Goal: Task Accomplishment & Management: Manage account settings

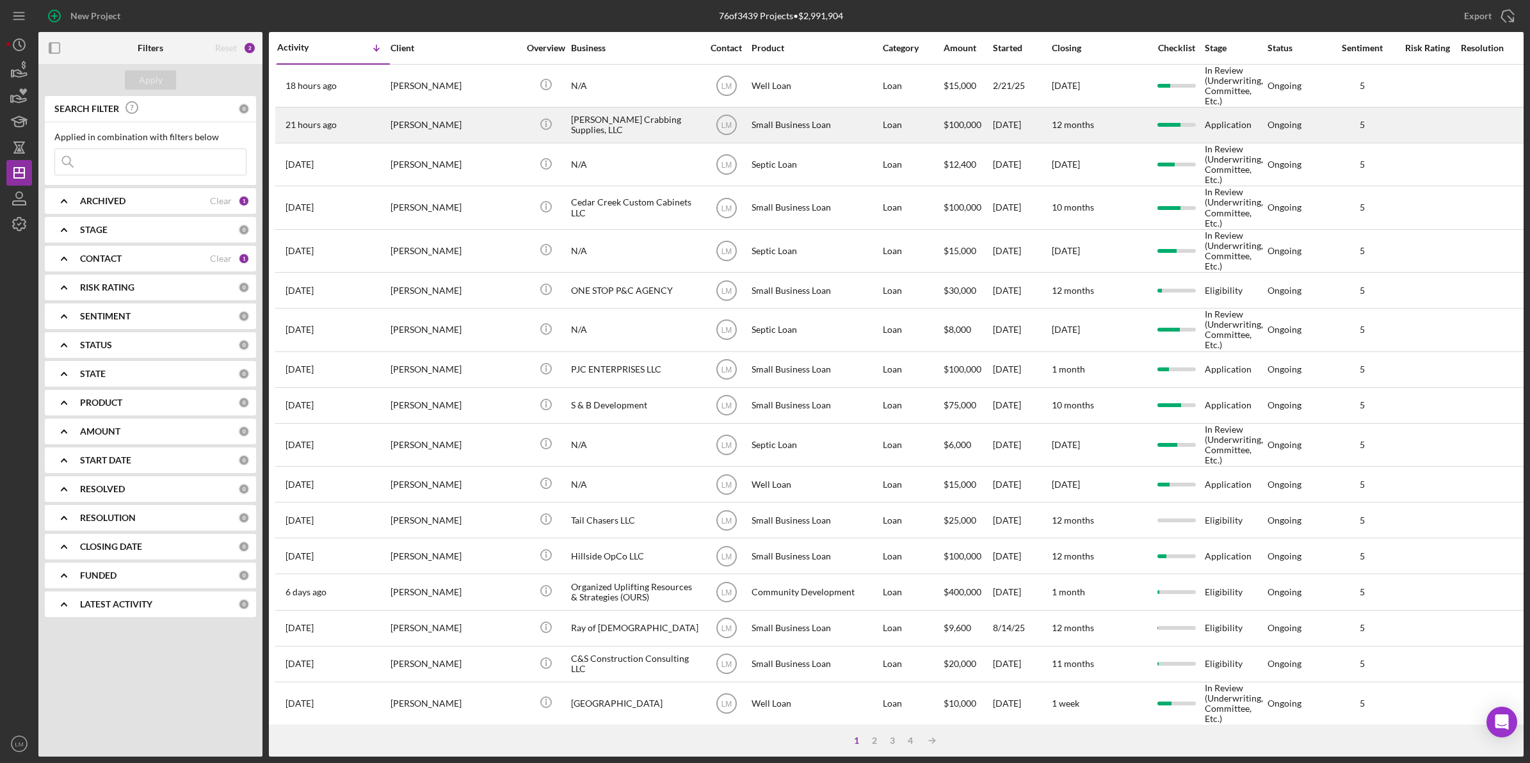
click at [454, 115] on div "[PERSON_NAME]" at bounding box center [454, 125] width 128 height 34
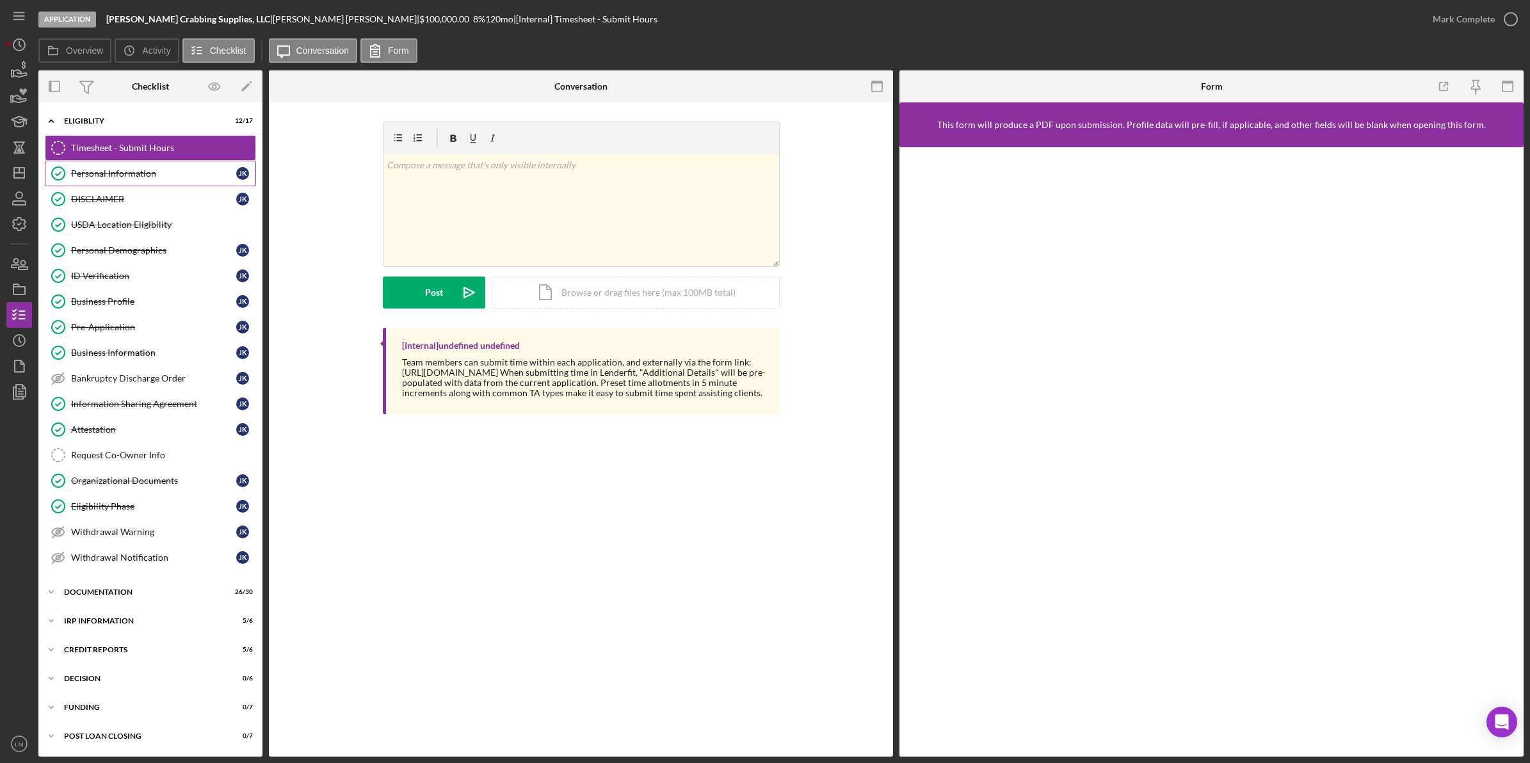
click at [149, 174] on div "Personal Information" at bounding box center [153, 173] width 165 height 10
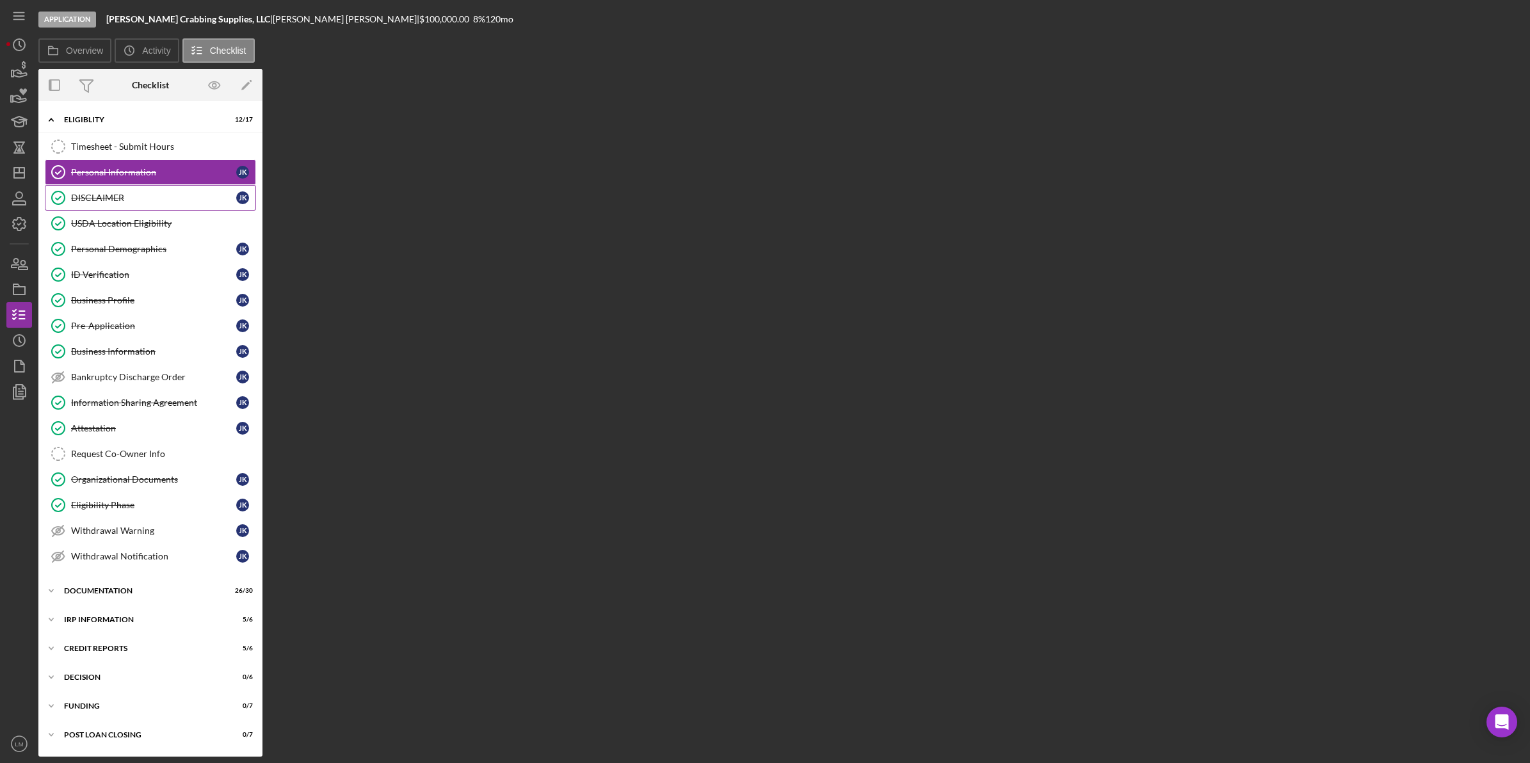
click at [139, 209] on link "DISCLAIMER DISCLAIMER J K" at bounding box center [150, 198] width 211 height 26
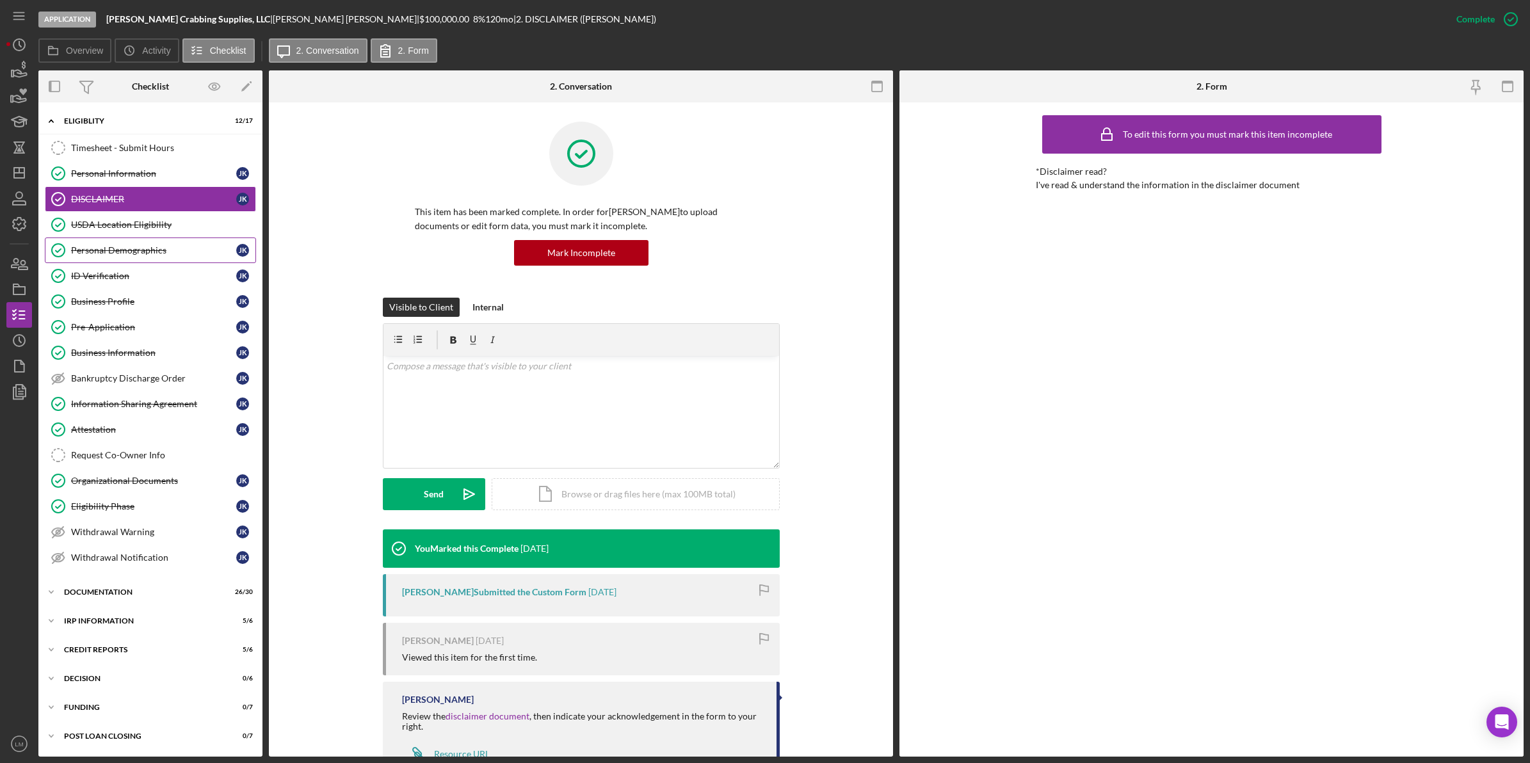
click at [133, 241] on link "Personal Demographics Personal Demographics J K" at bounding box center [150, 250] width 211 height 26
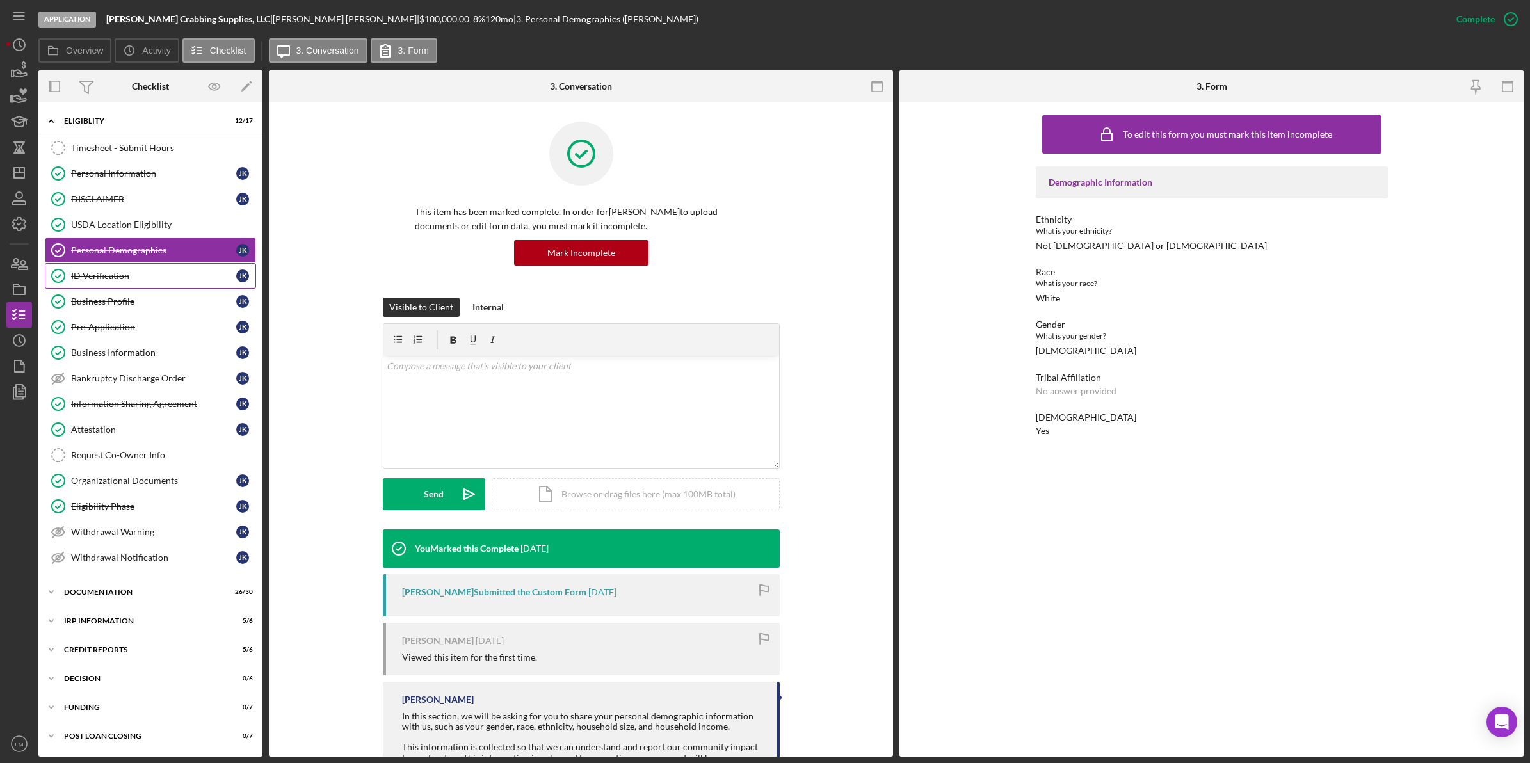
click at [122, 277] on div "ID Verification" at bounding box center [153, 276] width 165 height 10
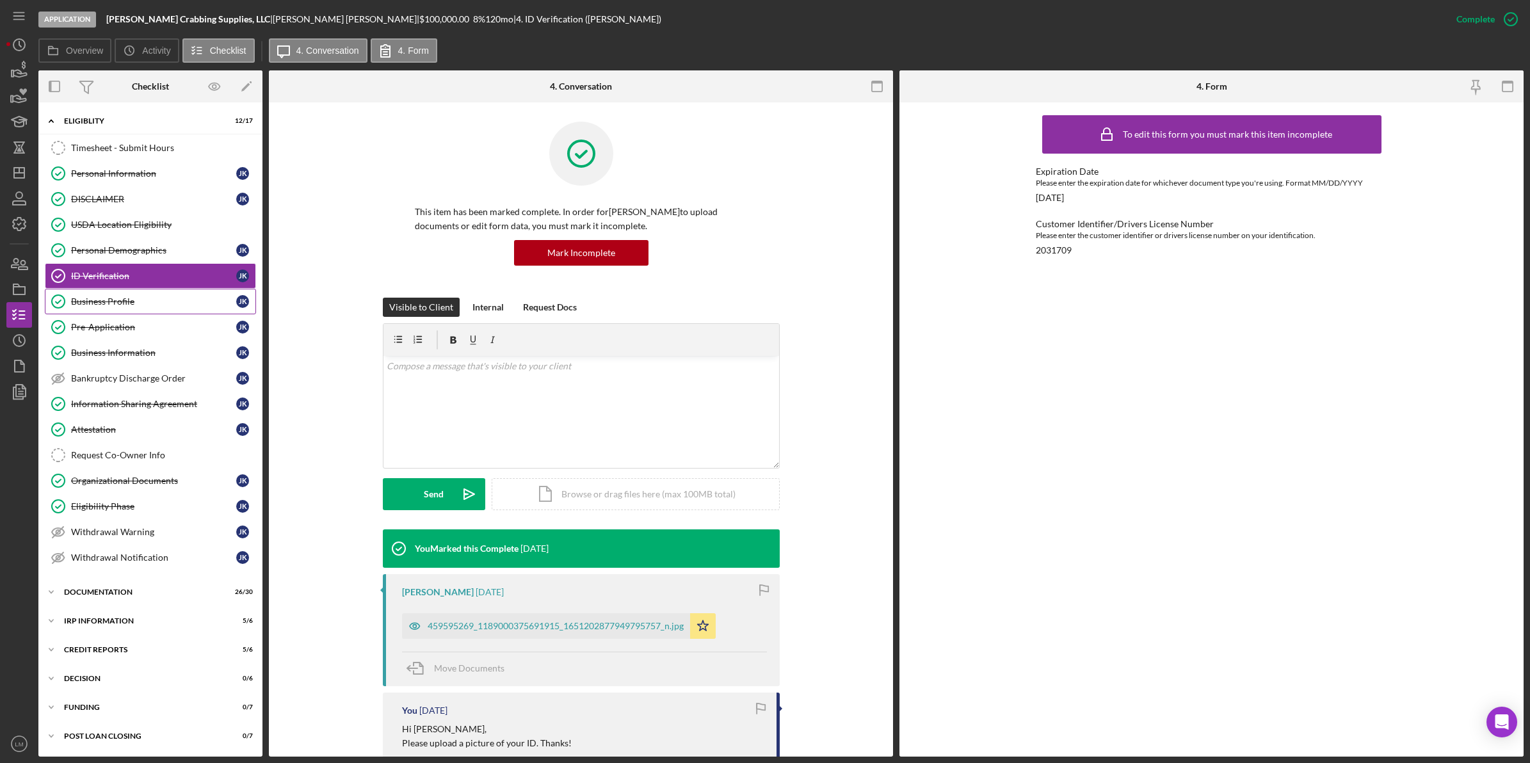
click at [143, 306] on div "Business Profile" at bounding box center [153, 301] width 165 height 10
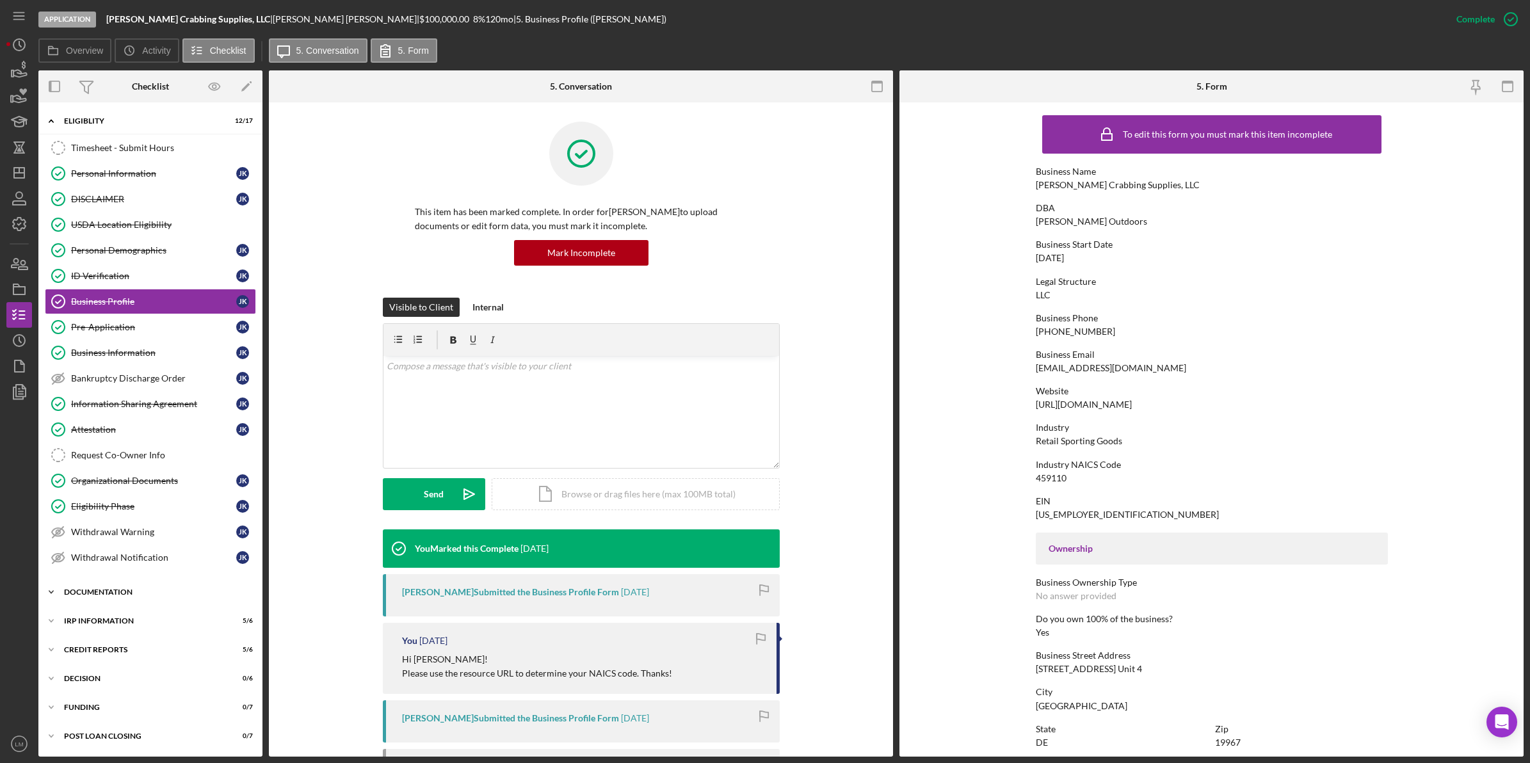
click at [147, 596] on div "Documentation" at bounding box center [155, 592] width 182 height 8
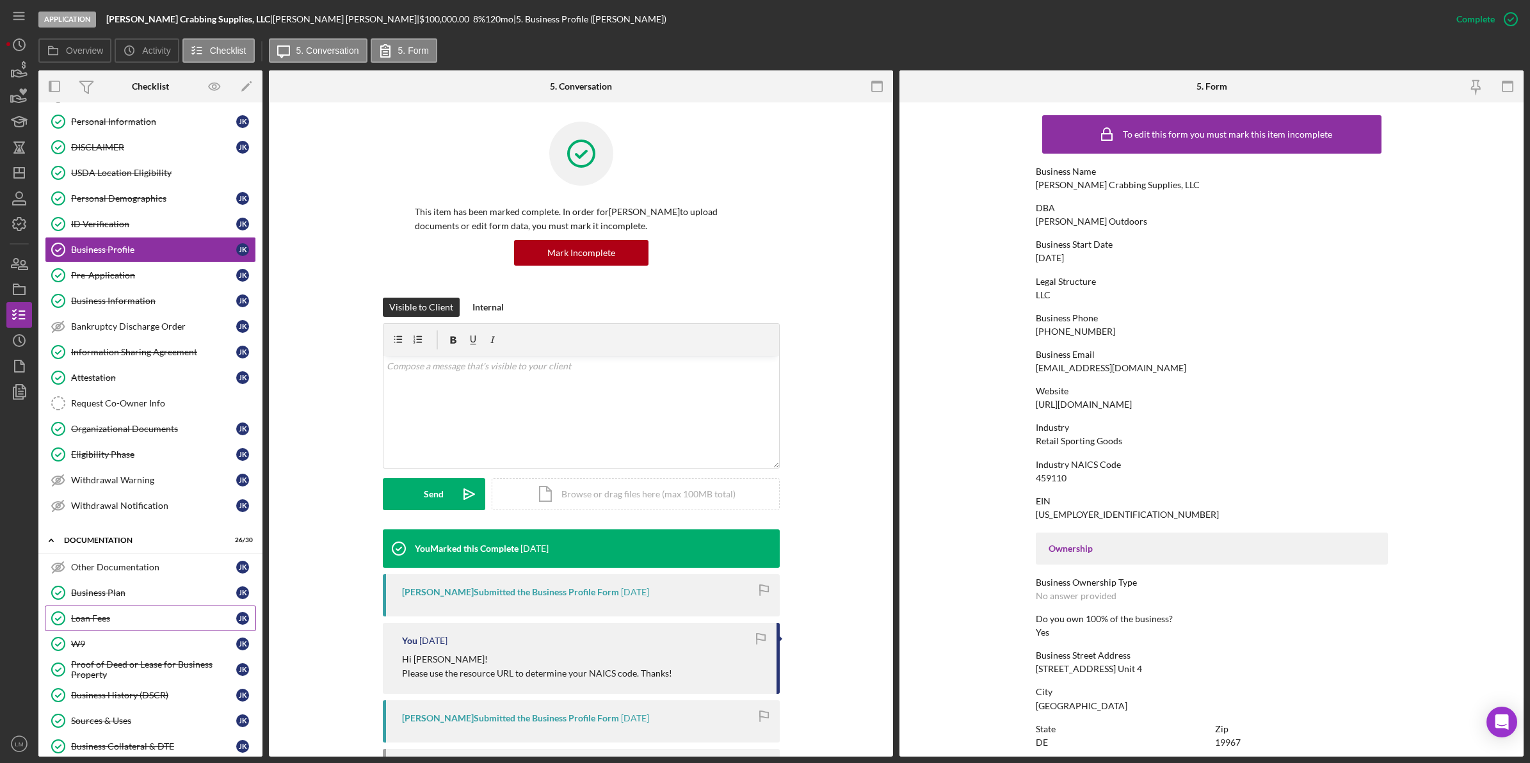
scroll to position [80, 0]
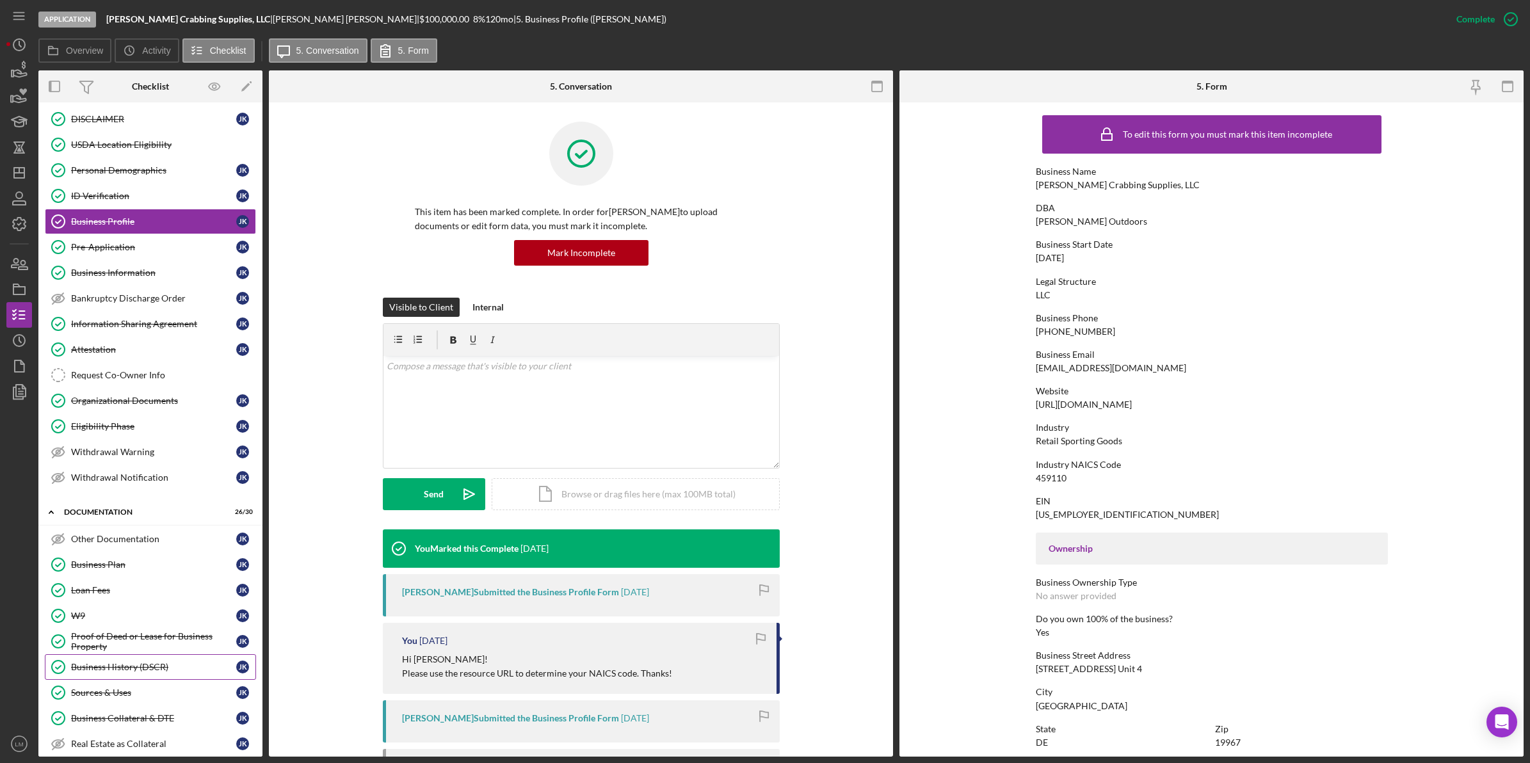
click at [141, 672] on div "Business History (DSCR)" at bounding box center [153, 667] width 165 height 10
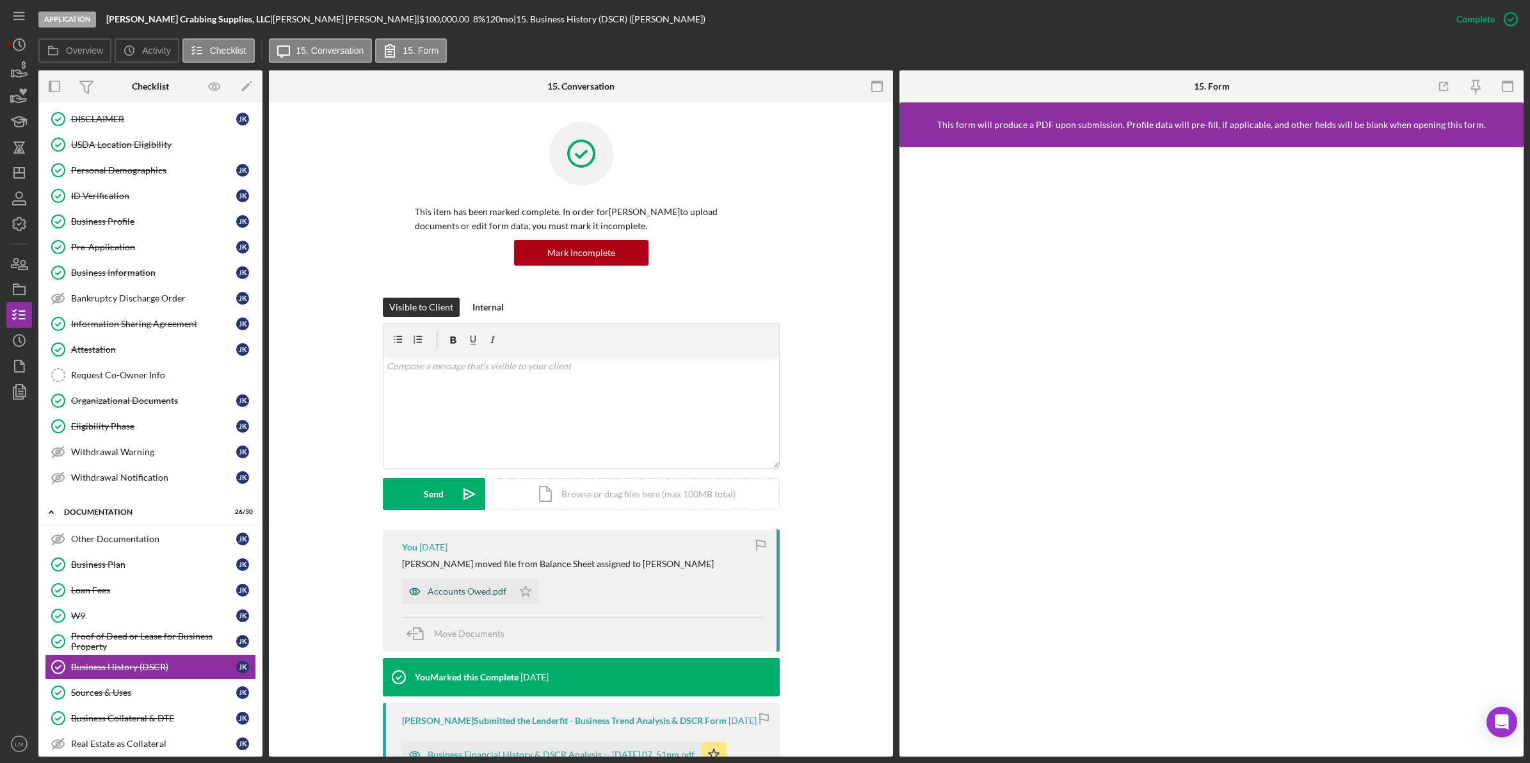
click at [456, 597] on div "Accounts Owed.pdf" at bounding box center [467, 591] width 79 height 10
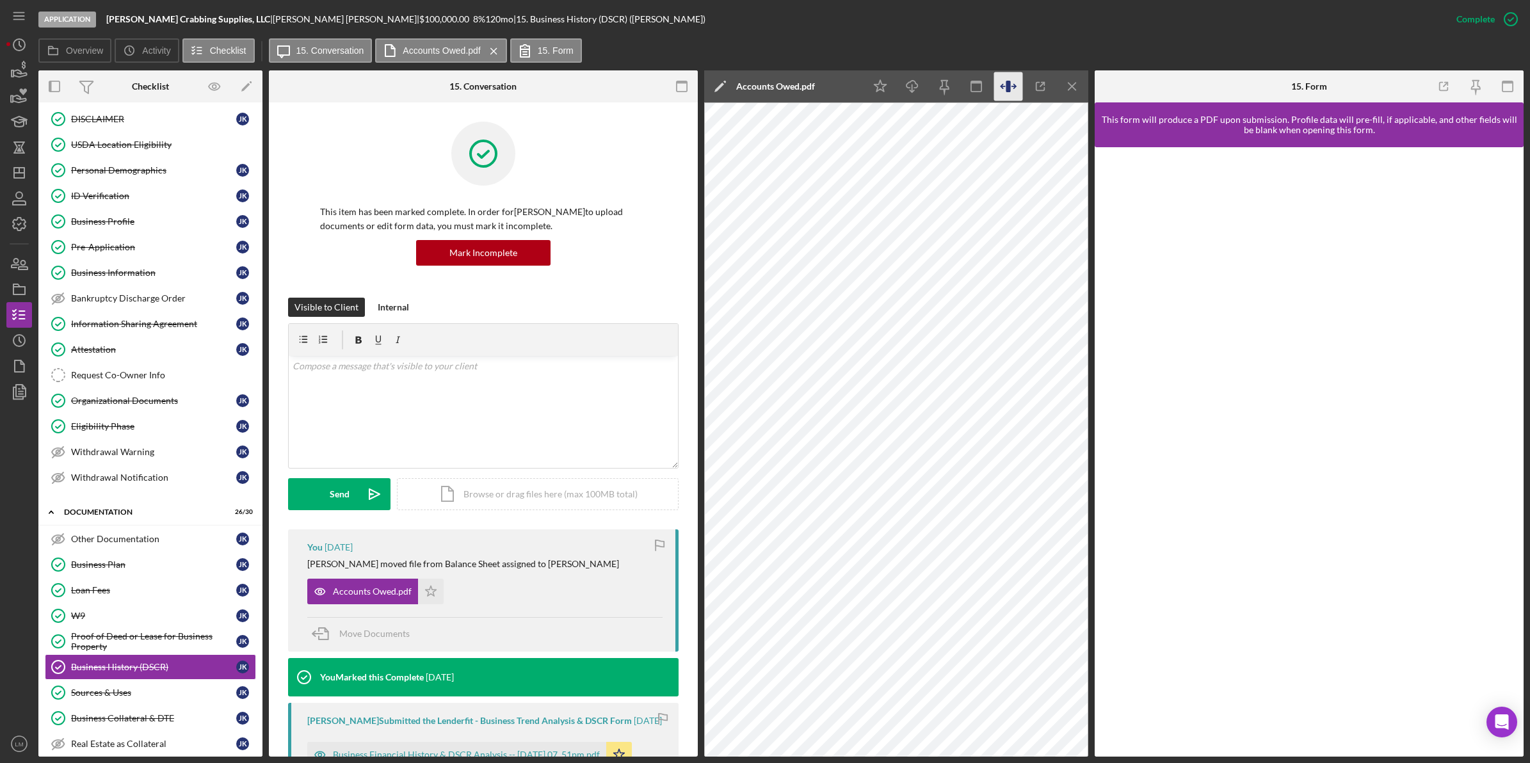
click at [1013, 84] on icon "button" at bounding box center [1008, 86] width 29 height 29
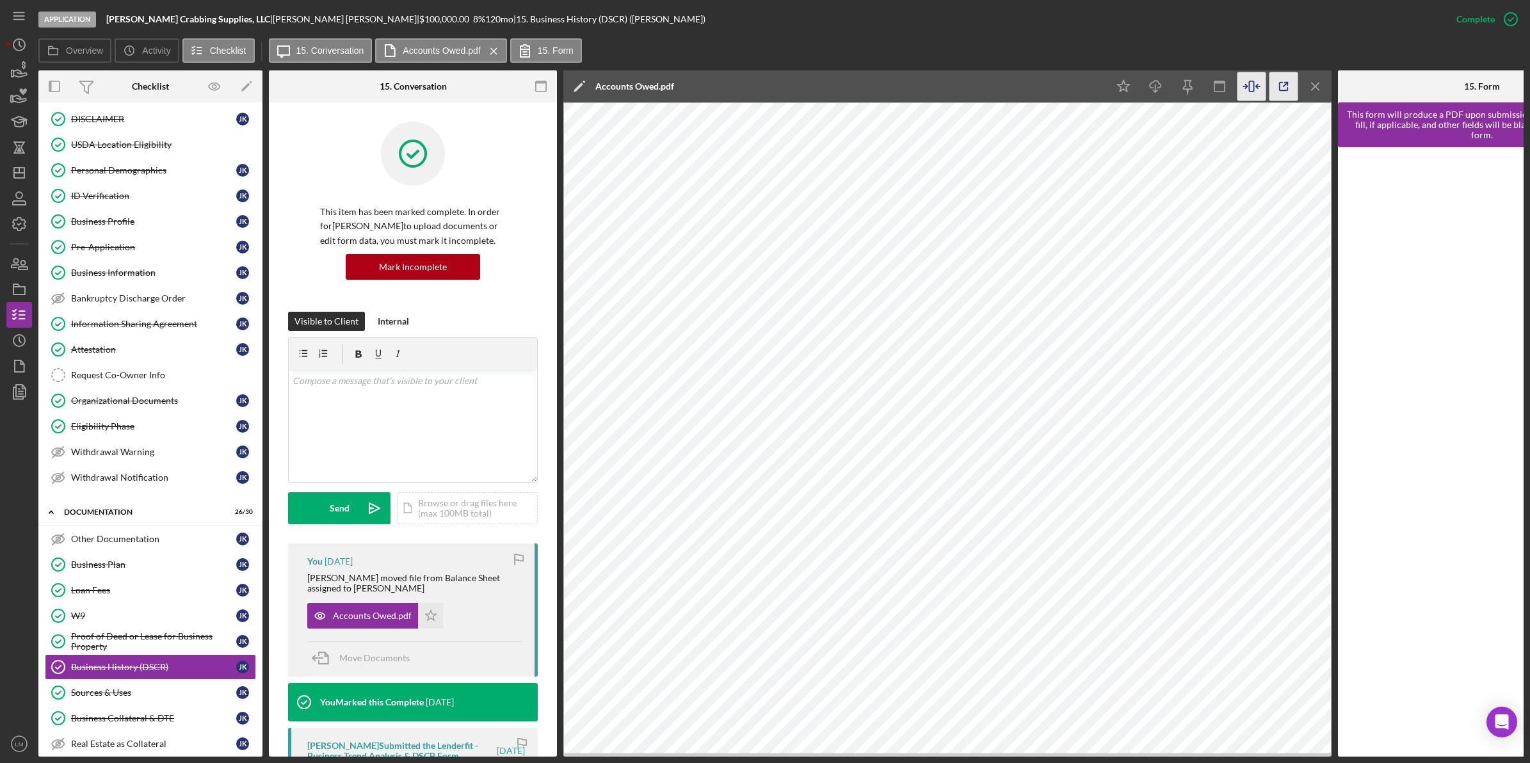
click at [1276, 86] on icon "button" at bounding box center [1283, 86] width 29 height 29
click at [16, 173] on line "button" at bounding box center [19, 173] width 10 height 0
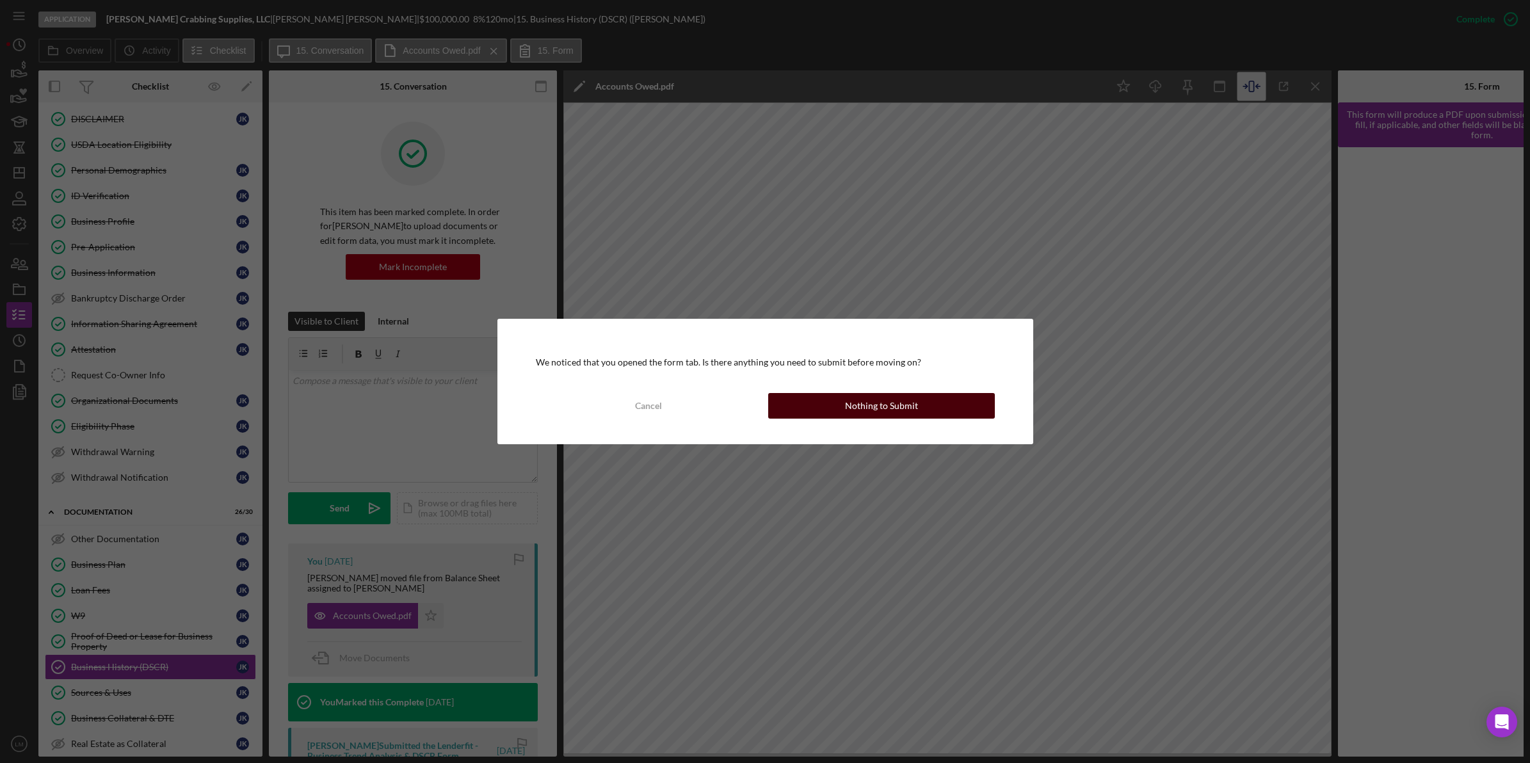
click at [949, 403] on button "Nothing to Submit" at bounding box center [881, 406] width 227 height 26
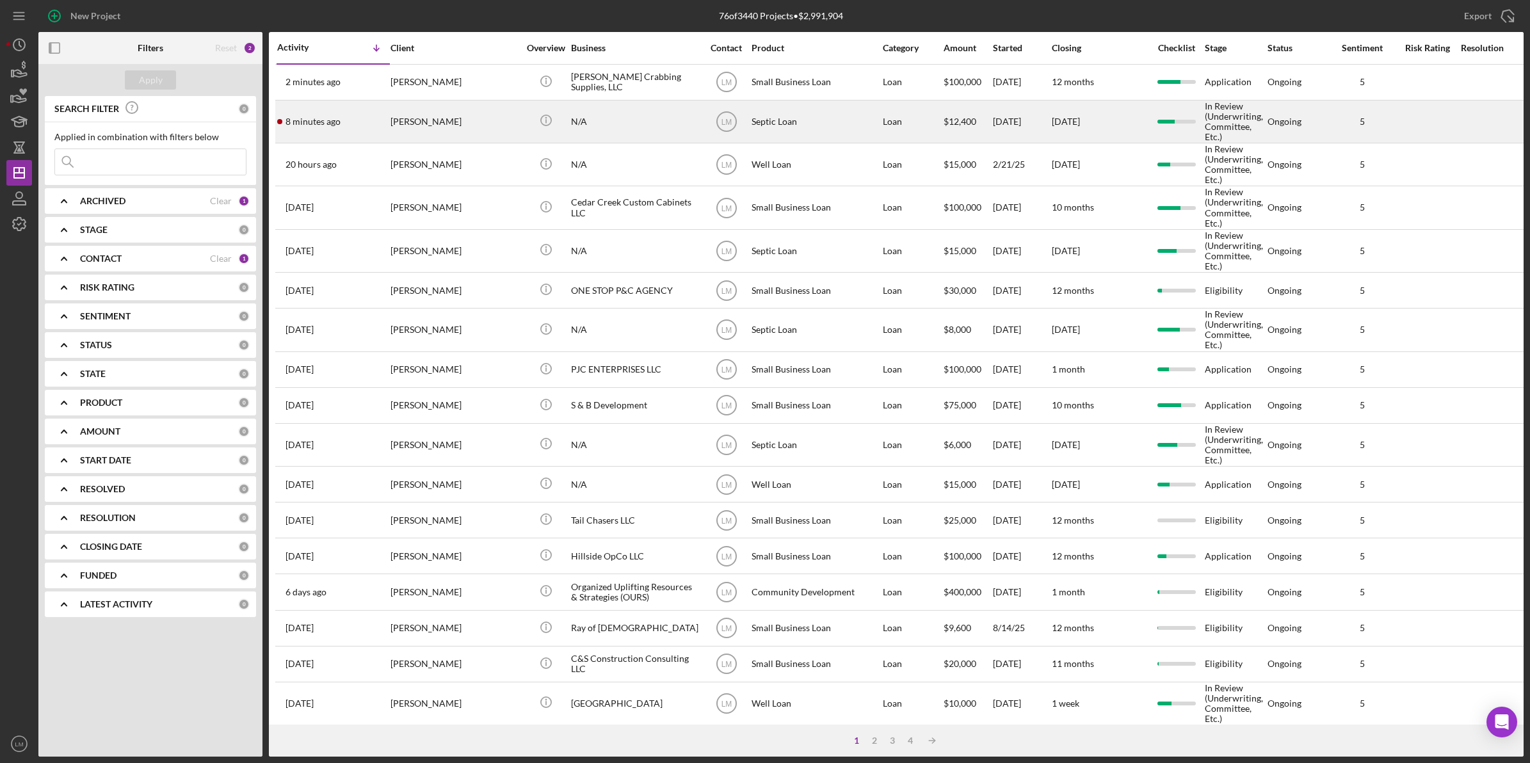
click at [476, 140] on div "[PERSON_NAME]" at bounding box center [454, 121] width 128 height 41
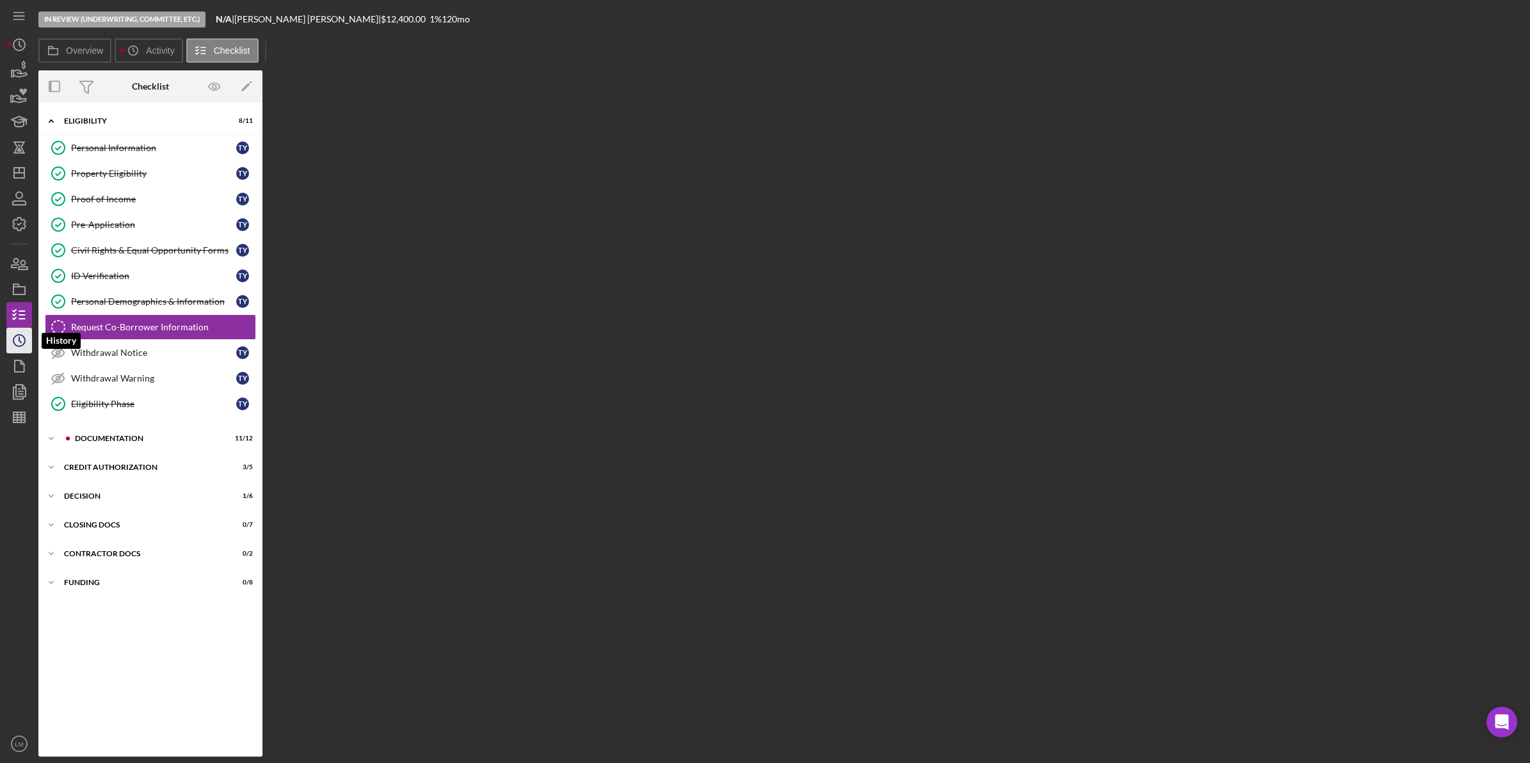
click at [30, 338] on icon "Icon/History" at bounding box center [19, 341] width 32 height 32
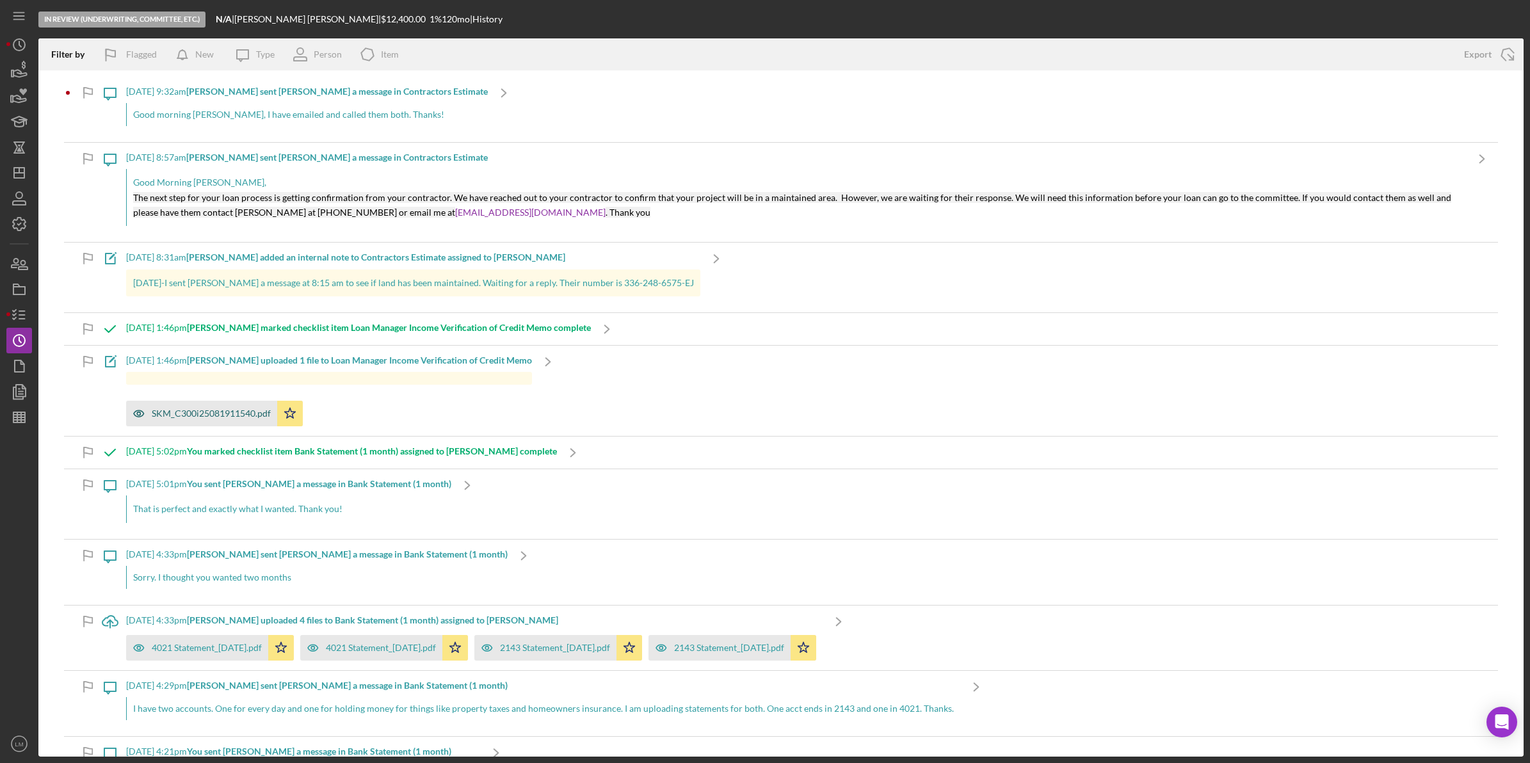
click at [156, 421] on div "SKM_C300i25081911540.pdf" at bounding box center [201, 414] width 151 height 26
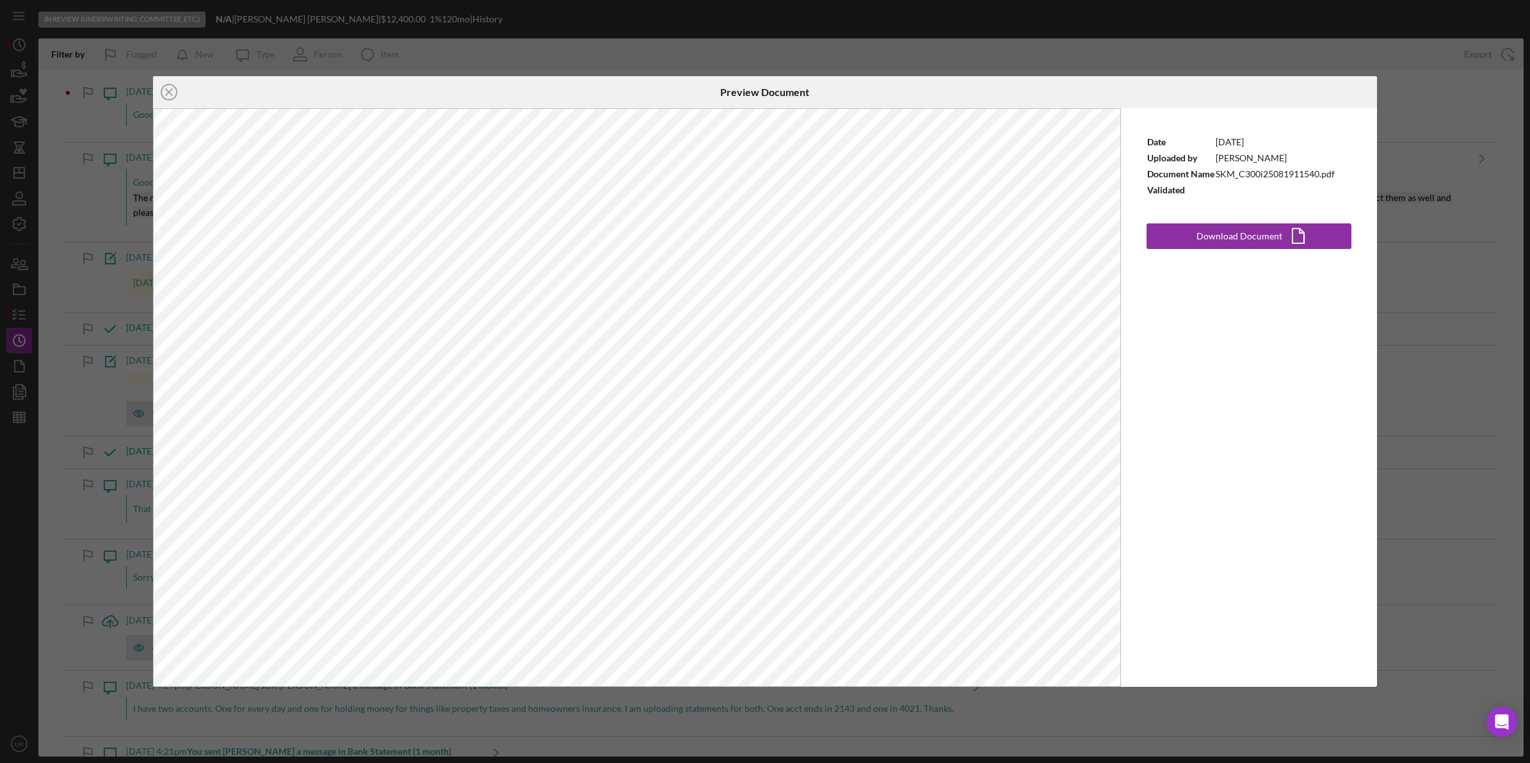
click at [37, 415] on div "Icon/Close Preview Document Date 8/20/2025 Uploaded by Nastassia Brown Document…" at bounding box center [765, 381] width 1530 height 763
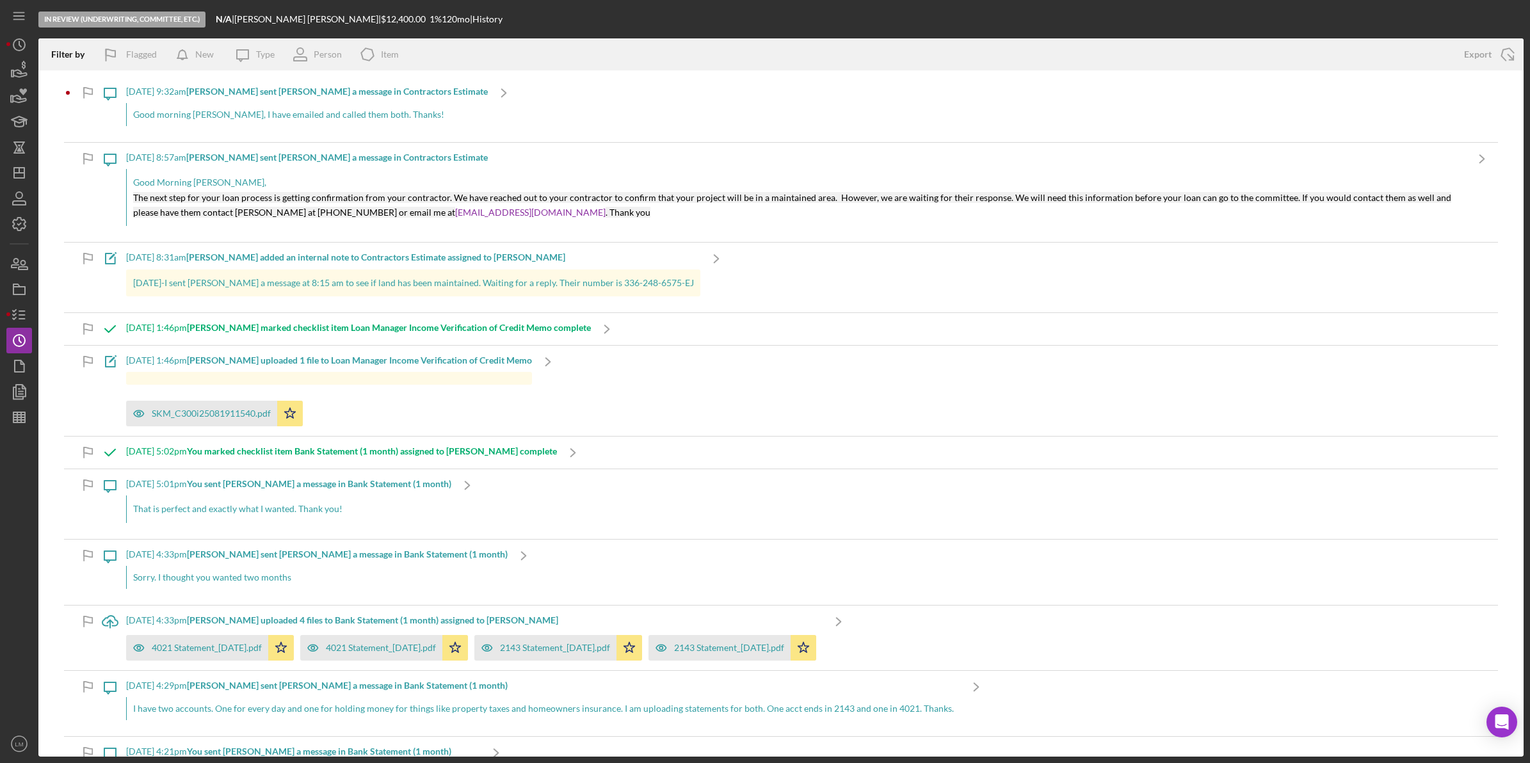
click at [482, 376] on div at bounding box center [329, 378] width 406 height 13
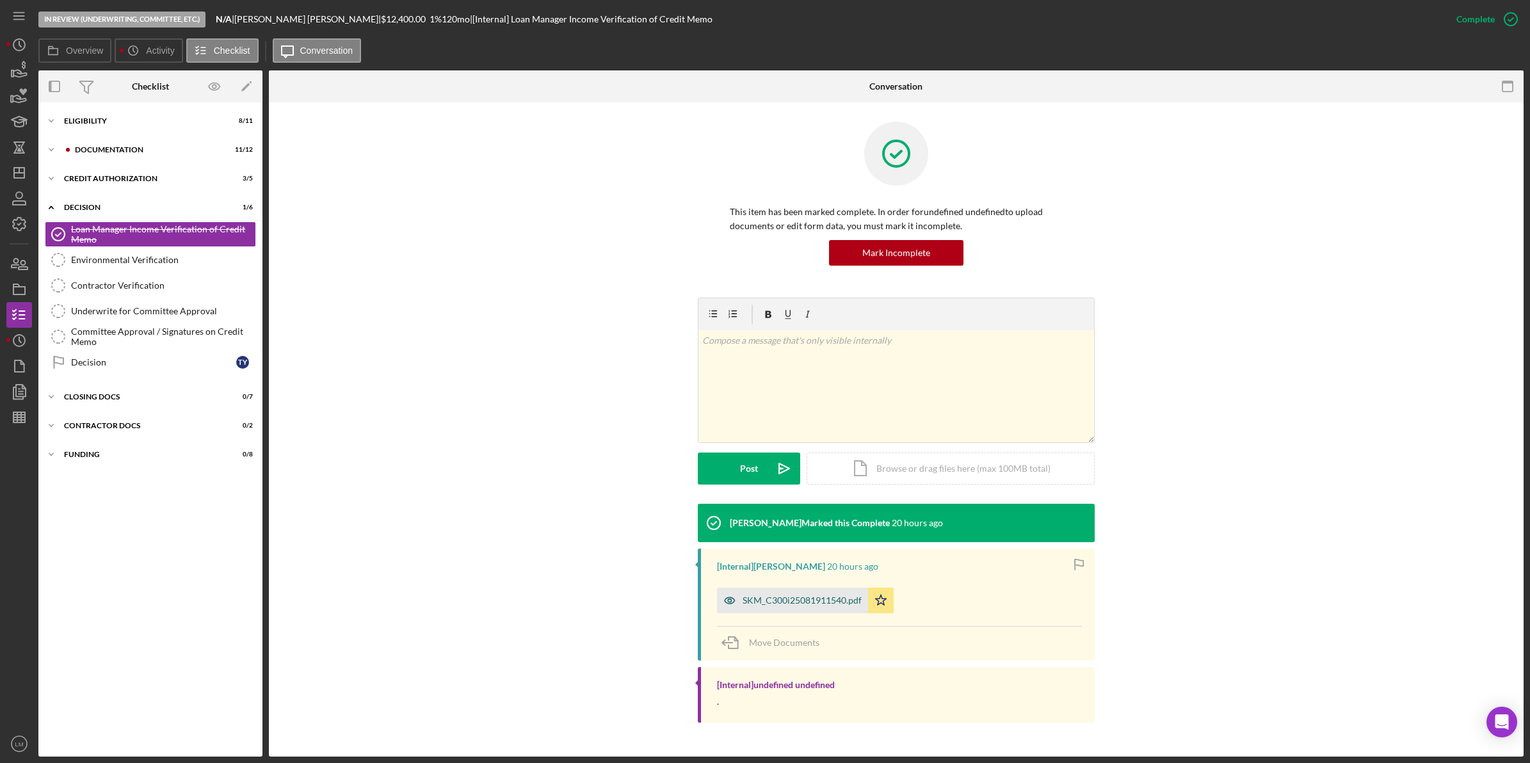
click at [837, 596] on div "SKM_C300i25081911540.pdf" at bounding box center [802, 600] width 119 height 10
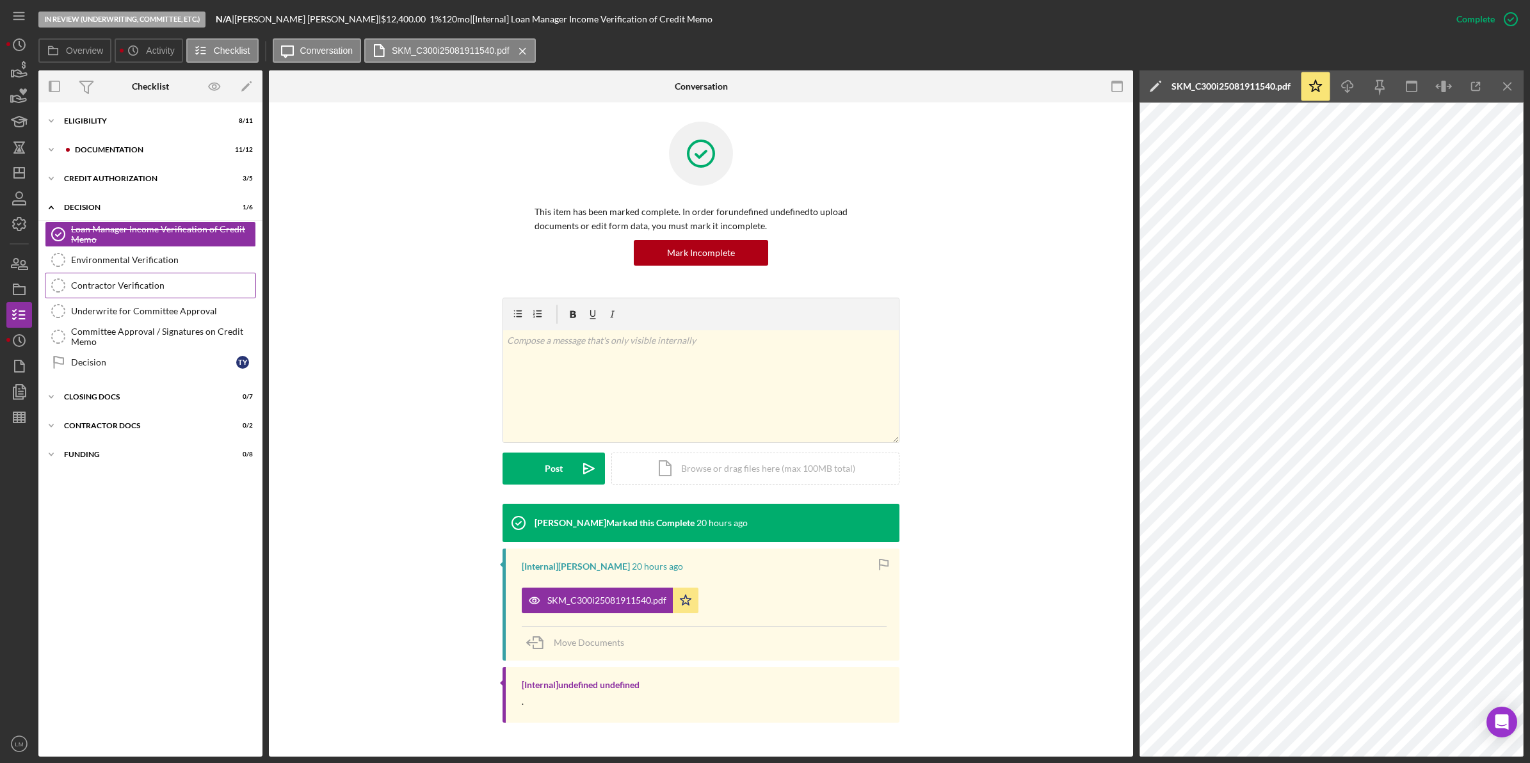
click at [117, 280] on div "Contractor Verification" at bounding box center [163, 285] width 184 height 10
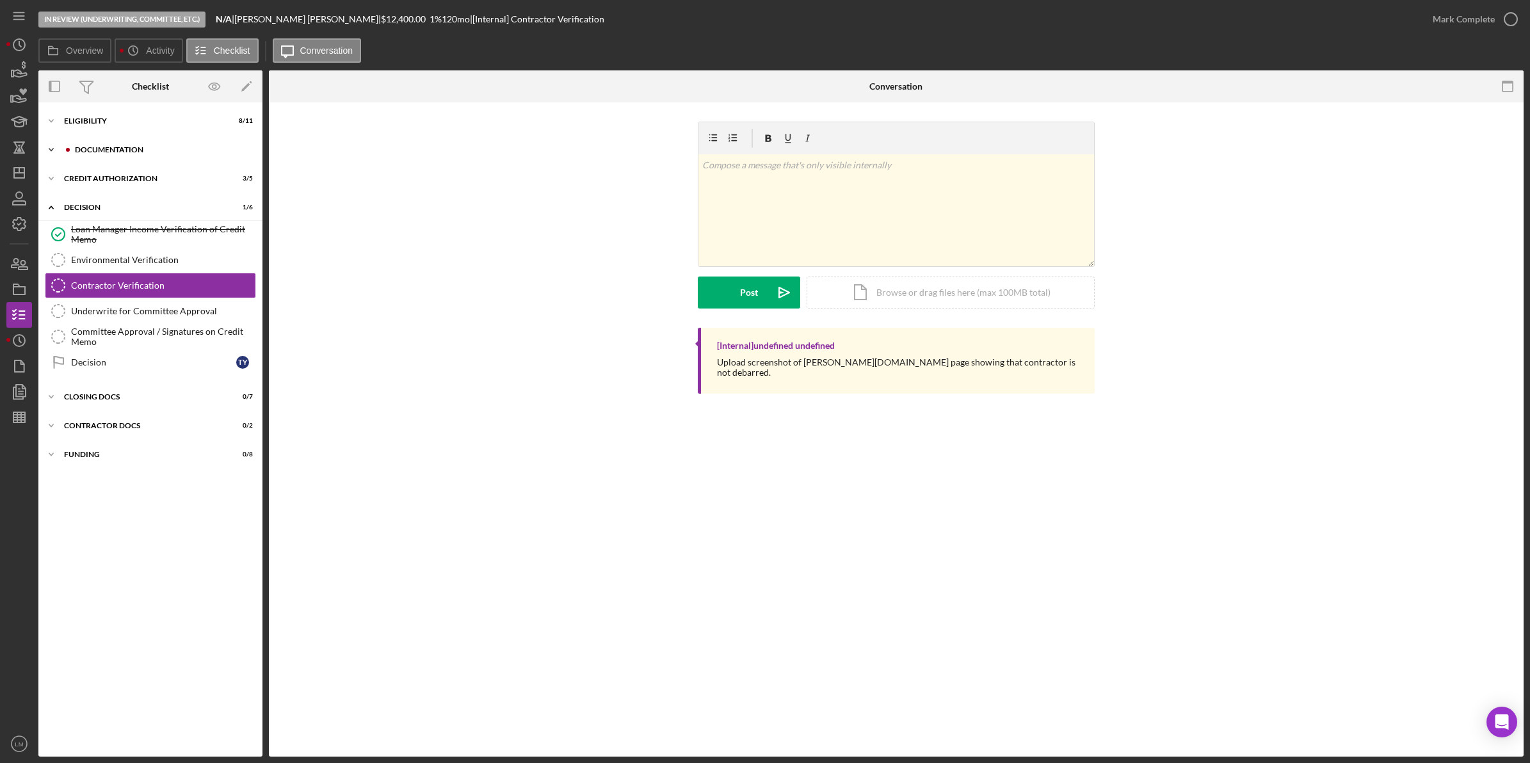
click at [112, 148] on div "Documentation" at bounding box center [161, 150] width 172 height 8
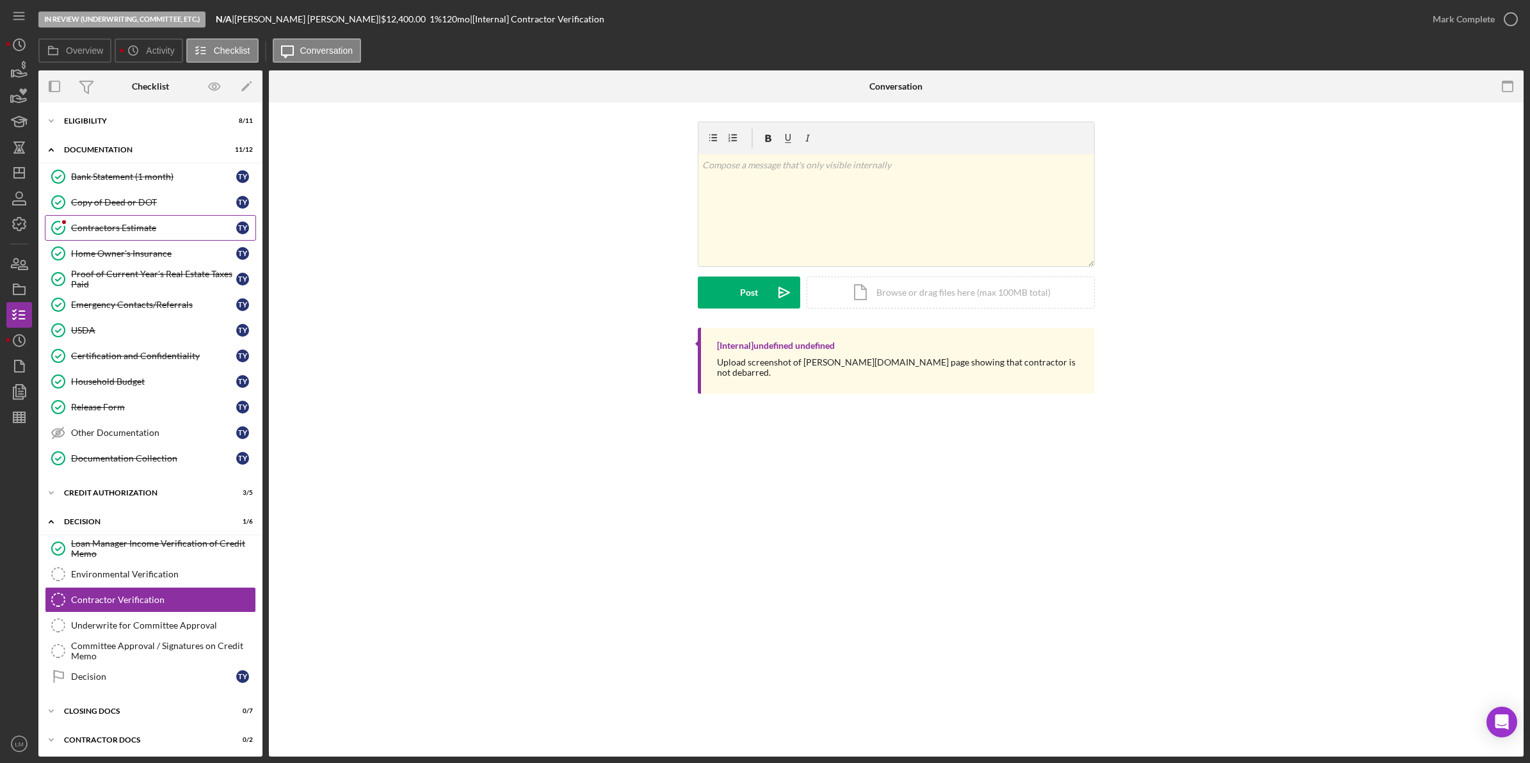
click at [106, 234] on link "Contractors Estimate Contractors Estimate T Y" at bounding box center [150, 228] width 211 height 26
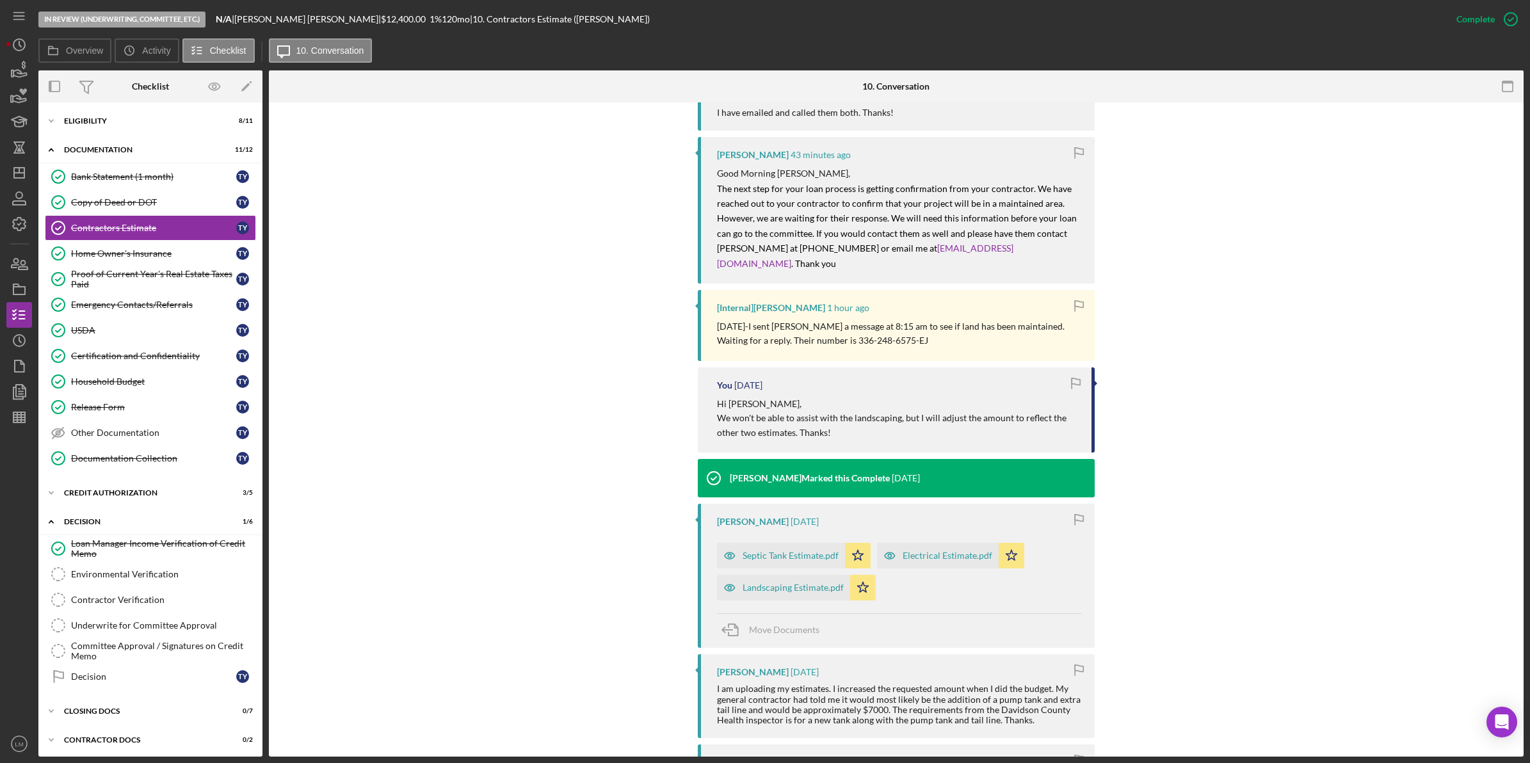
scroll to position [480, 0]
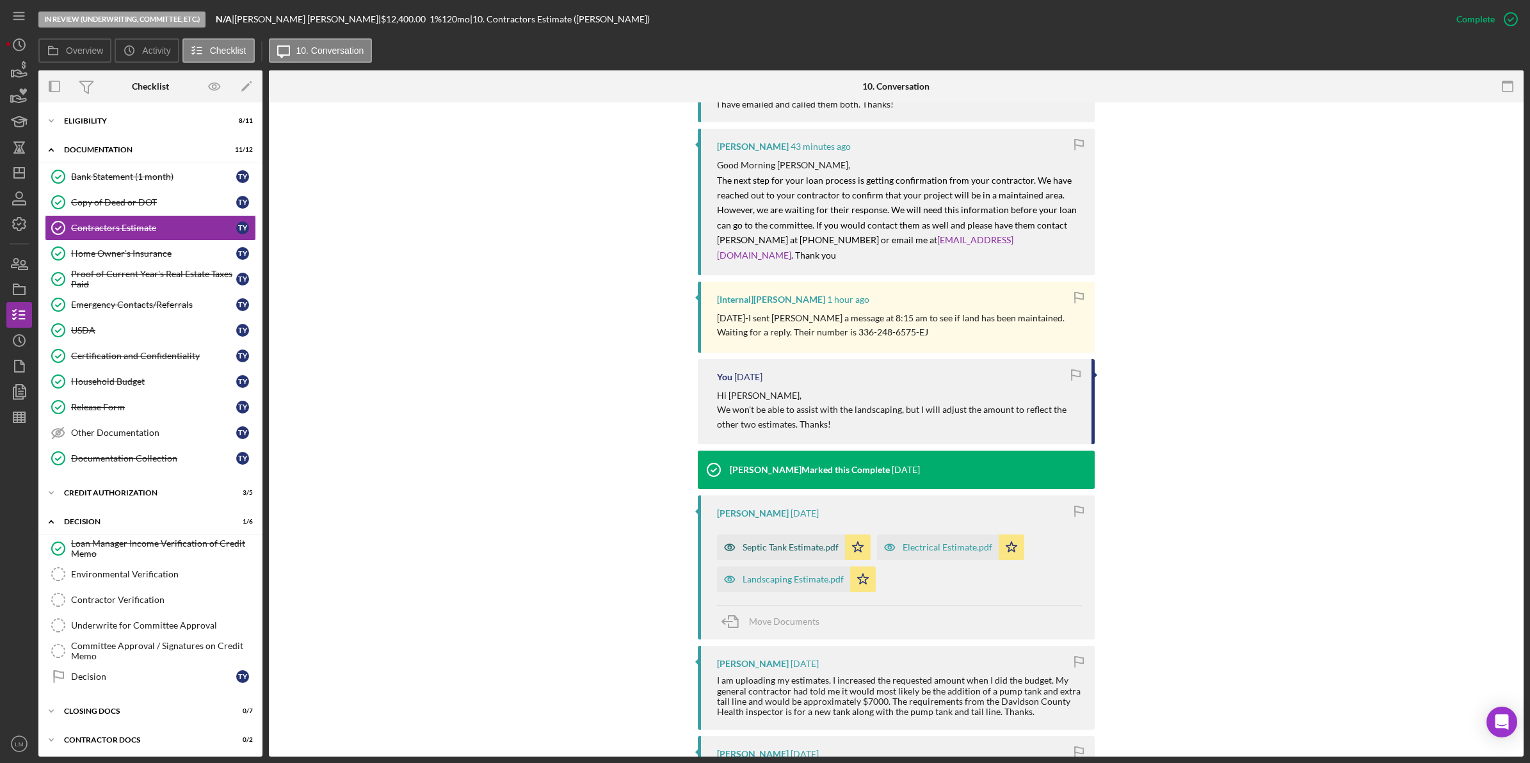
click at [789, 542] on div "Septic Tank Estimate.pdf" at bounding box center [791, 547] width 96 height 10
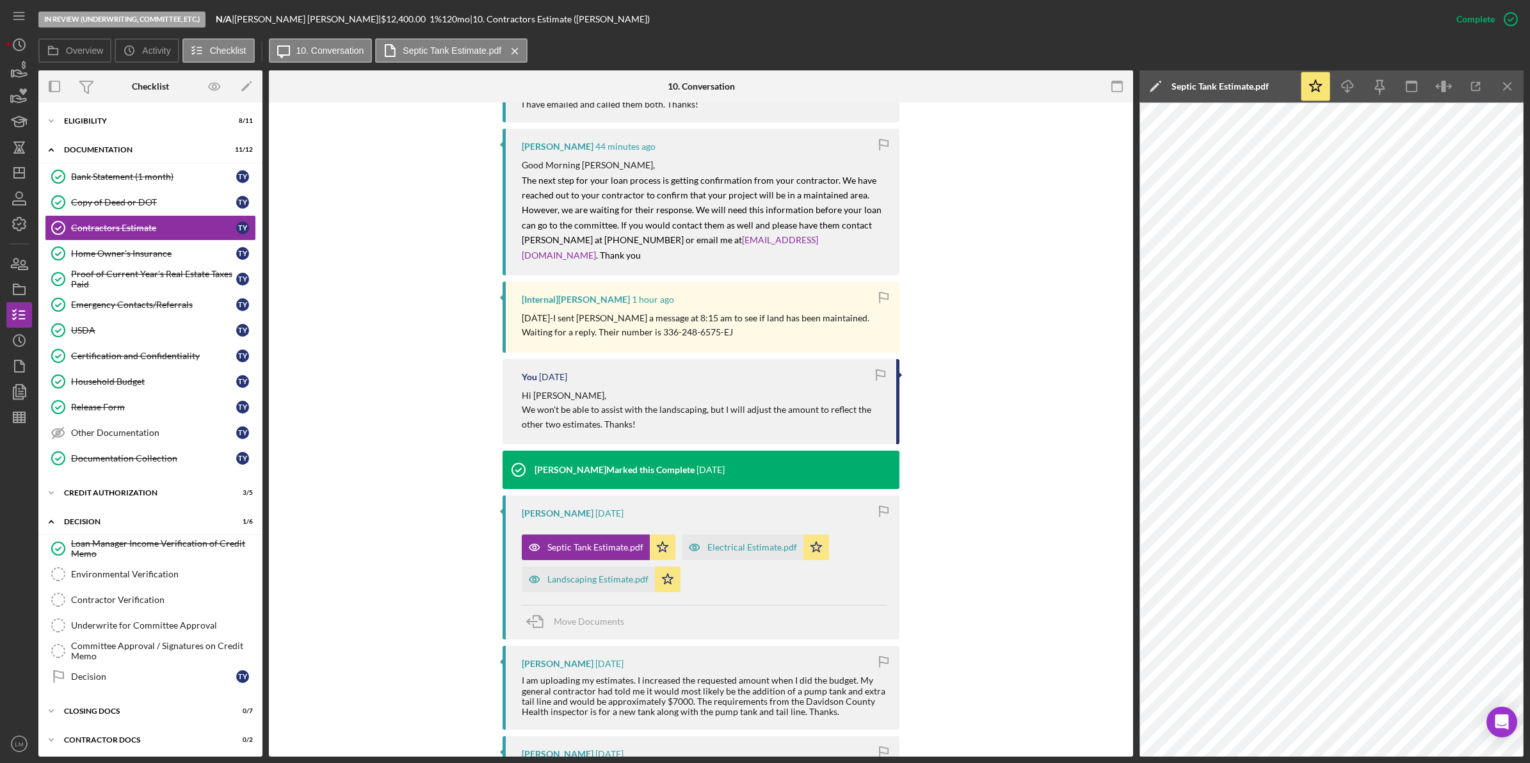
drag, startPoint x: 406, startPoint y: 447, endPoint x: 506, endPoint y: 487, distance: 107.1
click at [406, 447] on div "Tina Yates 10 minutes ago Good morning Erica, I have emailed and called them bo…" at bounding box center [701, 567] width 826 height 1037
click at [751, 542] on div "Electrical Estimate.pdf" at bounding box center [752, 547] width 90 height 10
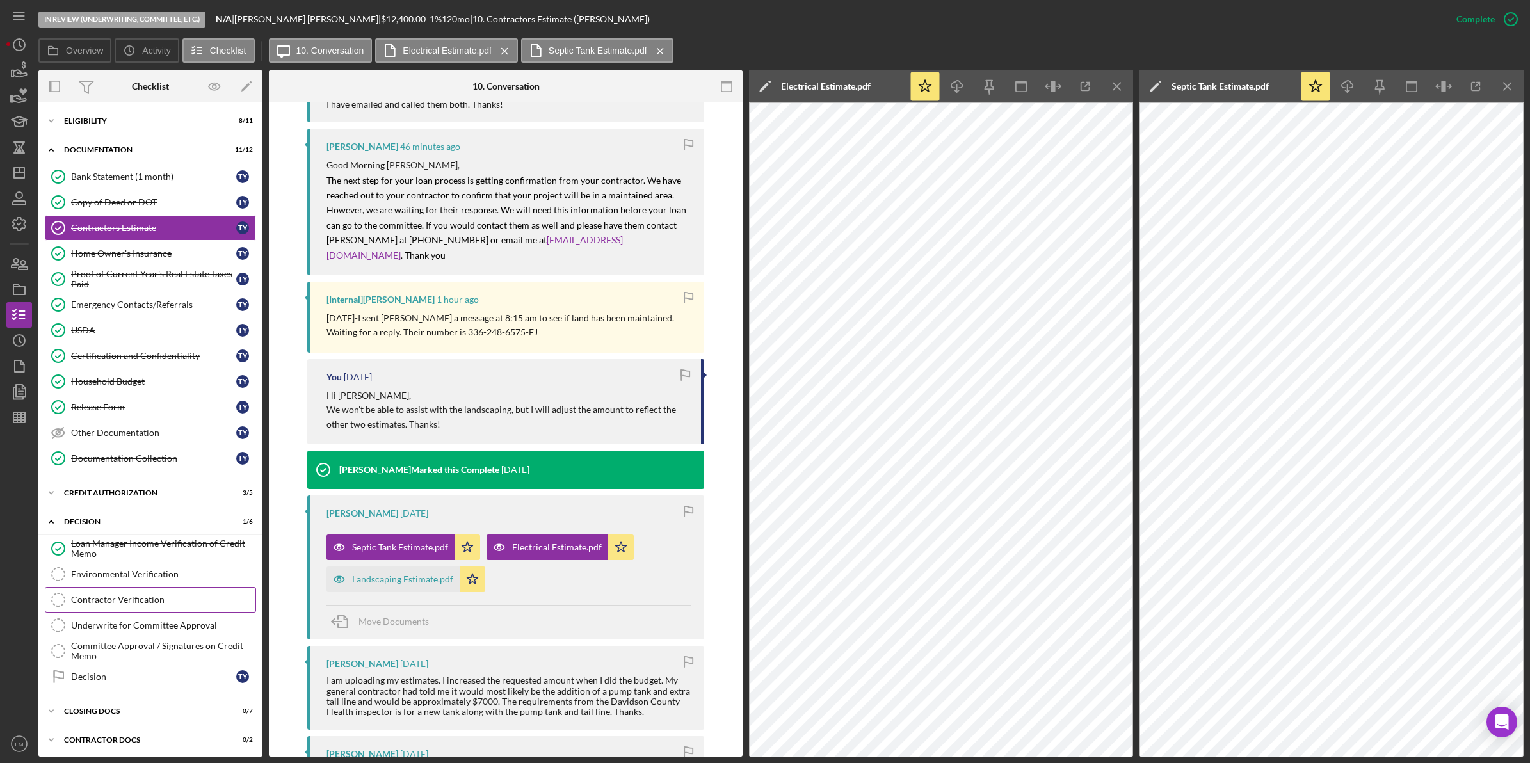
drag, startPoint x: 129, startPoint y: 606, endPoint x: 197, endPoint y: 596, distance: 69.3
click at [129, 605] on div "Contractor Verification" at bounding box center [163, 600] width 184 height 10
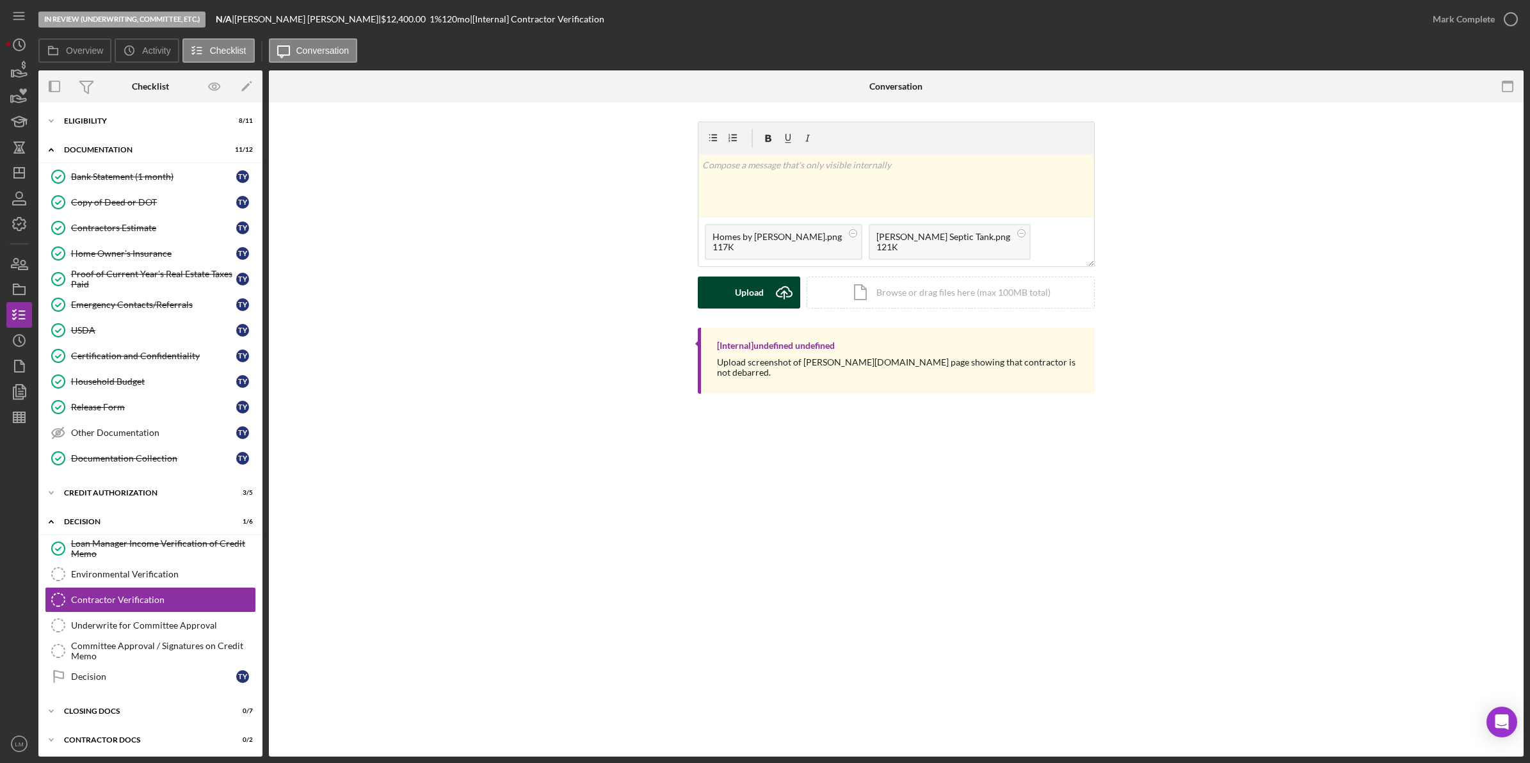
click at [775, 301] on icon "Icon/Upload" at bounding box center [784, 293] width 32 height 32
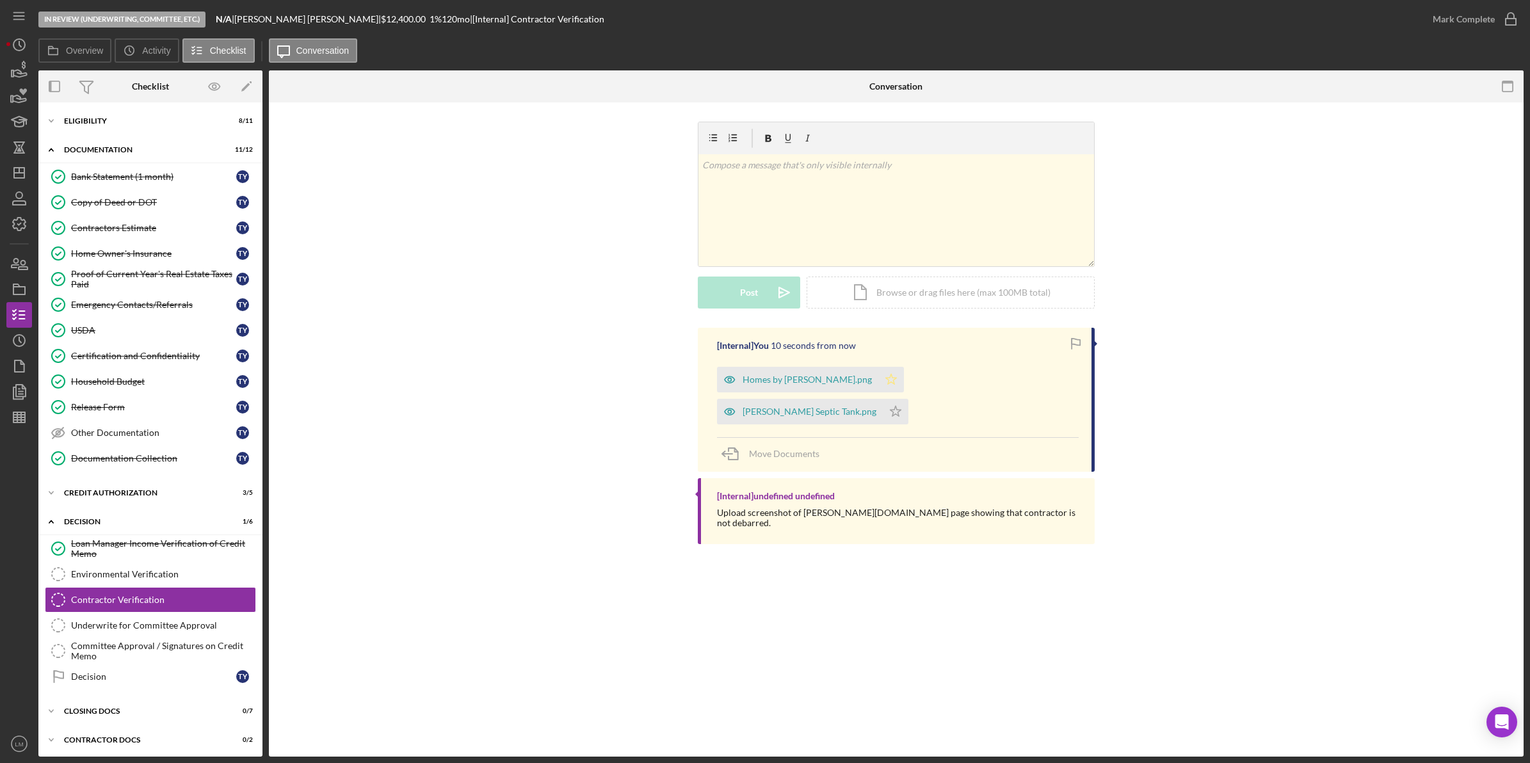
click at [878, 380] on icon "Icon/Star" at bounding box center [891, 380] width 26 height 26
click at [908, 399] on icon "Icon/Star" at bounding box center [896, 412] width 26 height 26
click at [1499, 10] on icon "button" at bounding box center [1511, 19] width 32 height 32
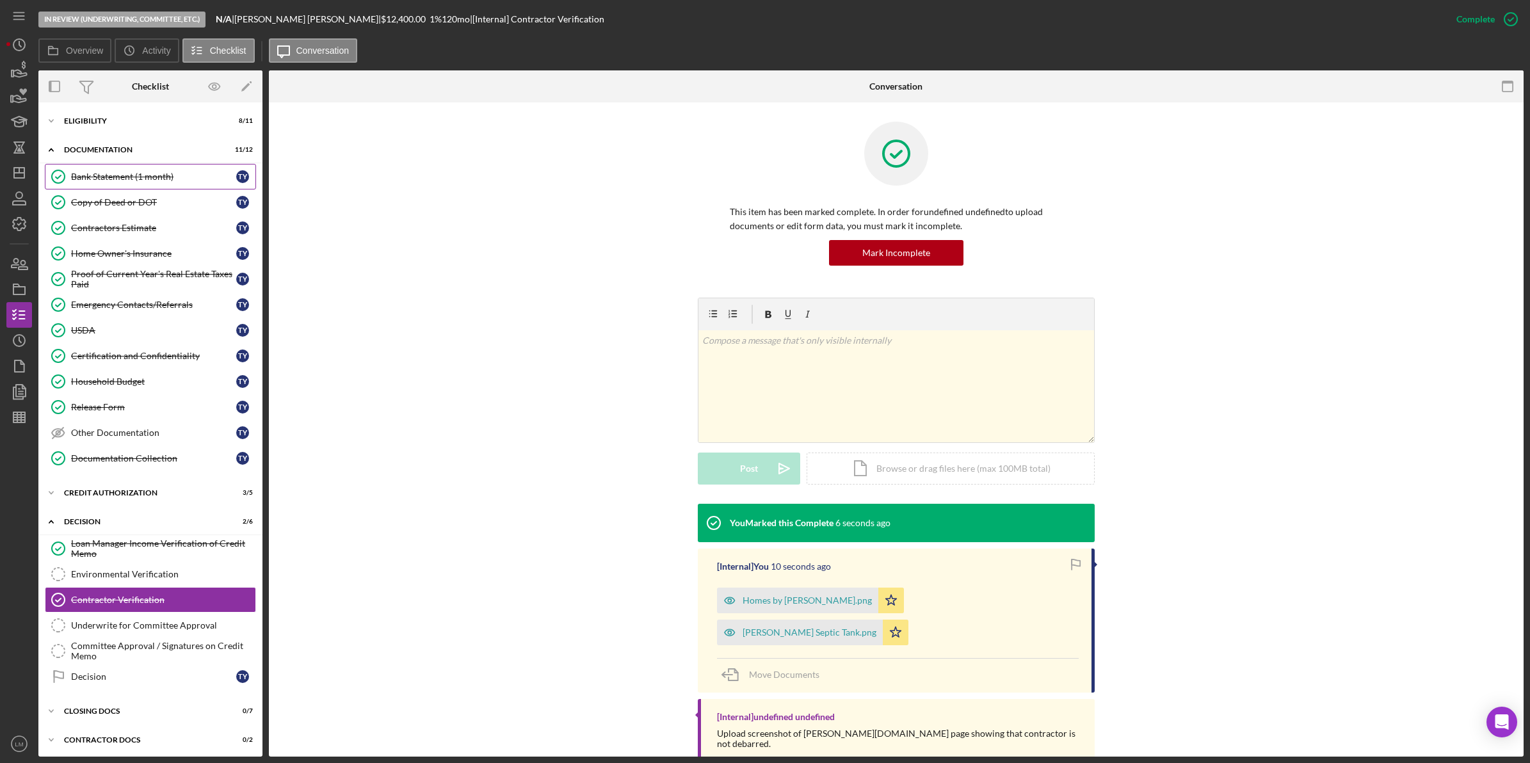
click at [177, 180] on div "Bank Statement (1 month)" at bounding box center [153, 177] width 165 height 10
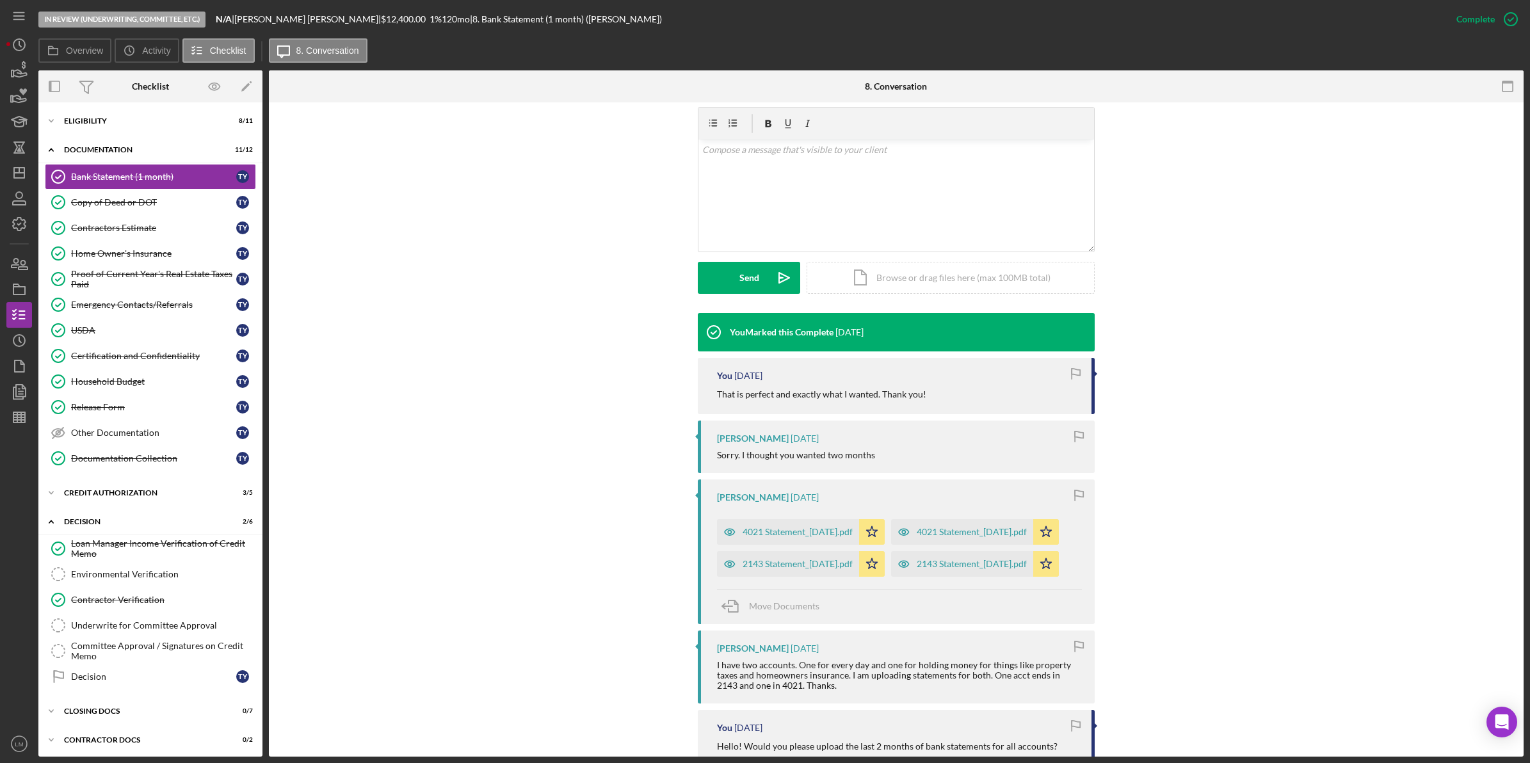
scroll to position [240, 0]
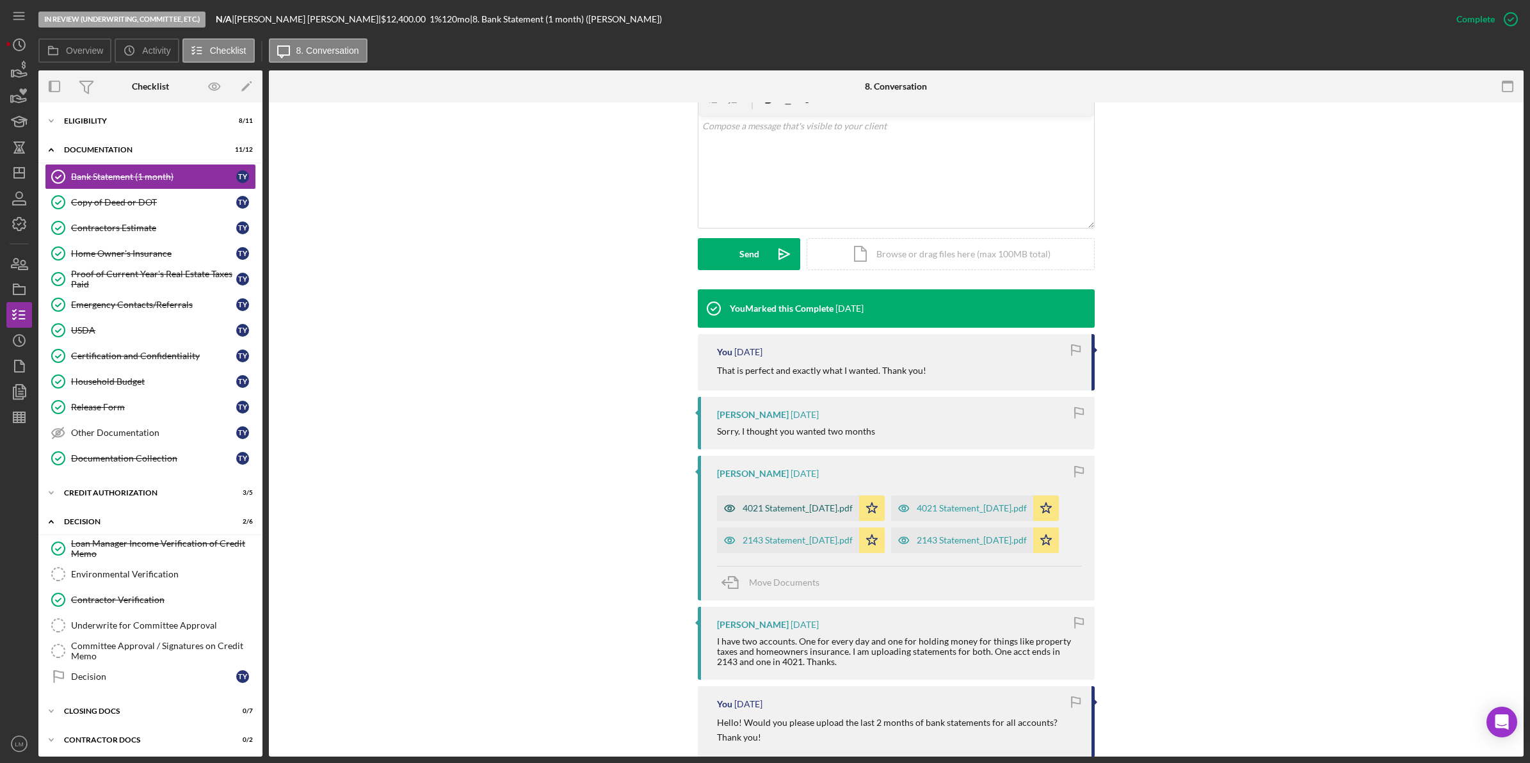
click at [791, 501] on div "4021 Statement_2025-07-16.pdf" at bounding box center [788, 508] width 142 height 26
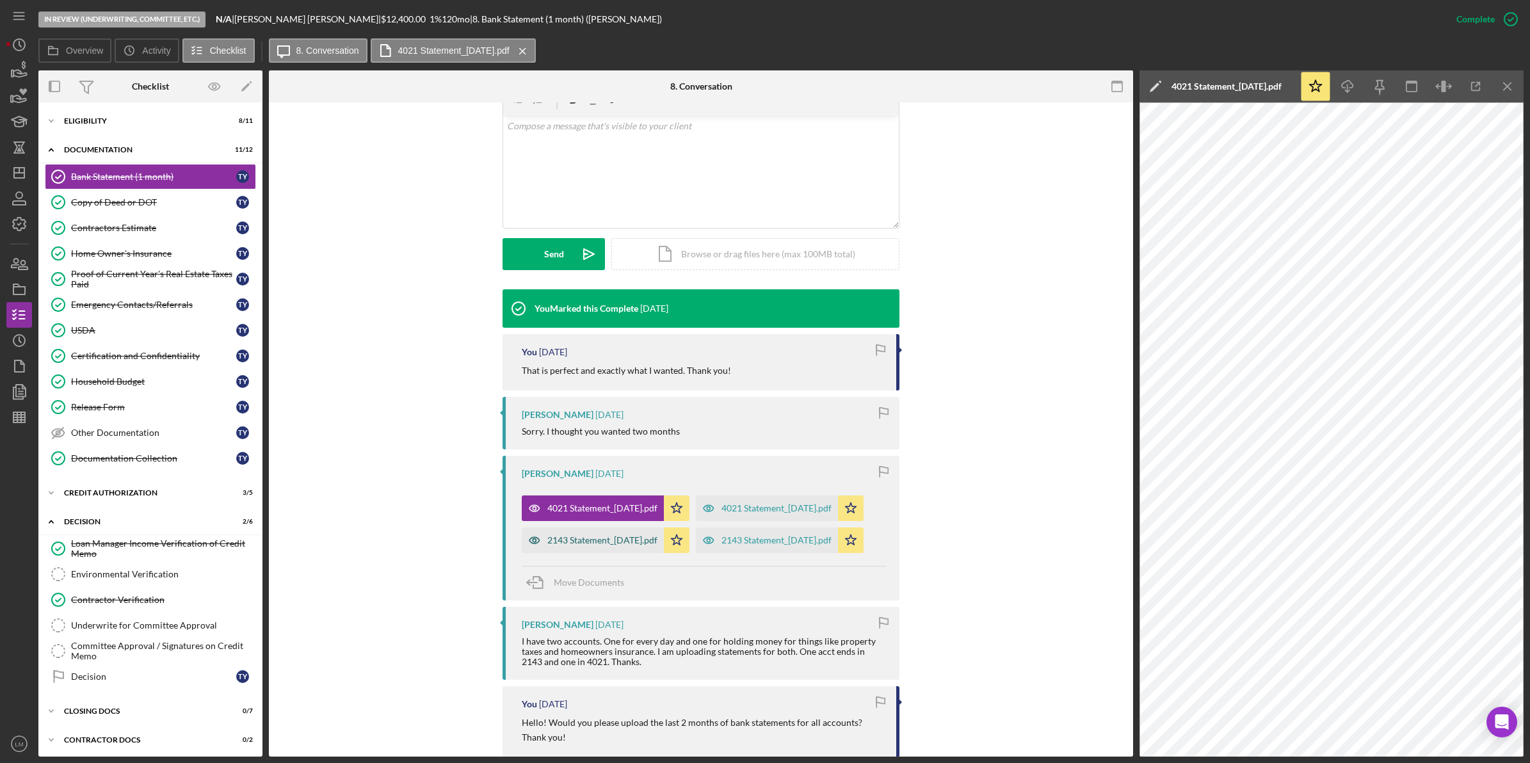
click at [595, 553] on div "2143 Statement_2025-07-03.pdf" at bounding box center [593, 540] width 142 height 26
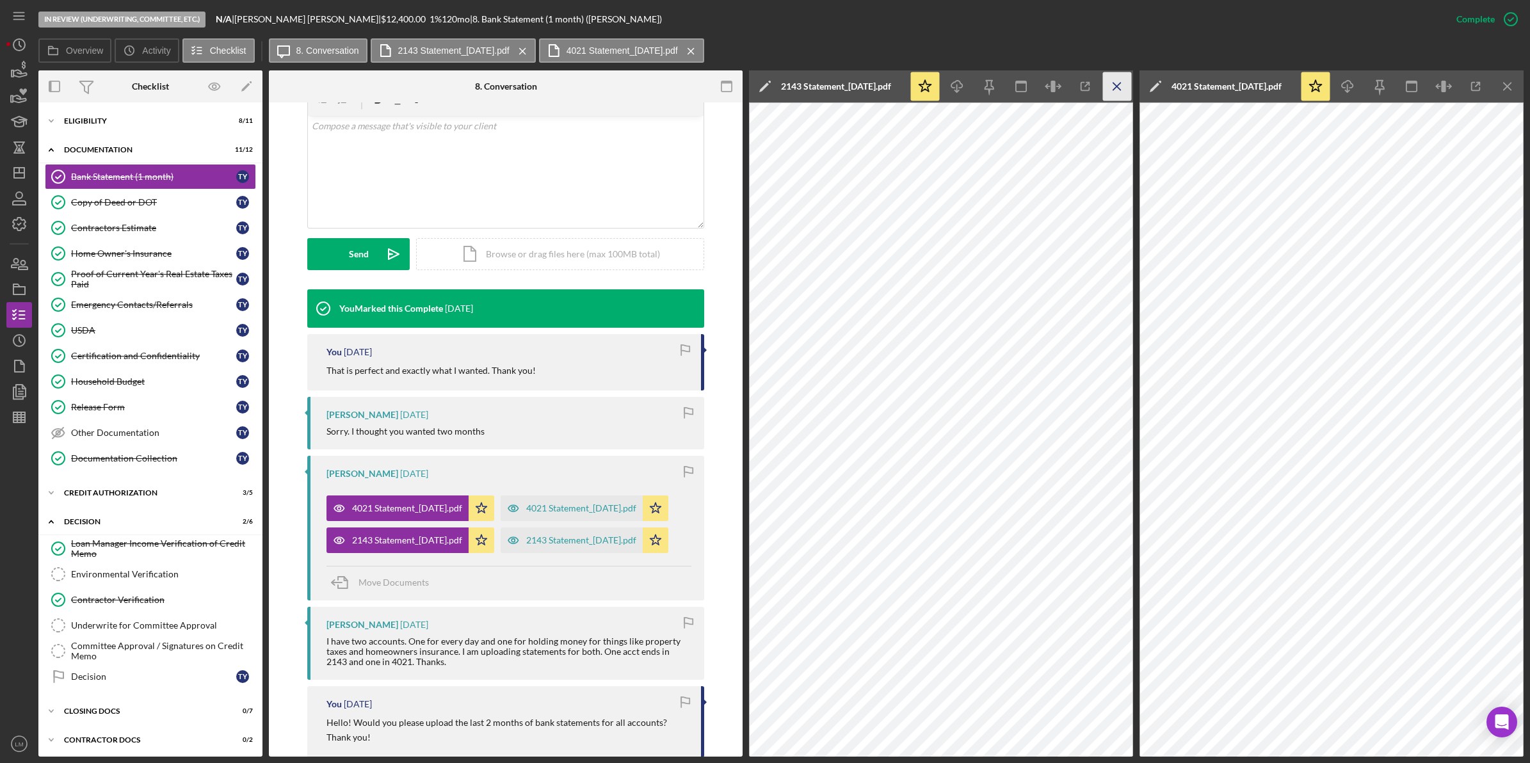
click at [1122, 76] on icon "Icon/Menu Close" at bounding box center [1117, 86] width 29 height 29
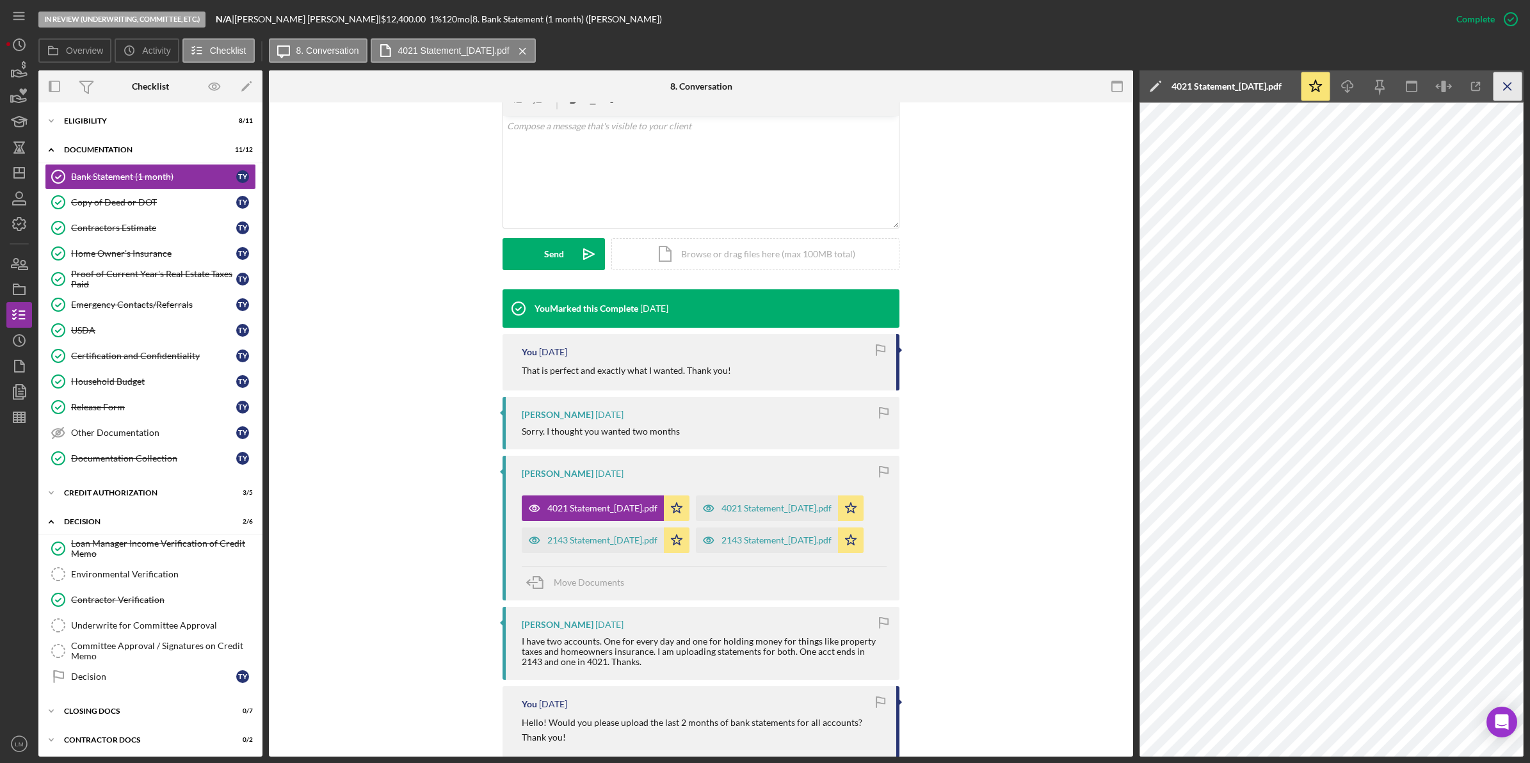
click at [1509, 86] on icon "Icon/Menu Close" at bounding box center [1507, 86] width 29 height 29
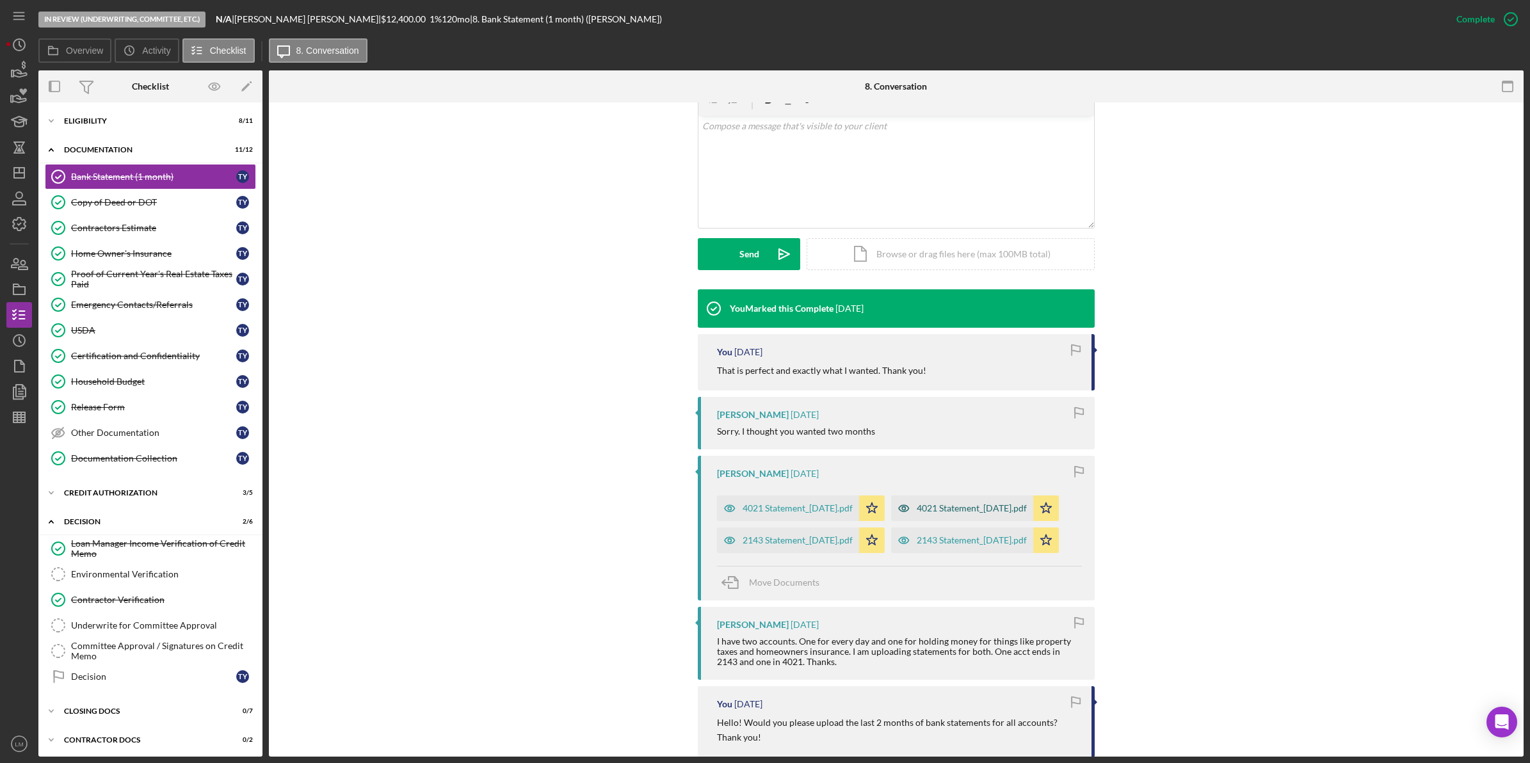
click at [917, 513] on div "4021 Statement_2025-08-15.pdf" at bounding box center [972, 508] width 110 height 10
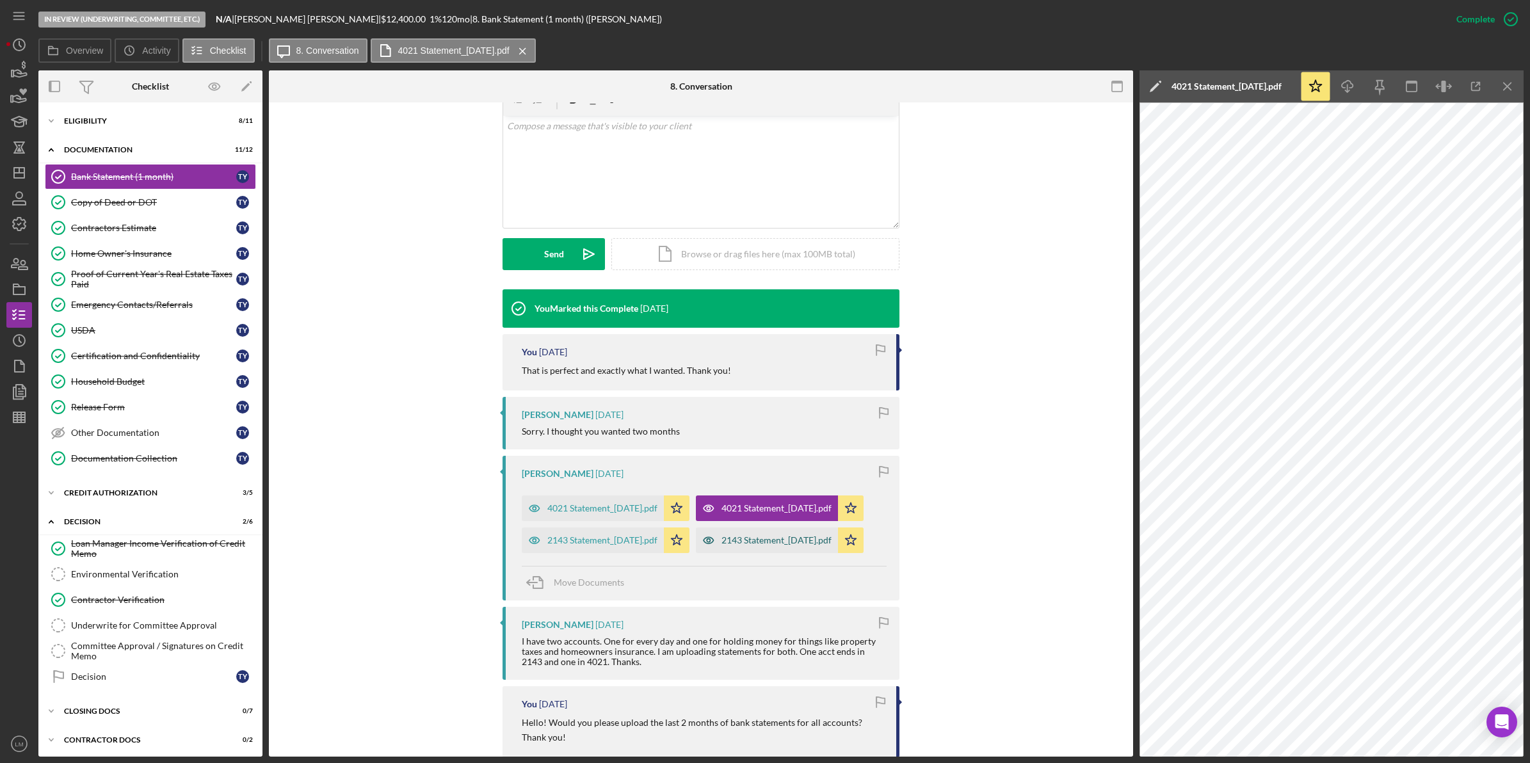
click at [721, 545] on div "2143 Statement_2025-08-06.pdf" at bounding box center [776, 540] width 110 height 10
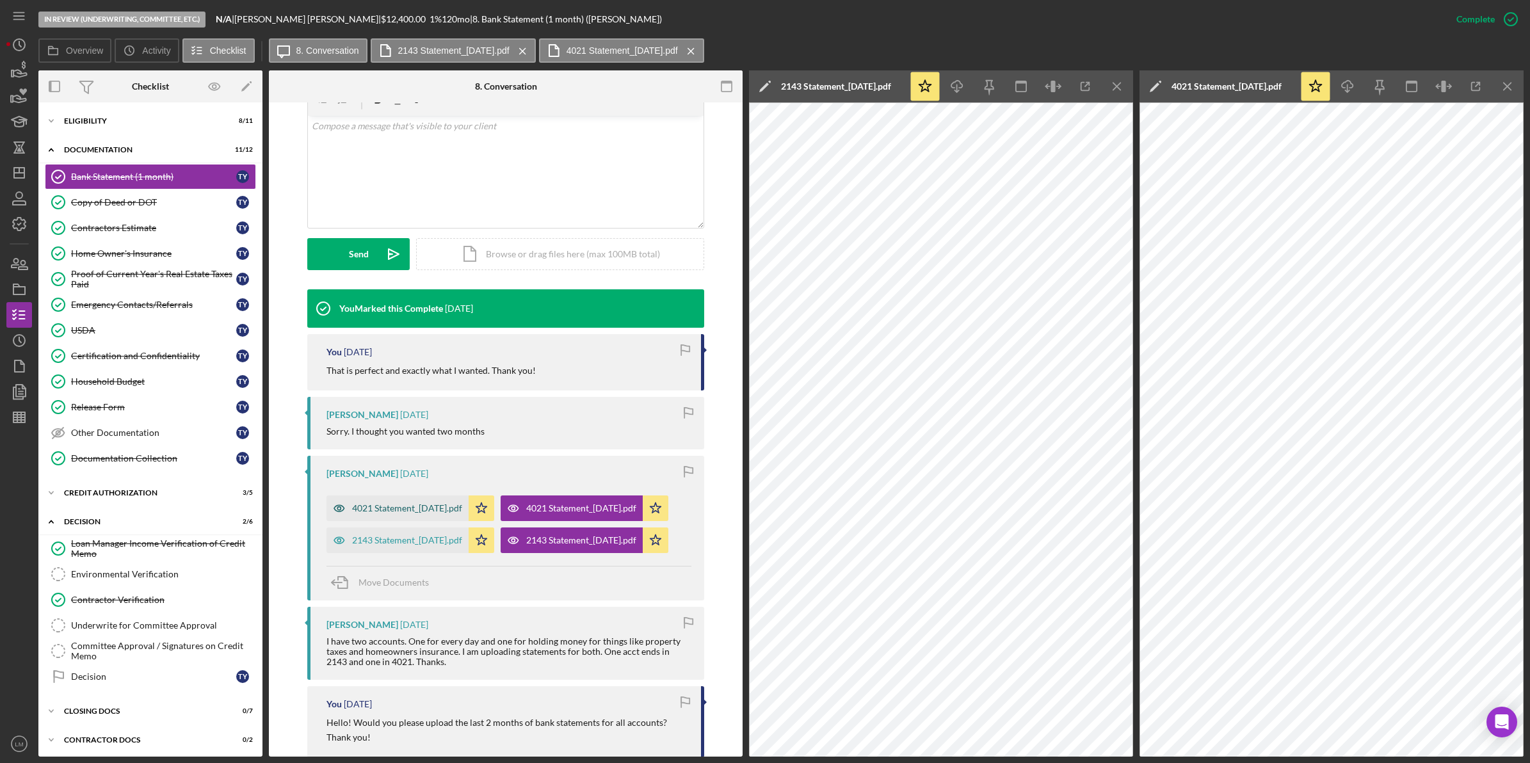
click at [424, 515] on div "4021 Statement_2025-07-16.pdf" at bounding box center [397, 508] width 142 height 26
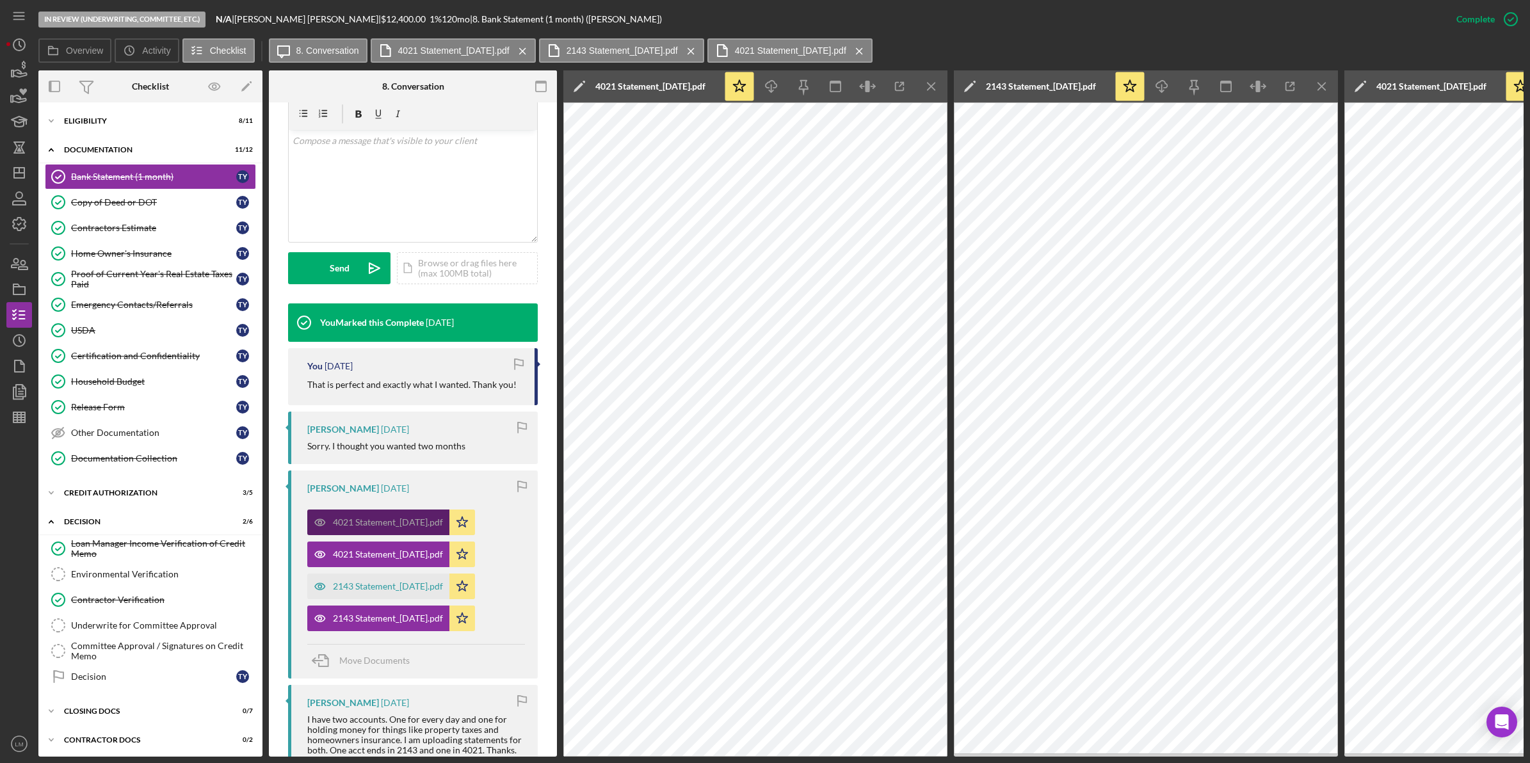
scroll to position [254, 0]
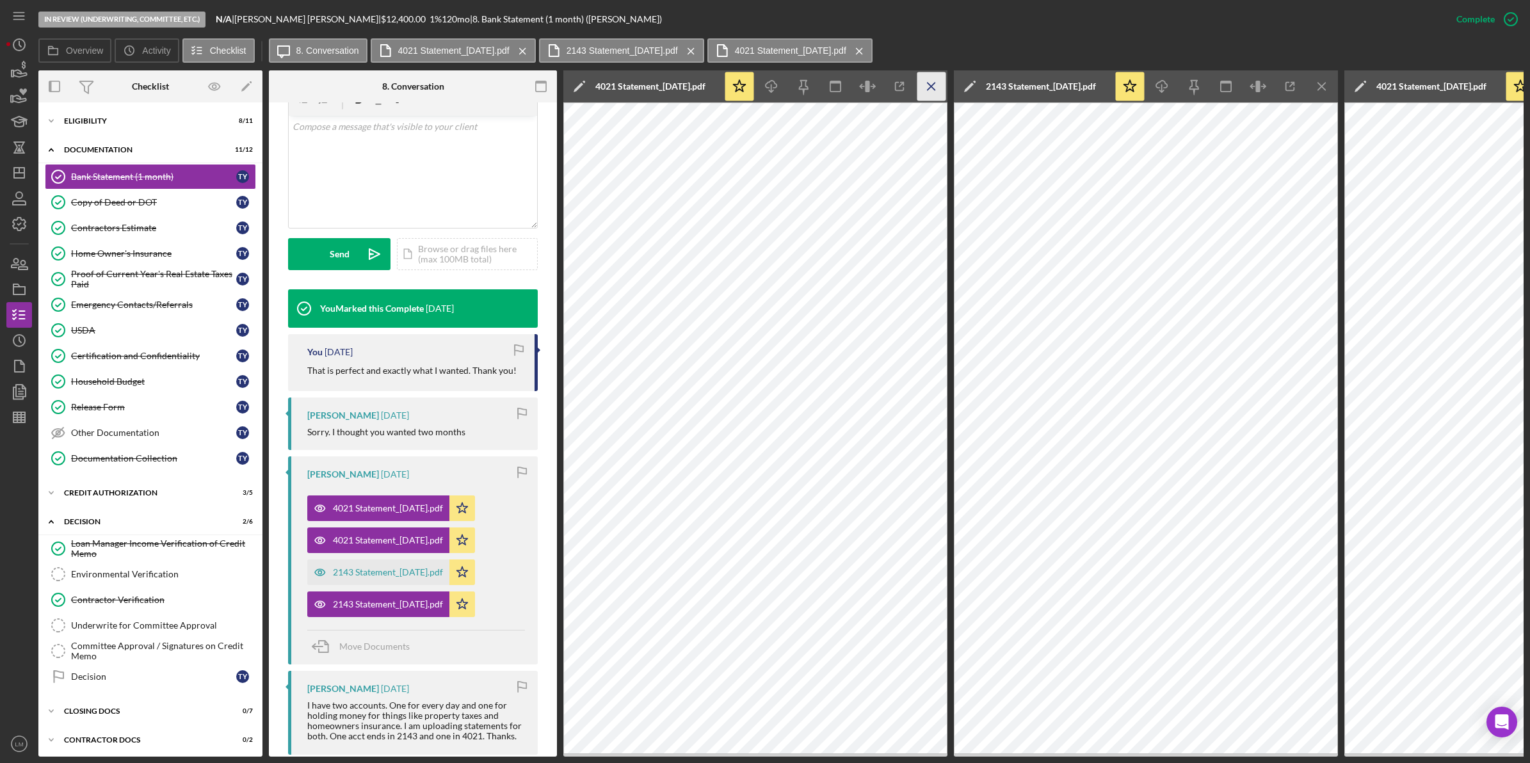
click at [939, 88] on icon "Icon/Menu Close" at bounding box center [931, 86] width 29 height 29
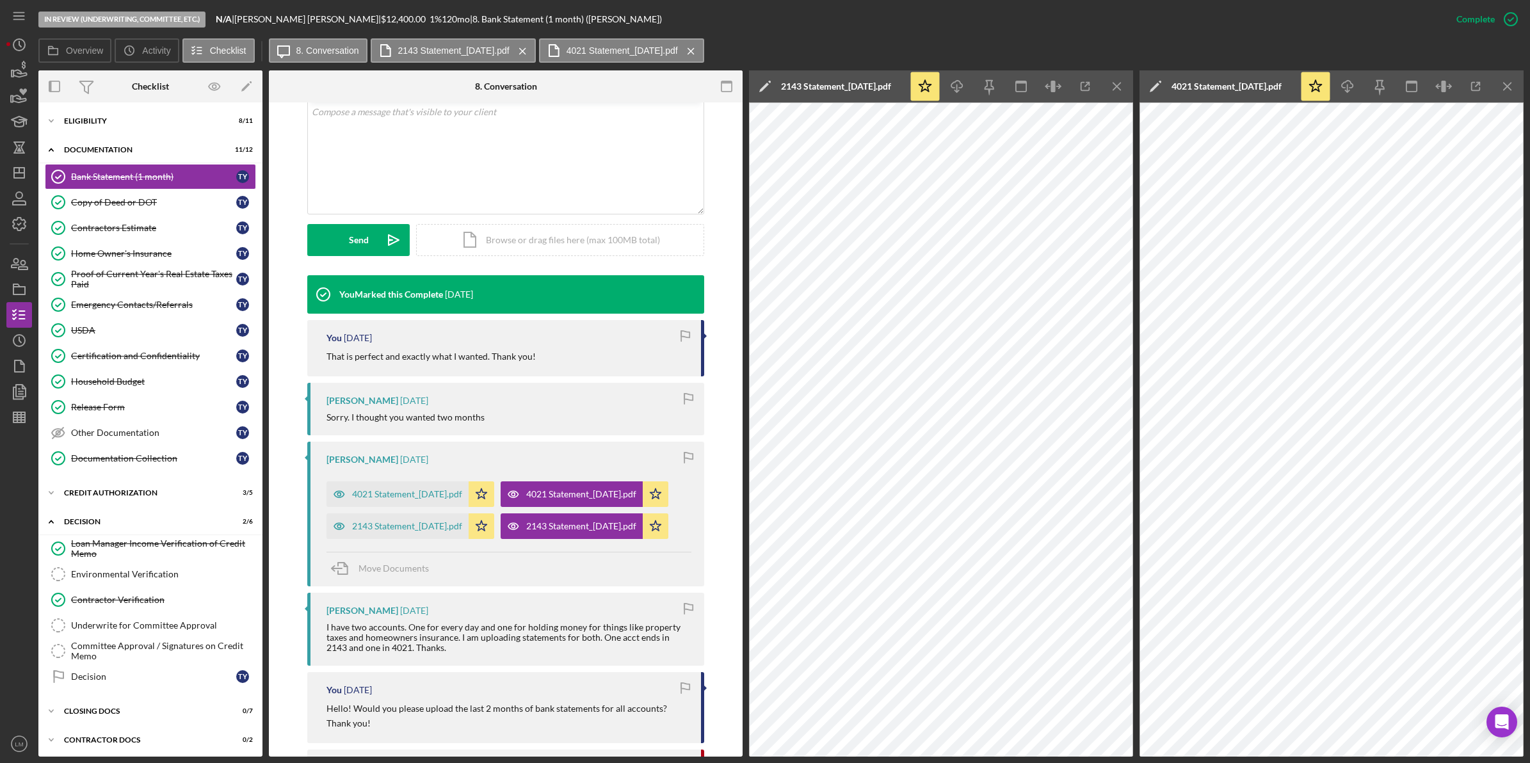
scroll to position [240, 0]
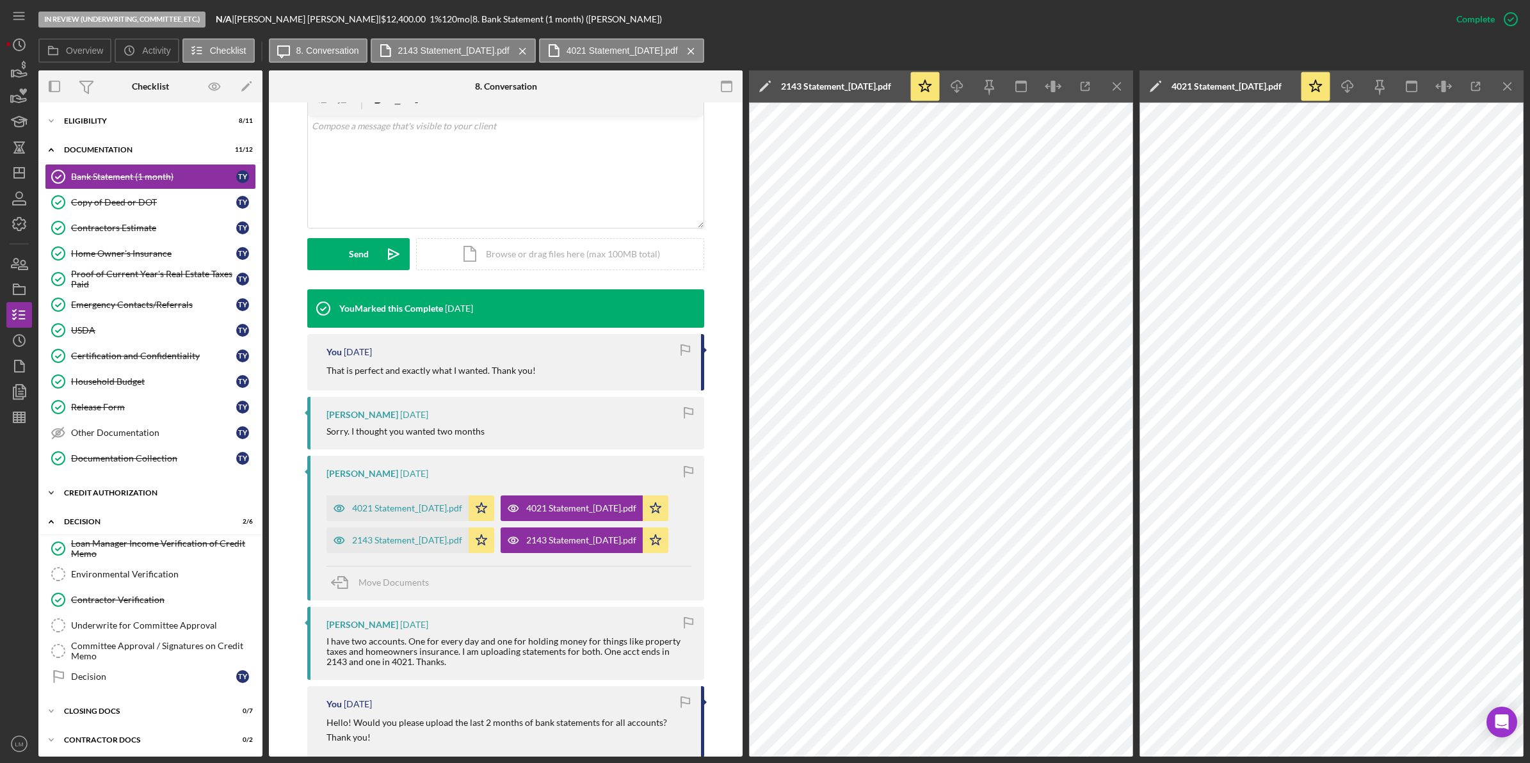
click at [125, 497] on div "CREDIT AUTHORIZATION" at bounding box center [155, 493] width 182 height 8
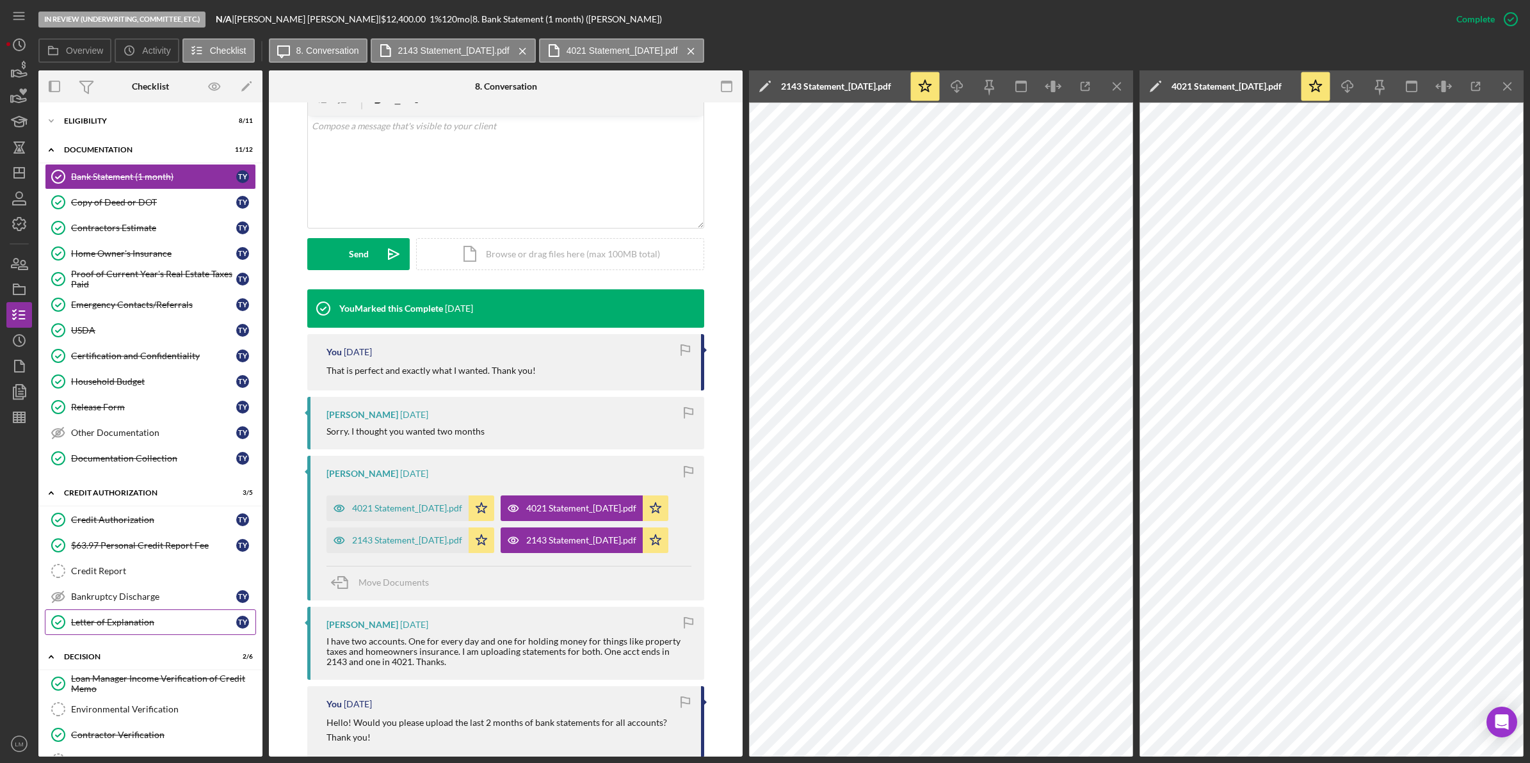
click at [130, 624] on div "Letter of Explanation" at bounding box center [153, 622] width 165 height 10
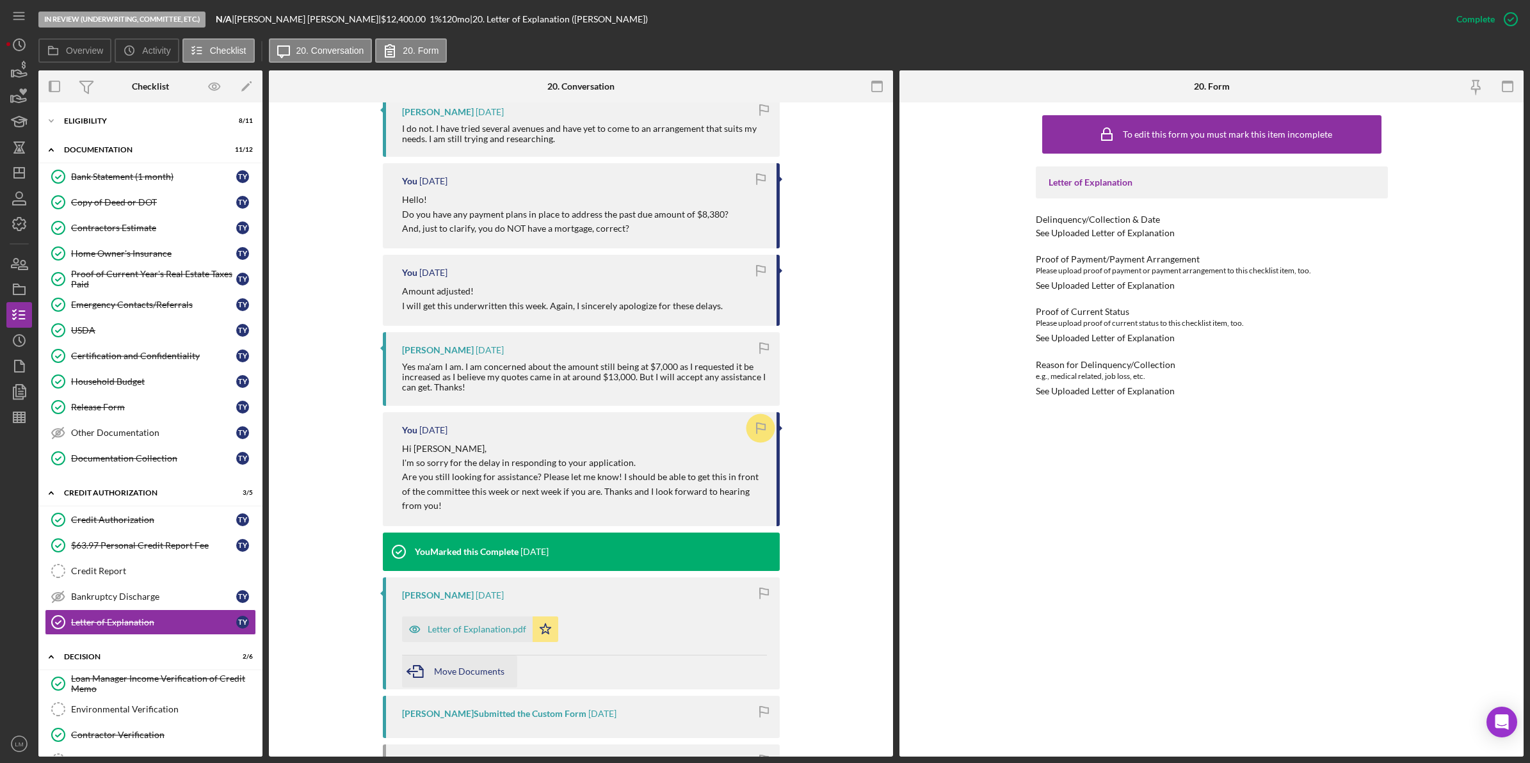
scroll to position [480, 0]
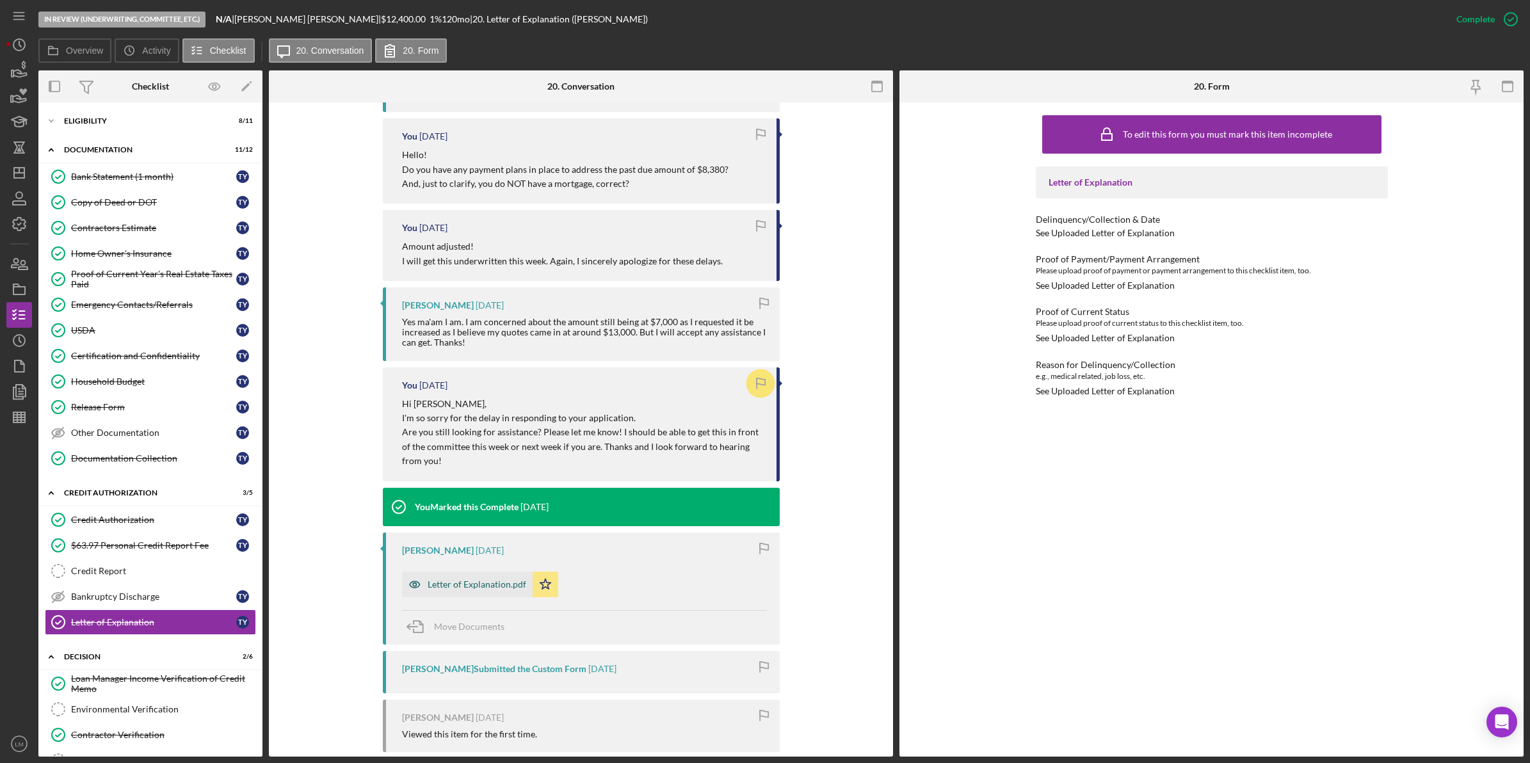
click at [490, 589] on div "Letter of Explanation.pdf" at bounding box center [477, 584] width 99 height 10
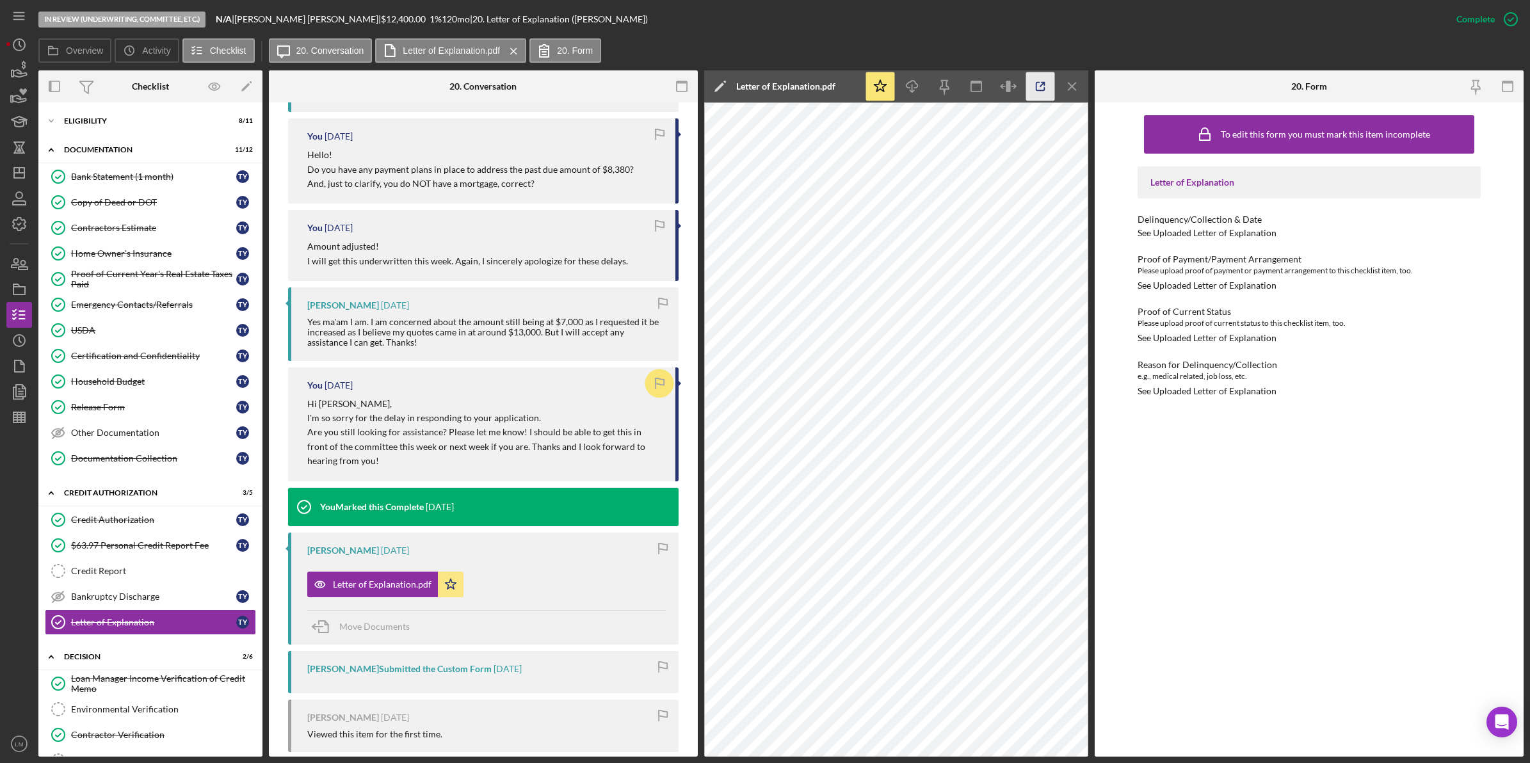
click at [1038, 88] on icon "button" at bounding box center [1040, 86] width 29 height 29
click at [28, 171] on icon "Icon/Dashboard" at bounding box center [19, 173] width 32 height 32
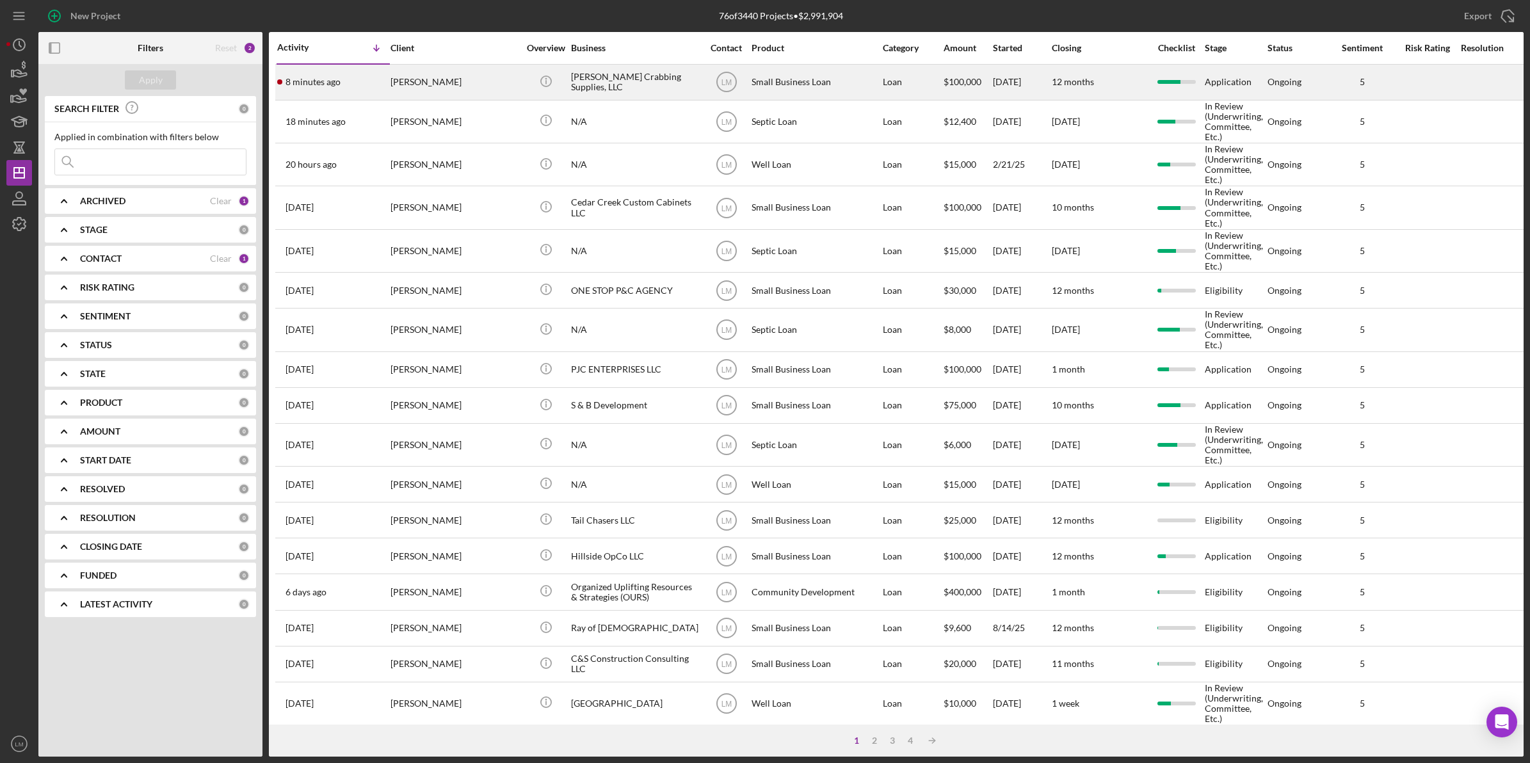
click at [459, 72] on div "Jeremy Kohr" at bounding box center [454, 82] width 128 height 34
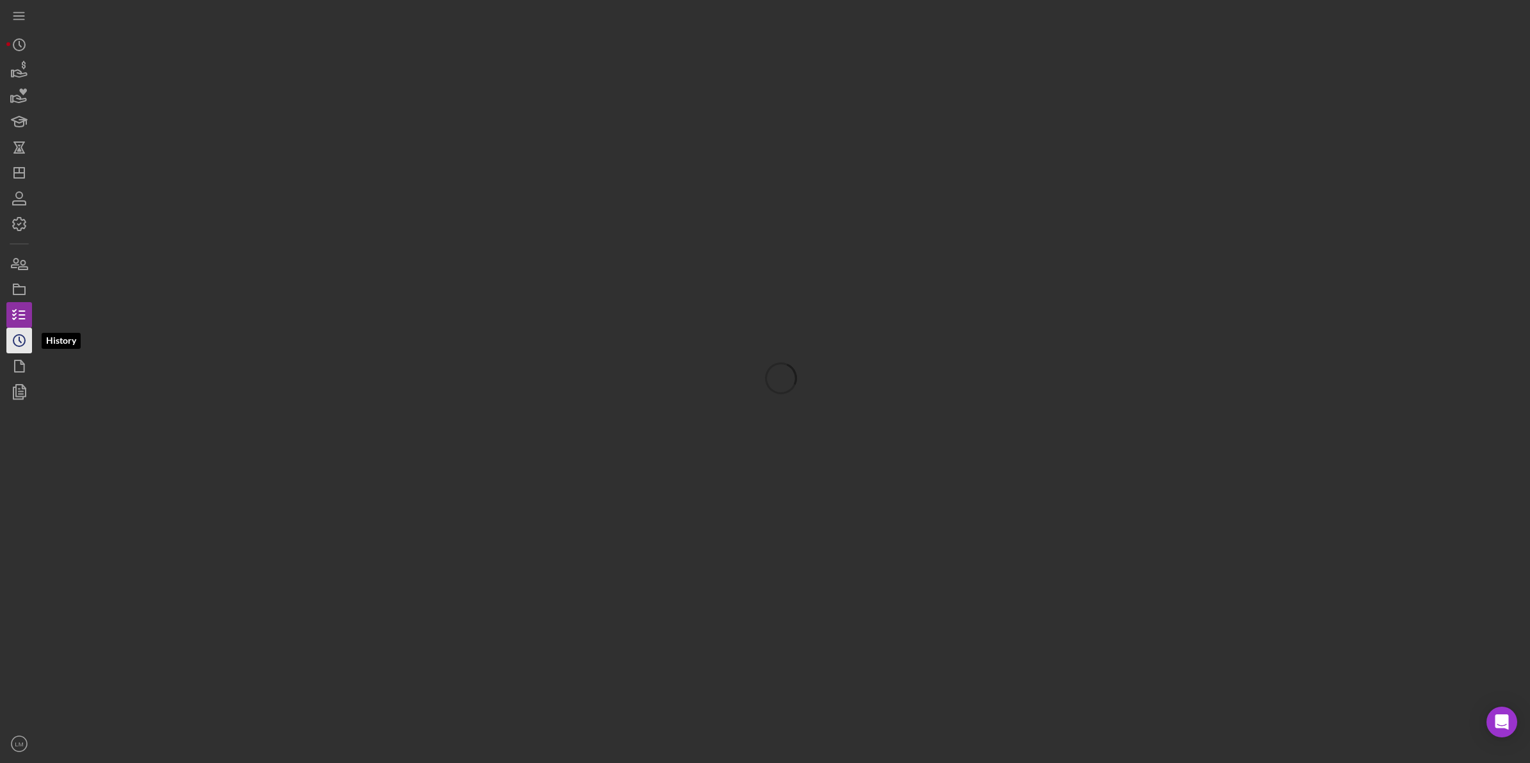
click at [24, 341] on icon "Icon/History" at bounding box center [19, 341] width 32 height 32
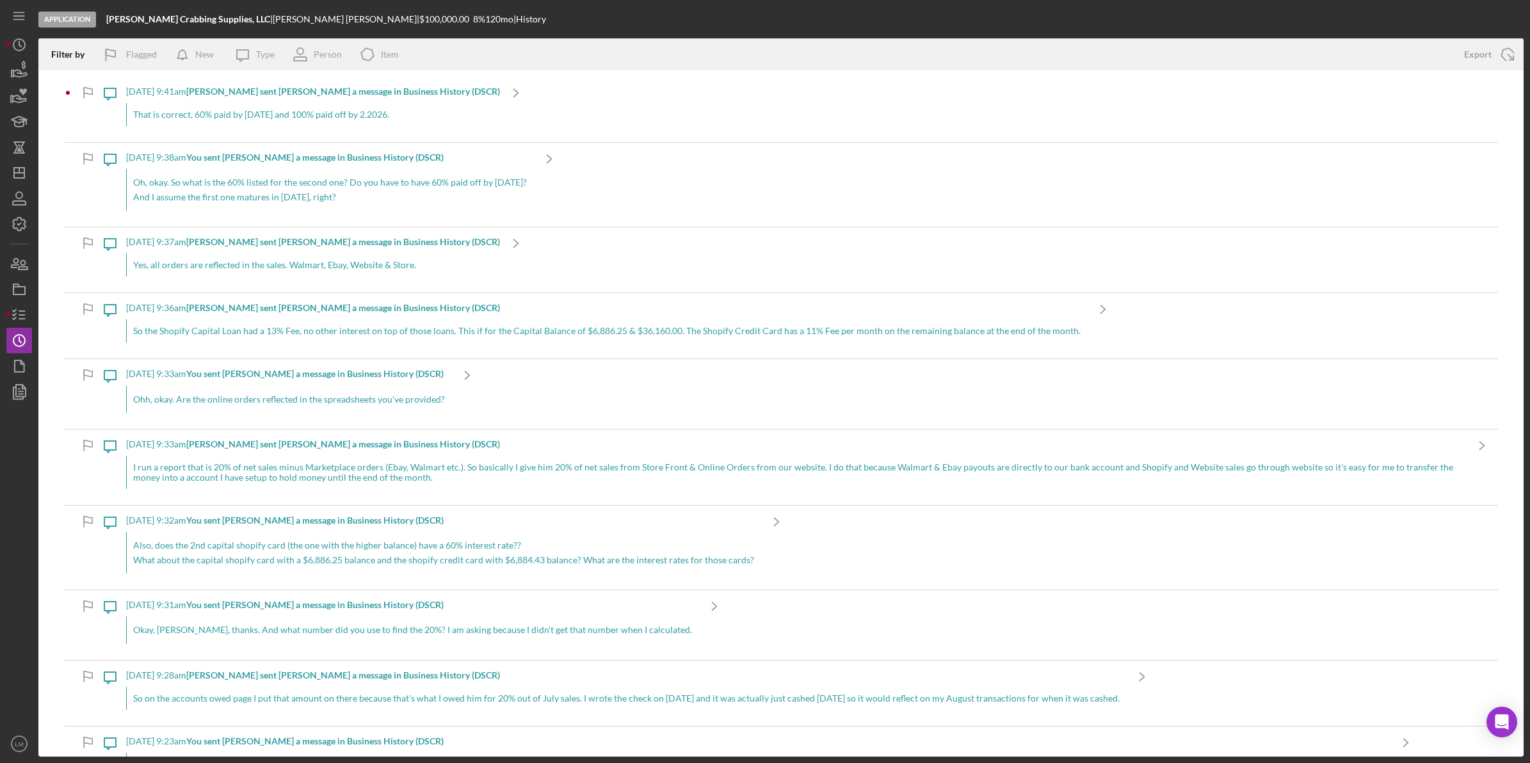
click at [252, 118] on div "That is correct, 60% paid by 9.23.25 and 100% paid off by 2.2026." at bounding box center [313, 114] width 374 height 23
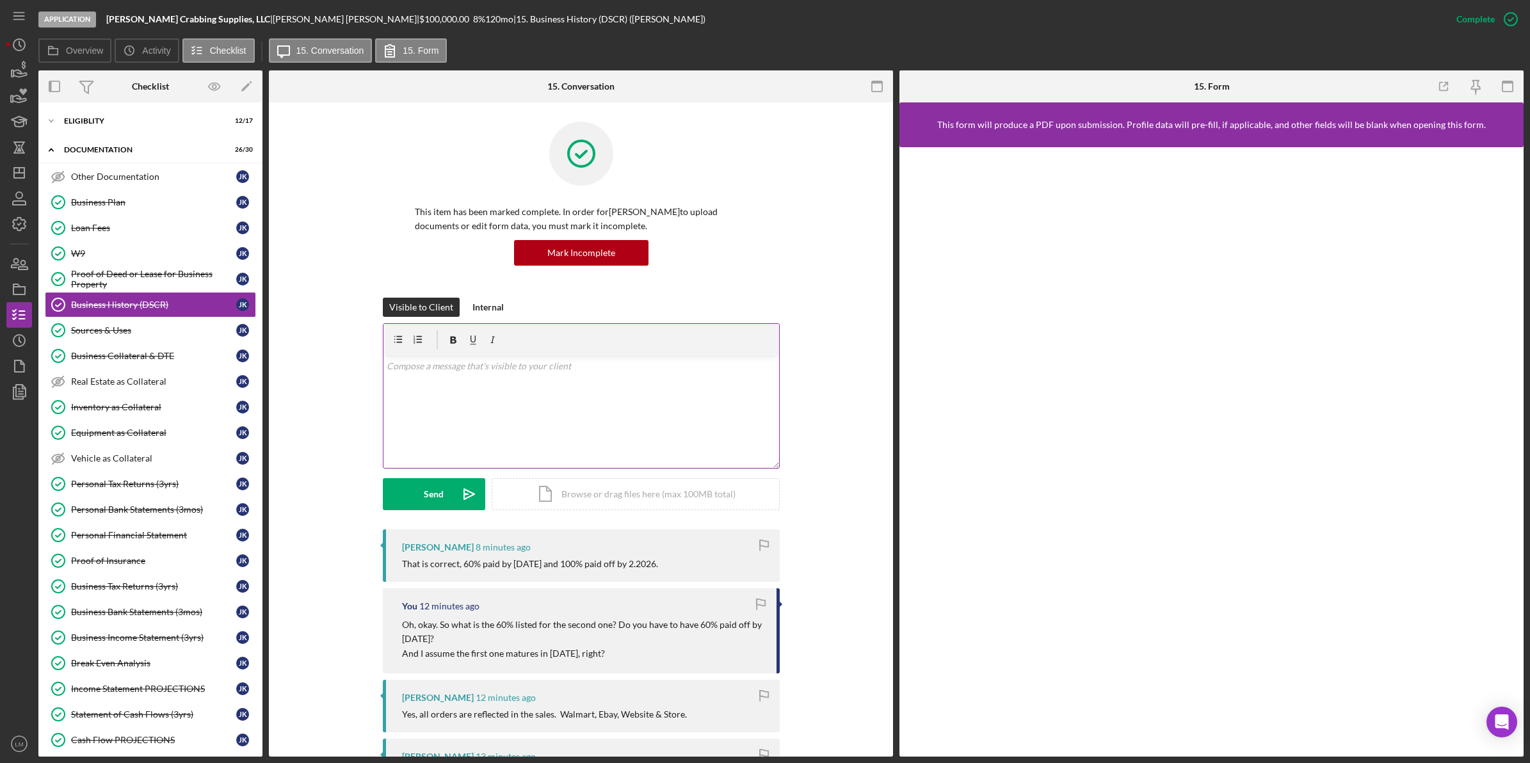
click at [675, 432] on div "v Color teal Color pink Remove color Add row above Add row below Add column bef…" at bounding box center [581, 412] width 396 height 112
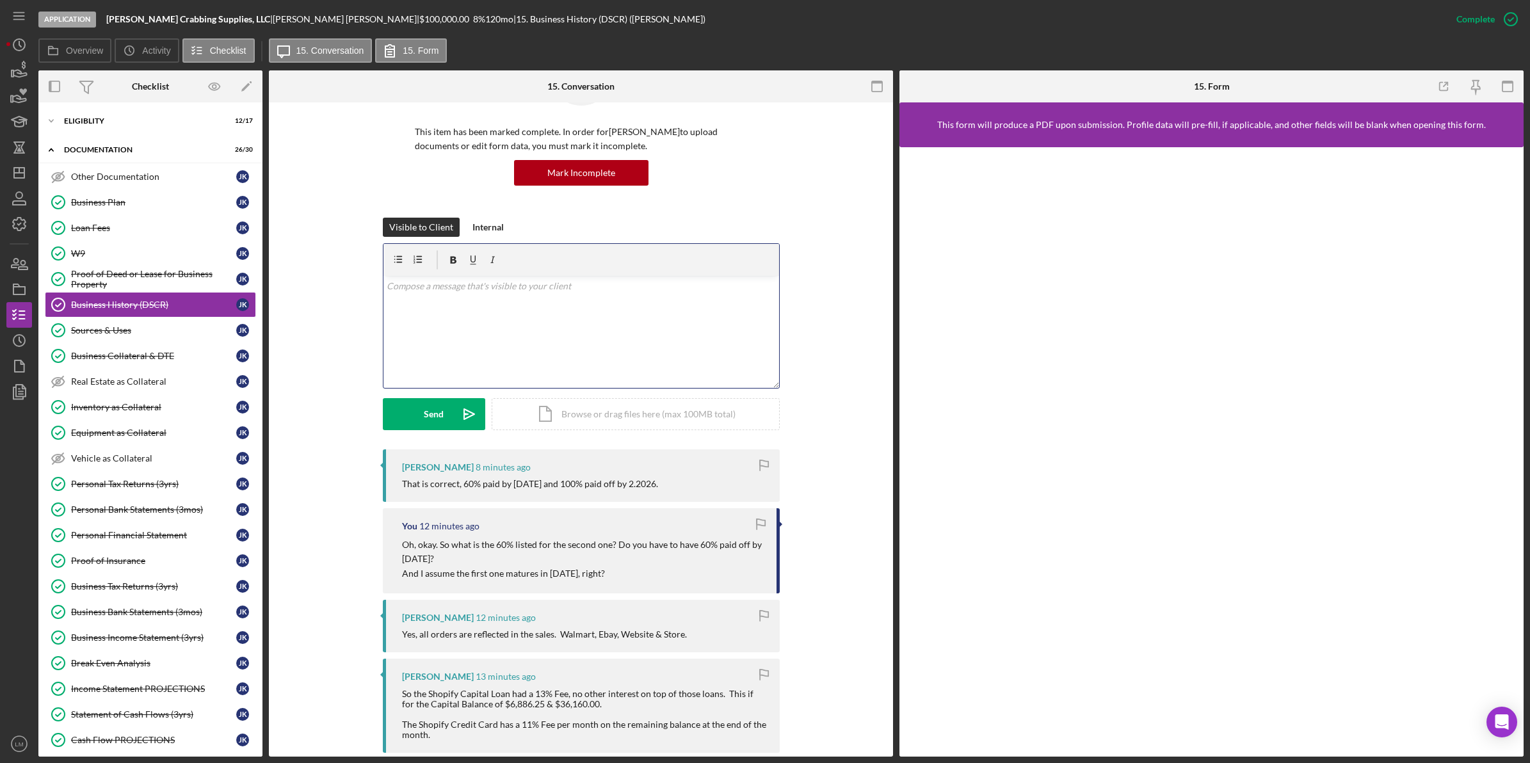
click at [583, 309] on div "v Color teal Color pink Remove color Add row above Add row below Add column bef…" at bounding box center [581, 332] width 396 height 112
click at [440, 421] on div "Send" at bounding box center [434, 414] width 20 height 32
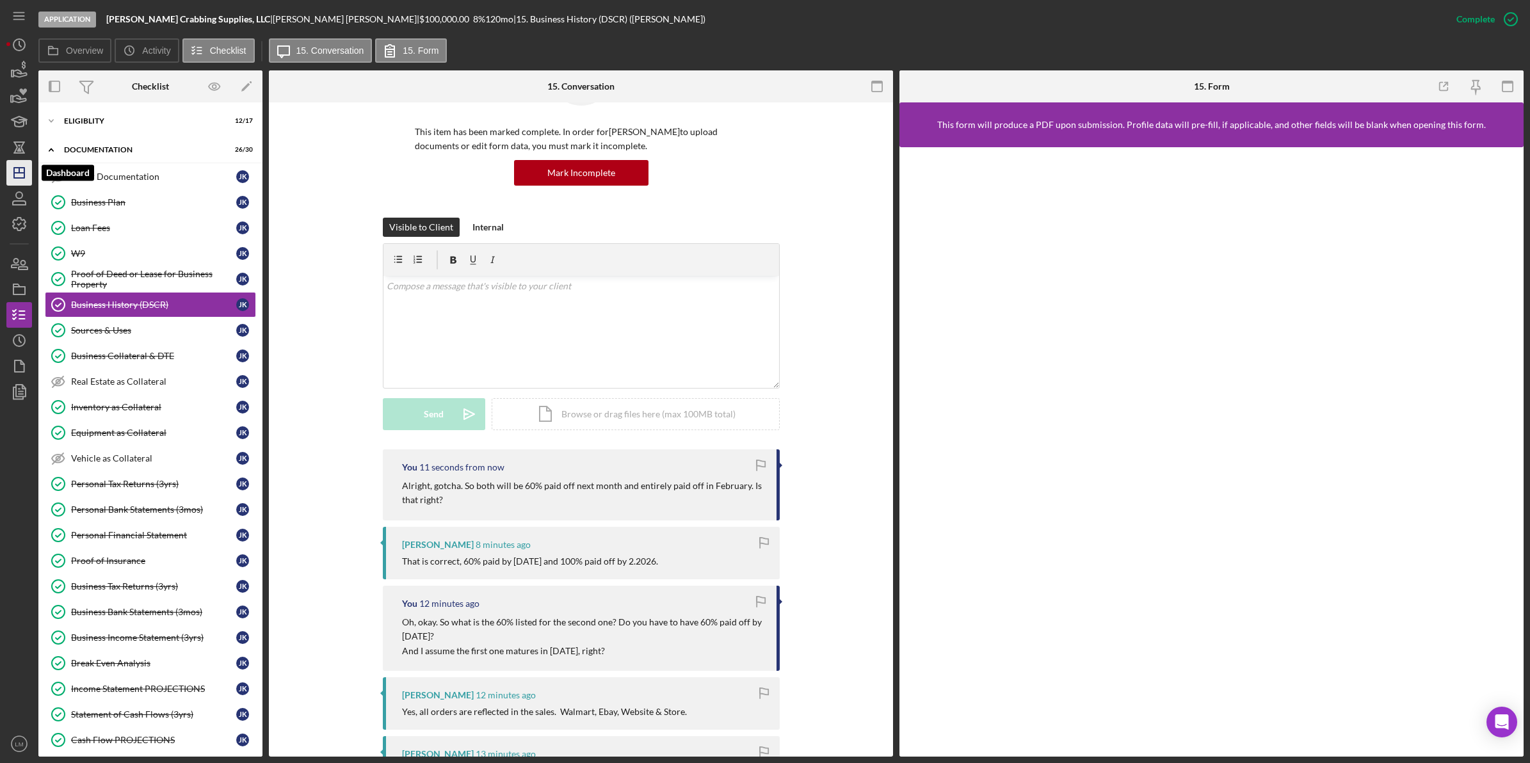
click at [15, 172] on icon "Icon/Dashboard" at bounding box center [19, 173] width 32 height 32
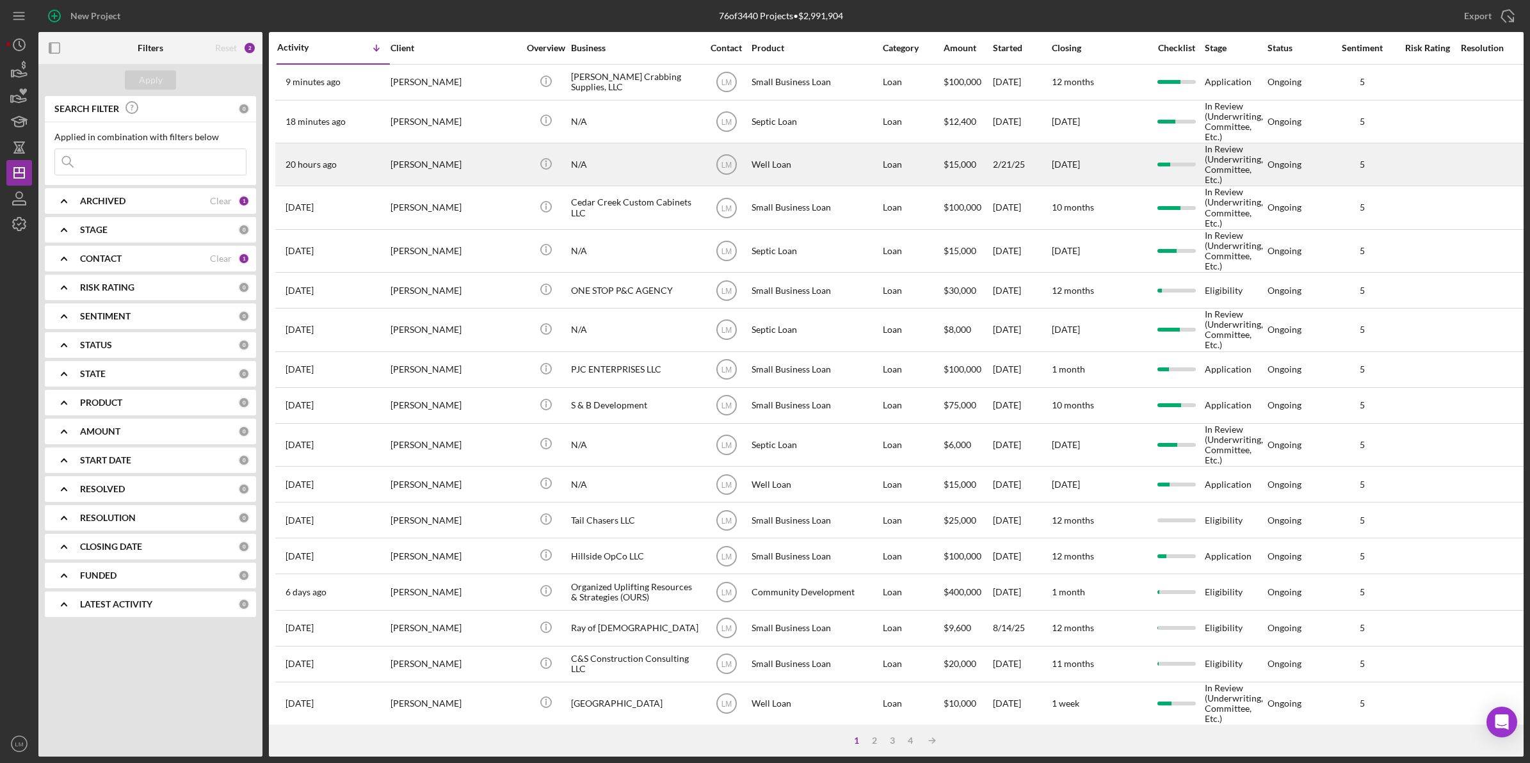
click at [600, 178] on div "N/A" at bounding box center [635, 164] width 128 height 41
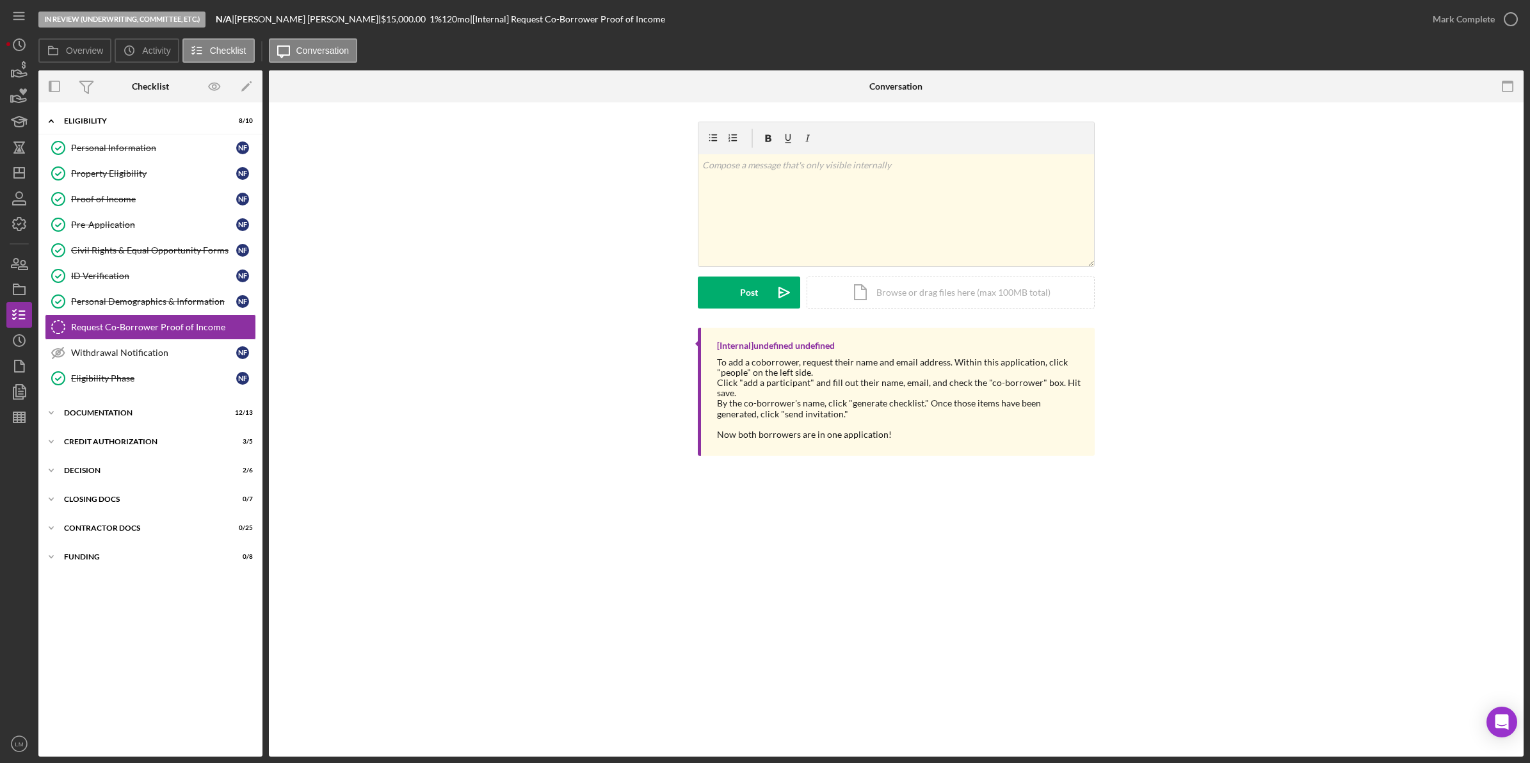
drag, startPoint x: 346, startPoint y: 428, endPoint x: 327, endPoint y: 423, distance: 19.1
click at [346, 428] on div "[Internal] undefined undefined To add a coborrower, request their name and emai…" at bounding box center [896, 395] width 1216 height 134
click at [116, 440] on div "Icon/Expander CREDIT AUTHORIZATION 3 / 5" at bounding box center [150, 442] width 224 height 26
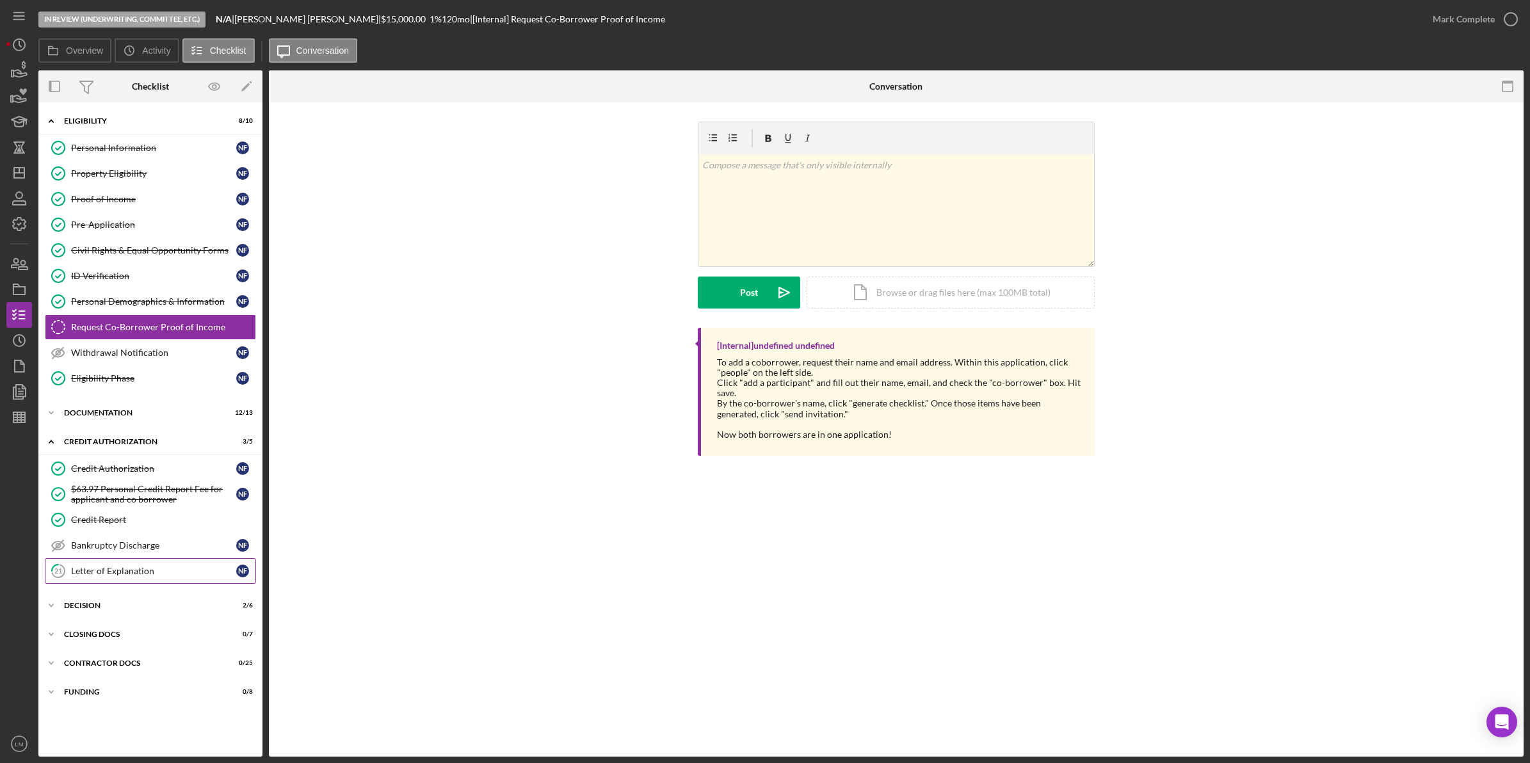
click at [140, 570] on div "Letter of Explanation" at bounding box center [153, 571] width 165 height 10
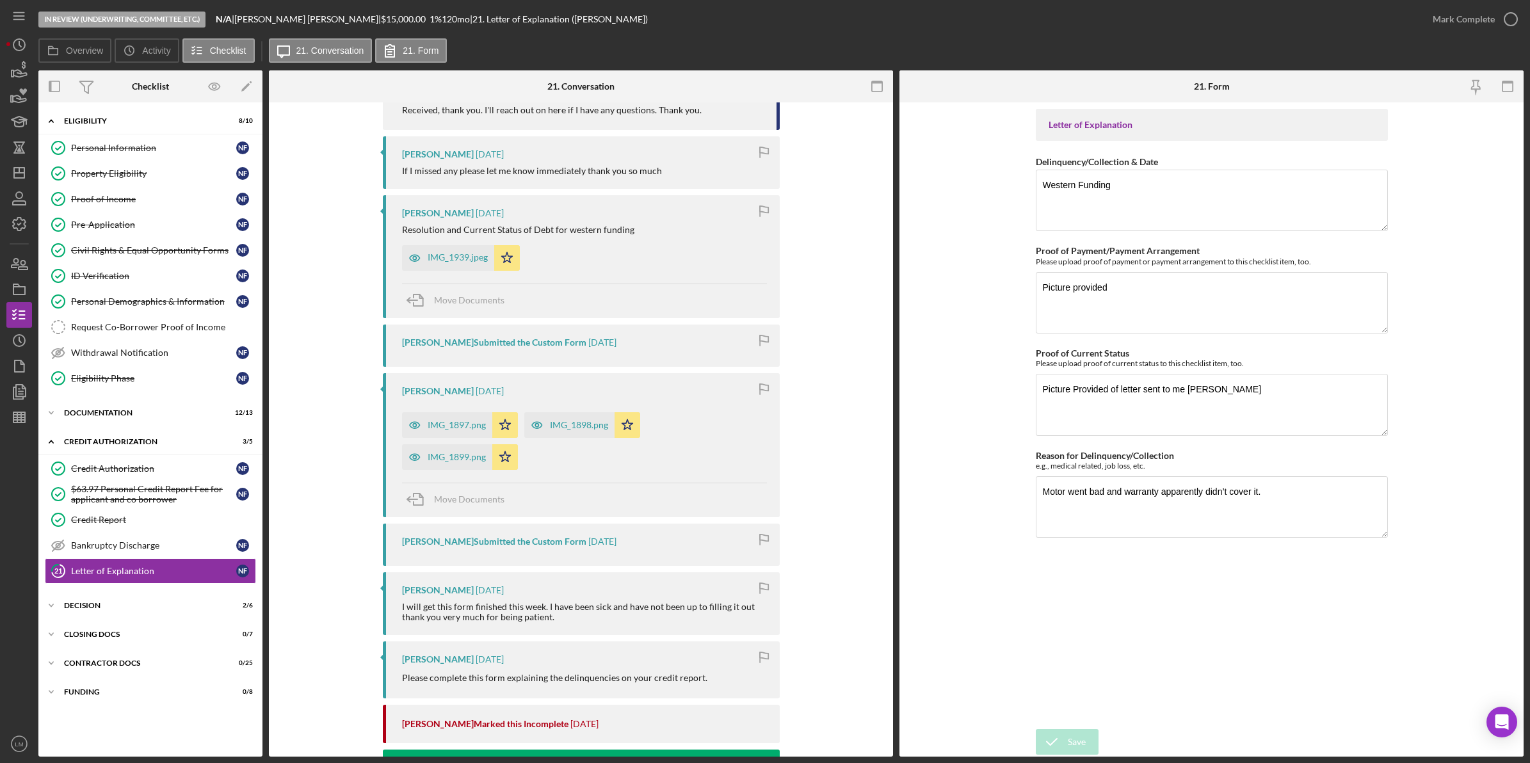
scroll to position [2244, 0]
click at [472, 453] on div "IMG_1899.png" at bounding box center [457, 458] width 58 height 10
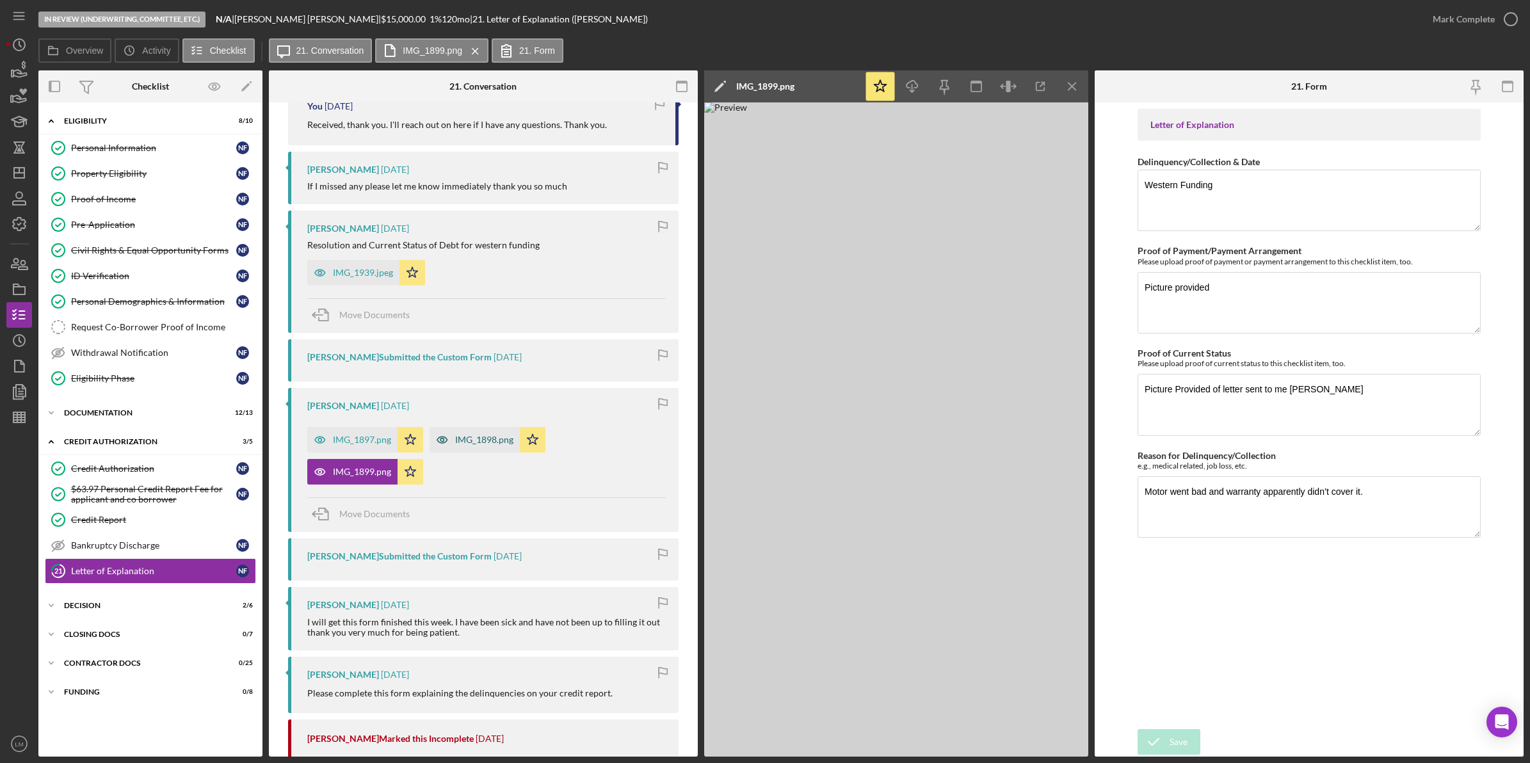
click at [474, 427] on div "IMG_1898.png" at bounding box center [475, 440] width 90 height 26
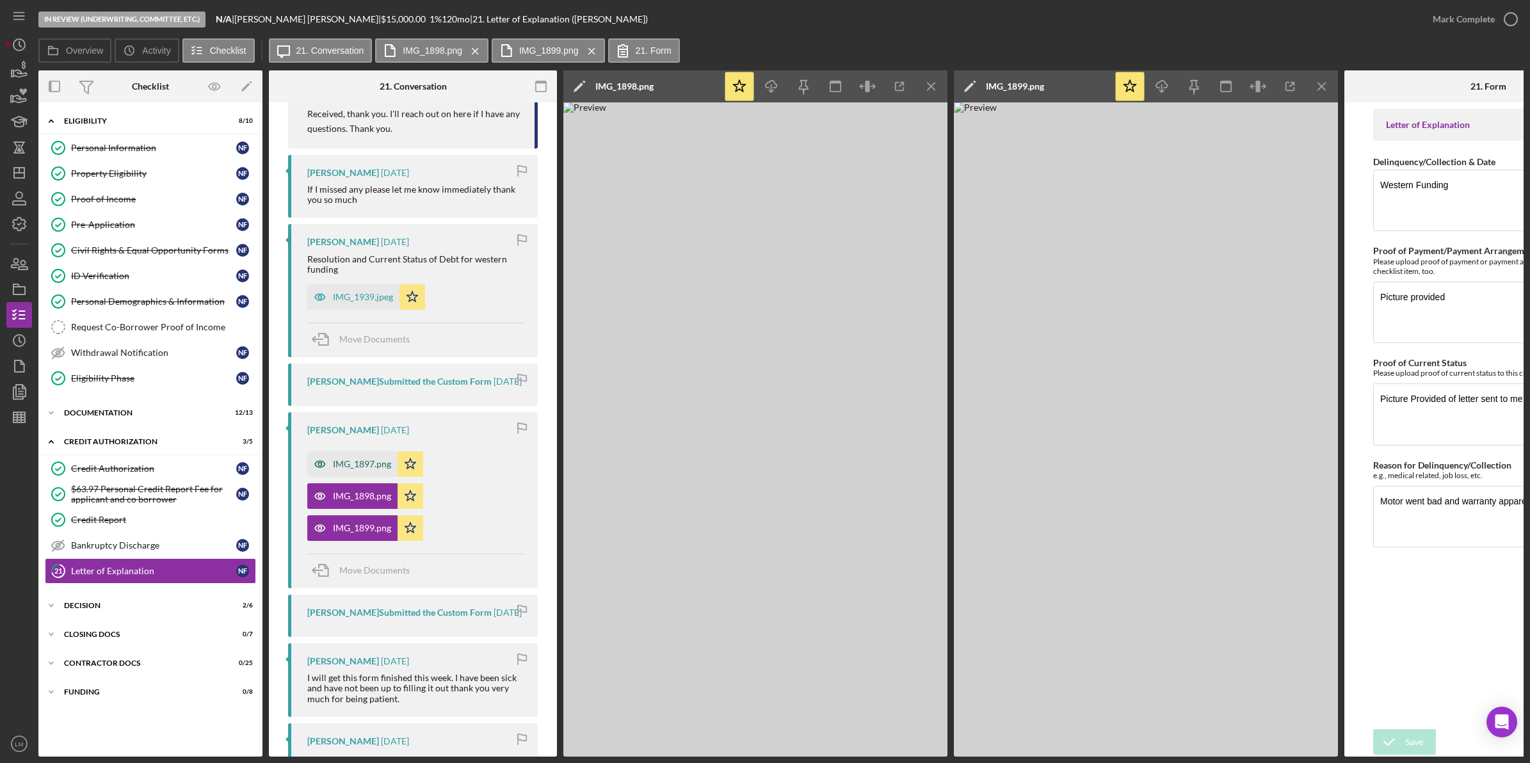
click at [357, 465] on div "IMG_1897.png" at bounding box center [362, 464] width 58 height 10
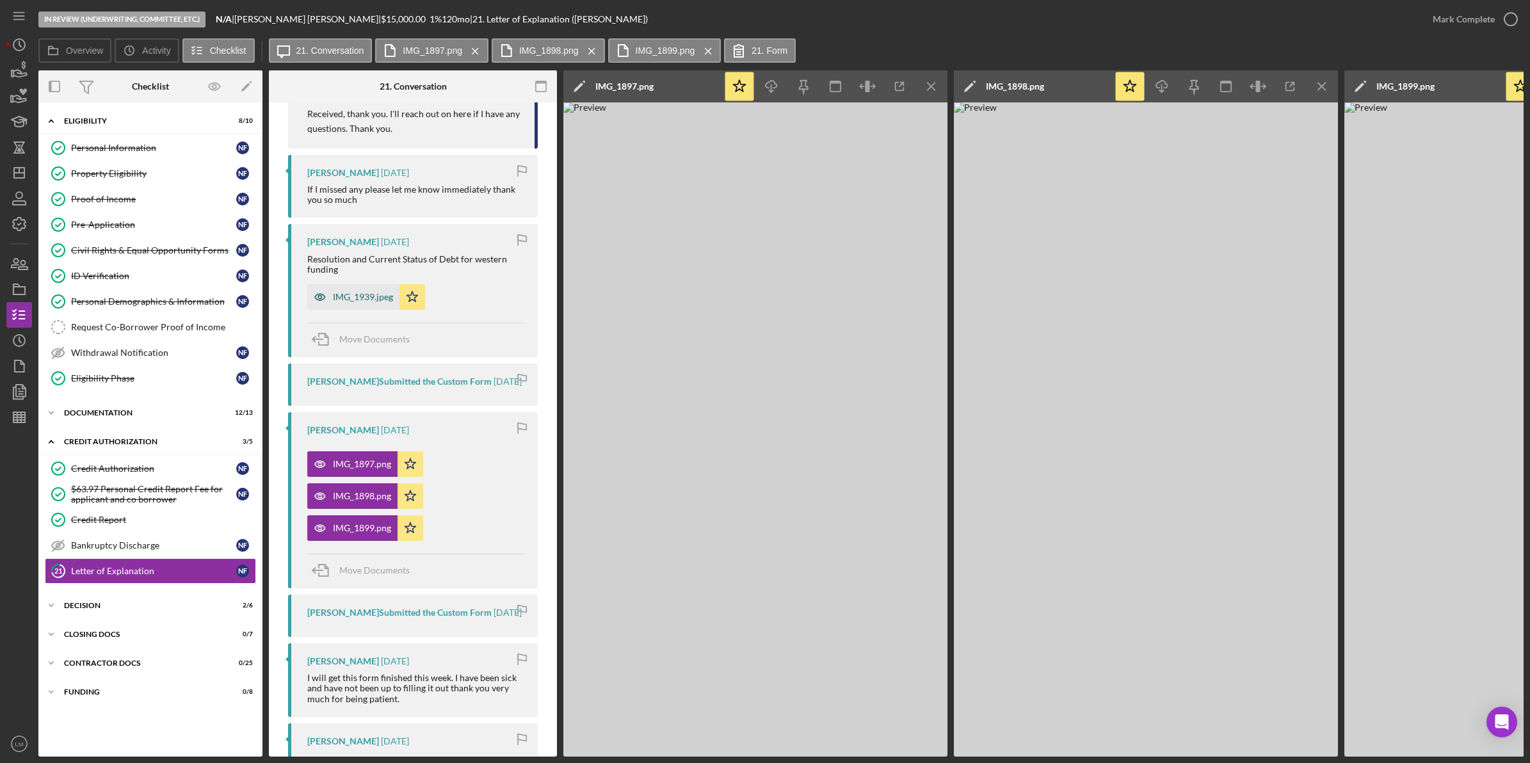
click at [380, 293] on div "IMG_1939.jpeg" at bounding box center [353, 297] width 92 height 26
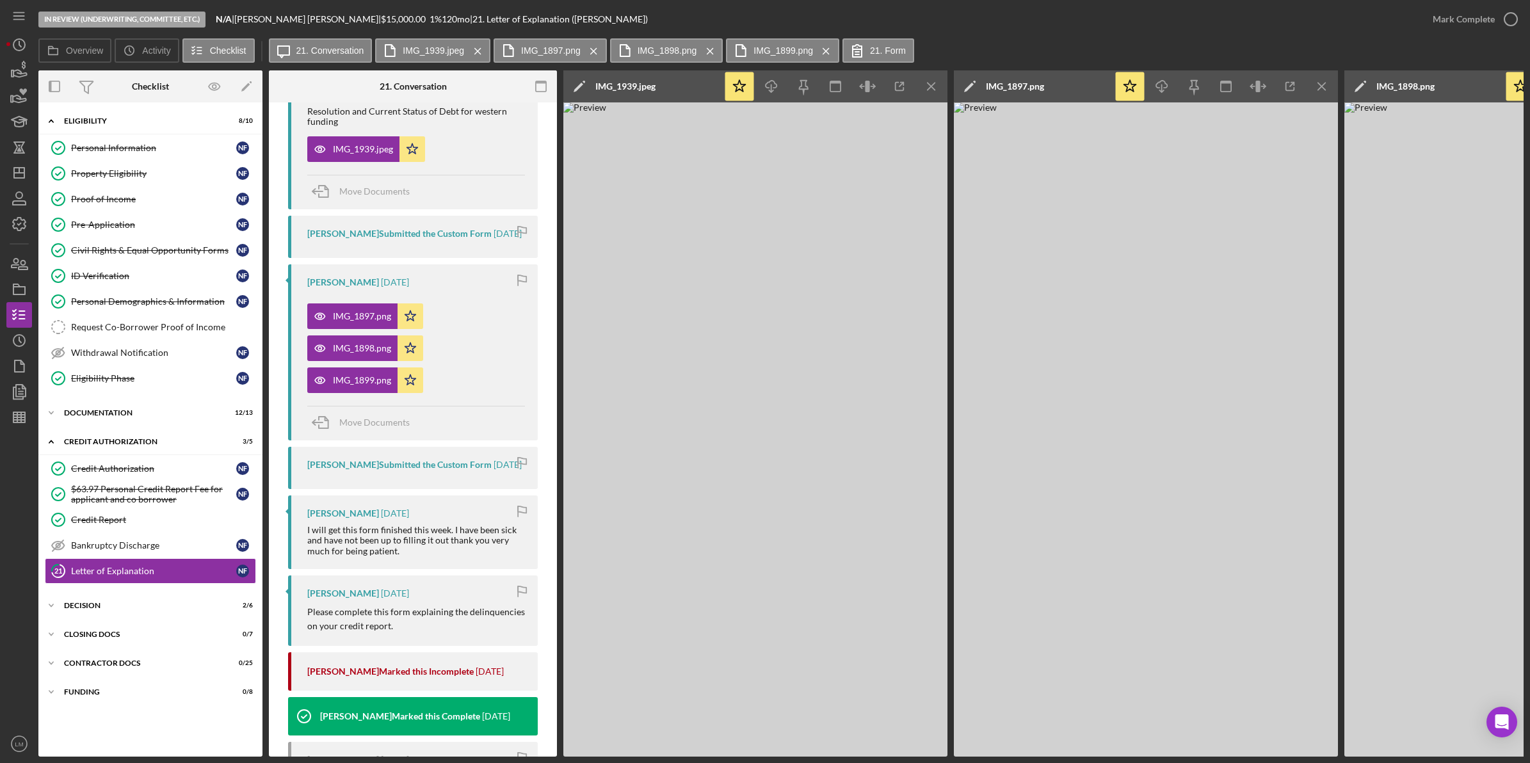
scroll to position [2949, 0]
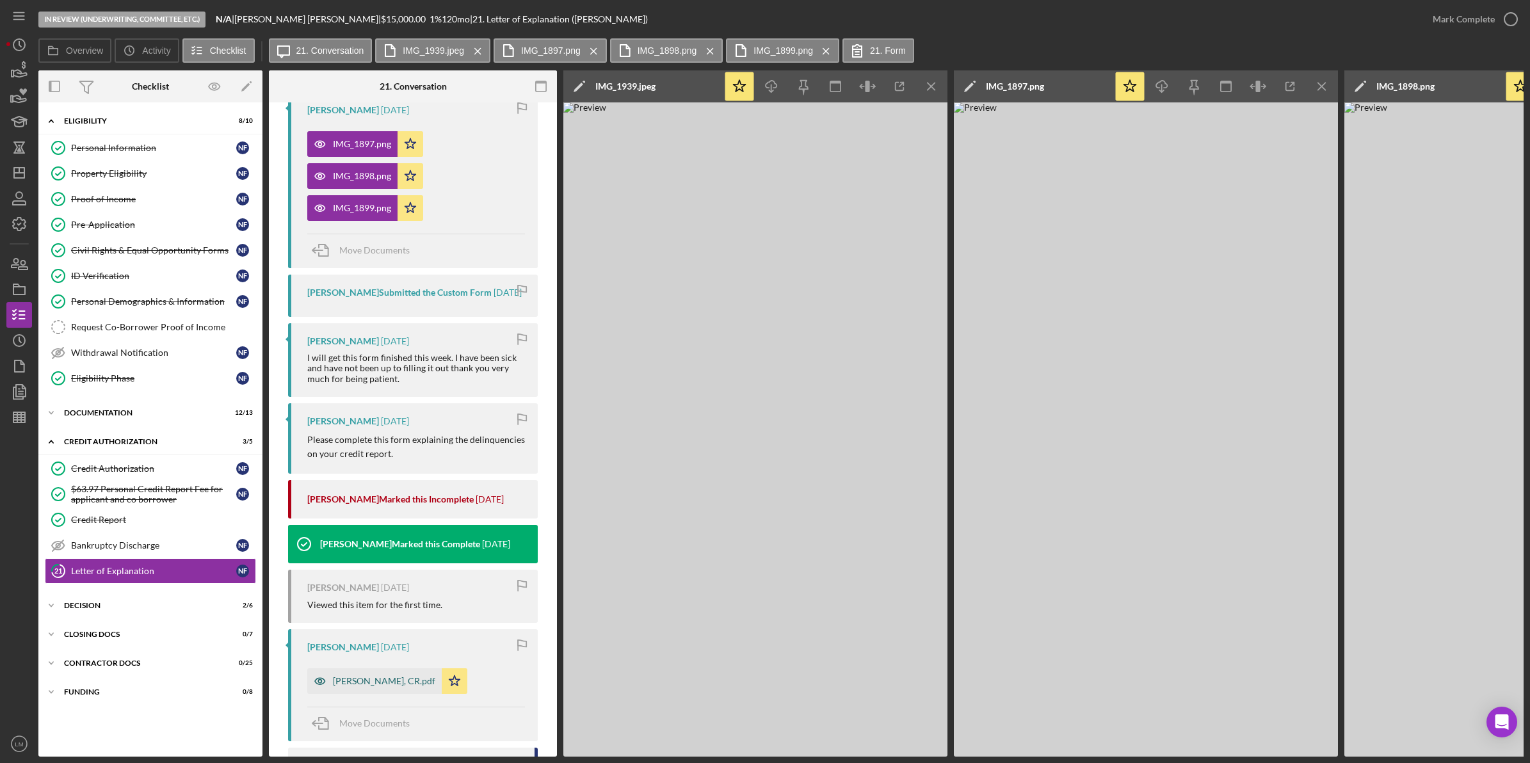
drag, startPoint x: 365, startPoint y: 686, endPoint x: 373, endPoint y: 688, distance: 8.7
click at [365, 686] on div "Ferguson, Nedra, CR.pdf" at bounding box center [384, 681] width 102 height 10
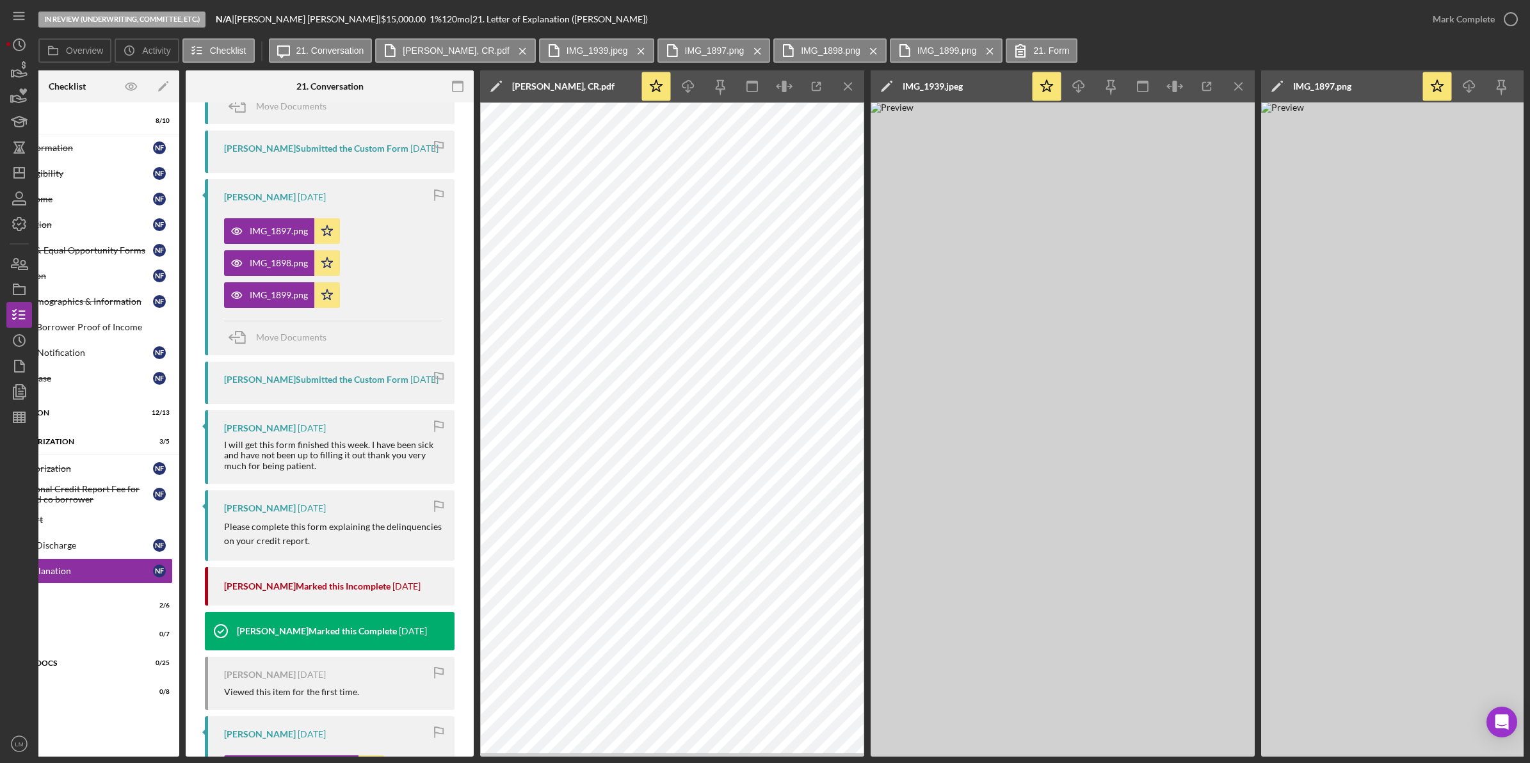
scroll to position [2709, 0]
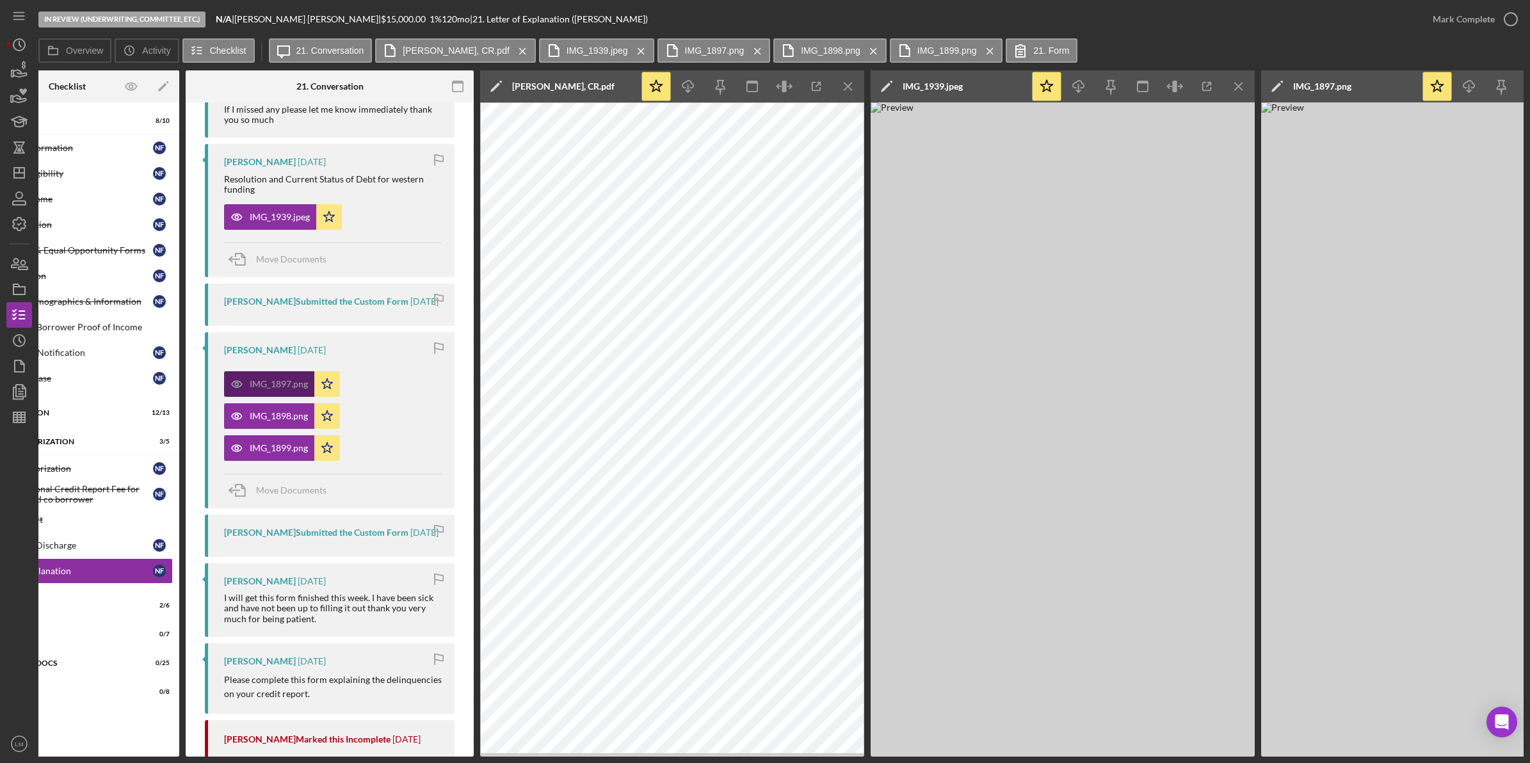
click at [280, 383] on div "IMG_1897.png" at bounding box center [279, 384] width 58 height 10
click at [280, 411] on div "IMG_1898.png" at bounding box center [279, 416] width 58 height 10
click at [799, 757] on div "In Review (Underwriting, Committee, Etc.) N/A | Nedra Ferguson | $15,000.00 1 %…" at bounding box center [765, 381] width 1530 height 763
drag, startPoint x: 799, startPoint y: 757, endPoint x: 846, endPoint y: 759, distance: 47.4
click at [846, 759] on div "In Review (Underwriting, Committee, Etc.) N/A | Nedra Ferguson | $15,000.00 1 %…" at bounding box center [765, 381] width 1530 height 763
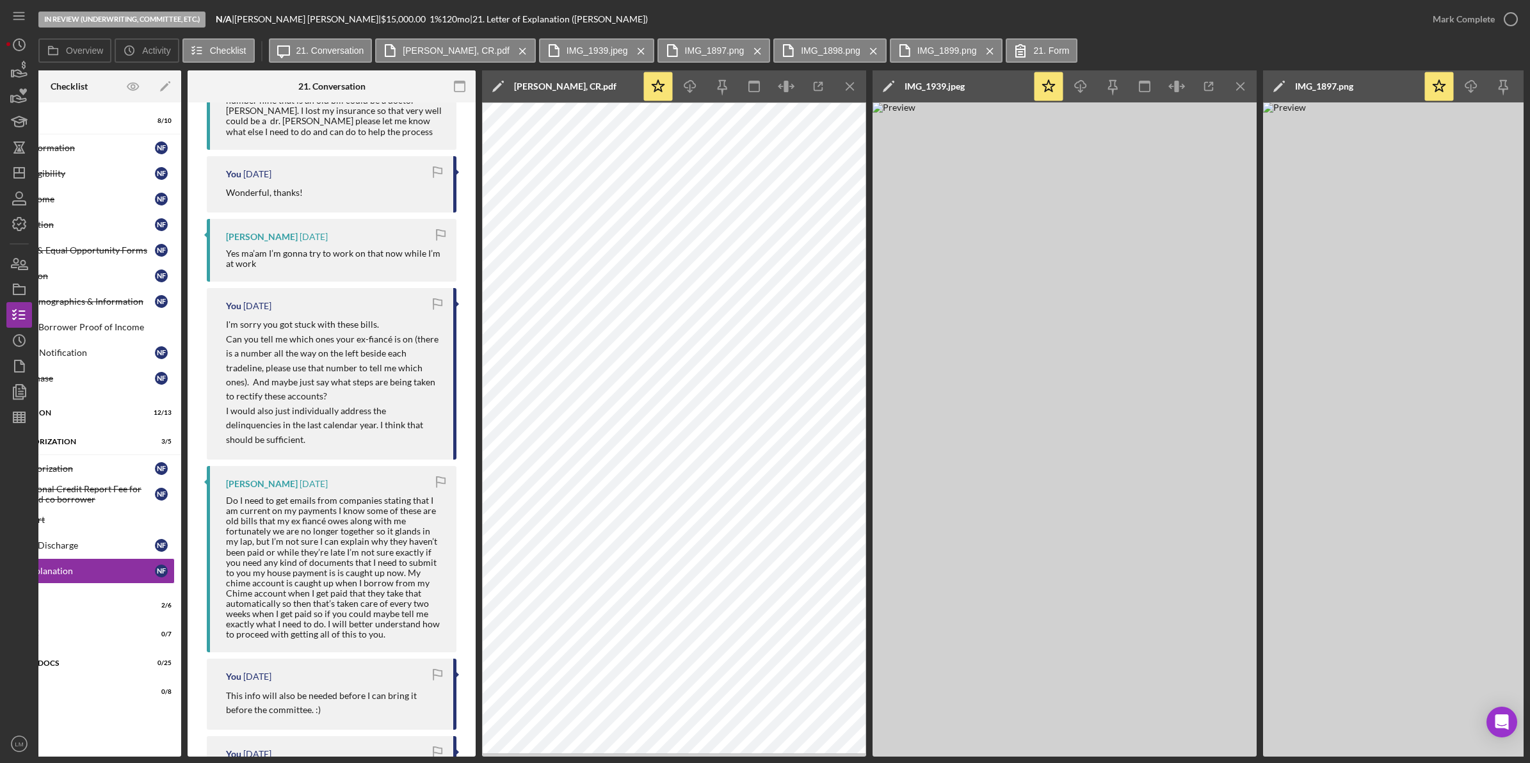
scroll to position [1509, 0]
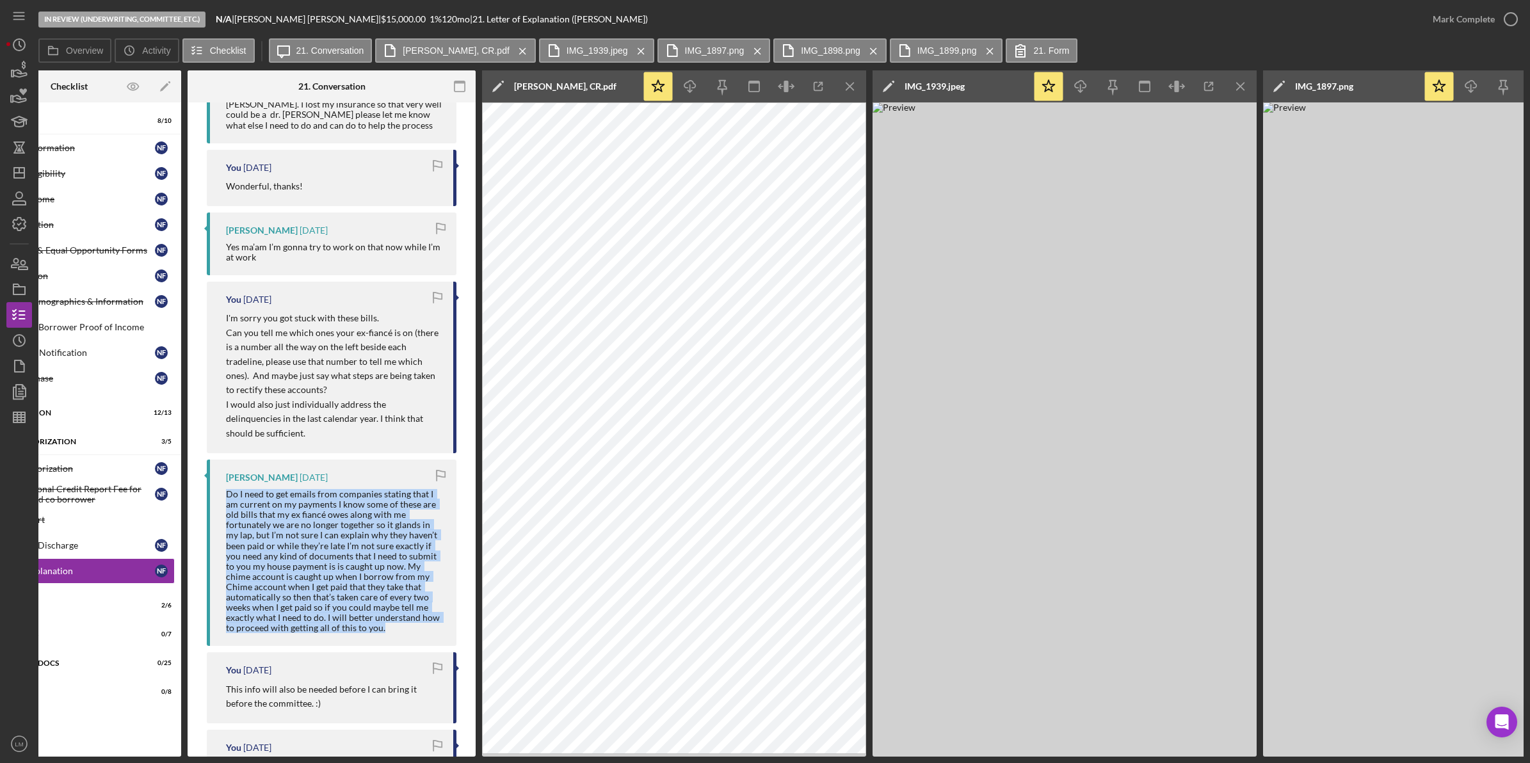
drag, startPoint x: 390, startPoint y: 626, endPoint x: 210, endPoint y: 488, distance: 227.0
click at [210, 488] on div "Nedra Ferguson 1 week ago Do I need to get emails from companies stating that I…" at bounding box center [332, 553] width 250 height 186
copy div "Do I need to get emails from companies stating that I am current on my payments…"
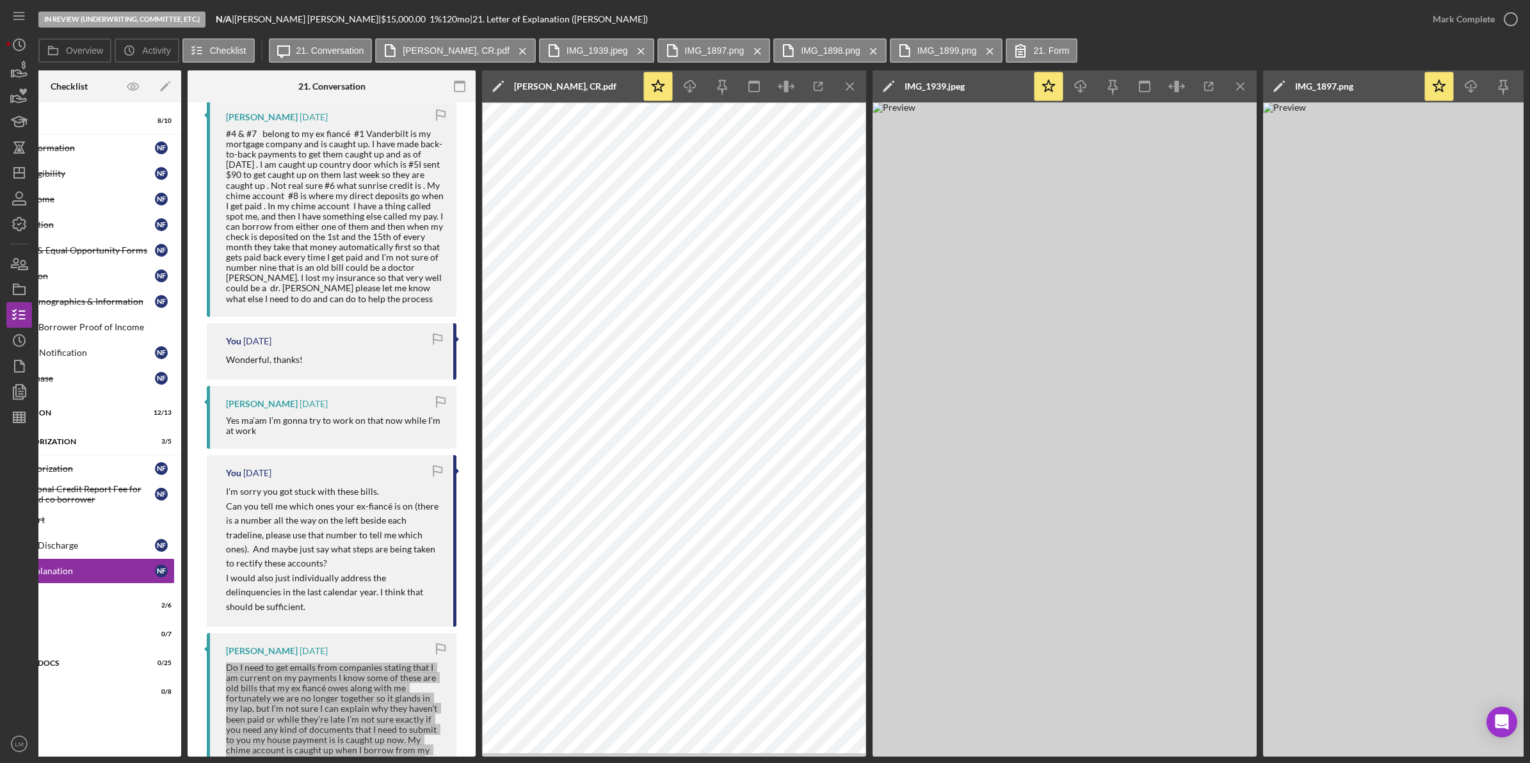
scroll to position [1269, 0]
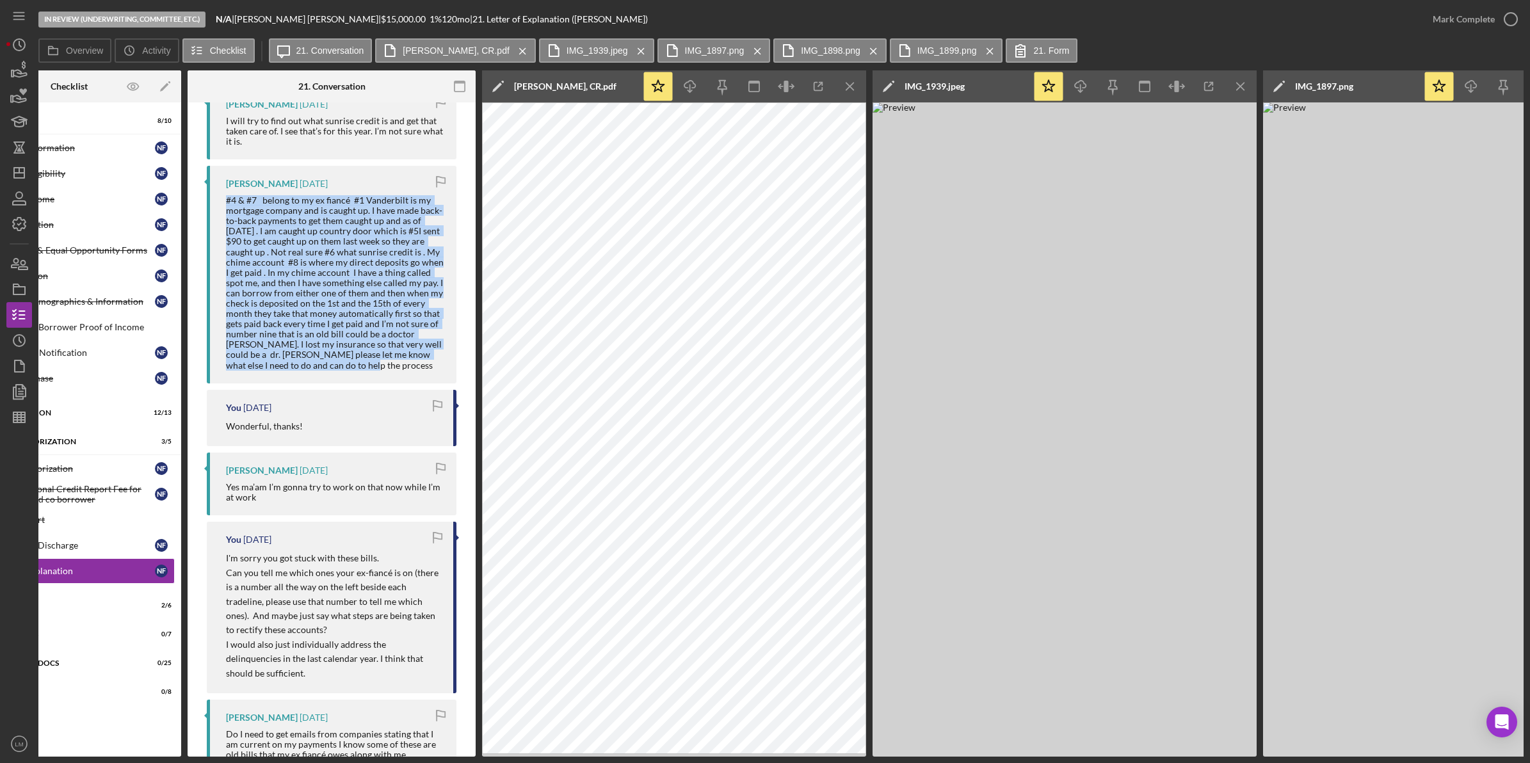
drag, startPoint x: 306, startPoint y: 364, endPoint x: 218, endPoint y: 199, distance: 186.4
click at [218, 199] on div "Nedra Ferguson 1 week ago #4 & #7 belong to my ex fiancé #1 Vanderbilt is my mo…" at bounding box center [332, 275] width 250 height 218
copy div "#4 & #7 belong to my ex fiancé #1 Vanderbilt is my mortgage company and is caug…"
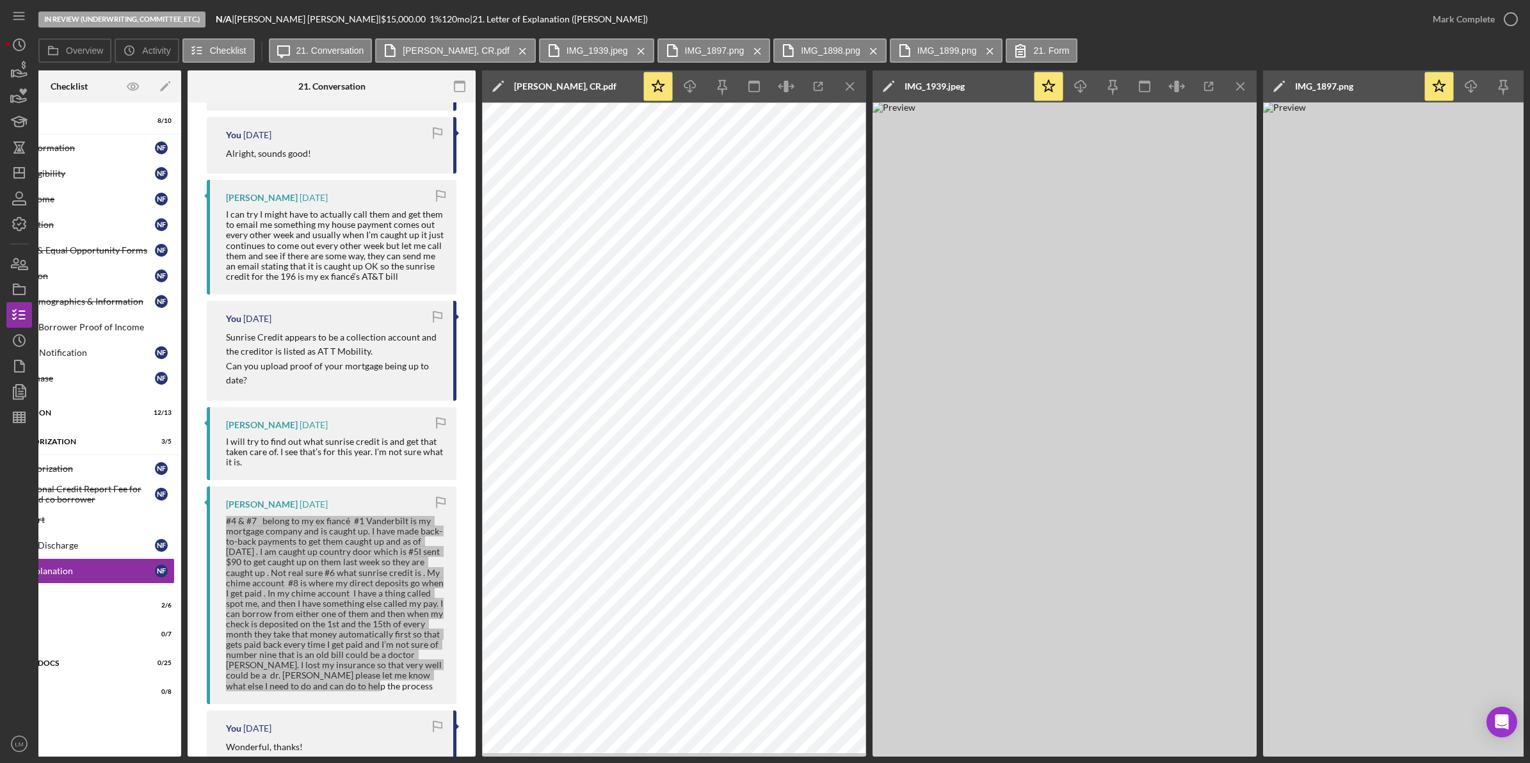
scroll to position [709, 0]
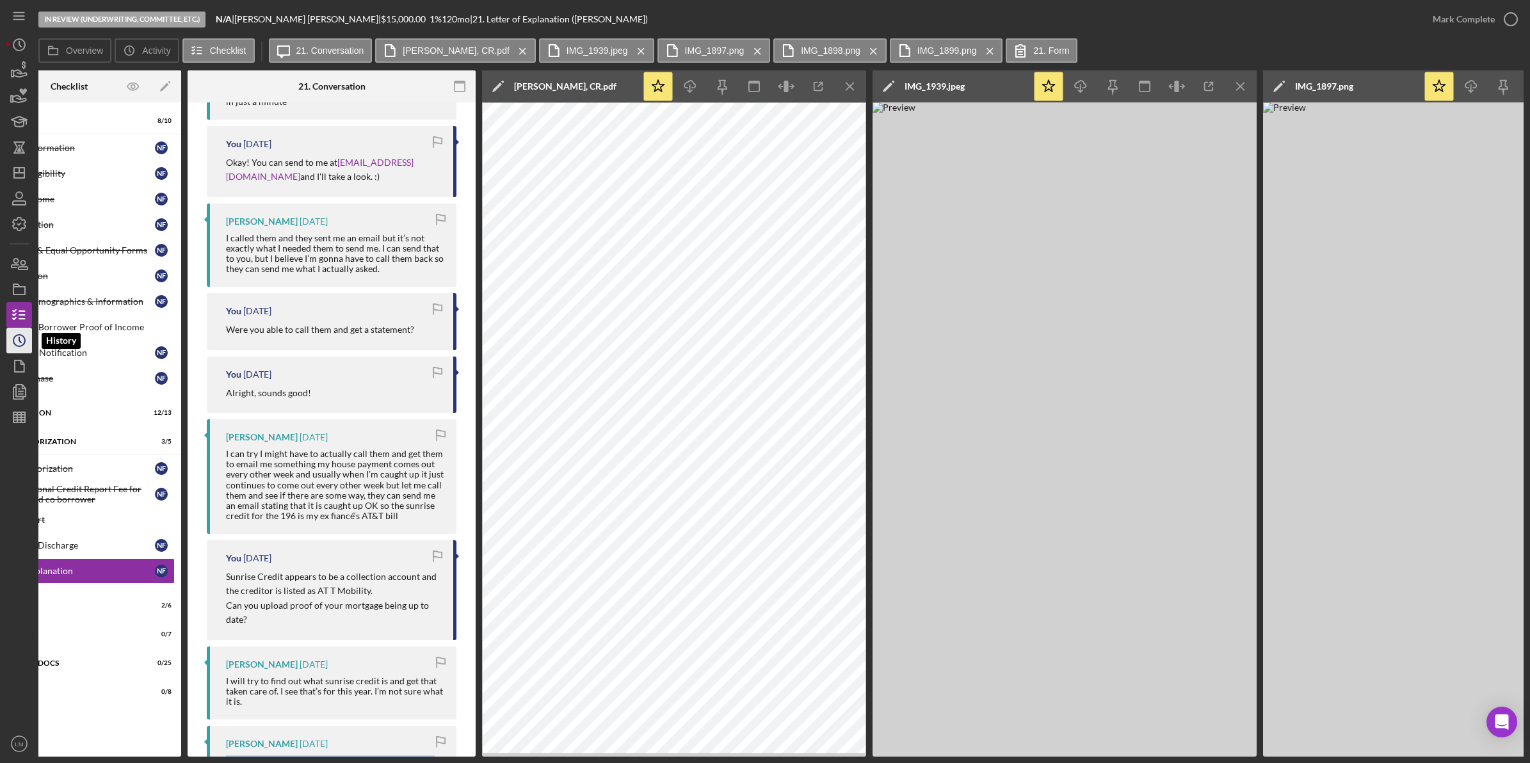
click at [11, 346] on icon "Icon/History" at bounding box center [19, 341] width 32 height 32
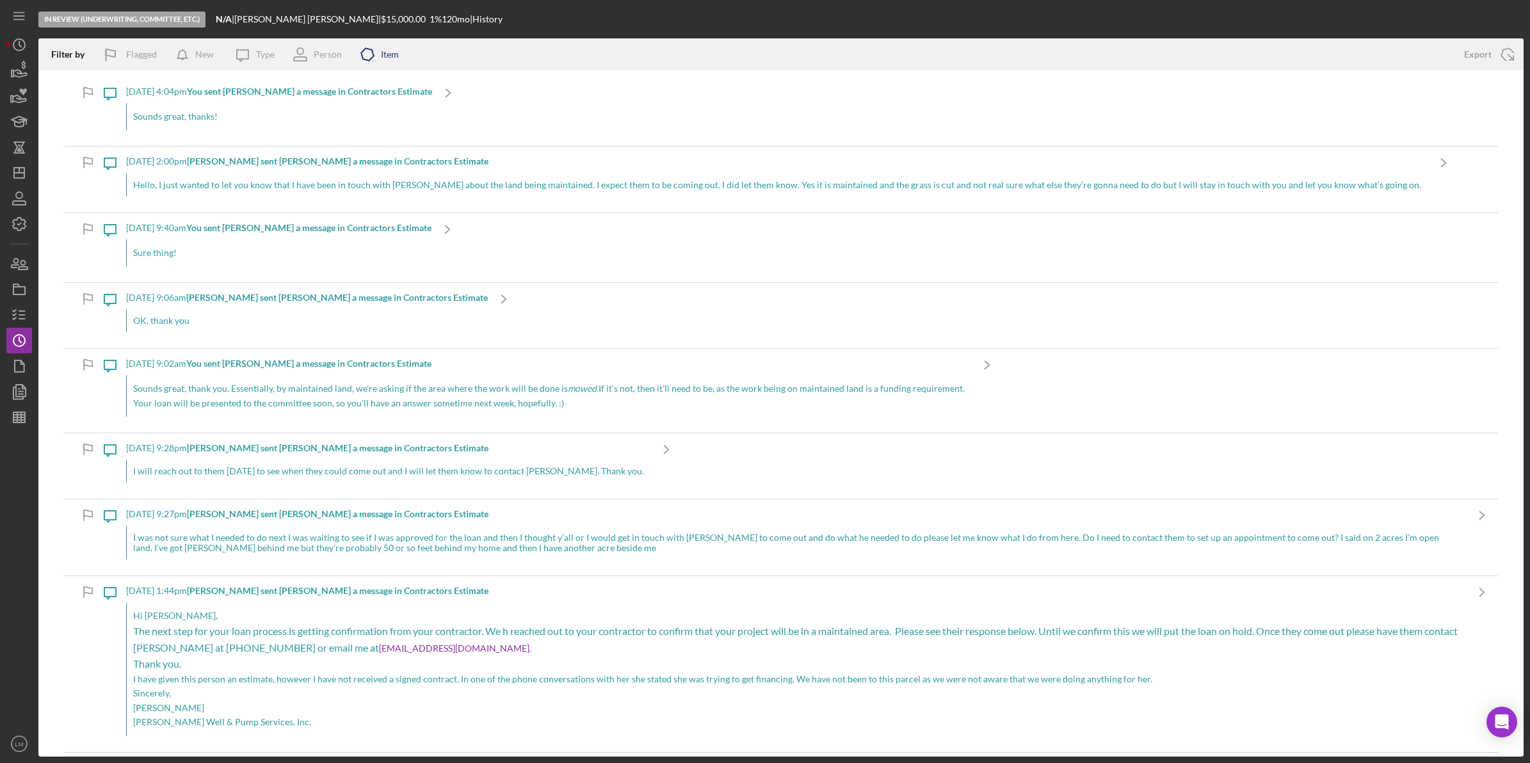
click at [384, 56] on div "Item" at bounding box center [390, 54] width 18 height 10
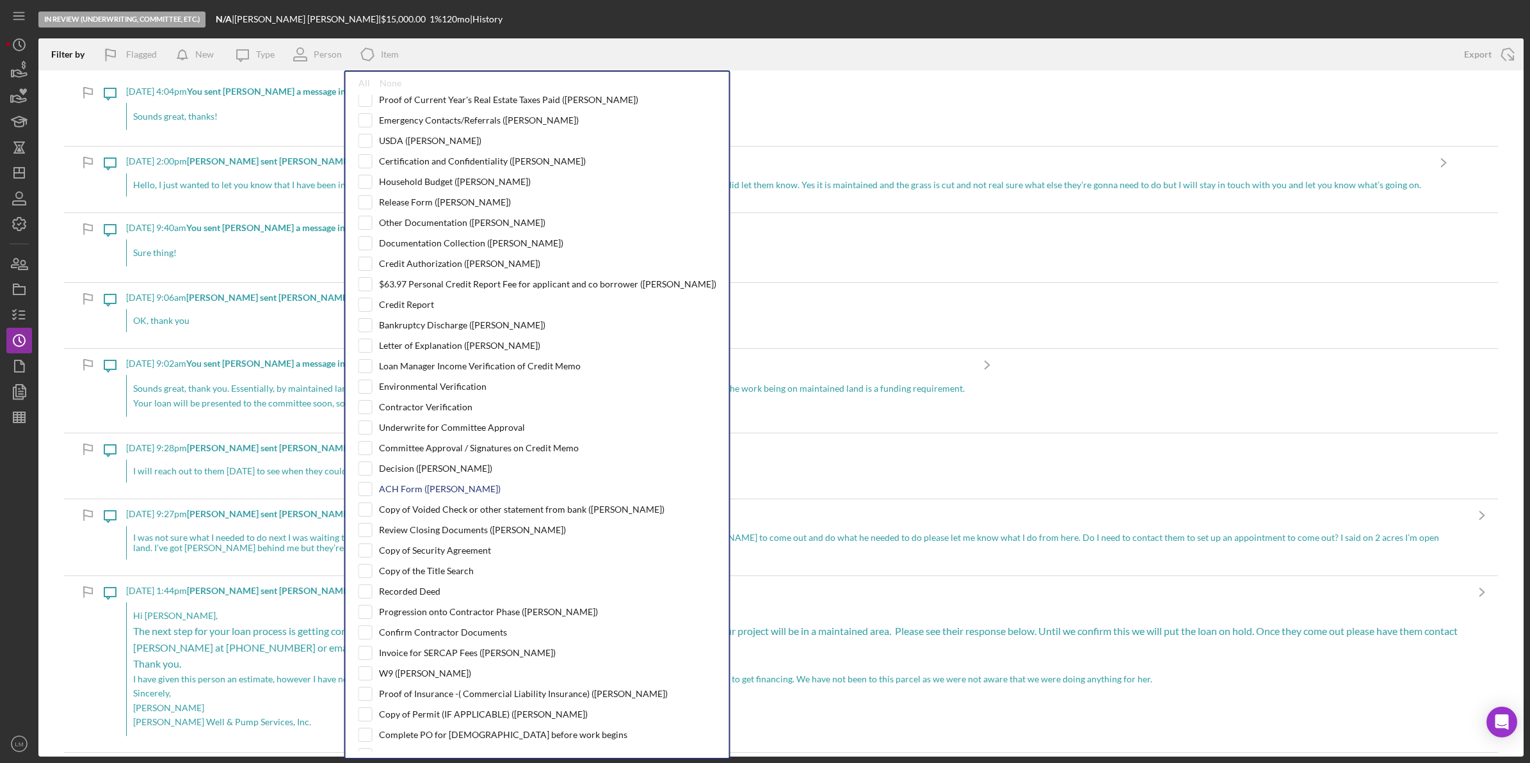
scroll to position [320, 0]
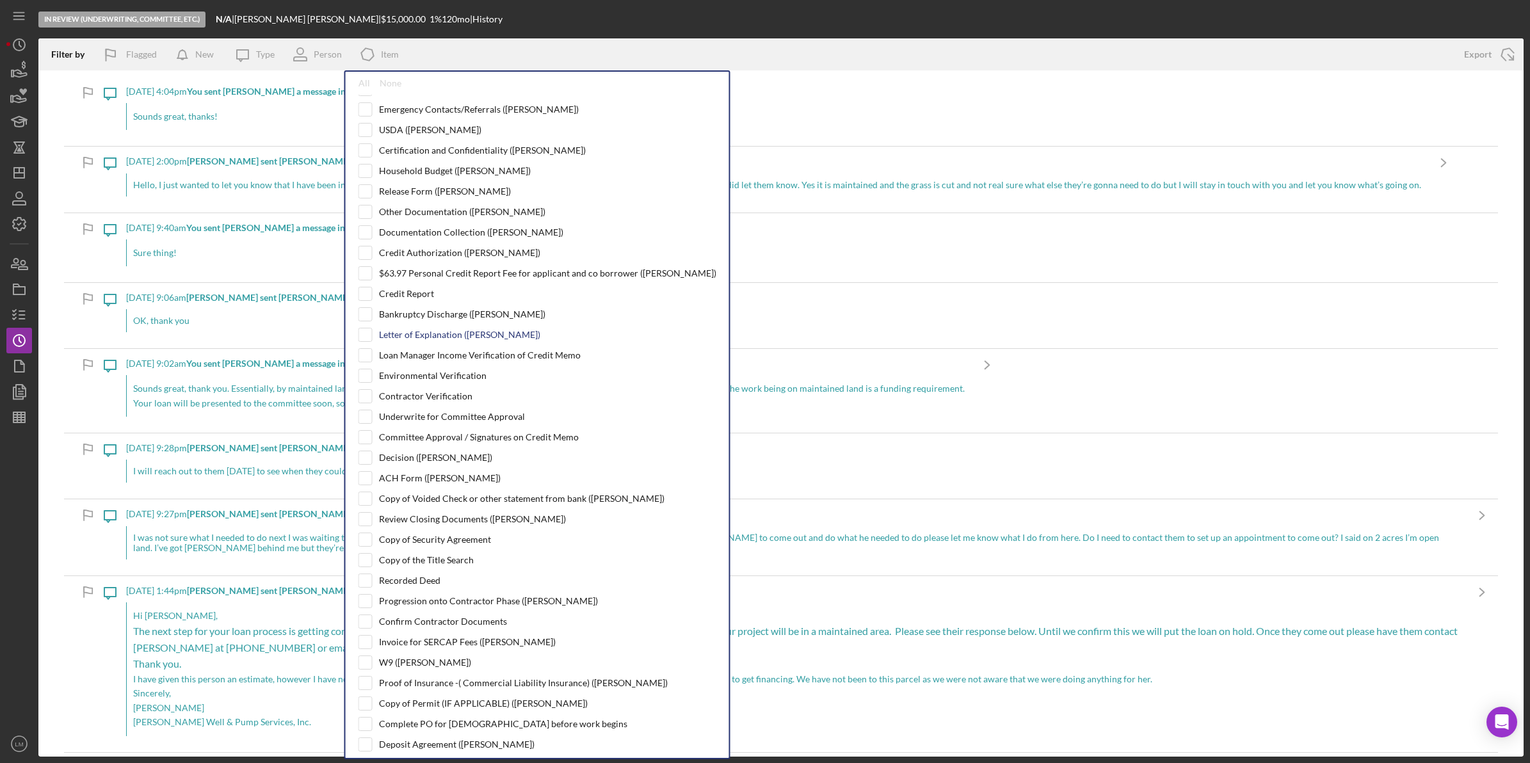
click at [423, 339] on div "Letter of Explanation (Nedra F.)" at bounding box center [459, 335] width 161 height 10
checkbox input "true"
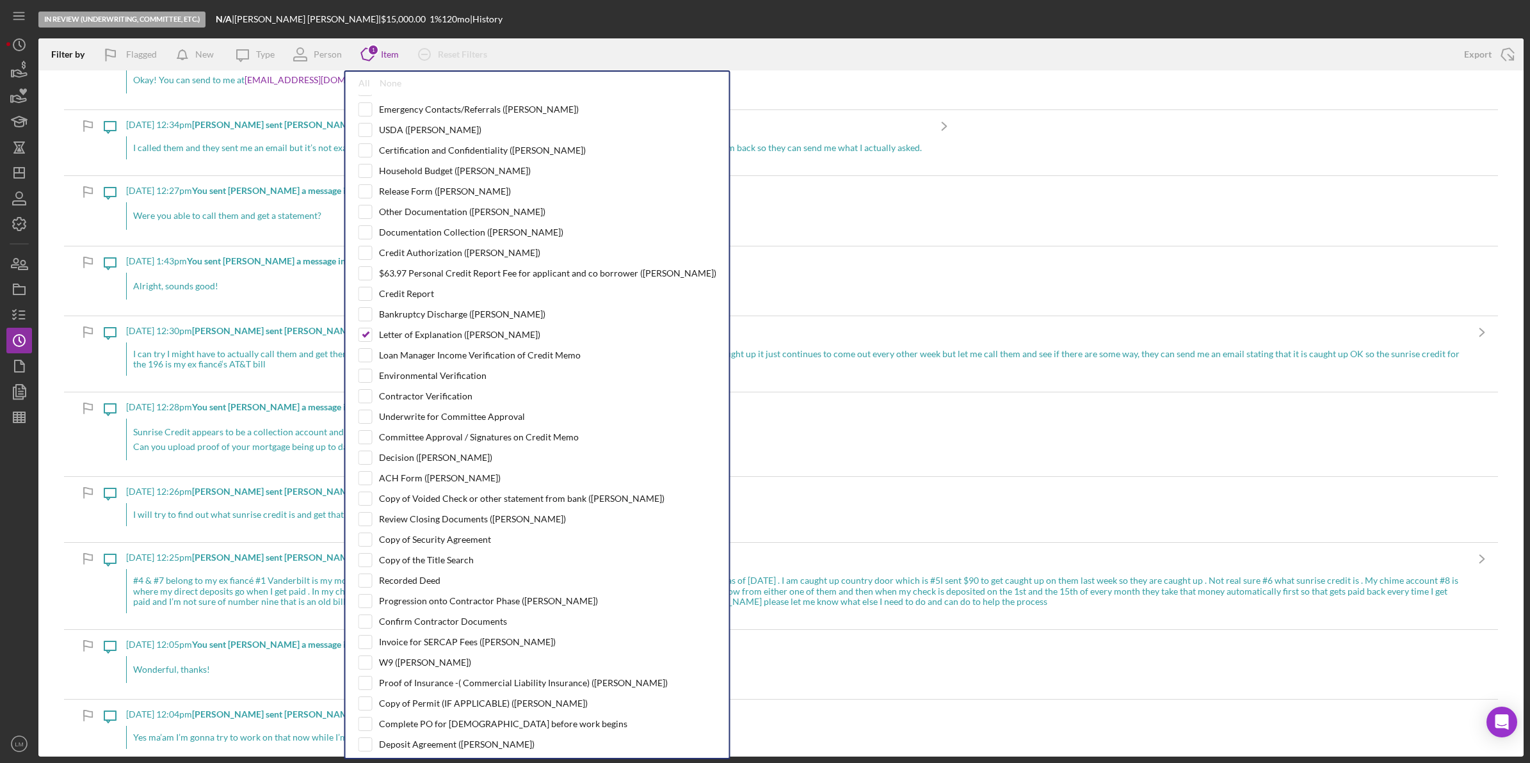
scroll to position [480, 0]
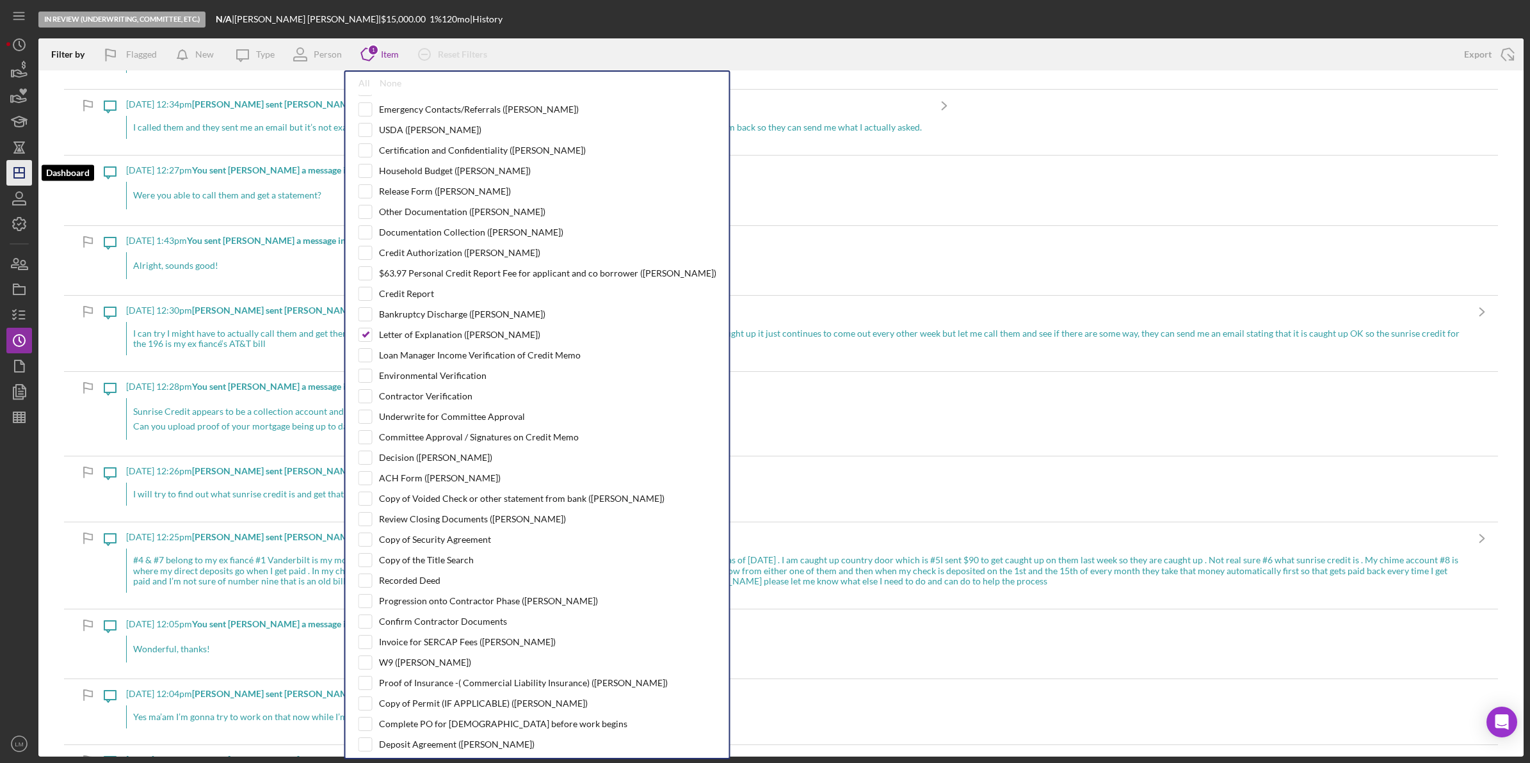
click at [20, 172] on icon "Icon/Dashboard" at bounding box center [19, 173] width 32 height 32
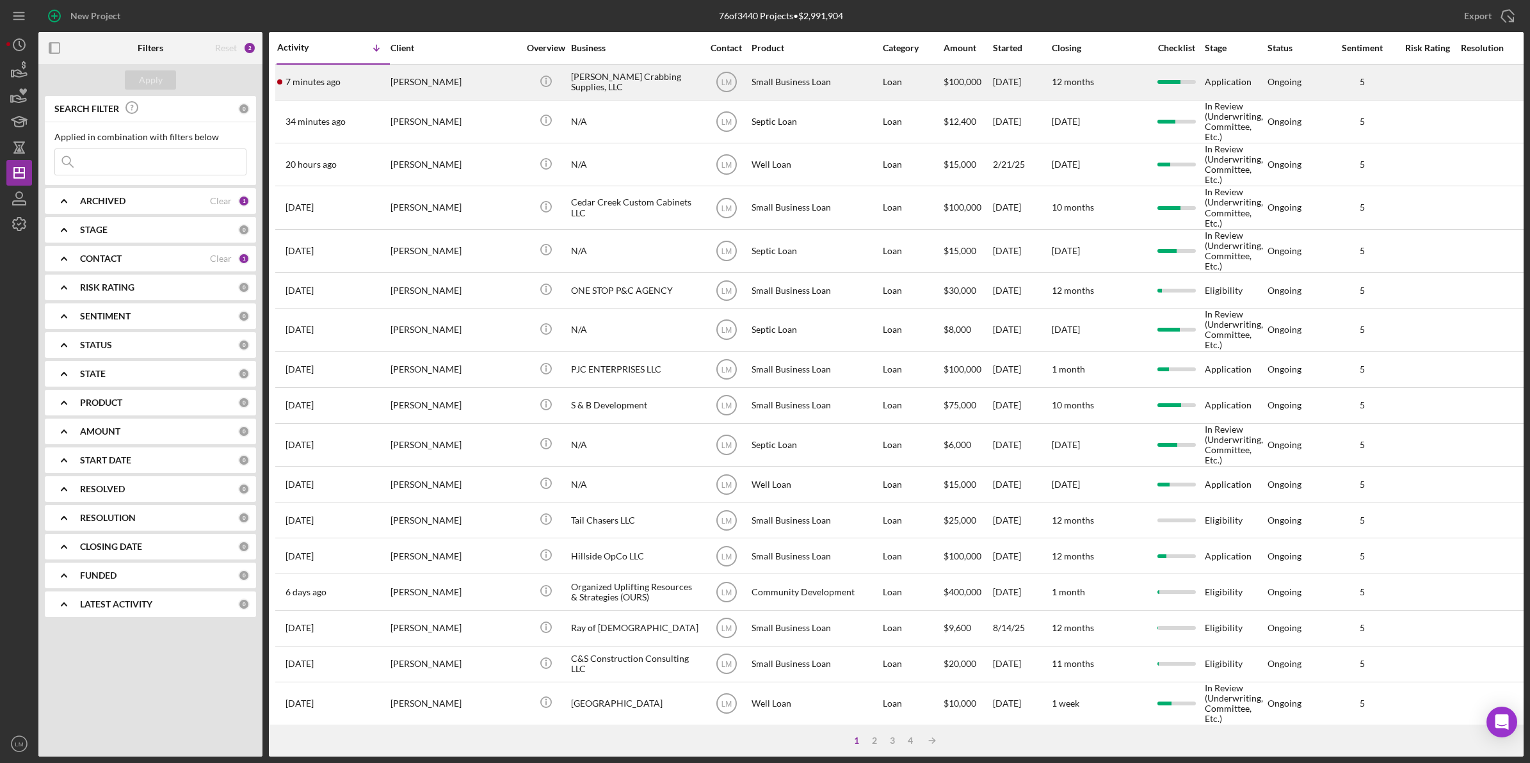
click at [419, 86] on div "[PERSON_NAME]" at bounding box center [454, 82] width 128 height 34
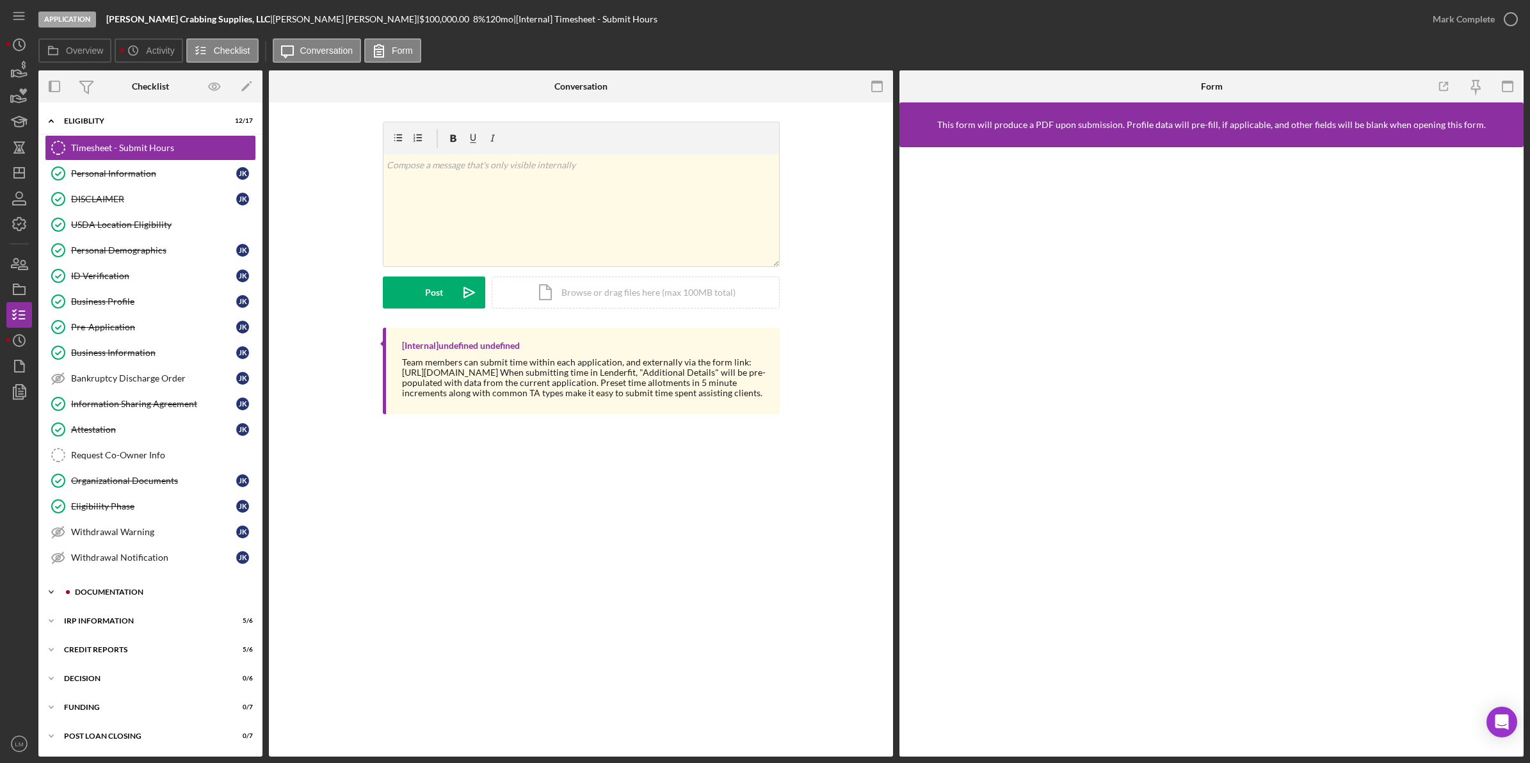
click at [143, 603] on div "Icon/Expander Documentation 26 / 30" at bounding box center [150, 592] width 224 height 26
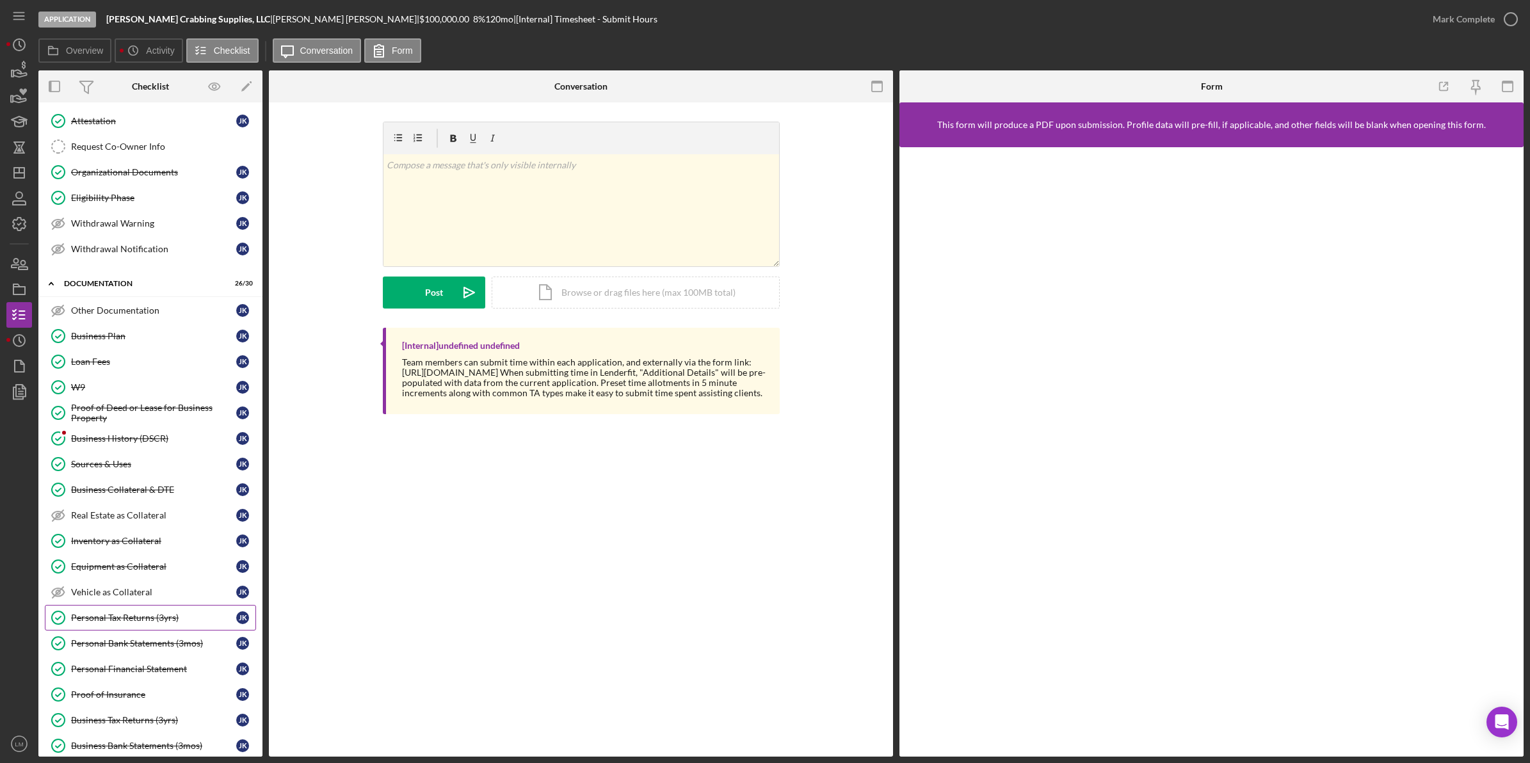
scroll to position [320, 0]
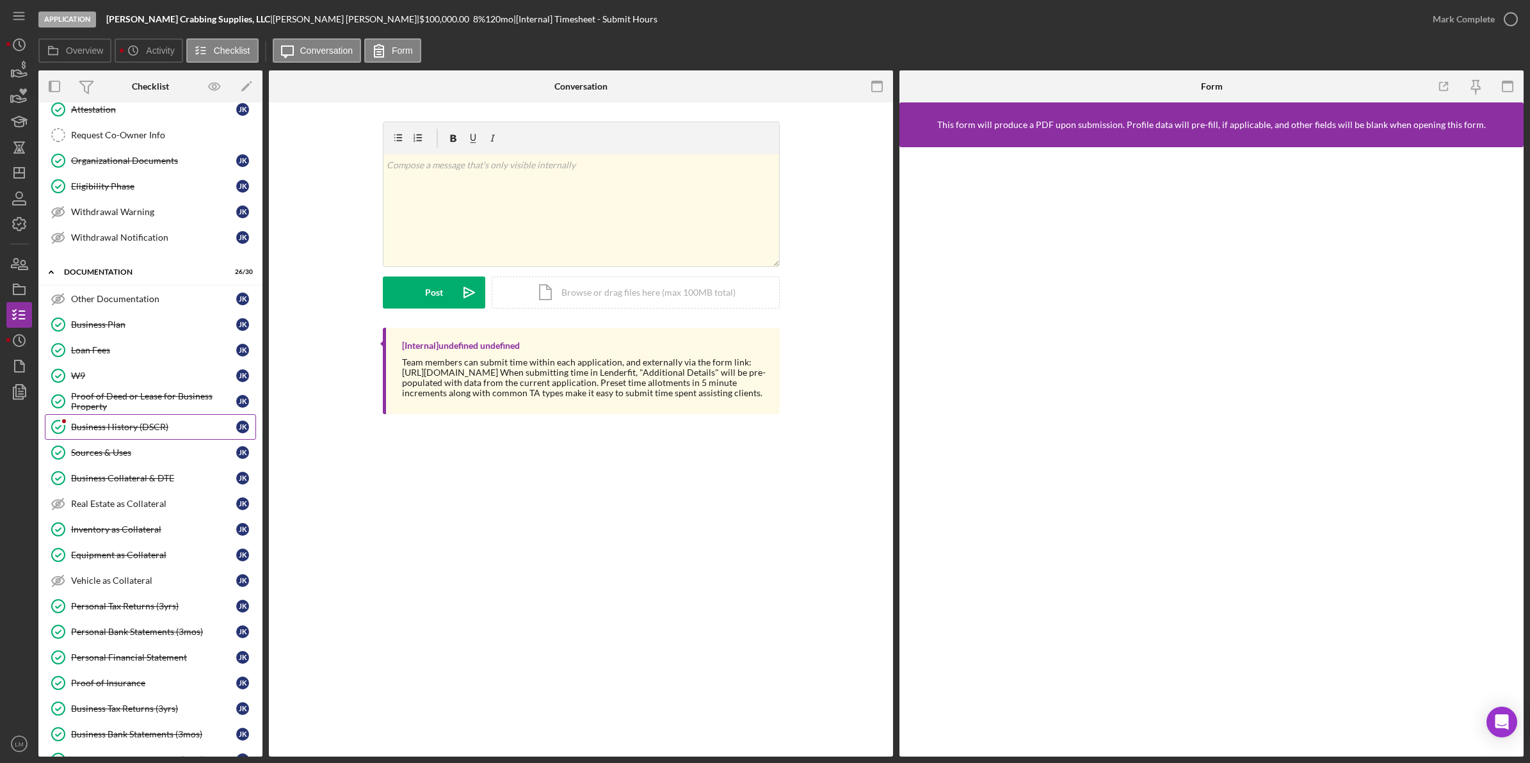
click at [122, 431] on div "Business History (DSCR)" at bounding box center [153, 427] width 165 height 10
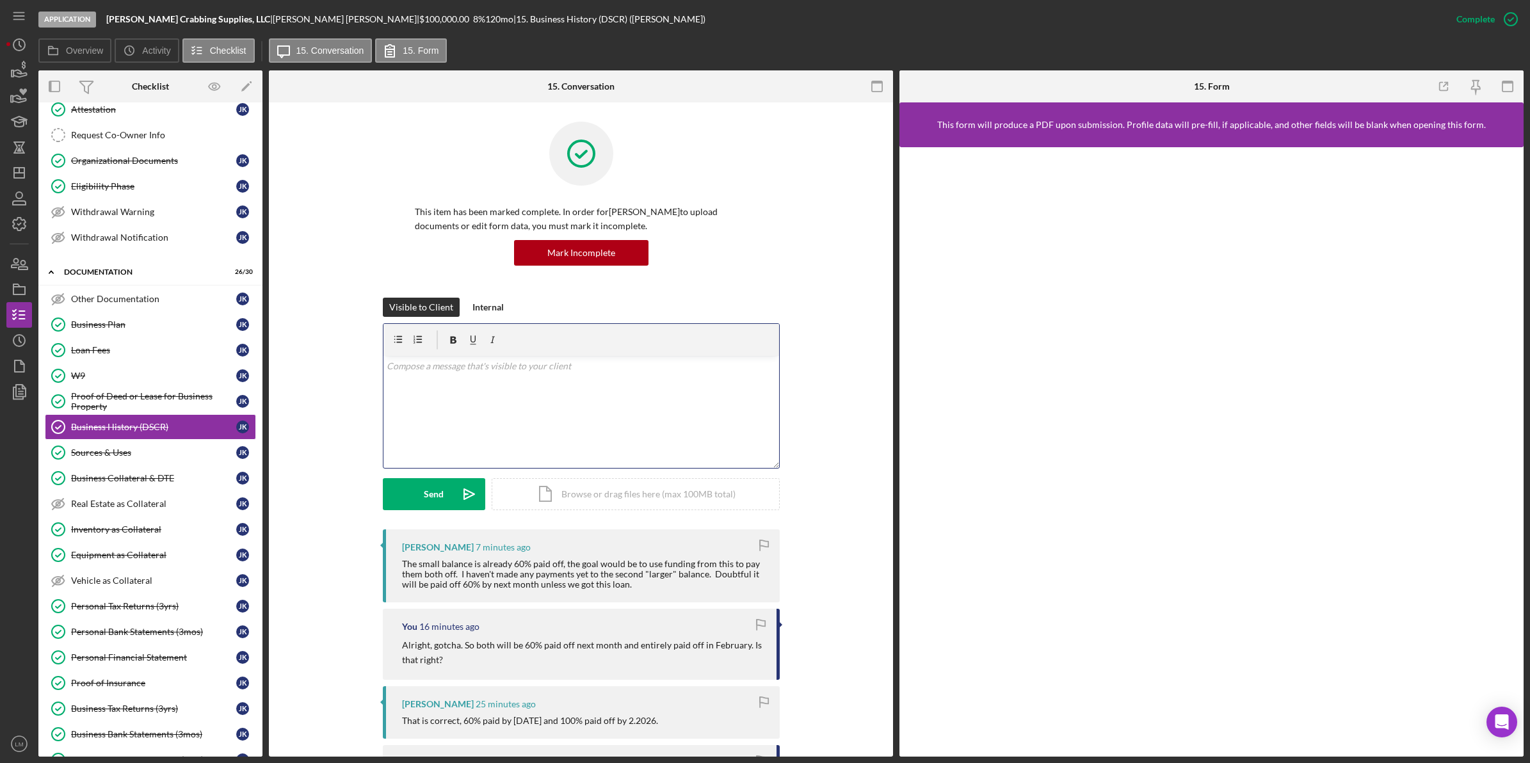
click at [716, 422] on div "v Color teal Color pink Remove color Add row above Add row below Add column bef…" at bounding box center [581, 412] width 396 height 112
click at [437, 495] on div "Send" at bounding box center [434, 494] width 20 height 32
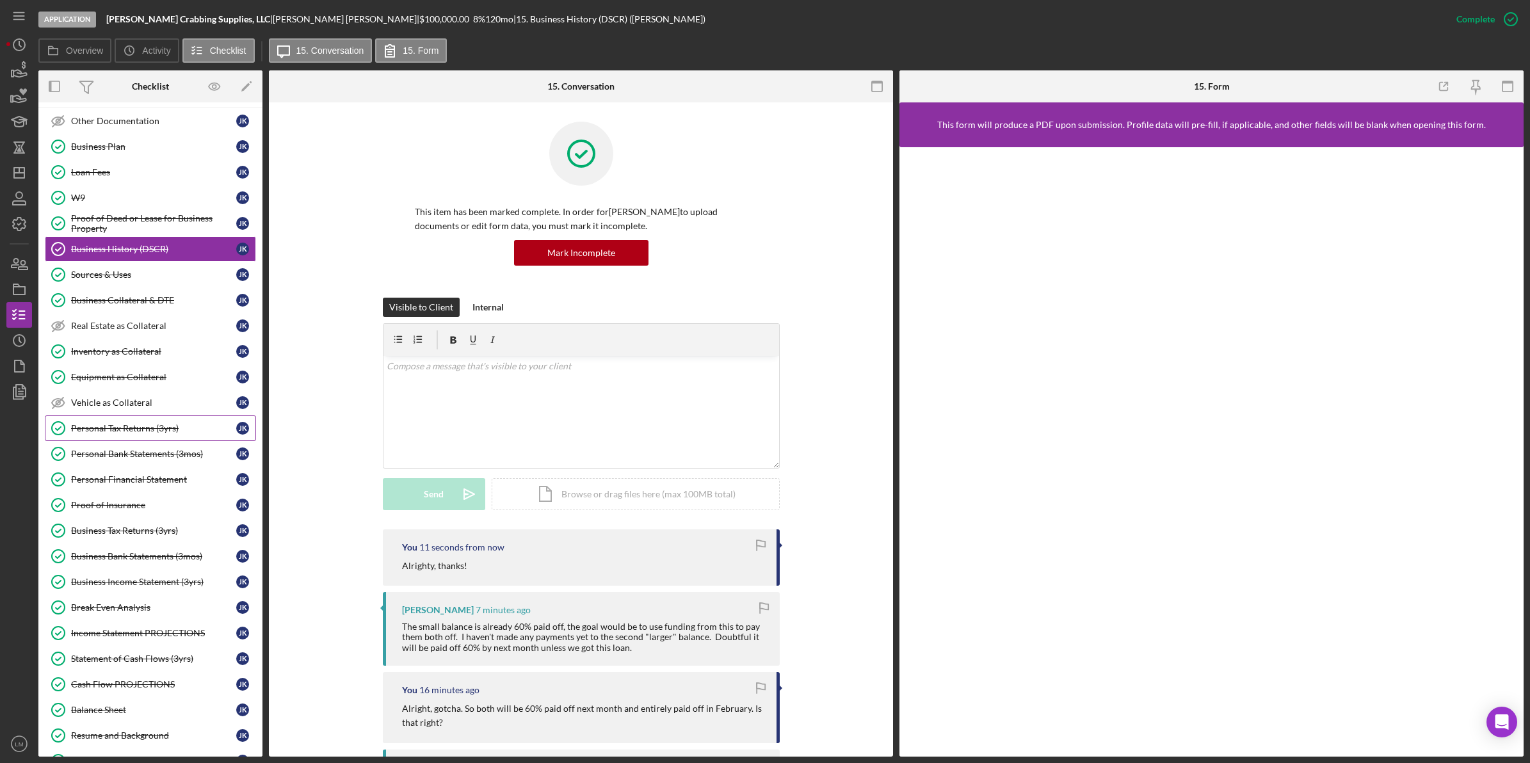
scroll to position [560, 0]
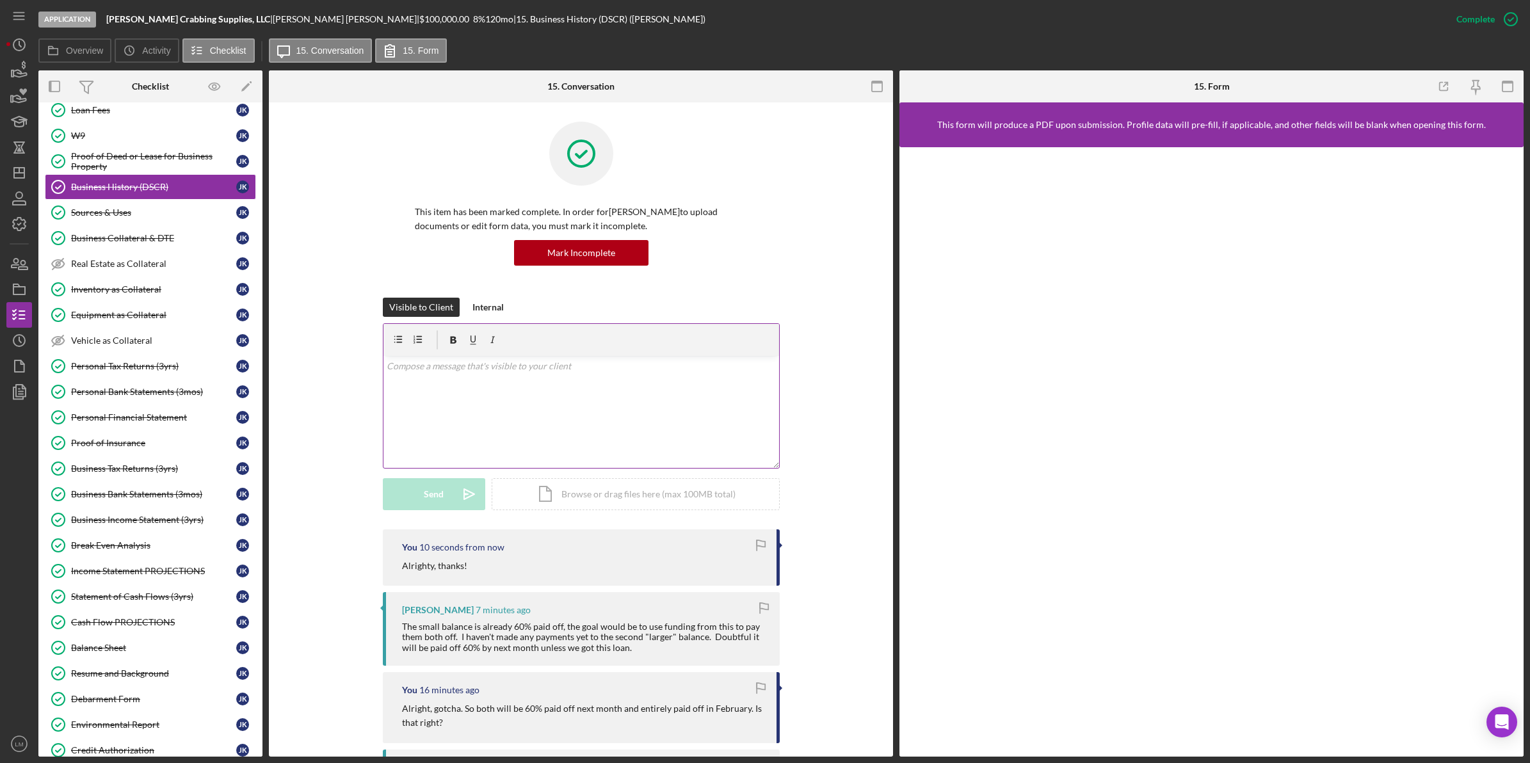
click at [535, 375] on div "v Color teal Color pink Remove color Add row above Add row below Add column bef…" at bounding box center [581, 412] width 396 height 112
click at [427, 485] on div "Send" at bounding box center [434, 494] width 20 height 32
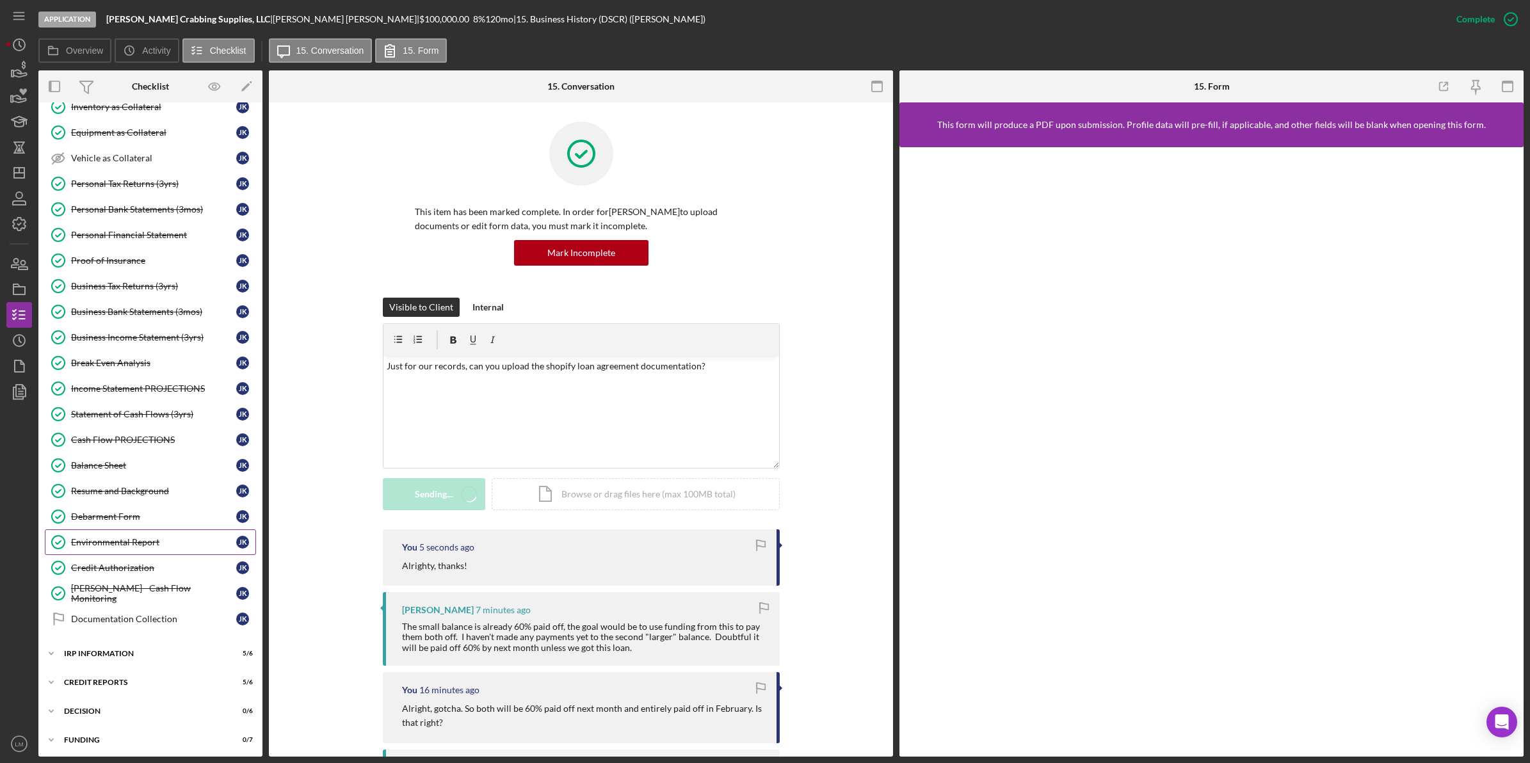
scroll to position [789, 0]
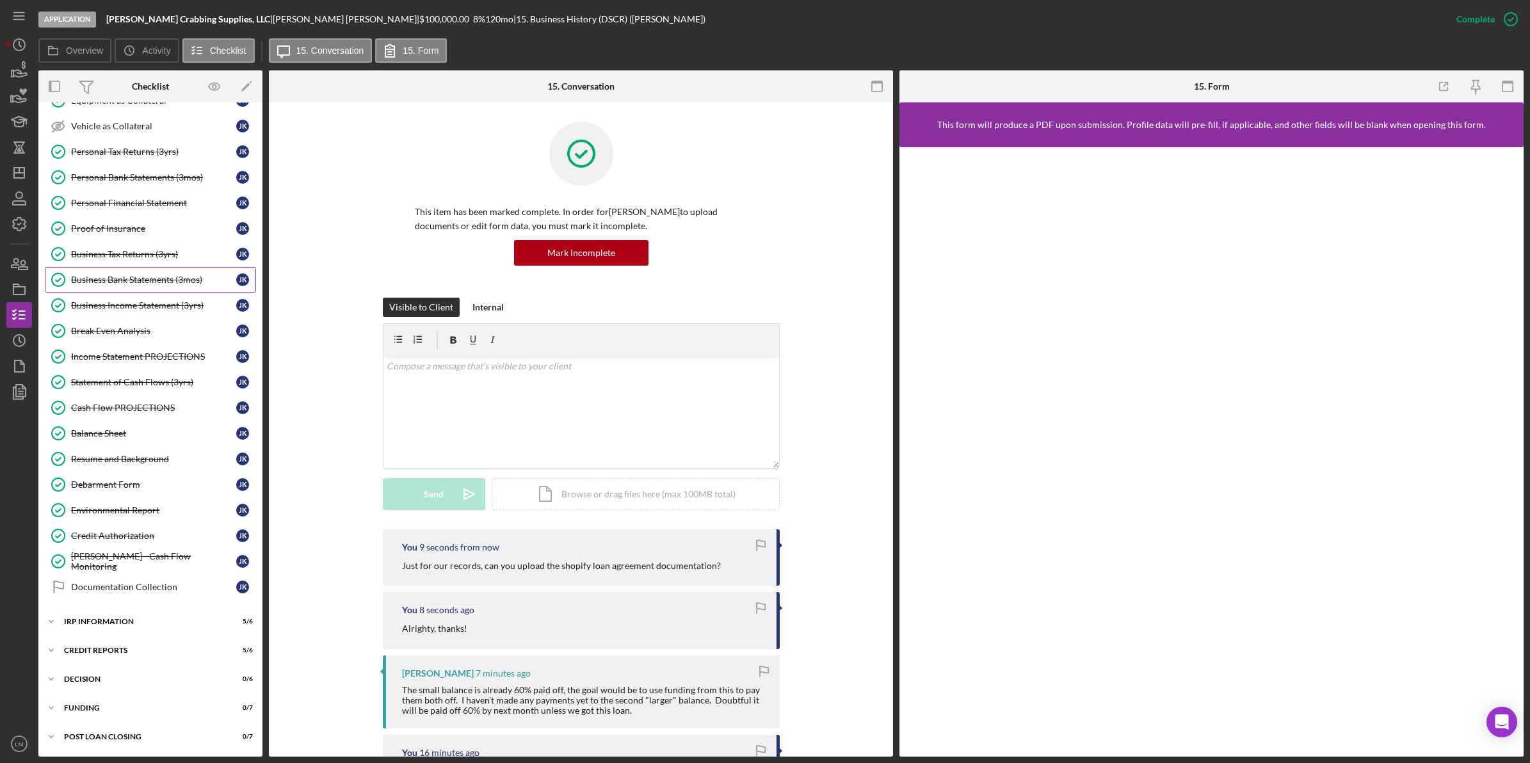
click at [151, 277] on div "Business Bank Statements (3mos)" at bounding box center [153, 280] width 165 height 10
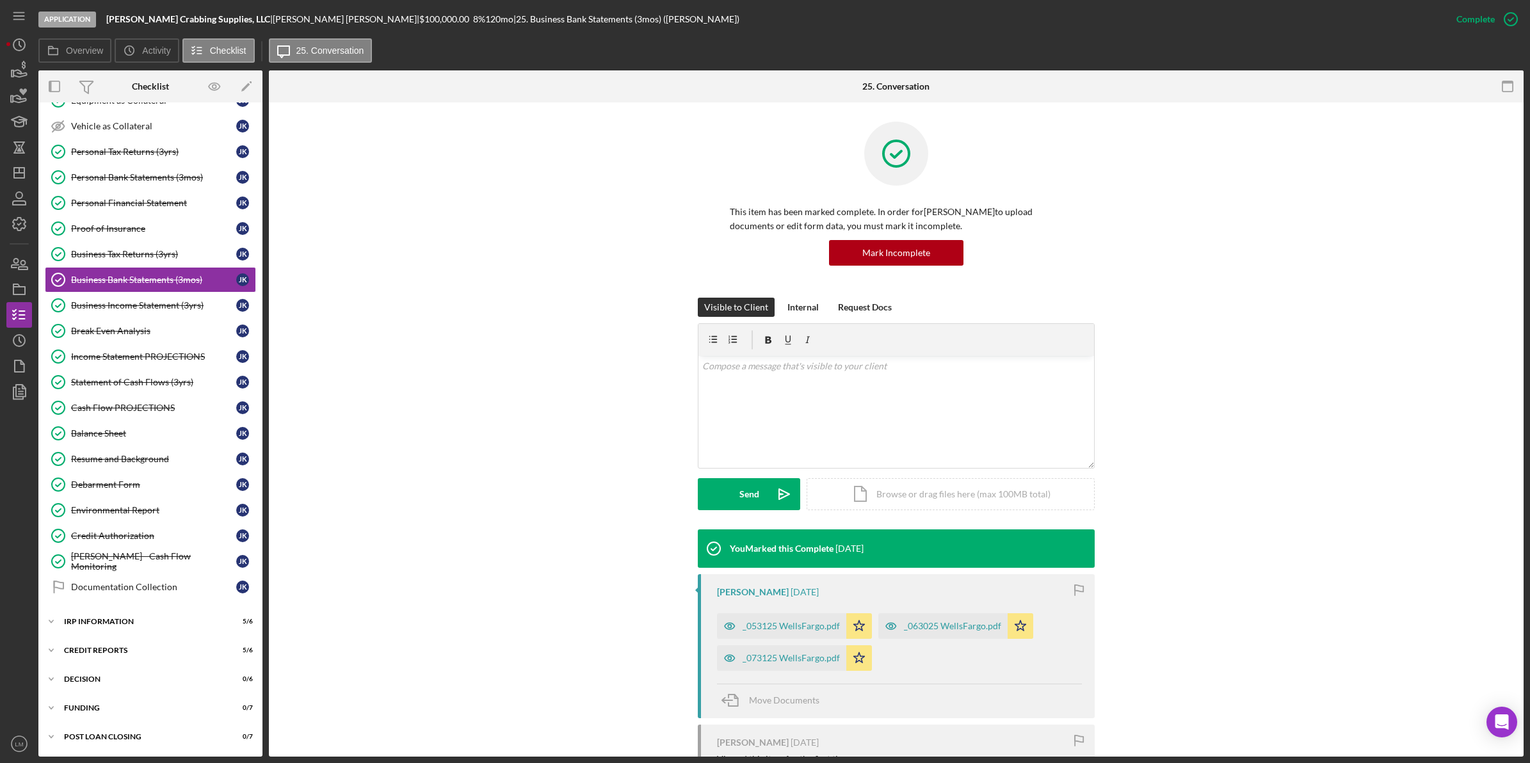
scroll to position [80, 0]
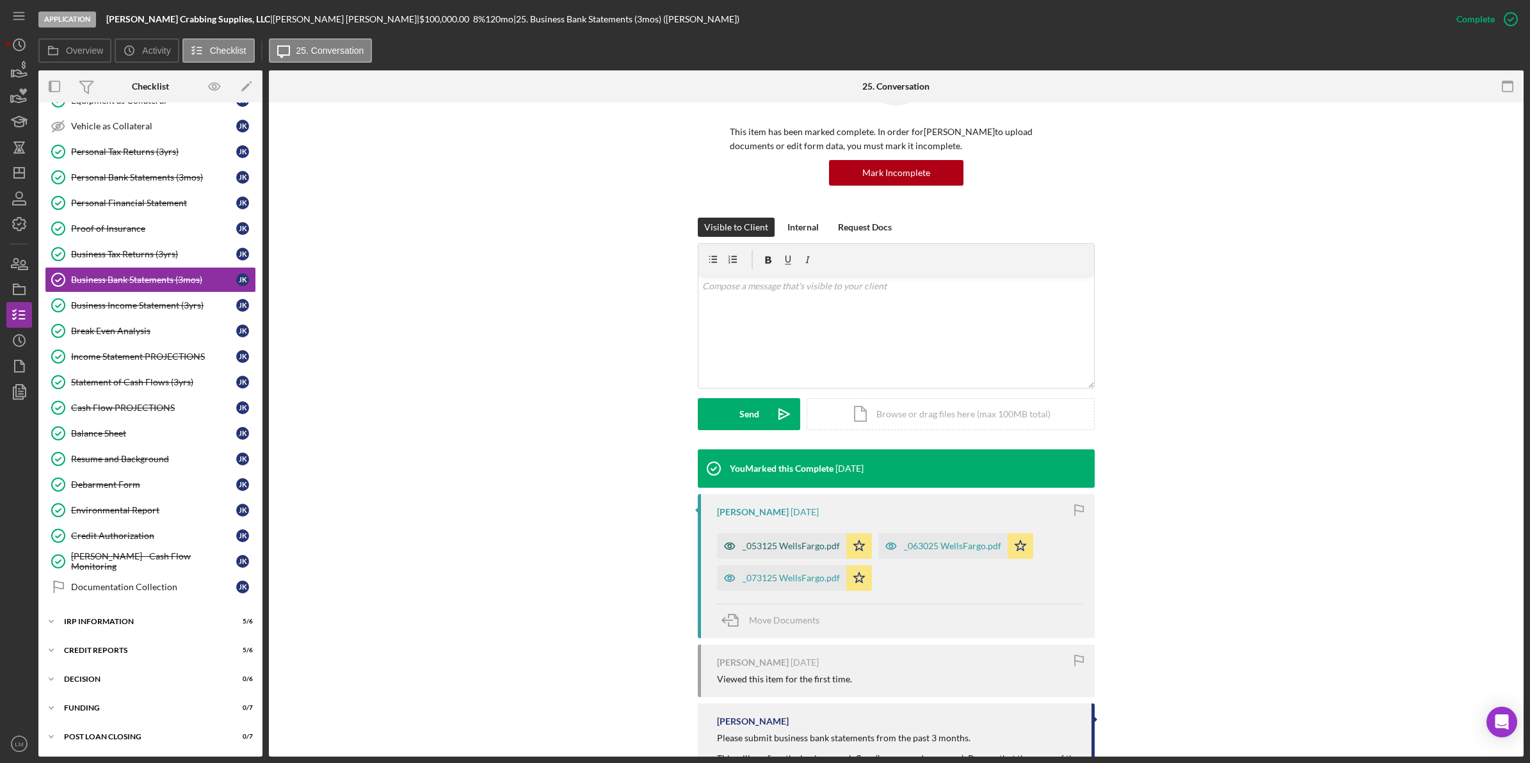
click at [762, 543] on div "_053125 WellsFargo.pdf" at bounding box center [791, 546] width 97 height 10
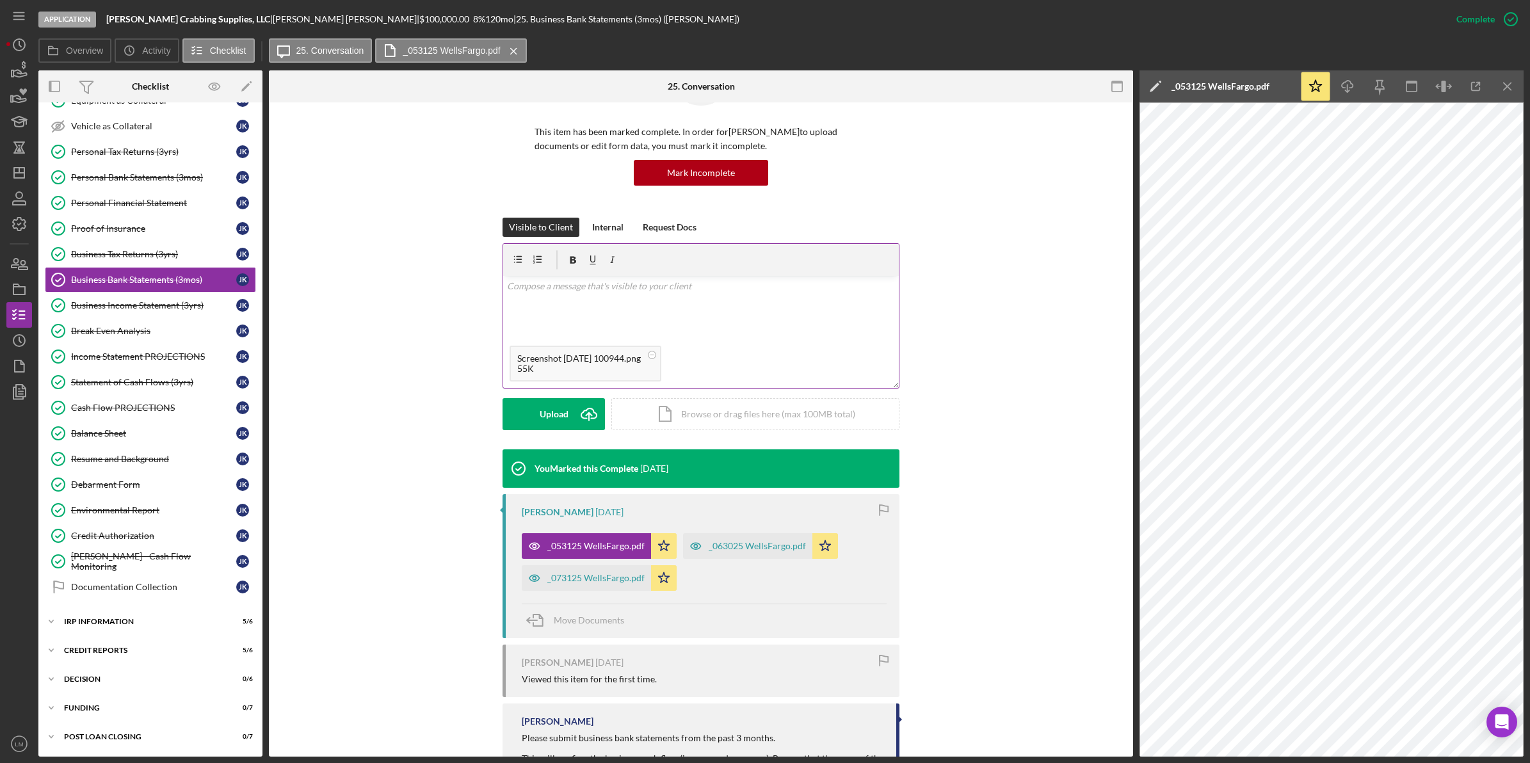
click at [768, 295] on div "v Color teal Color pink Remove color Add row above Add row below Add column bef…" at bounding box center [701, 307] width 396 height 63
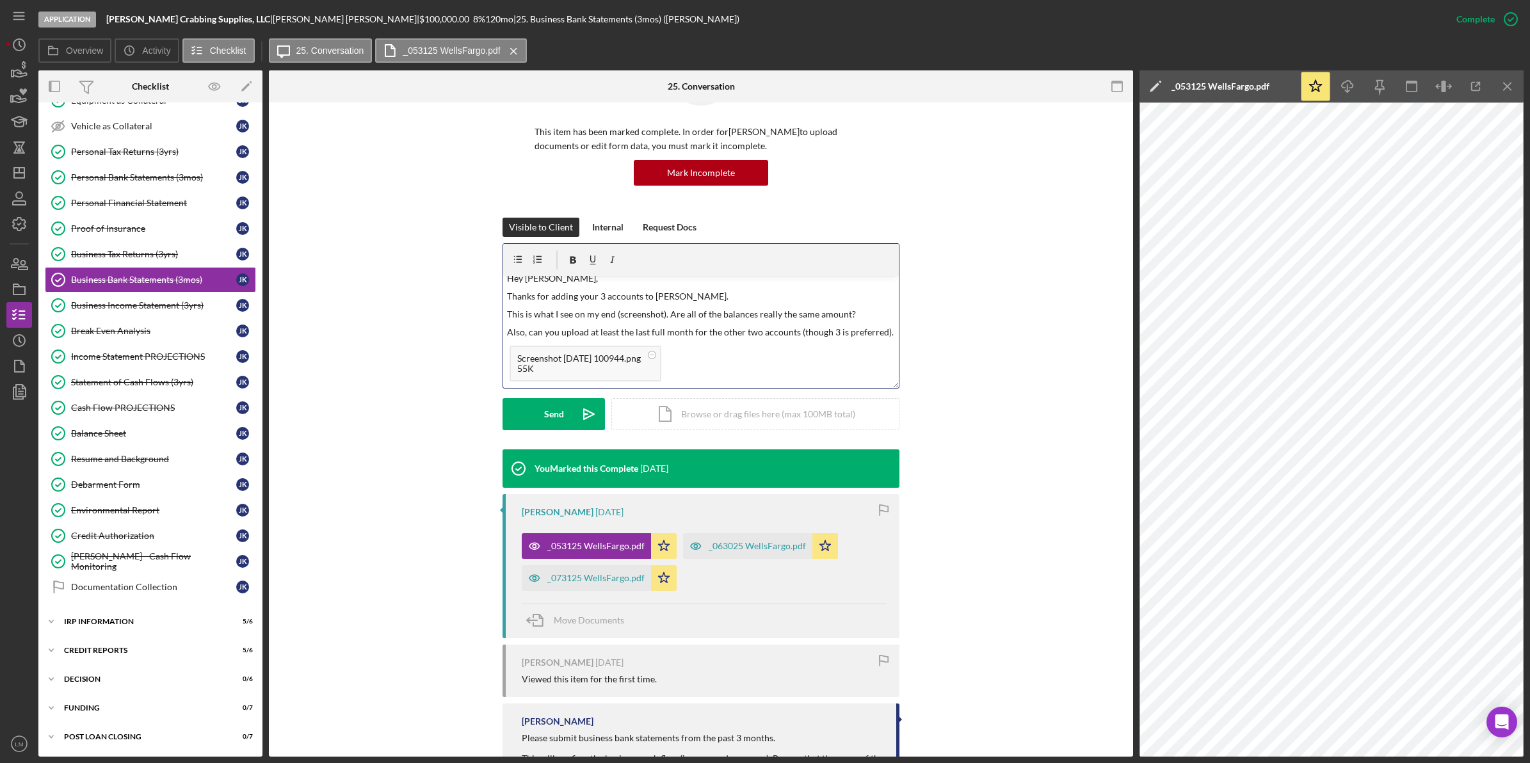
scroll to position [26, 0]
drag, startPoint x: 845, startPoint y: 292, endPoint x: 849, endPoint y: 299, distance: 8.0
click at [845, 292] on p "This is what I see on my end (screenshot). Are all of the balances really the s…" at bounding box center [701, 296] width 389 height 14
click at [712, 312] on p "This is what I see on my end (screenshot). Are all of the balances really the s…" at bounding box center [701, 303] width 389 height 29
click at [714, 312] on p "This is what I see on my end (screenshot). Are all of the balances really the s…" at bounding box center [701, 303] width 389 height 29
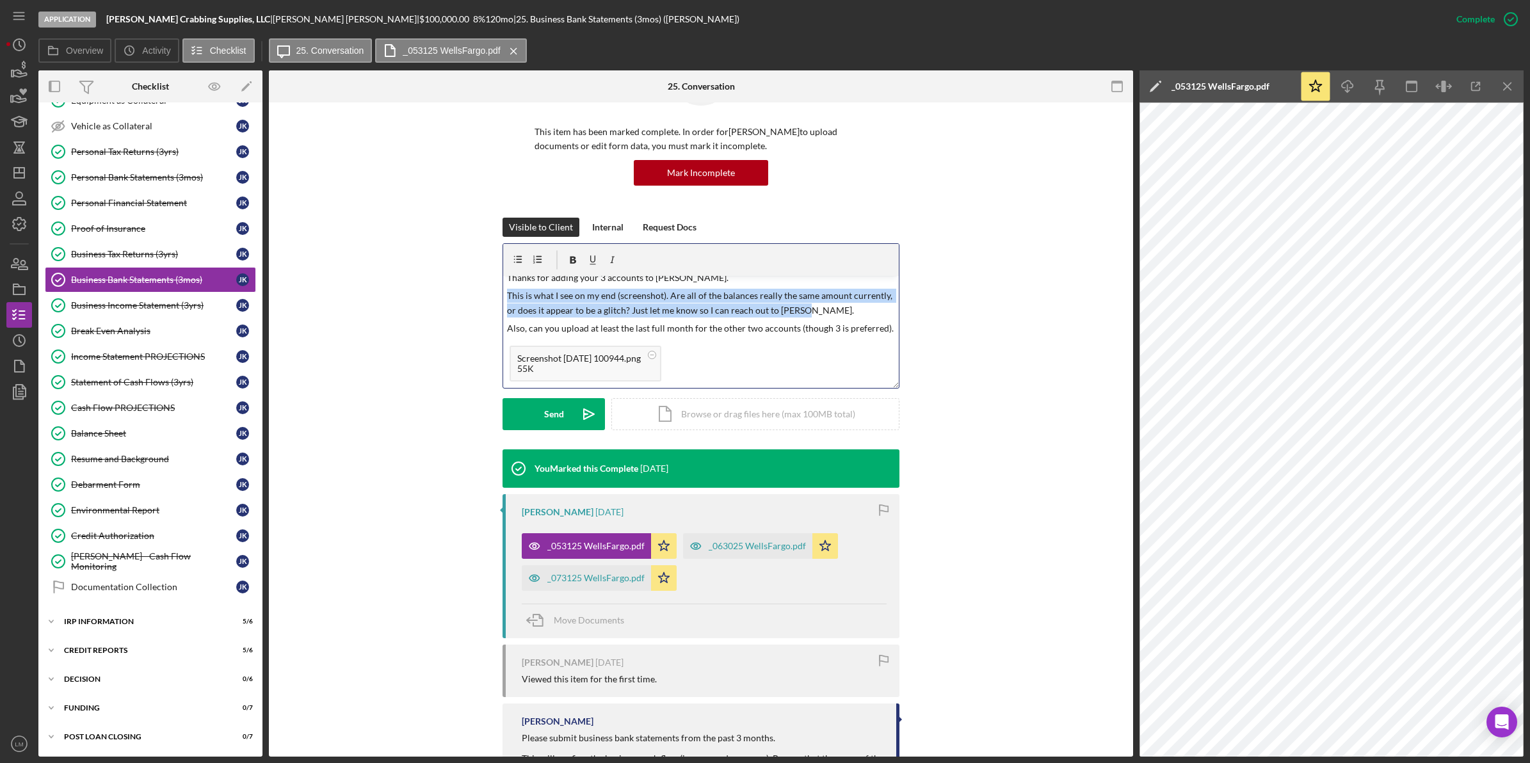
click at [714, 311] on p "This is what I see on my end (screenshot). Are all of the balances really the s…" at bounding box center [701, 303] width 389 height 29
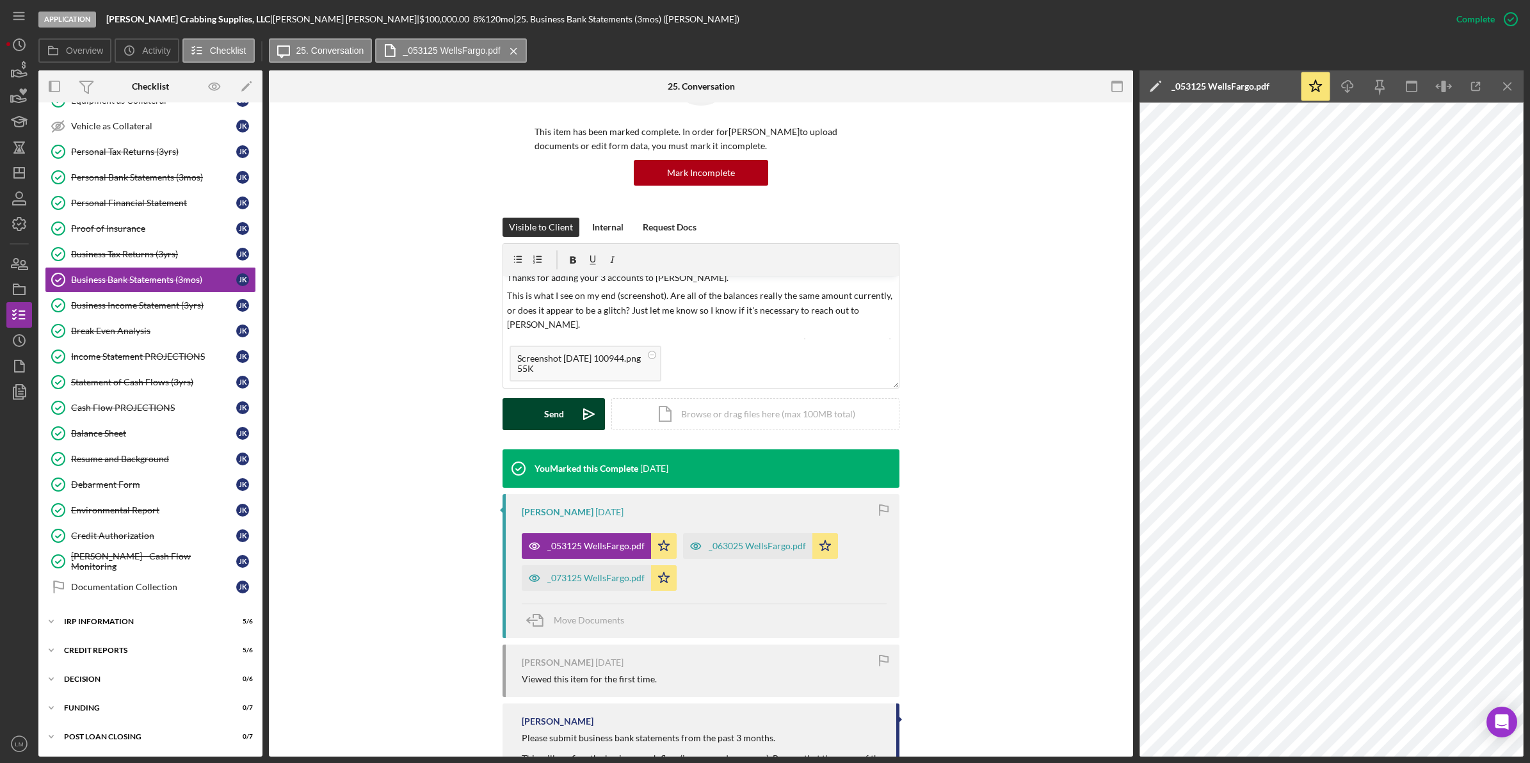
click at [575, 417] on icon "Icon/icon-invite-send" at bounding box center [589, 414] width 32 height 32
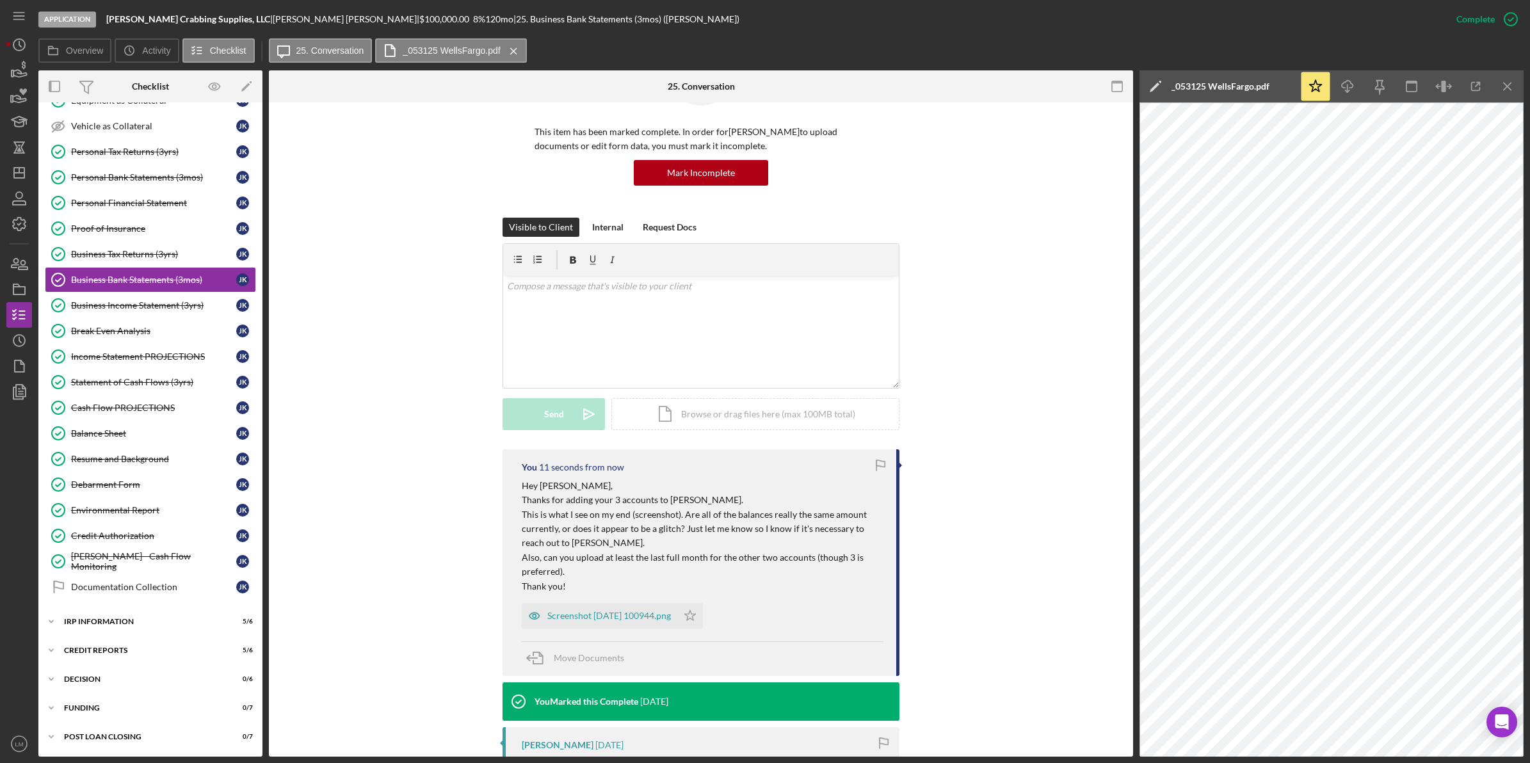
scroll to position [0, 0]
click at [458, 439] on div "Visible to Client Internal Request Docs v Color teal Color pink Remove color Ad…" at bounding box center [701, 334] width 826 height 232
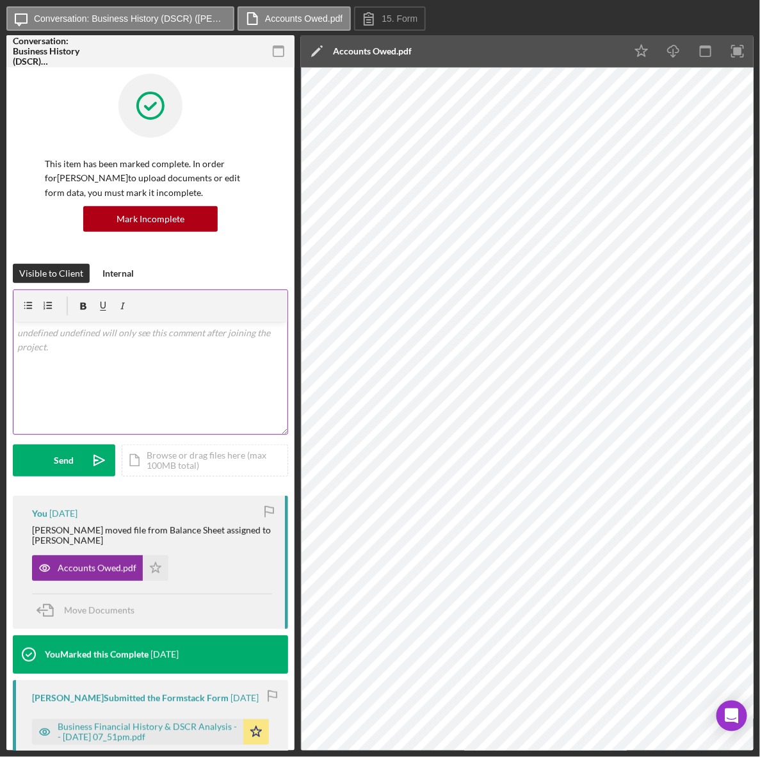
click at [248, 376] on div "v Color teal Color pink Remove color Add row above Add row below Add column bef…" at bounding box center [150, 378] width 274 height 112
click at [149, 565] on icon "Icon/Star" at bounding box center [156, 568] width 26 height 26
click at [205, 362] on div "v Color teal Color pink Remove color Add row above Add row below Add column bef…" at bounding box center [150, 378] width 274 height 112
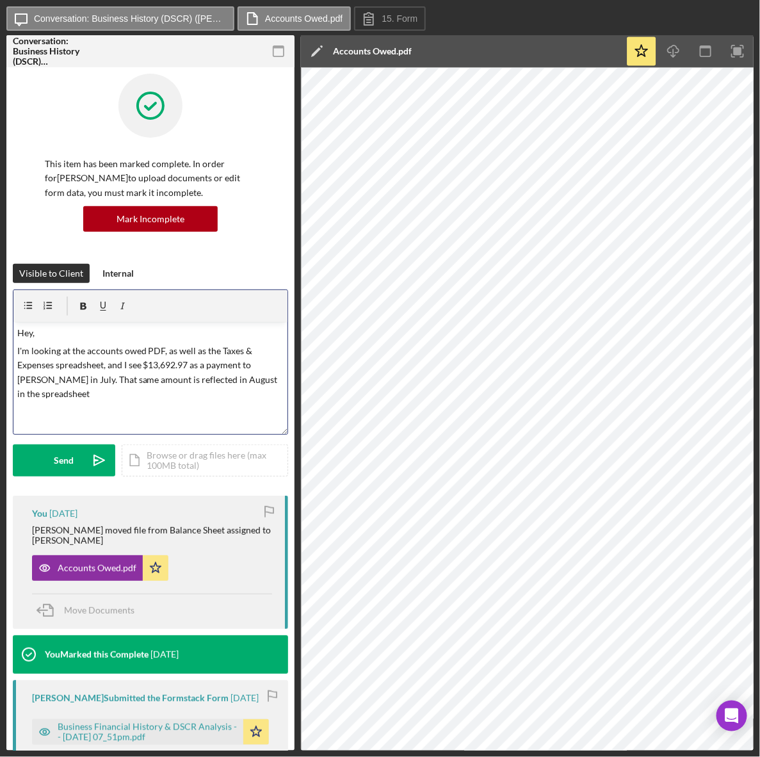
click at [42, 380] on p "I'm looking at the accounts owed PDF, as well as the Taxes & Expenses spreadshe…" at bounding box center [150, 373] width 267 height 58
click at [99, 386] on p "I'm looking at the accounts owed PDF, as well as the Taxes & Expenses spreadshe…" at bounding box center [150, 373] width 267 height 58
click at [86, 376] on p "I'm looking at the accounts owed PDF, as well as the Taxes & Expenses spreadshe…" at bounding box center [150, 373] width 267 height 58
click at [171, 395] on p "I'm looking at the accounts owed PDF, as well as the Taxes & Expenses spreadshe…" at bounding box center [150, 373] width 267 height 58
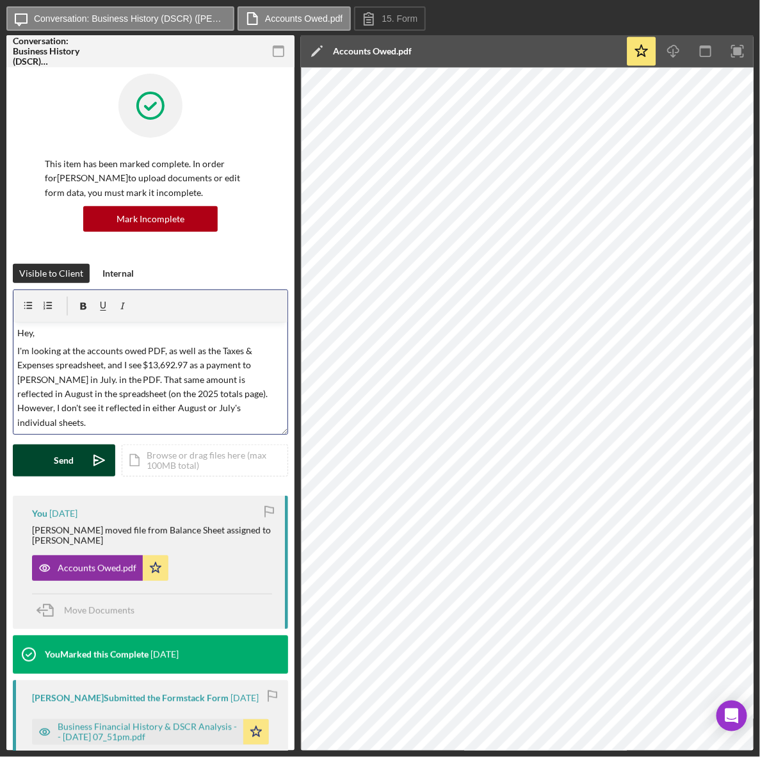
click at [90, 452] on icon "Icon/icon-invite-send" at bounding box center [99, 460] width 32 height 32
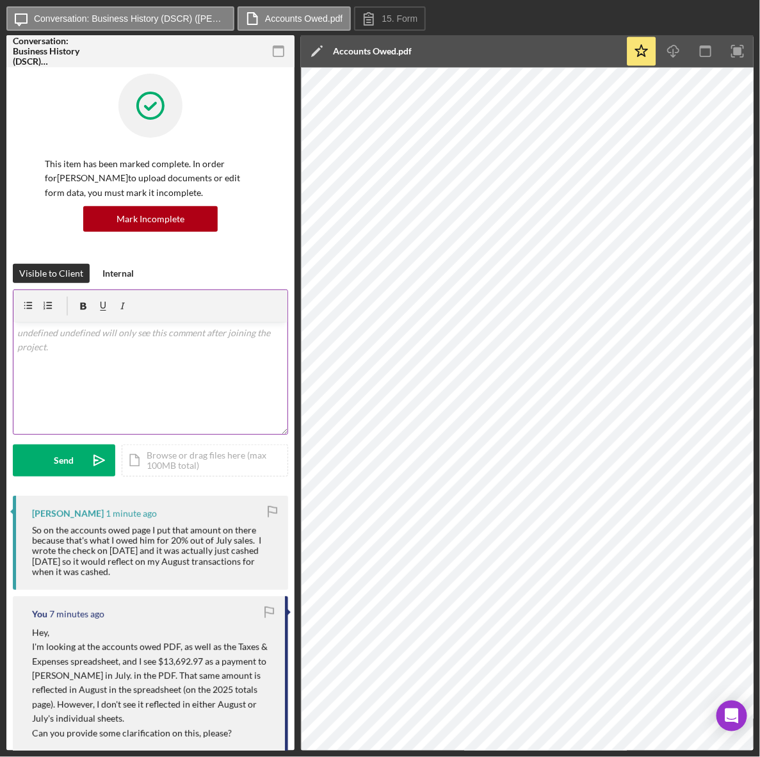
click at [221, 362] on div "v Color teal Color pink Remove color Add row above Add row below Add column bef…" at bounding box center [150, 378] width 274 height 112
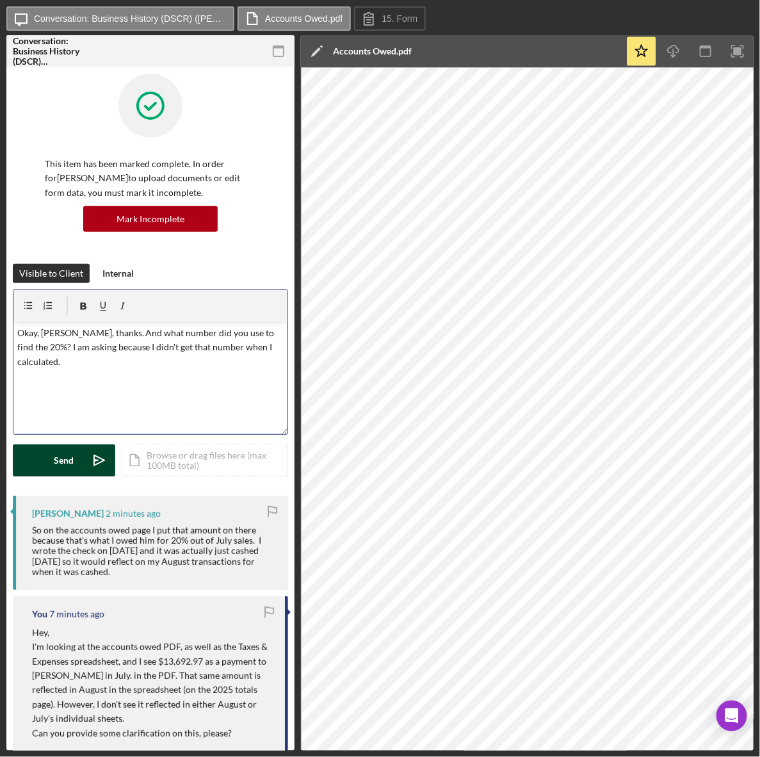
click at [77, 454] on button "Send Icon/icon-invite-send" at bounding box center [64, 460] width 102 height 32
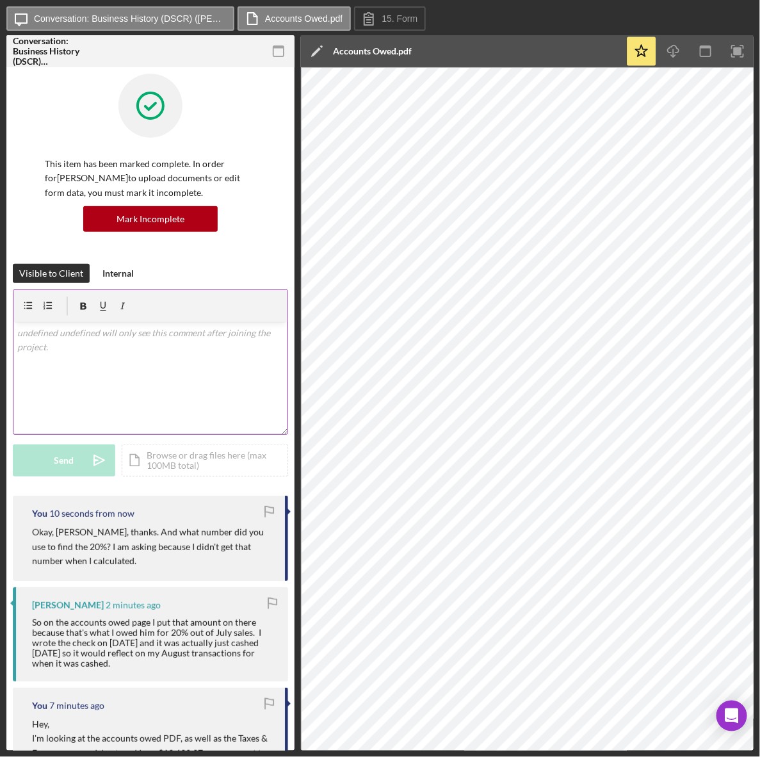
click at [171, 350] on div "v Color teal Color pink Remove color Add row above Add row below Add column bef…" at bounding box center [150, 378] width 274 height 112
click at [44, 334] on p "Also, is the 2nd capital shopify card" at bounding box center [150, 333] width 267 height 14
click at [218, 333] on p "Also, does the 2nd capital shopify card" at bounding box center [150, 333] width 267 height 14
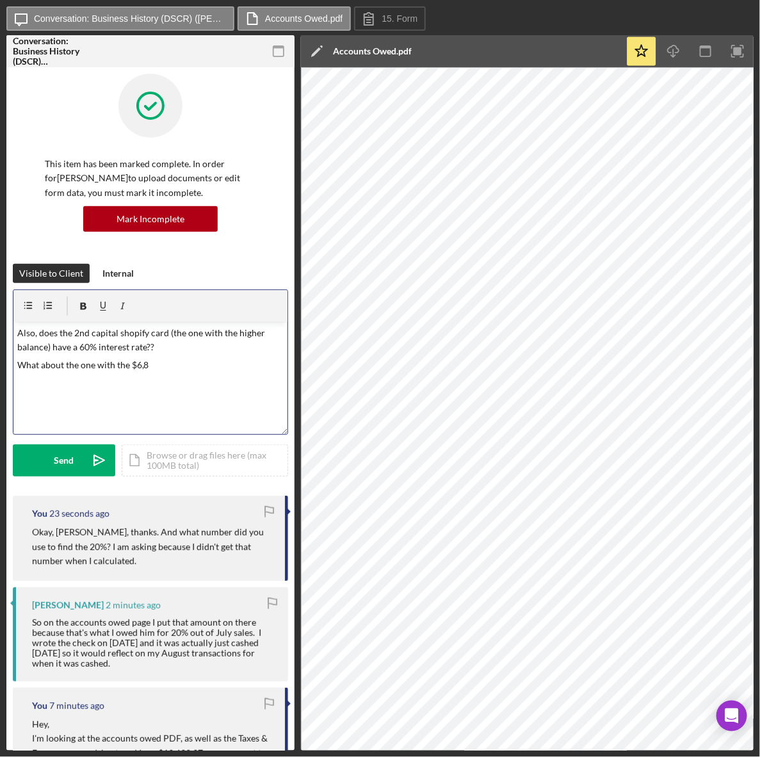
click at [200, 372] on p "What about the one with the $6,8" at bounding box center [150, 365] width 267 height 14
drag, startPoint x: 202, startPoint y: 370, endPoint x: 81, endPoint y: 374, distance: 121.1
click at [81, 374] on div "v Color teal Color pink Remove color Add row above Add row below Add column bef…" at bounding box center [150, 378] width 274 height 112
click at [200, 364] on p "What about the capital shopify card with a $6,686.25 balance and the shopify cr…" at bounding box center [150, 372] width 267 height 29
click at [264, 378] on p "What about the capital shopify card with a $6,886.25 balance and the shopify cr…" at bounding box center [150, 372] width 267 height 29
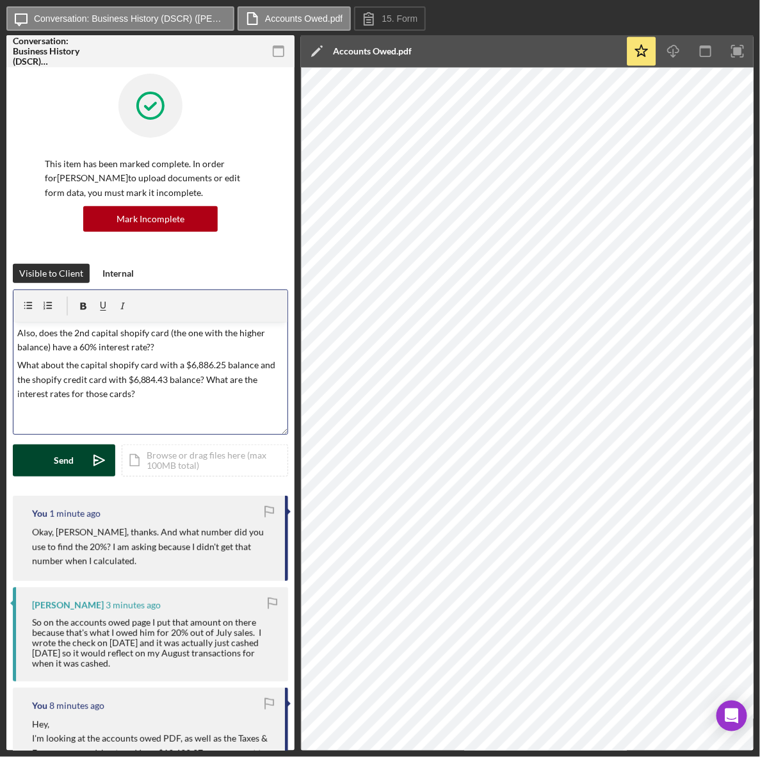
click at [36, 469] on button "Send Icon/icon-invite-send" at bounding box center [64, 460] width 102 height 32
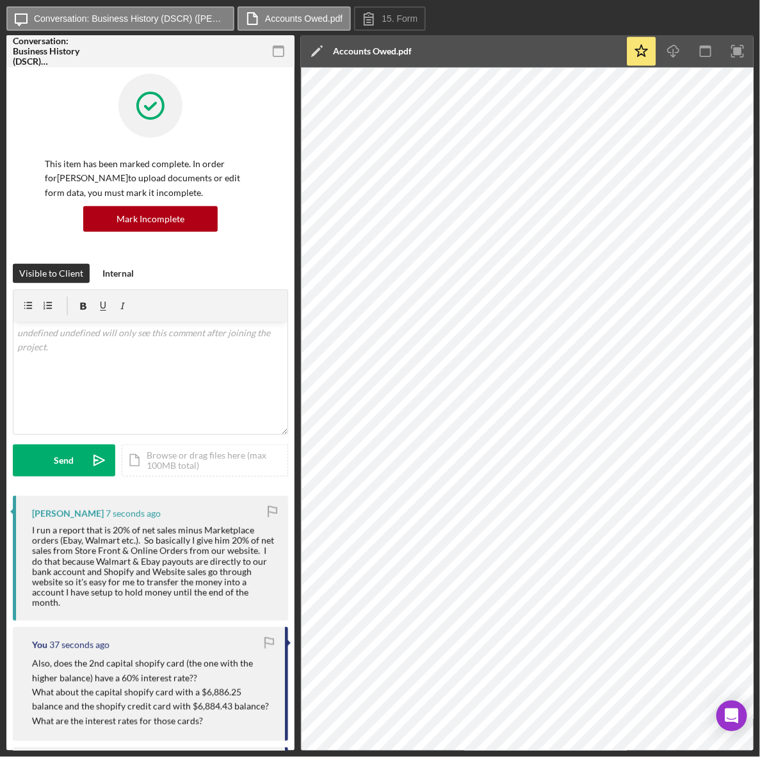
click at [157, 552] on div "I run a report that is 20% of net sales minus Marketplace orders (Ebay, Walmart…" at bounding box center [153, 566] width 243 height 83
click at [138, 398] on div "v Color teal Color pink Remove color Add row above Add row below Add column bef…" at bounding box center [150, 378] width 274 height 112
click at [170, 346] on div "v Color teal Color pink Remove color Add row above Add row below Add column bef…" at bounding box center [150, 378] width 274 height 112
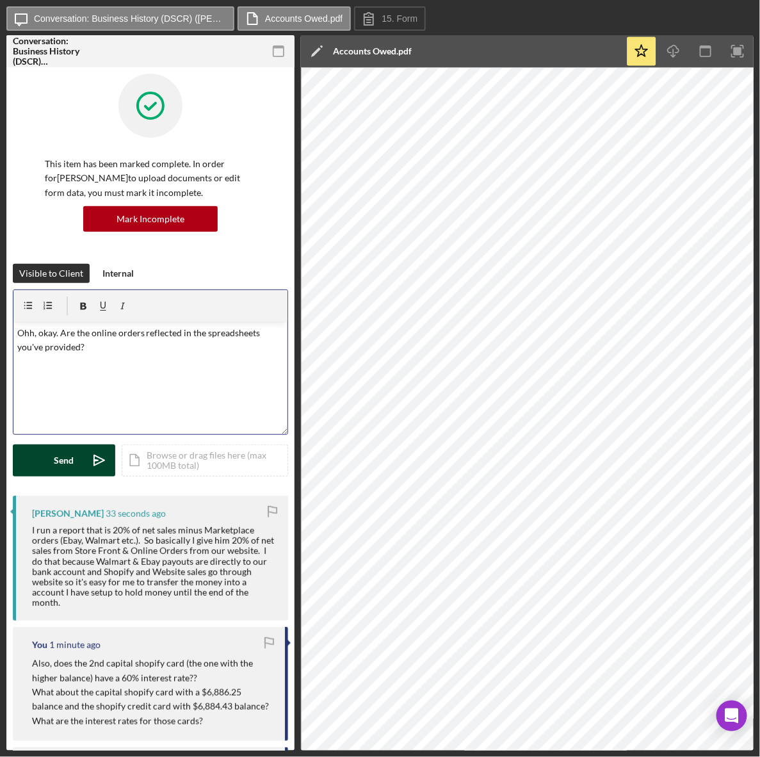
click at [53, 445] on button "Send Icon/icon-invite-send" at bounding box center [64, 460] width 102 height 32
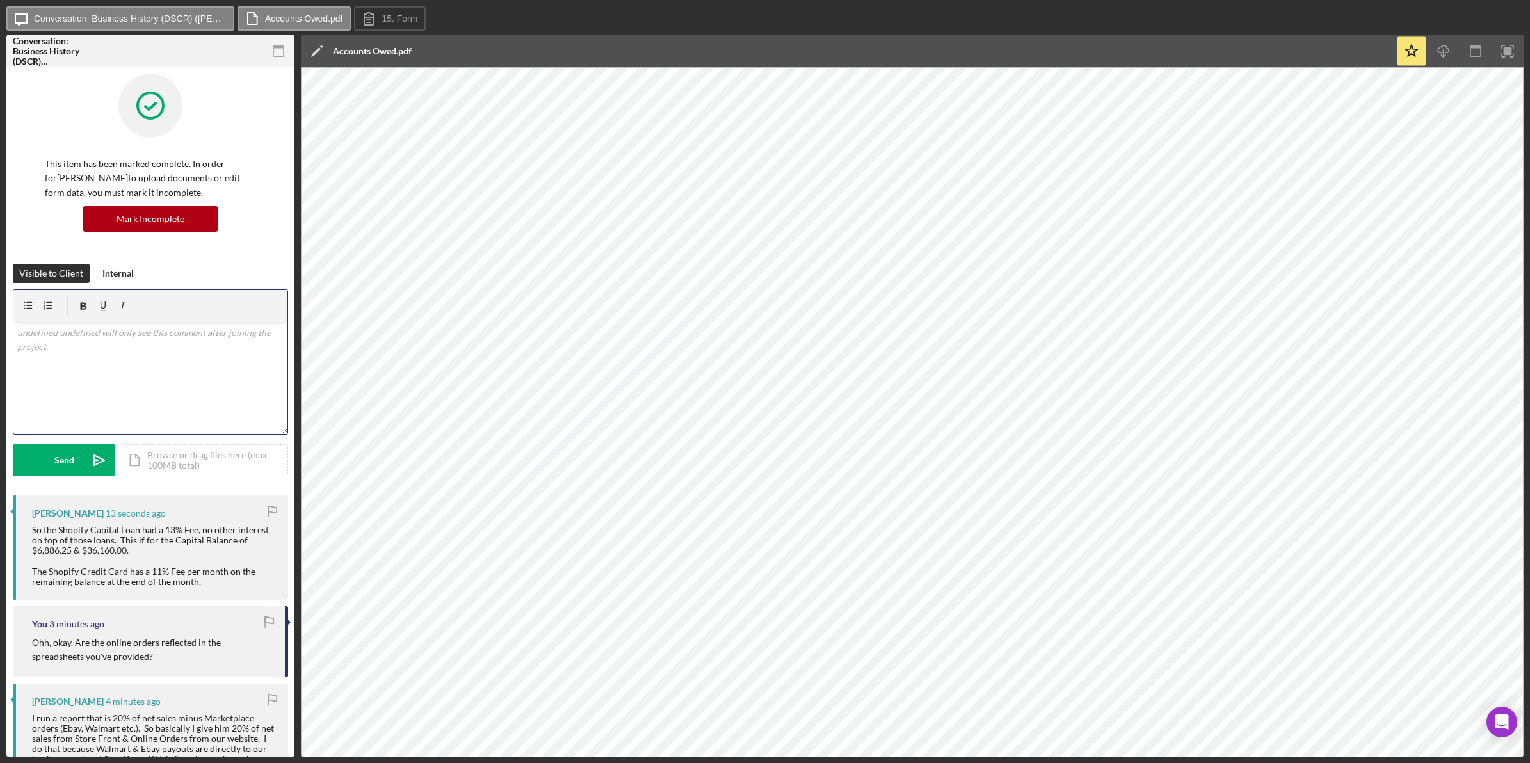
click at [254, 388] on div "v Color teal Color pink Remove color Add row above Add row below Add column bef…" at bounding box center [150, 378] width 274 height 112
click at [174, 532] on div "So the Shopify Capital Loan had a 13% Fee, no other interest on top of those lo…" at bounding box center [153, 556] width 243 height 62
click at [168, 545] on div "So the Shopify Capital Loan had a 13% Fee, no other interest on top of those lo…" at bounding box center [153, 554] width 243 height 62
click at [149, 405] on div "v Color teal Color pink Remove color Add row above Add row below Add column bef…" at bounding box center [150, 378] width 274 height 112
click at [74, 465] on button "Send Icon/icon-invite-send" at bounding box center [64, 460] width 102 height 32
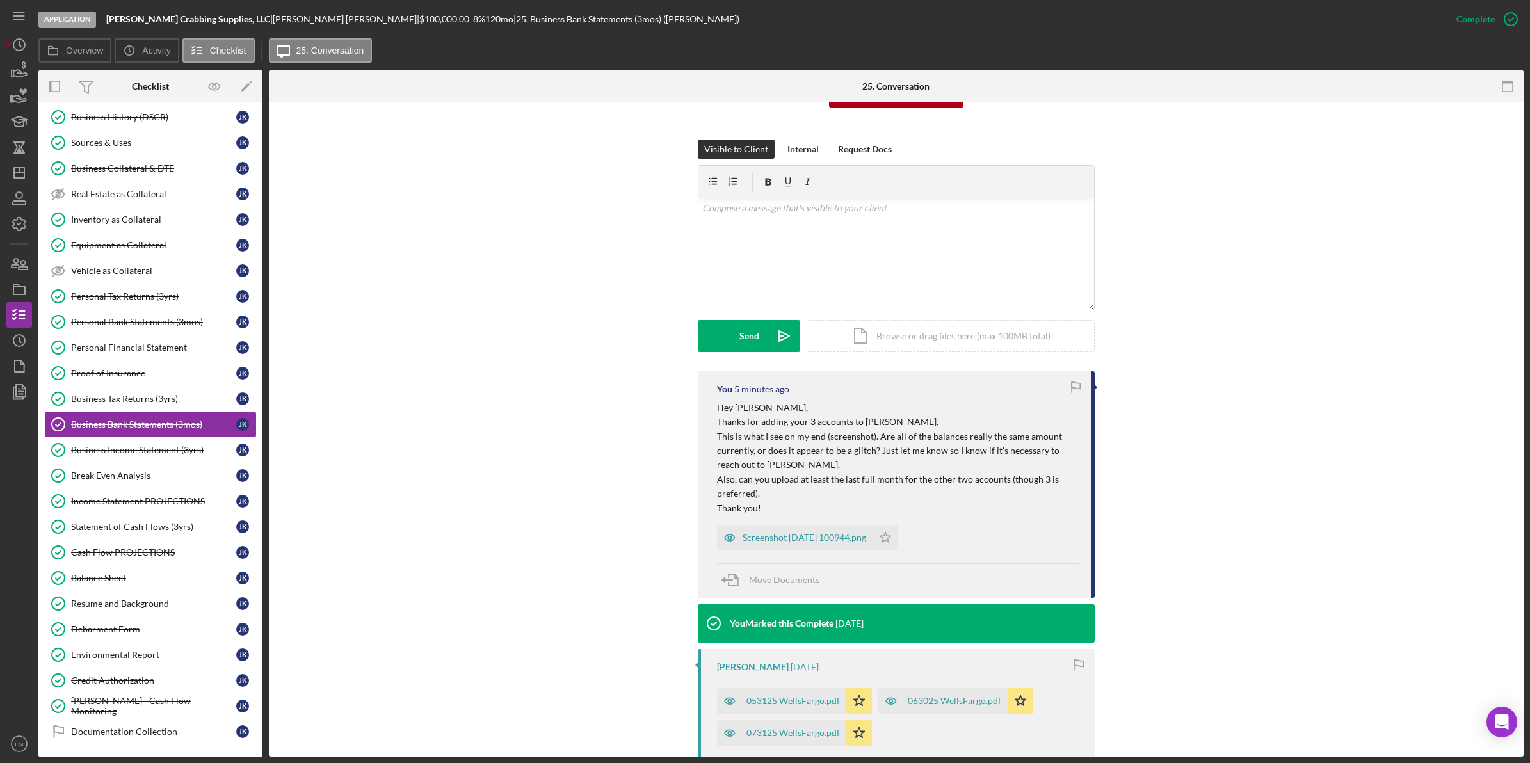
scroll to position [160, 0]
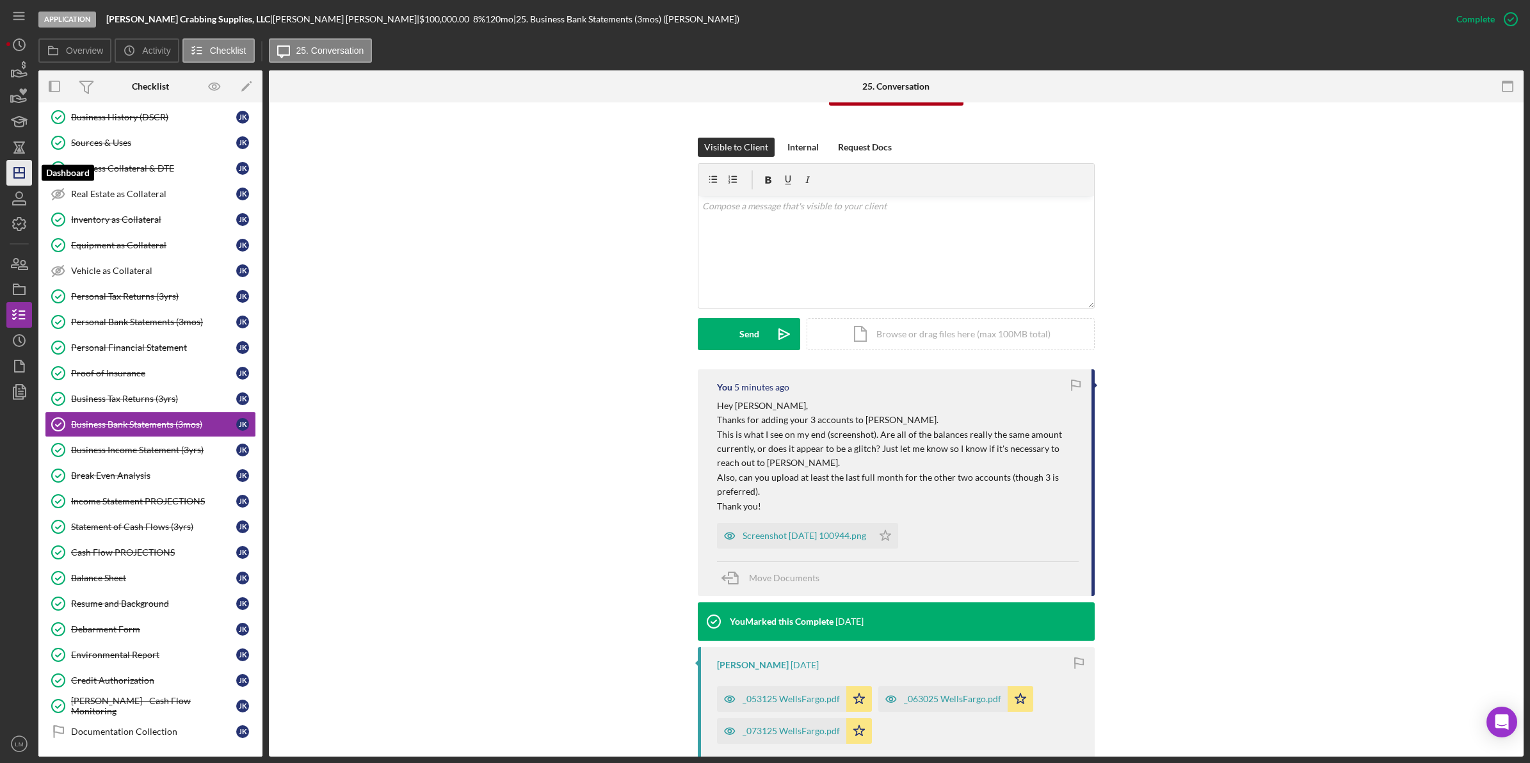
click at [20, 177] on polygon "button" at bounding box center [19, 173] width 10 height 10
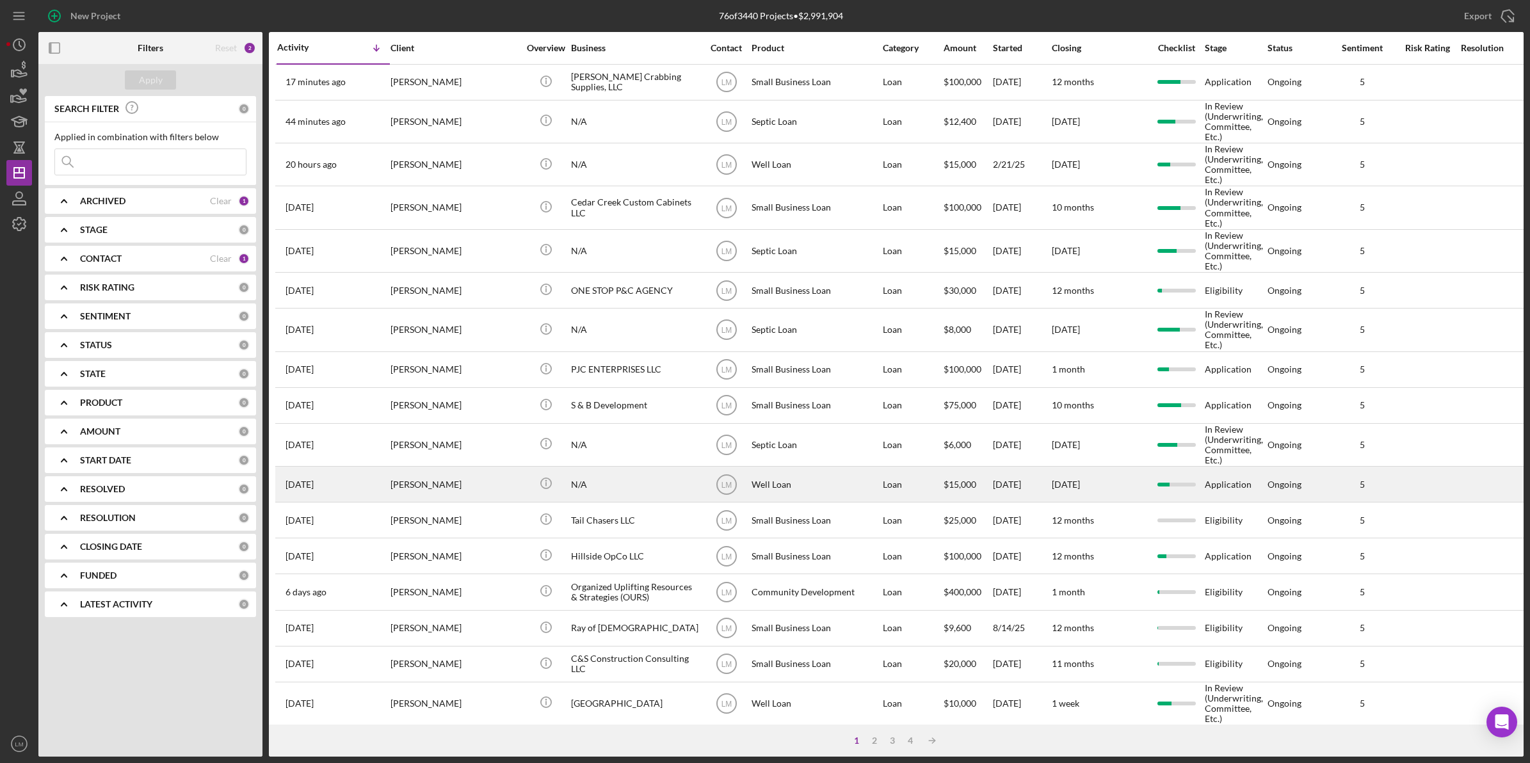
click at [376, 491] on div "[DATE] [PERSON_NAME]" at bounding box center [333, 484] width 112 height 34
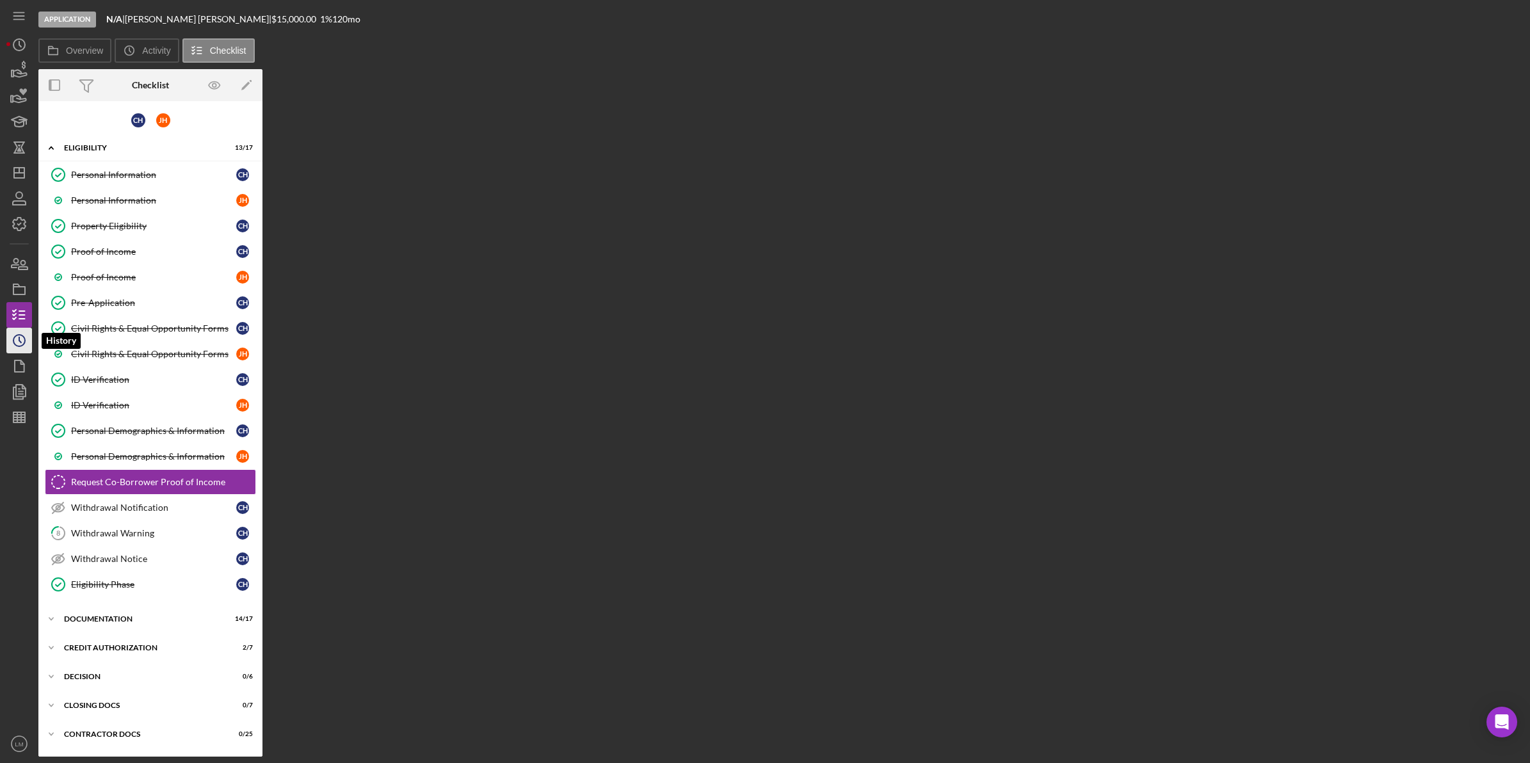
click at [7, 341] on icon "Icon/History" at bounding box center [19, 341] width 32 height 32
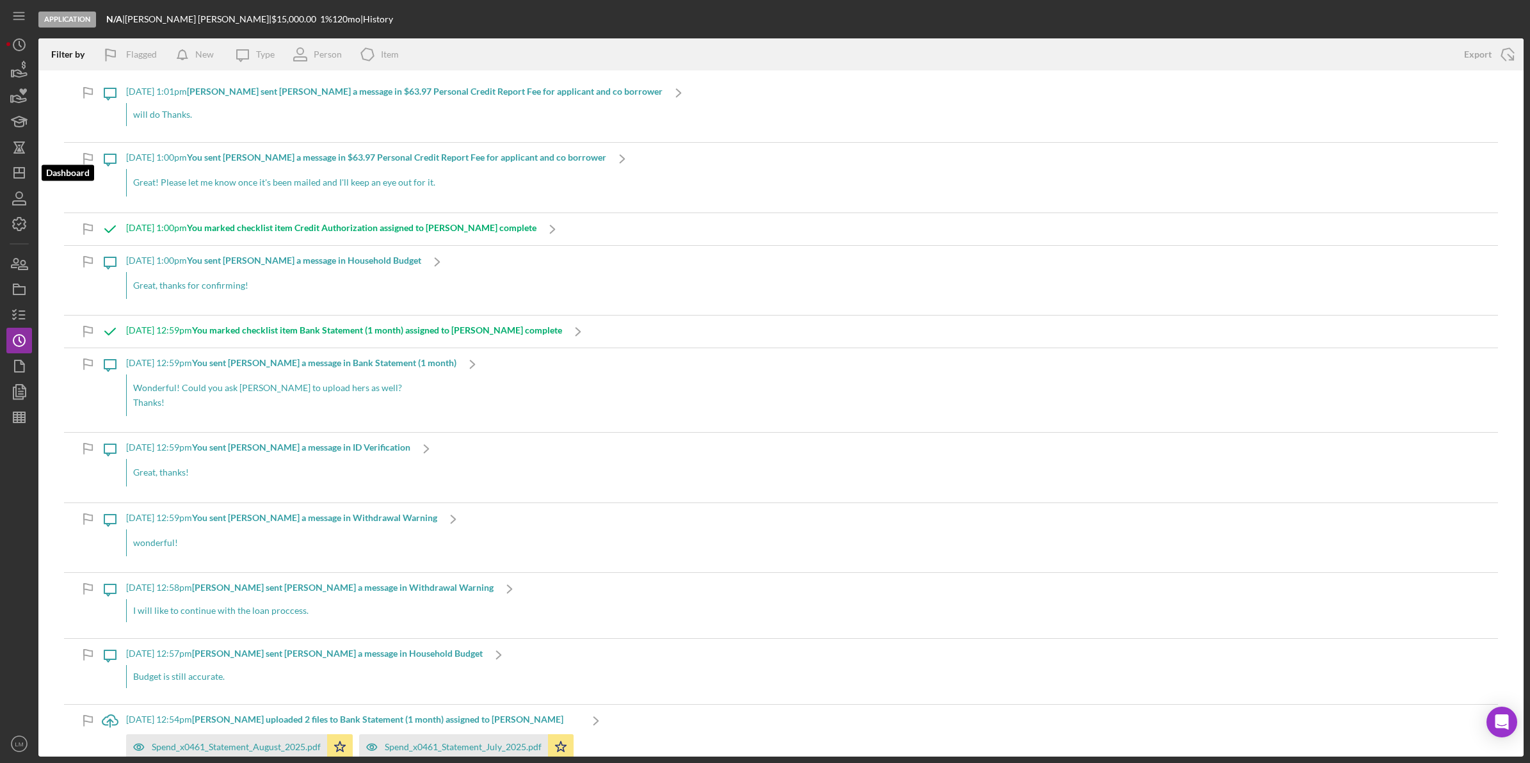
click at [5, 175] on div "Application N/A | [PERSON_NAME] | $15,000.00 1 % 120 mo | History Filter by Fla…" at bounding box center [765, 381] width 1530 height 763
click at [7, 174] on icon "Icon/Dashboard" at bounding box center [19, 173] width 32 height 32
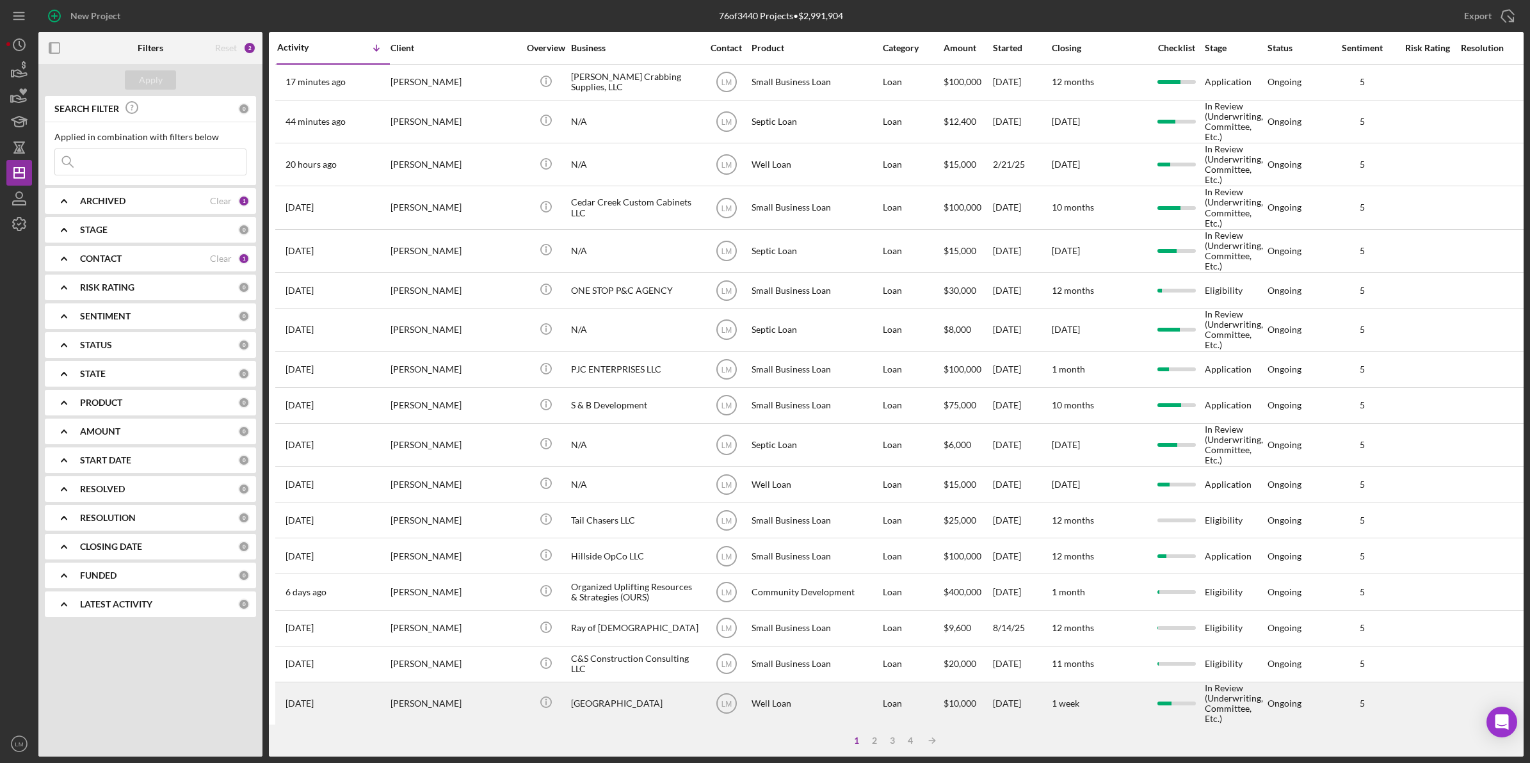
click at [478, 693] on div "[PERSON_NAME]" at bounding box center [454, 703] width 128 height 41
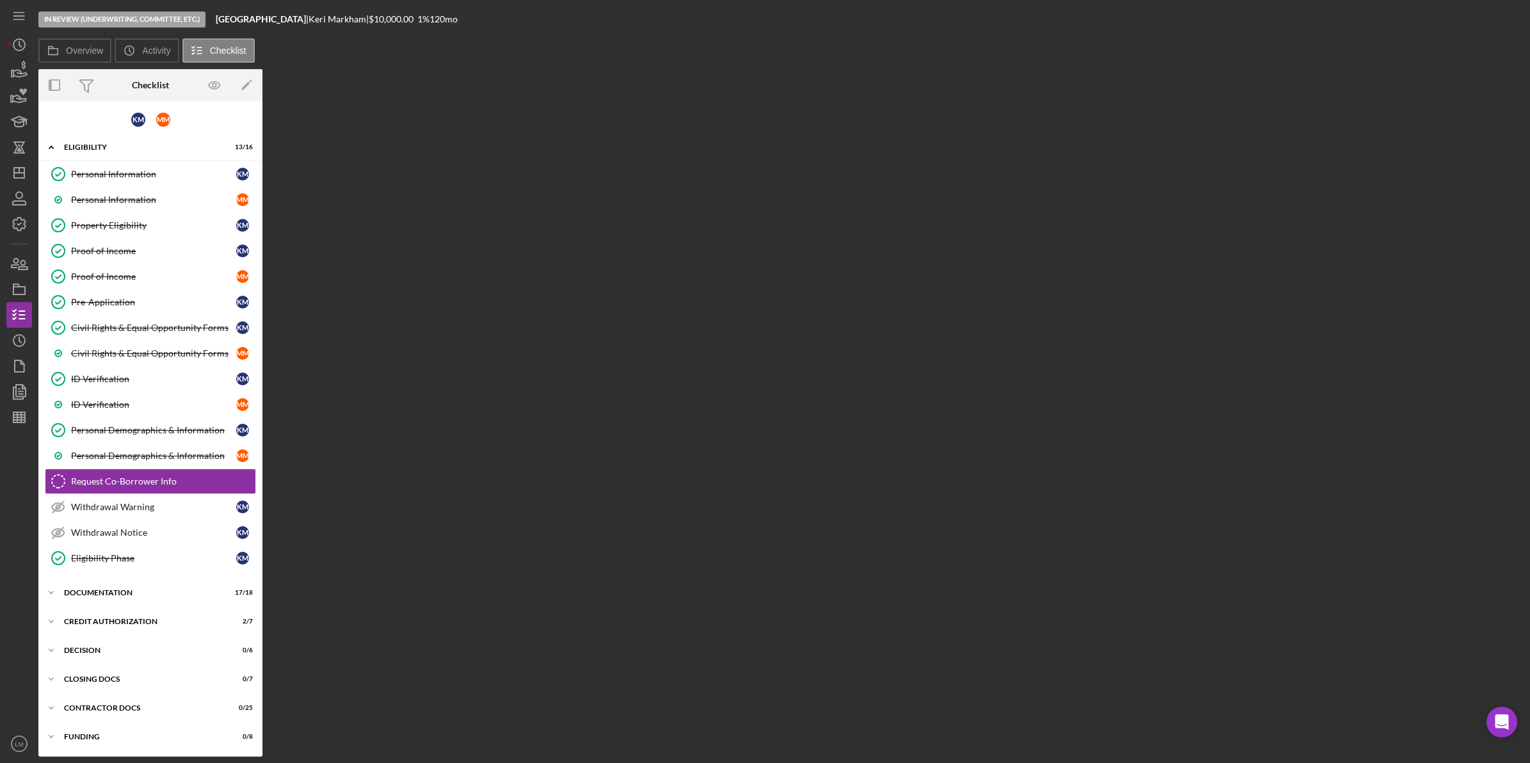
scroll to position [6, 0]
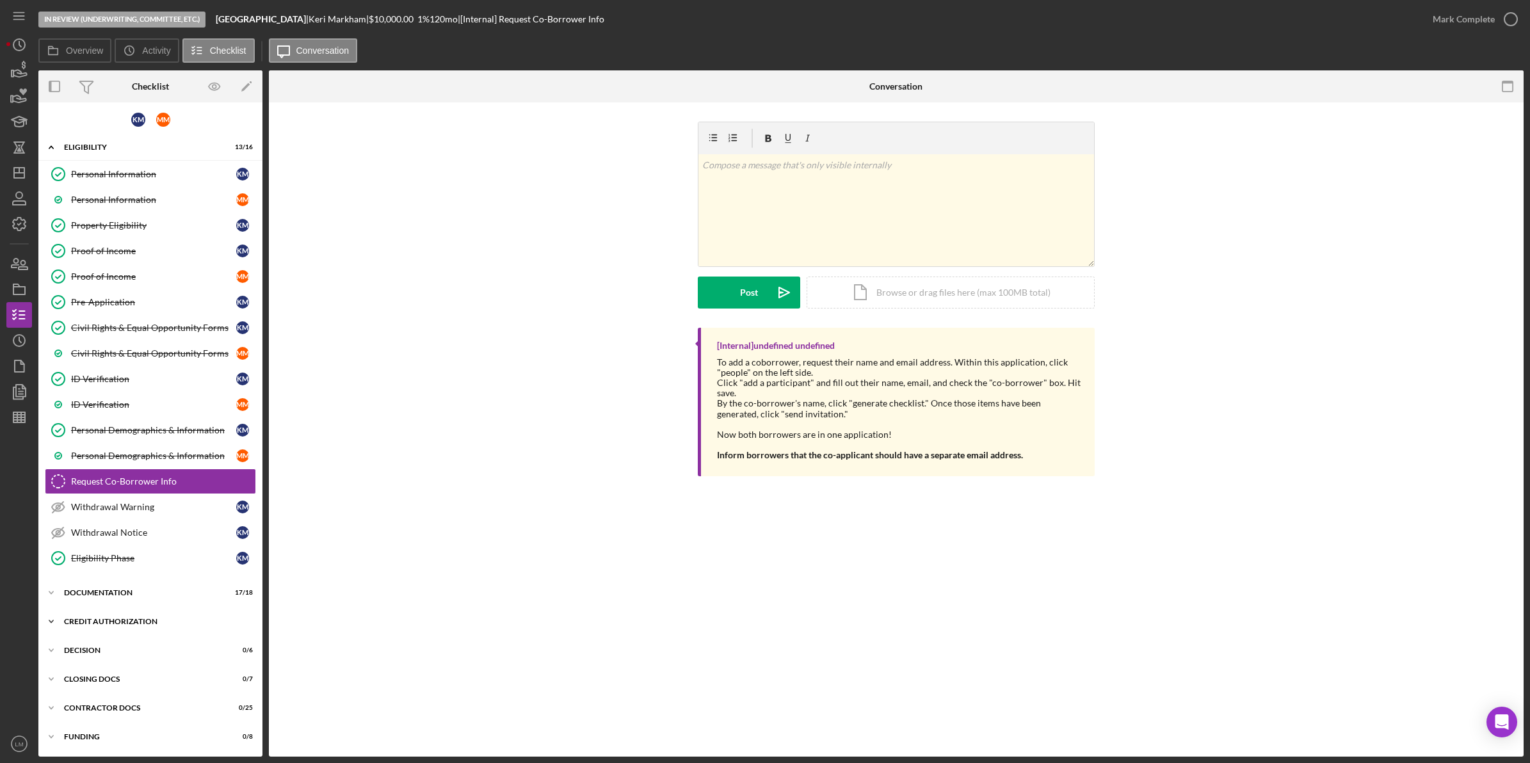
click at [138, 621] on div "CREDIT AUTHORIZATION" at bounding box center [155, 622] width 182 height 8
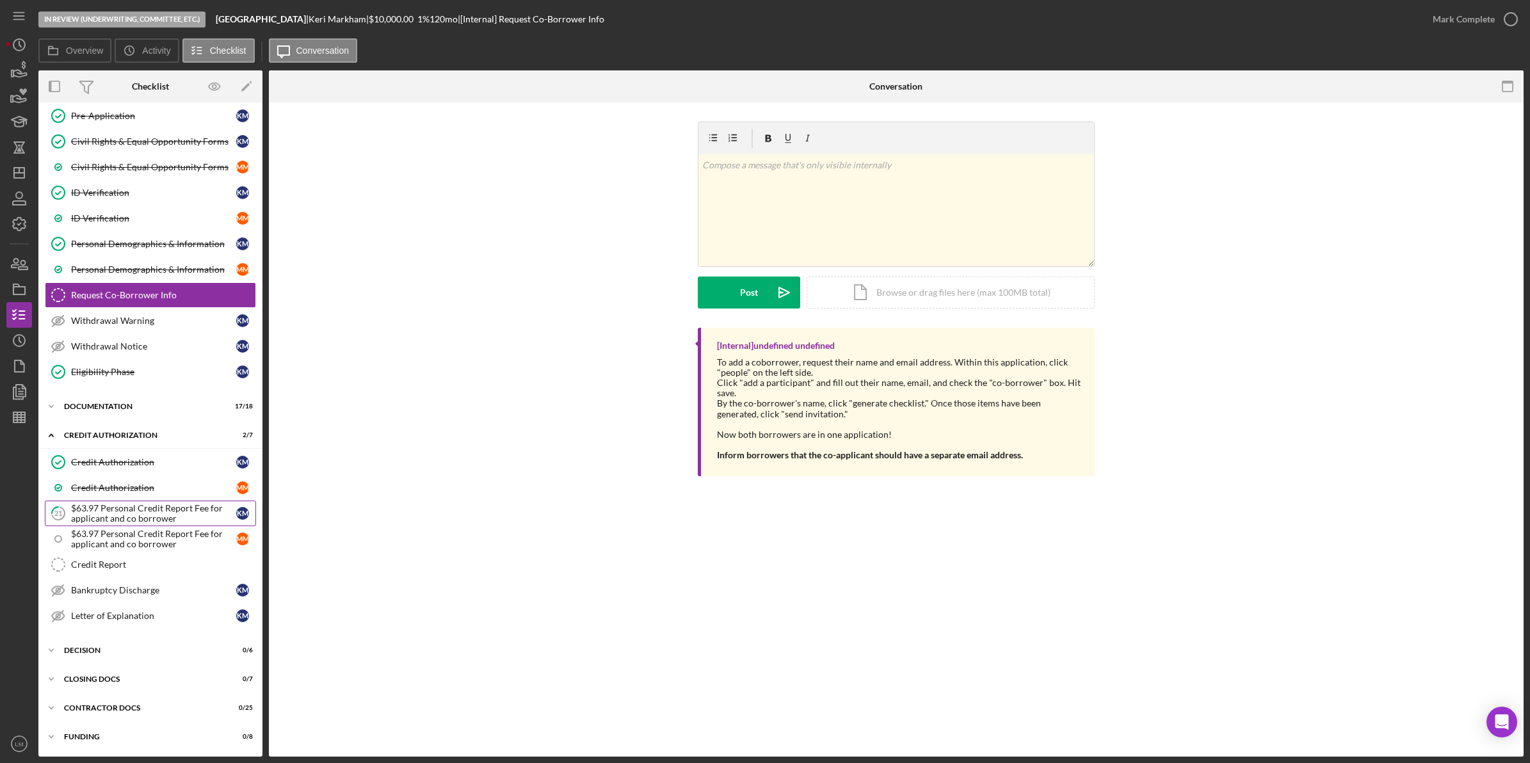
click at [154, 513] on div "$63.97 Personal Credit Report Fee for applicant and co borrower" at bounding box center [153, 513] width 165 height 20
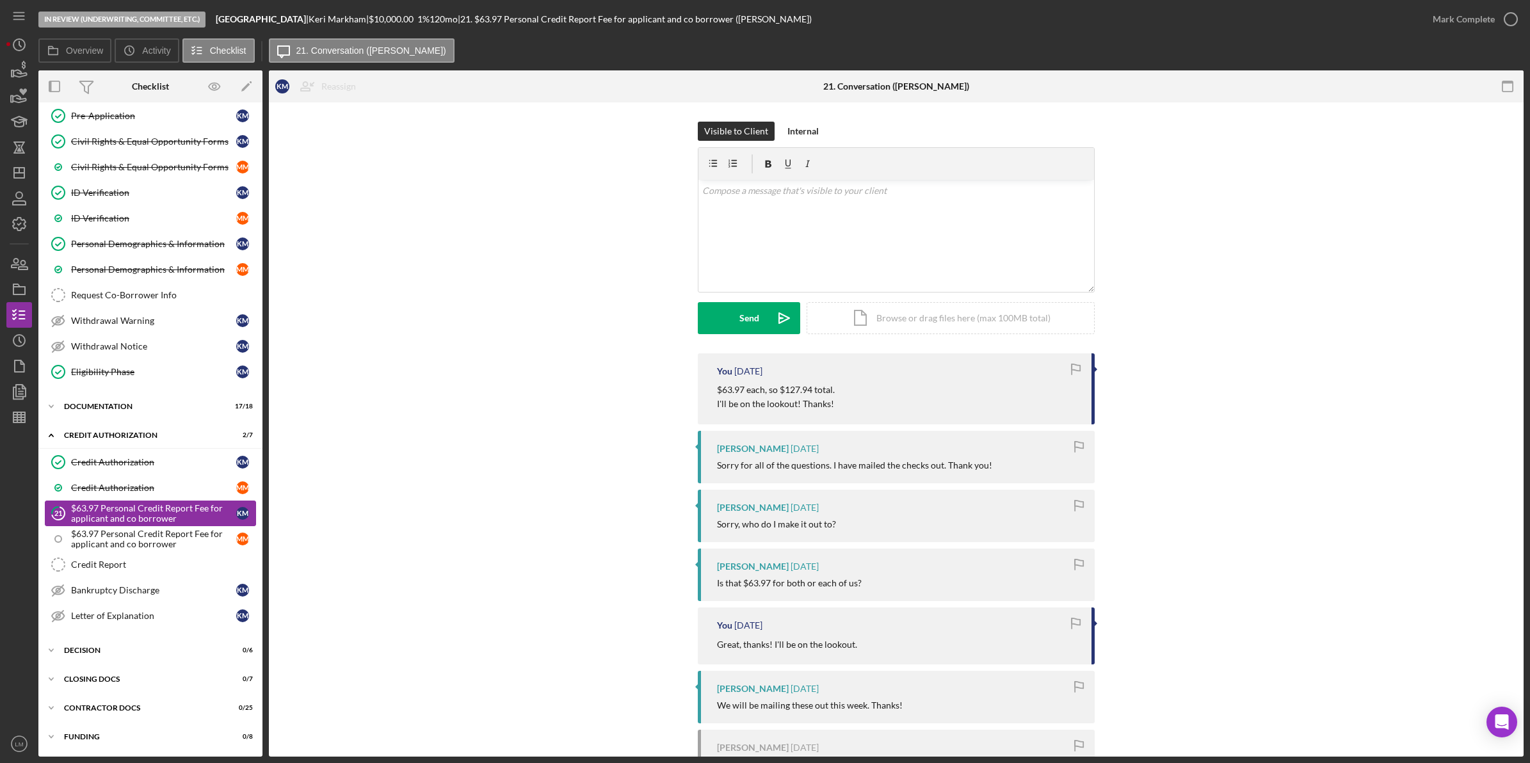
scroll to position [194, 0]
drag, startPoint x: 849, startPoint y: 195, endPoint x: 853, endPoint y: 229, distance: 33.6
click at [850, 195] on p at bounding box center [896, 191] width 389 height 14
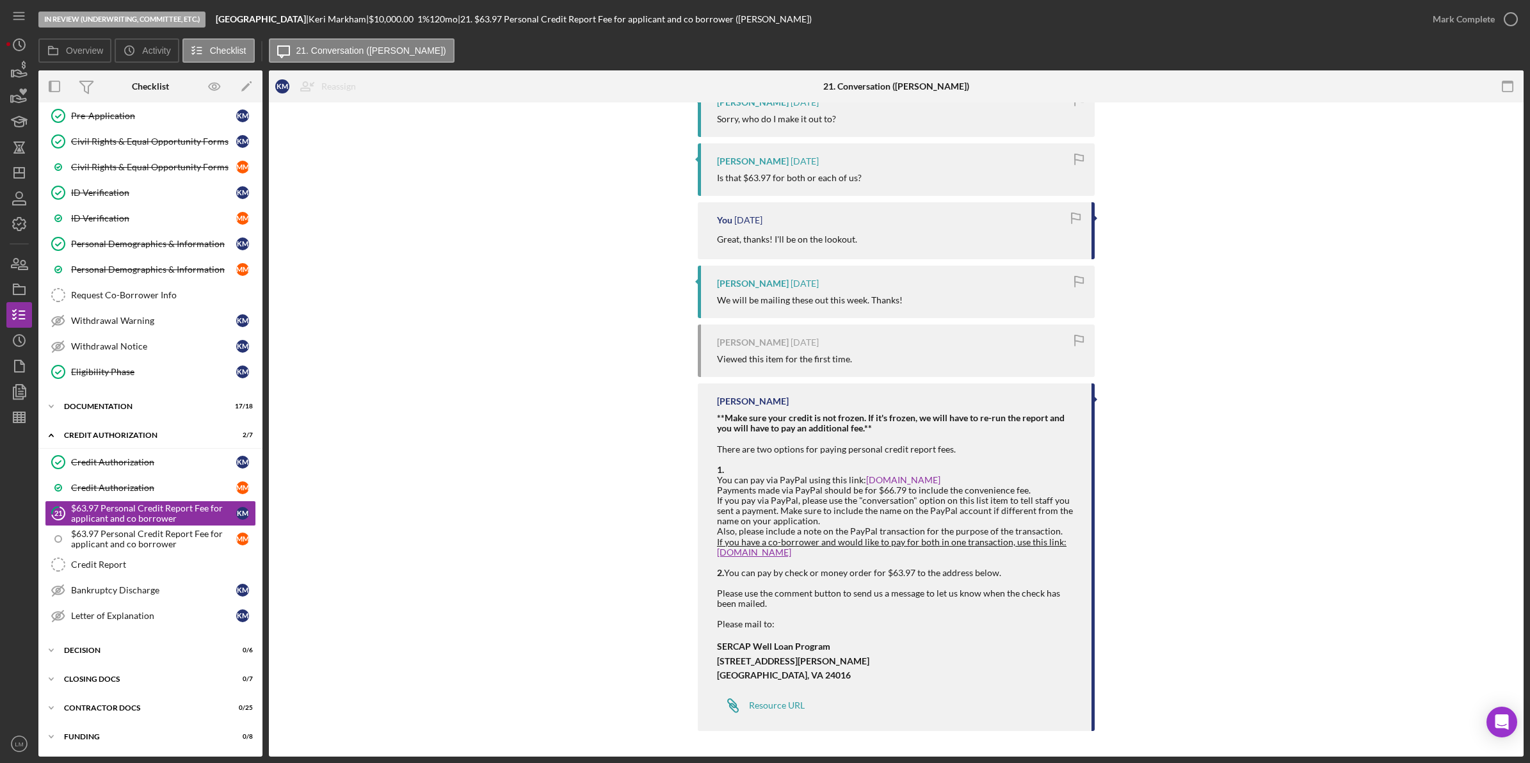
scroll to position [0, 0]
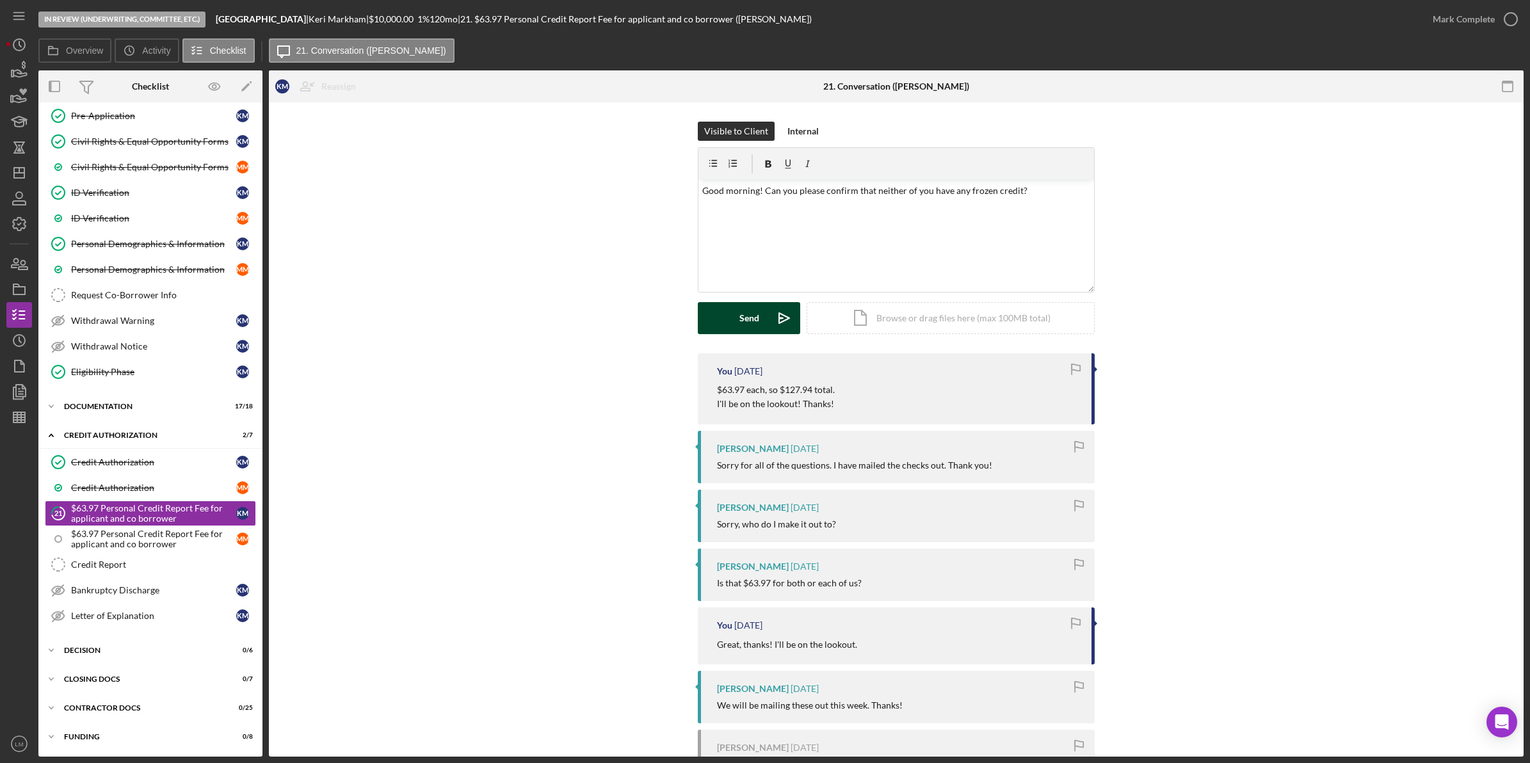
click at [753, 323] on div "Send" at bounding box center [749, 318] width 20 height 32
click at [479, 437] on div "You 7 days ago $63.97 each, so $127.94 total. I'll be on the lookout! Thanks! K…" at bounding box center [896, 747] width 1216 height 789
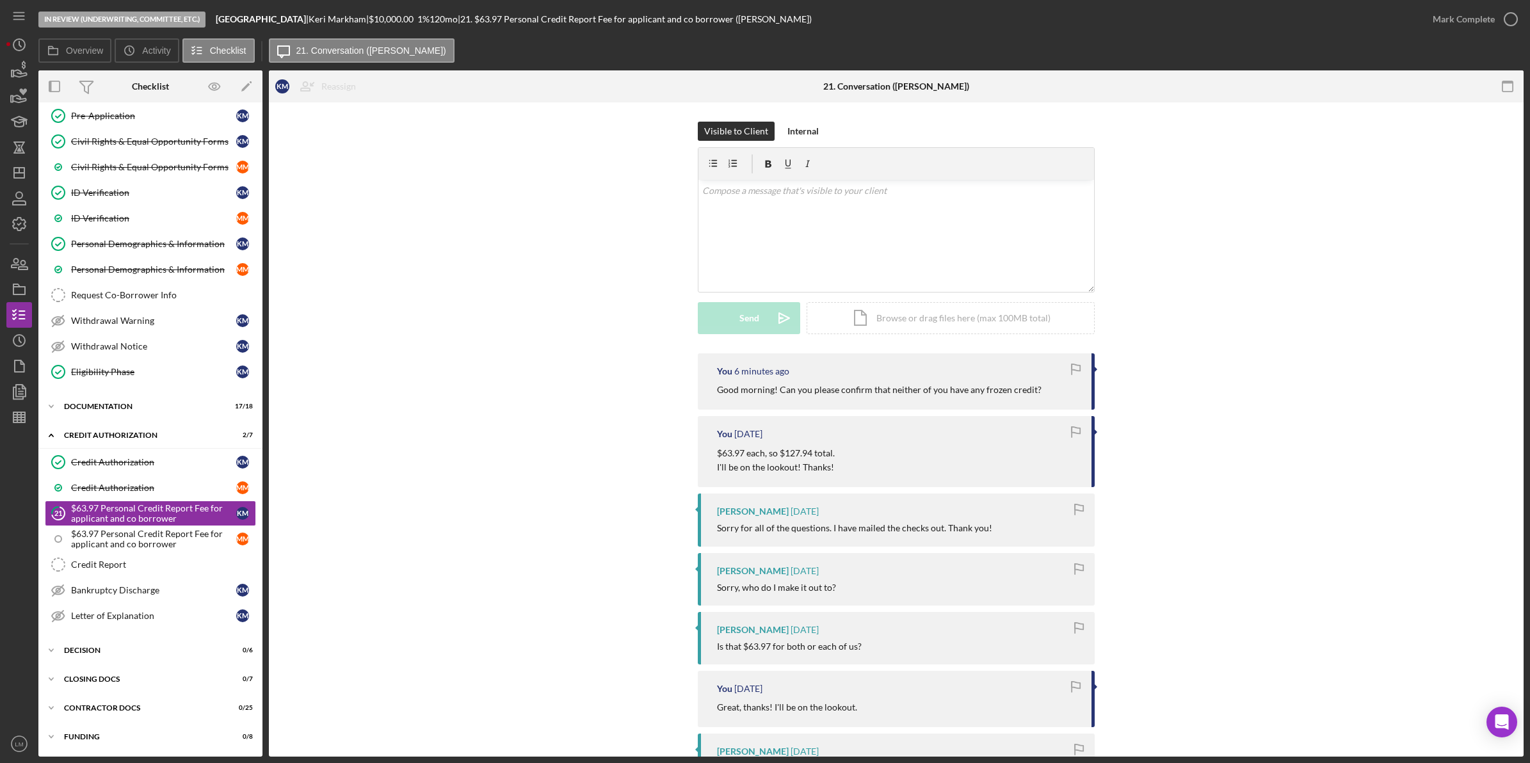
click at [284, 485] on div "Visible to Client Internal v Color teal Color pink Remove color Add row above A…" at bounding box center [896, 663] width 1255 height 1122
click at [967, 321] on div "Icon/Document Browse or drag files here (max 100MB total) Tap to choose files o…" at bounding box center [951, 318] width 288 height 32
click at [720, 324] on button "Upload Icon/Upload" at bounding box center [749, 318] width 102 height 32
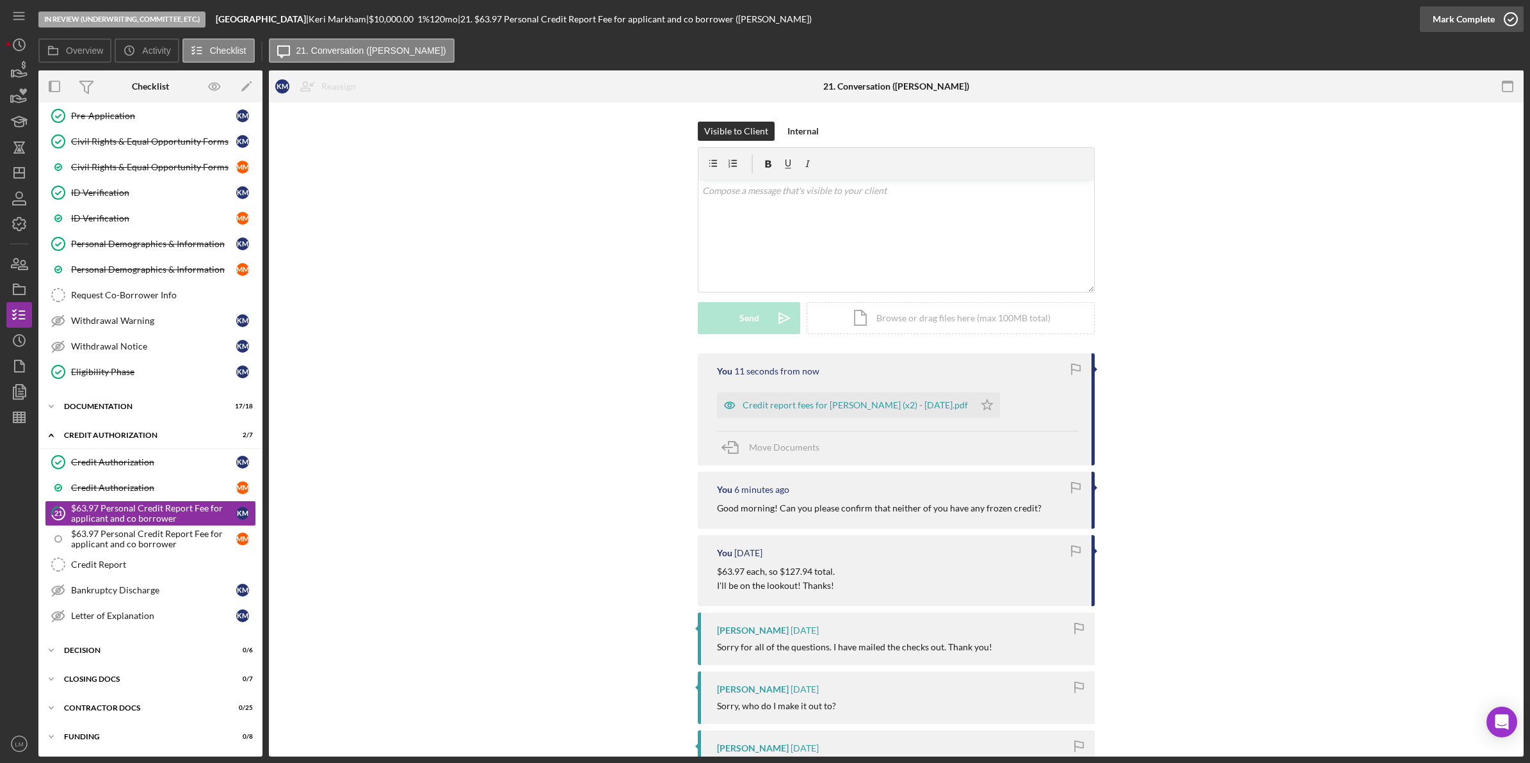
click at [1503, 14] on icon "button" at bounding box center [1511, 19] width 32 height 32
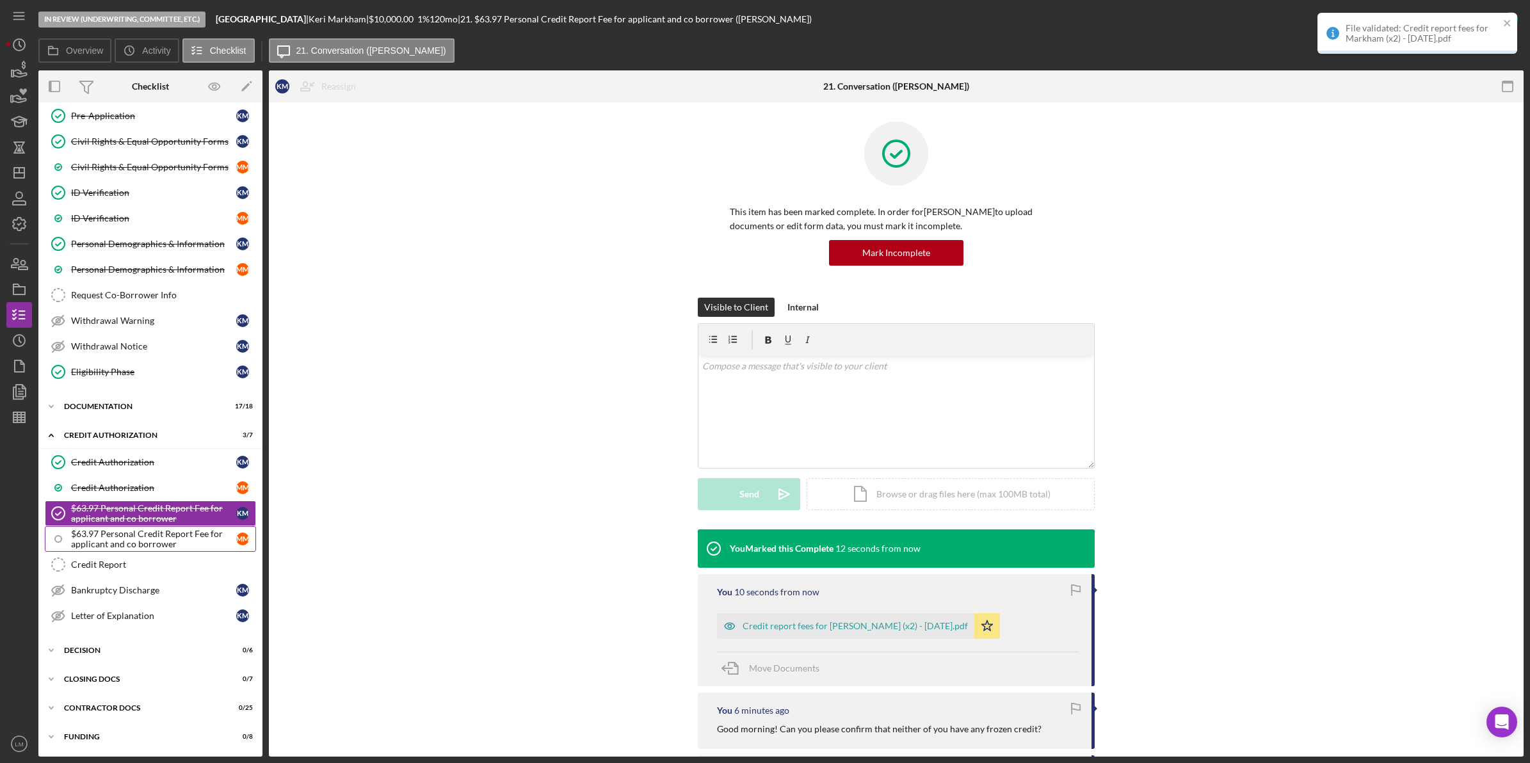
click at [191, 527] on link "$63.97 Personal Credit Report Fee for applicant and co borrower M M" at bounding box center [150, 539] width 211 height 26
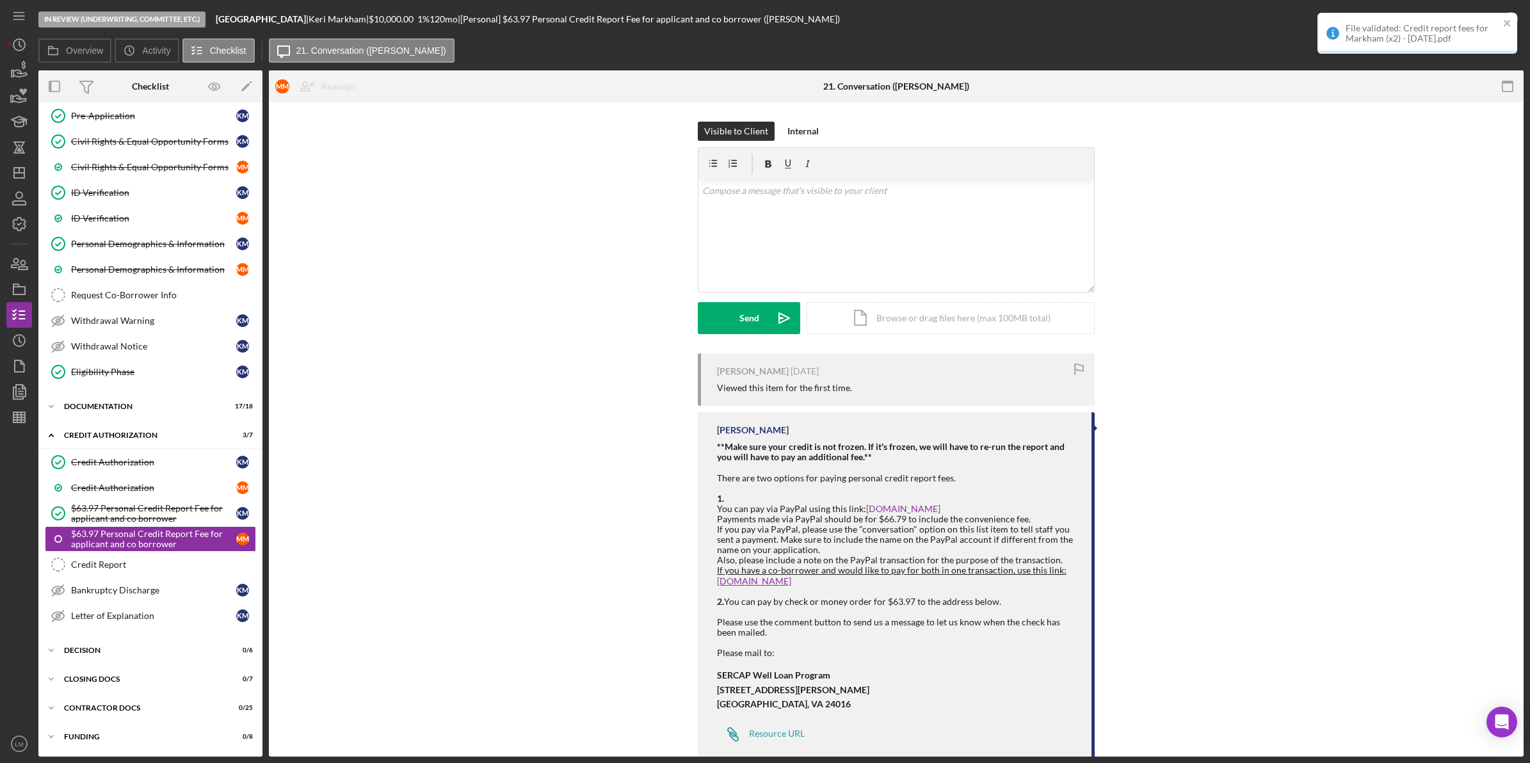
scroll to position [194, 0]
click at [1505, 20] on icon "close" at bounding box center [1507, 23] width 9 height 10
click at [1492, 18] on div "File validated: Credit report fees for Markham (x2) - 8.19.25.pdf" at bounding box center [1417, 38] width 205 height 56
click at [1499, 18] on icon "button" at bounding box center [1511, 19] width 32 height 32
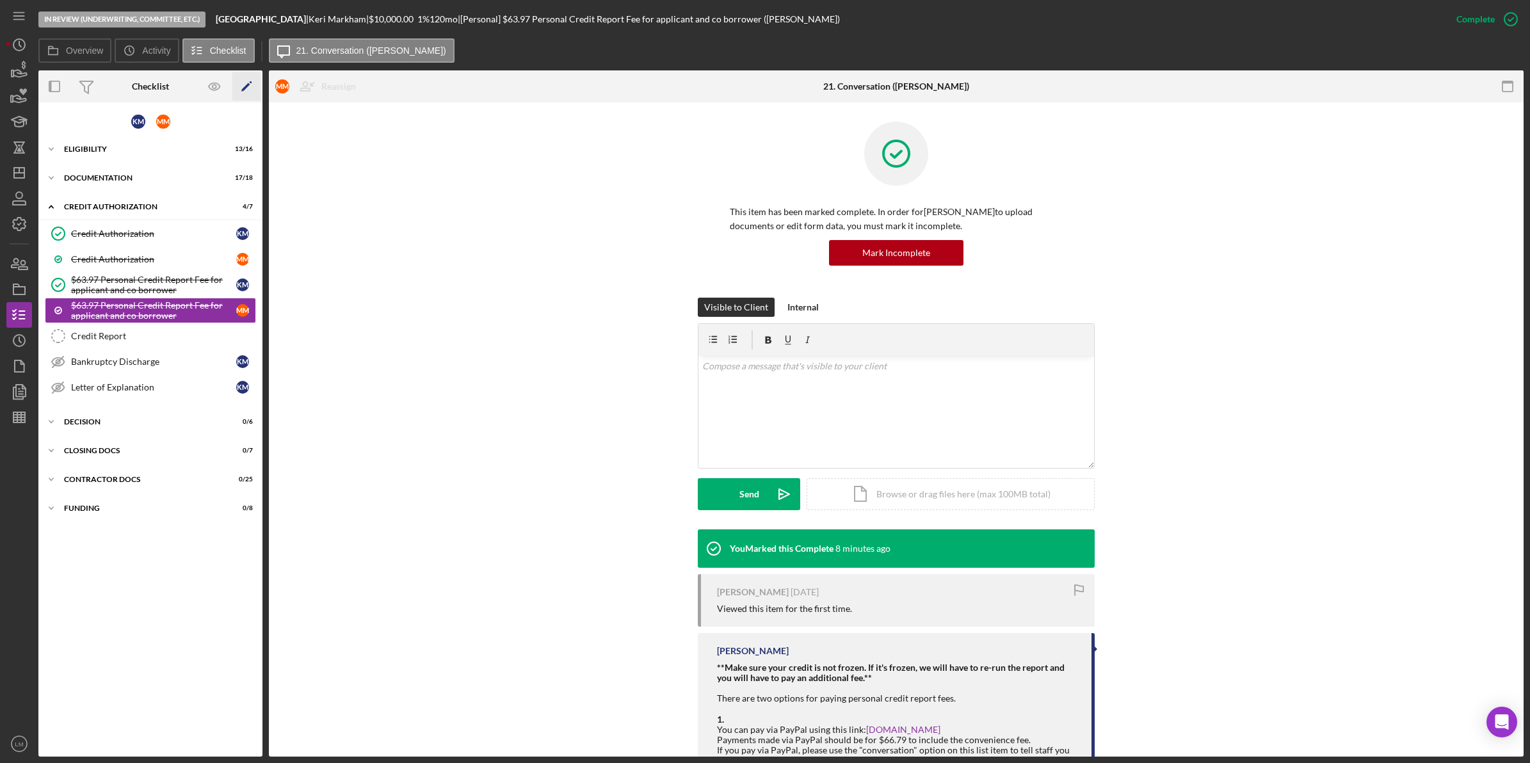
click at [246, 88] on icon "Icon/Edit" at bounding box center [246, 86] width 29 height 29
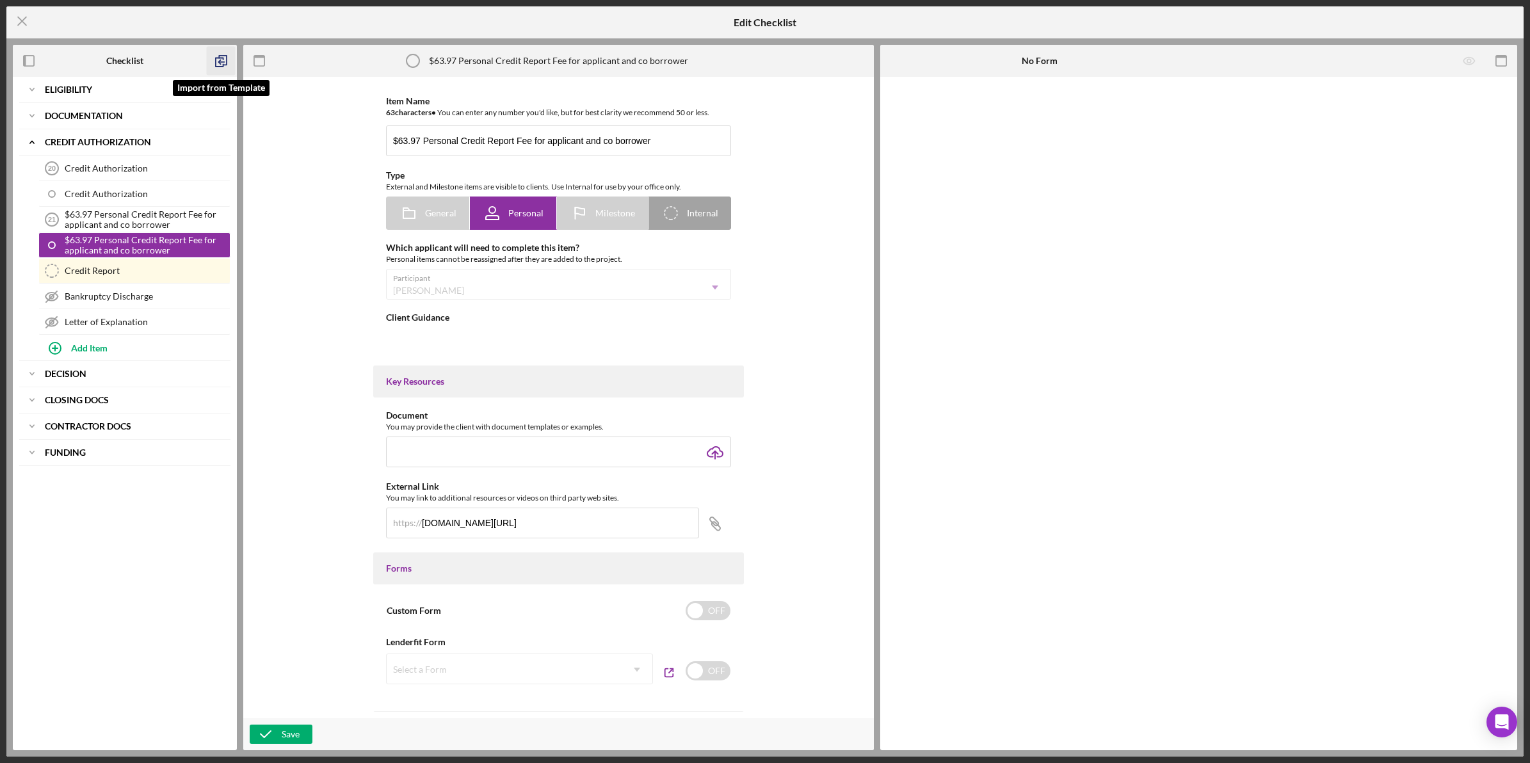
type textarea "<div><strong>**Make sure your credit is not frozen. If it's frozen, we will hav…"
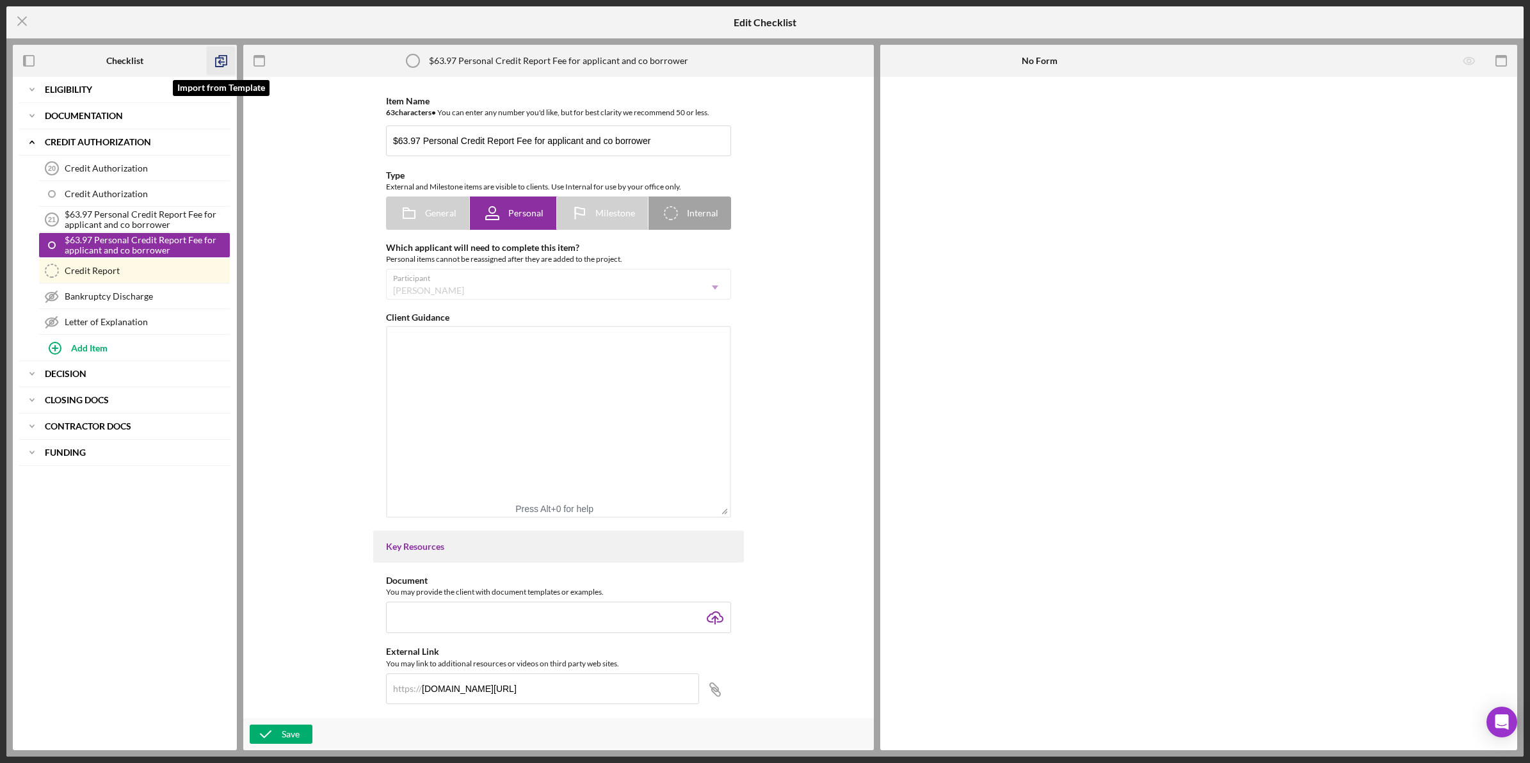
click at [230, 64] on icon "button" at bounding box center [221, 61] width 29 height 29
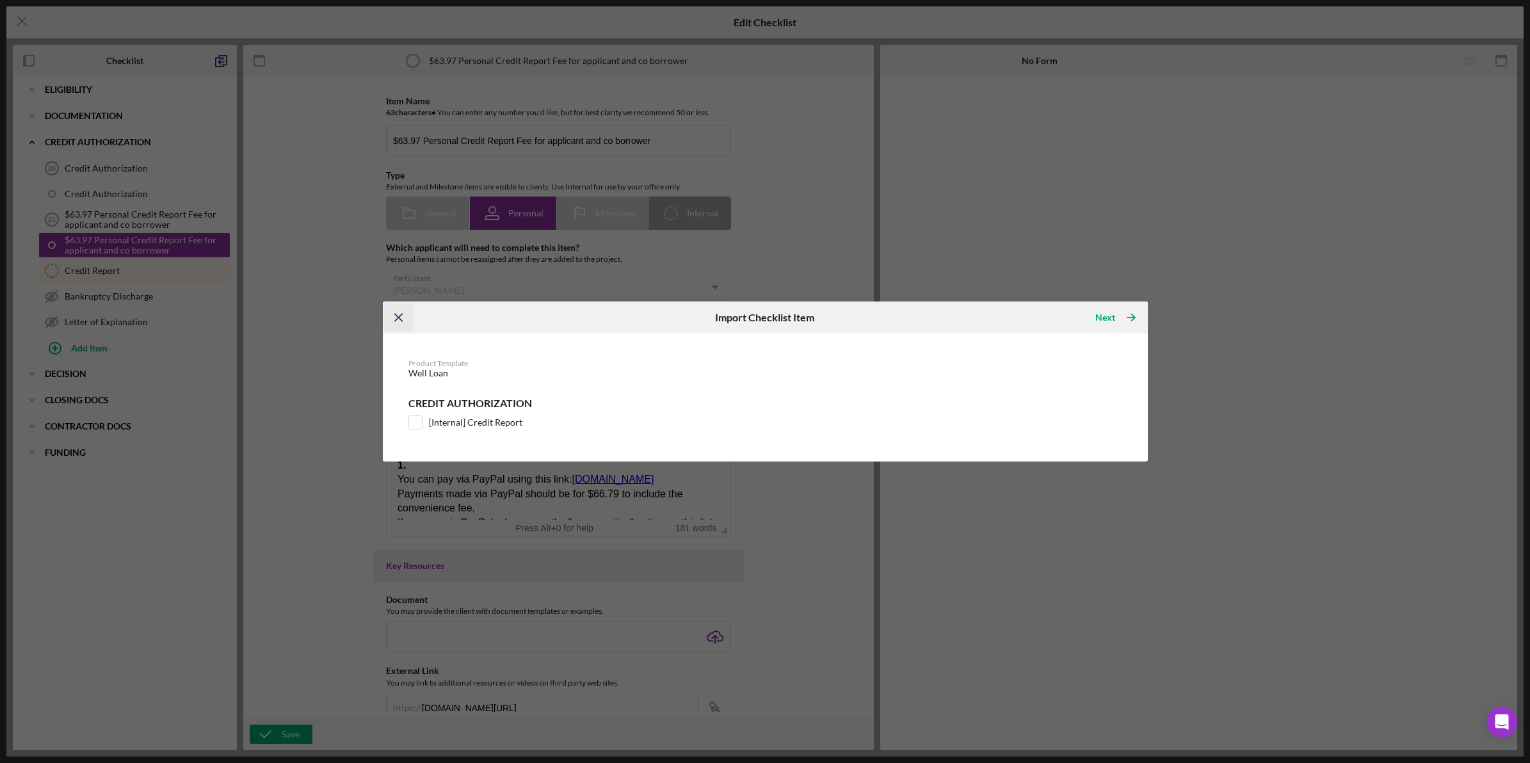
click at [410, 326] on icon "Icon/Menu Close" at bounding box center [398, 317] width 29 height 29
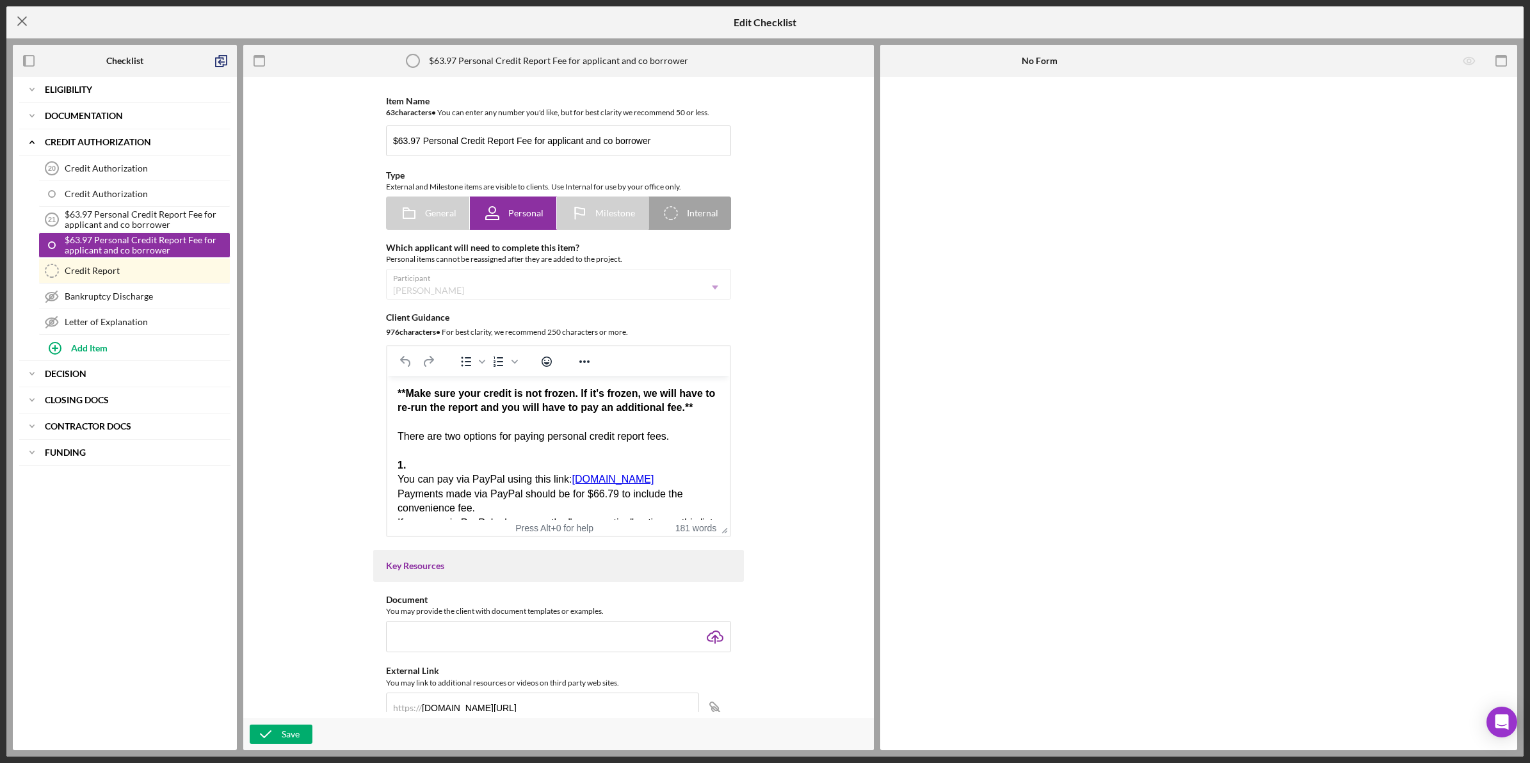
click at [16, 21] on icon "Icon/Menu Close" at bounding box center [22, 21] width 32 height 32
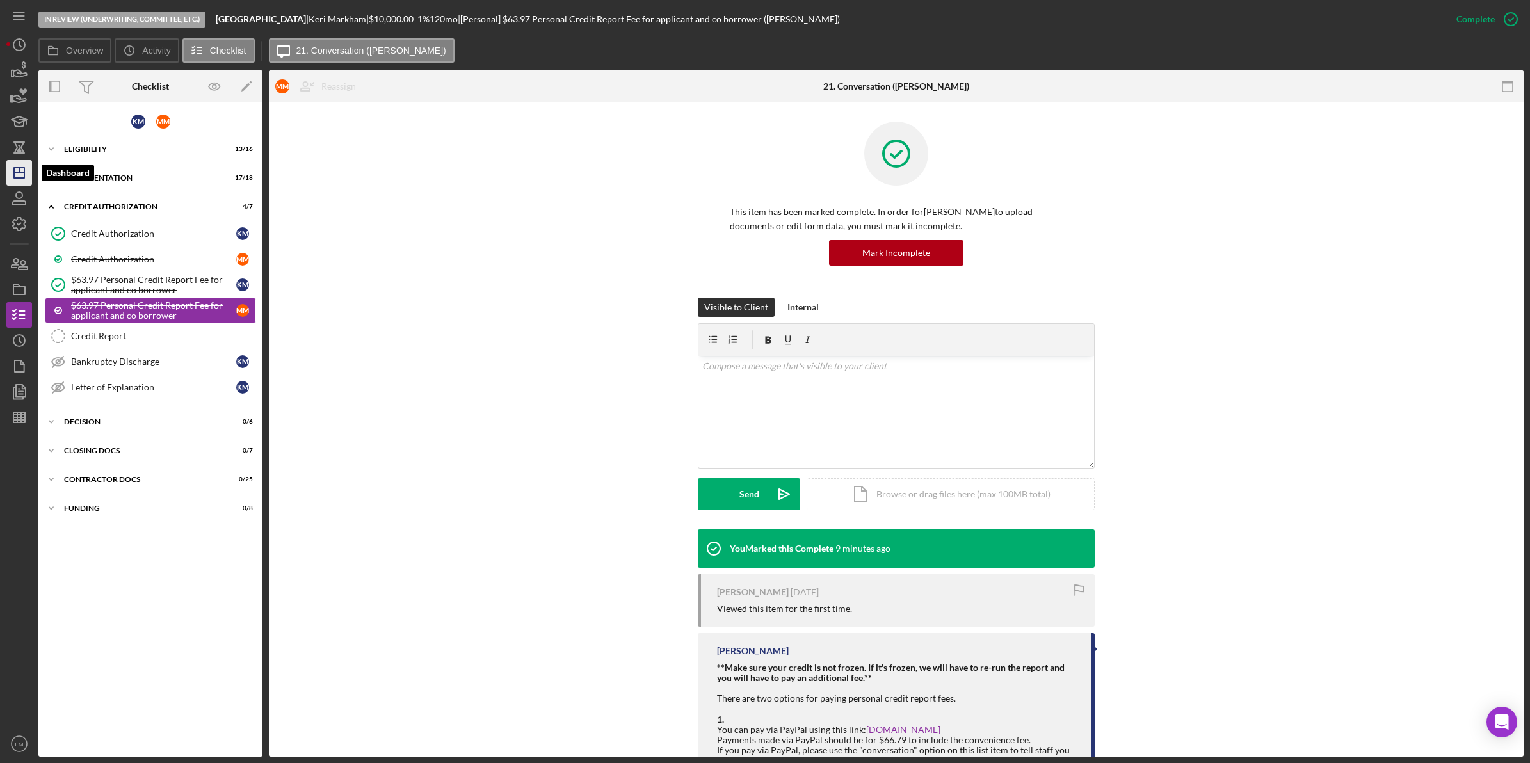
click at [24, 177] on polygon "button" at bounding box center [19, 173] width 10 height 10
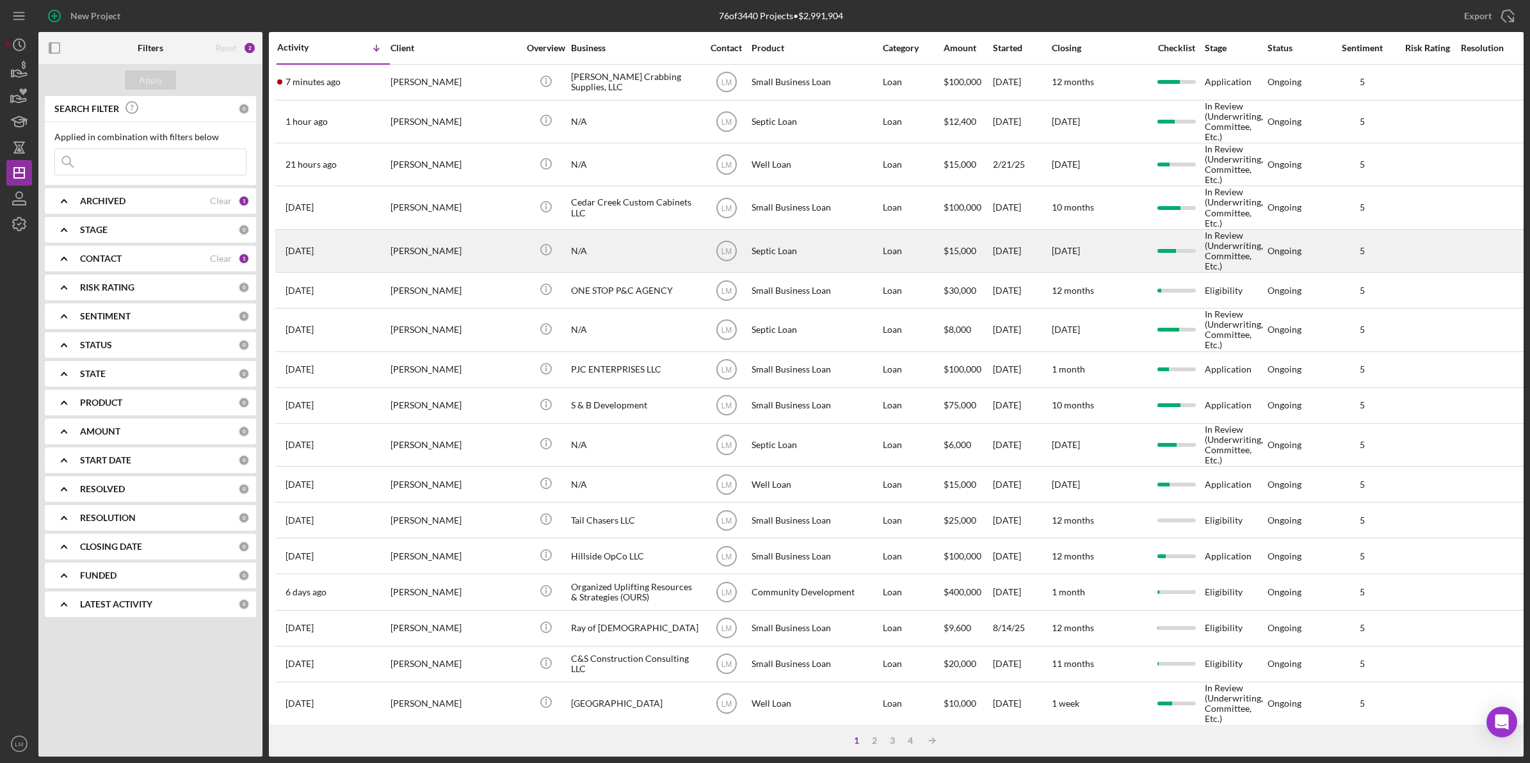
click at [481, 253] on div "[PERSON_NAME]" at bounding box center [454, 250] width 128 height 41
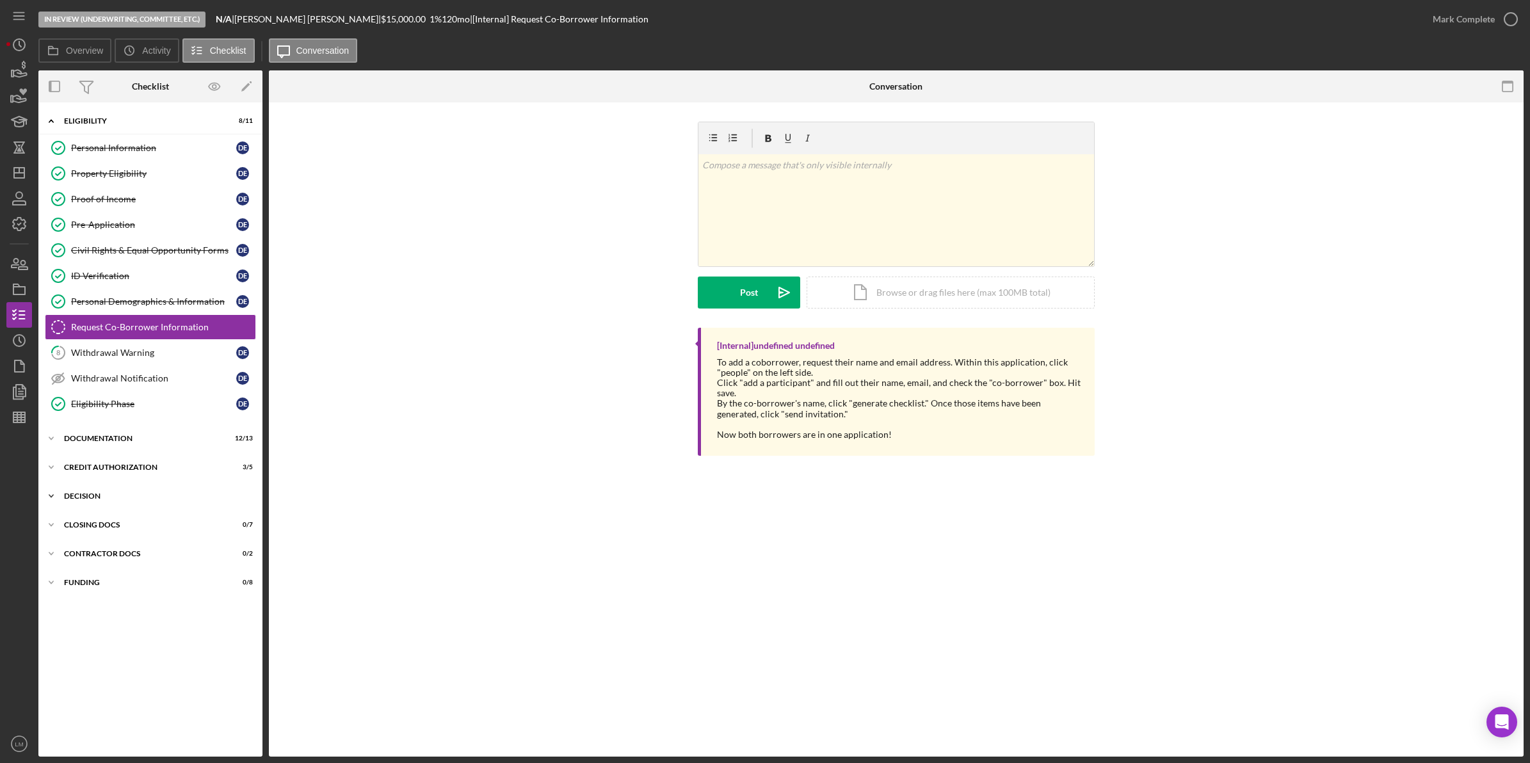
click at [113, 495] on div "Decision" at bounding box center [155, 496] width 182 height 8
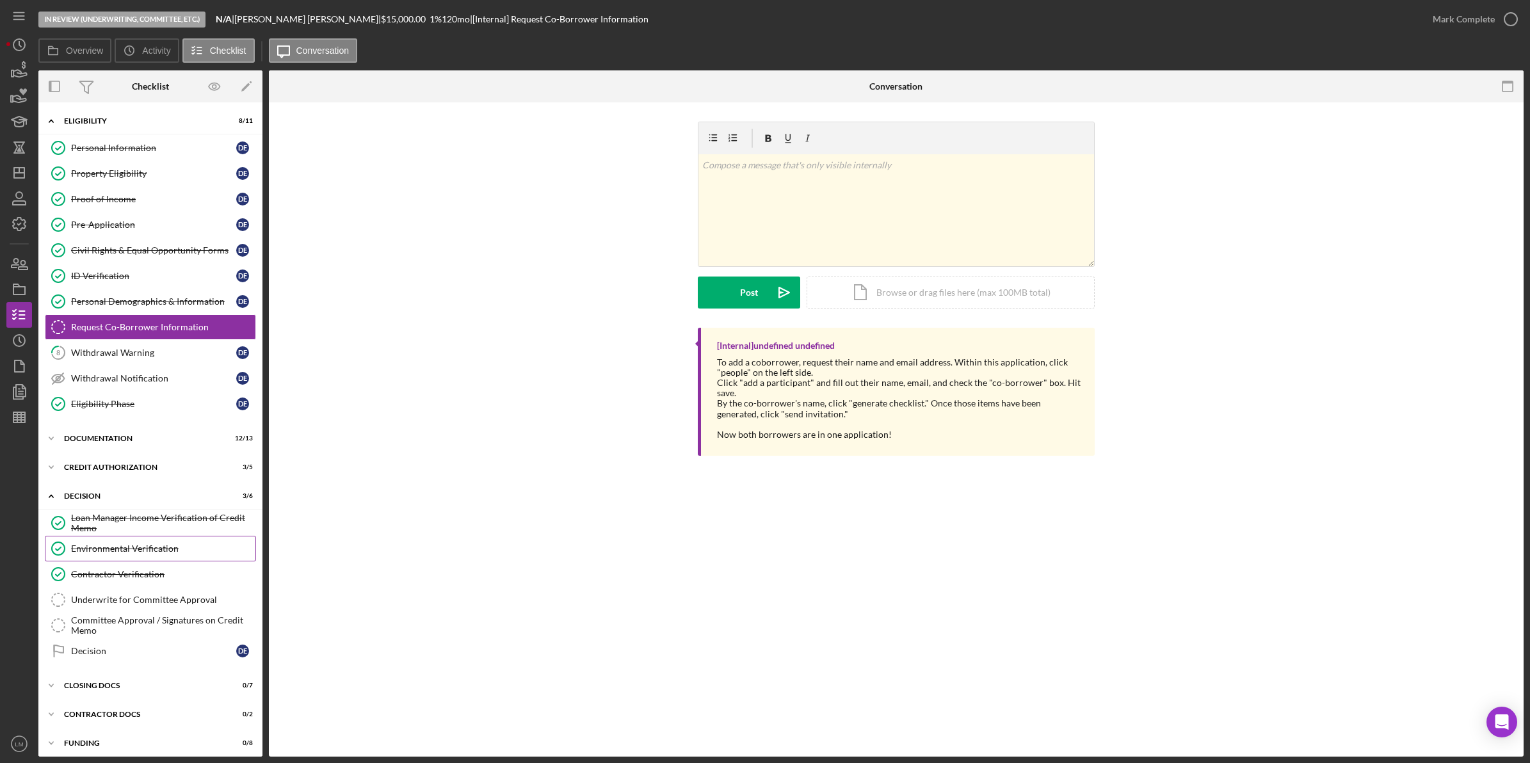
click at [154, 552] on div "Environmental Verification" at bounding box center [163, 548] width 184 height 10
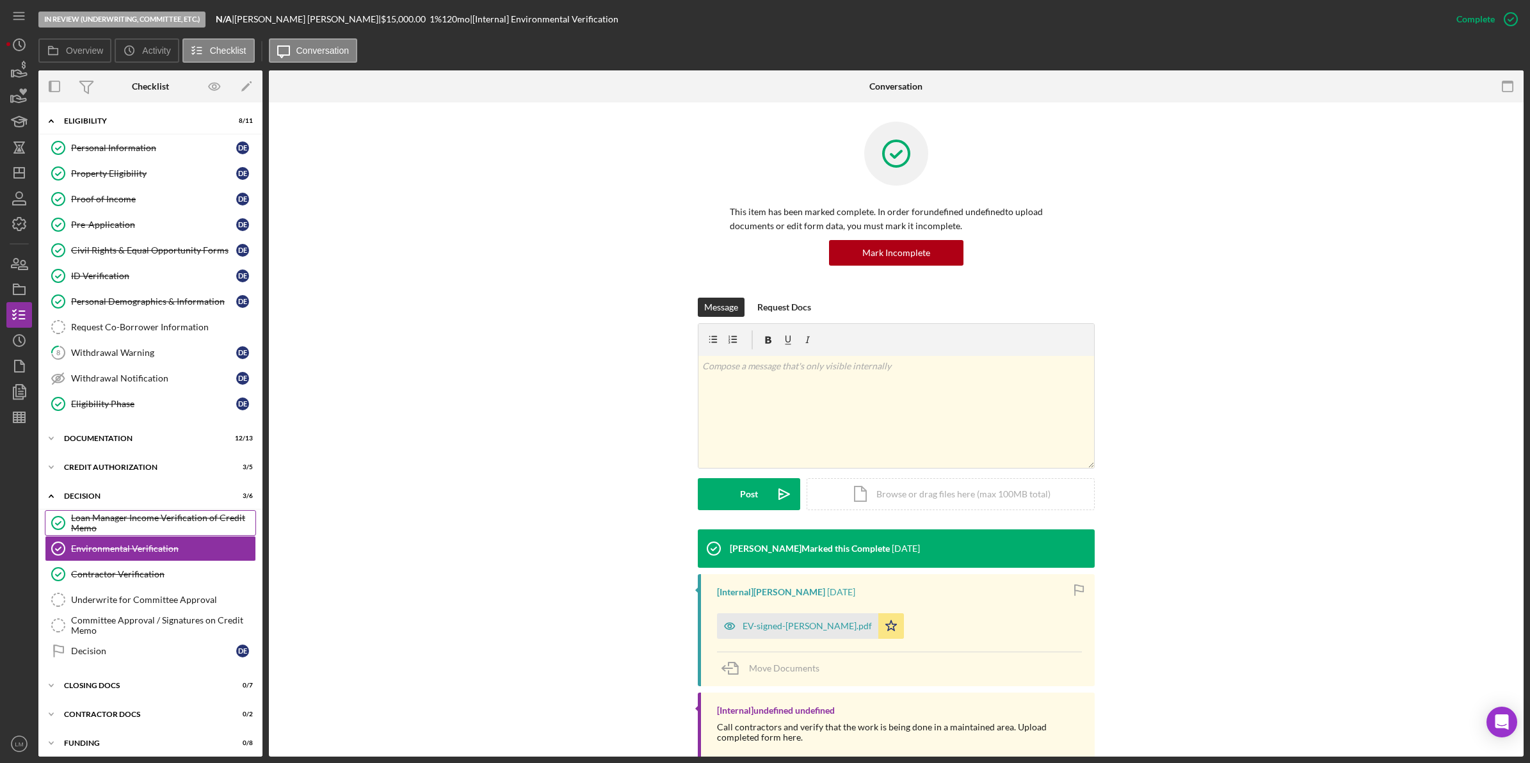
click at [93, 536] on link "Loan Manager Income Verification of Credit Memo Loan Manager Income Verificatio…" at bounding box center [150, 523] width 211 height 26
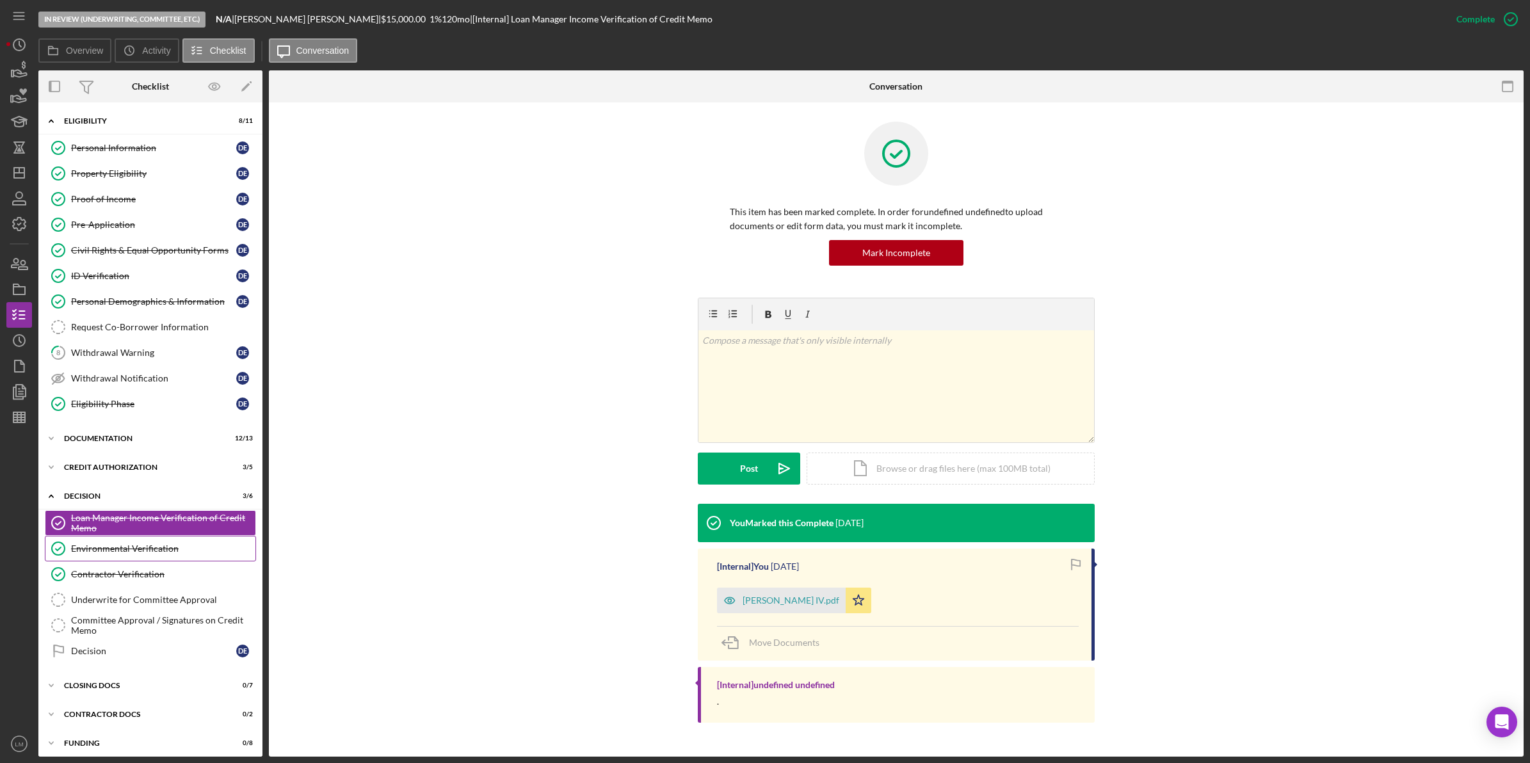
click at [152, 559] on link "Environmental Verification Environmental Verification" at bounding box center [150, 549] width 211 height 26
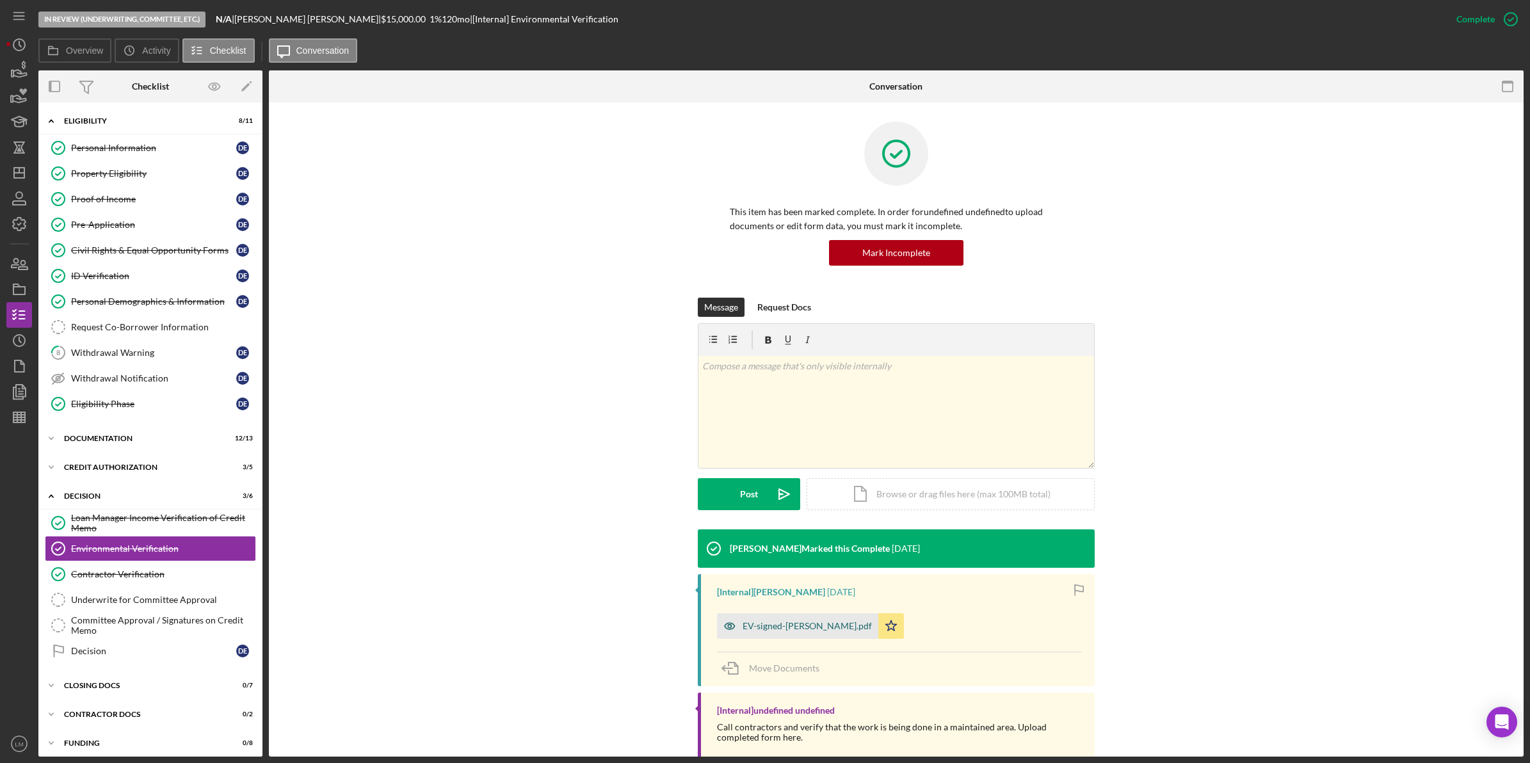
click at [834, 631] on div "EV-signed-Eckstein, Diane.pdf" at bounding box center [807, 626] width 129 height 10
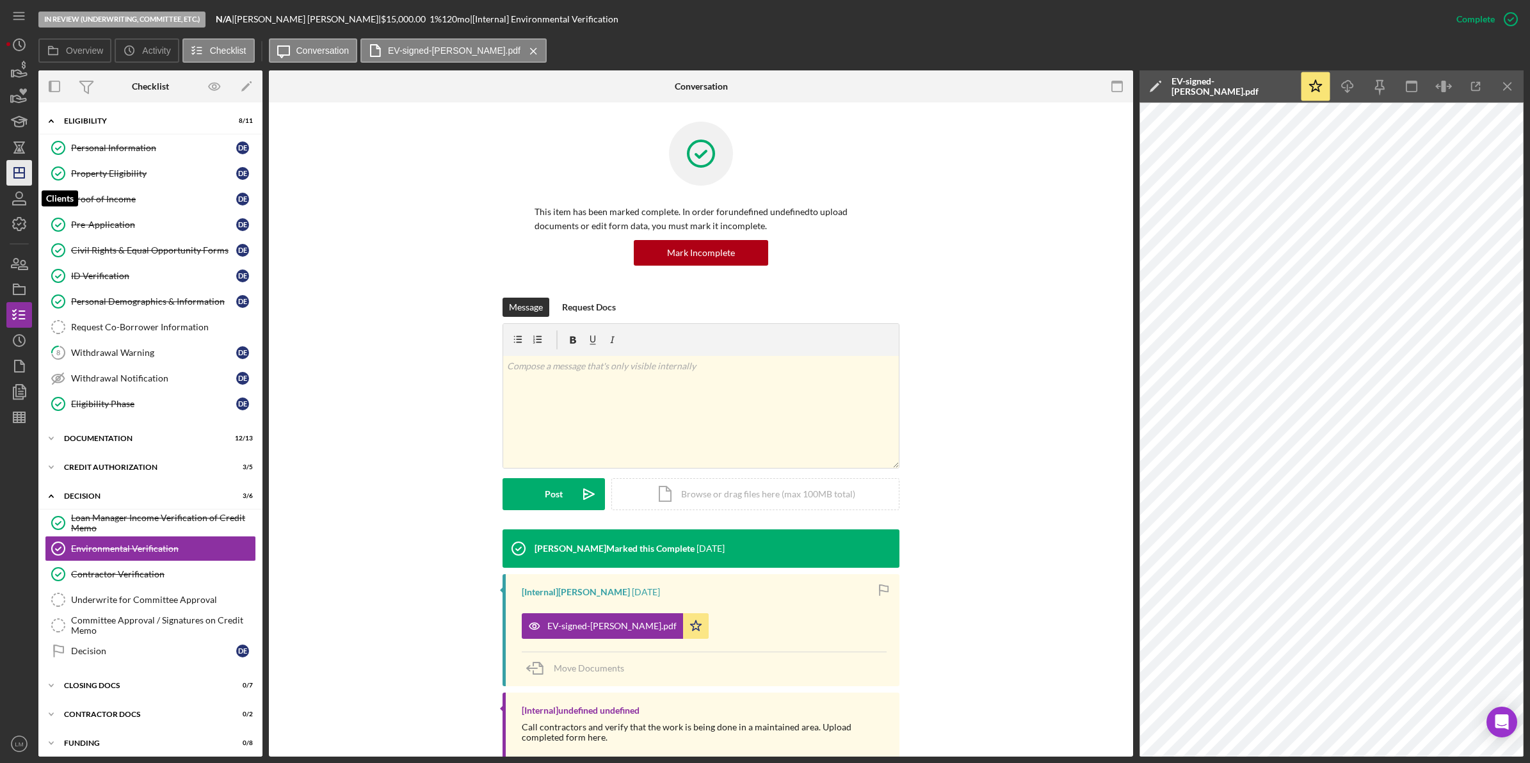
click at [13, 166] on icon "Icon/Dashboard" at bounding box center [19, 173] width 32 height 32
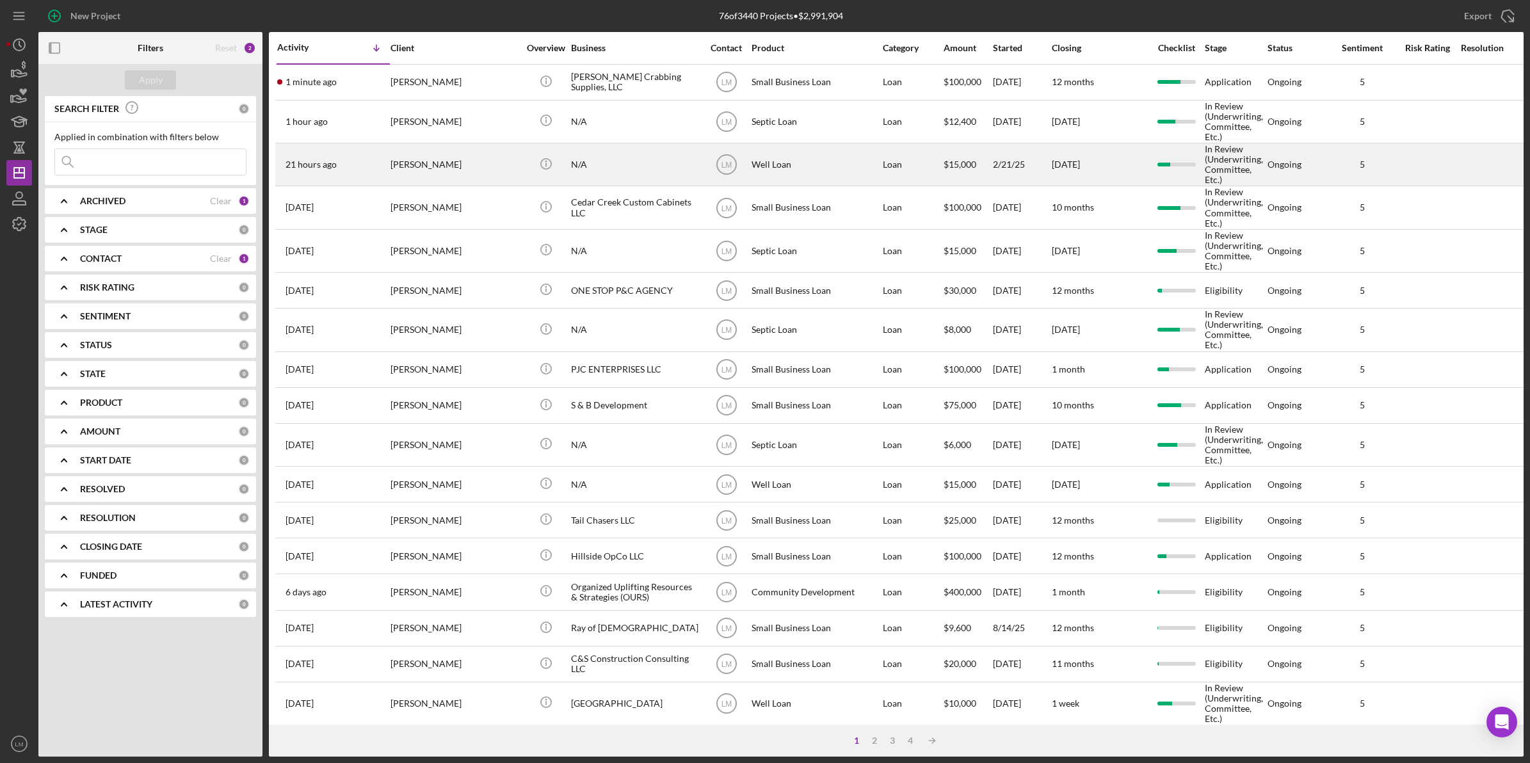
click at [468, 172] on div "[PERSON_NAME]" at bounding box center [454, 164] width 128 height 41
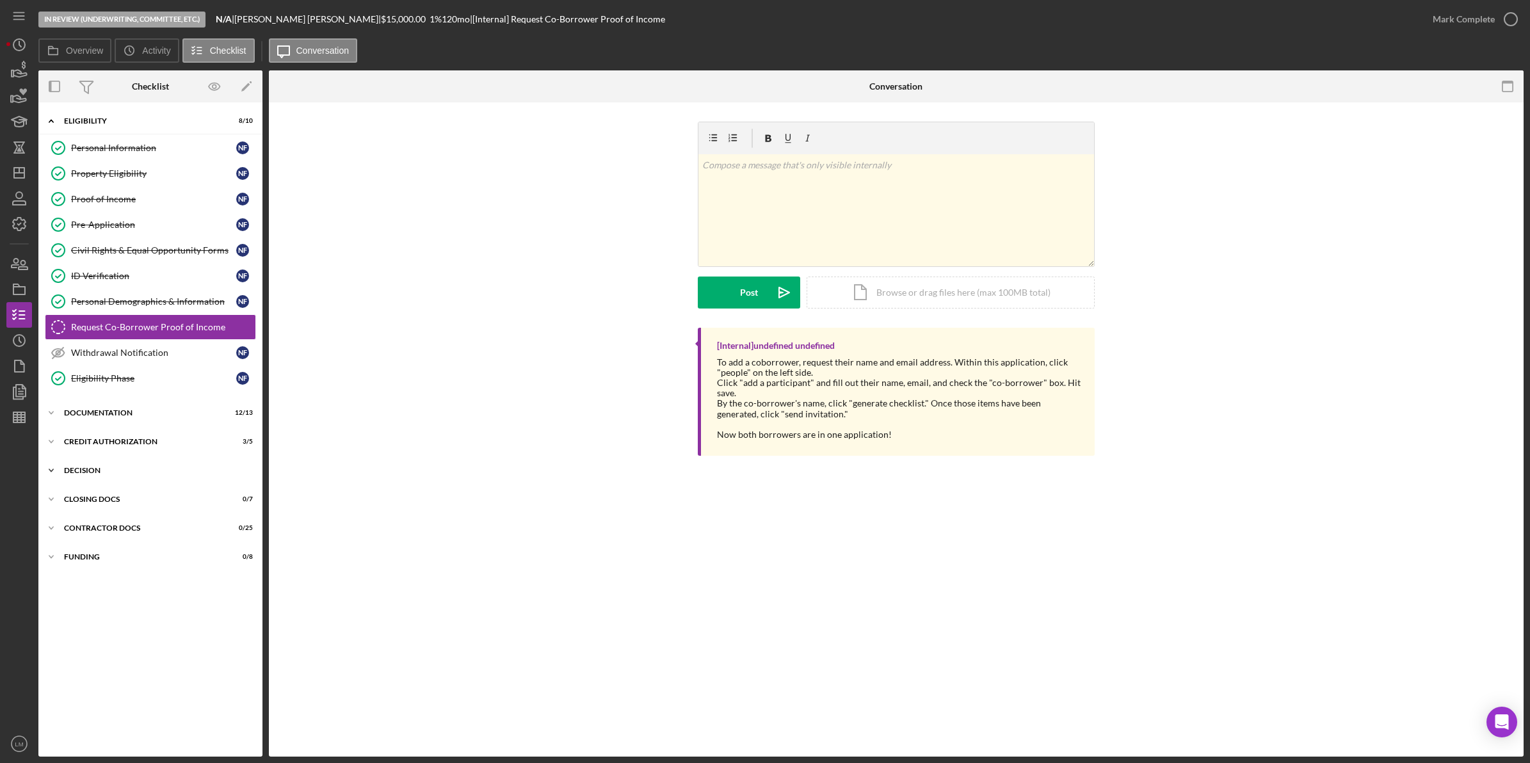
click at [129, 483] on div "Icon/Expander Decision 2 / 6" at bounding box center [150, 471] width 224 height 26
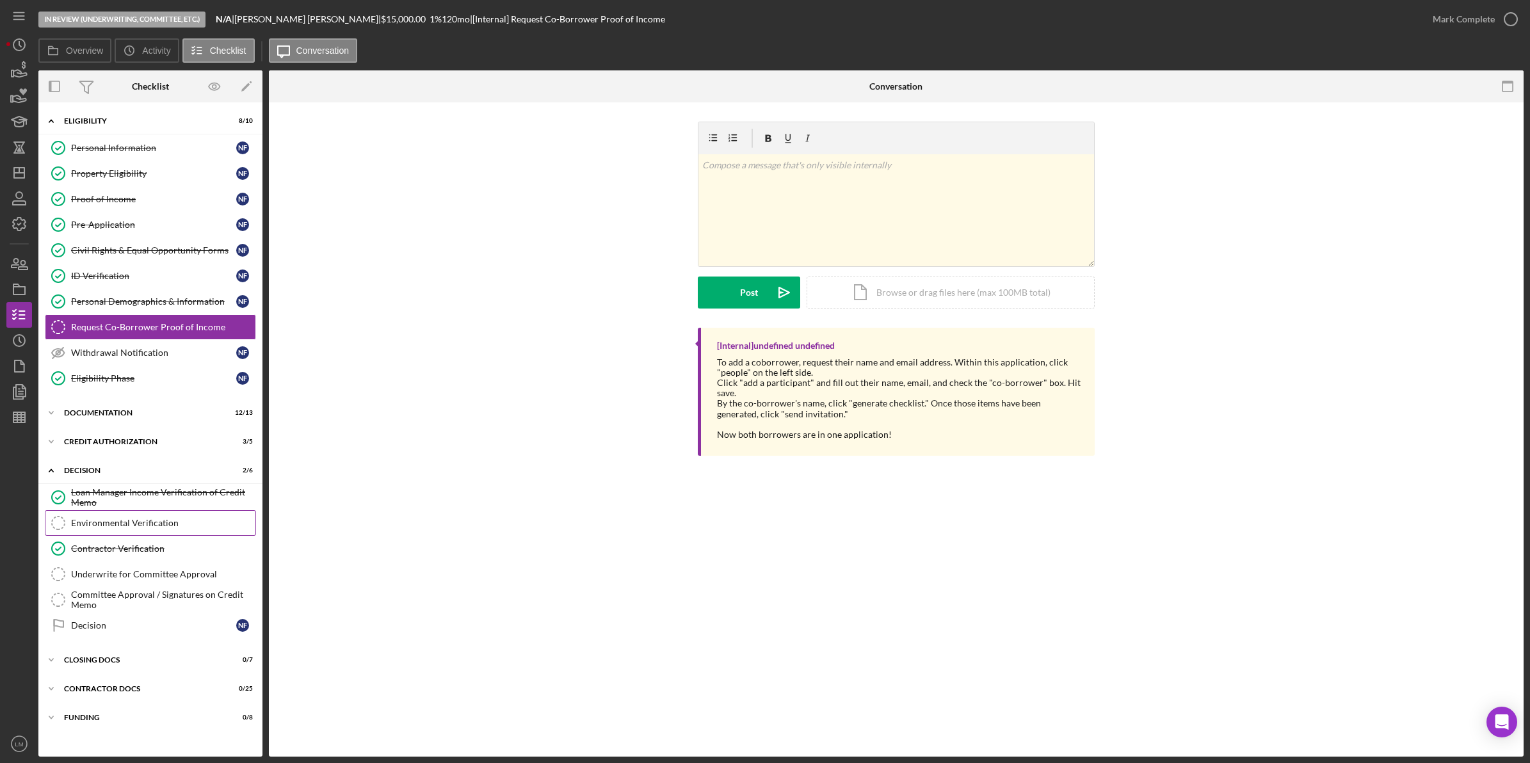
click at [161, 520] on link "Environmental Verification Environmental Verification" at bounding box center [150, 523] width 211 height 26
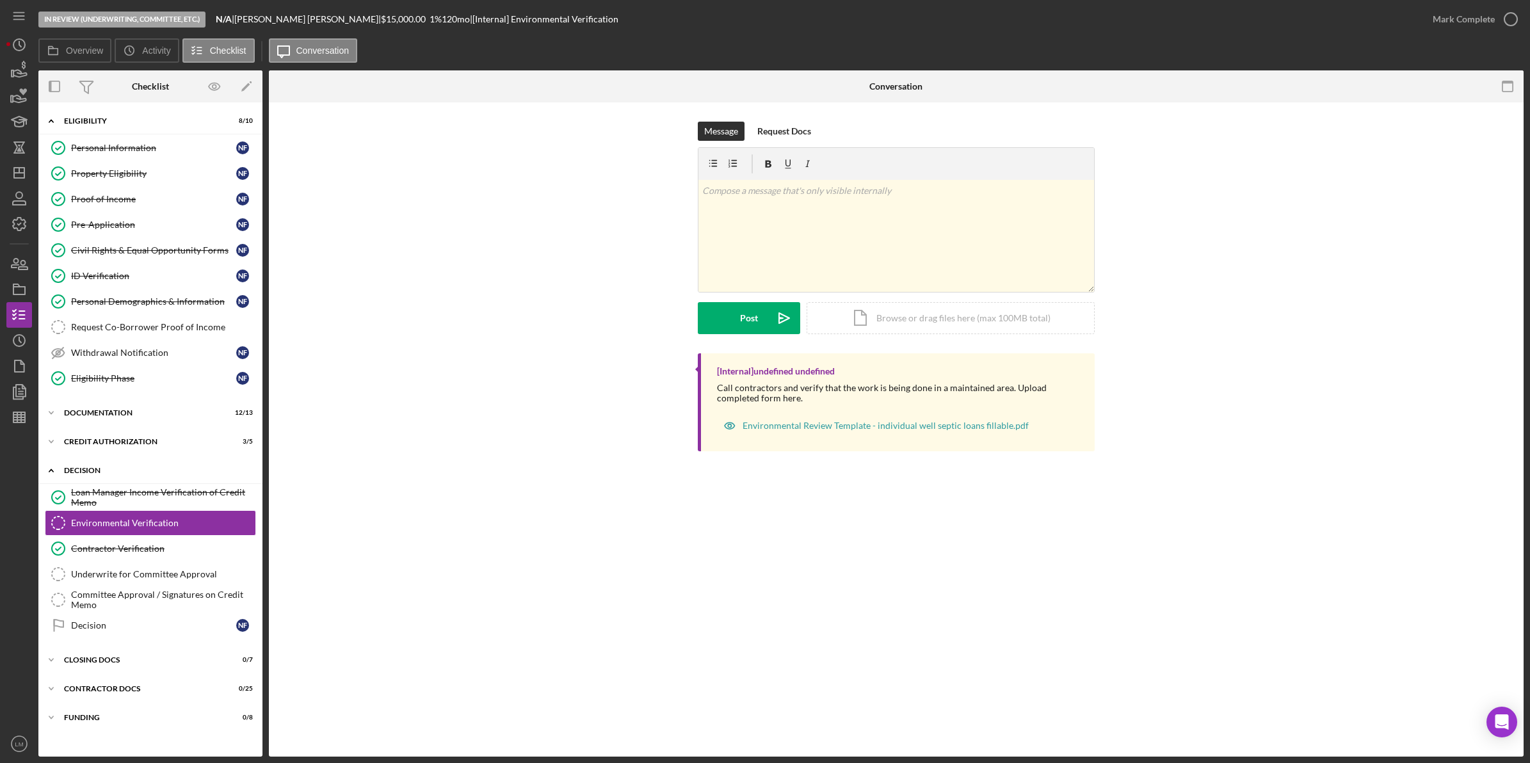
click at [187, 484] on div "Icon/Expander Decision 2 / 6" at bounding box center [150, 471] width 224 height 26
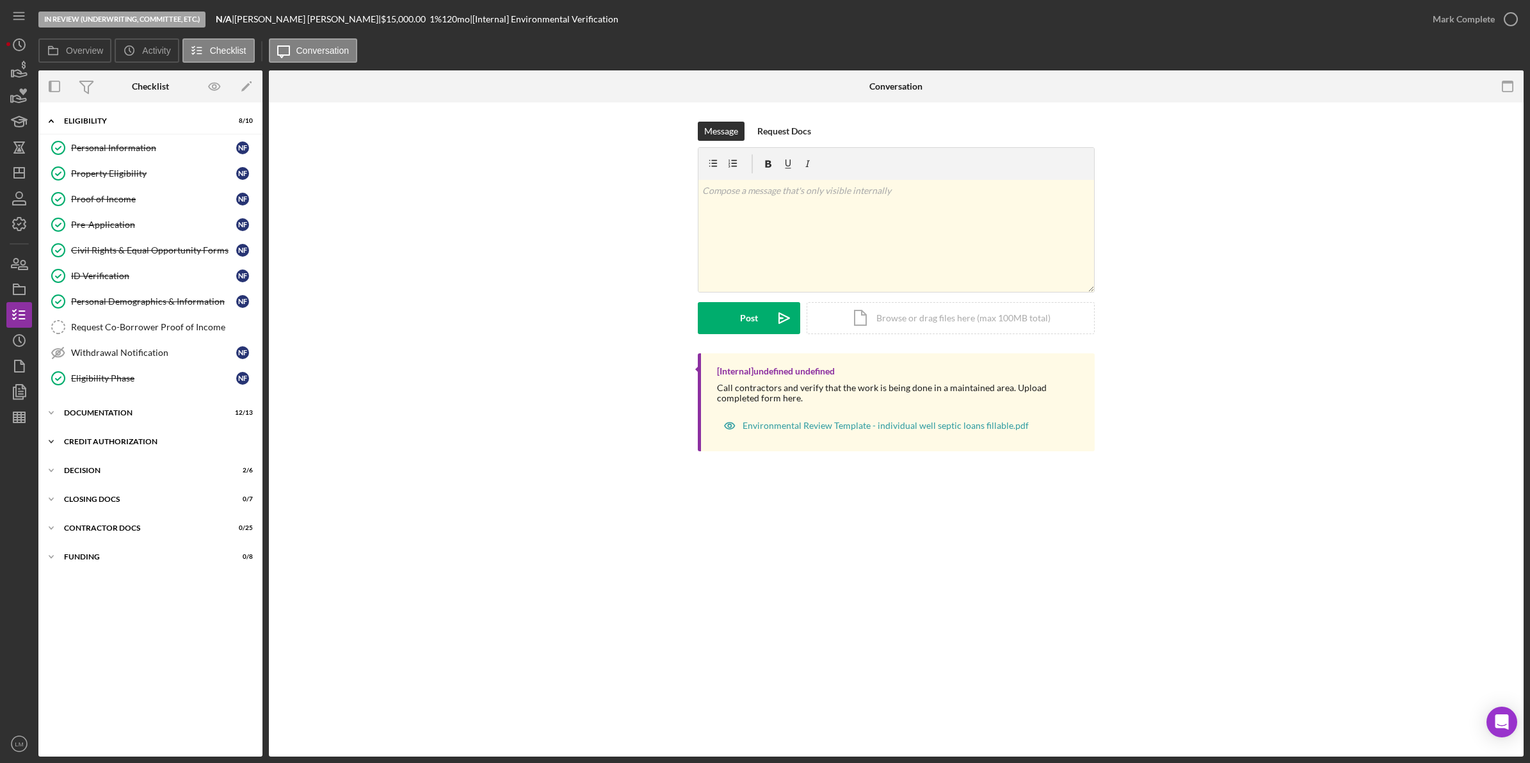
click at [149, 445] on div "CREDIT AUTHORIZATION" at bounding box center [155, 442] width 182 height 8
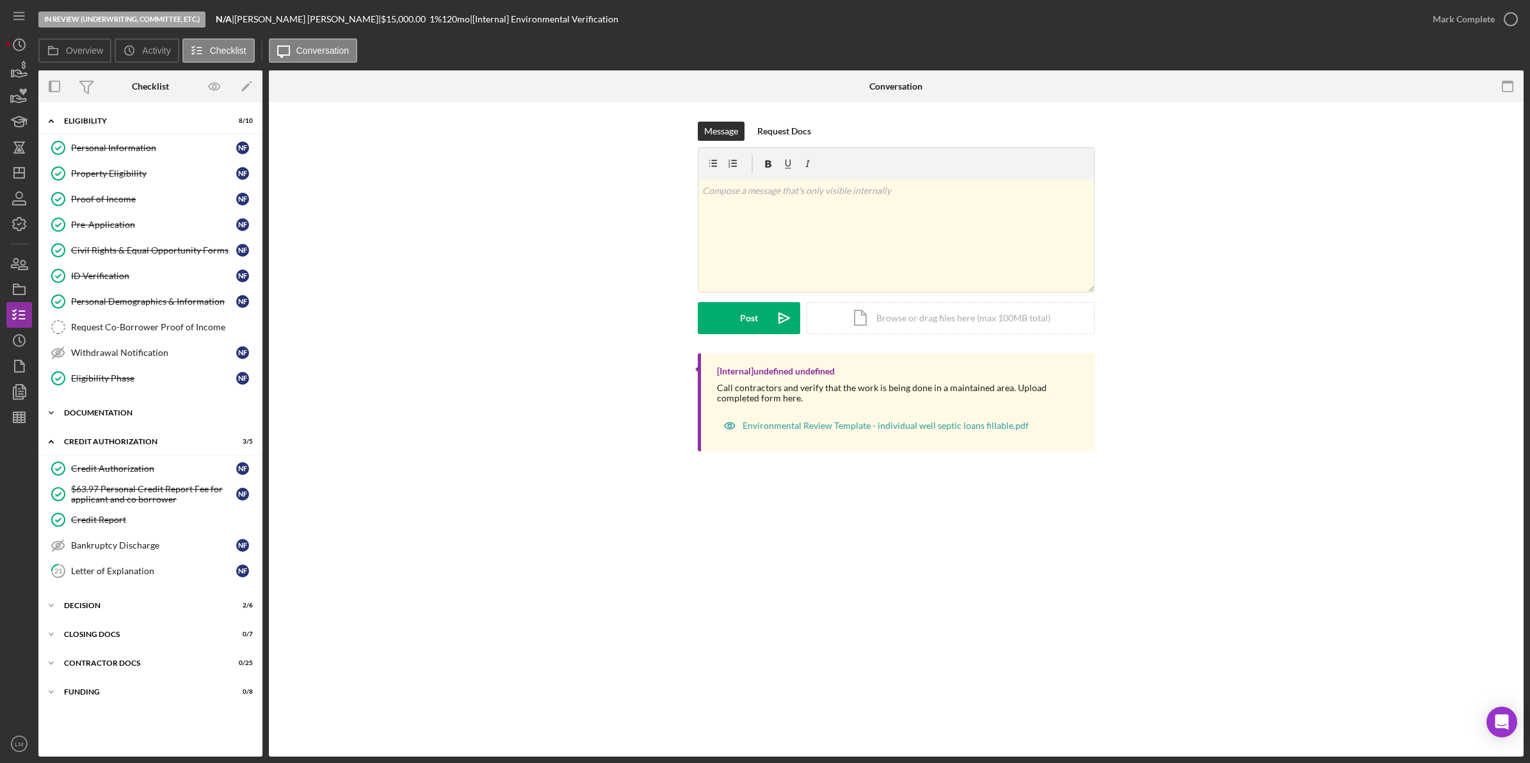
click at [152, 421] on div "Icon/Expander Documentation 12 / 13" at bounding box center [150, 413] width 224 height 26
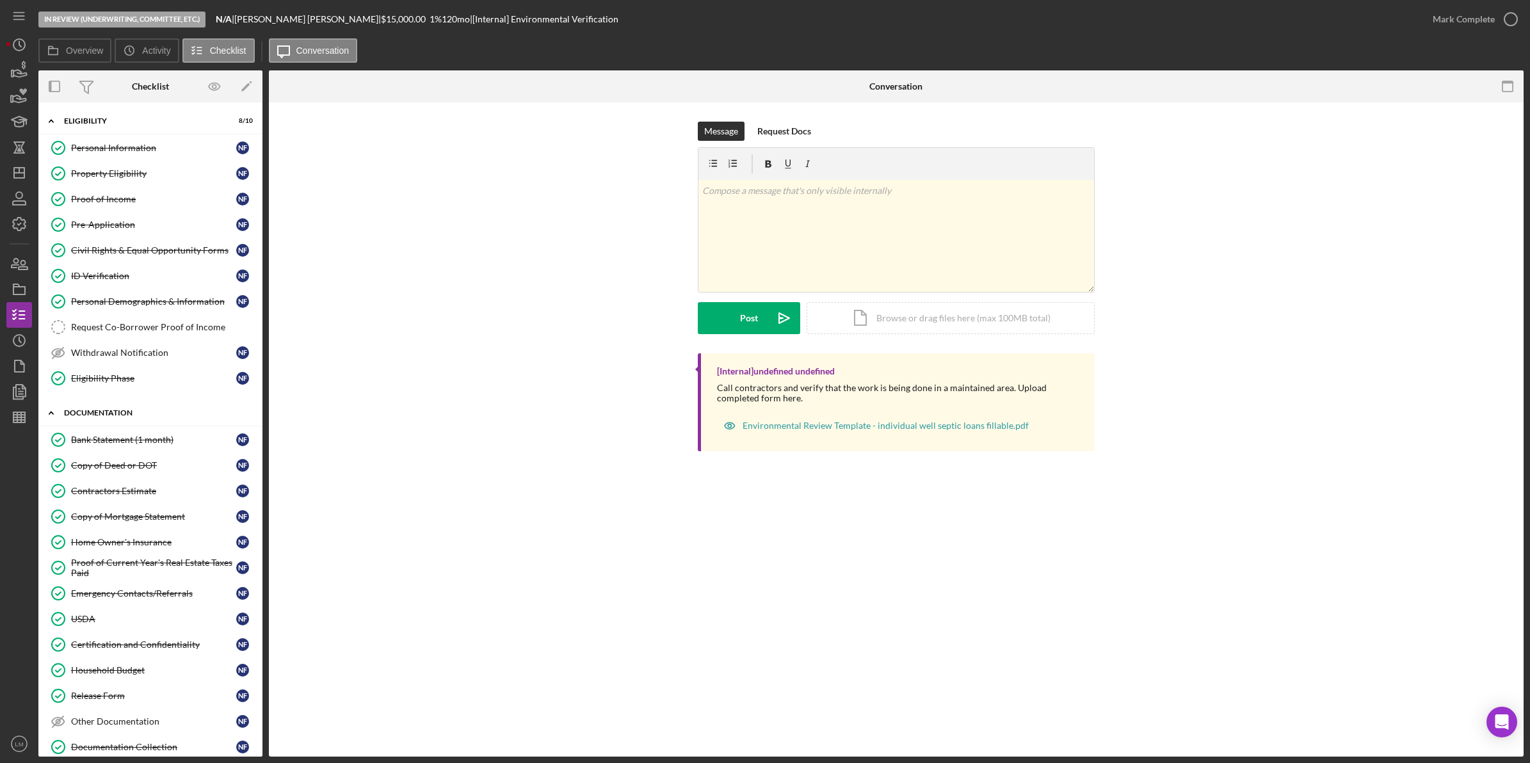
click at [157, 423] on div "Icon/Expander Documentation 12 / 13" at bounding box center [150, 413] width 224 height 26
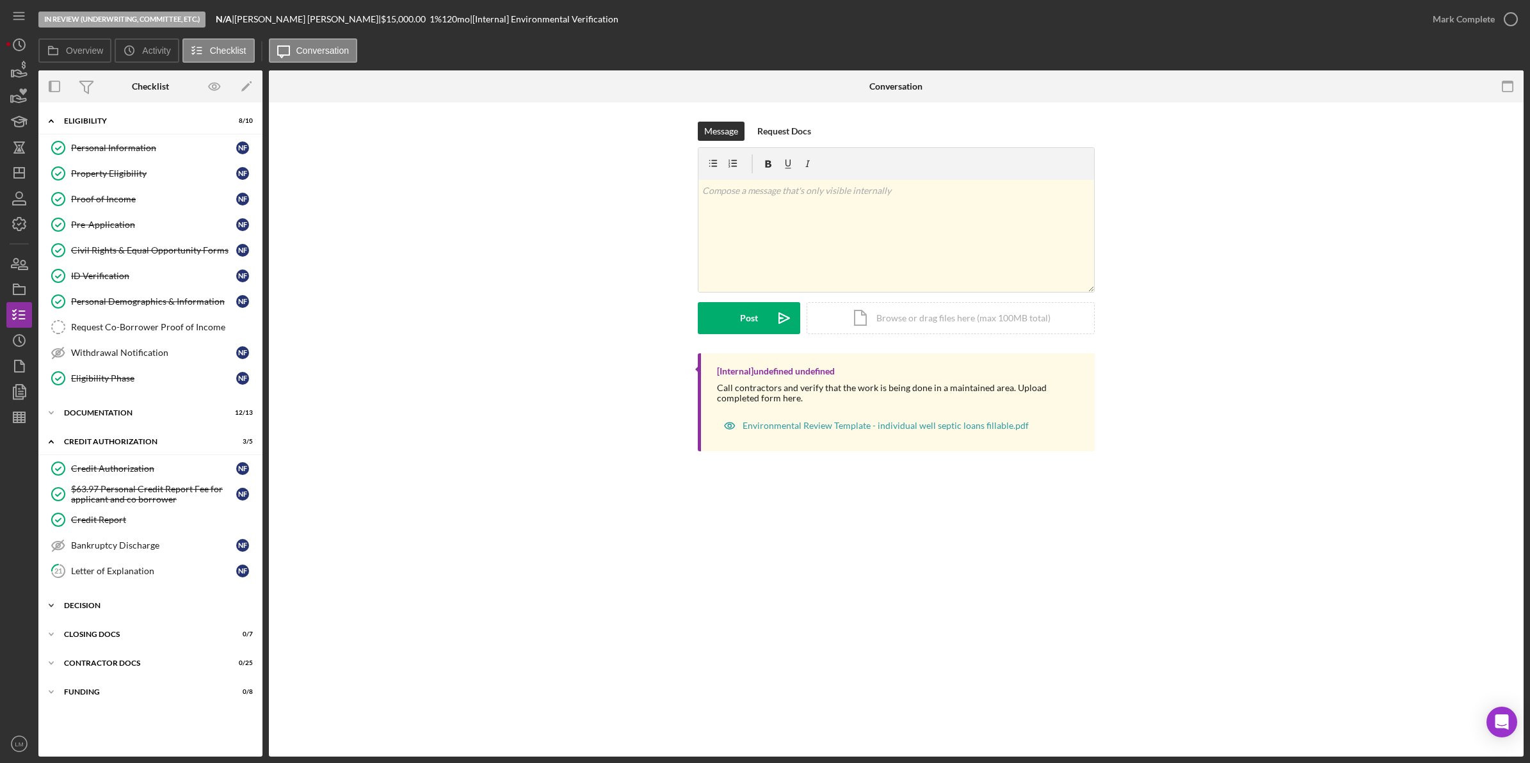
click at [152, 609] on div "Decision" at bounding box center [155, 606] width 182 height 8
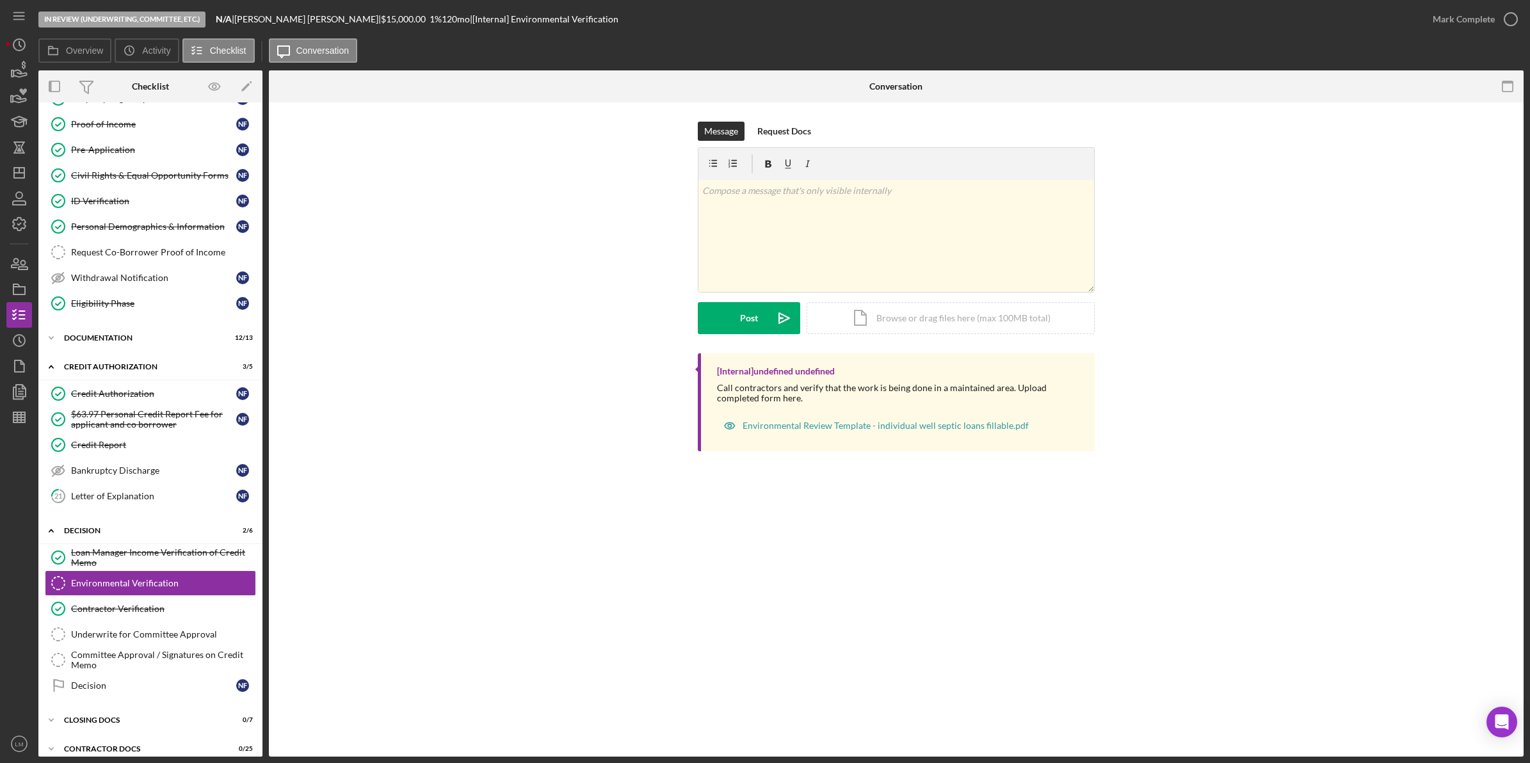
scroll to position [122, 0]
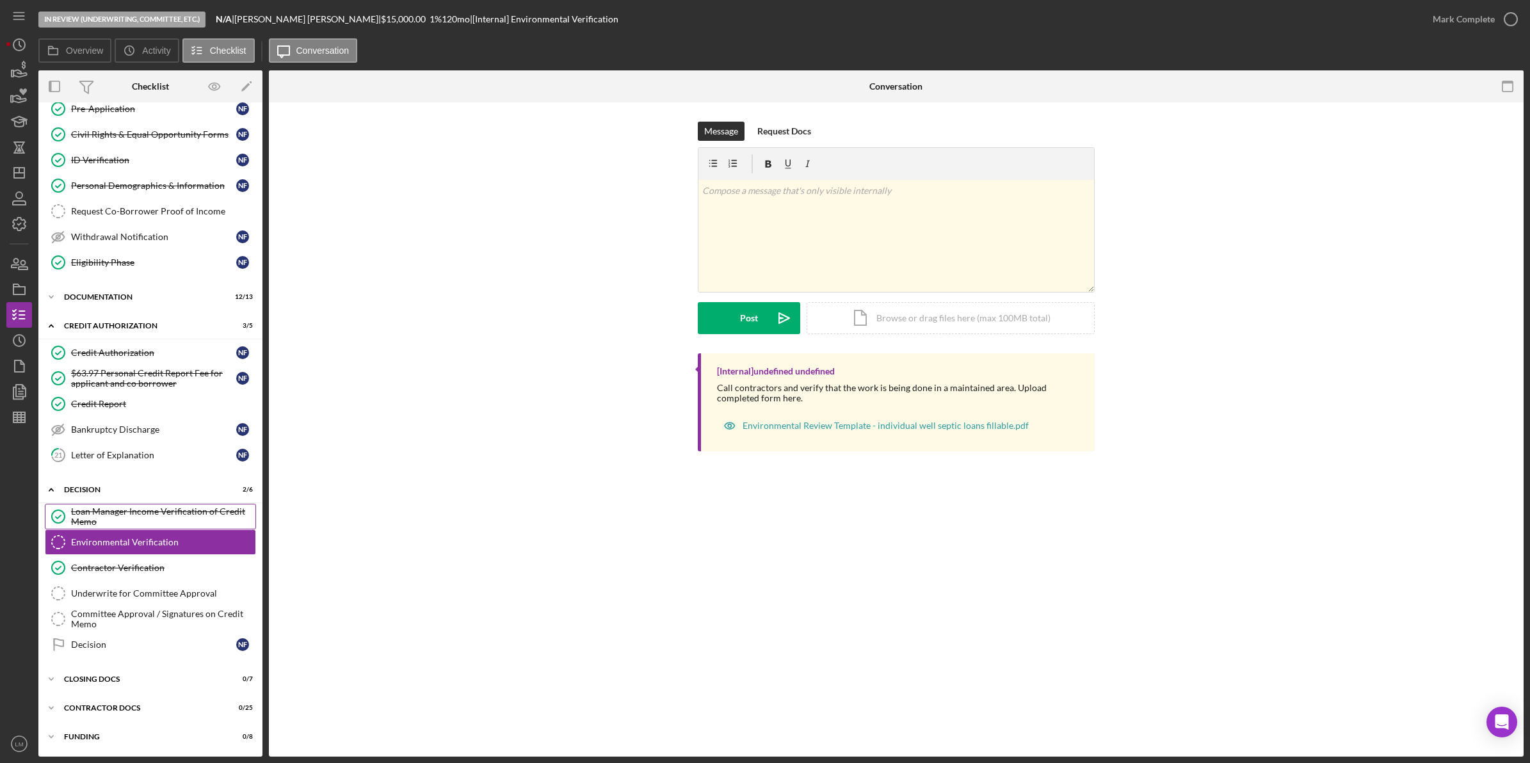
click at [181, 517] on div "Loan Manager Income Verification of Credit Memo" at bounding box center [163, 516] width 184 height 20
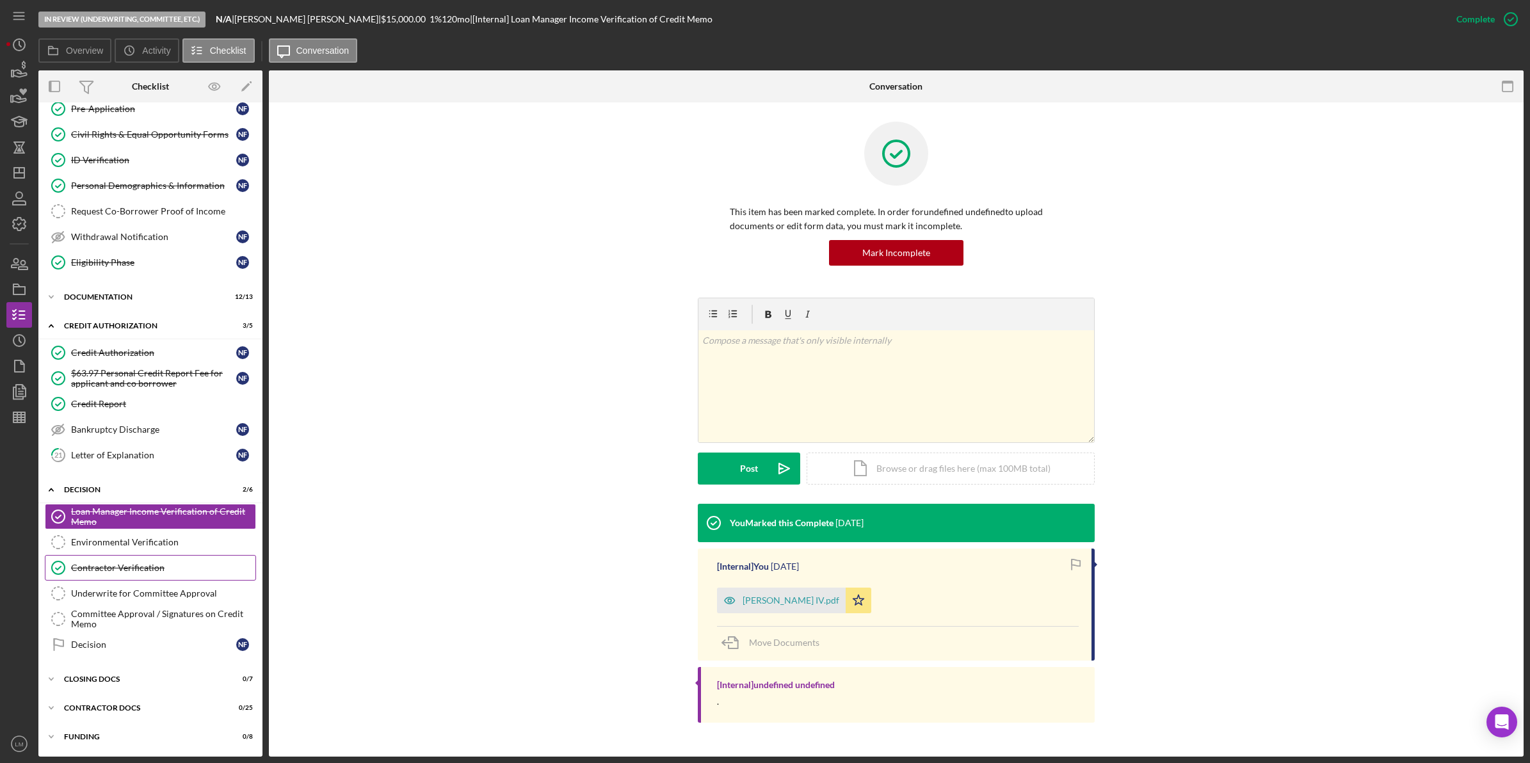
scroll to position [122, 0]
click at [7, 168] on icon "Icon/Dashboard" at bounding box center [19, 173] width 32 height 32
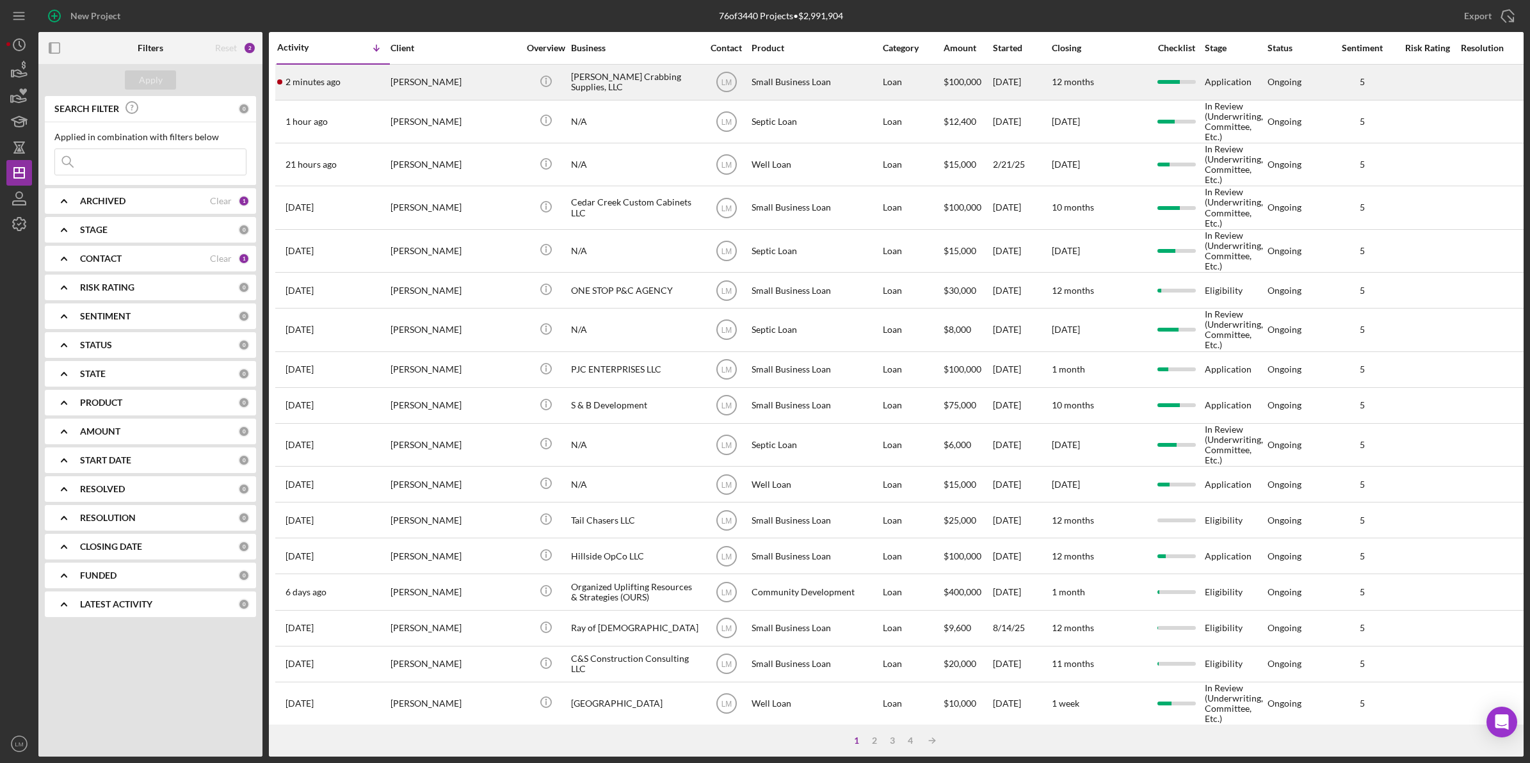
click at [443, 77] on div "[PERSON_NAME]" at bounding box center [454, 82] width 128 height 34
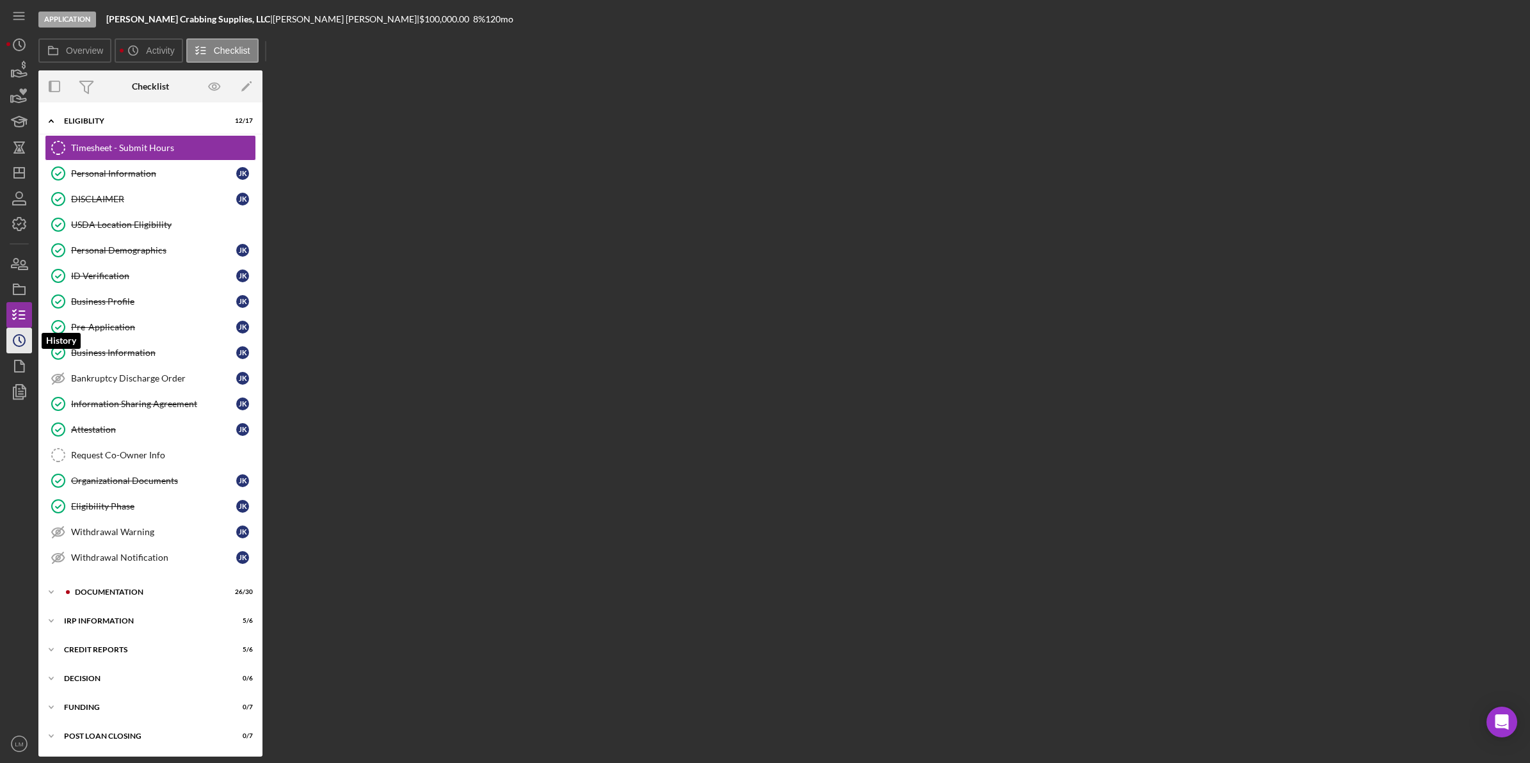
click at [26, 344] on icon "Icon/History" at bounding box center [19, 341] width 32 height 32
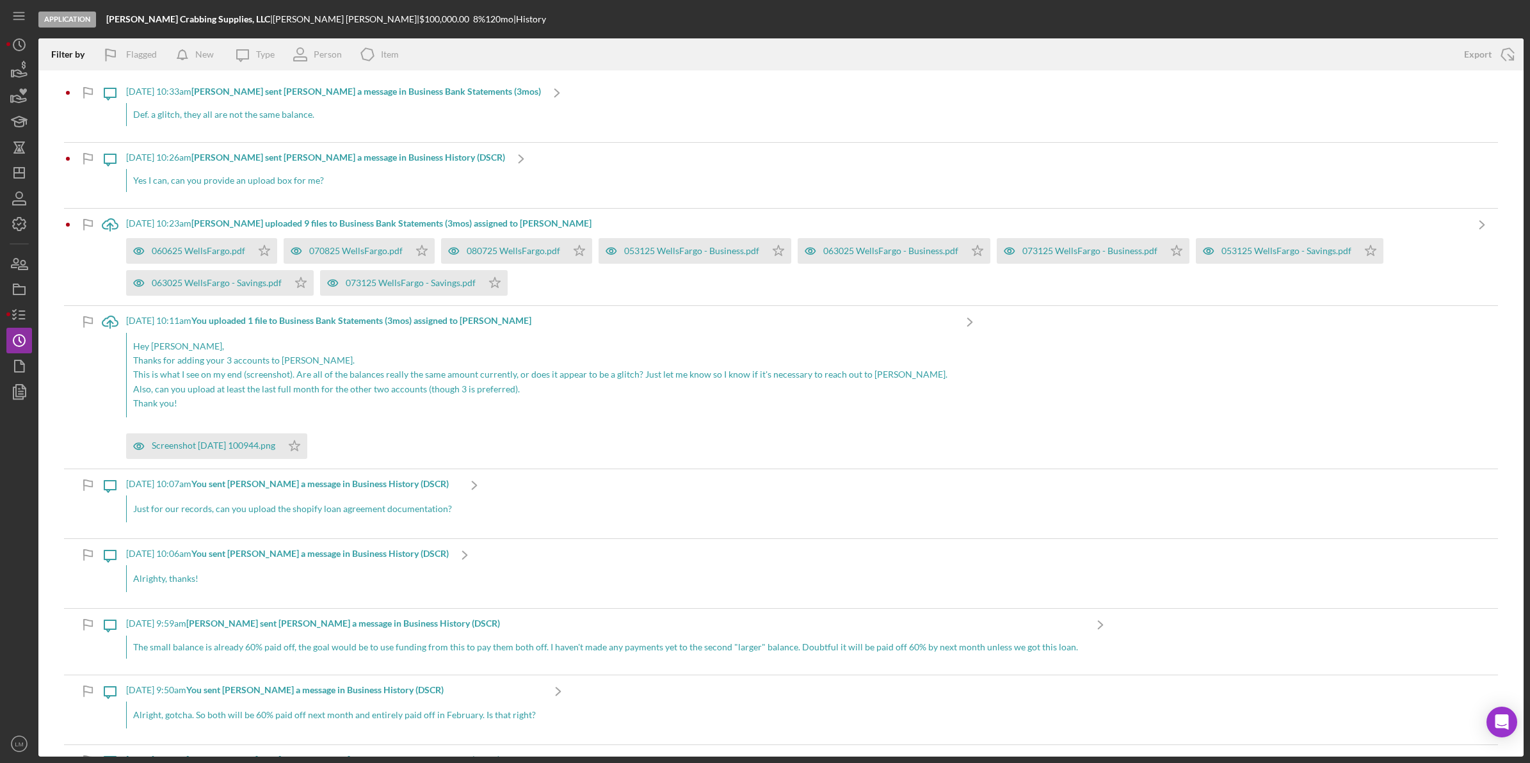
click at [303, 172] on div "Yes I can, can you provide an upload box for me?" at bounding box center [315, 180] width 379 height 23
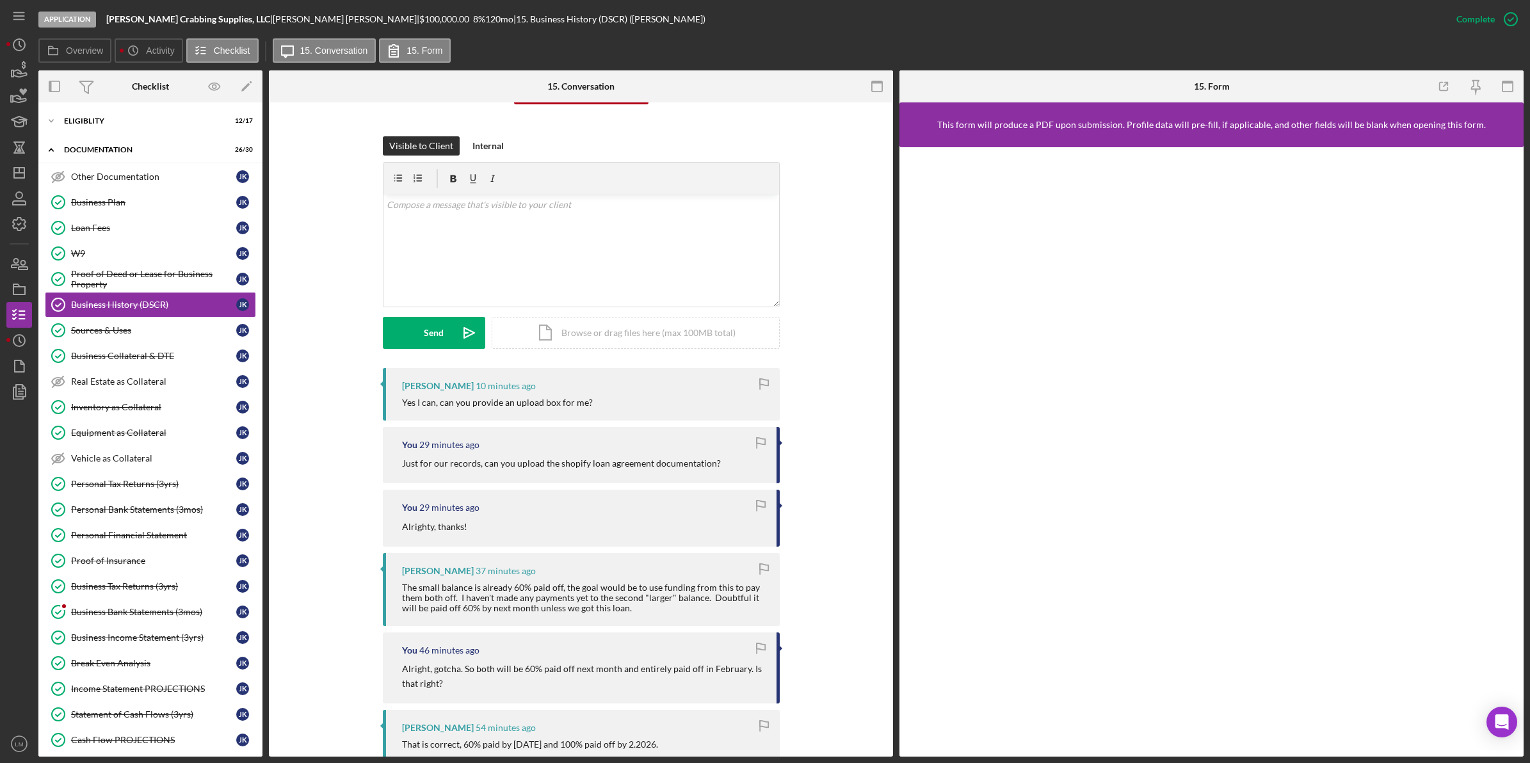
scroll to position [80, 0]
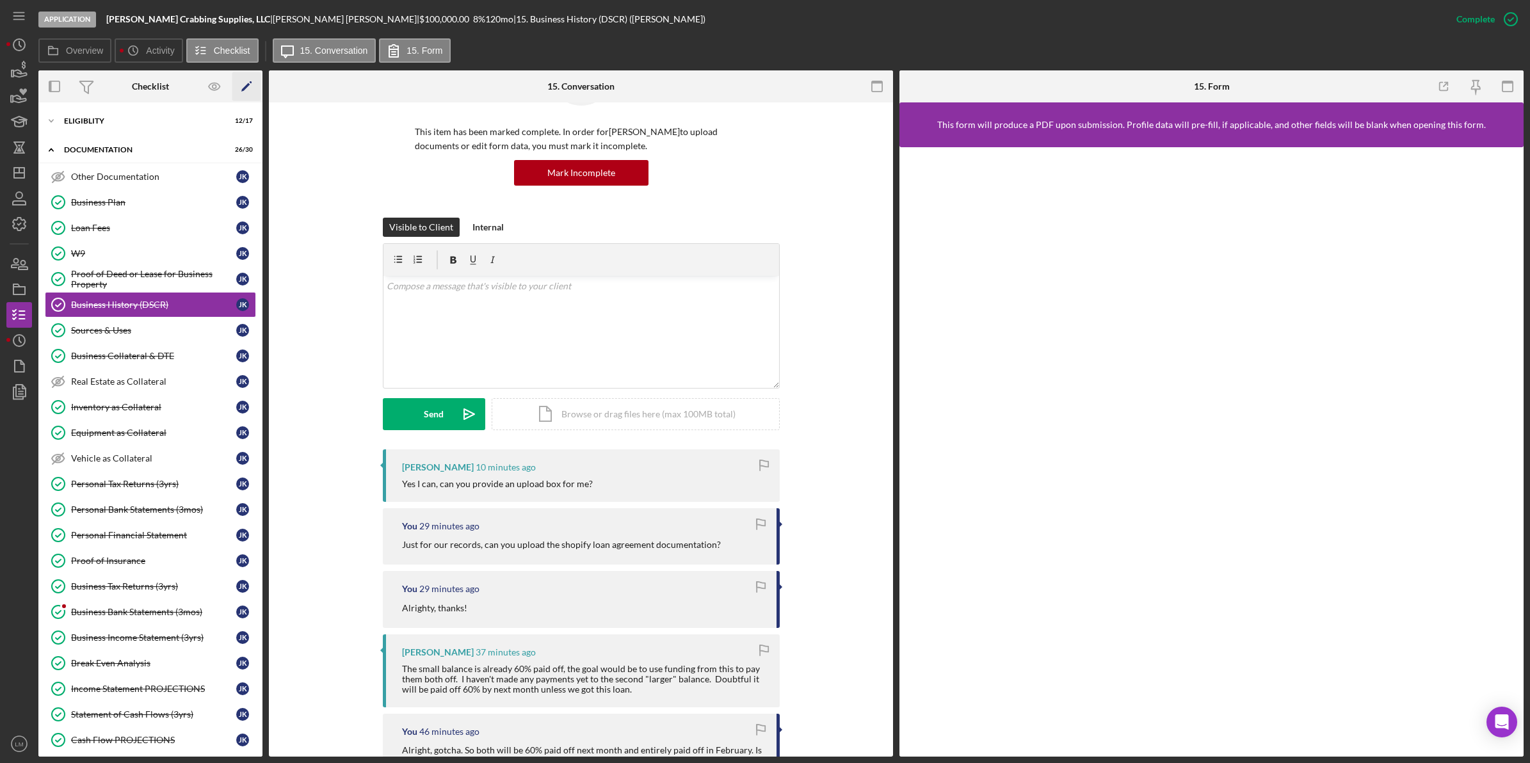
click at [242, 85] on icon "Icon/Edit" at bounding box center [246, 86] width 29 height 29
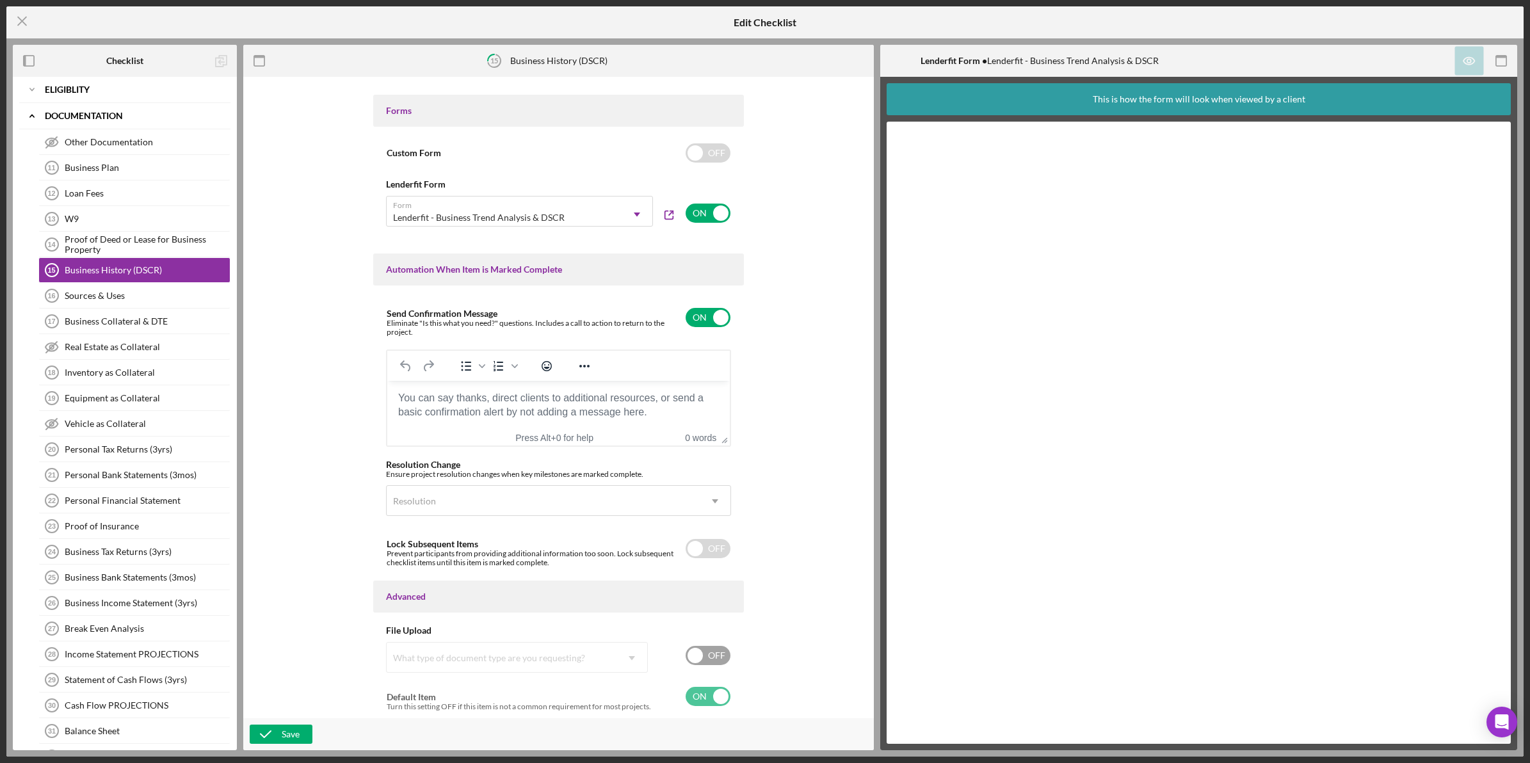
click at [689, 661] on input "checkbox" at bounding box center [708, 655] width 45 height 19
checkbox input "true"
click at [564, 661] on div "What type of document type are you requesting?" at bounding box center [489, 666] width 192 height 10
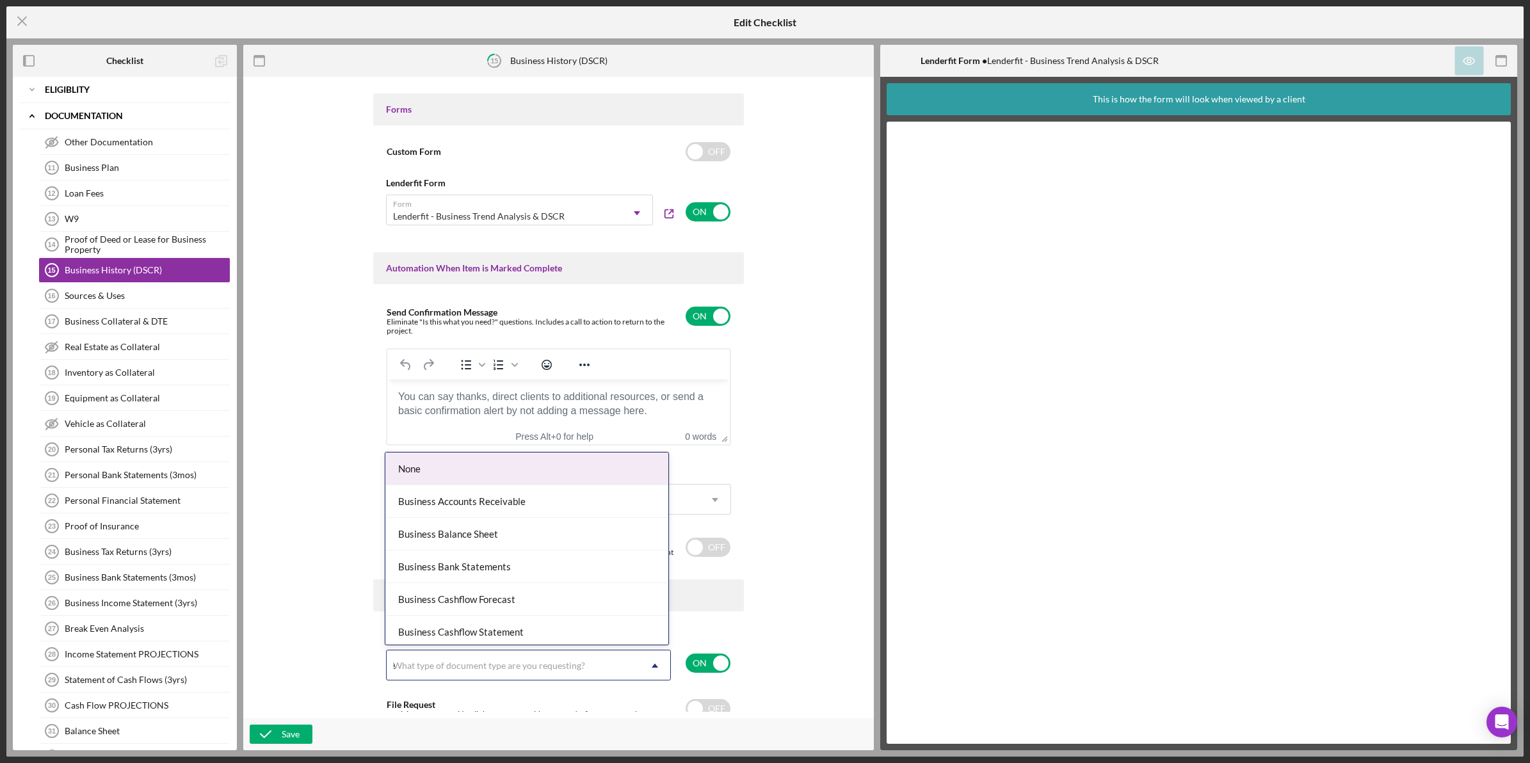
type input "st"
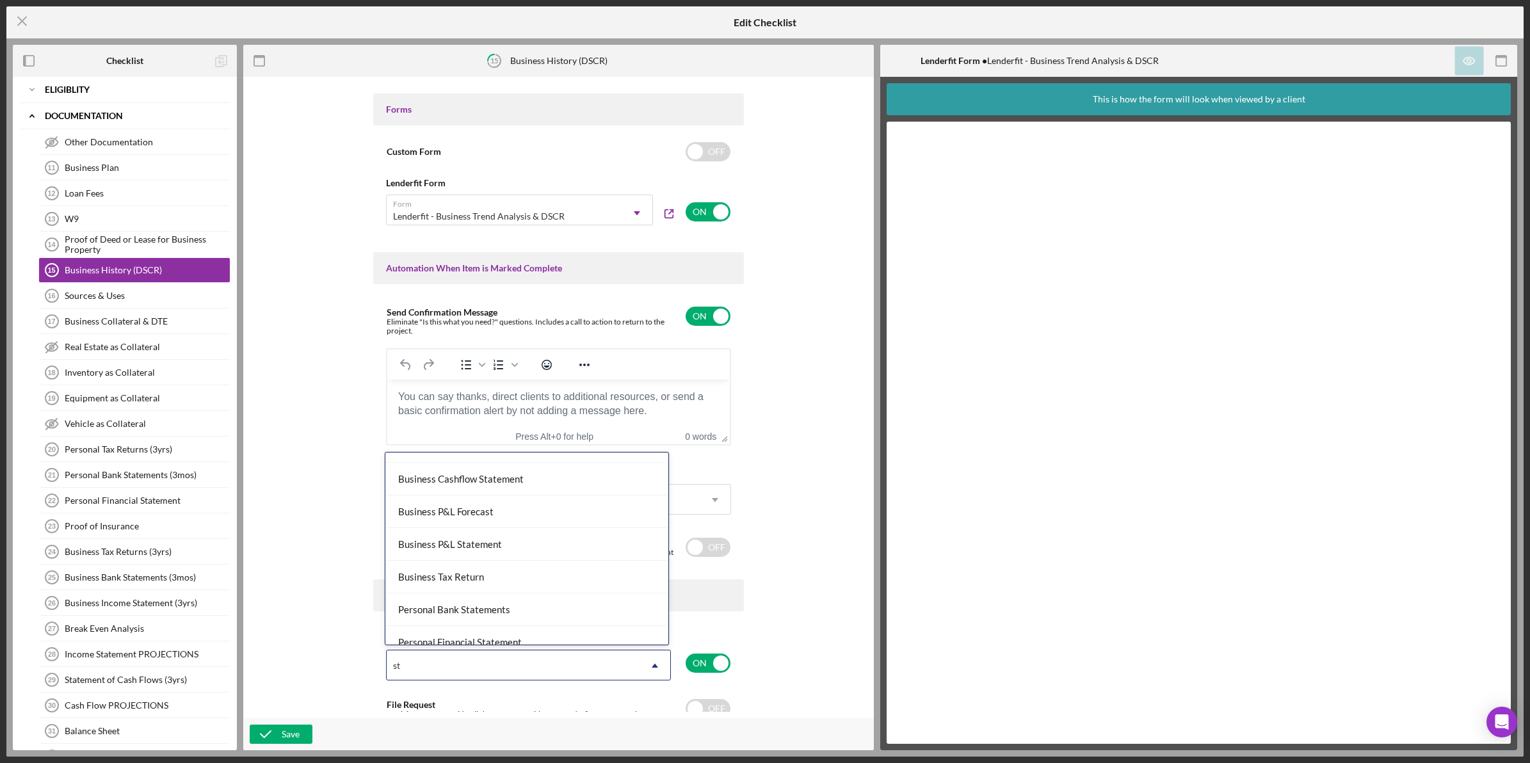
scroll to position [103, 0]
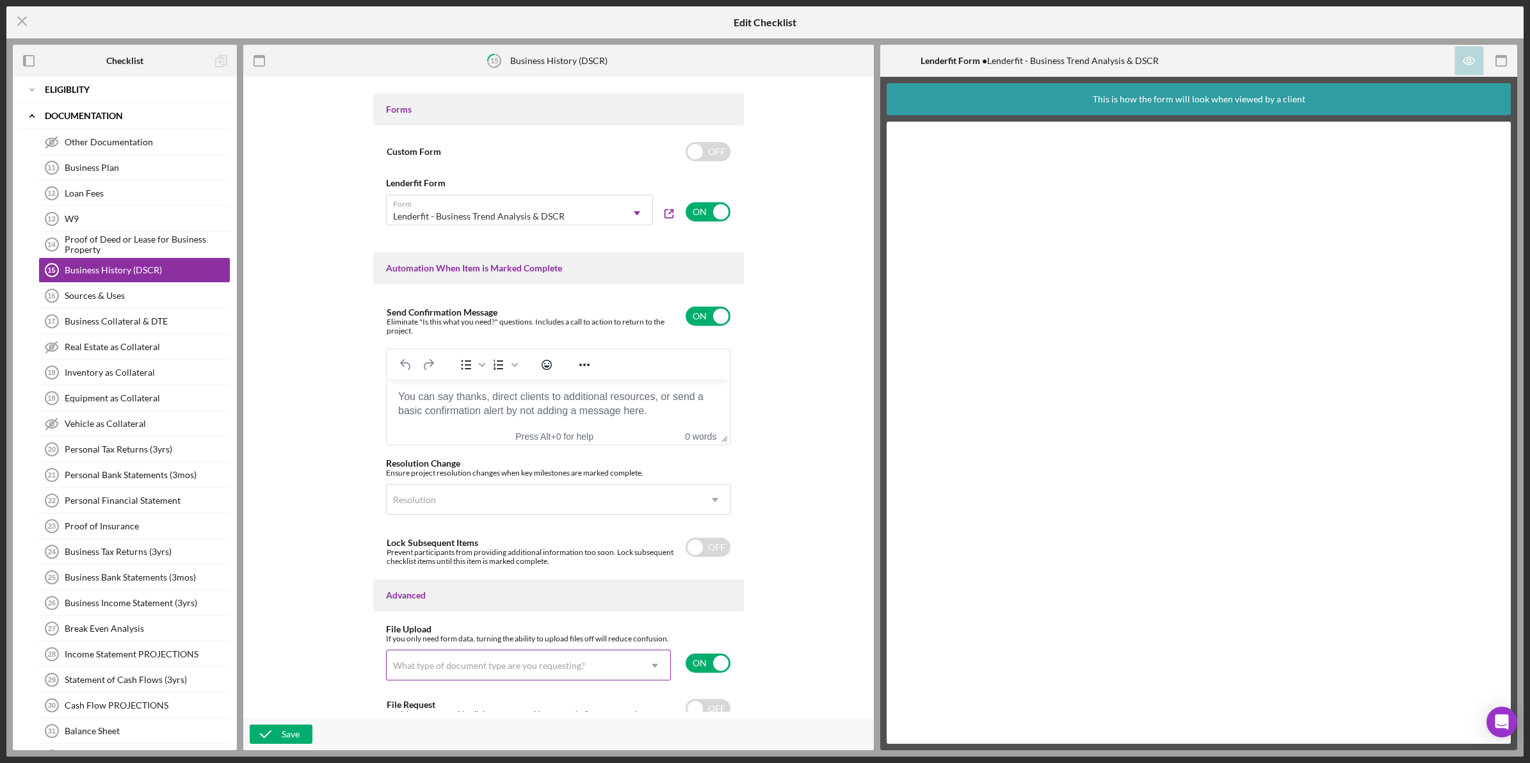
click at [502, 666] on div "What type of document type are you requesting?" at bounding box center [513, 665] width 253 height 29
type input "l"
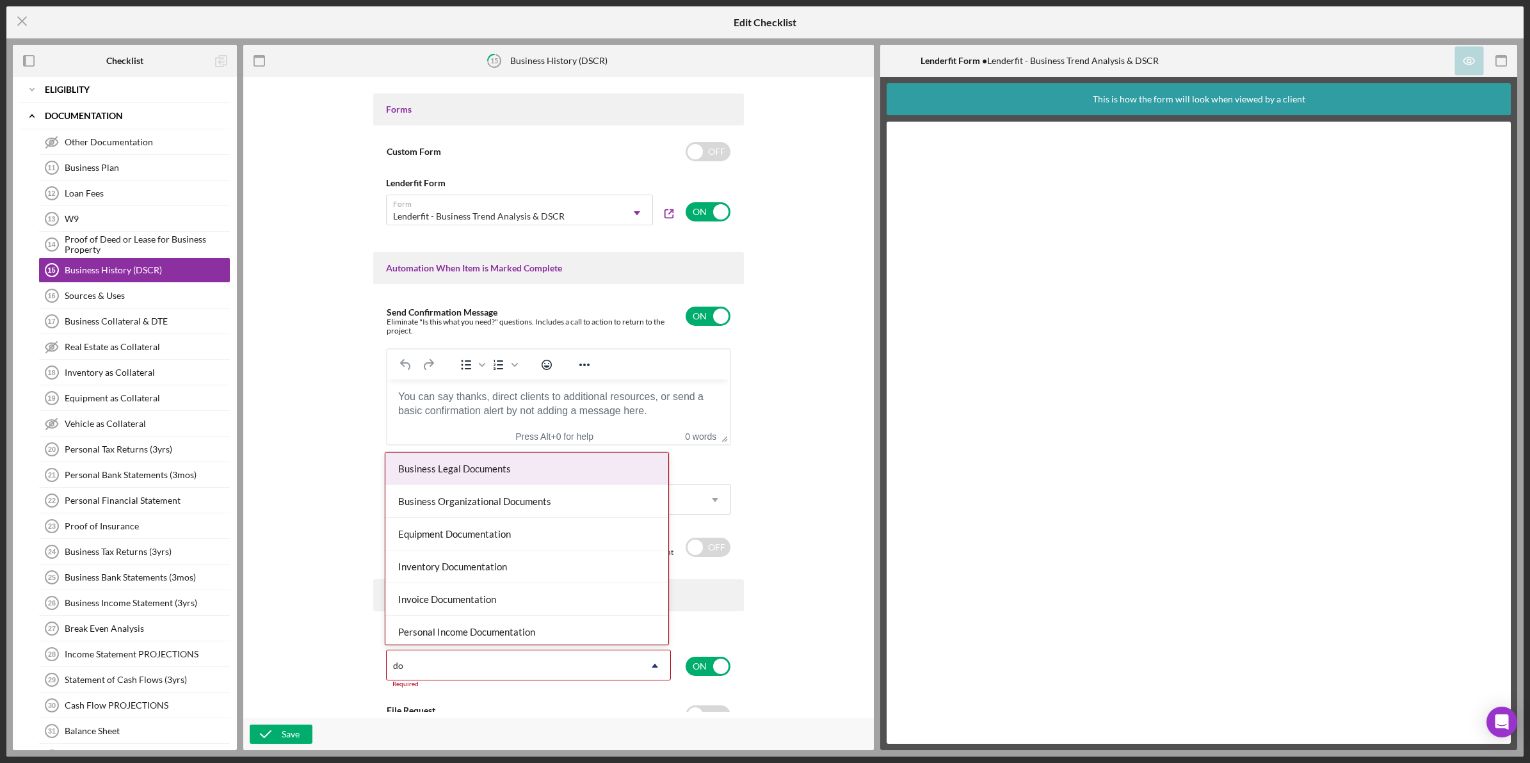
type input "doc"
click at [506, 475] on div "Business Legal Documents" at bounding box center [526, 469] width 283 height 33
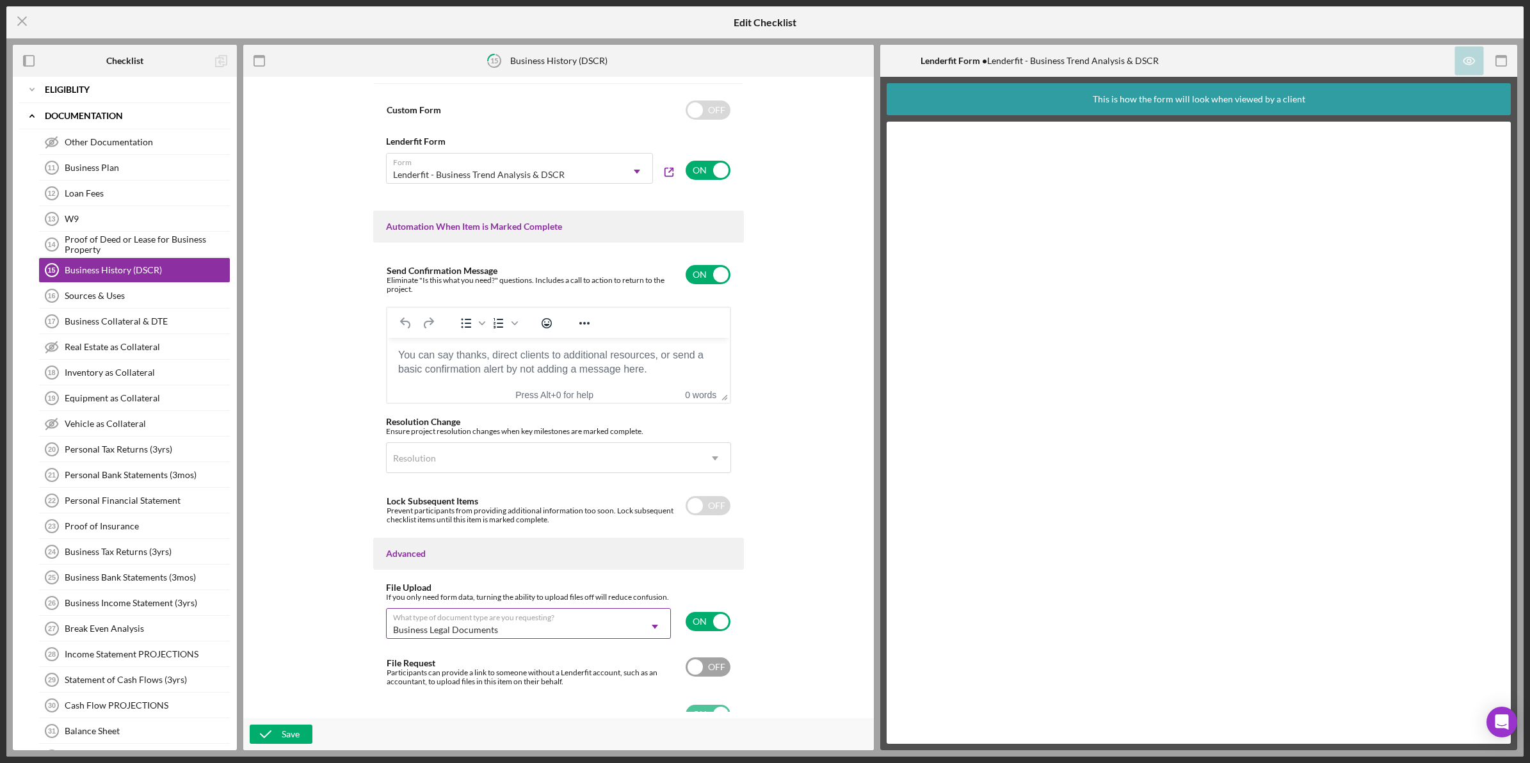
scroll to position [692, 0]
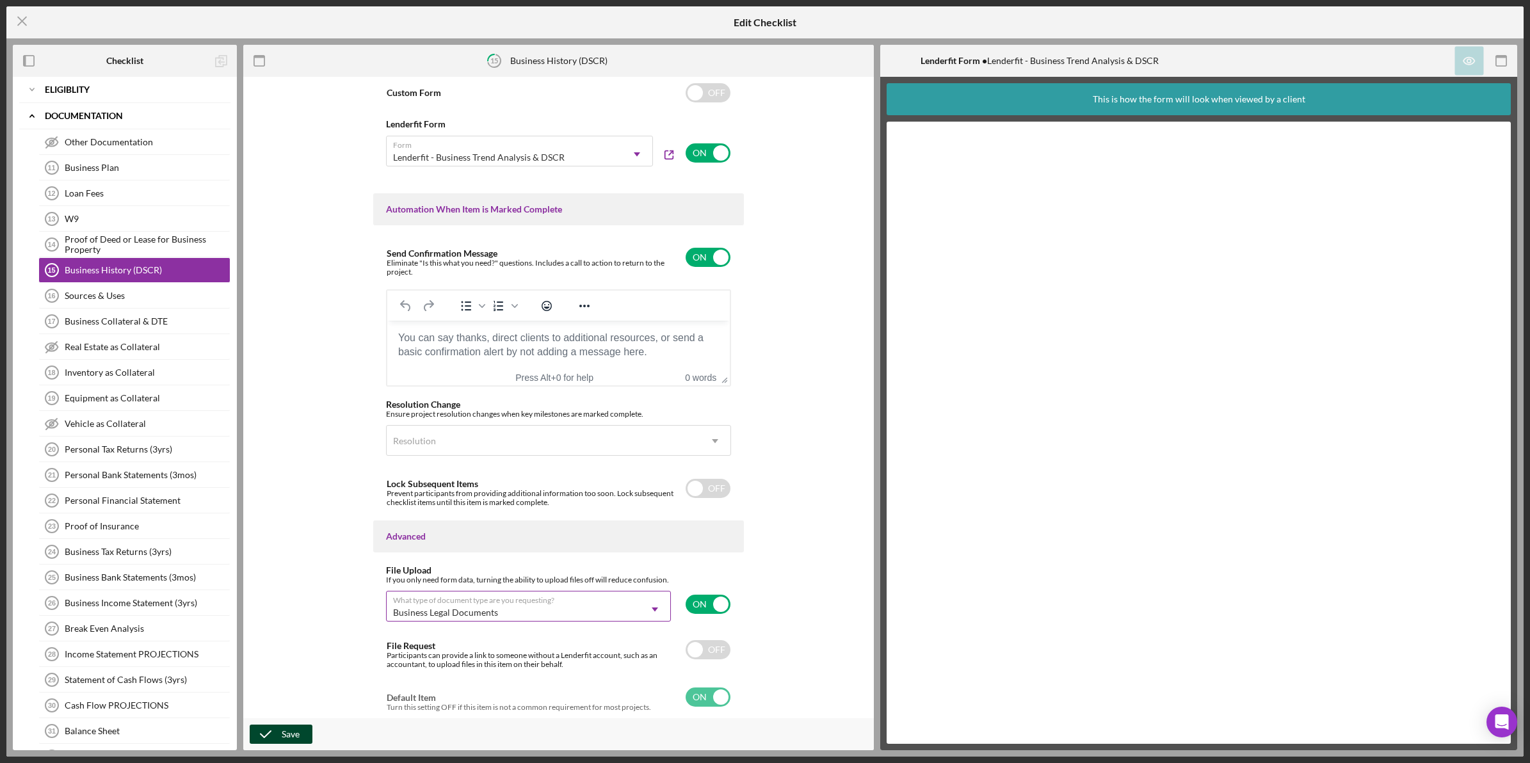
click at [280, 739] on icon "button" at bounding box center [266, 734] width 32 height 32
click at [0, 32] on html "Icon/Menu Close Edit Checklist Checklist Icon/Expander Eligiblity Icon/Edit Ico…" at bounding box center [765, 381] width 1530 height 763
click at [15, 23] on icon "Icon/Menu Close" at bounding box center [22, 21] width 32 height 32
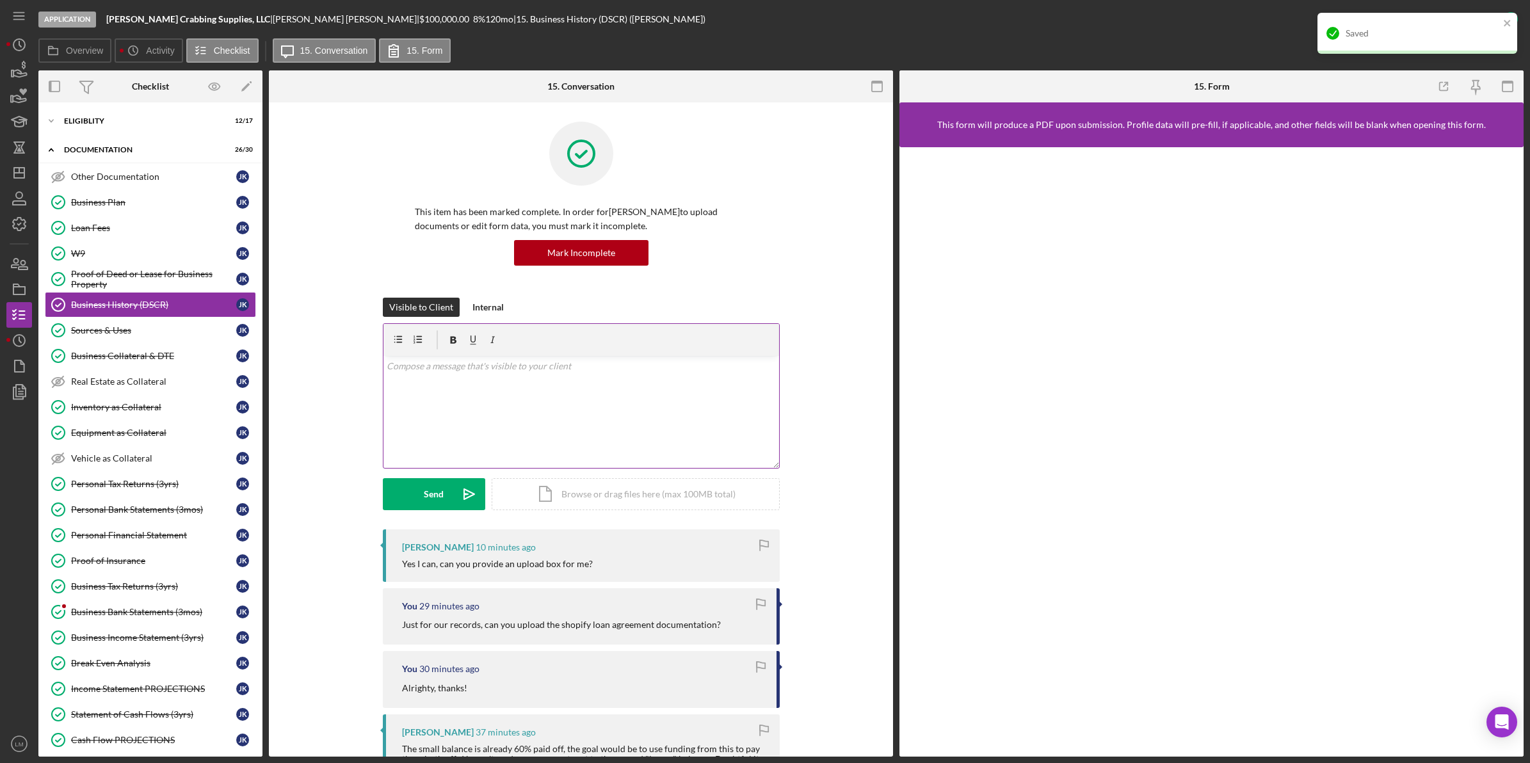
click at [522, 392] on div "v Color teal Color pink Remove color Add row above Add row below Add column bef…" at bounding box center [581, 412] width 396 height 112
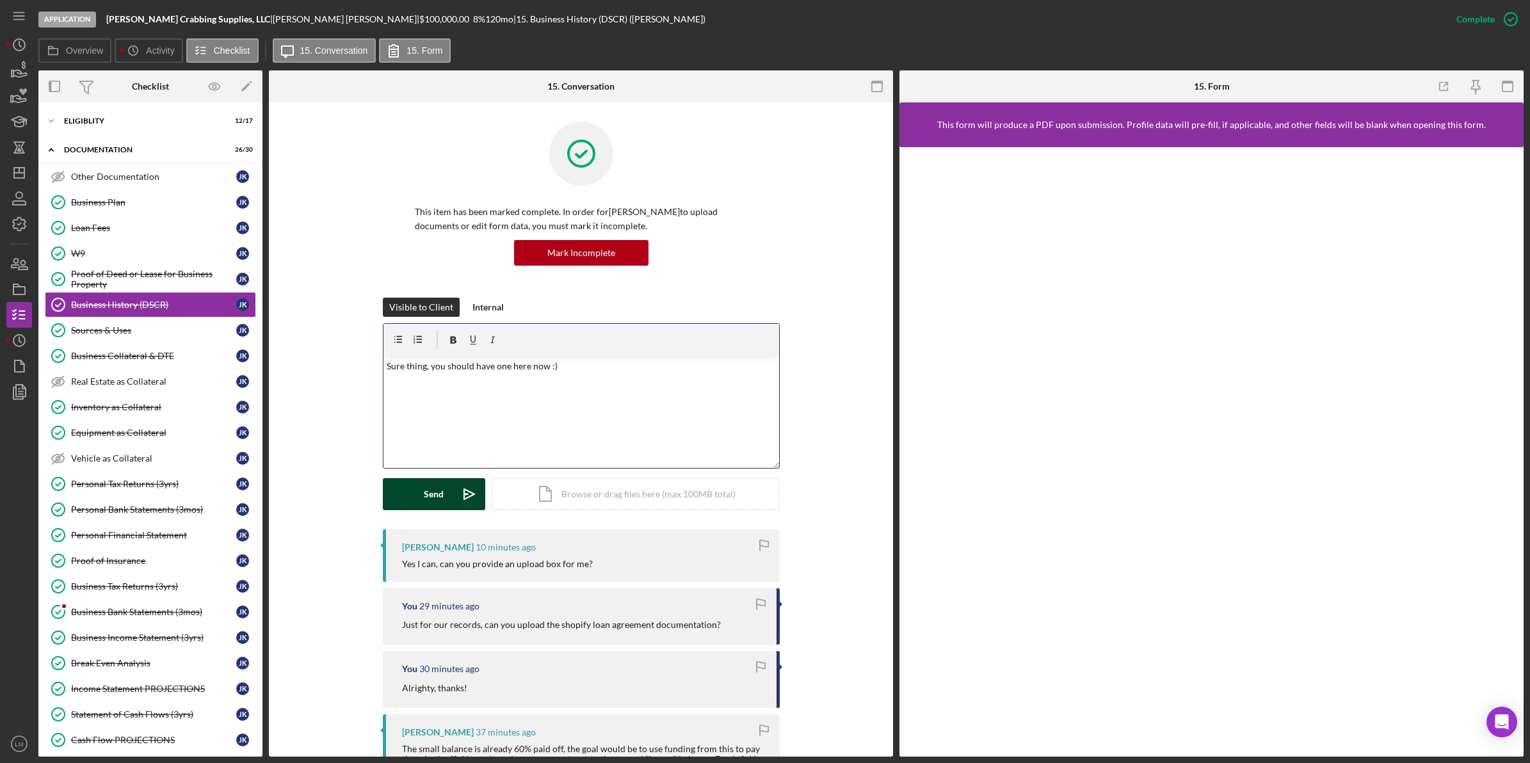
click at [419, 485] on button "Send Icon/icon-invite-send" at bounding box center [434, 494] width 102 height 32
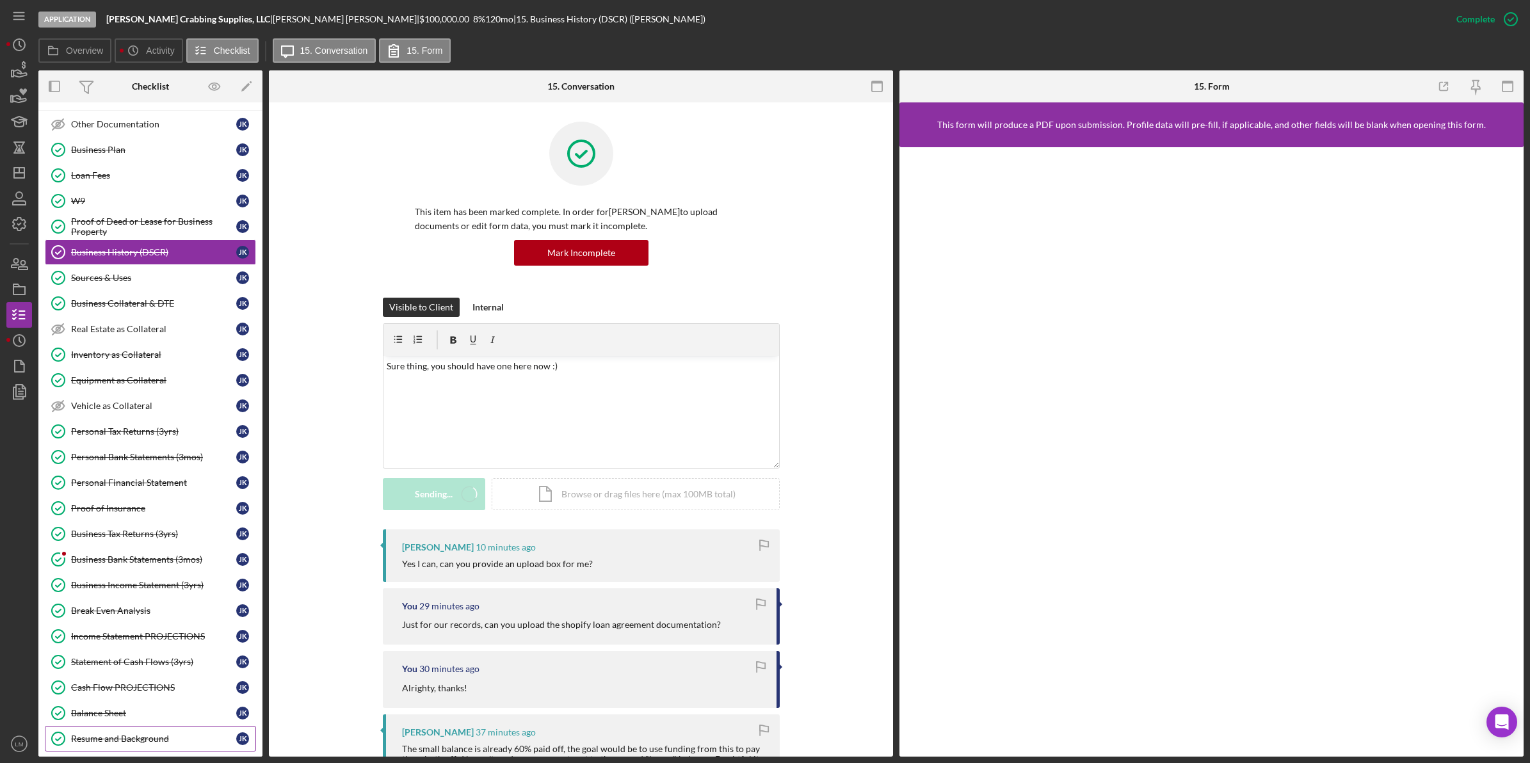
scroll to position [240, 0]
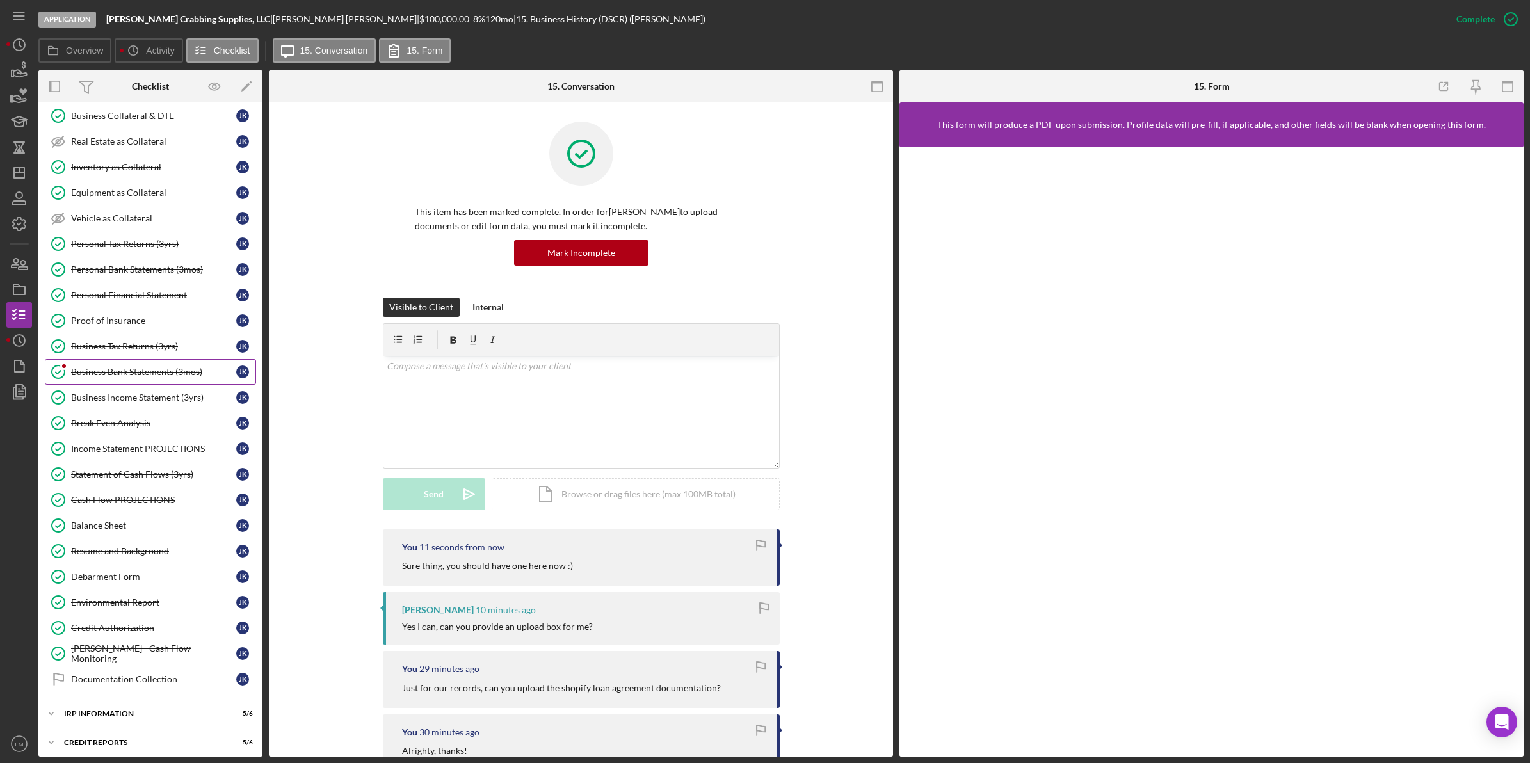
click at [186, 377] on div "Business Bank Statements (3mos)" at bounding box center [153, 372] width 165 height 10
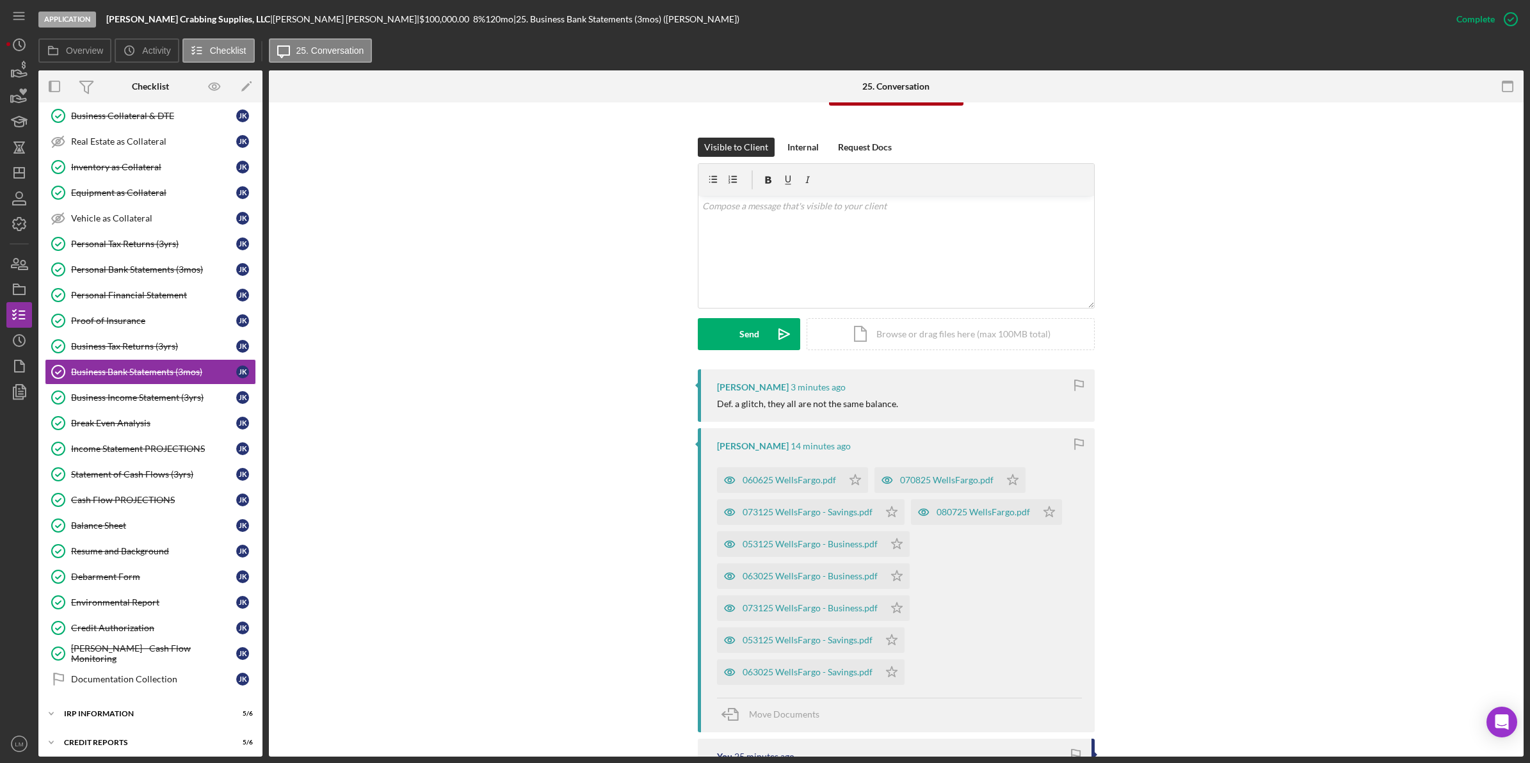
scroll to position [240, 0]
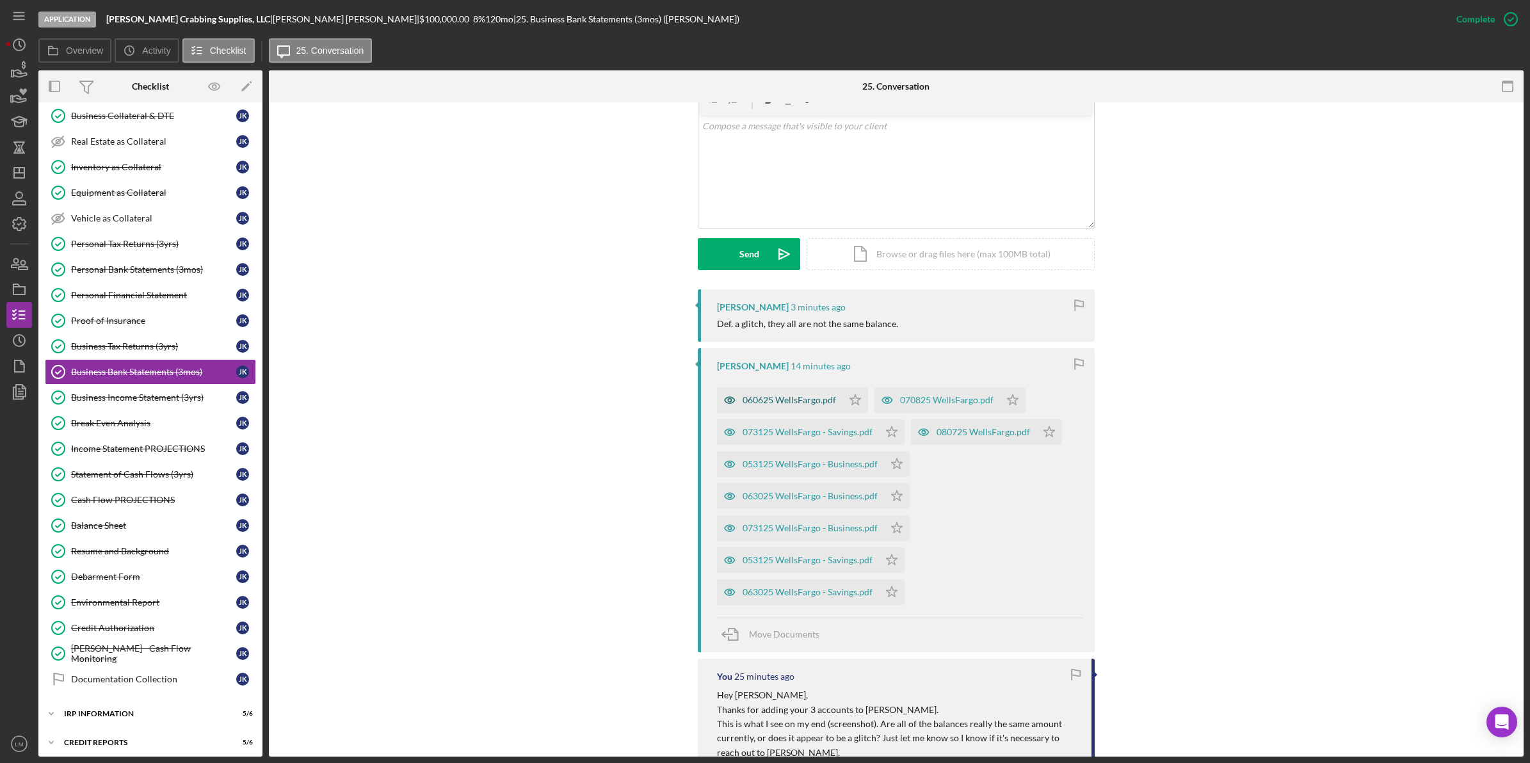
click at [779, 398] on div "060625 WellsFargo.pdf" at bounding box center [789, 400] width 93 height 10
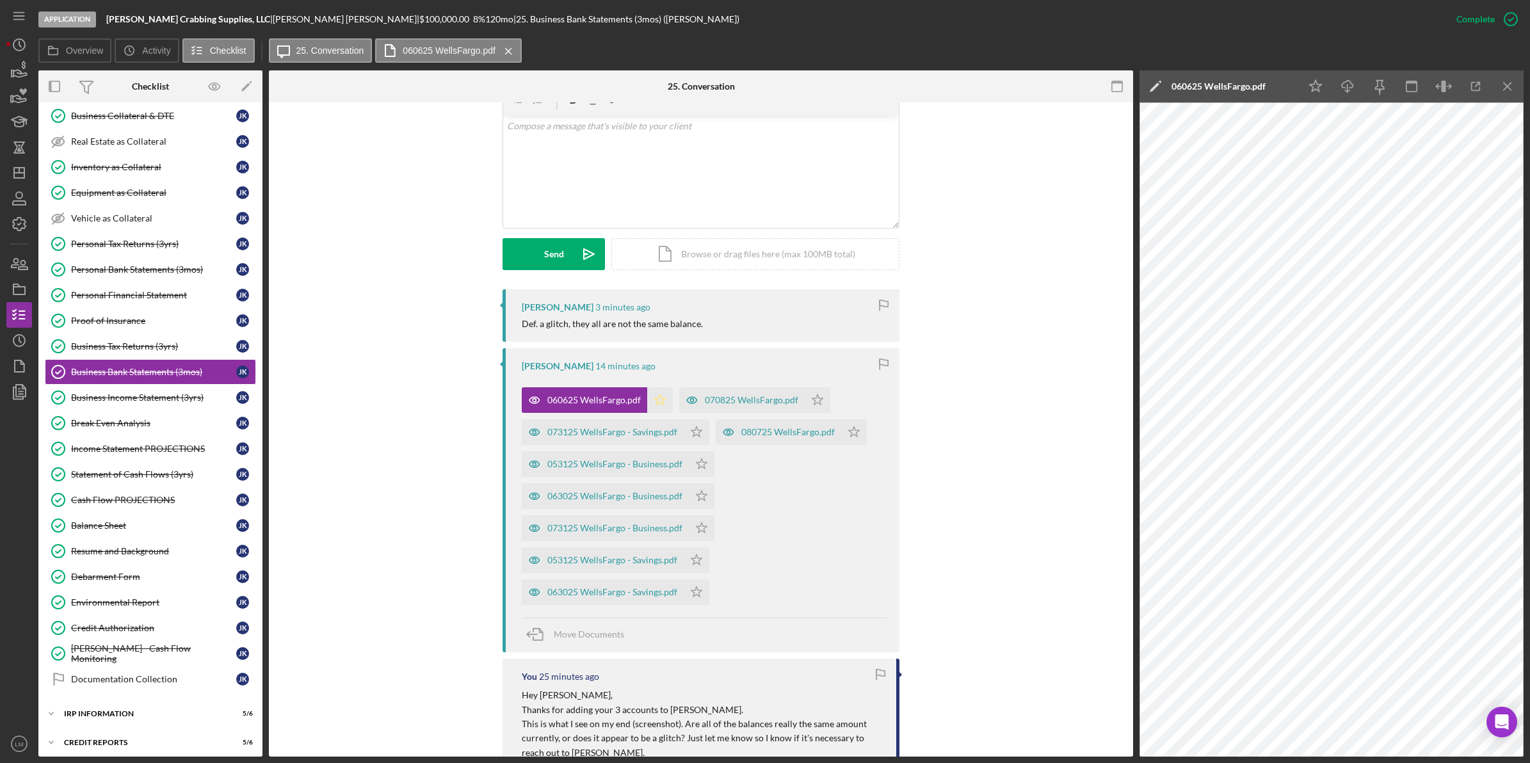
click at [654, 398] on icon "Icon/Star" at bounding box center [660, 400] width 26 height 26
click at [810, 402] on icon "Icon/Star" at bounding box center [818, 400] width 26 height 26
click at [855, 437] on icon "Icon/Star" at bounding box center [854, 432] width 26 height 26
click at [696, 432] on polygon "button" at bounding box center [696, 431] width 11 height 10
click at [699, 463] on icon "Icon/Star" at bounding box center [702, 464] width 26 height 26
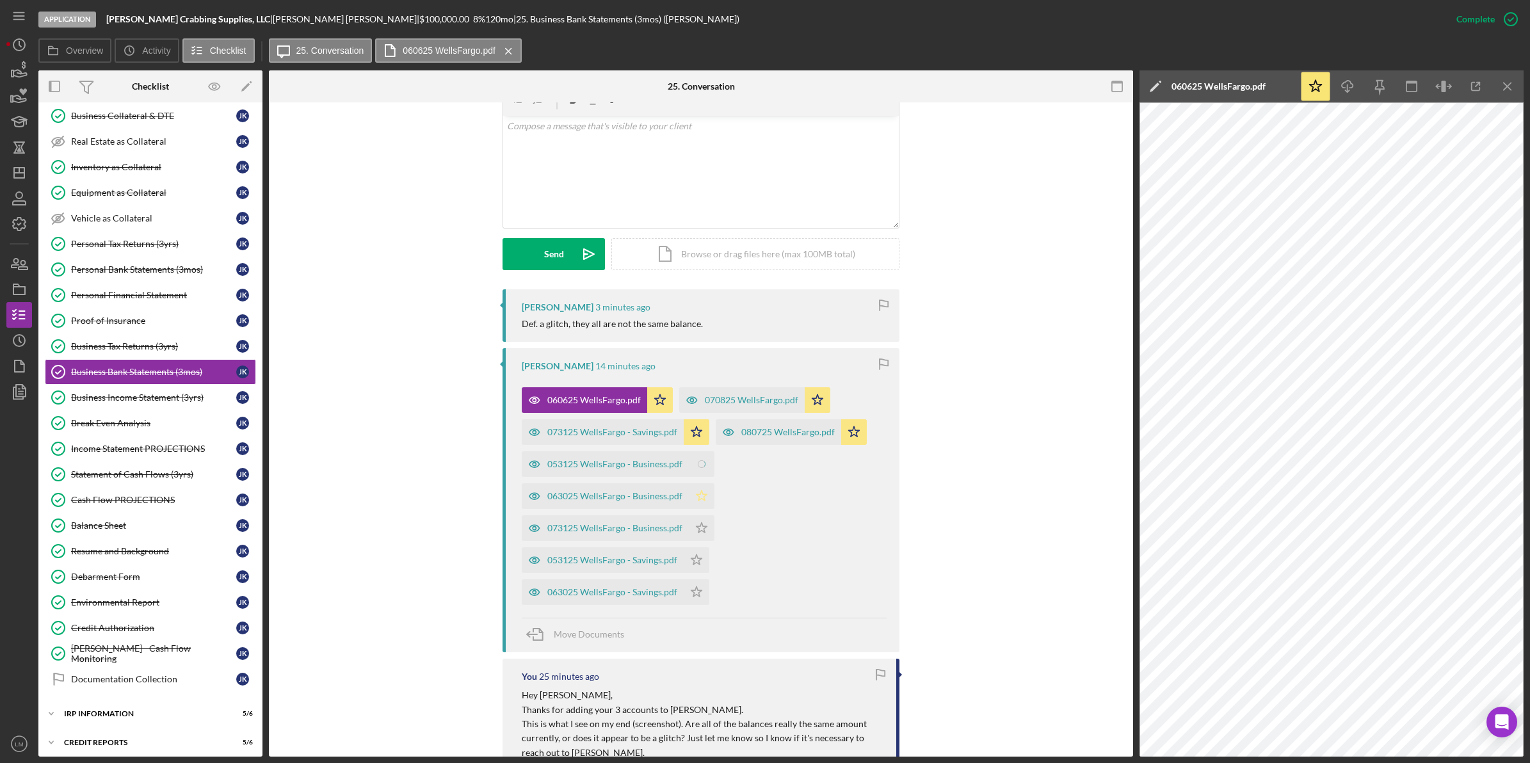
click at [696, 501] on icon "Icon/Star" at bounding box center [702, 496] width 26 height 26
click at [700, 526] on icon "Icon/Star" at bounding box center [702, 528] width 26 height 26
click at [695, 567] on icon "Icon/Star" at bounding box center [697, 560] width 26 height 26
click at [693, 590] on polygon "button" at bounding box center [696, 591] width 11 height 10
click at [637, 562] on div "053125 WellsFargo - Savings.pdf" at bounding box center [612, 560] width 130 height 10
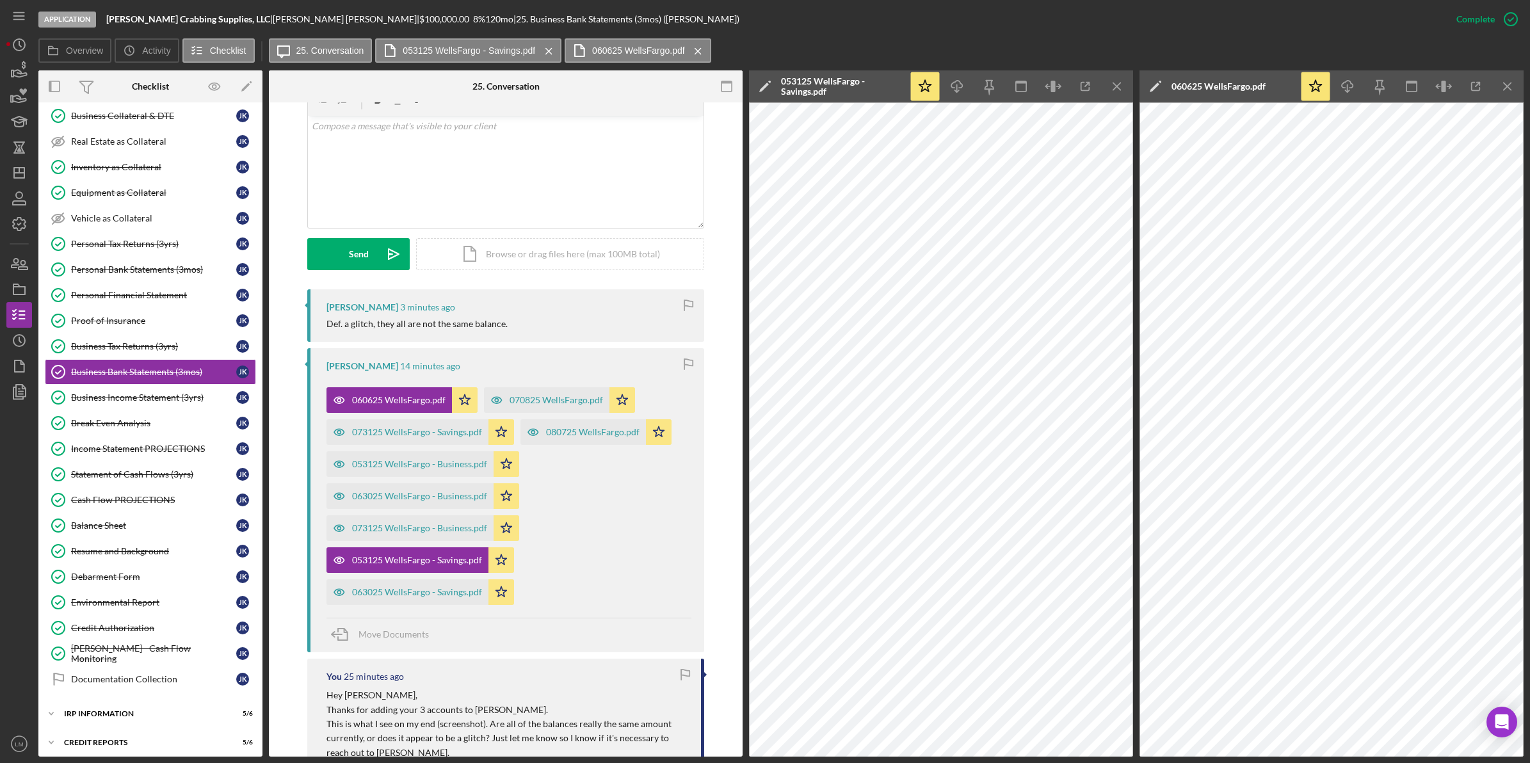
click at [554, 277] on div "Visible to Client Internal Request Docs v Color teal Color pink Remove color Ad…" at bounding box center [505, 174] width 397 height 232
click at [575, 197] on div "v Color teal Color pink Remove color Add row above Add row below Add column bef…" at bounding box center [506, 172] width 396 height 112
click at [440, 467] on div "053125 WellsFargo - Business.pdf" at bounding box center [419, 464] width 135 height 10
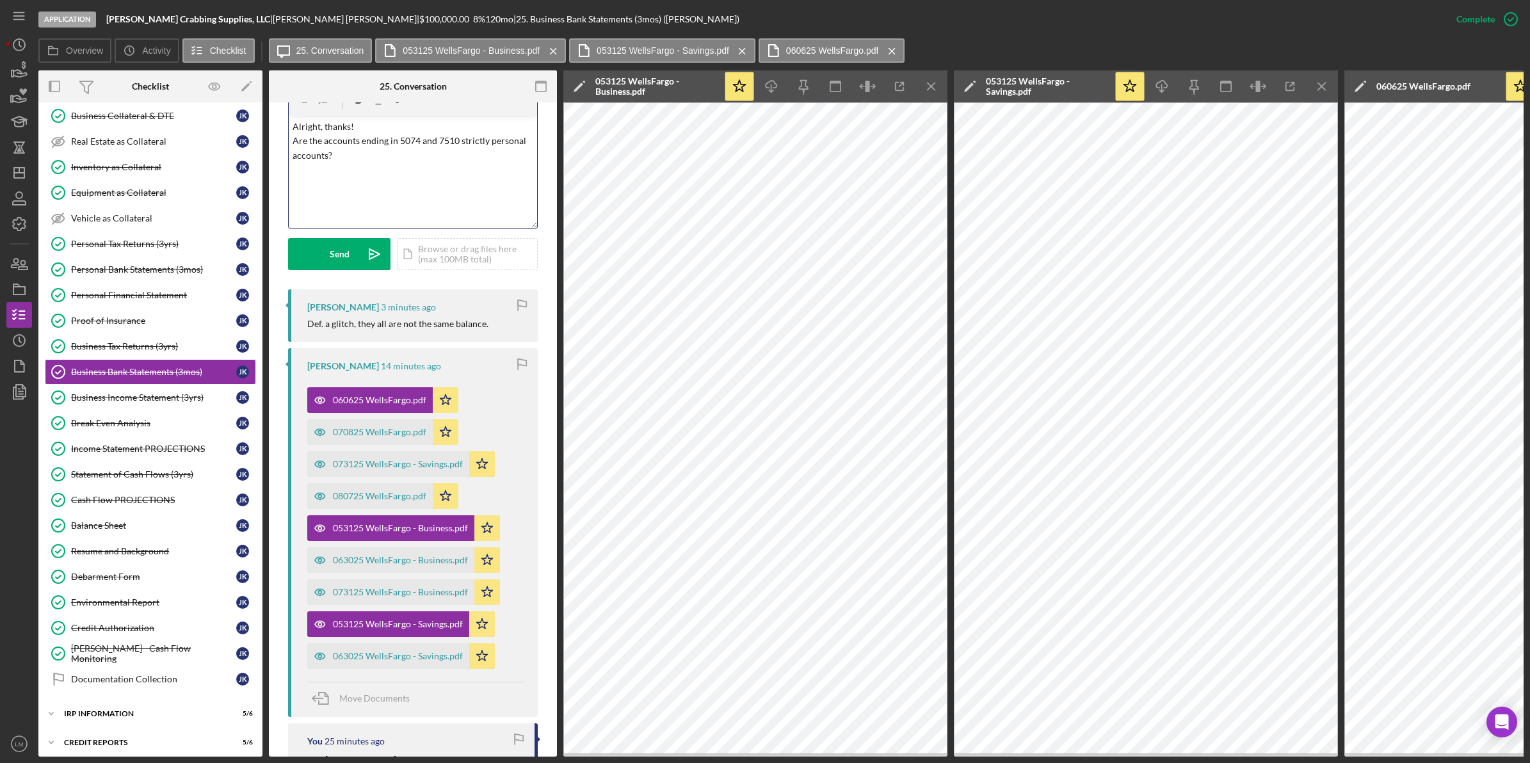
click at [430, 181] on div "v Color teal Color pink Remove color Add row above Add row below Add column bef…" at bounding box center [413, 172] width 248 height 112
click at [381, 253] on icon "Icon/icon-invite-send" at bounding box center [374, 254] width 32 height 32
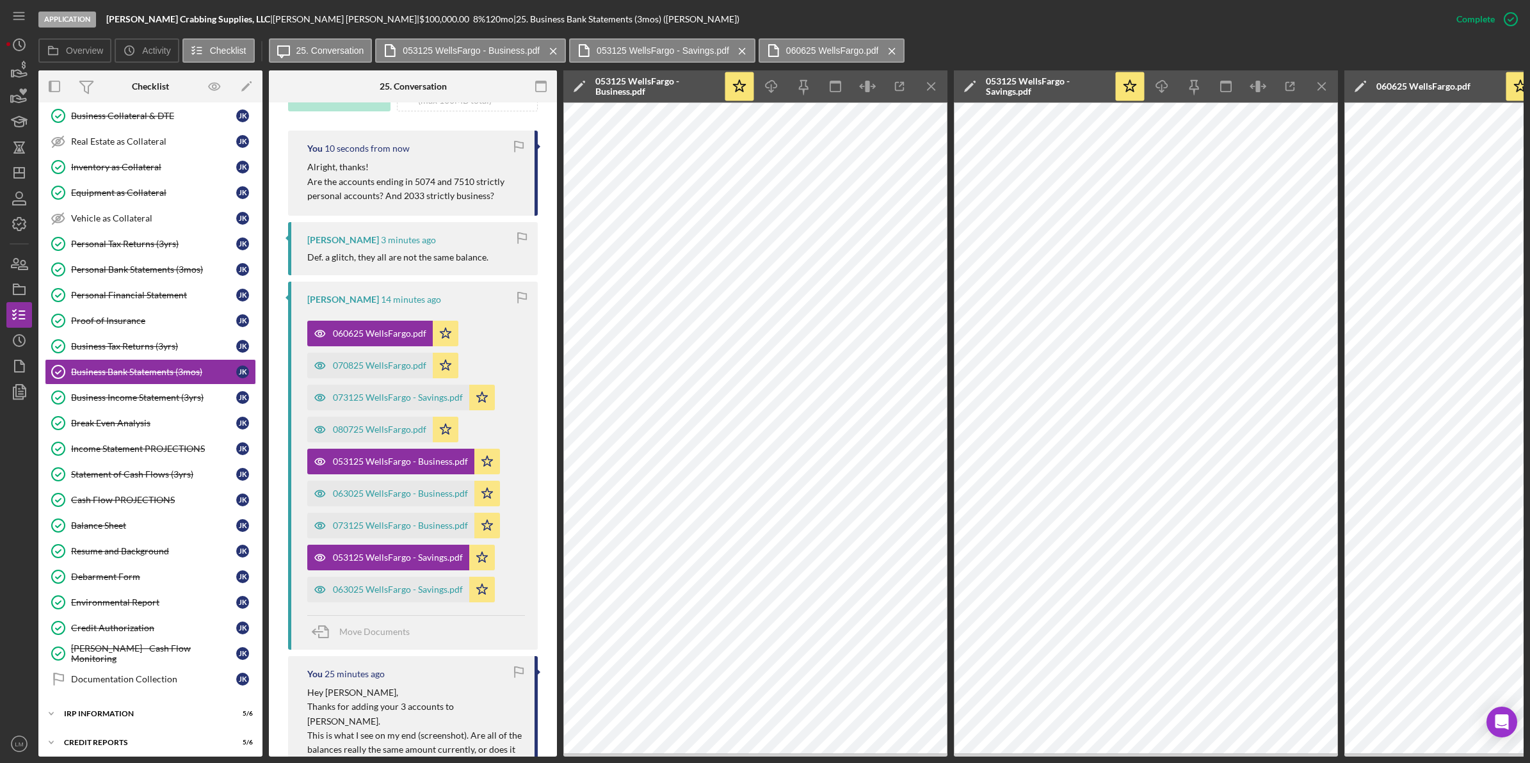
scroll to position [414, 0]
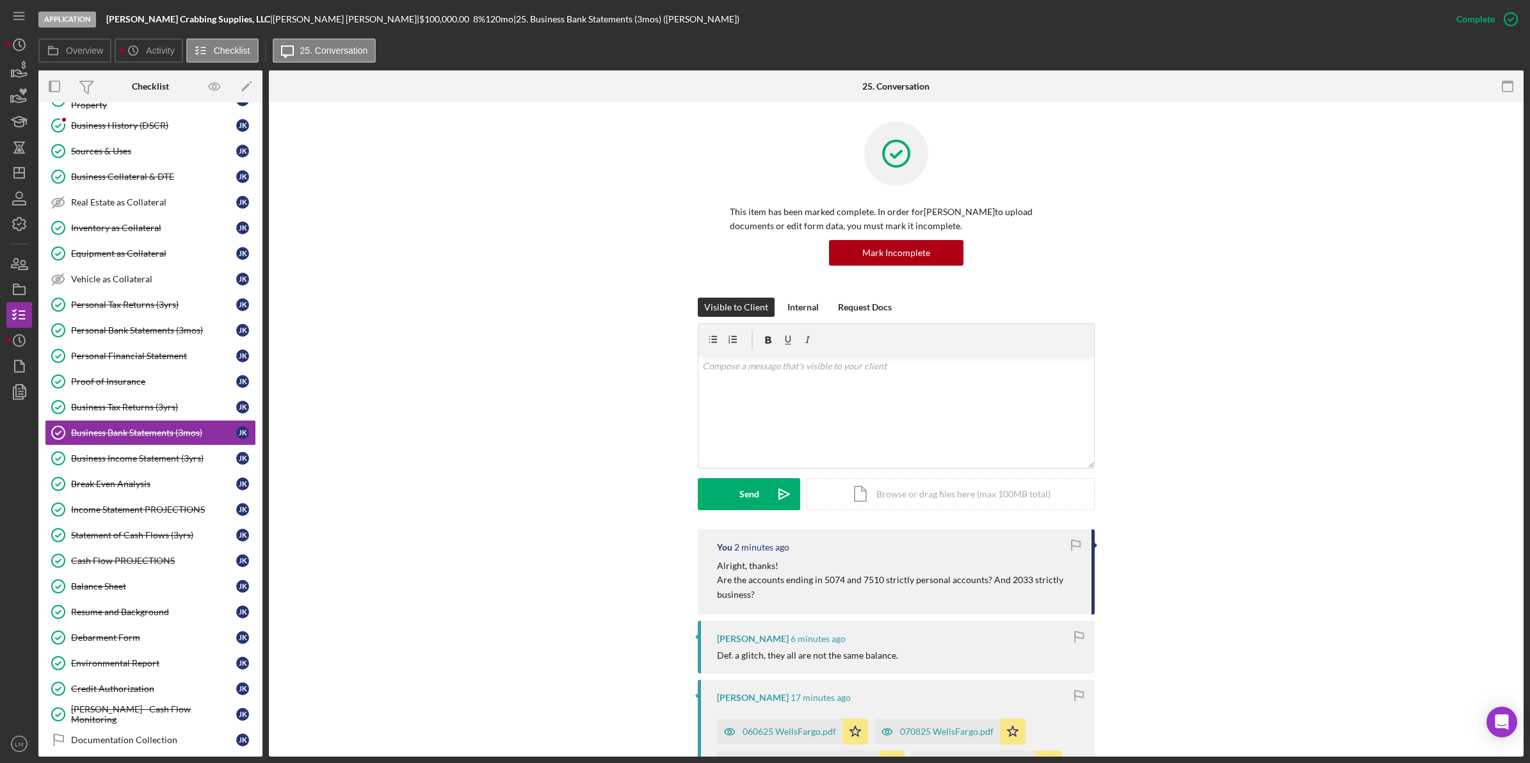
scroll to position [188, 0]
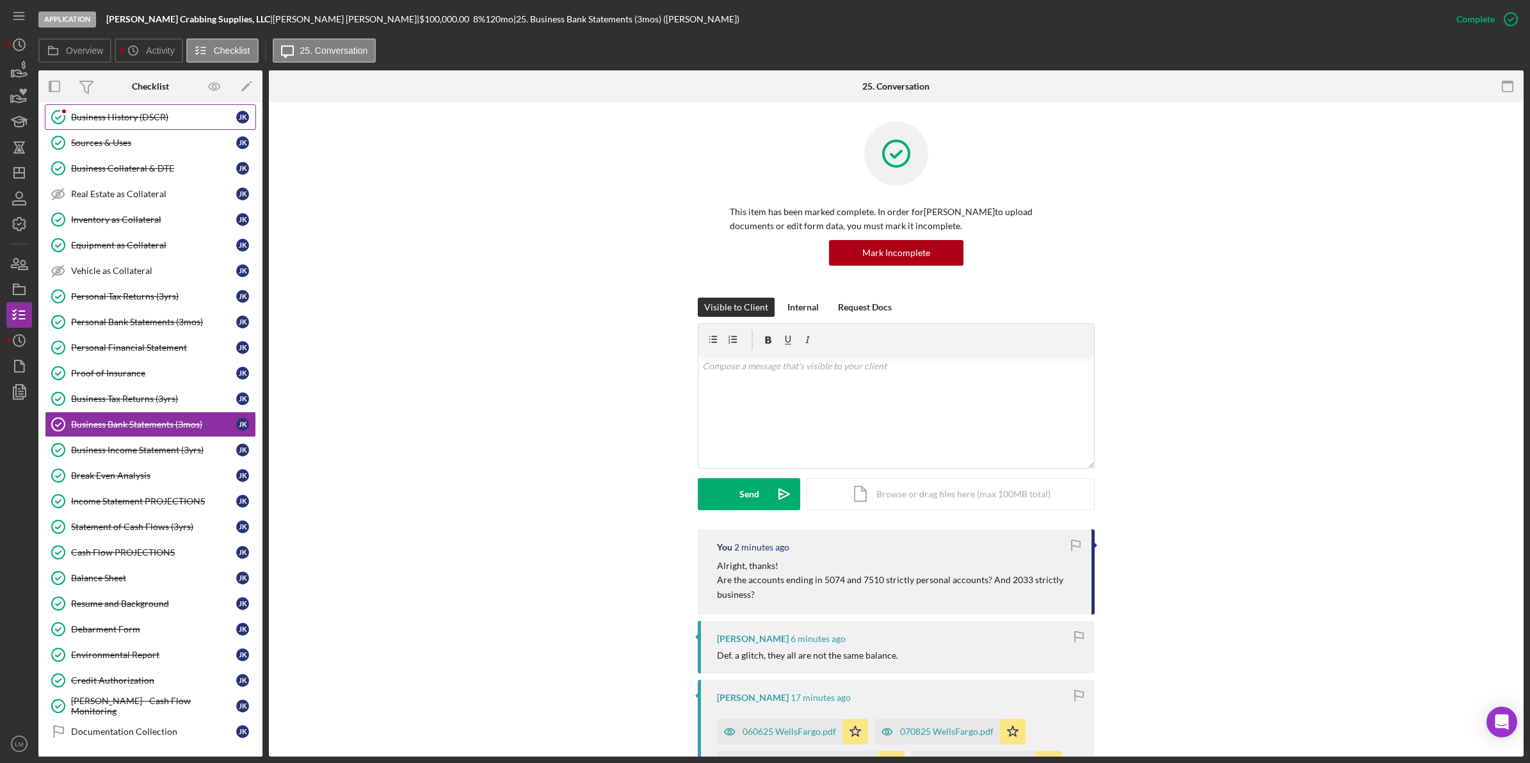
click at [133, 111] on link "Business History (DSCR) Business History (DSCR) J K" at bounding box center [150, 117] width 211 height 26
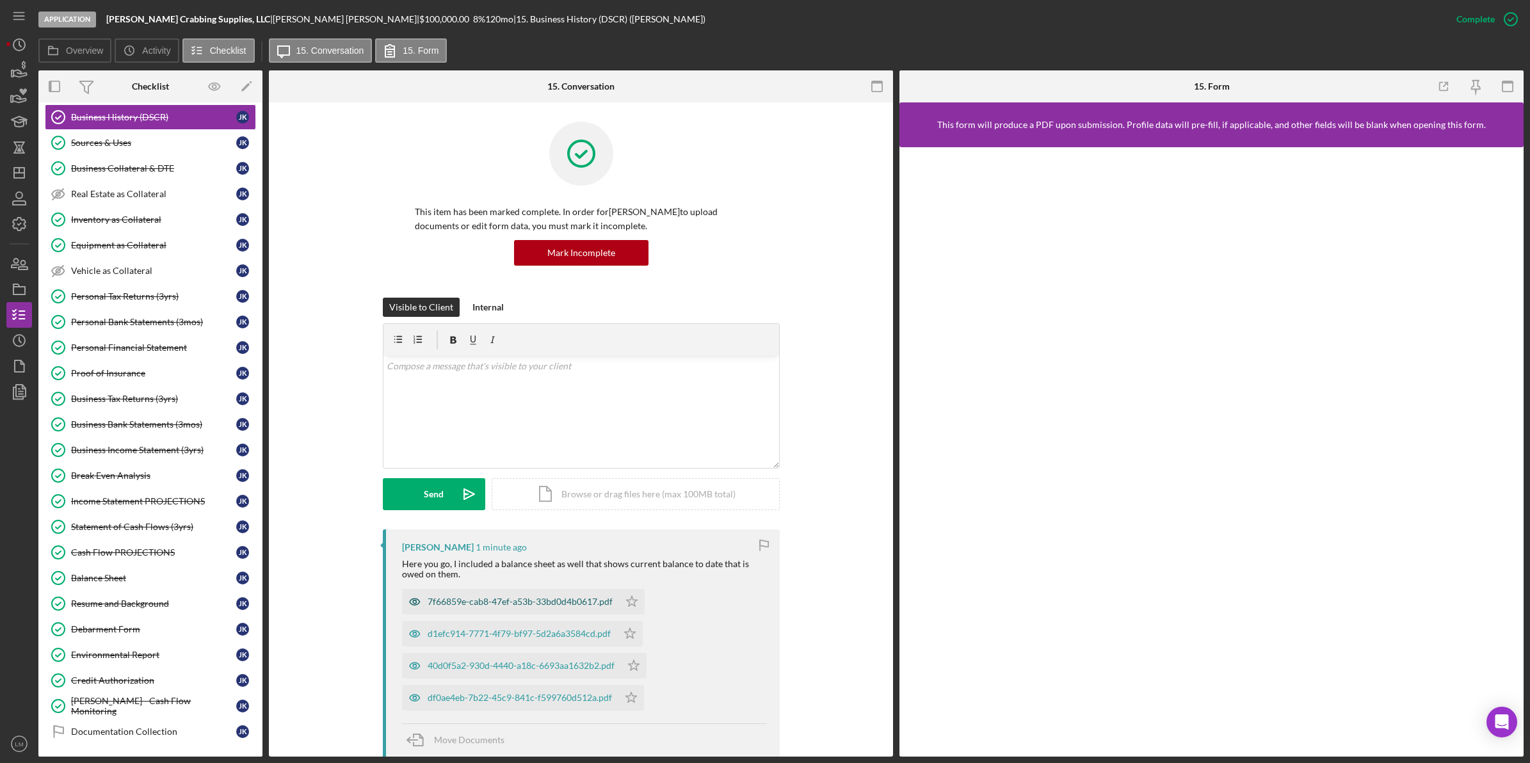
click at [467, 611] on div "7f66859e-cab8-47ef-a53b-33bd0d4b0617.pdf" at bounding box center [510, 602] width 217 height 26
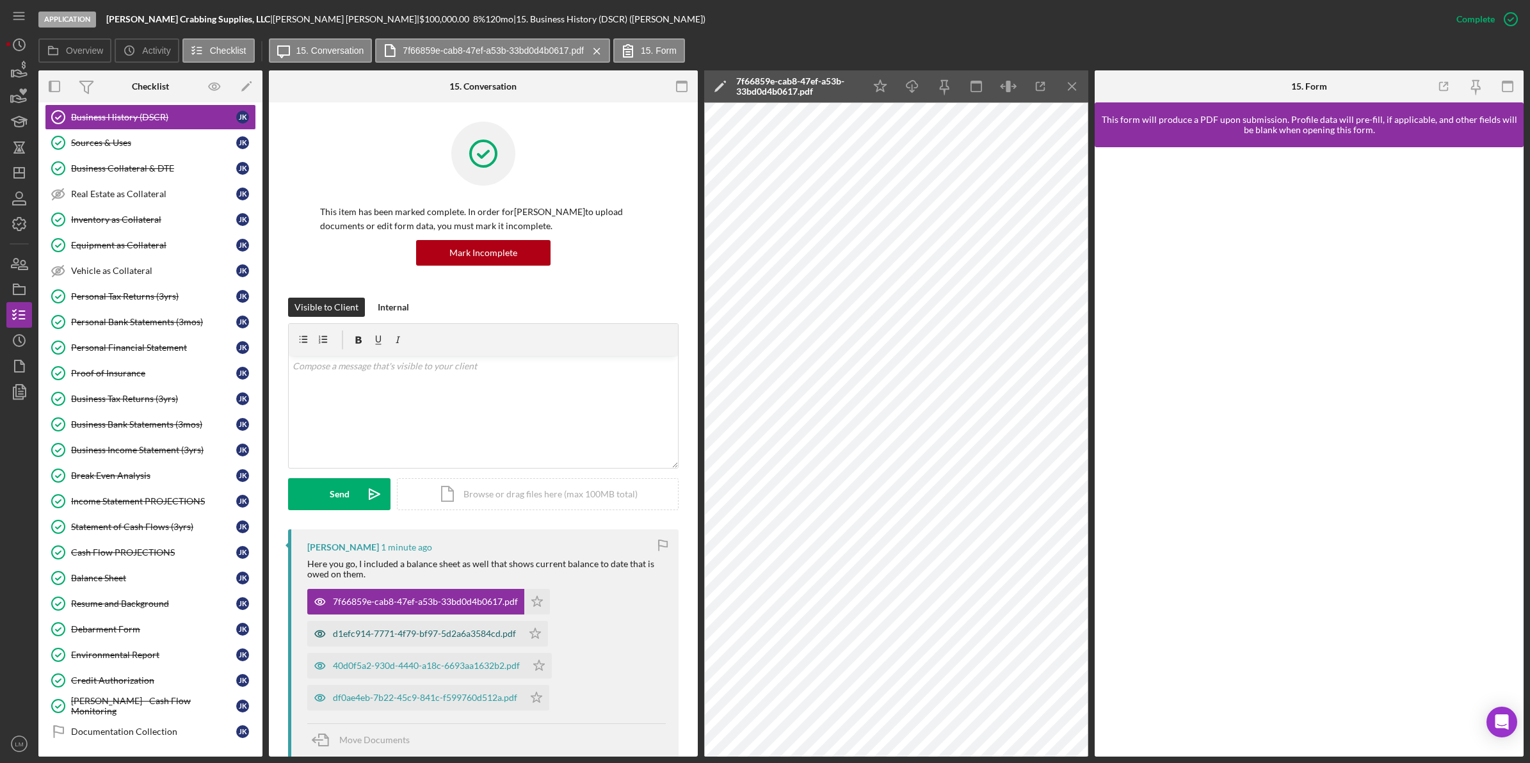
click at [446, 634] on div "d1efc914-7771-4f79-bf97-5d2a6a3584cd.pdf" at bounding box center [424, 634] width 183 height 10
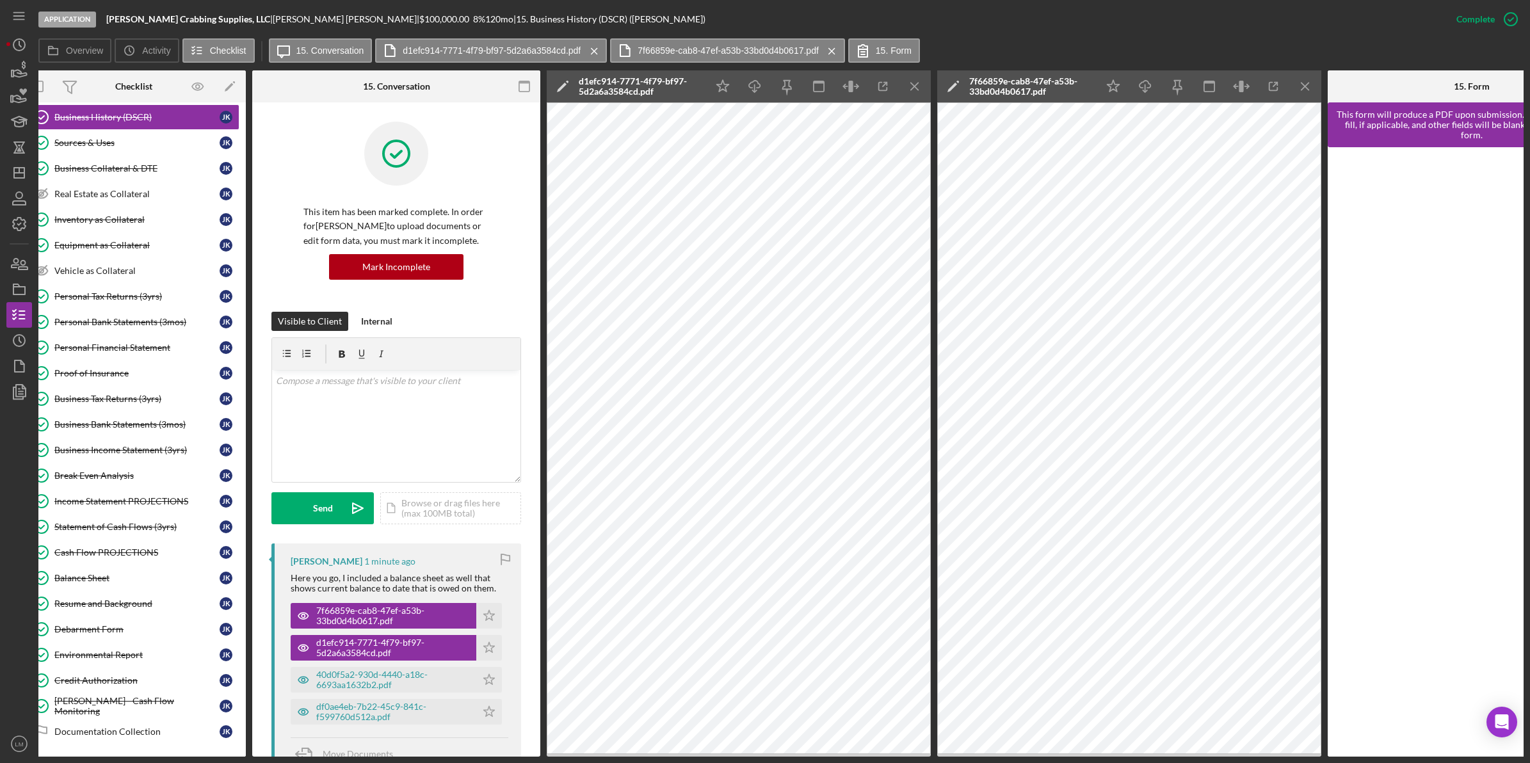
scroll to position [0, 21]
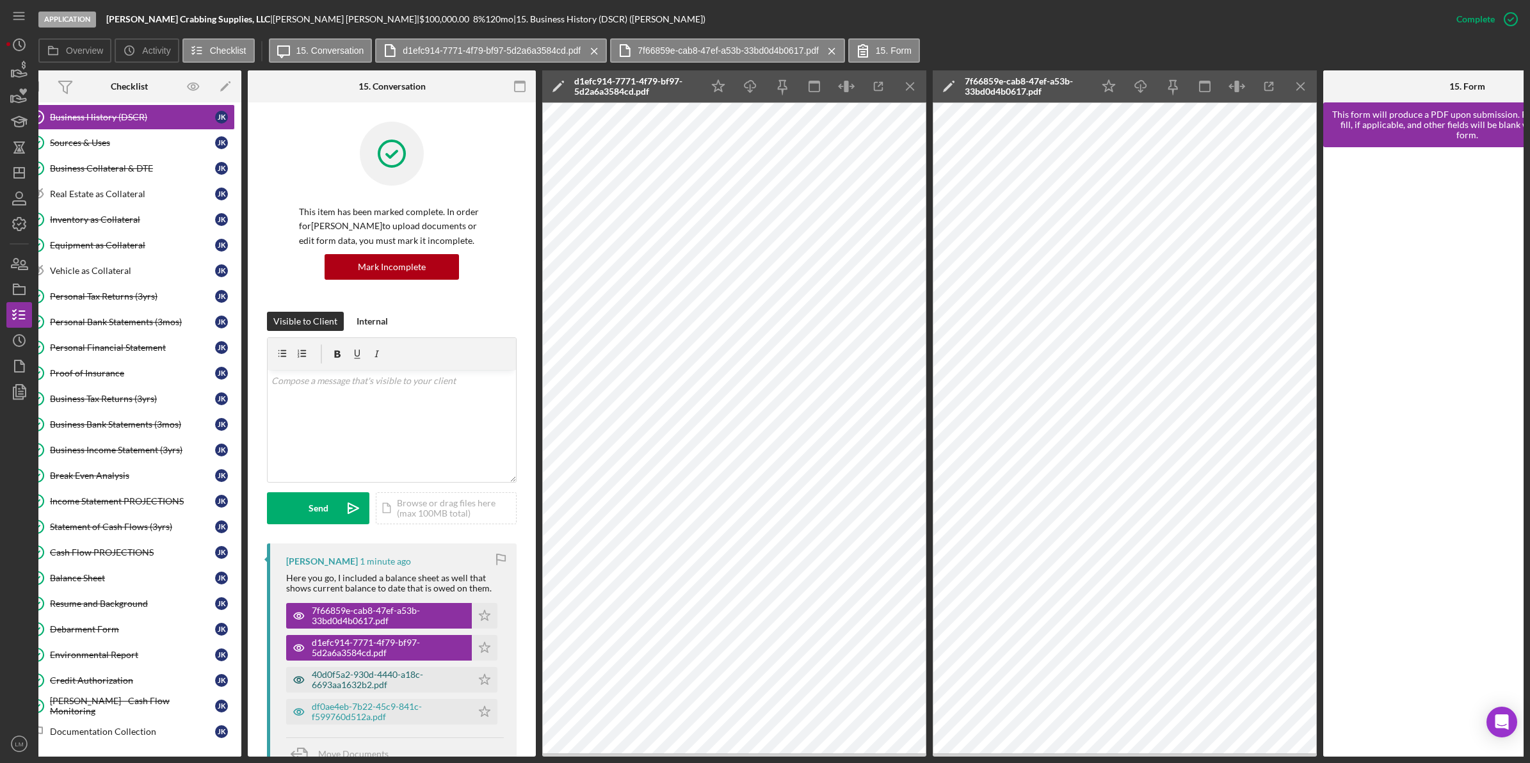
click at [404, 692] on div "40d0f5a2-930d-4440-a18c-6693aa1632b2.pdf" at bounding box center [379, 680] width 186 height 26
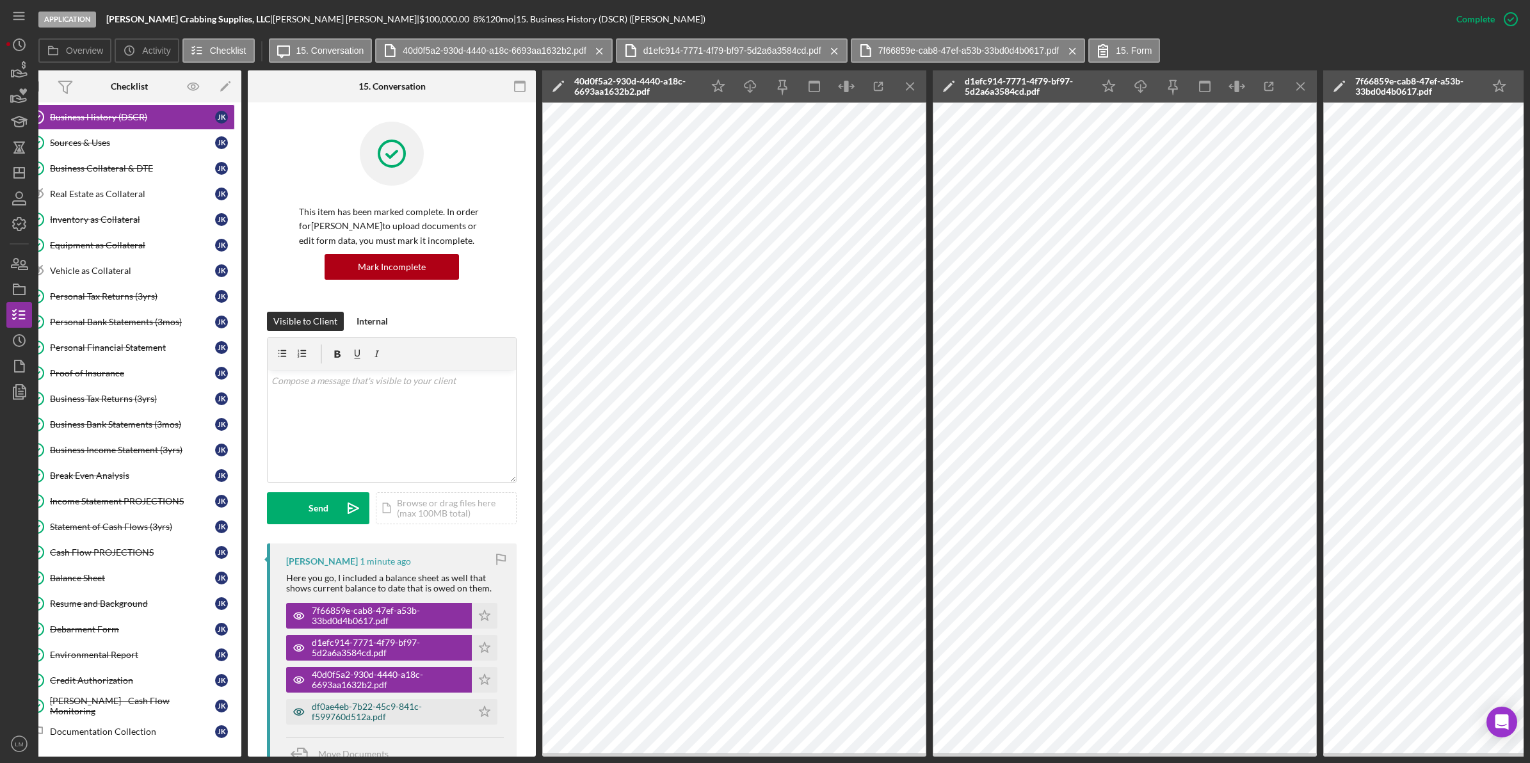
click at [382, 712] on div "df0ae4eb-7b22-45c9-841c-f599760d512a.pdf" at bounding box center [389, 712] width 154 height 20
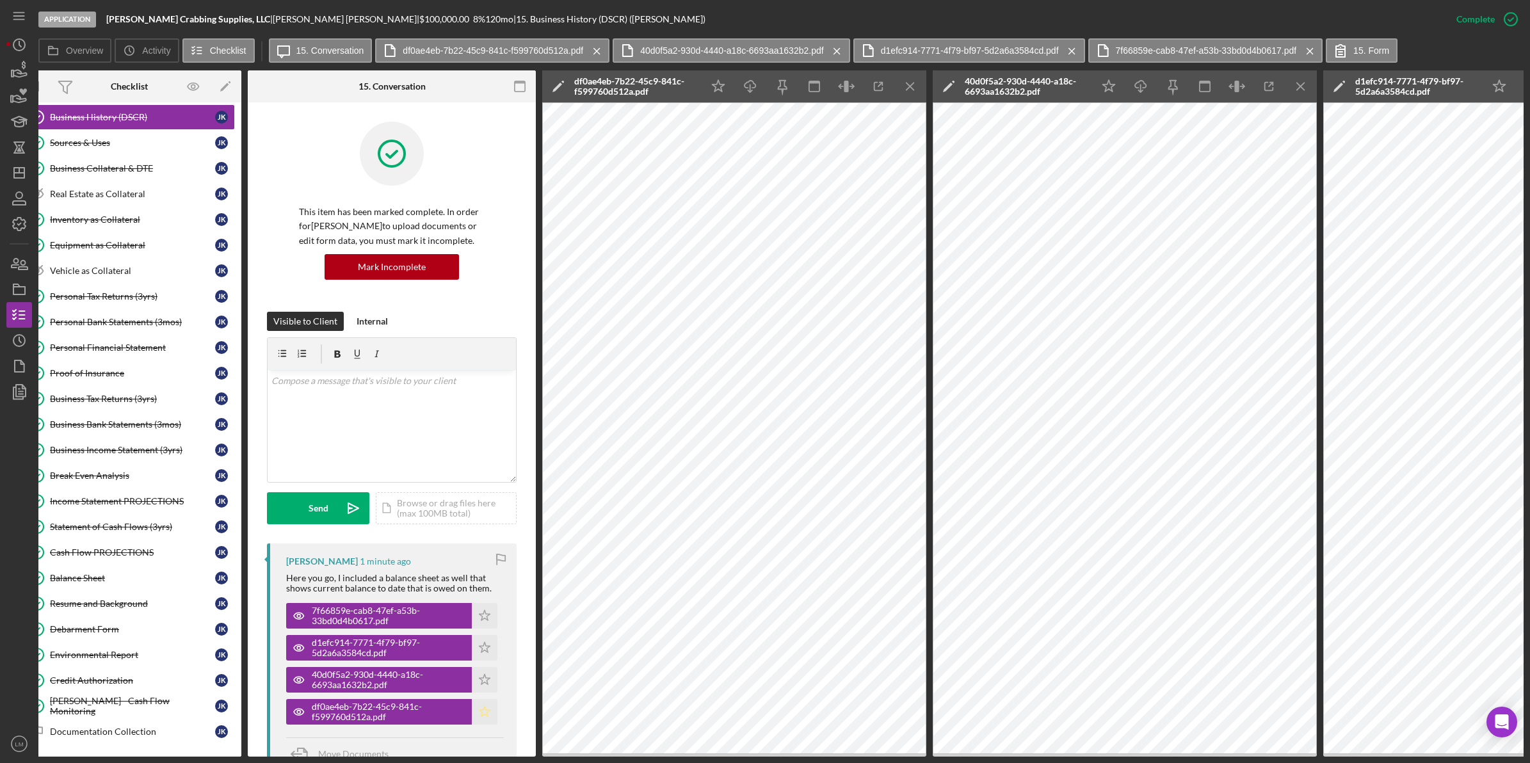
click at [481, 712] on icon "Icon/Star" at bounding box center [485, 712] width 26 height 26
click at [475, 675] on icon "Icon/Star" at bounding box center [485, 680] width 26 height 26
click at [481, 647] on icon "Icon/Star" at bounding box center [485, 648] width 26 height 26
click at [479, 604] on icon "Icon/Star" at bounding box center [485, 616] width 26 height 26
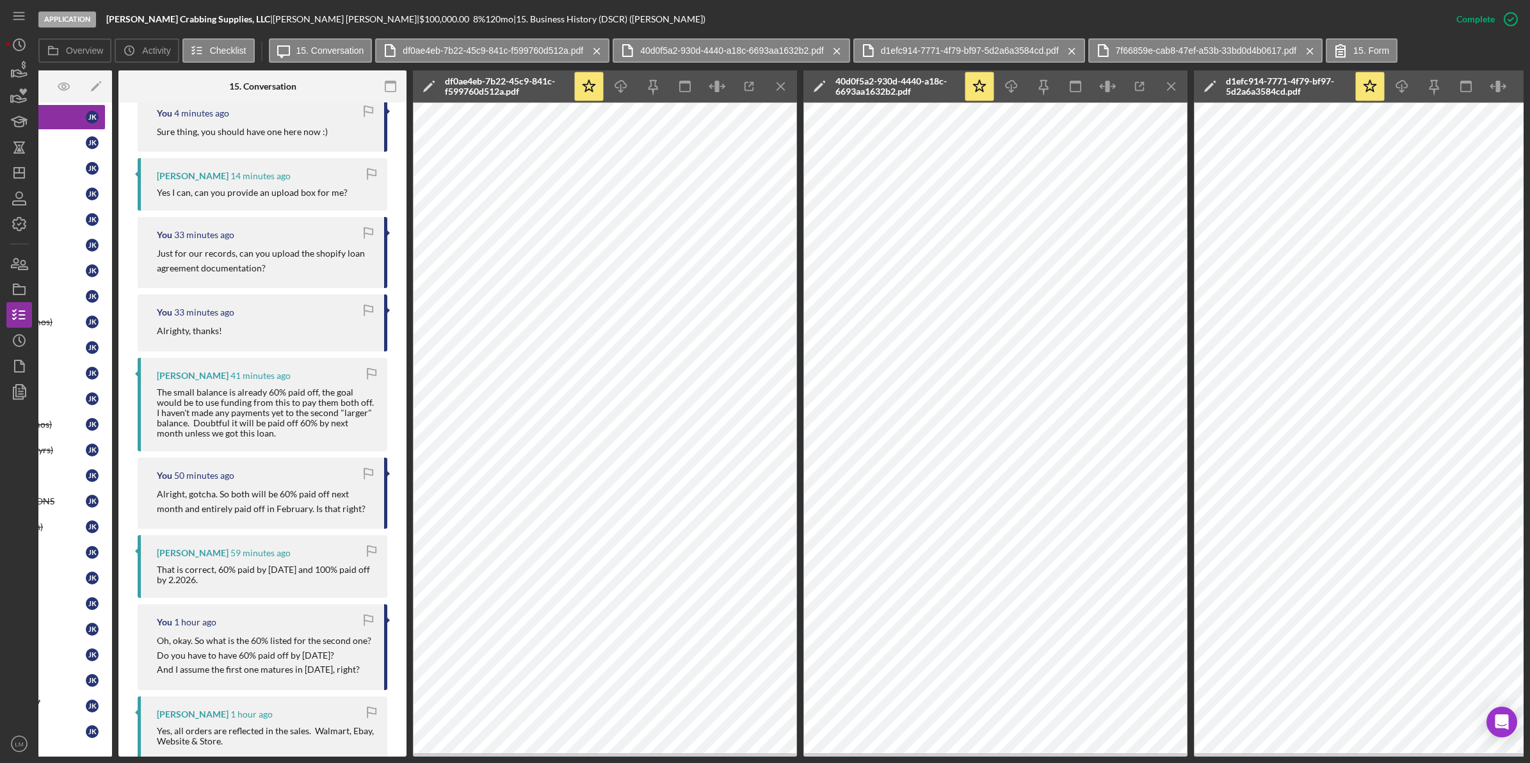
scroll to position [880, 0]
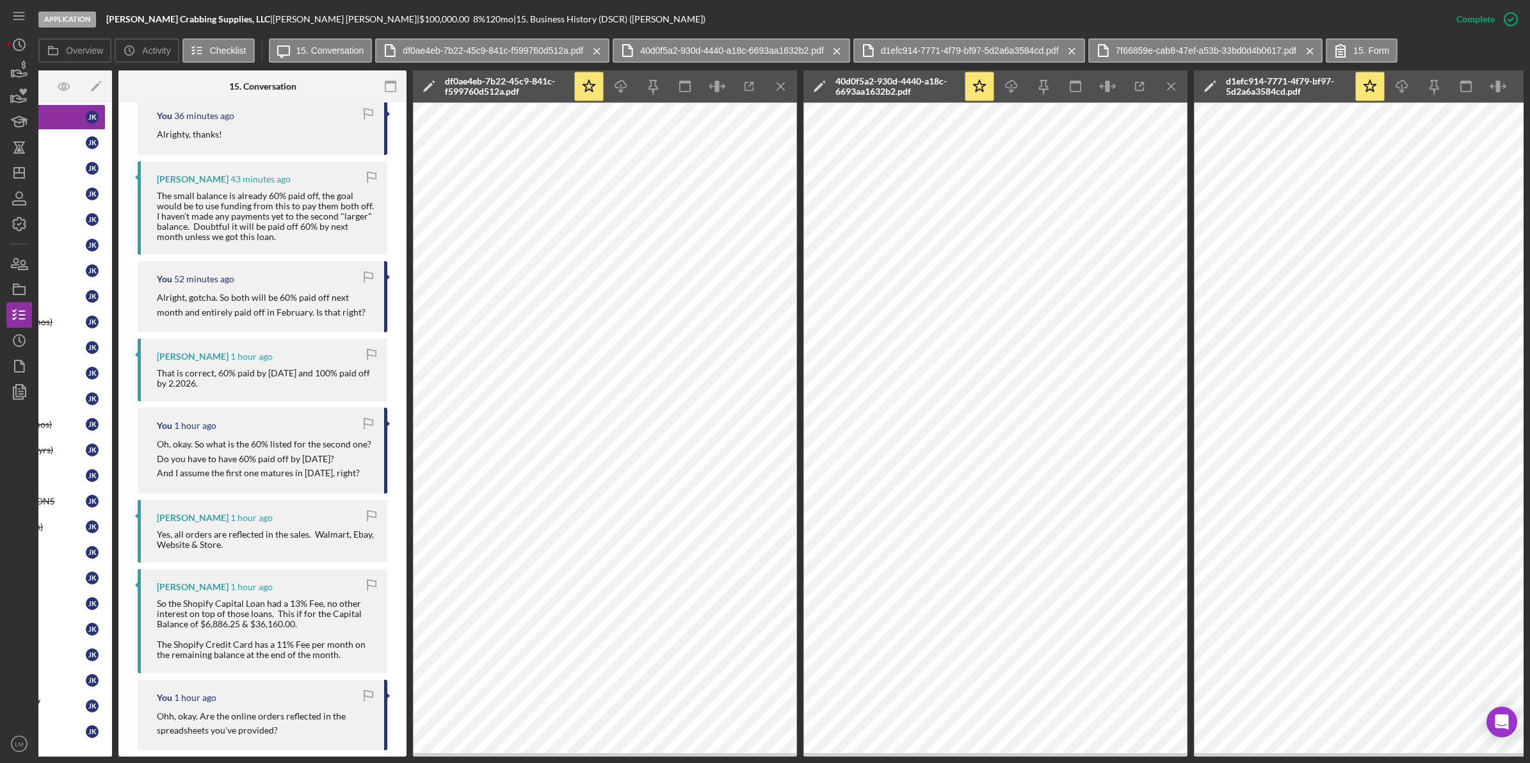
click at [328, 661] on div "So the Shopify Capital Loan had a 13% Fee, no other interest on top of those lo…" at bounding box center [266, 630] width 218 height 62
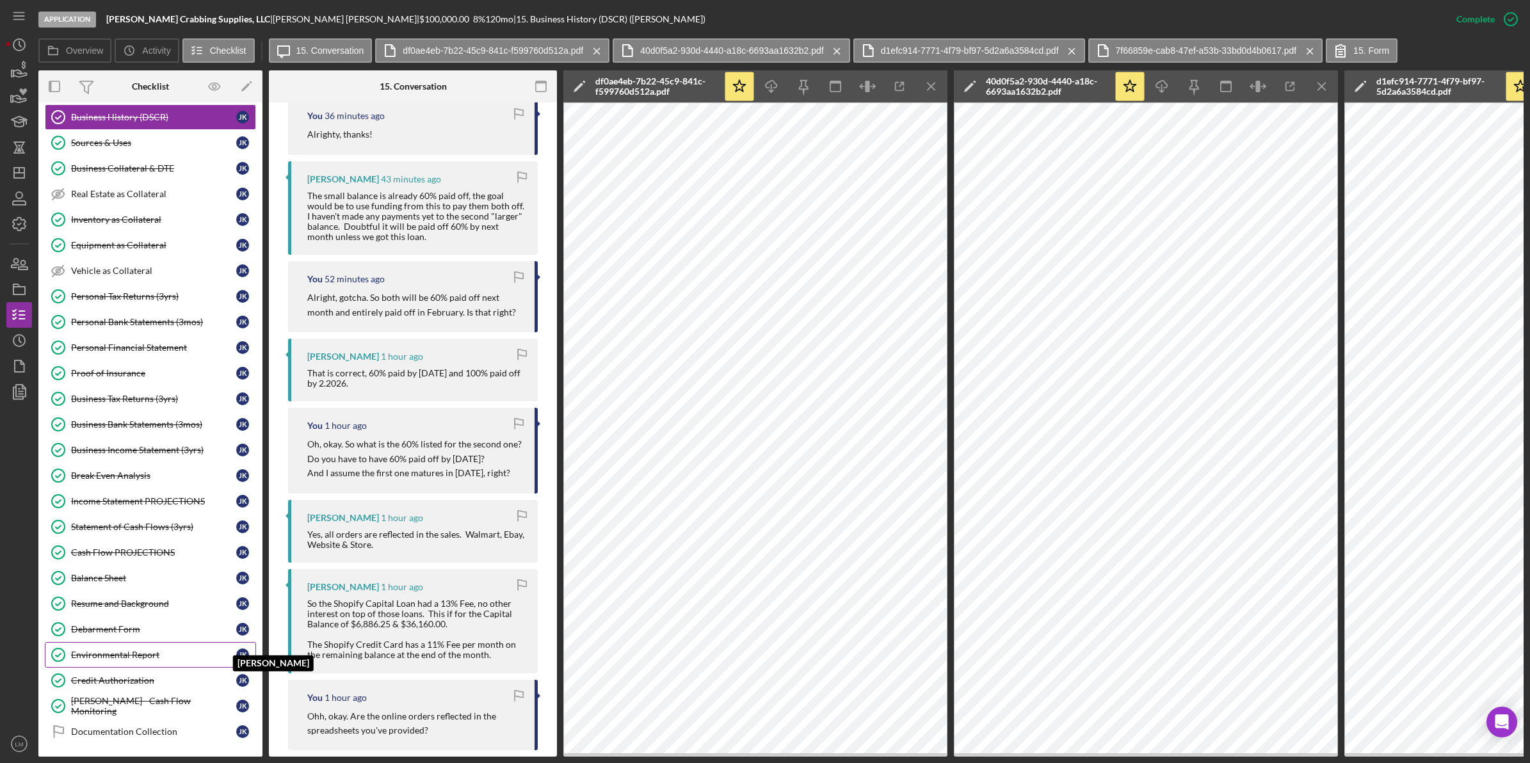
scroll to position [344, 0]
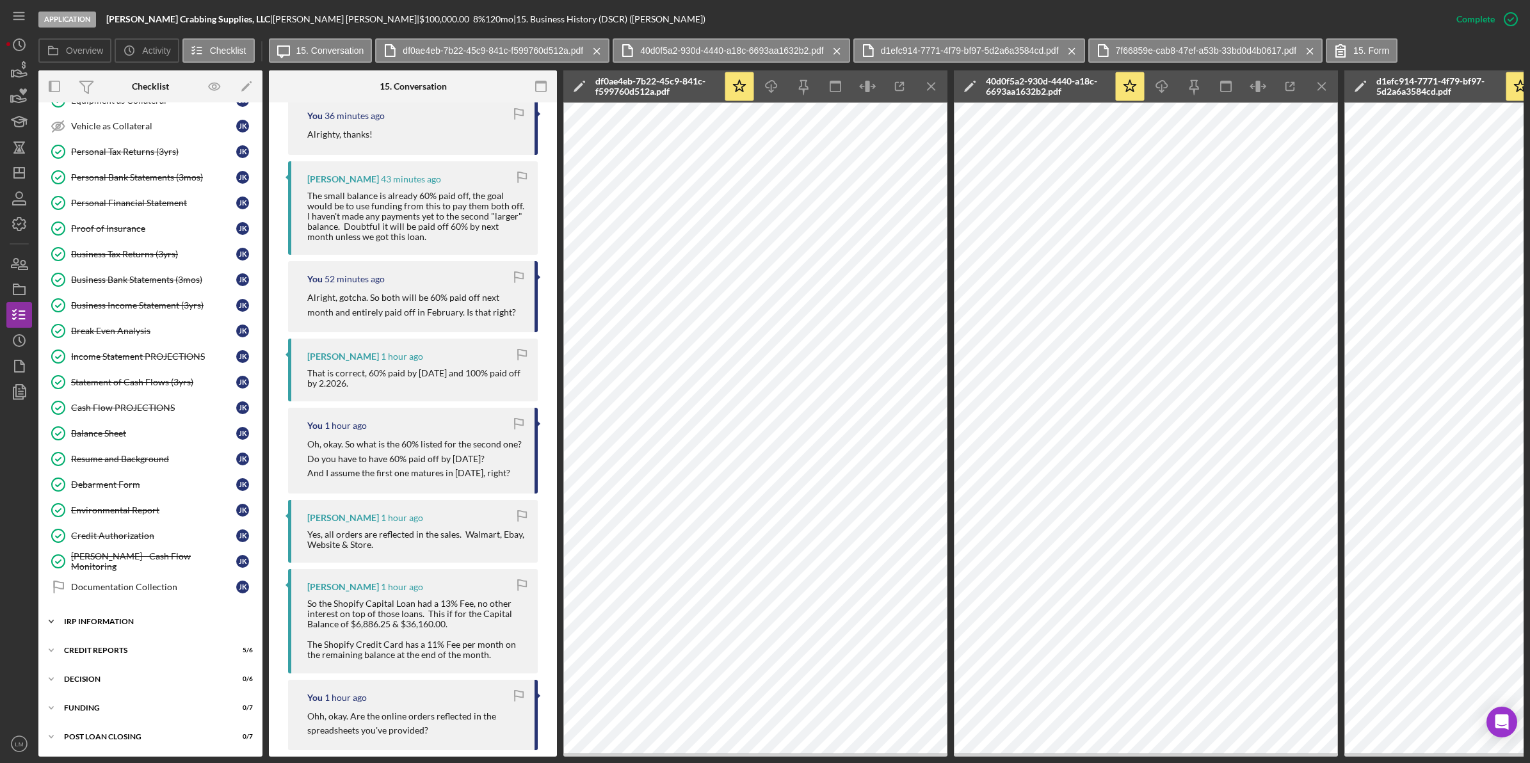
click at [200, 621] on div "IRP Information" at bounding box center [155, 622] width 182 height 8
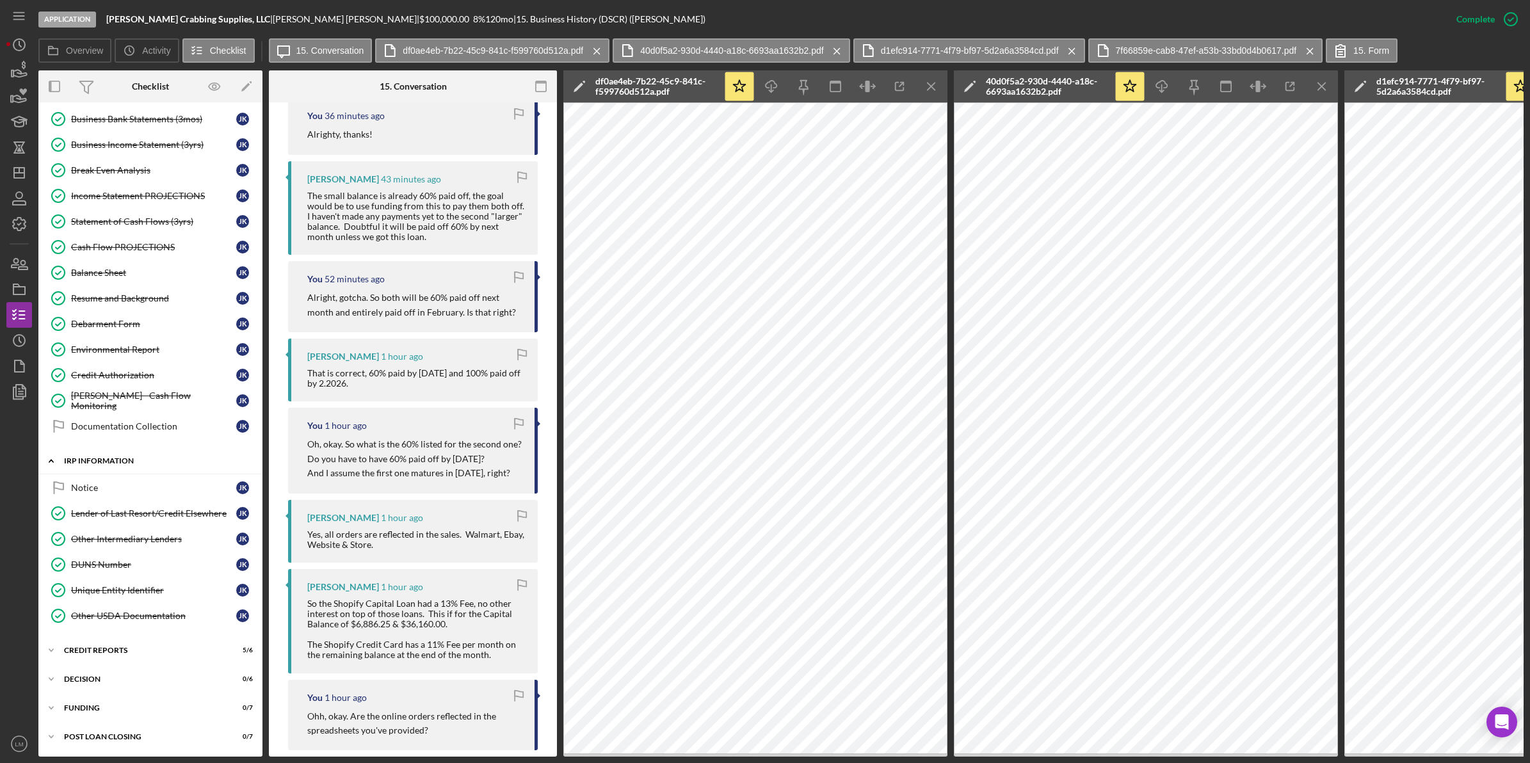
scroll to position [507, 0]
click at [183, 653] on div "Icon/Expander credit reports 5 / 6" at bounding box center [150, 651] width 224 height 26
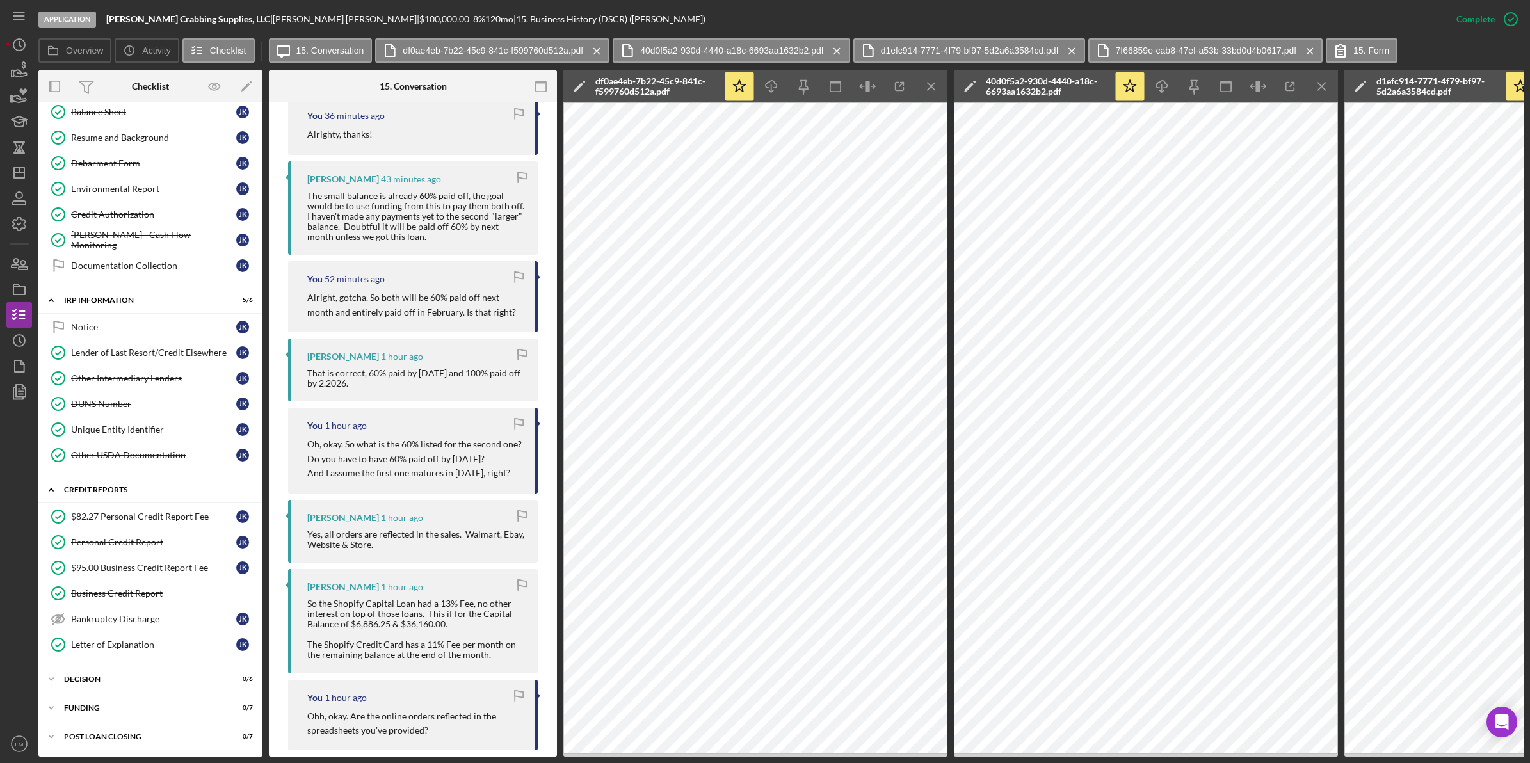
scroll to position [670, 0]
click at [184, 653] on link "Letter of Explanation Letter of Explanation J K" at bounding box center [150, 645] width 211 height 26
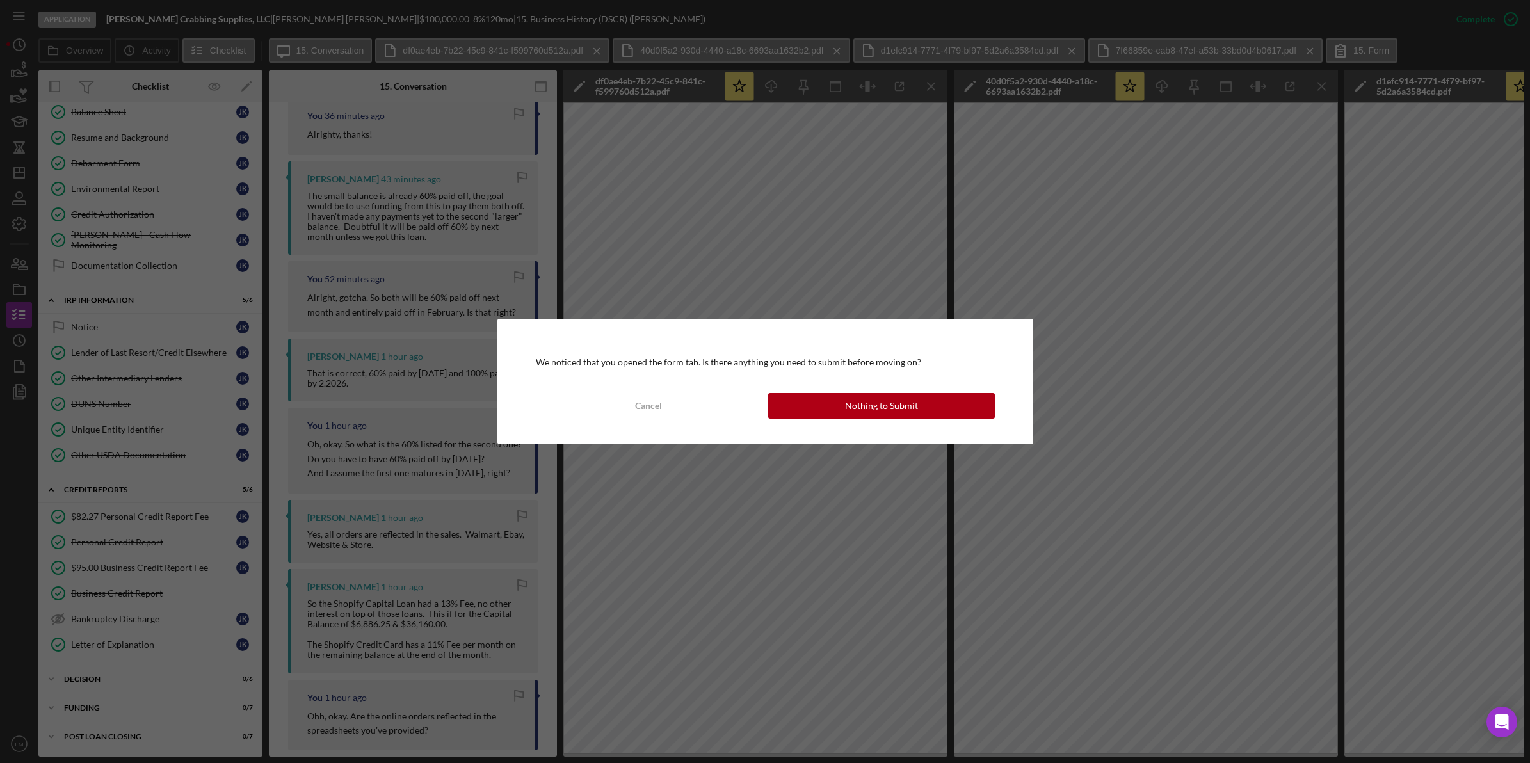
click at [920, 419] on div "We noticed that you opened the form tab. Is there anything you need to submit b…" at bounding box center [765, 381] width 536 height 125
click at [928, 414] on button "Nothing to Submit" at bounding box center [881, 406] width 227 height 26
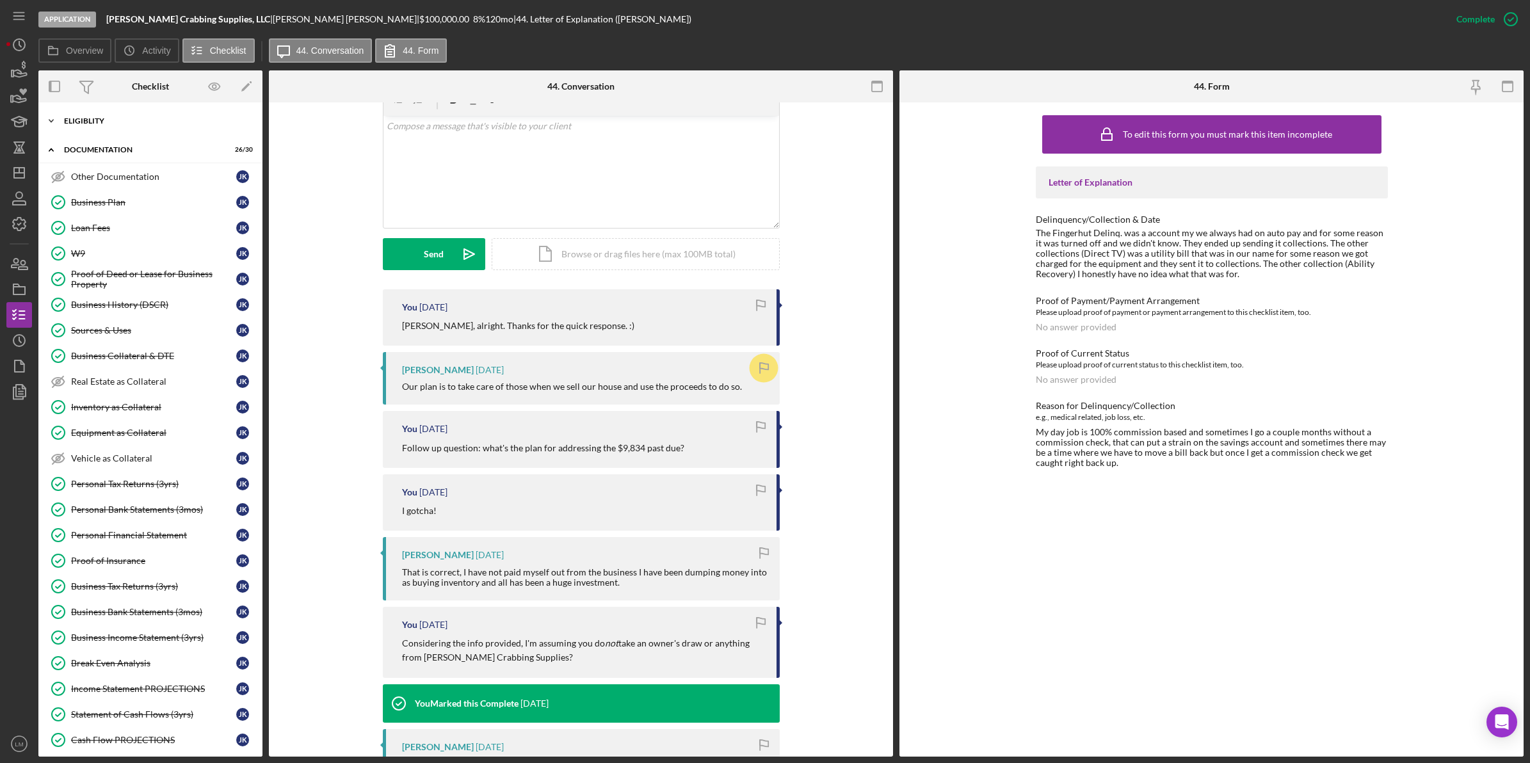
click at [155, 117] on div "Eligiblity" at bounding box center [155, 121] width 182 height 8
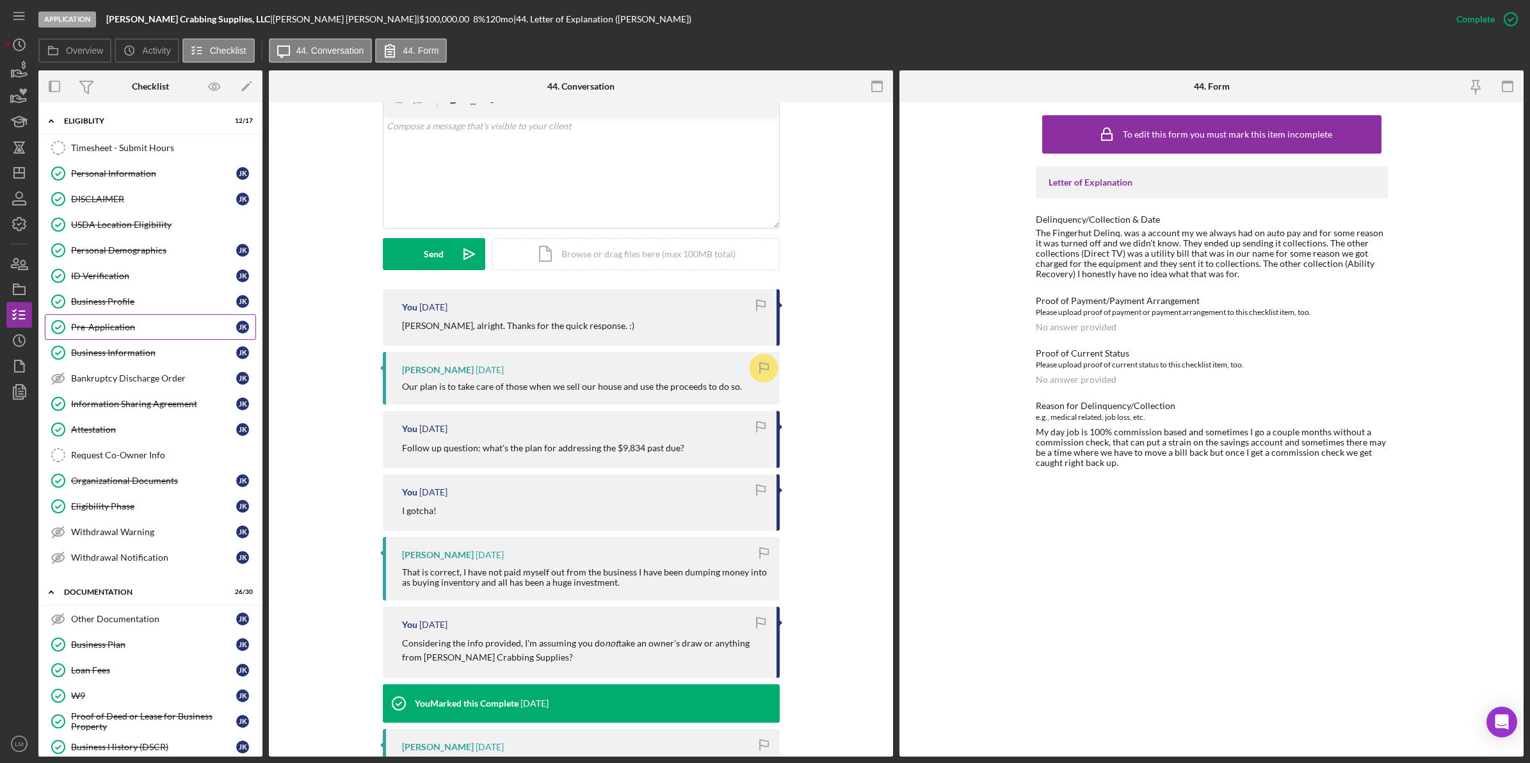
click at [133, 325] on div "Pre-Application" at bounding box center [153, 327] width 165 height 10
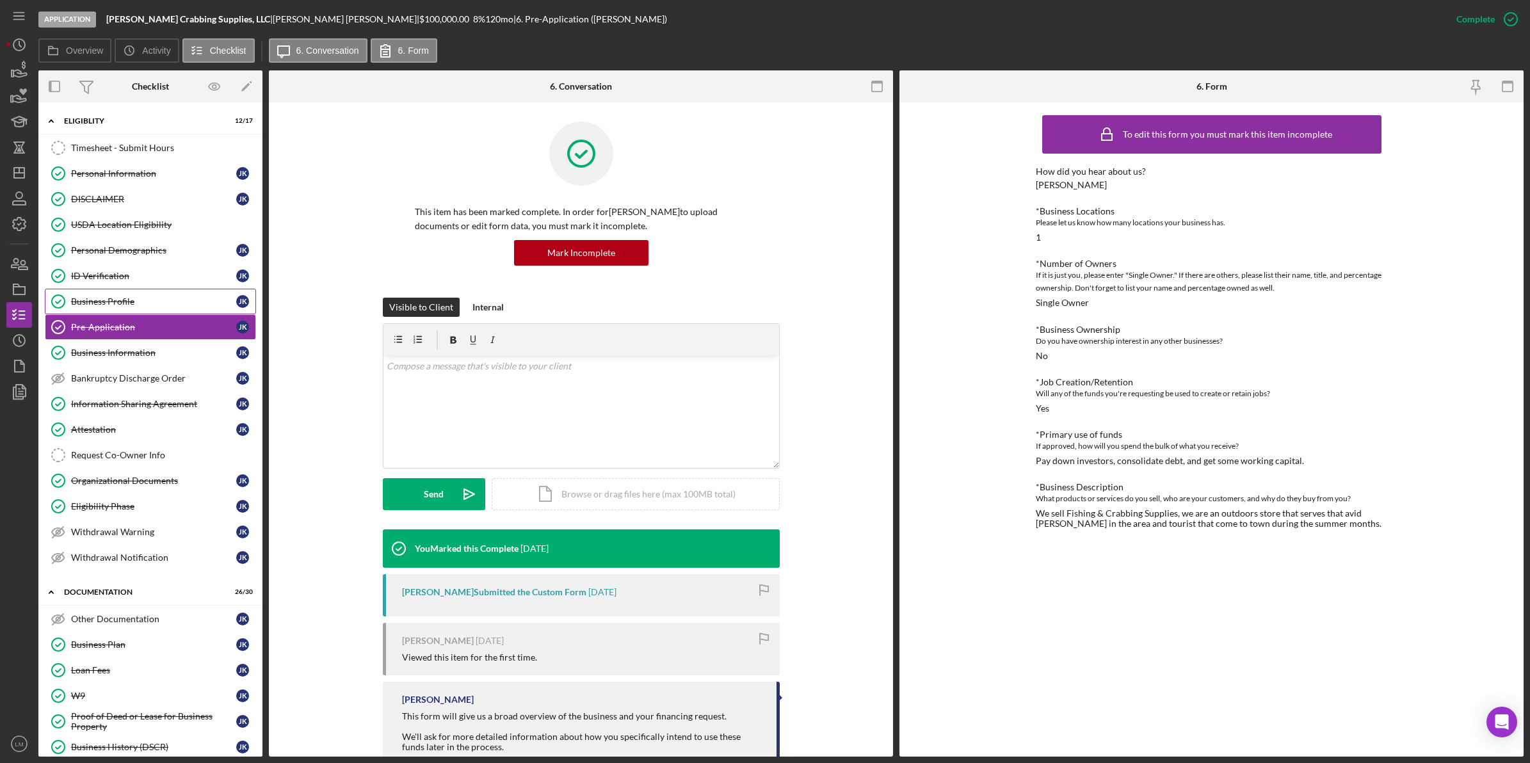
click at [147, 310] on link "Business Profile Business Profile J K" at bounding box center [150, 302] width 211 height 26
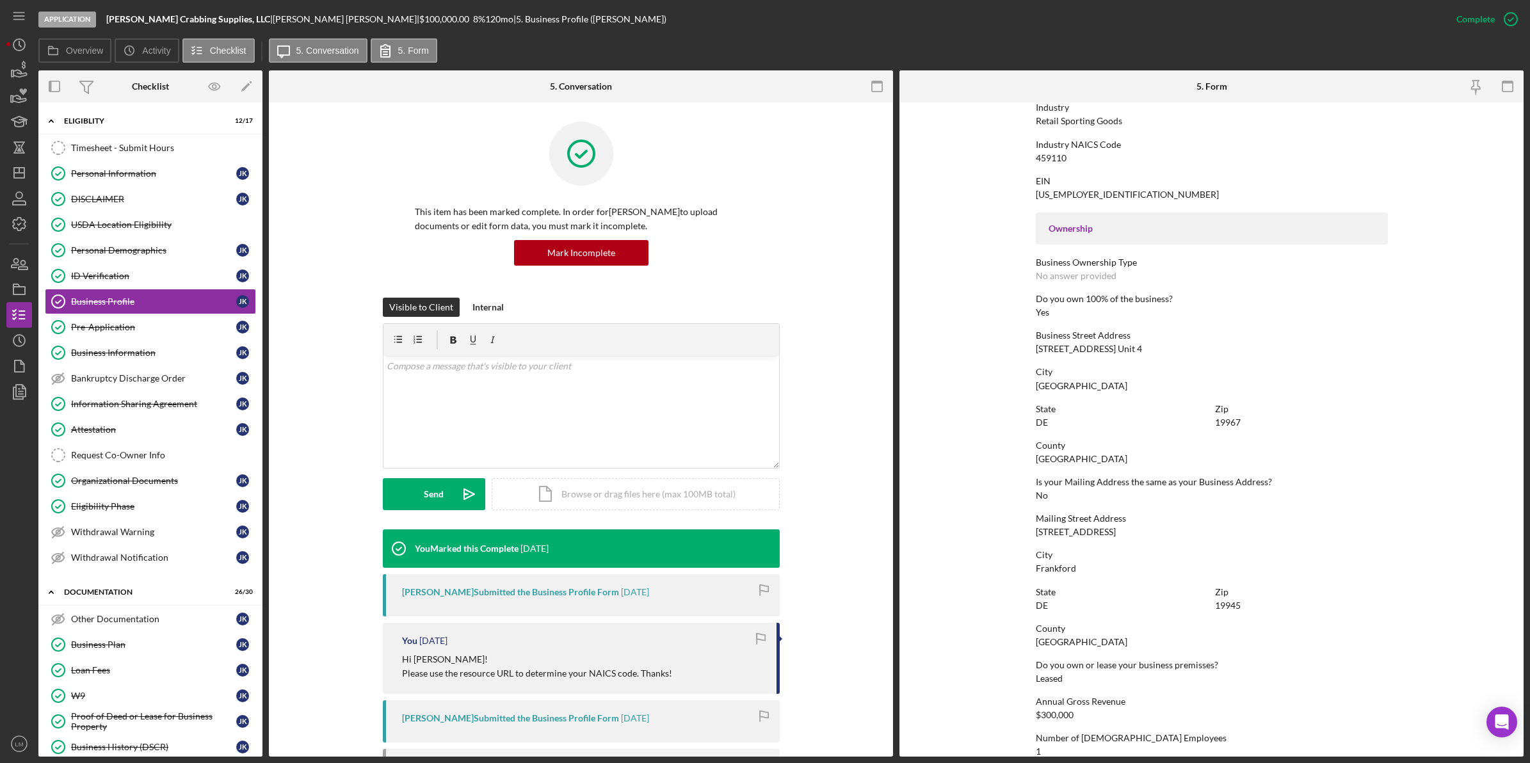
scroll to position [458, 0]
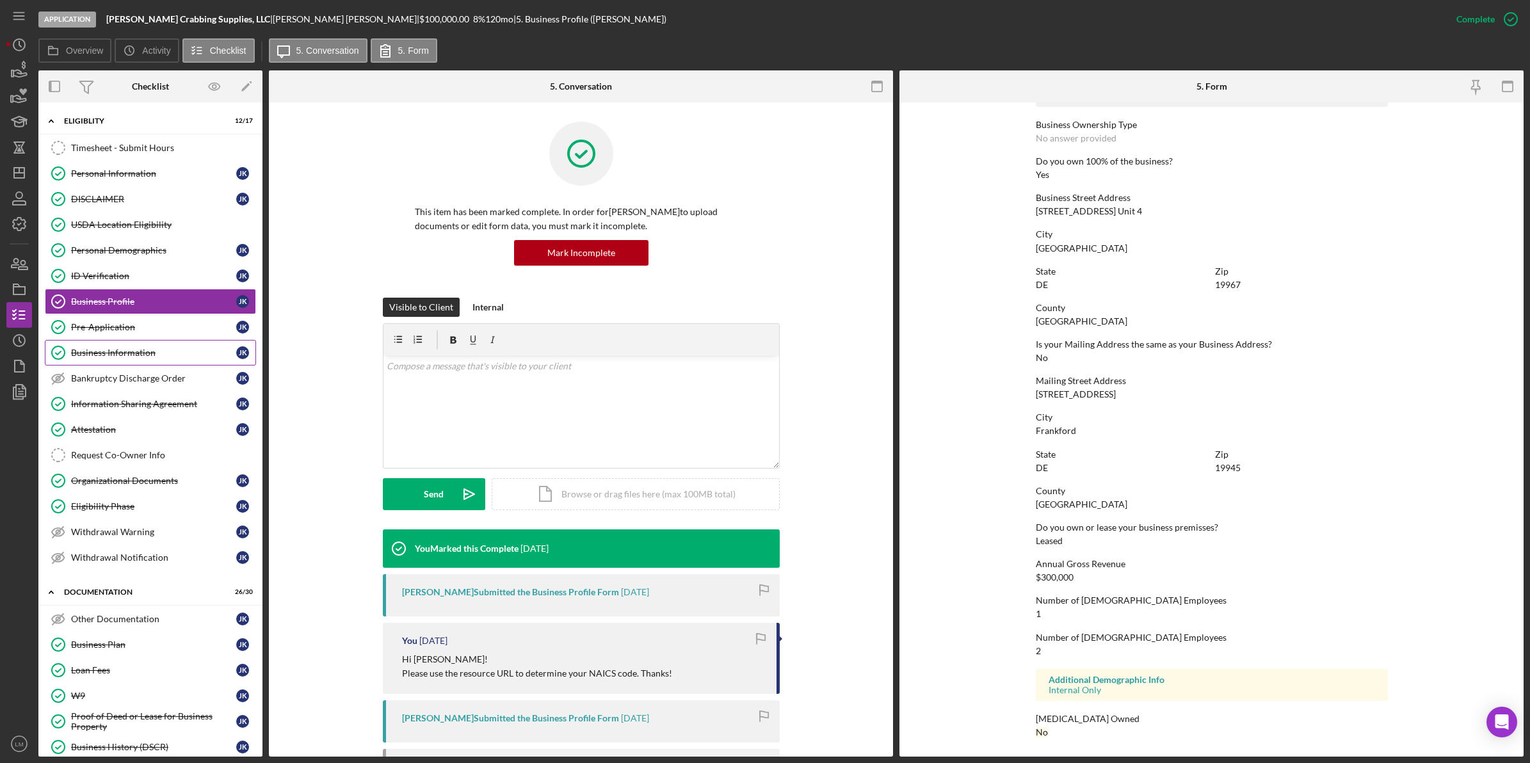
click at [108, 356] on div "Business Information" at bounding box center [153, 353] width 165 height 10
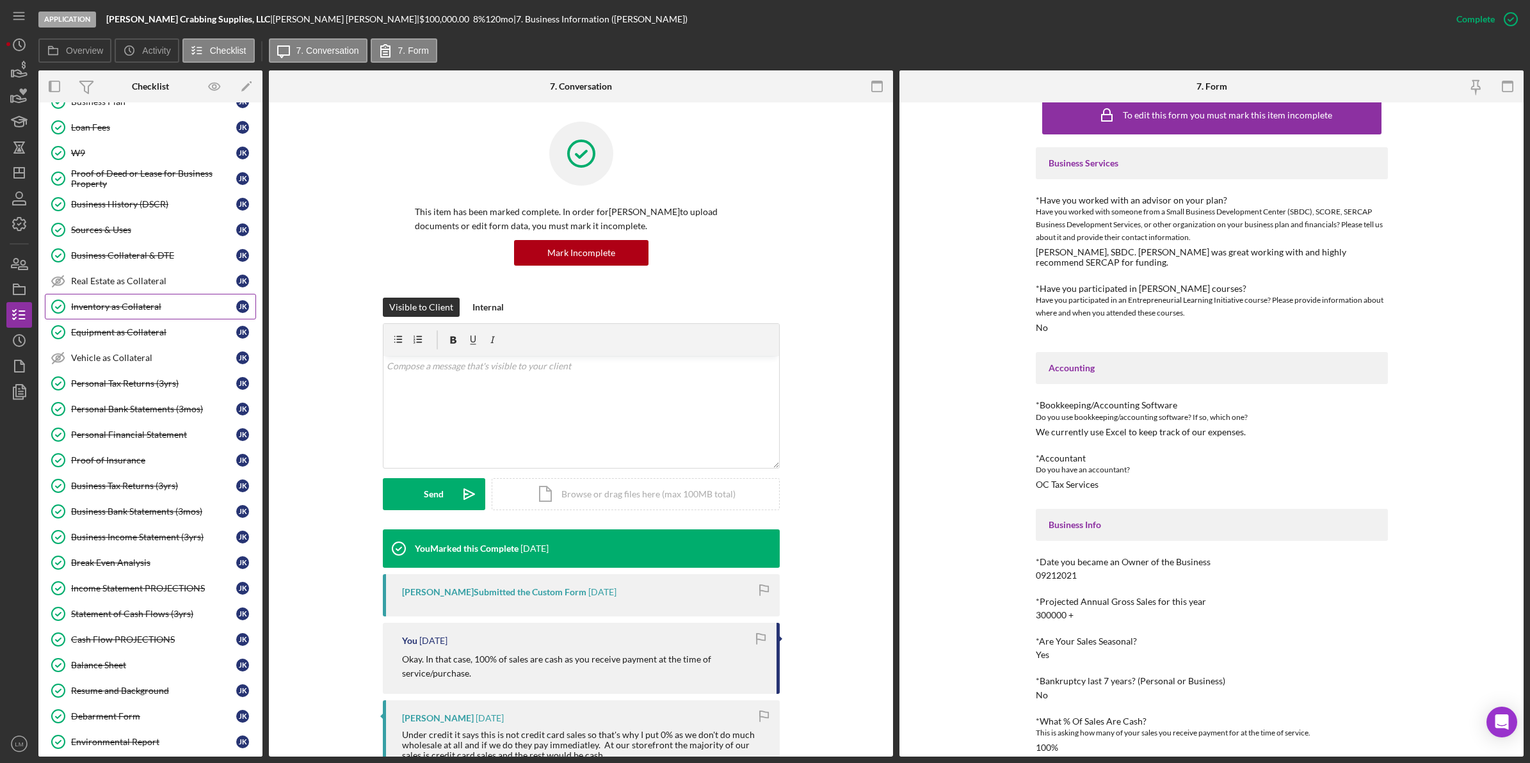
scroll to position [560, 0]
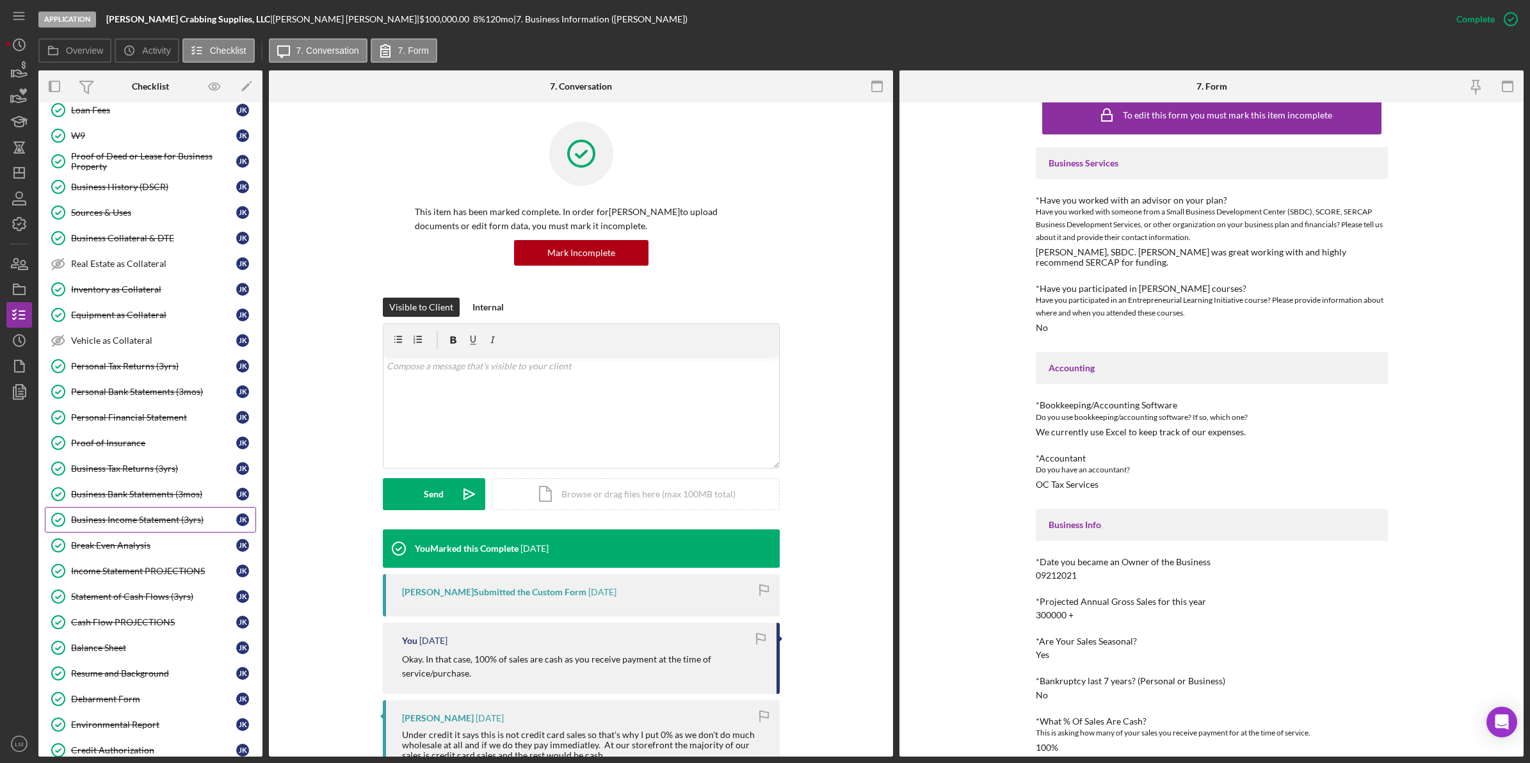
click at [181, 520] on link "Business Income Statement (3yrs) Business Income Statement (3yrs) J K" at bounding box center [150, 520] width 211 height 26
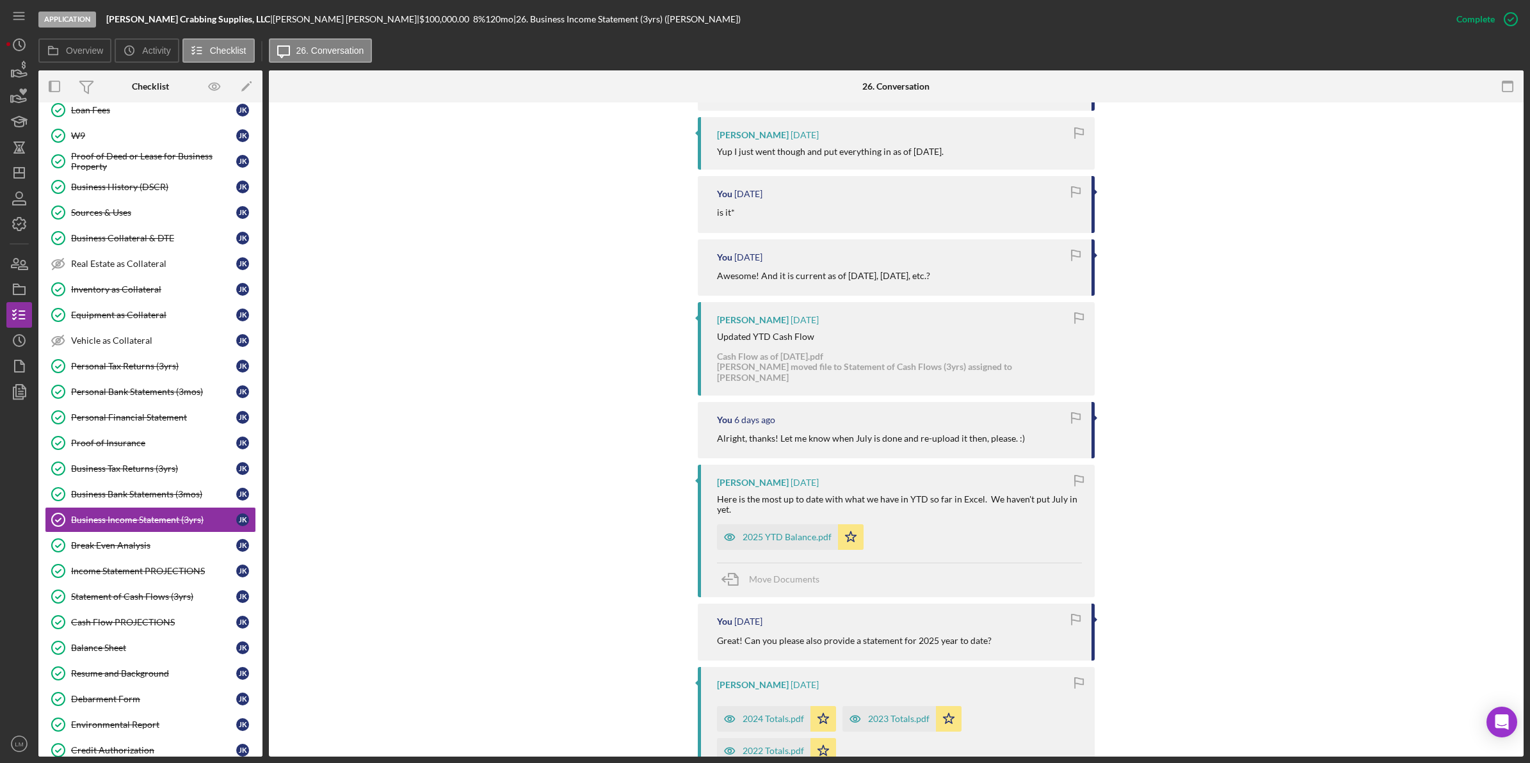
scroll to position [1120, 0]
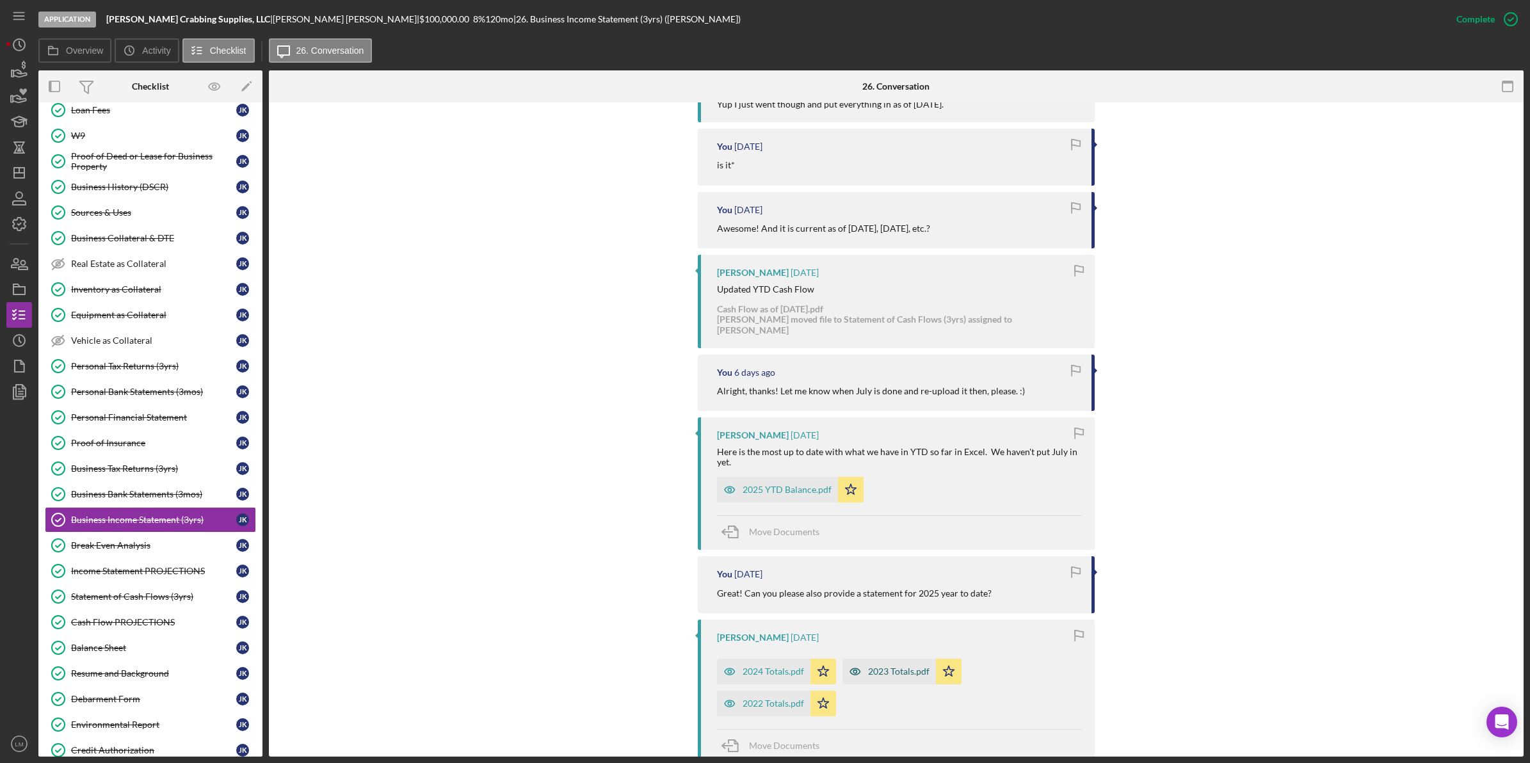
click at [906, 666] on div "2023 Totals.pdf" at bounding box center [898, 671] width 61 height 10
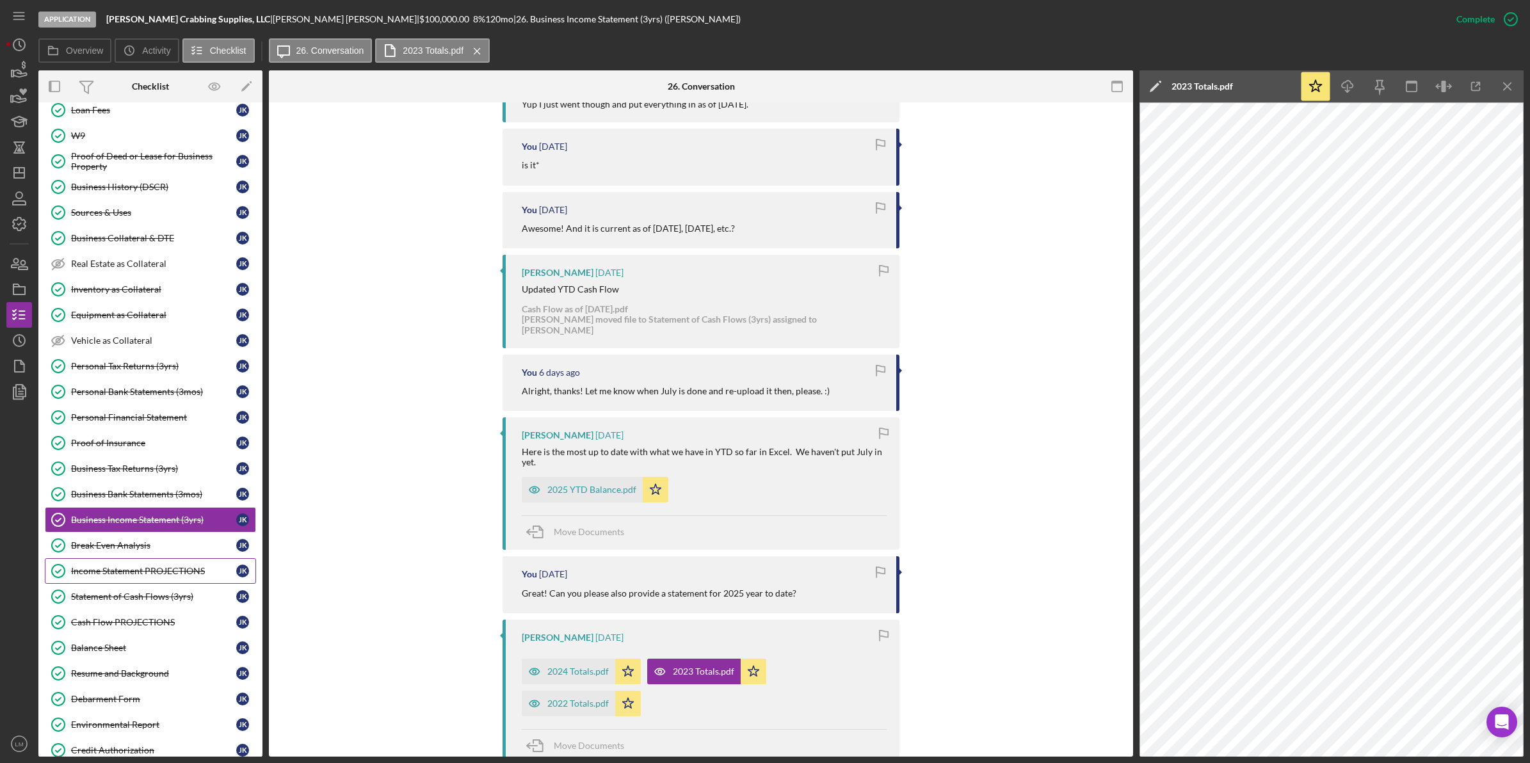
click at [175, 576] on div "Income Statement PROJECTIONS" at bounding box center [153, 571] width 165 height 10
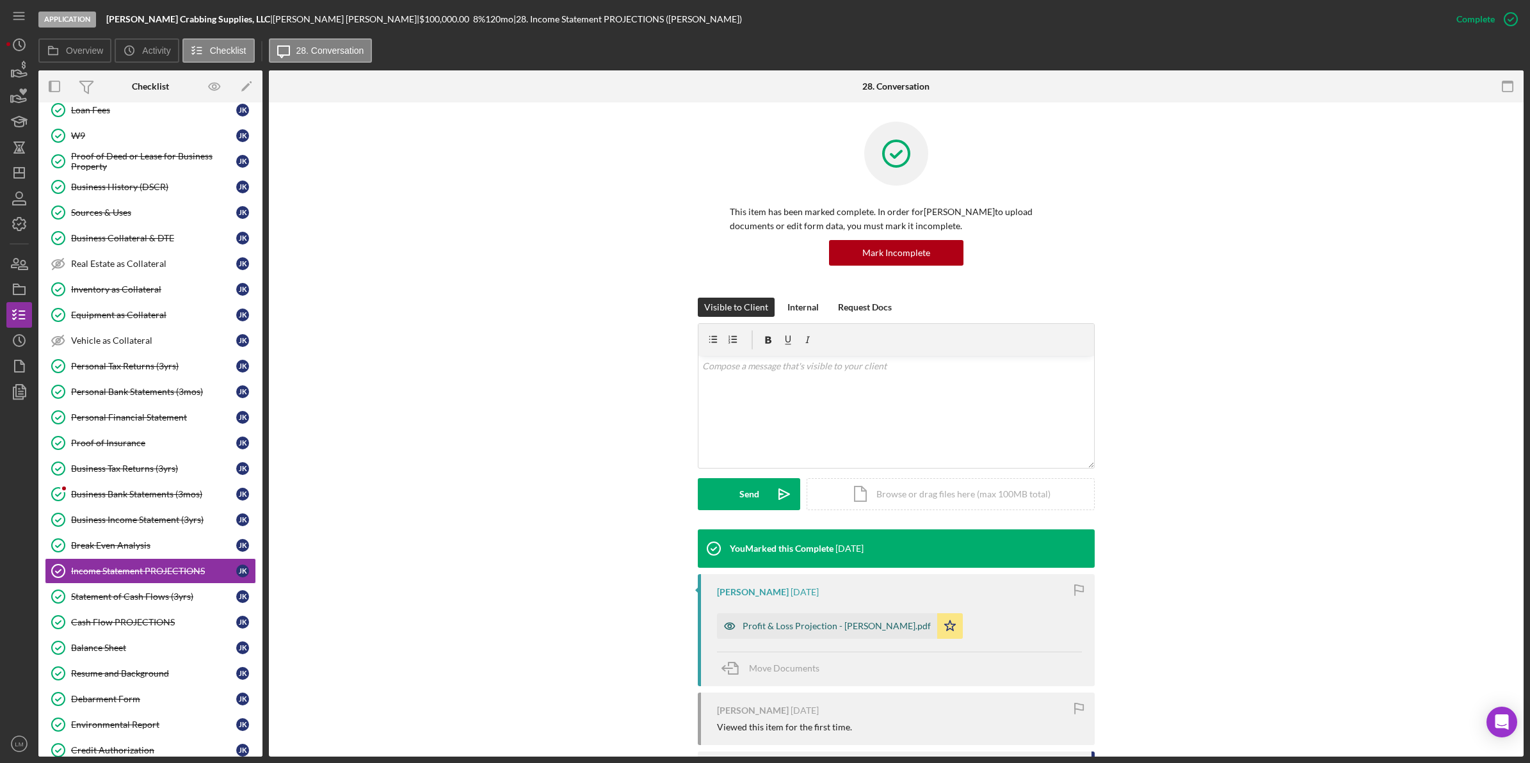
click at [800, 632] on div "Profit & Loss Projection - Kohr.pdf" at bounding box center [827, 626] width 220 height 26
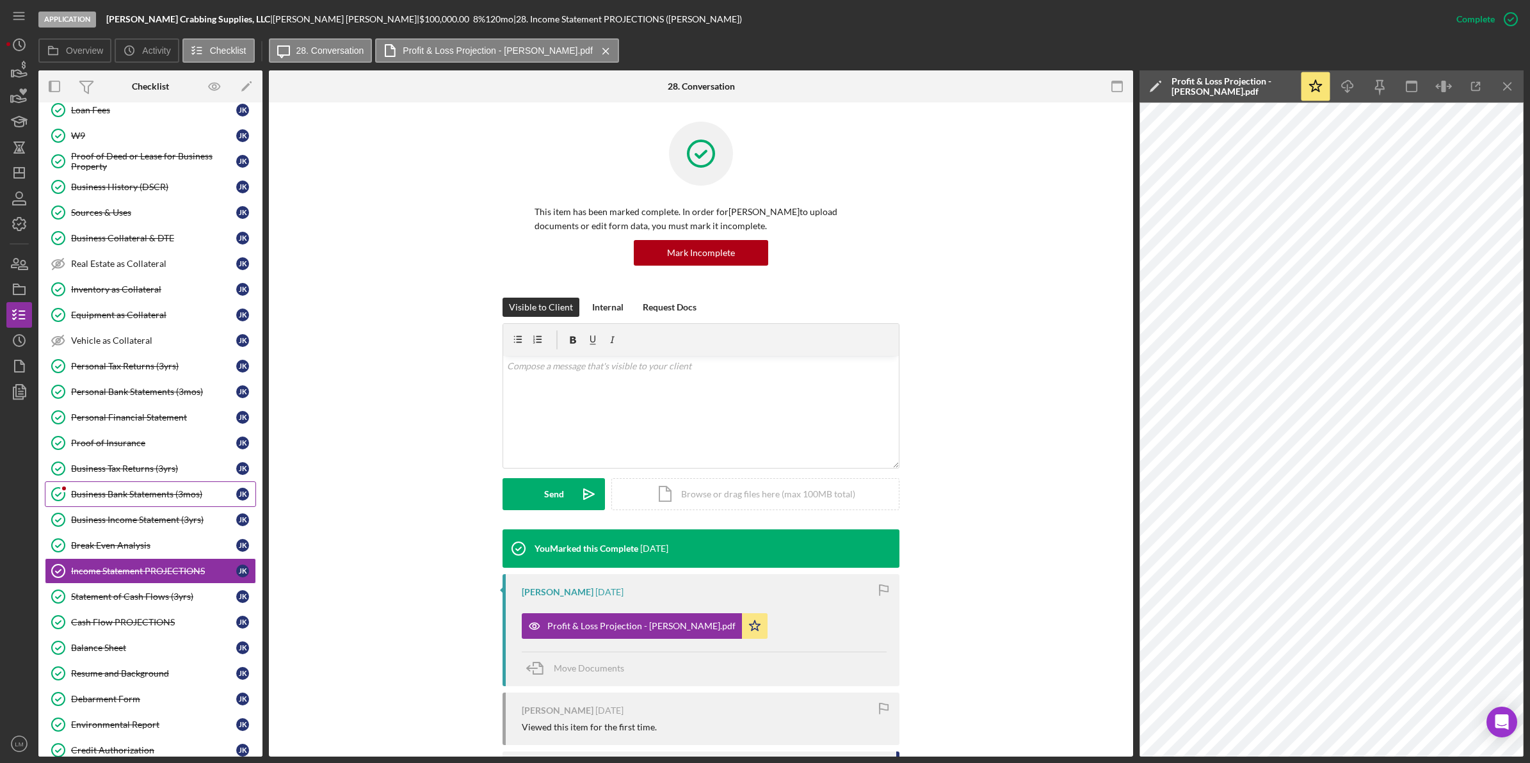
click at [160, 499] on div "Business Bank Statements (3mos)" at bounding box center [153, 494] width 165 height 10
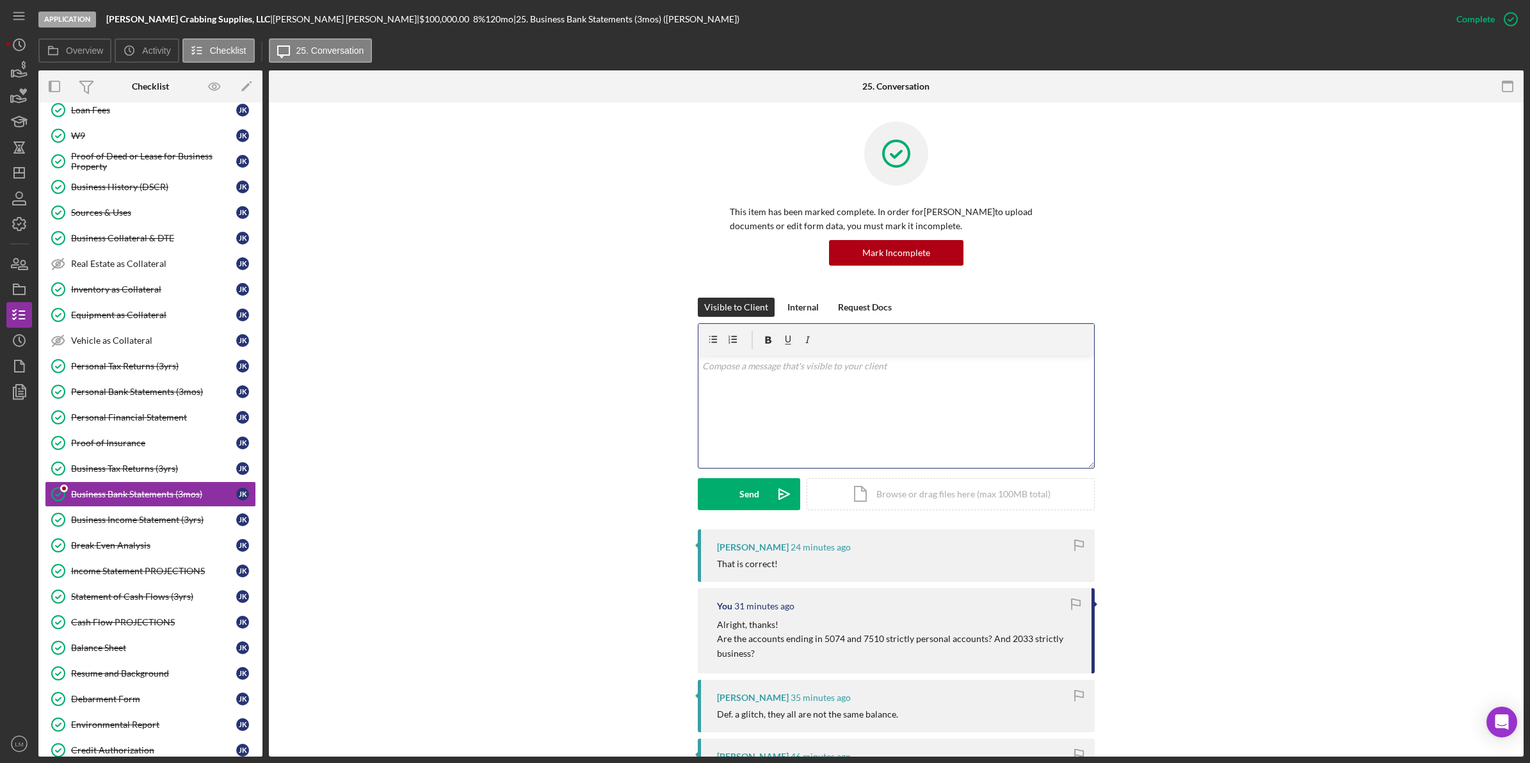
click at [929, 420] on div "v Color teal Color pink Remove color Add row above Add row below Add column bef…" at bounding box center [896, 412] width 396 height 112
click at [754, 490] on div "Send" at bounding box center [749, 494] width 20 height 32
click at [545, 494] on div "Visible to Client Internal Request Docs v Color teal Color pink Remove color Ad…" at bounding box center [896, 414] width 1216 height 232
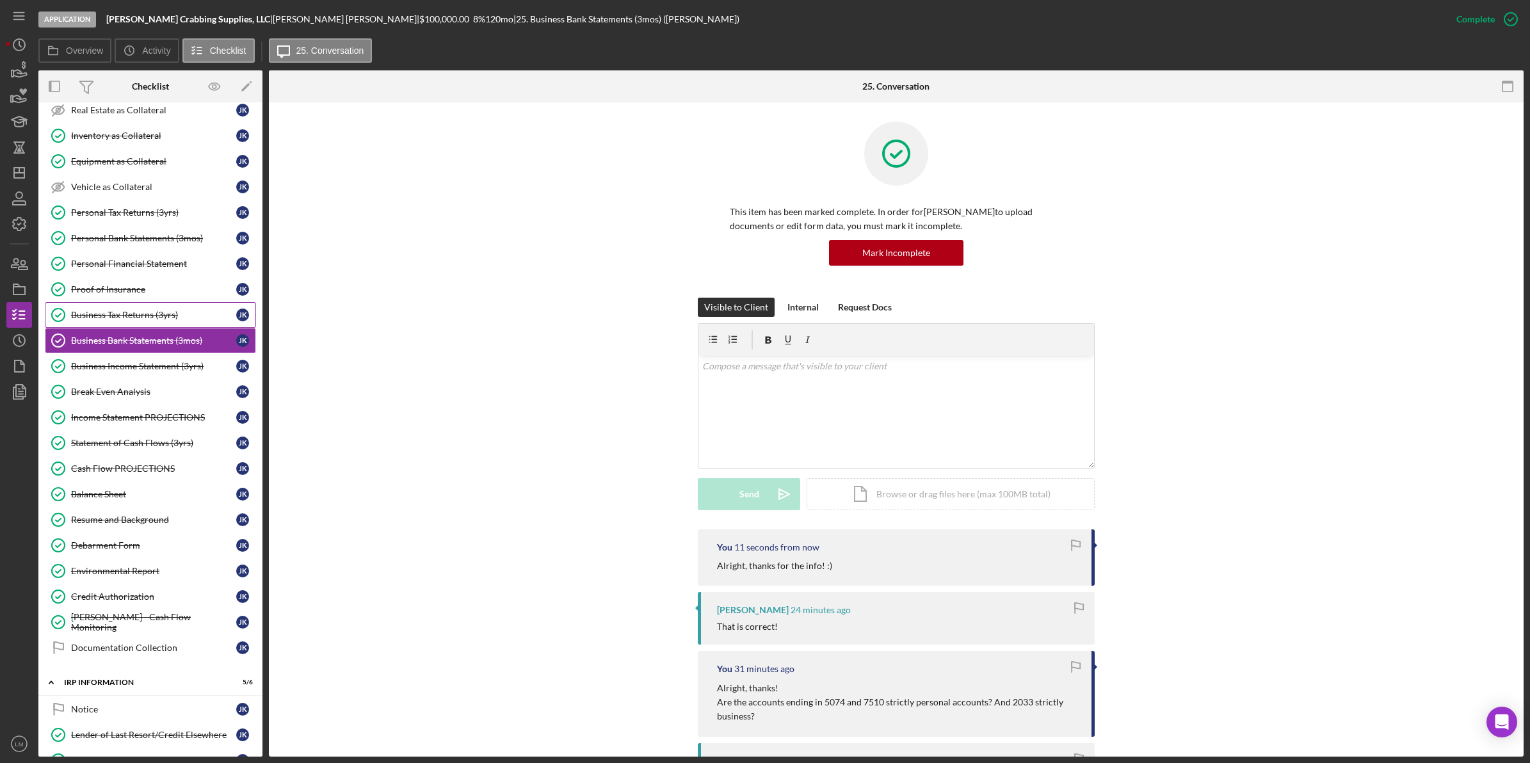
scroll to position [720, 0]
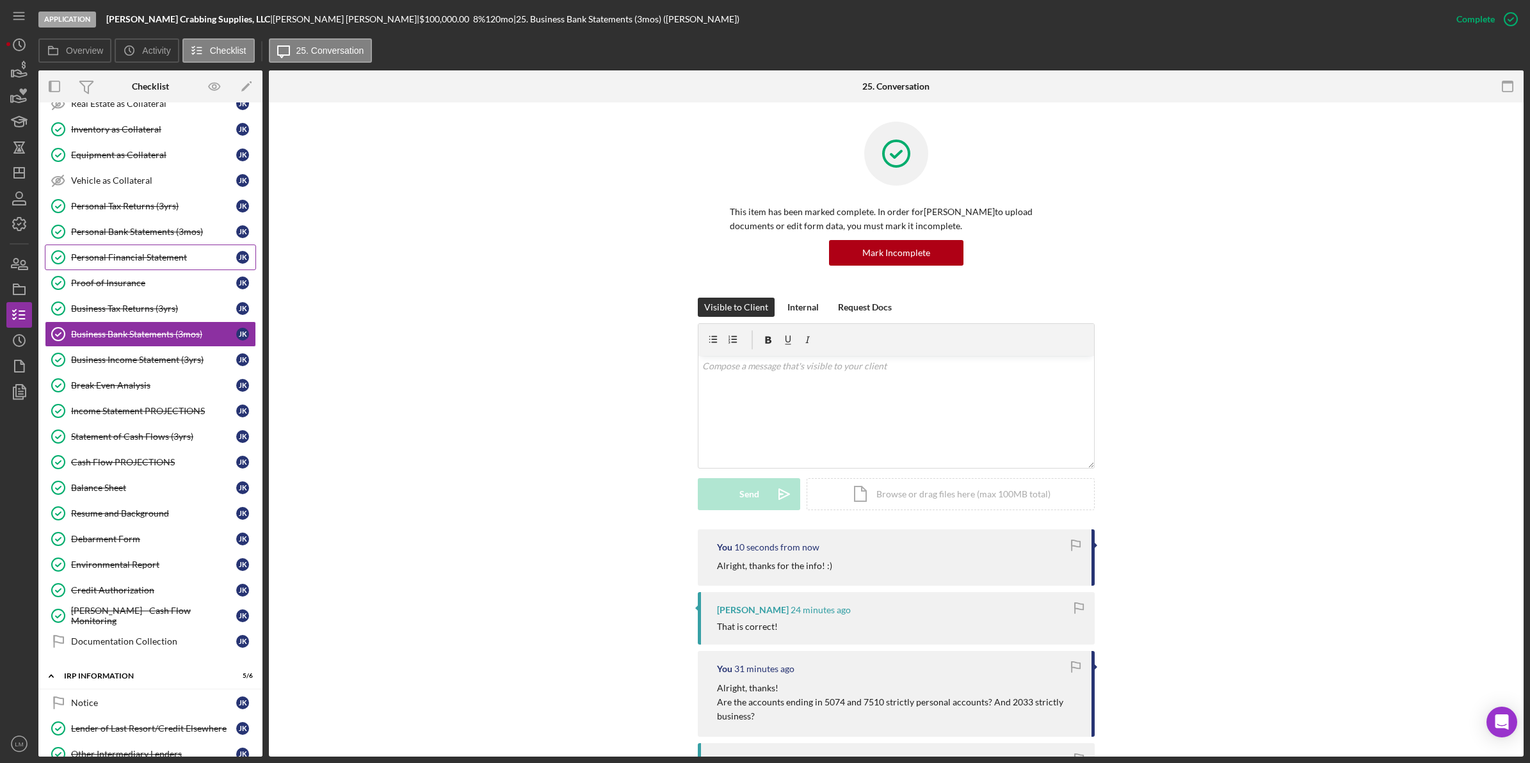
click at [196, 262] on div "Personal Financial Statement" at bounding box center [153, 257] width 165 height 10
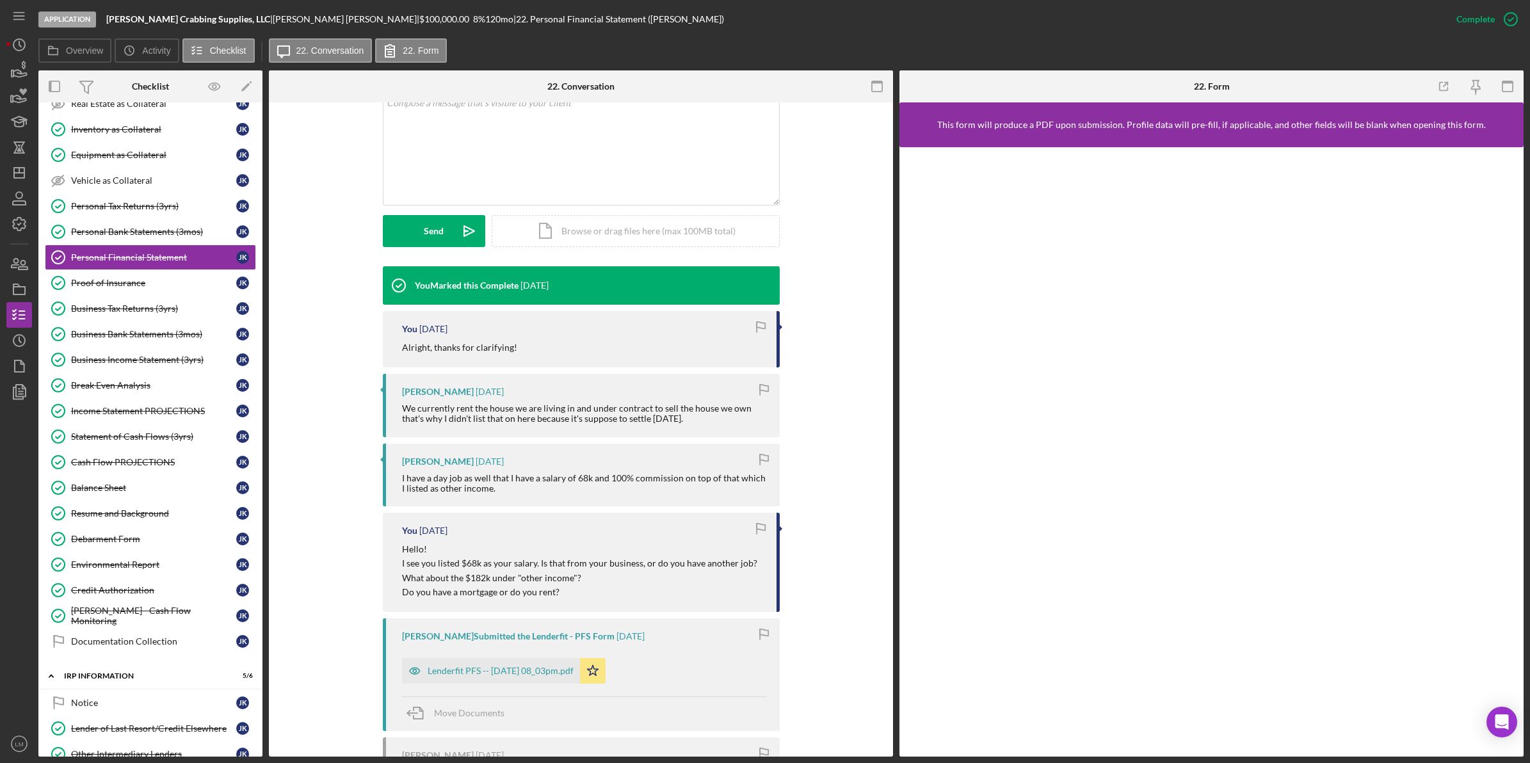
scroll to position [320, 0]
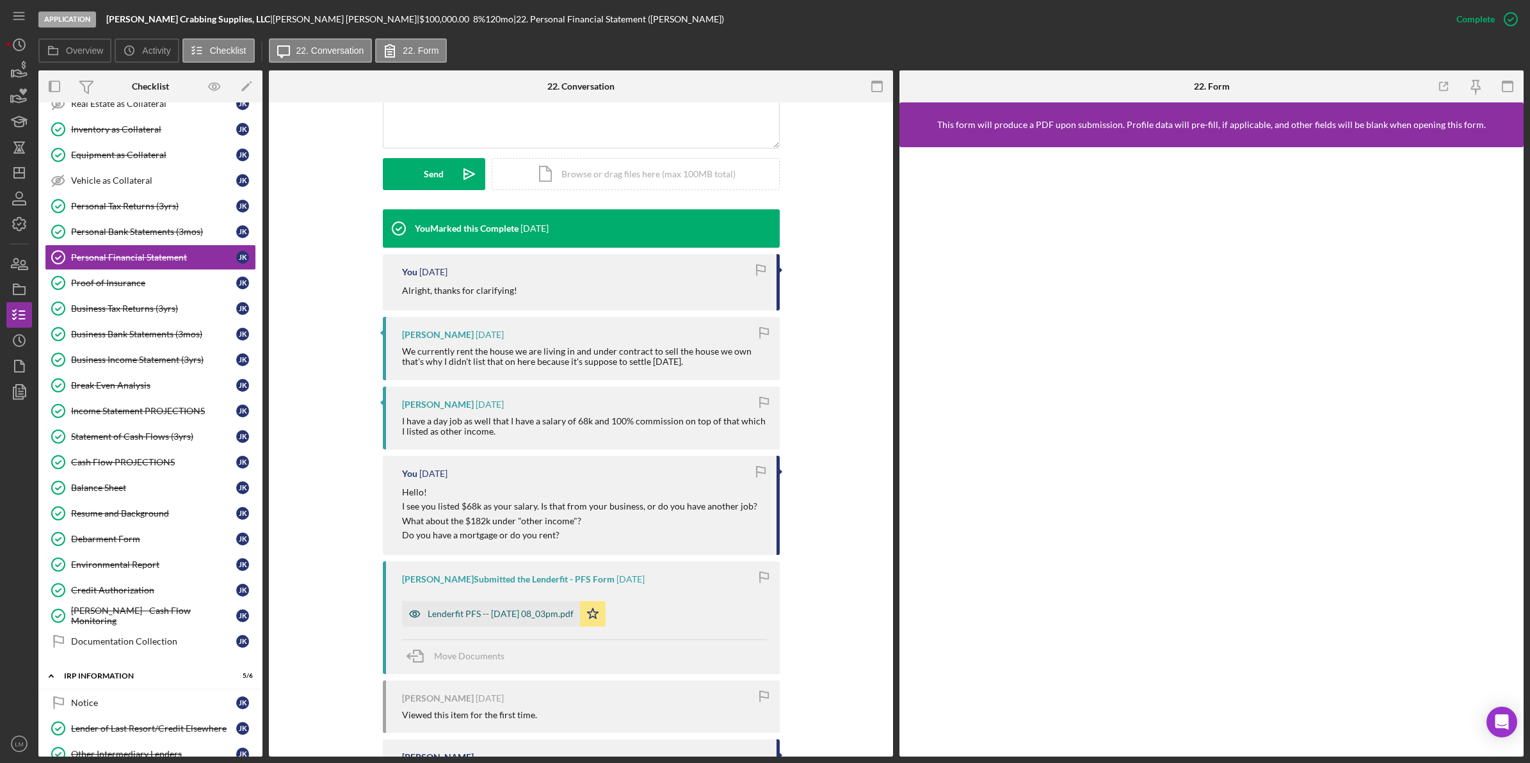
click at [529, 607] on div "Lenderfit PFS -- [DATE] 08_03pm.pdf" at bounding box center [491, 614] width 178 height 26
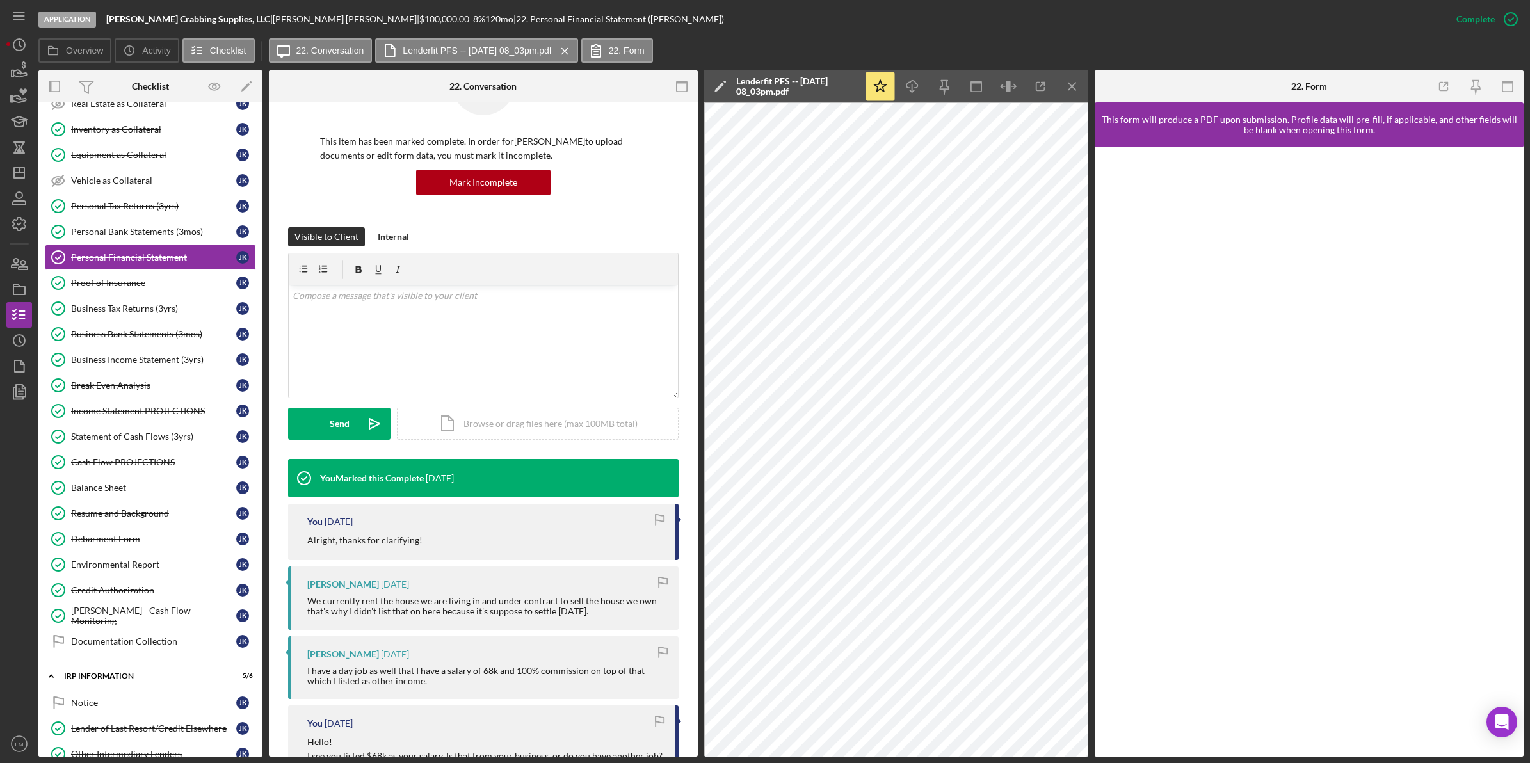
scroll to position [0, 0]
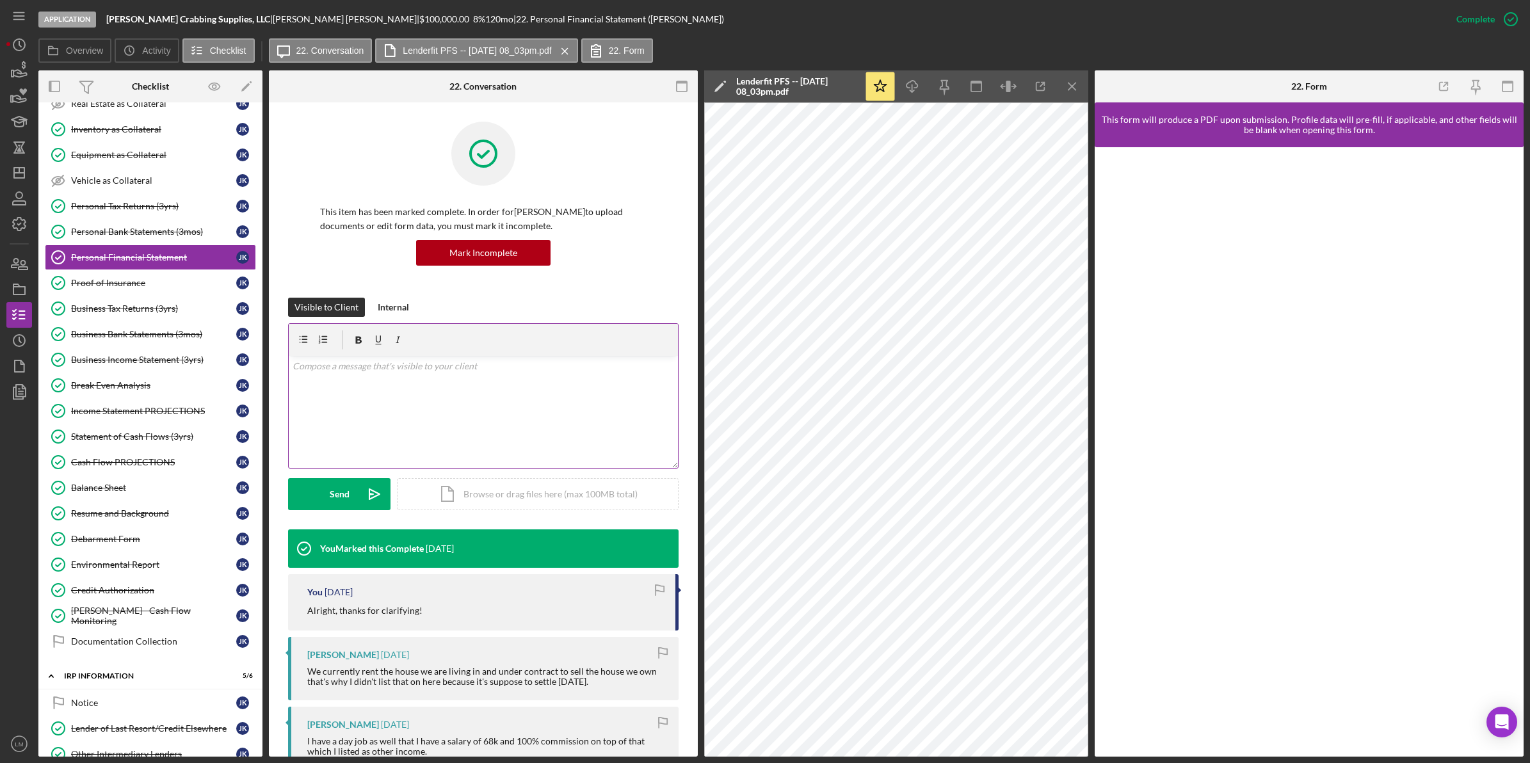
click at [451, 406] on div "v Color teal Color pink Remove color Add row above Add row below Add column bef…" at bounding box center [483, 412] width 389 height 112
click at [330, 498] on div "Send" at bounding box center [340, 494] width 20 height 32
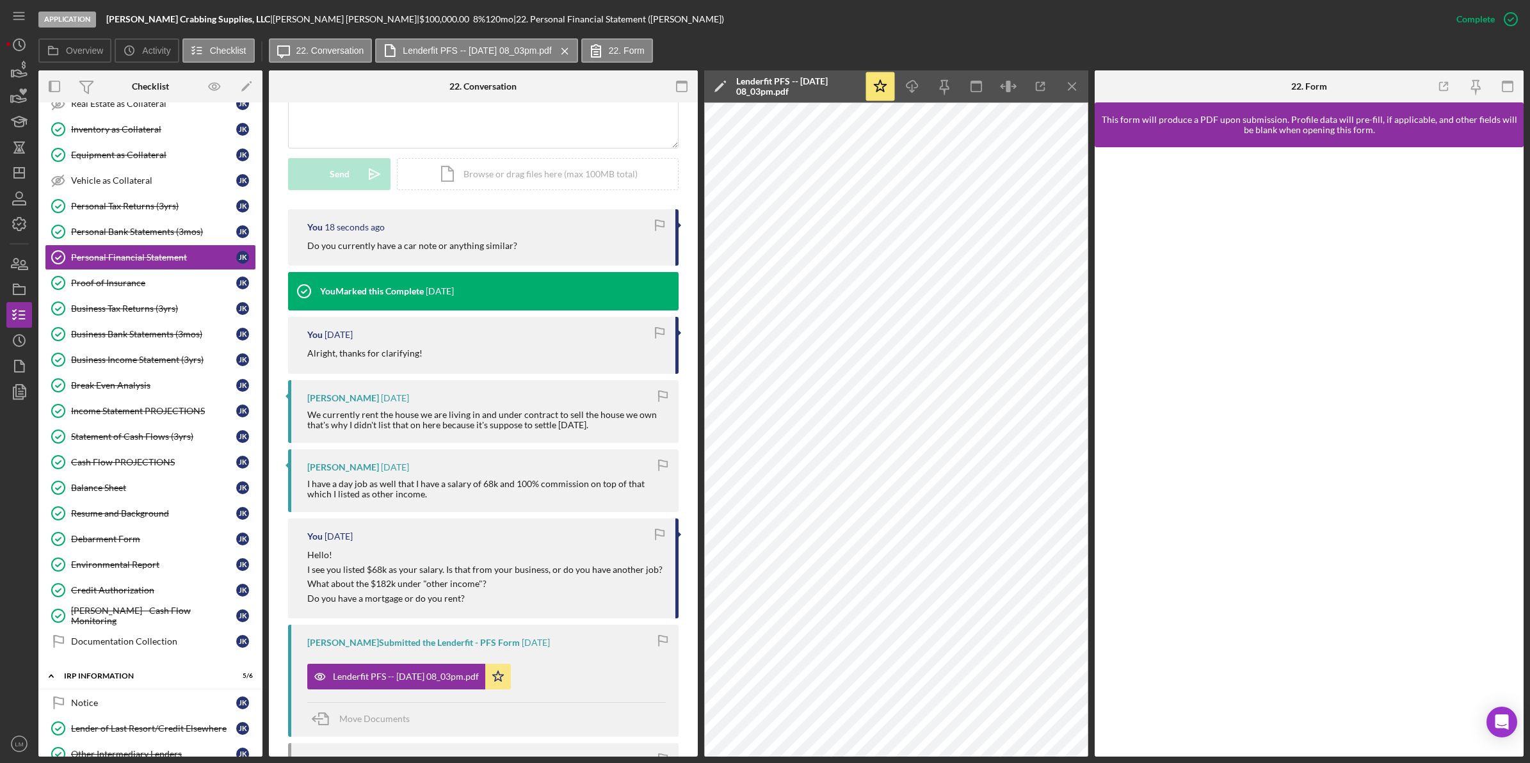
scroll to position [458, 0]
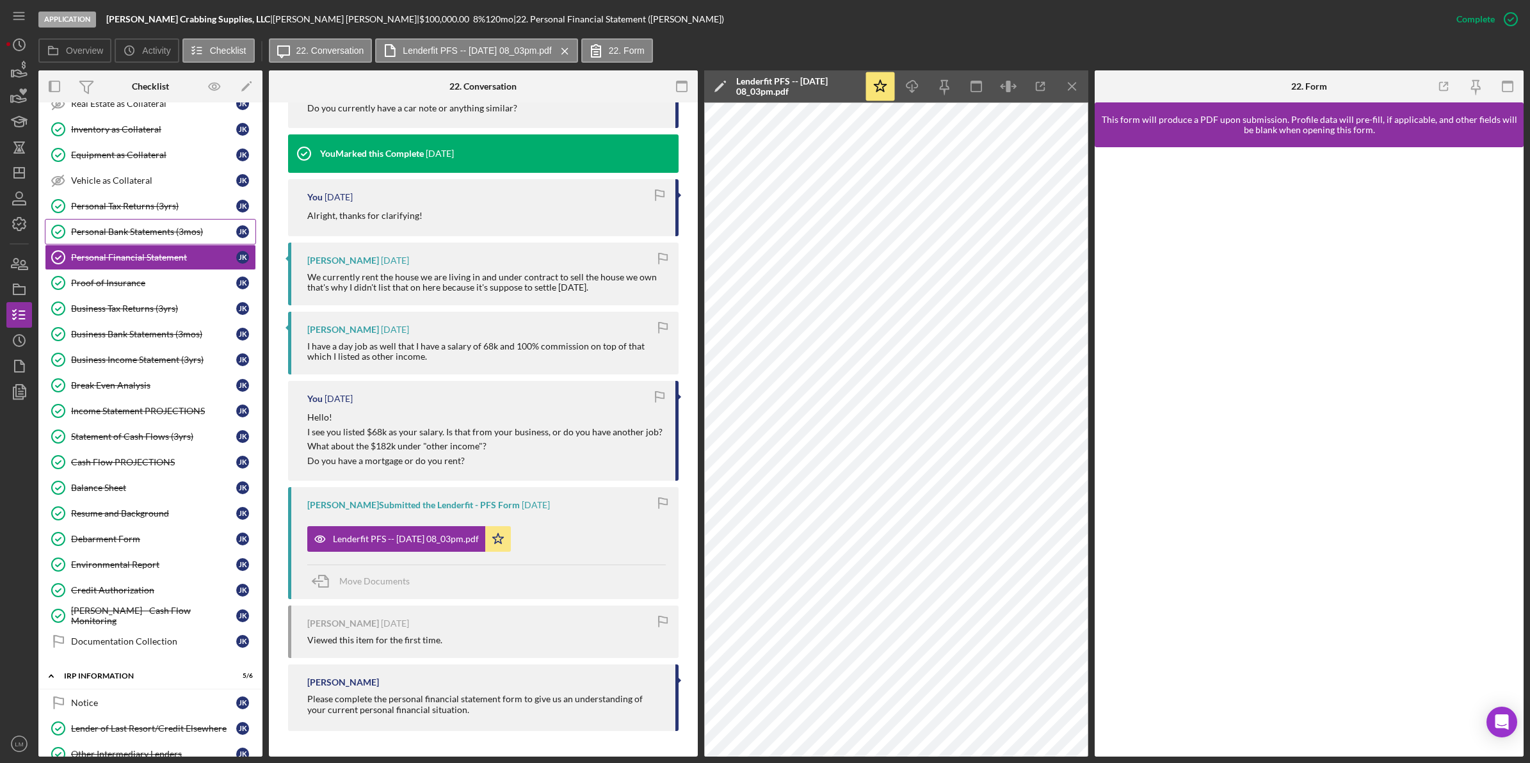
click at [168, 237] on div "Personal Bank Statements (3mos)" at bounding box center [153, 232] width 165 height 10
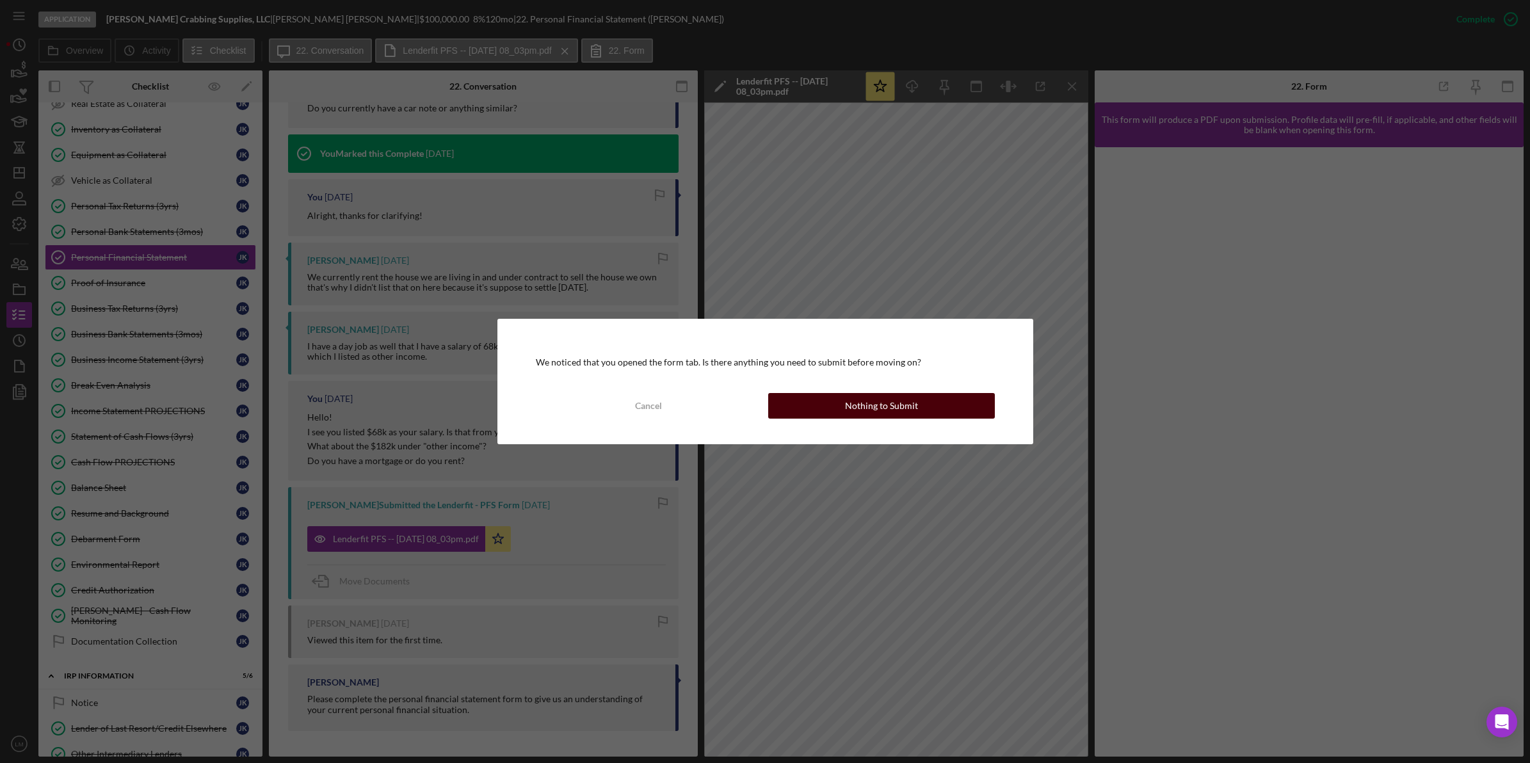
click at [830, 408] on button "Nothing to Submit" at bounding box center [881, 406] width 227 height 26
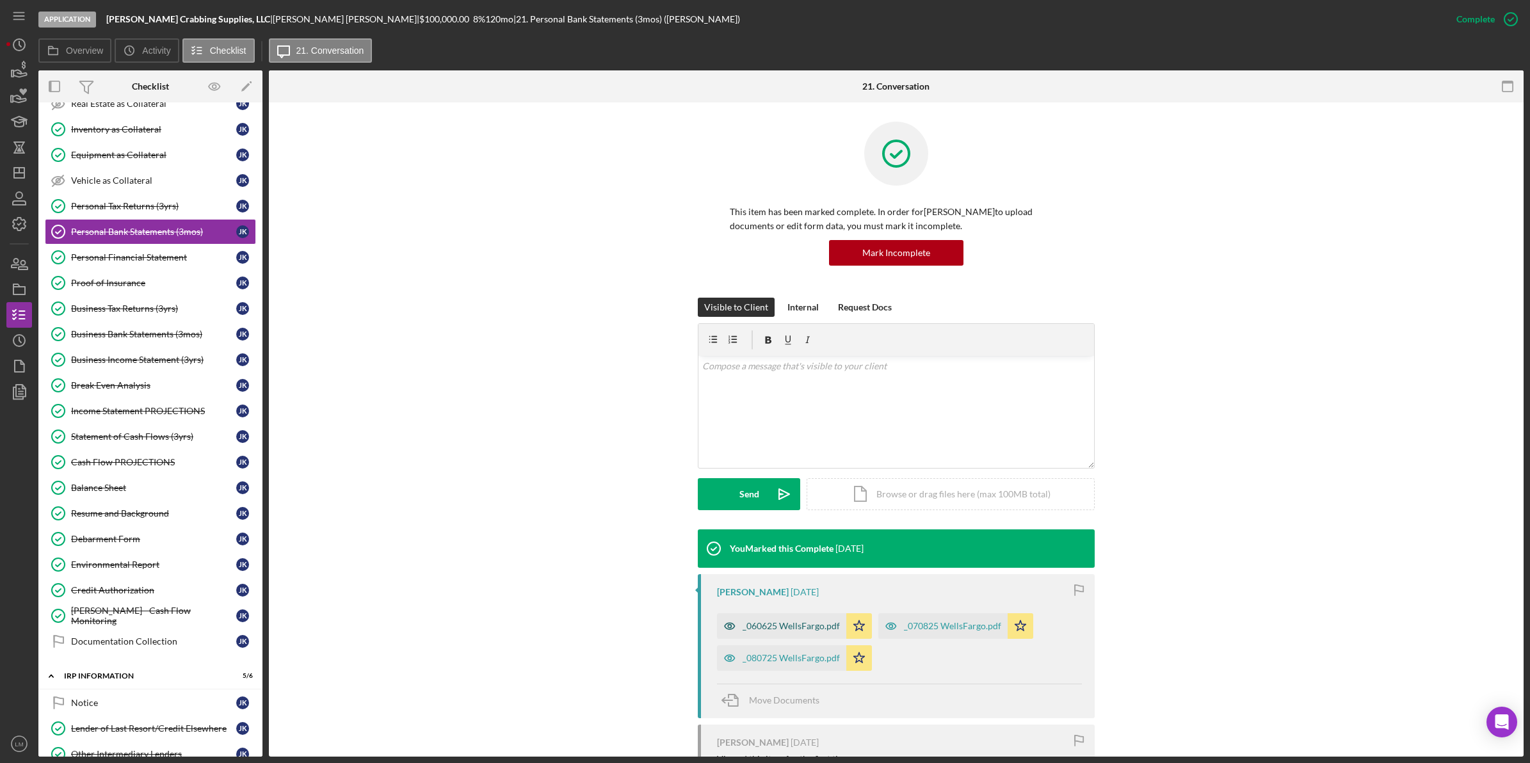
click at [820, 616] on div "_060625 WellsFargo.pdf" at bounding box center [781, 626] width 129 height 26
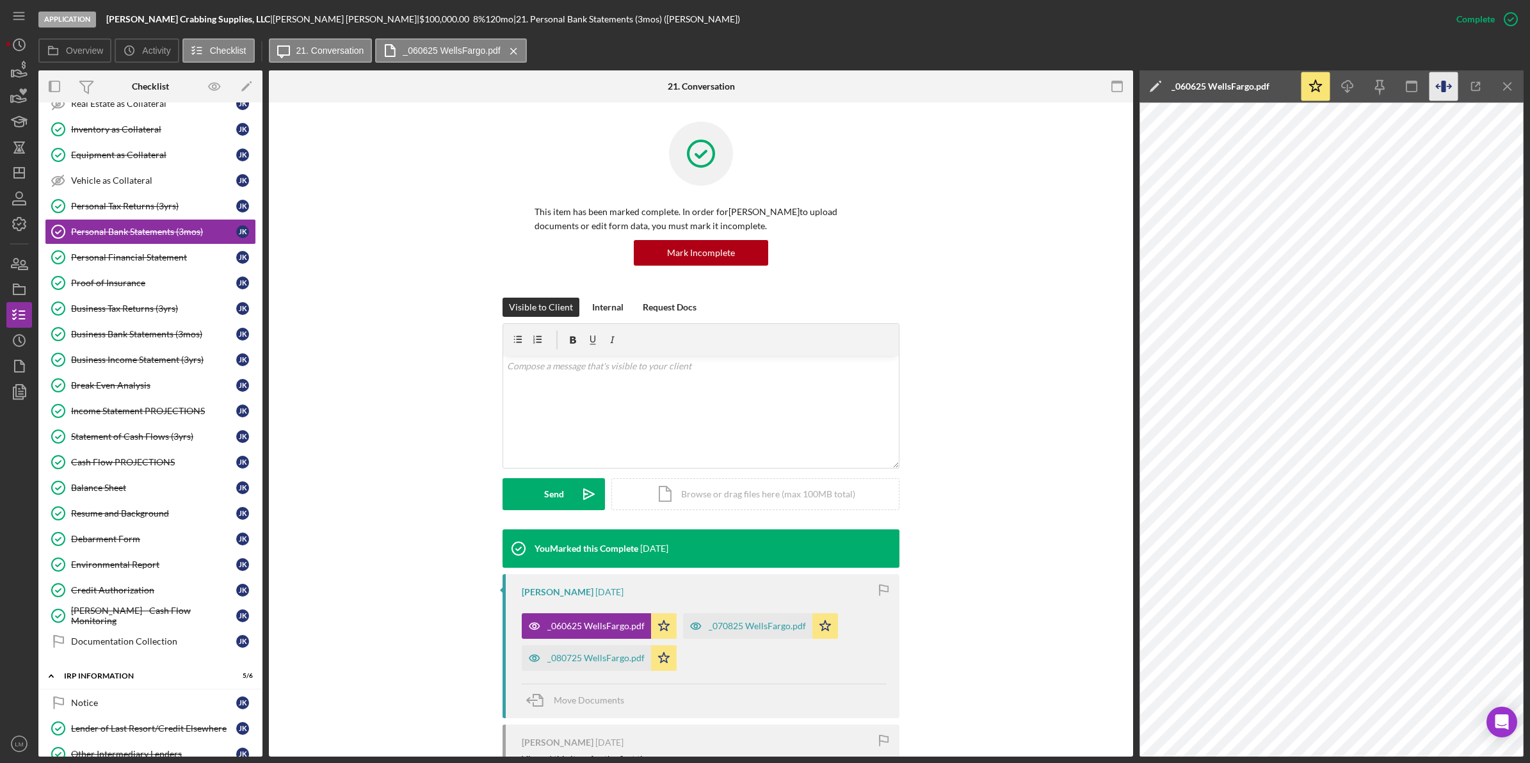
click at [1442, 81] on icon "button" at bounding box center [1443, 87] width 4 height 12
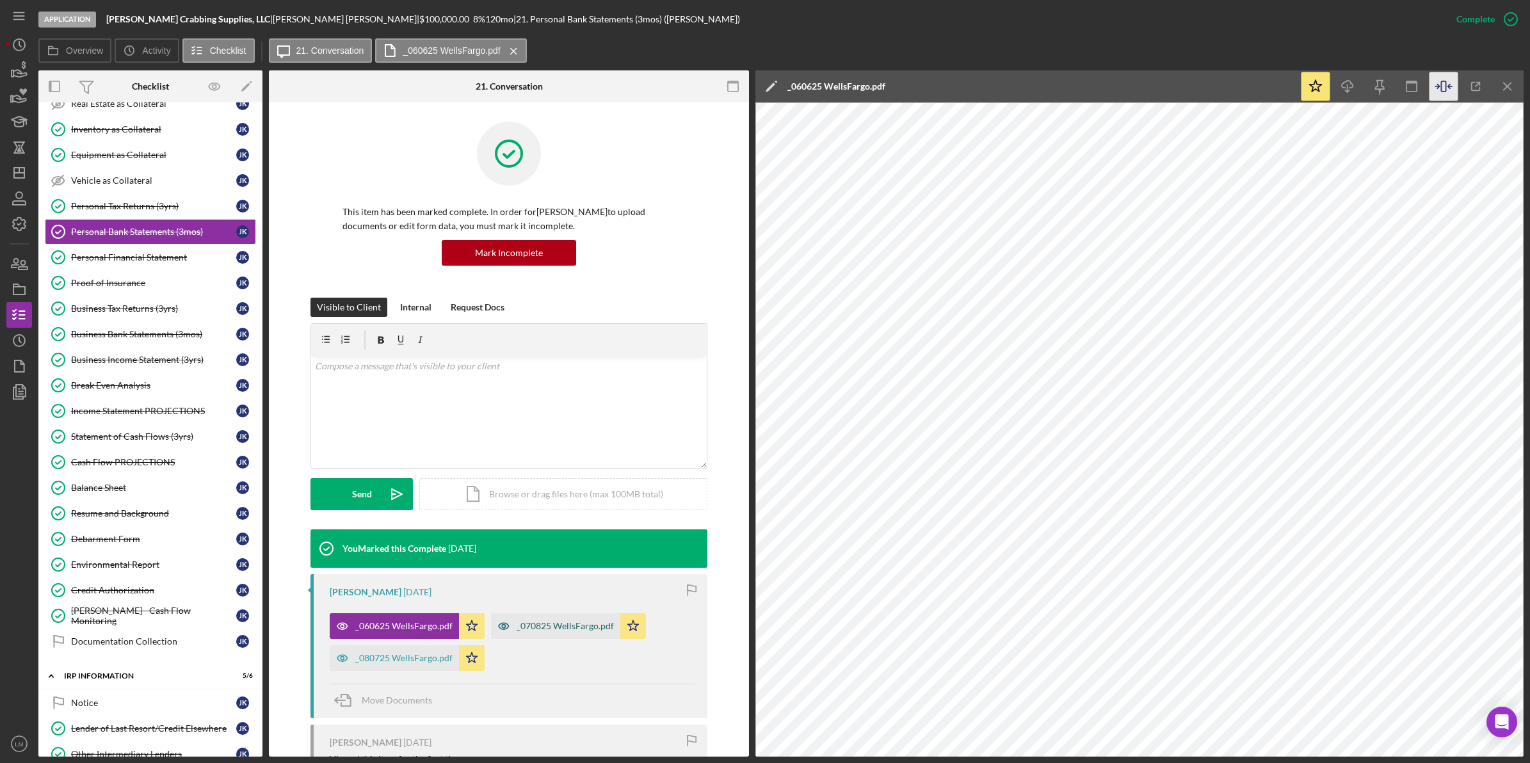
click at [540, 622] on div "_070825 WellsFargo.pdf" at bounding box center [565, 626] width 97 height 10
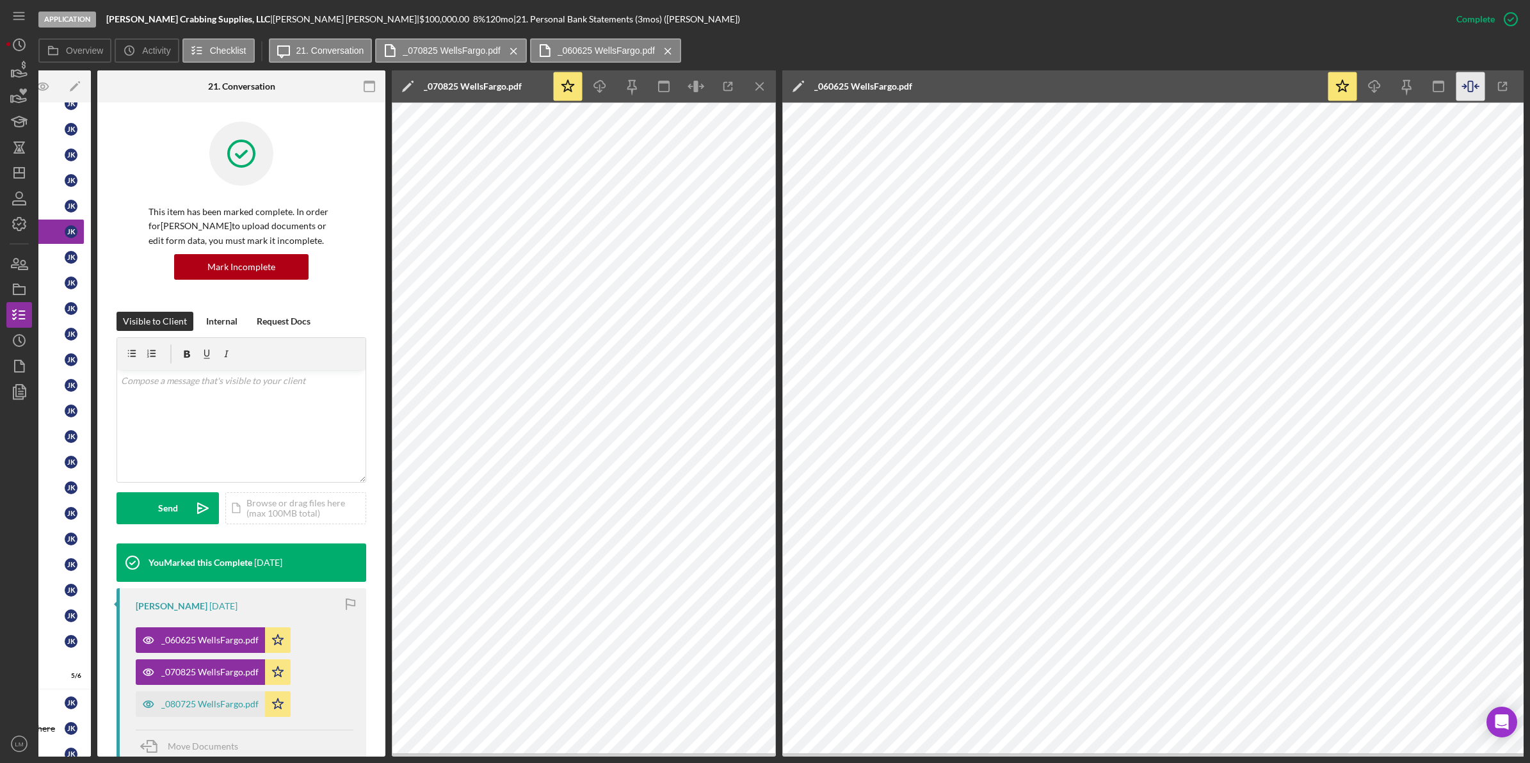
scroll to position [0, 198]
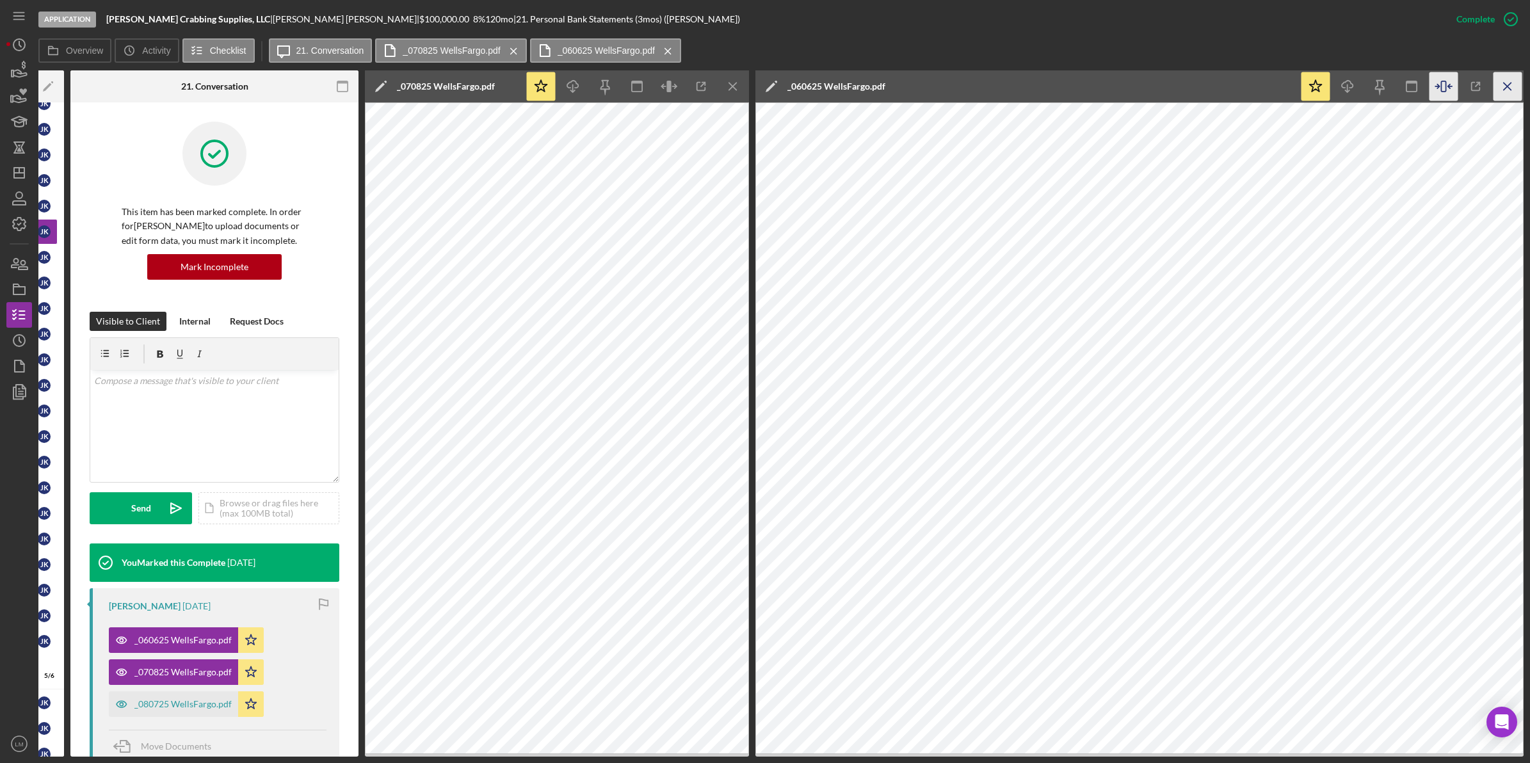
click at [1508, 85] on line "button" at bounding box center [1507, 86] width 7 height 7
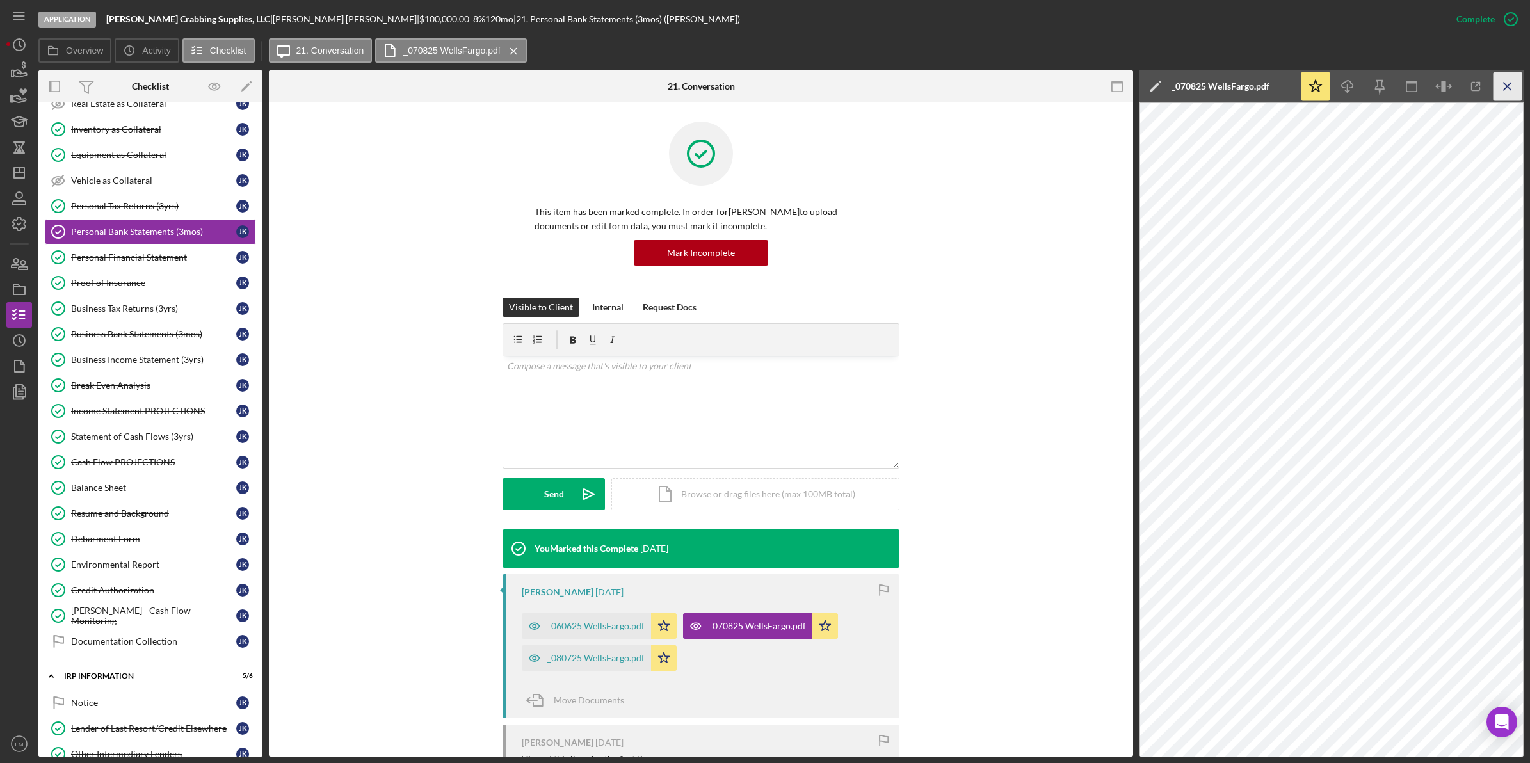
scroll to position [0, 0]
drag, startPoint x: 690, startPoint y: 407, endPoint x: 580, endPoint y: 391, distance: 111.3
click at [690, 407] on div "v Color teal Color pink Remove color Add row above Add row below Add column bef…" at bounding box center [701, 412] width 396 height 112
click at [170, 262] on div "Personal Financial Statement" at bounding box center [153, 257] width 165 height 10
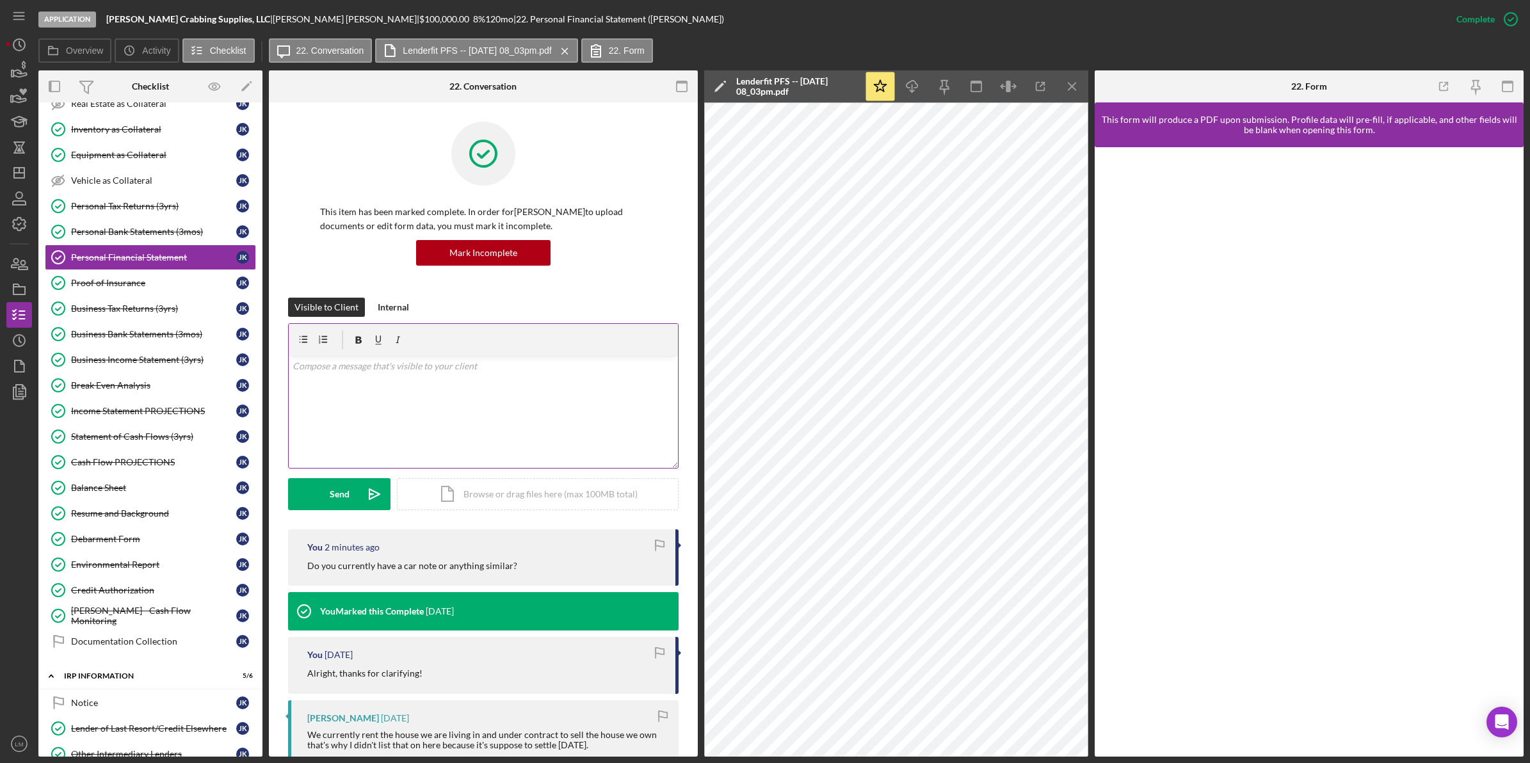
click at [485, 374] on div "v Color teal Color pink Remove color Add row above Add row below Add column bef…" at bounding box center [483, 412] width 389 height 112
click at [325, 503] on button "Send Icon/icon-invite-send" at bounding box center [339, 494] width 102 height 32
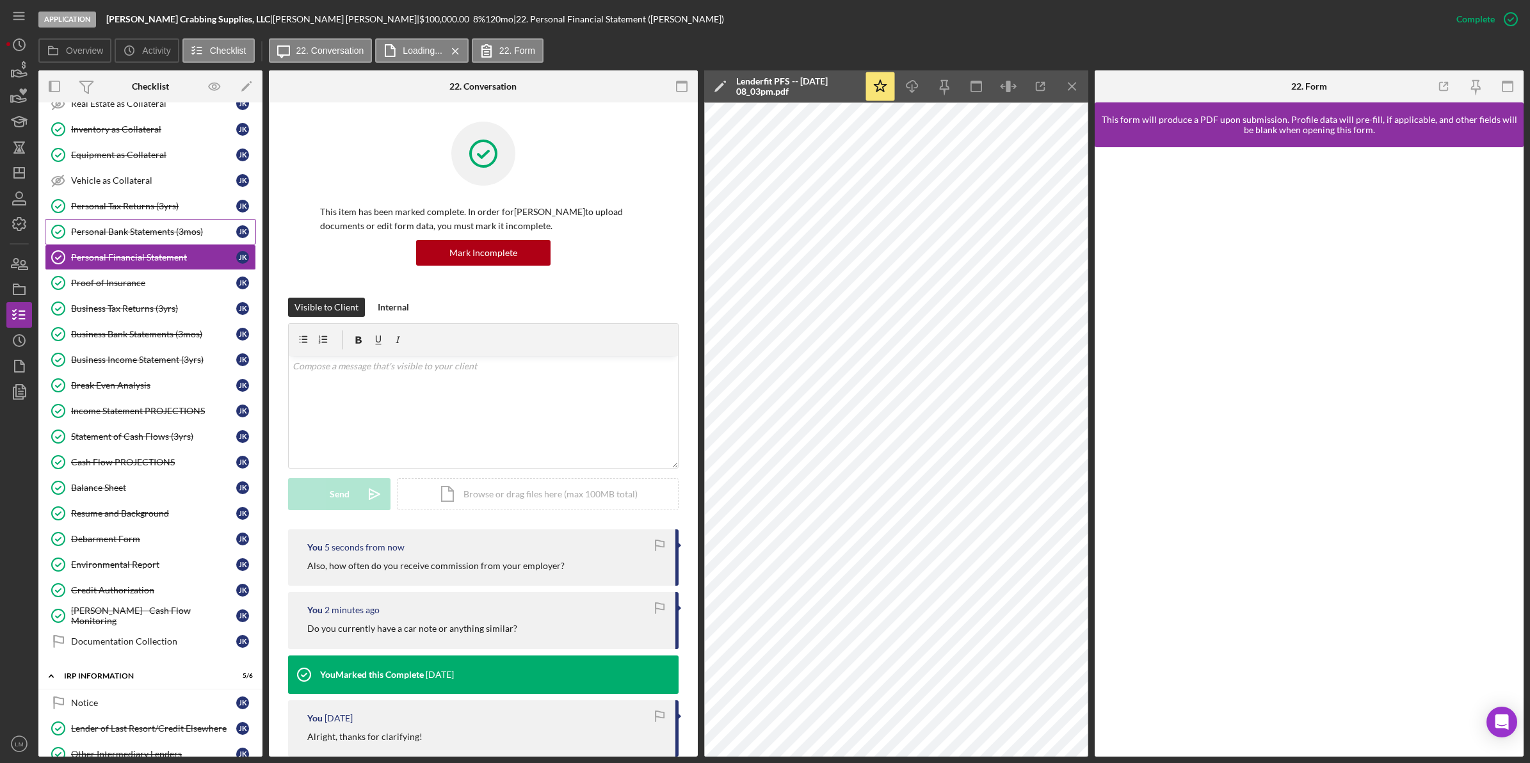
click at [123, 237] on div "Personal Bank Statements (3mos)" at bounding box center [153, 232] width 165 height 10
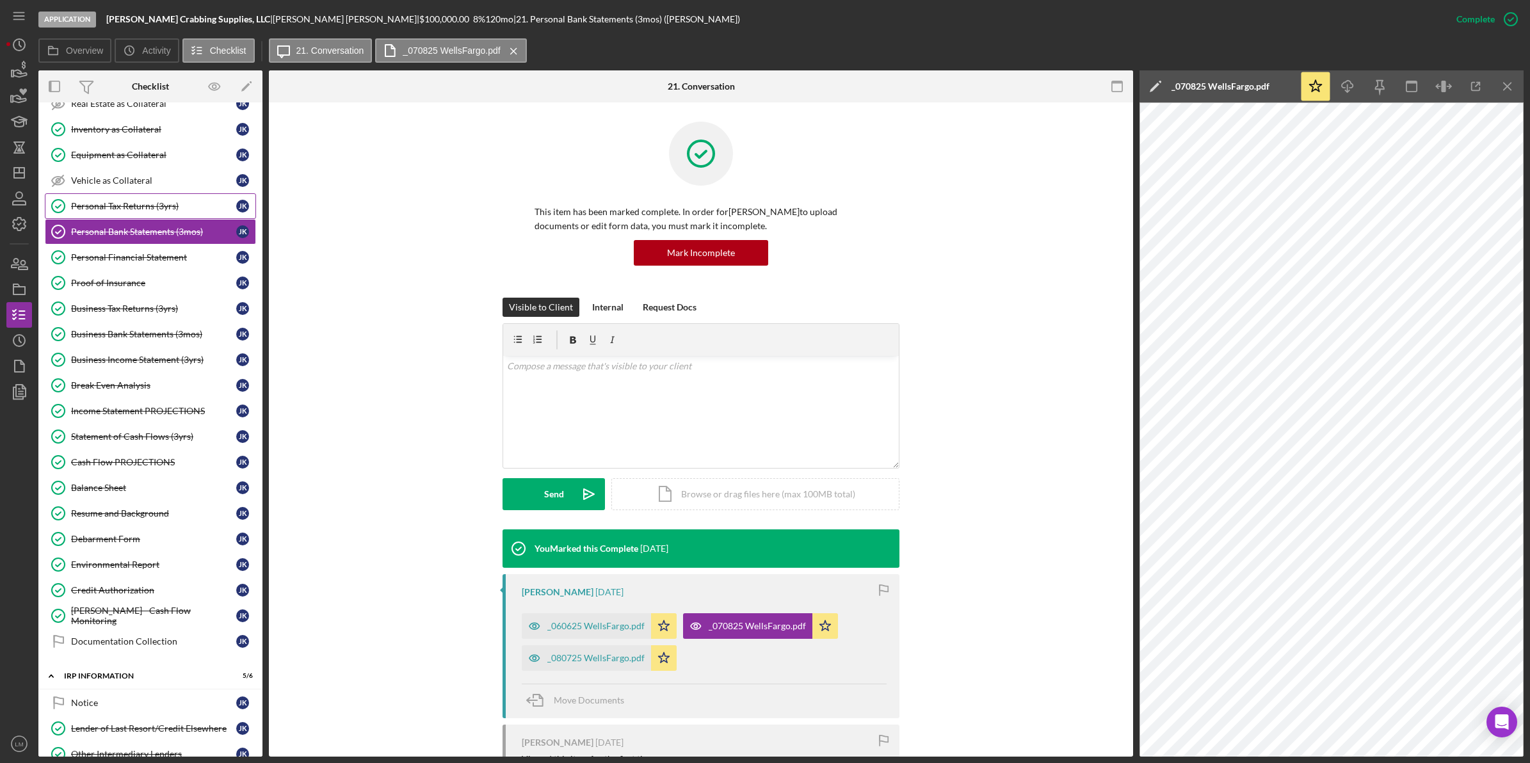
click at [143, 211] on div "Personal Tax Returns (3yrs)" at bounding box center [153, 206] width 165 height 10
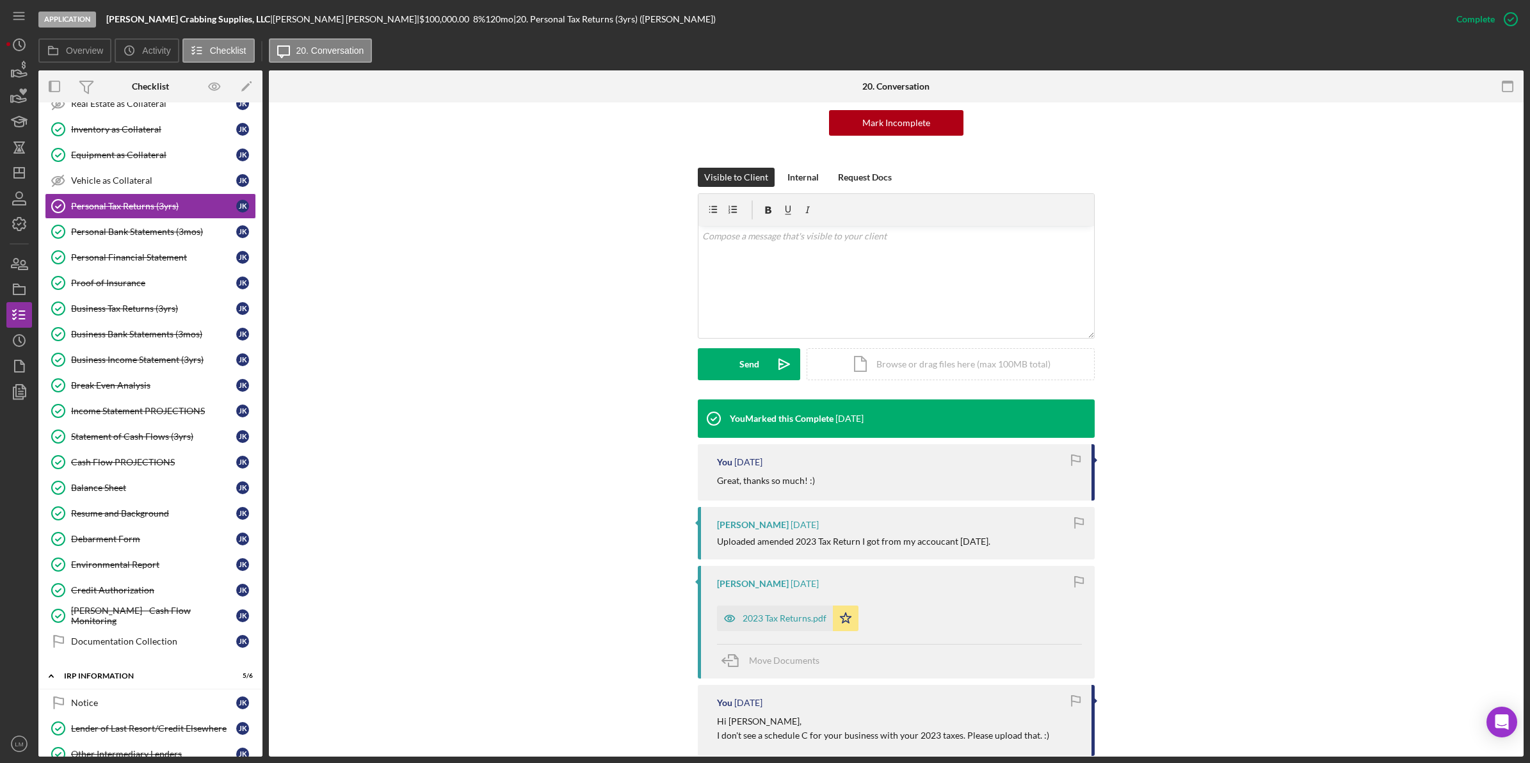
scroll to position [320, 0]
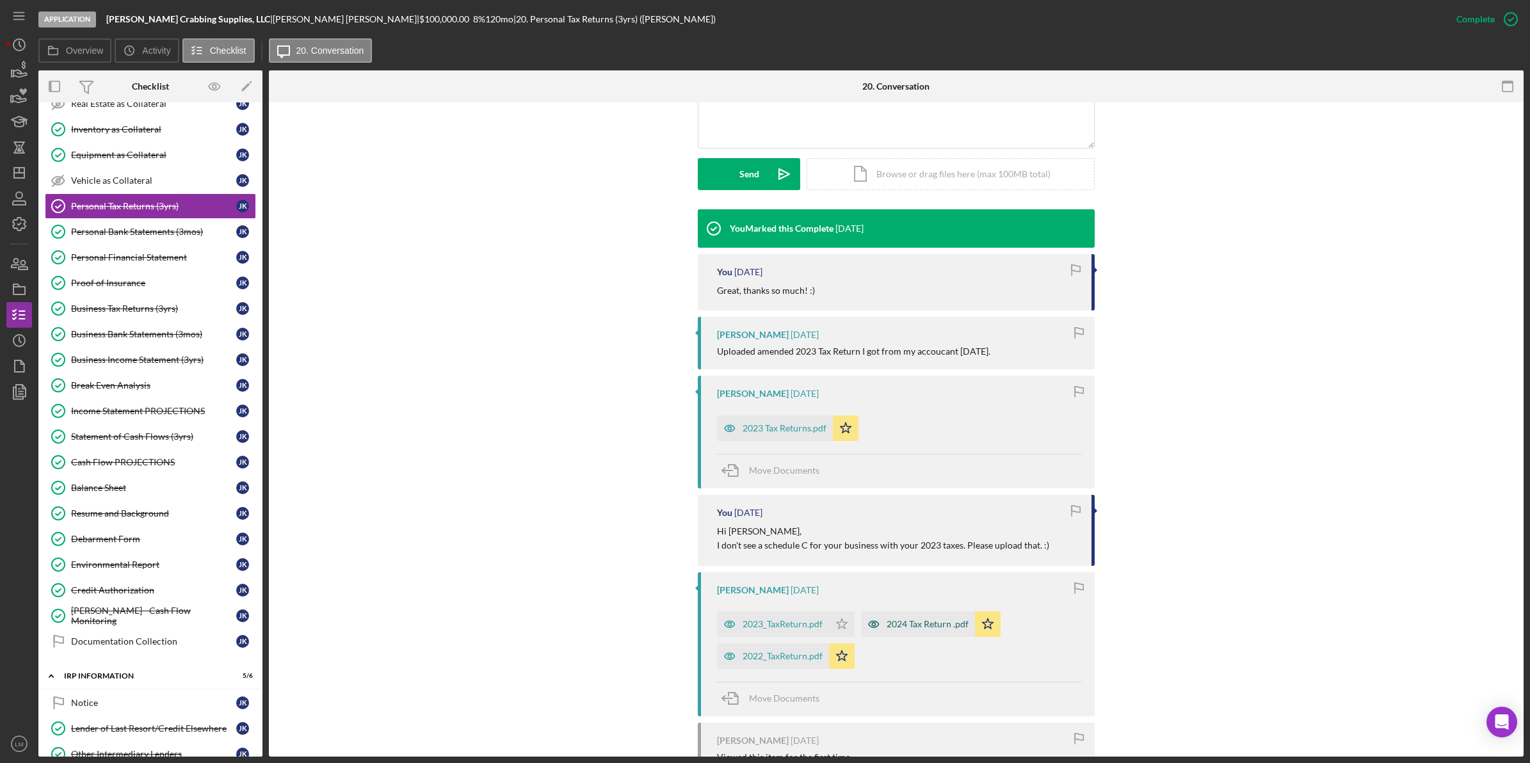
click at [903, 634] on div "2024 Tax Return .pdf" at bounding box center [918, 624] width 114 height 26
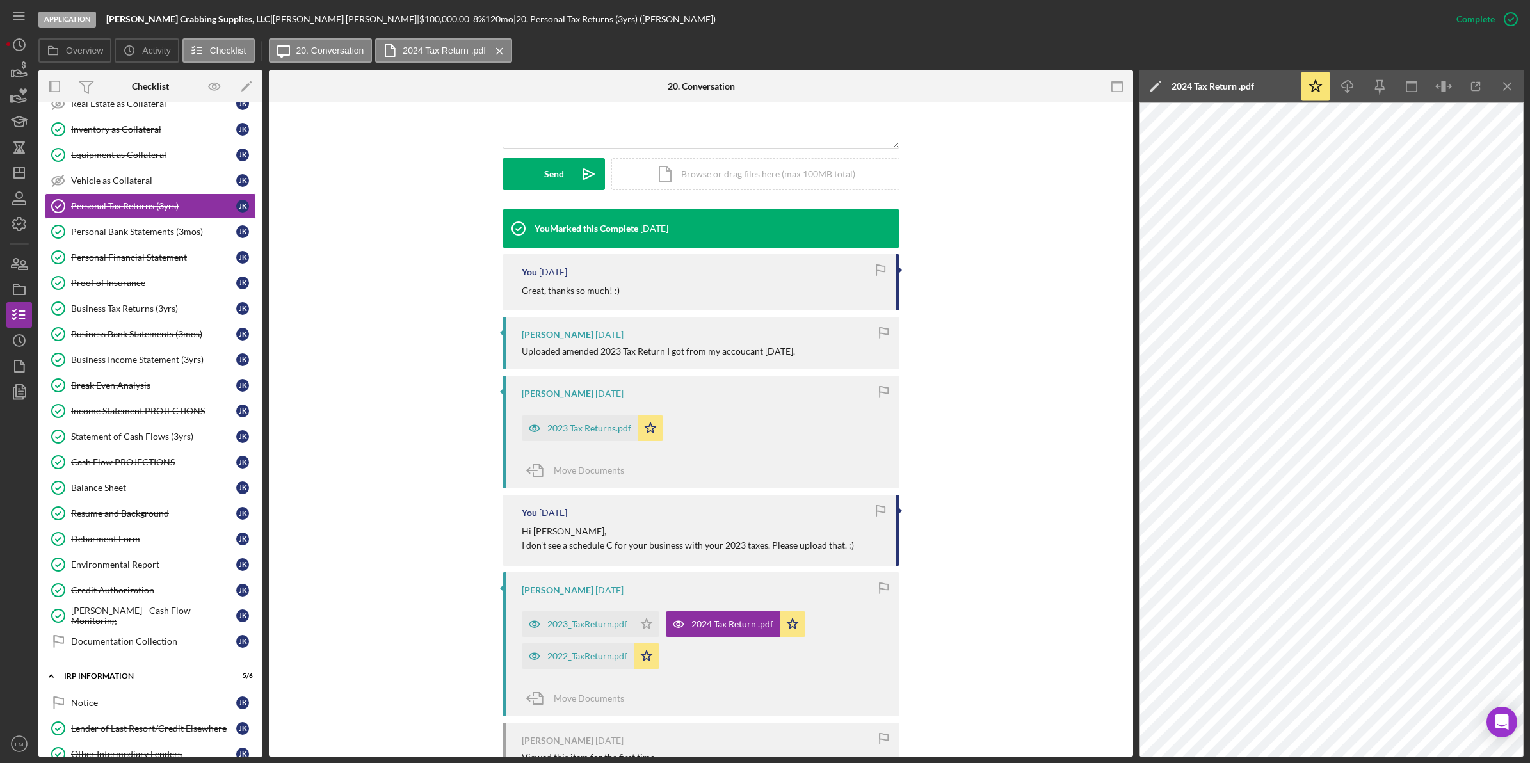
click at [1369, 762] on html "Application Kohr Crabbing Supplies, LLC | Jeremy Kohr | $100,000.00 8 % 120 mo …" at bounding box center [765, 381] width 1530 height 763
click at [1441, 90] on icon "button" at bounding box center [1443, 86] width 29 height 29
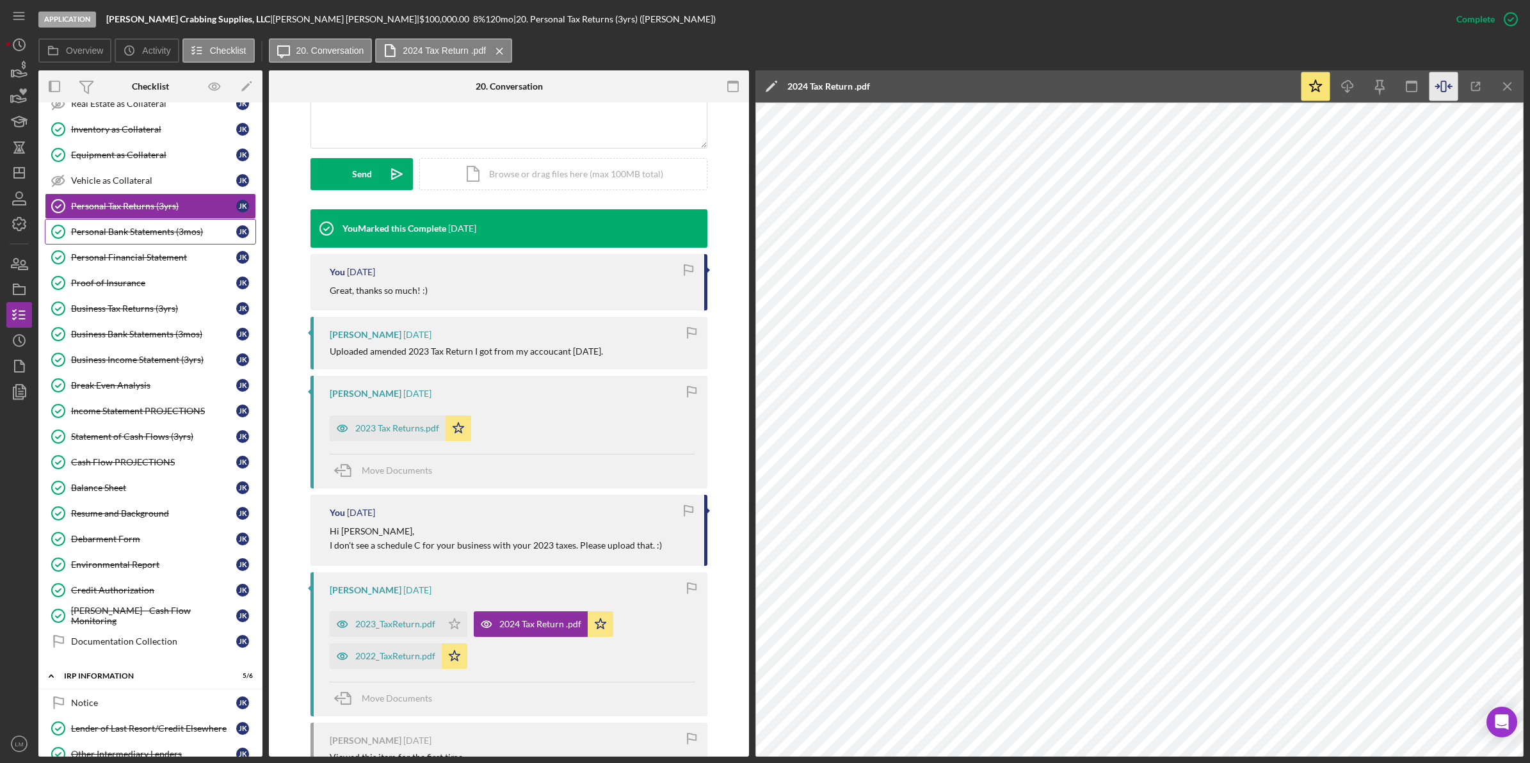
click at [115, 245] on link "Personal Bank Statements (3mos) Personal Bank Statements (3mos) J K" at bounding box center [150, 232] width 211 height 26
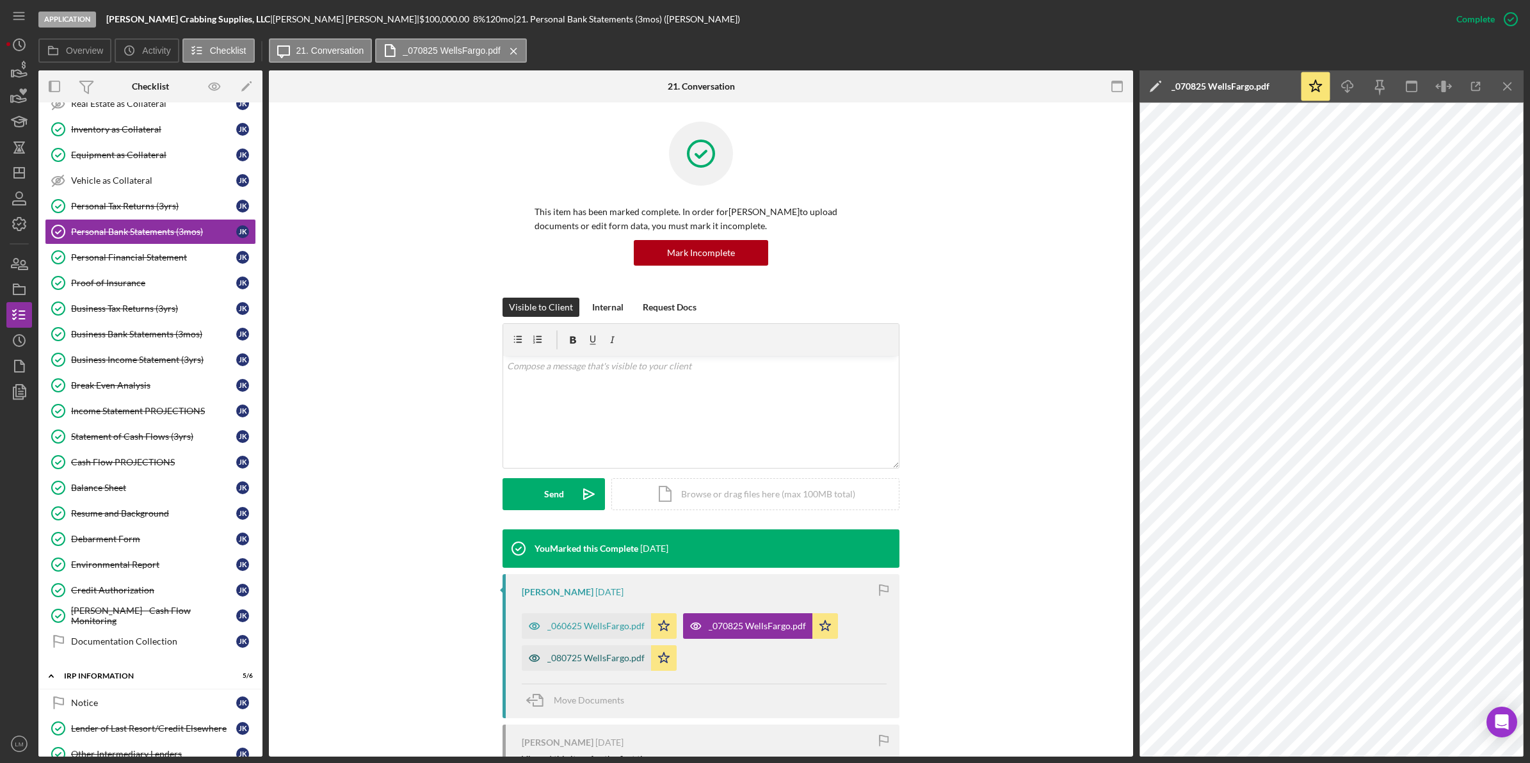
click at [565, 657] on div "_080725 WellsFargo.pdf" at bounding box center [595, 658] width 97 height 10
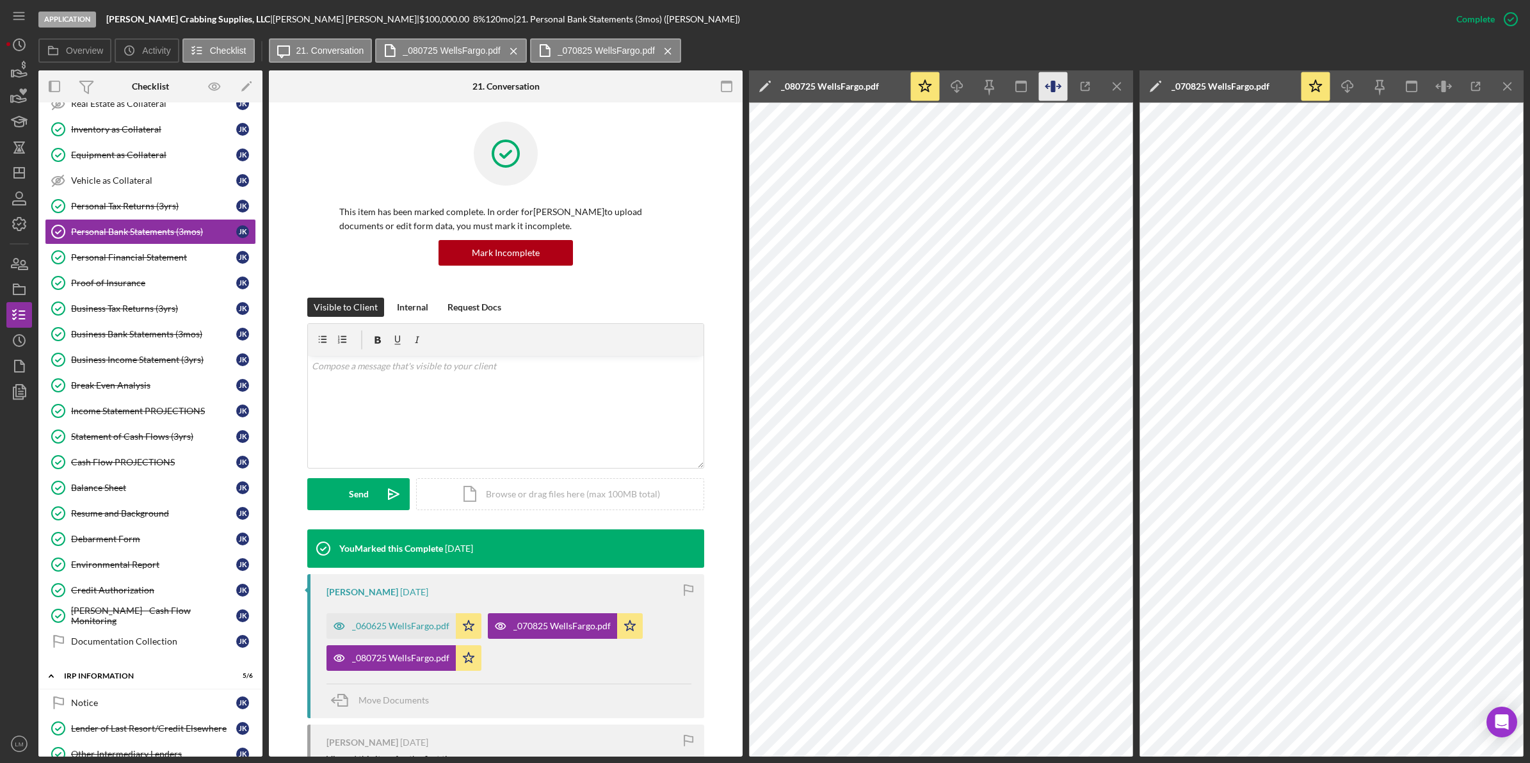
click at [1051, 90] on icon "button" at bounding box center [1052, 87] width 4 height 12
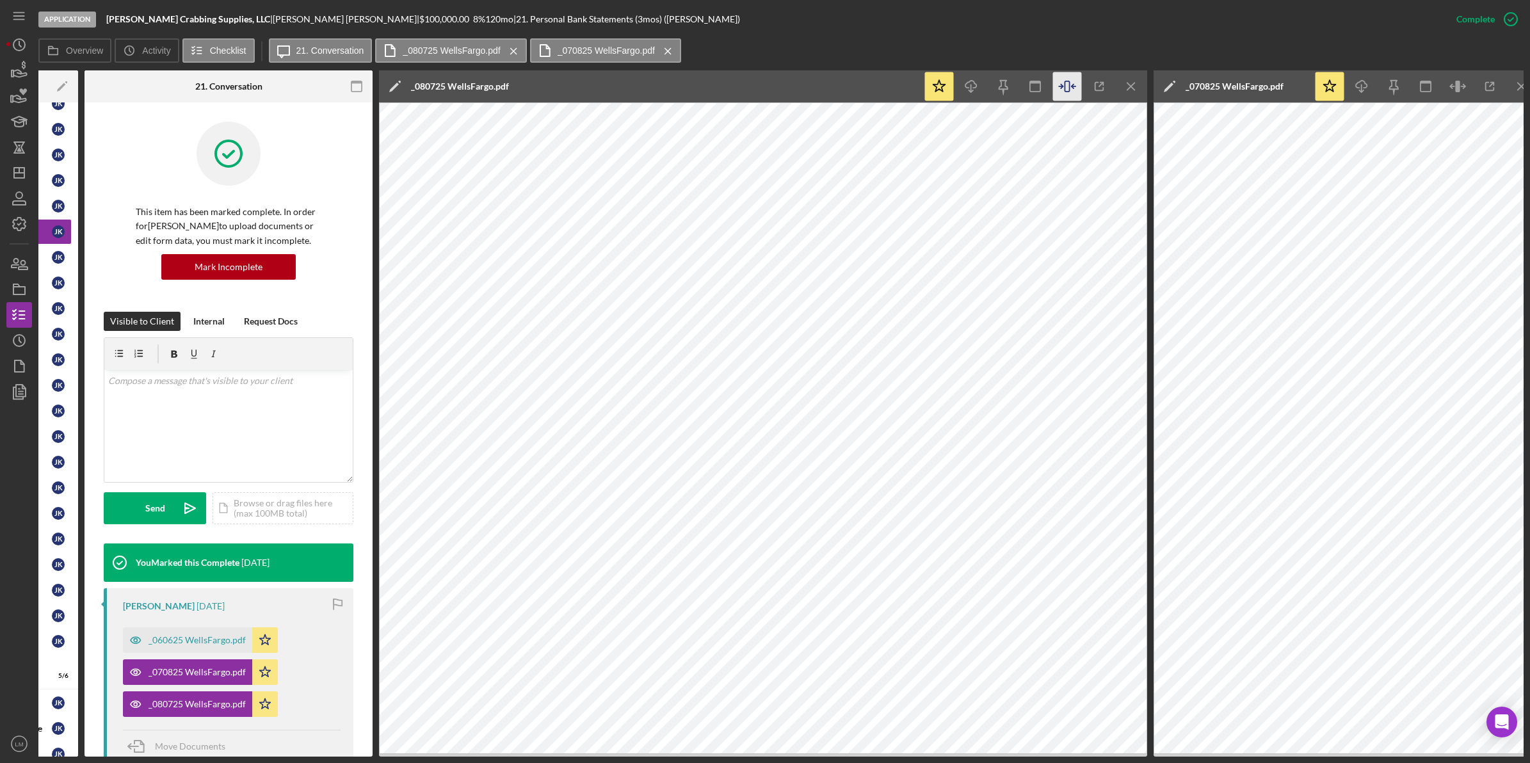
scroll to position [0, 198]
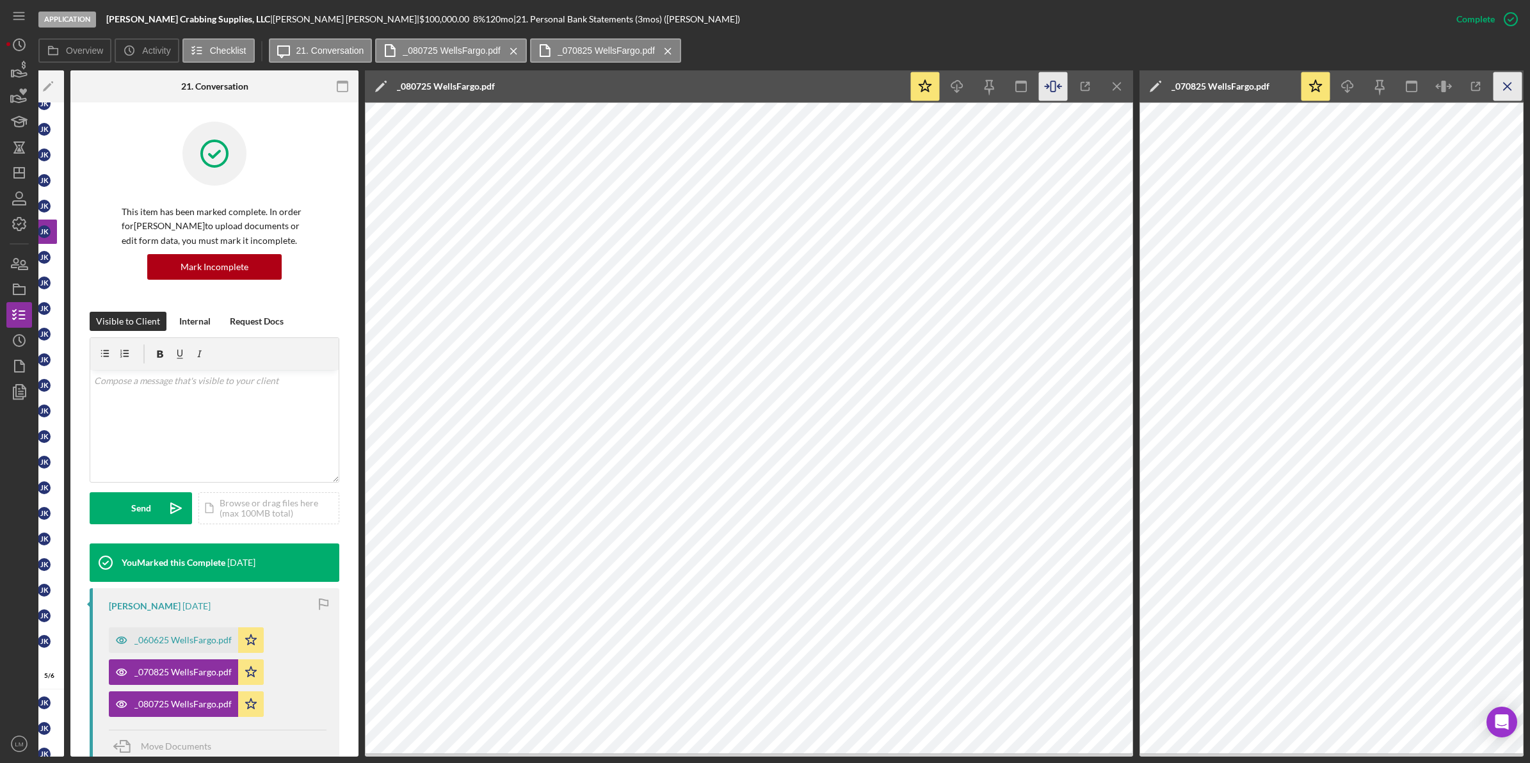
click at [1515, 81] on icon "Icon/Menu Close" at bounding box center [1507, 86] width 29 height 29
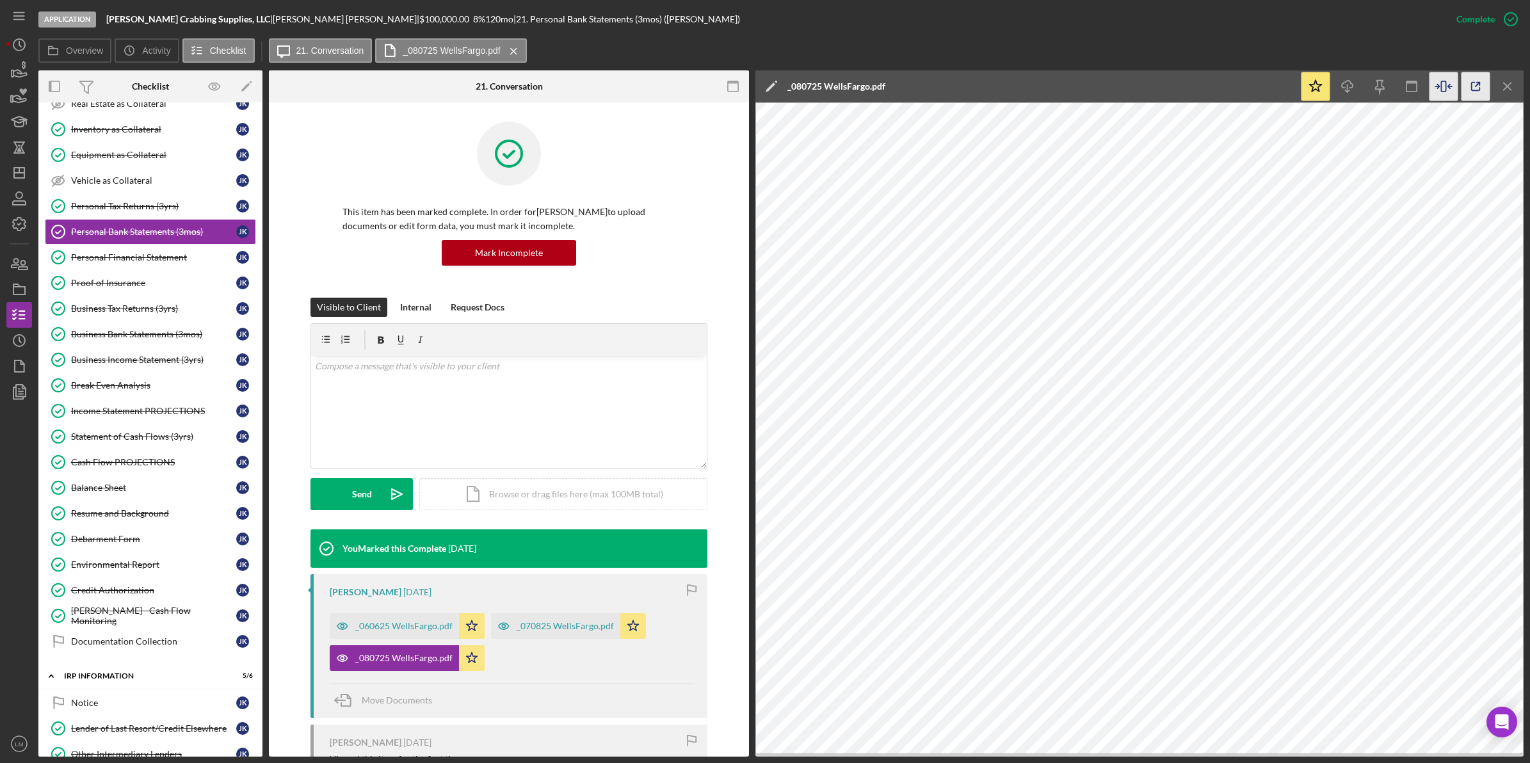
scroll to position [0, 0]
click at [417, 634] on div "_060625 WellsFargo.pdf" at bounding box center [394, 626] width 129 height 26
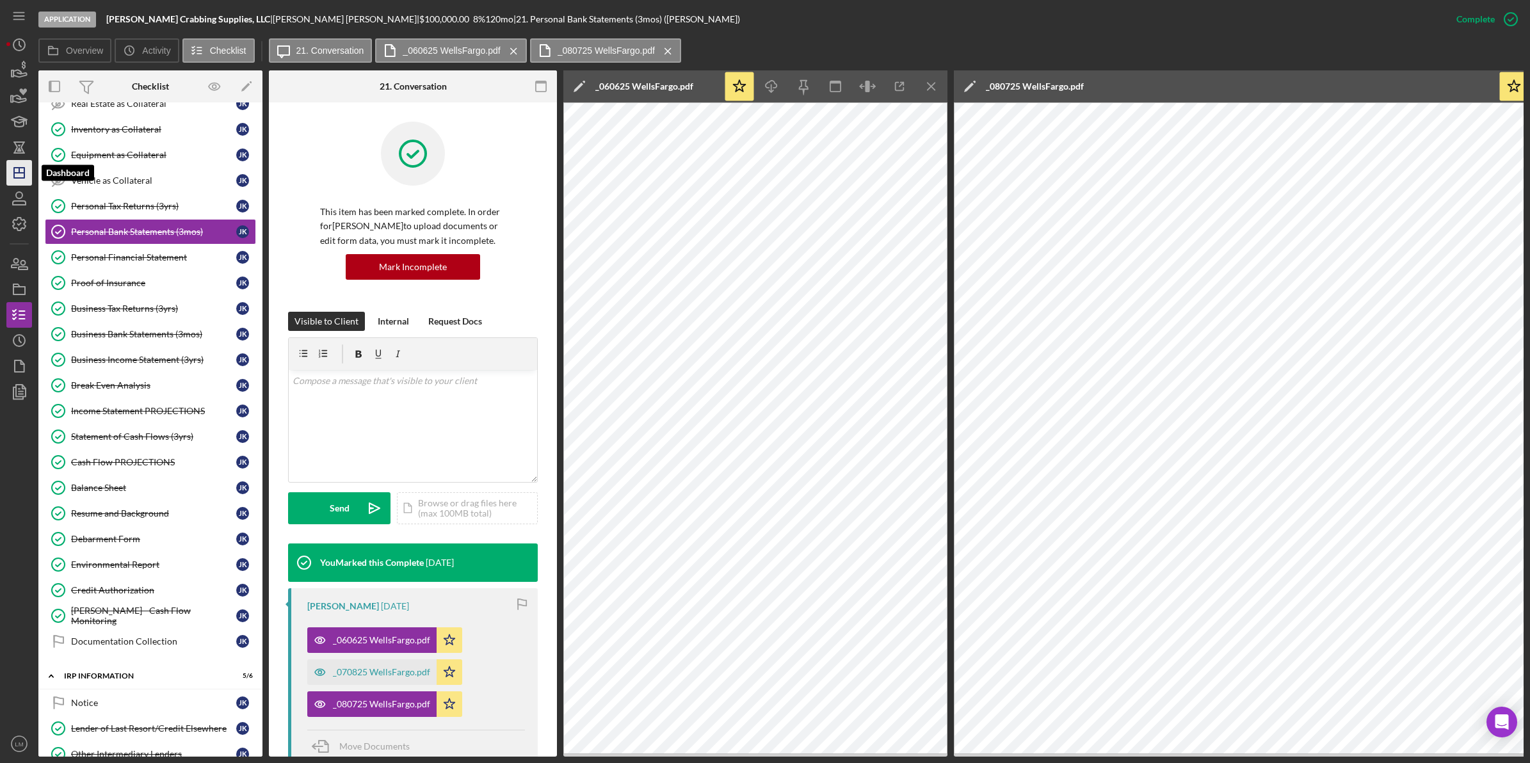
click at [16, 166] on icon "Icon/Dashboard" at bounding box center [19, 173] width 32 height 32
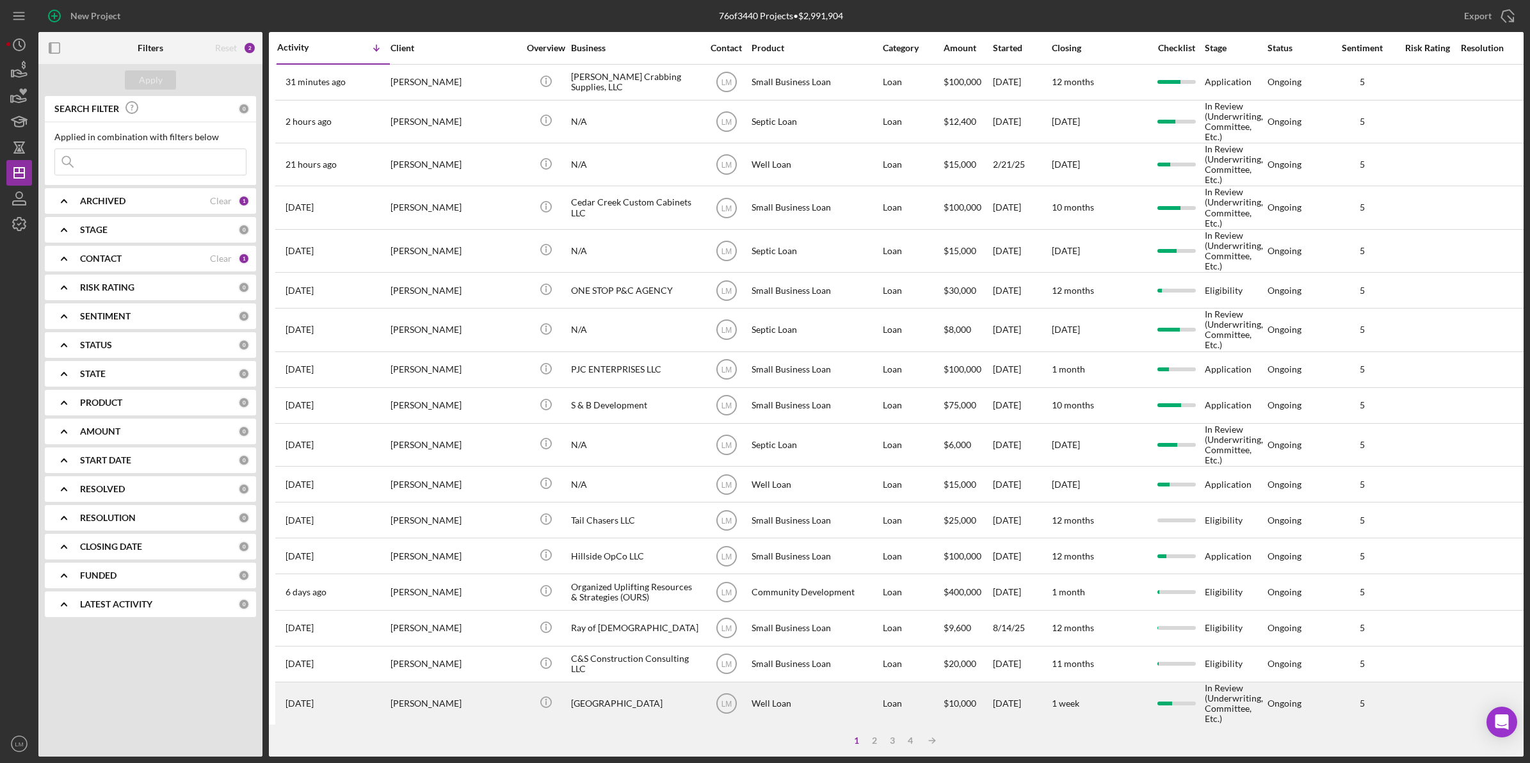
click at [469, 706] on div "[PERSON_NAME]" at bounding box center [454, 703] width 128 height 41
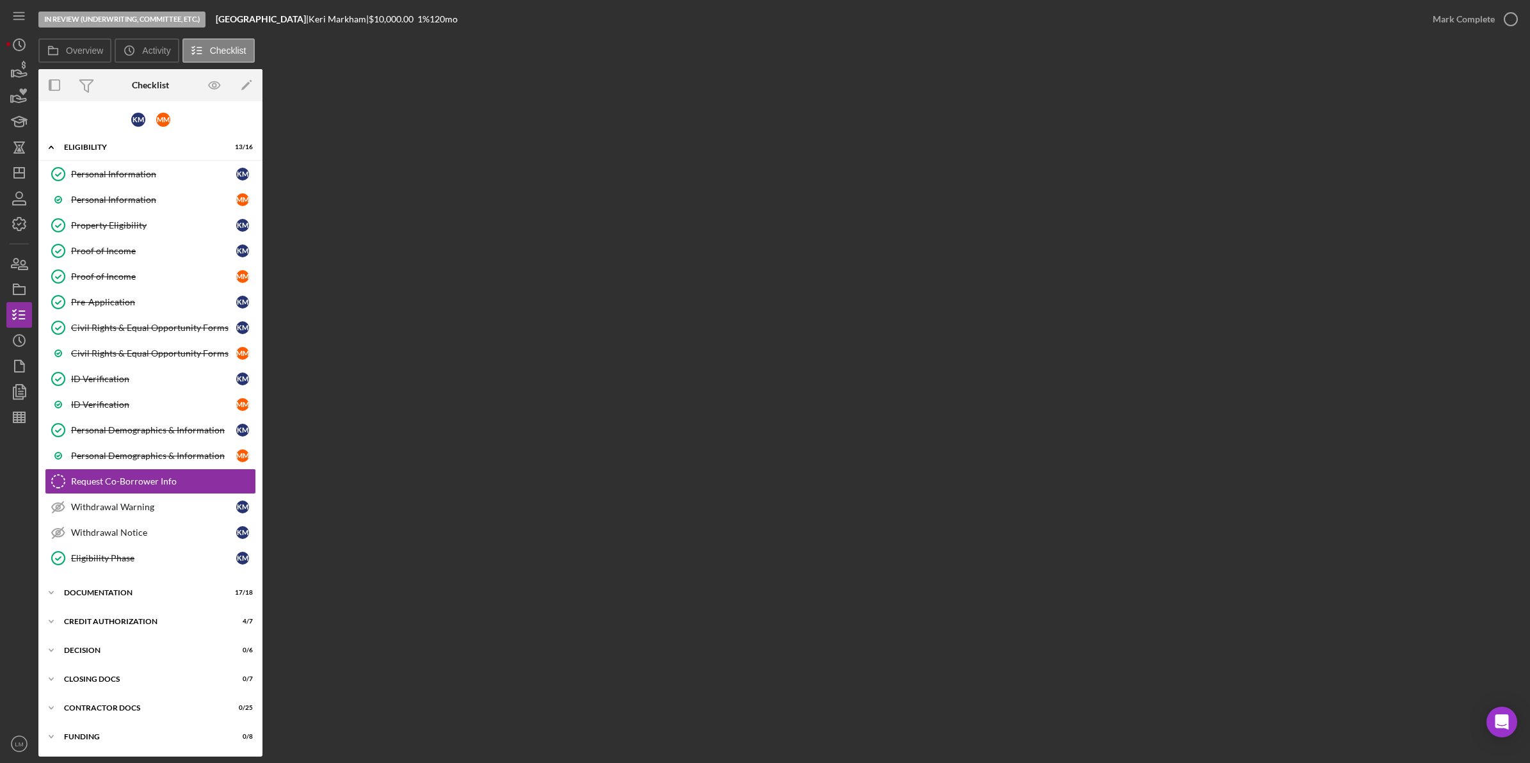
scroll to position [6, 0]
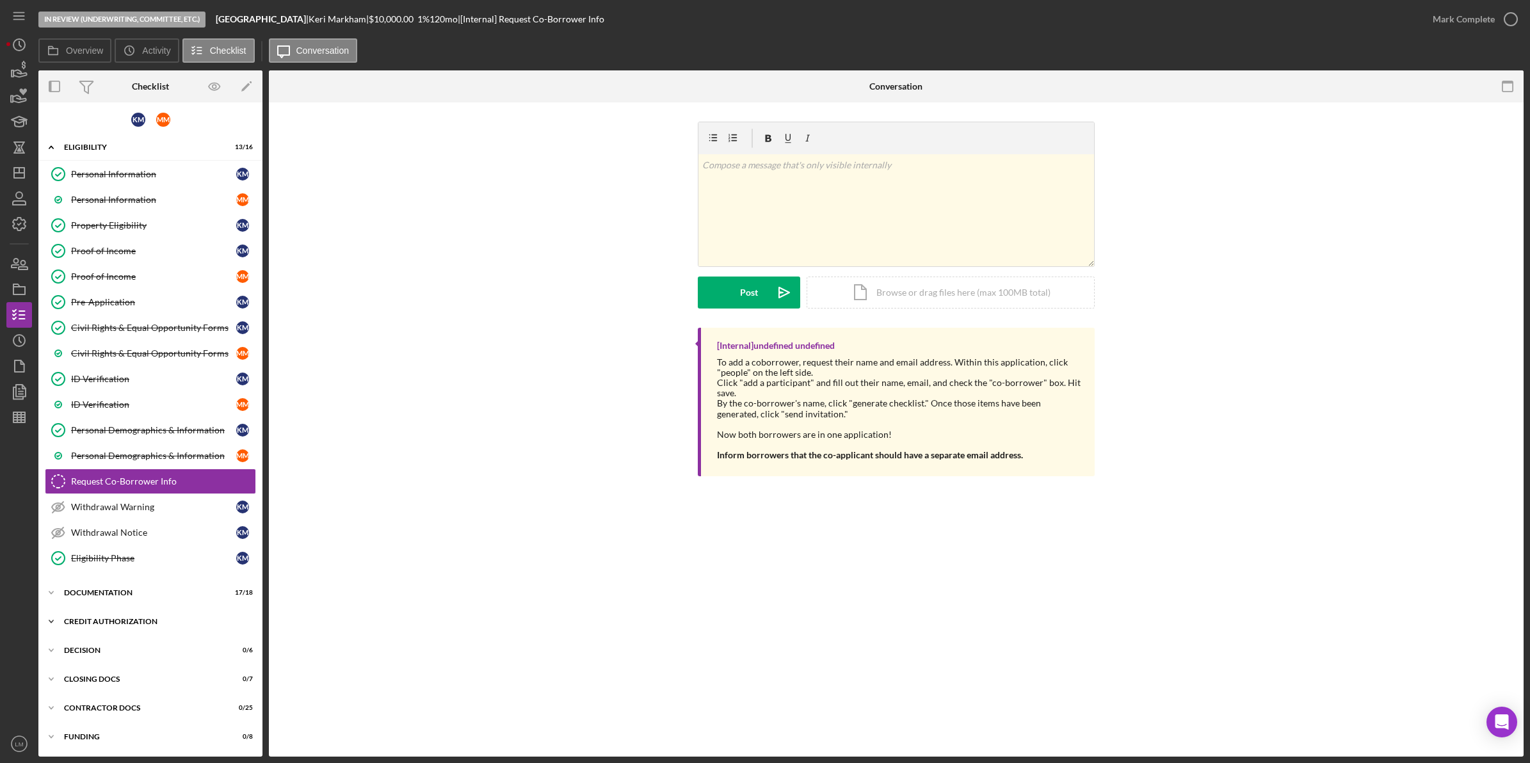
click at [177, 623] on div "CREDIT AUTHORIZATION" at bounding box center [155, 622] width 182 height 8
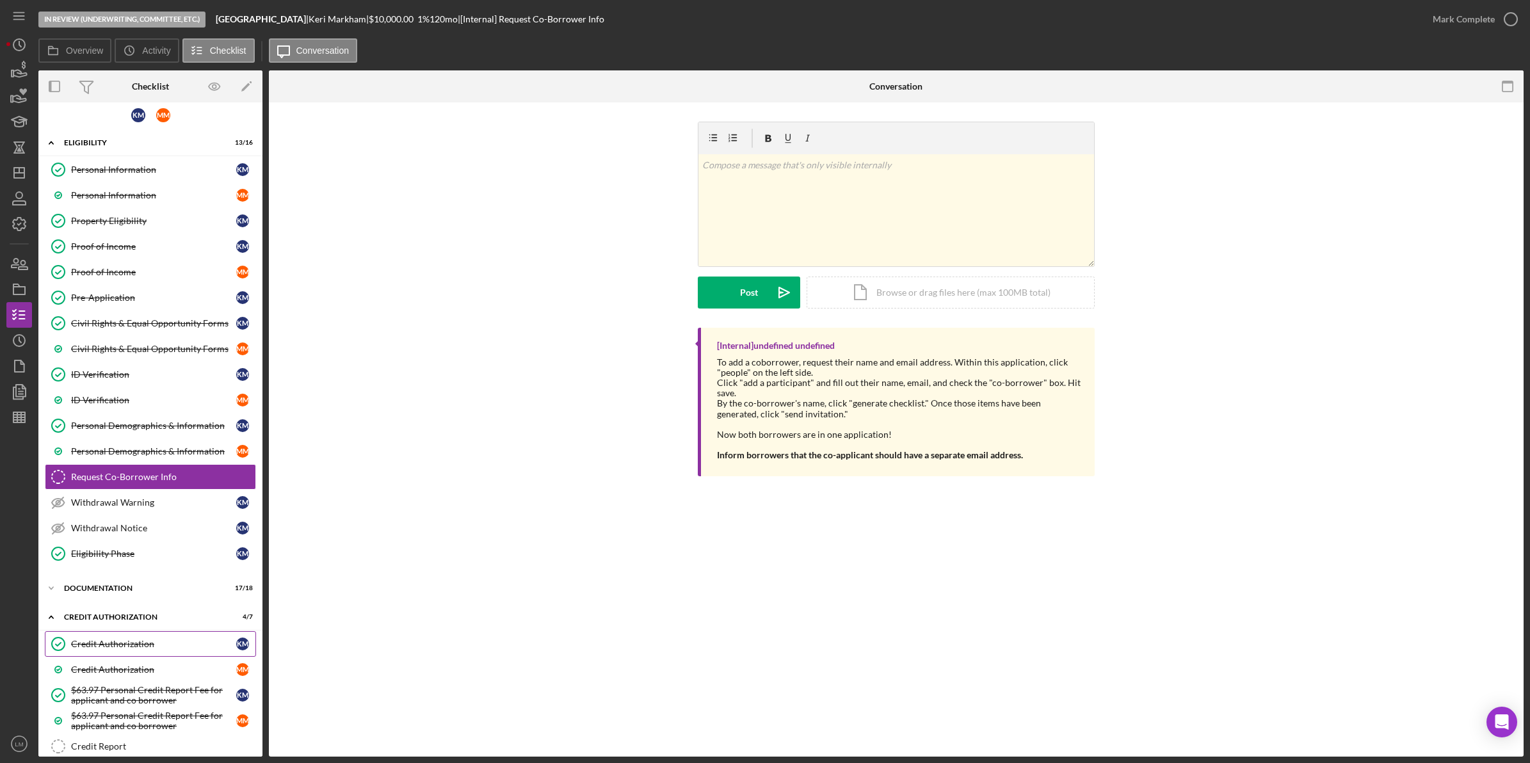
click at [170, 649] on div "Credit Authorization" at bounding box center [153, 644] width 165 height 10
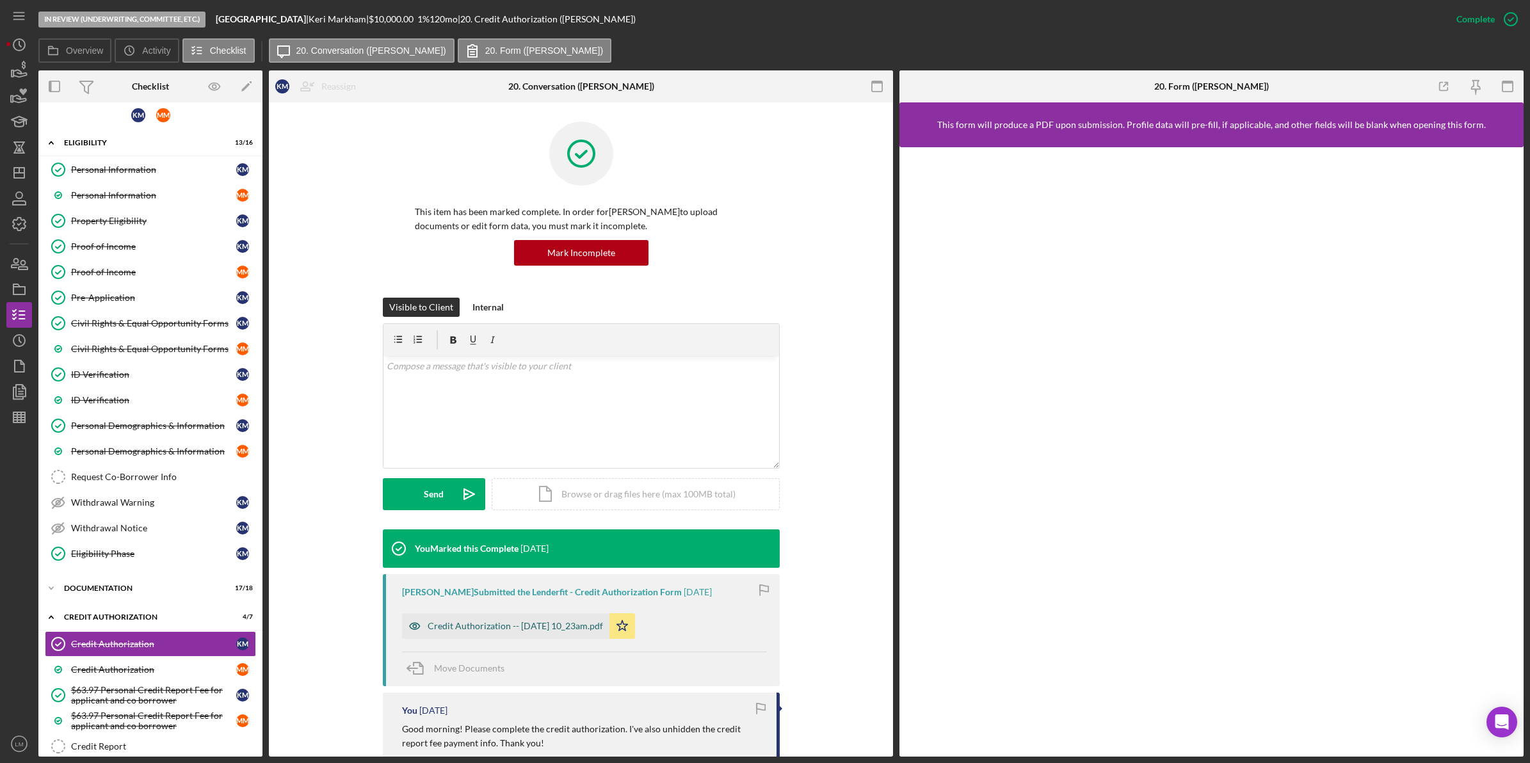
click at [567, 625] on div "Credit Authorization -- 2025-08-08 10_23am.pdf" at bounding box center [515, 626] width 175 height 10
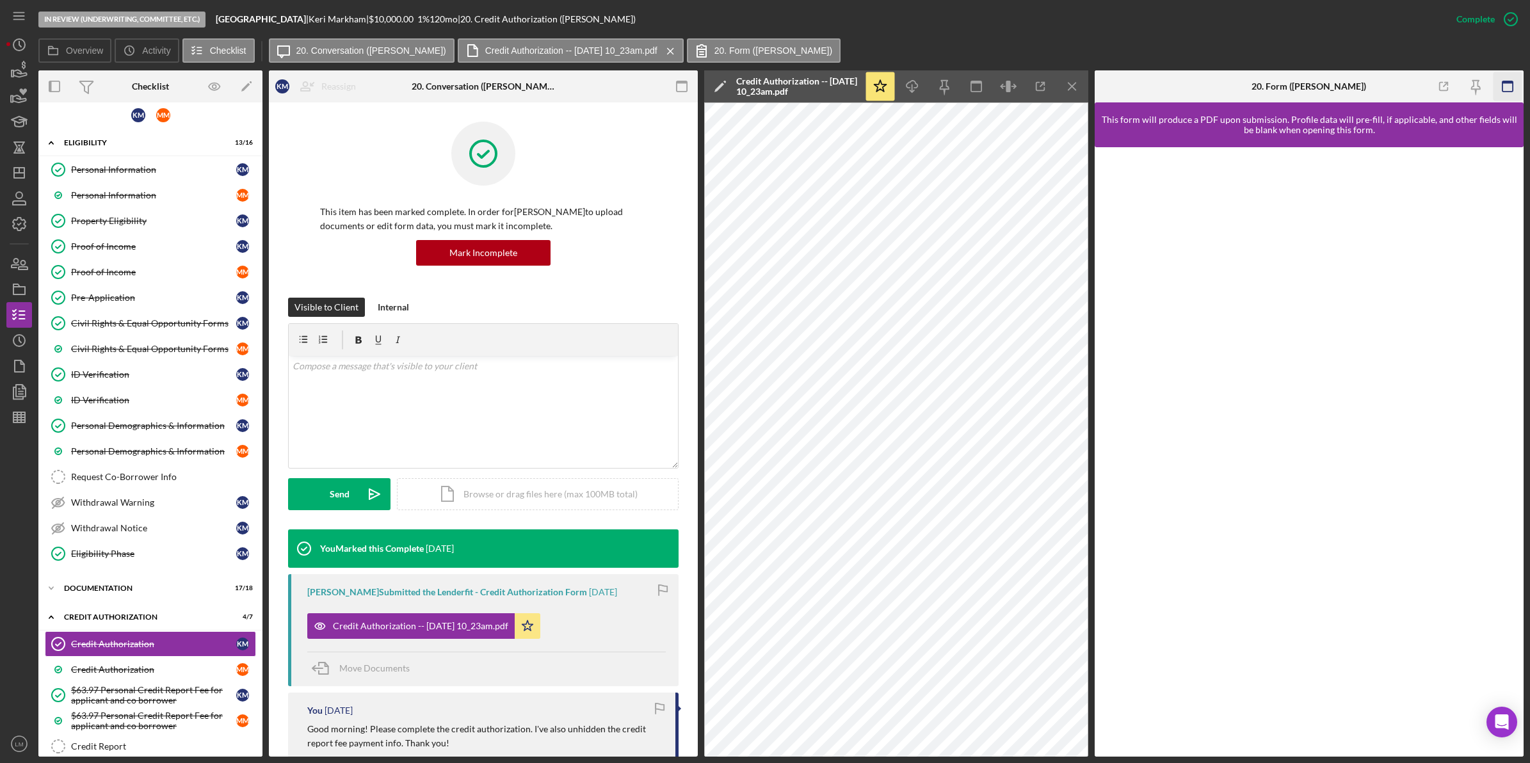
click at [1507, 81] on rect "button" at bounding box center [1507, 82] width 10 height 3
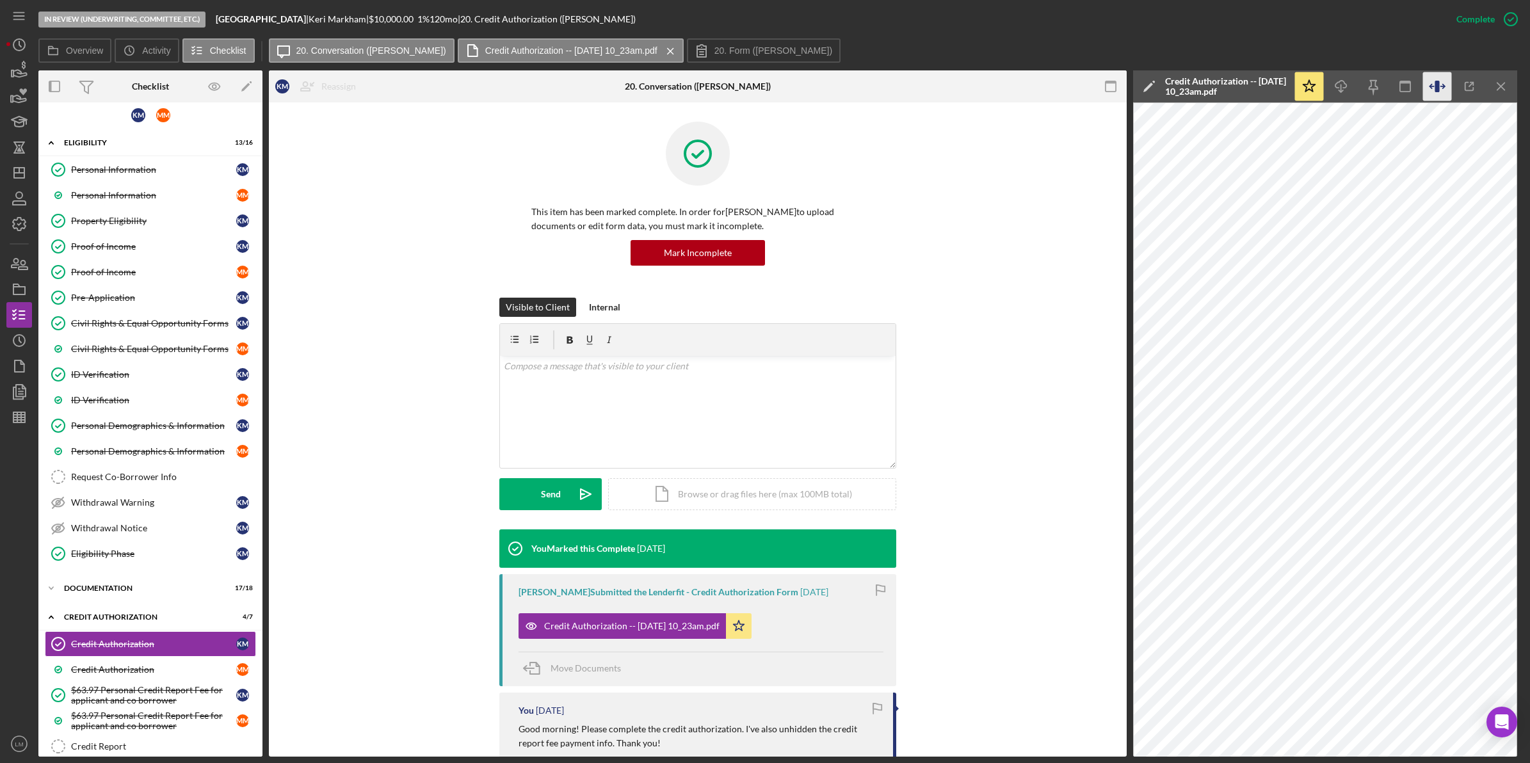
click at [1431, 76] on icon "button" at bounding box center [1437, 86] width 29 height 29
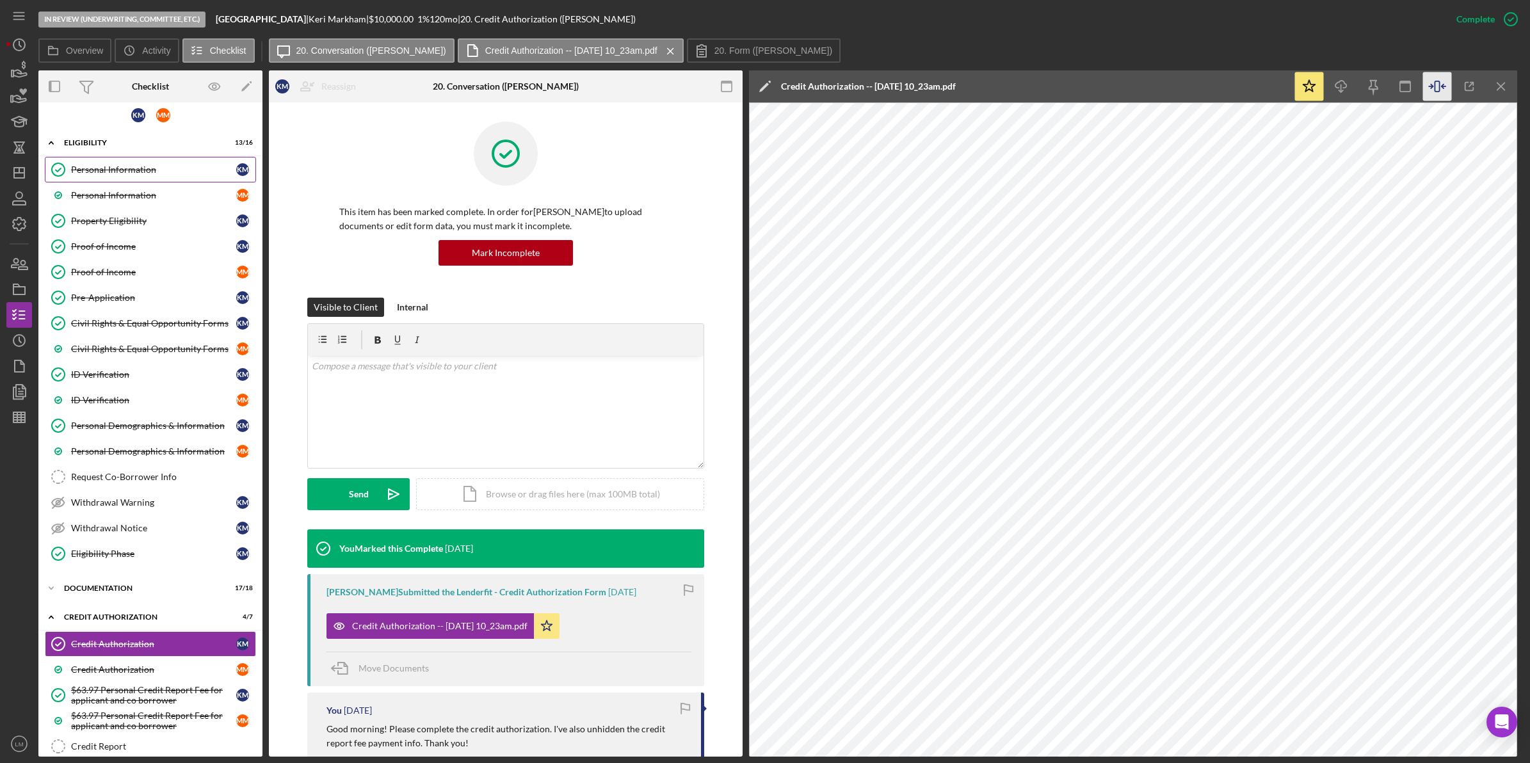
click at [211, 170] on div "Personal Information" at bounding box center [153, 170] width 165 height 10
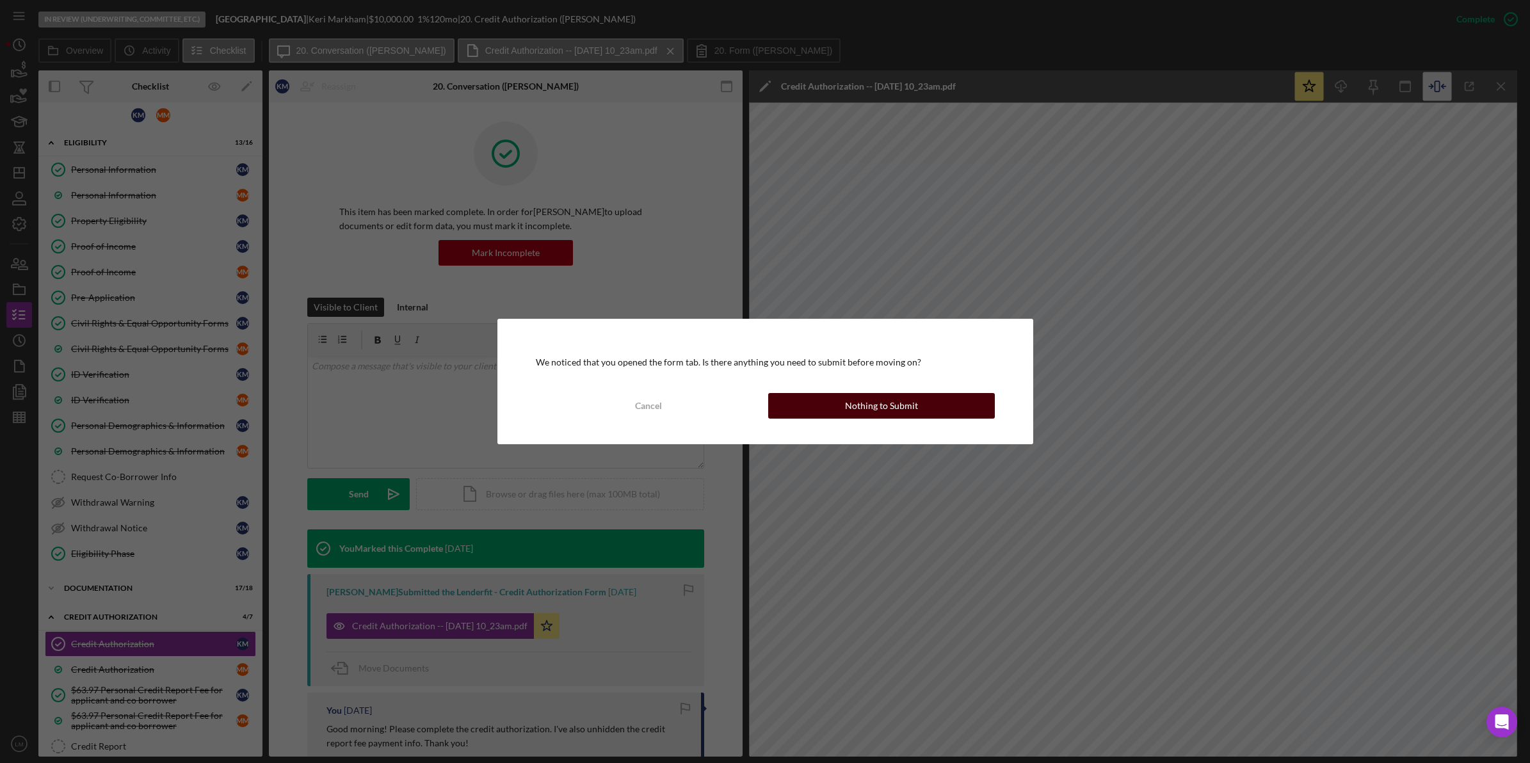
click at [840, 404] on button "Nothing to Submit" at bounding box center [881, 406] width 227 height 26
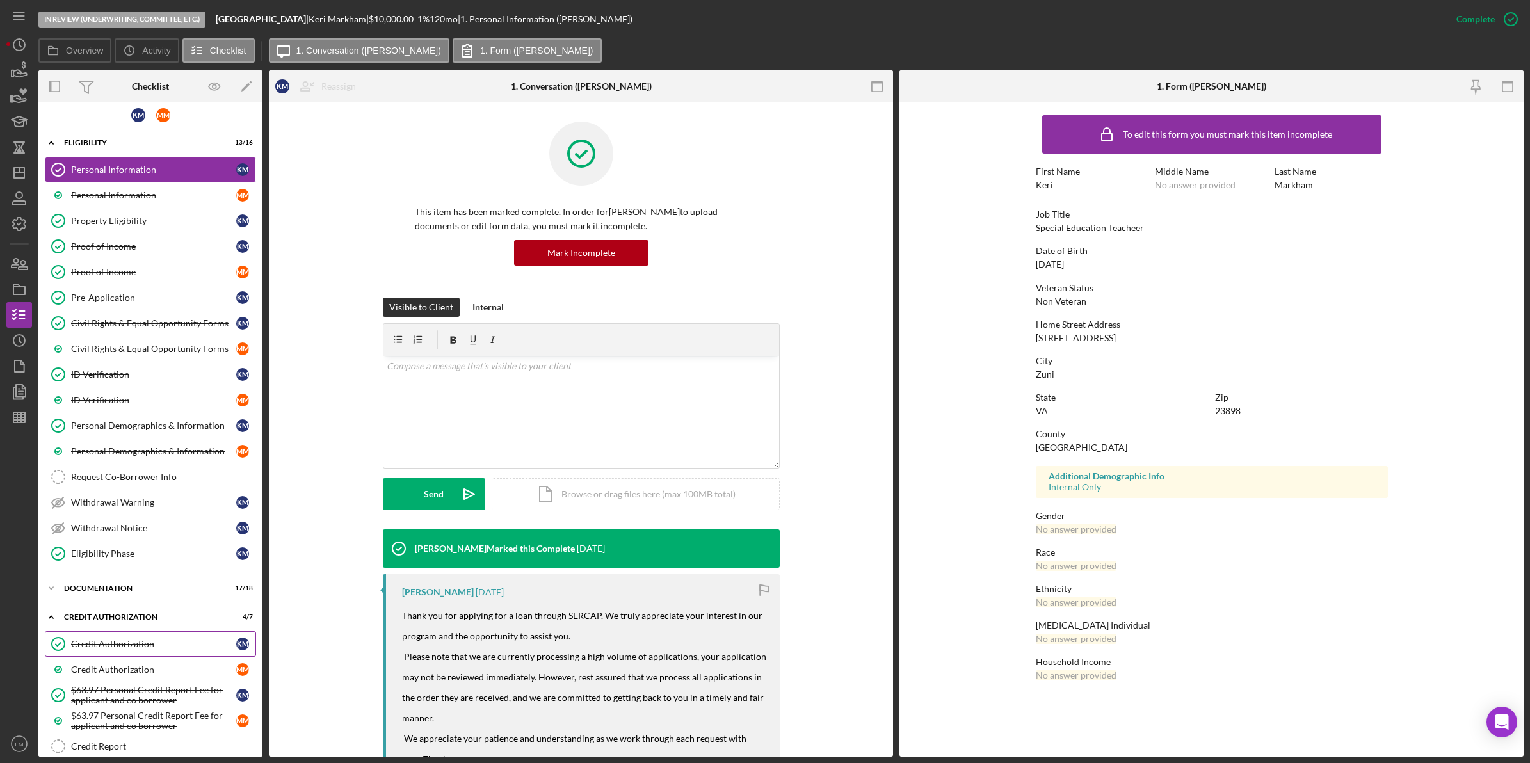
click at [136, 656] on link "Credit Authorization Credit Authorization K M" at bounding box center [150, 644] width 211 height 26
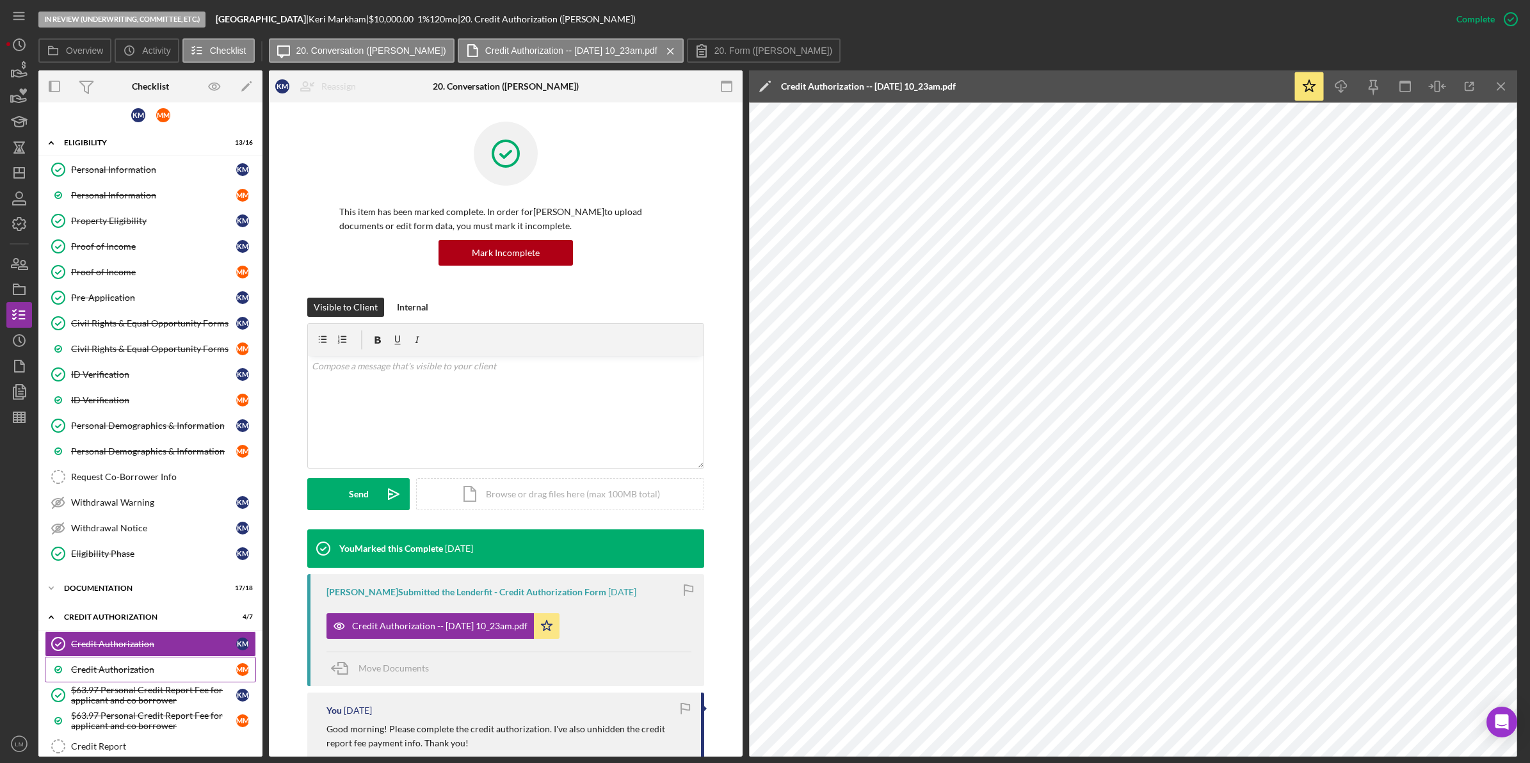
click at [198, 675] on div "Credit Authorization" at bounding box center [153, 669] width 165 height 10
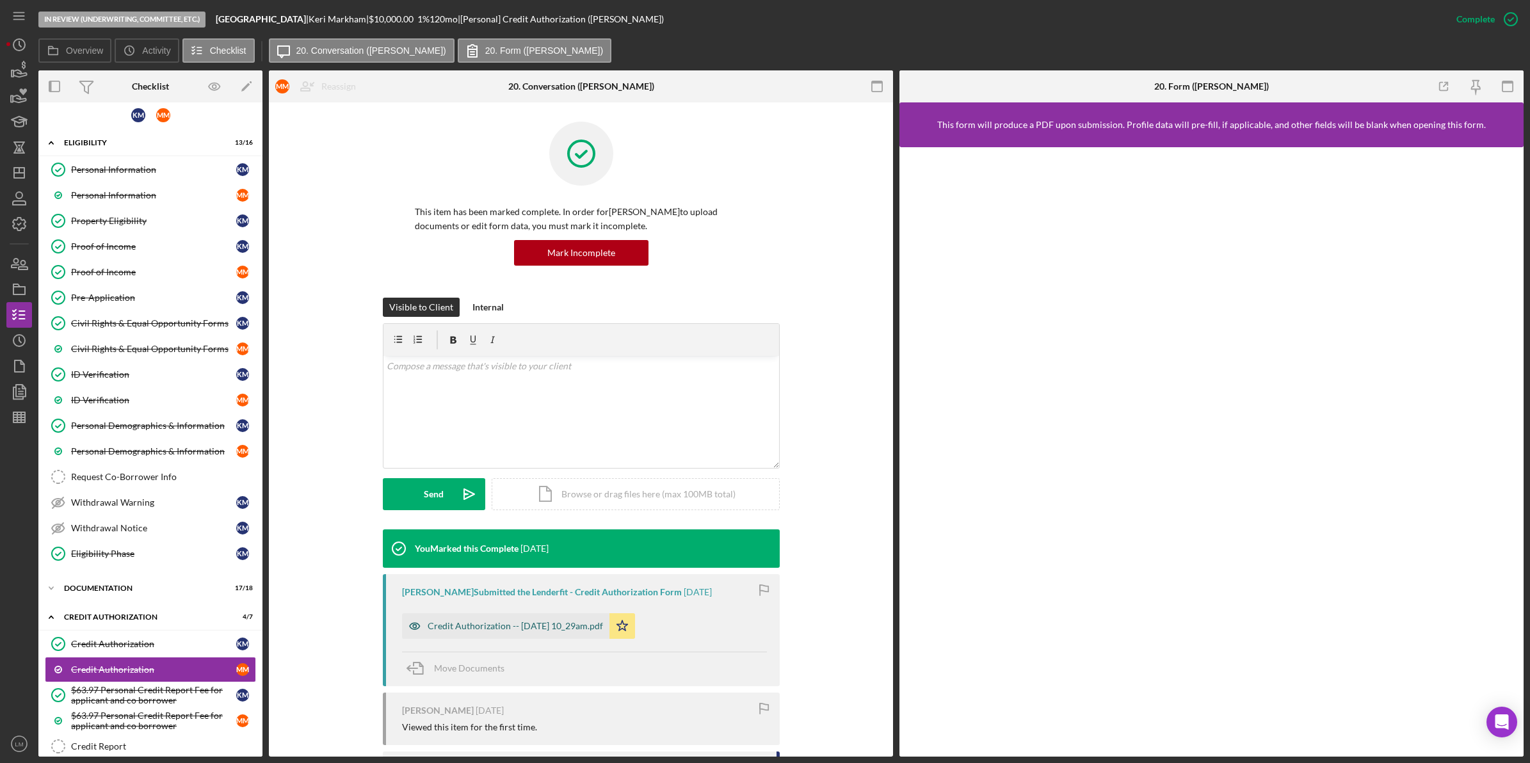
click at [484, 626] on div "Credit Authorization -- 2025-08-08 10_29am.pdf" at bounding box center [515, 626] width 175 height 10
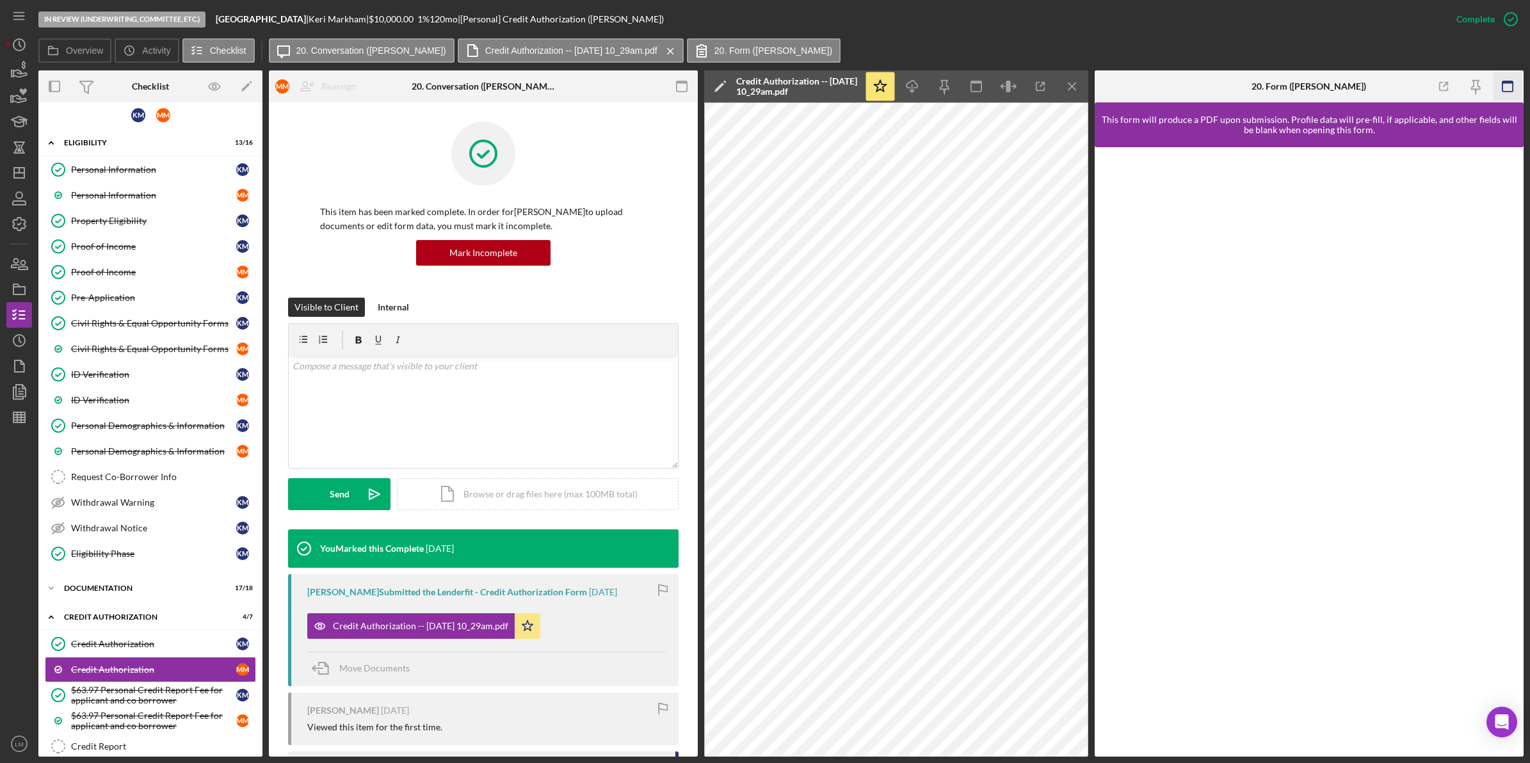
click at [1505, 91] on icon "button" at bounding box center [1507, 86] width 29 height 29
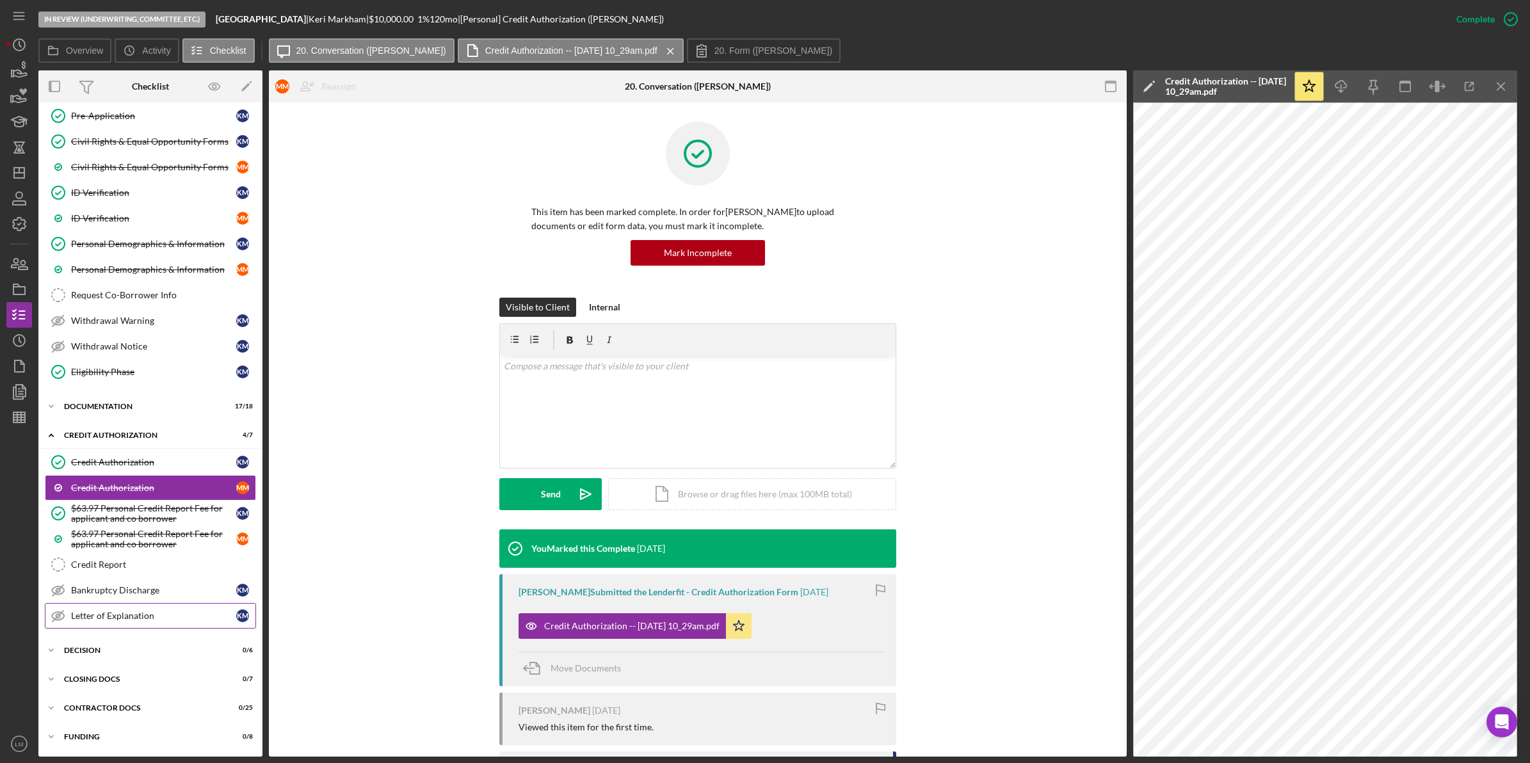
scroll to position [194, 0]
click at [184, 575] on link "Credit Report Credit Report" at bounding box center [150, 565] width 211 height 26
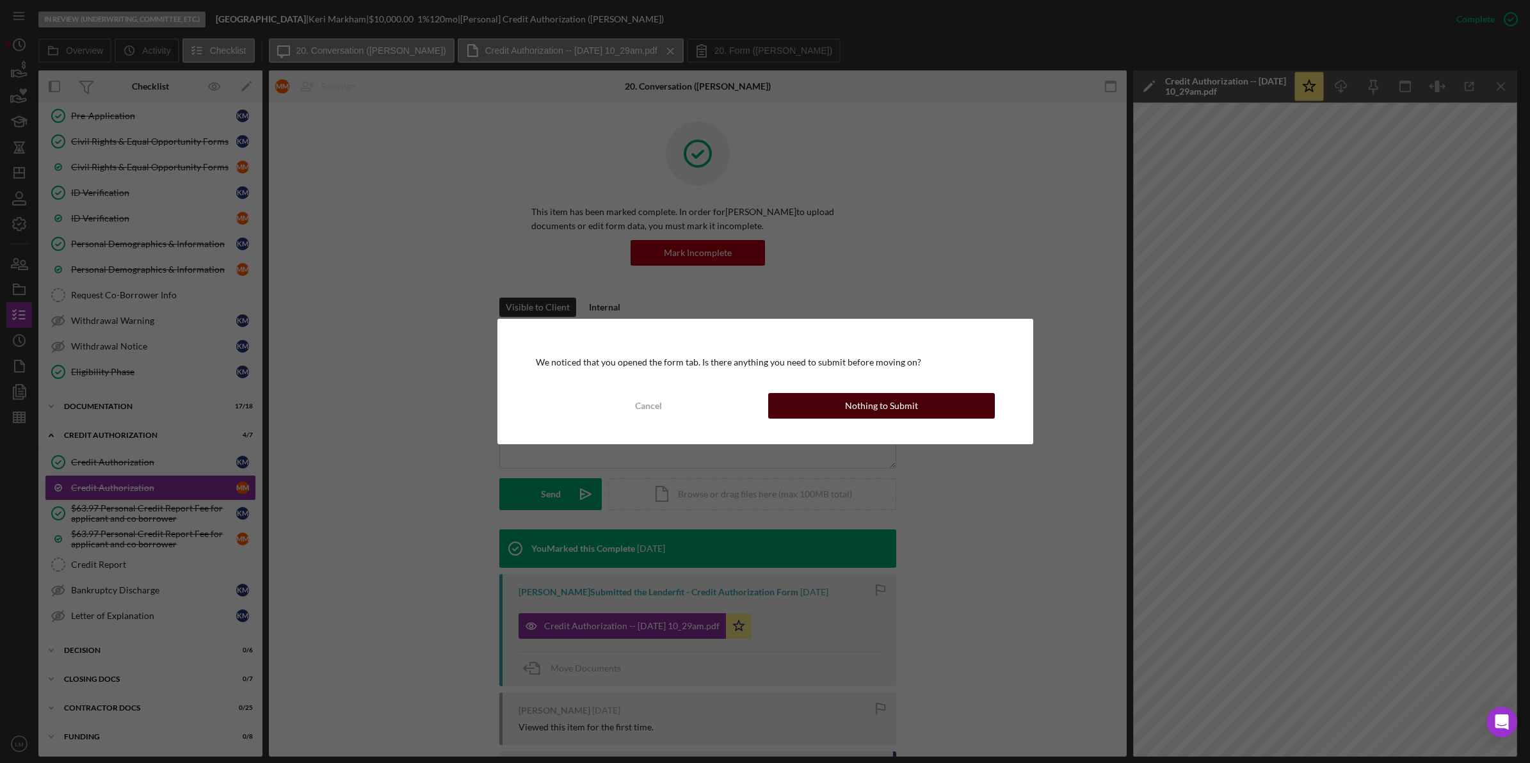
click at [909, 405] on div "Nothing to Submit" at bounding box center [881, 406] width 73 height 26
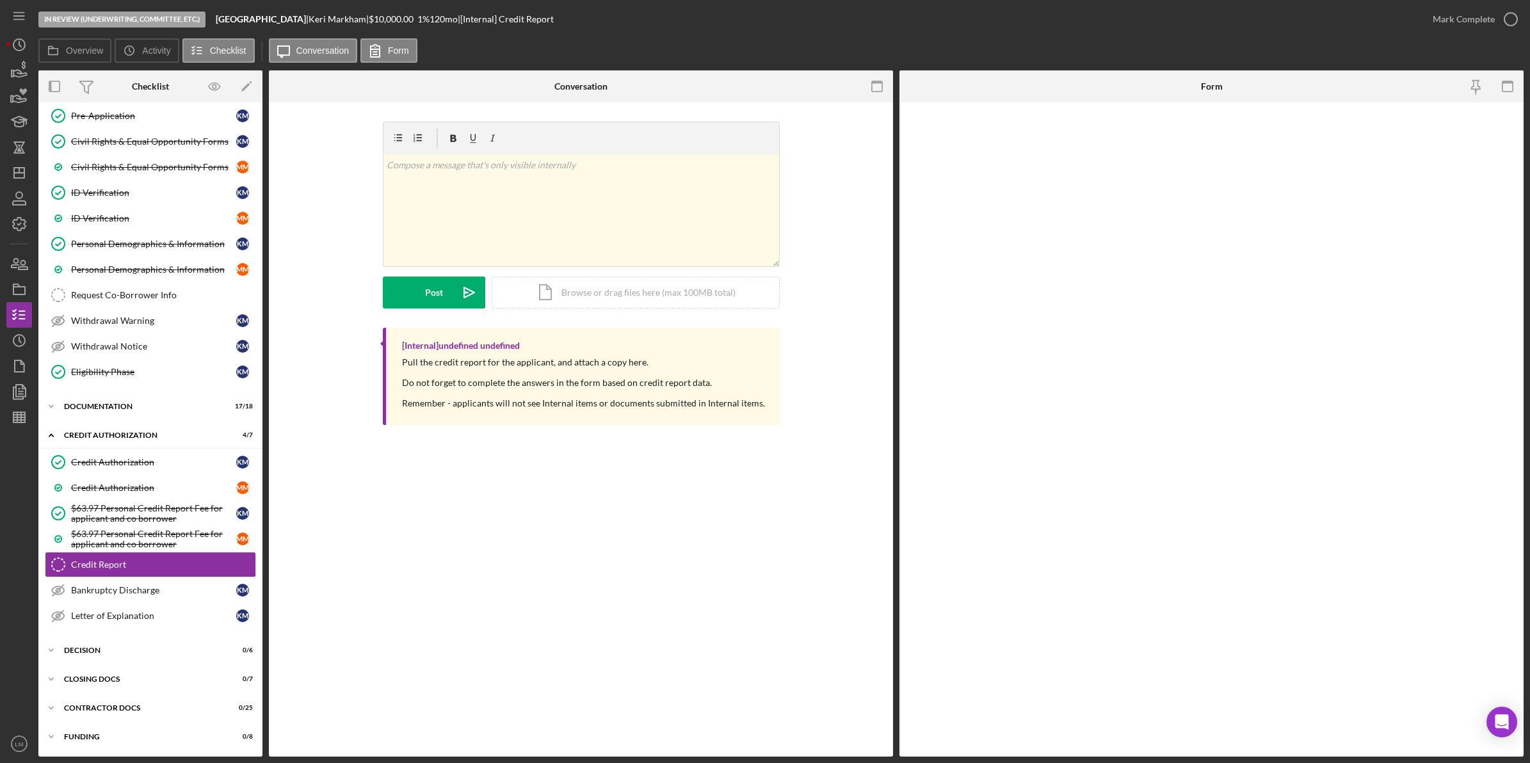
scroll to position [194, 0]
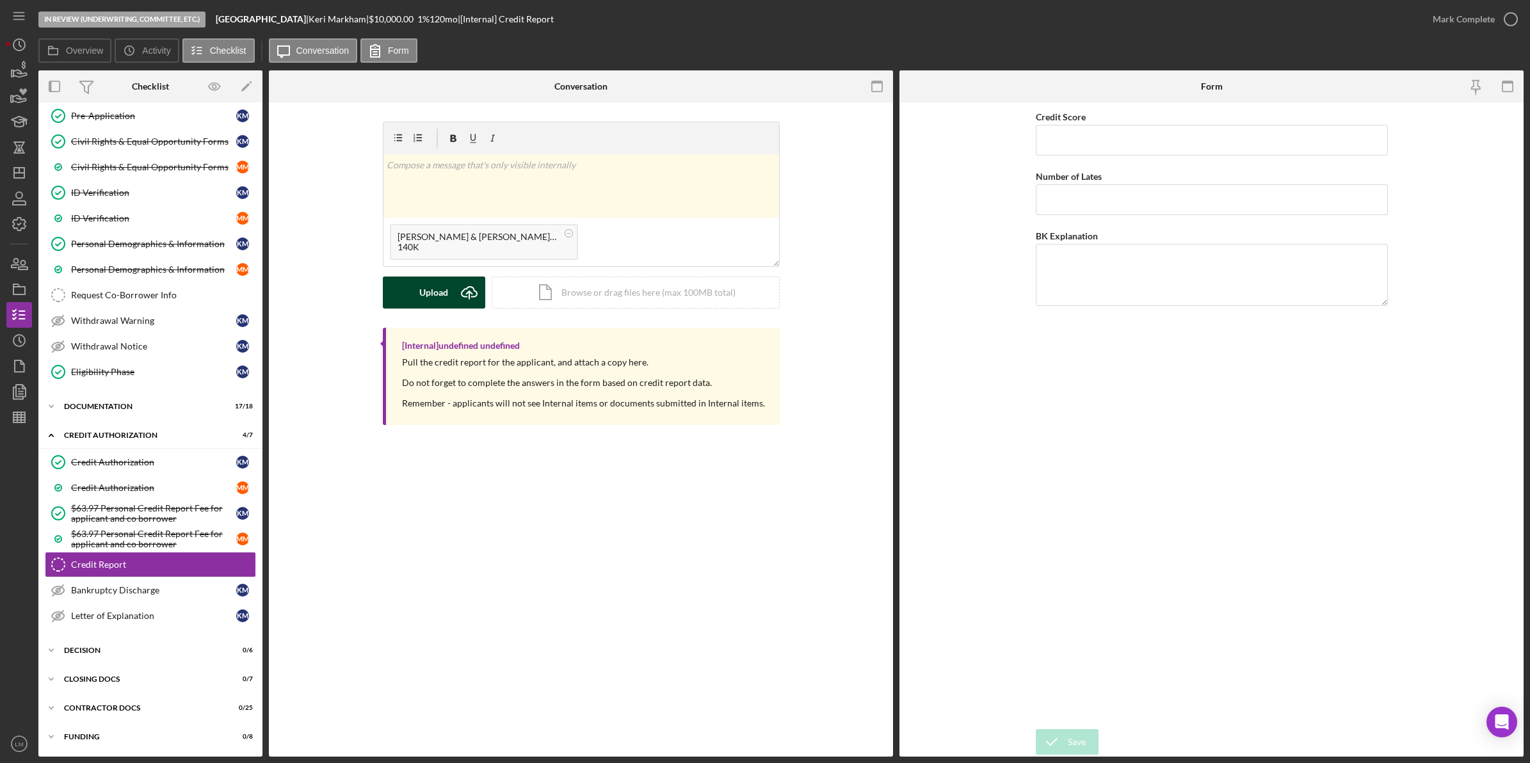
click at [453, 287] on icon "Icon/Upload" at bounding box center [469, 293] width 32 height 32
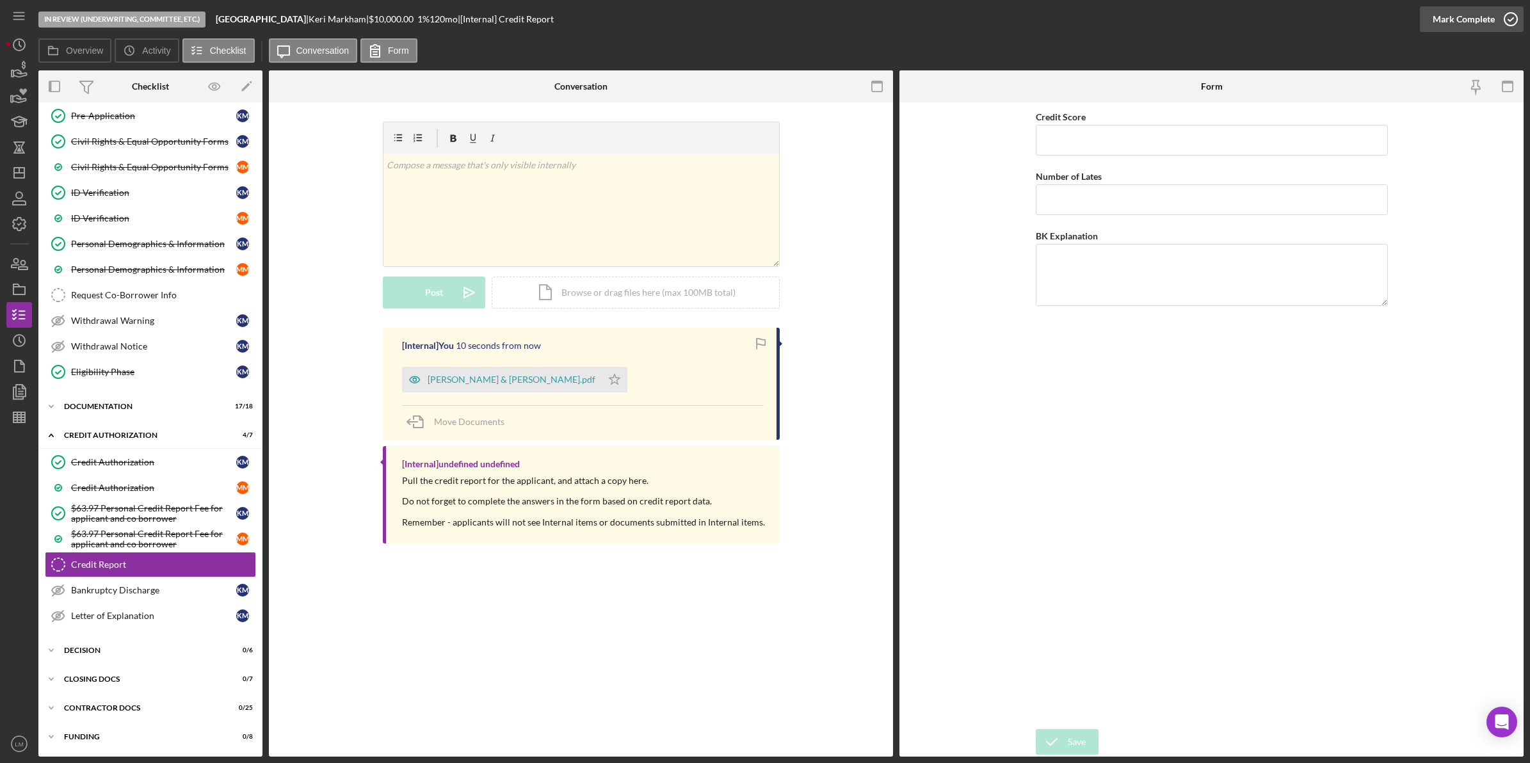
click at [1477, 26] on div "Mark Complete" at bounding box center [1464, 19] width 62 height 26
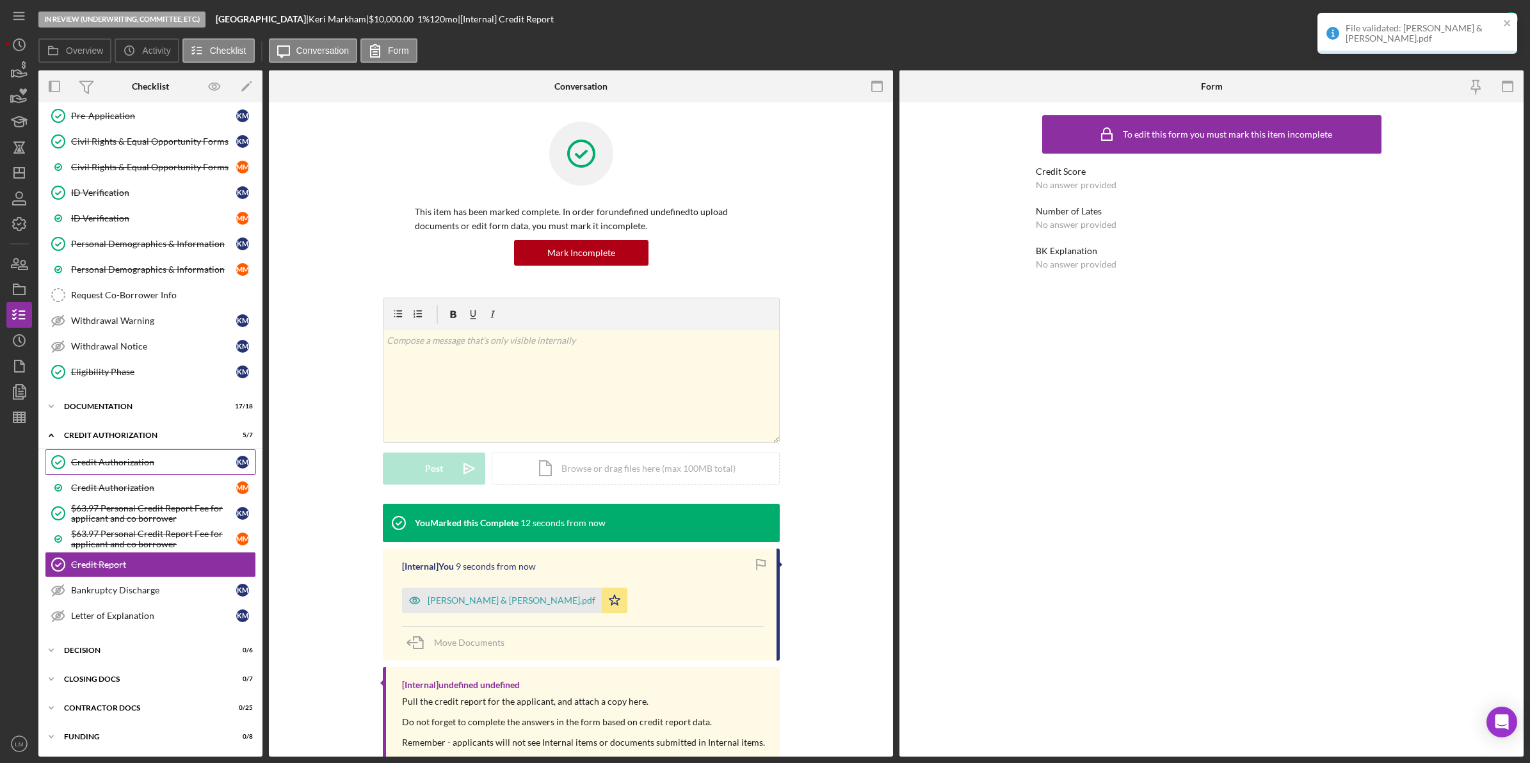
click at [138, 462] on div "Credit Authorization" at bounding box center [153, 462] width 165 height 10
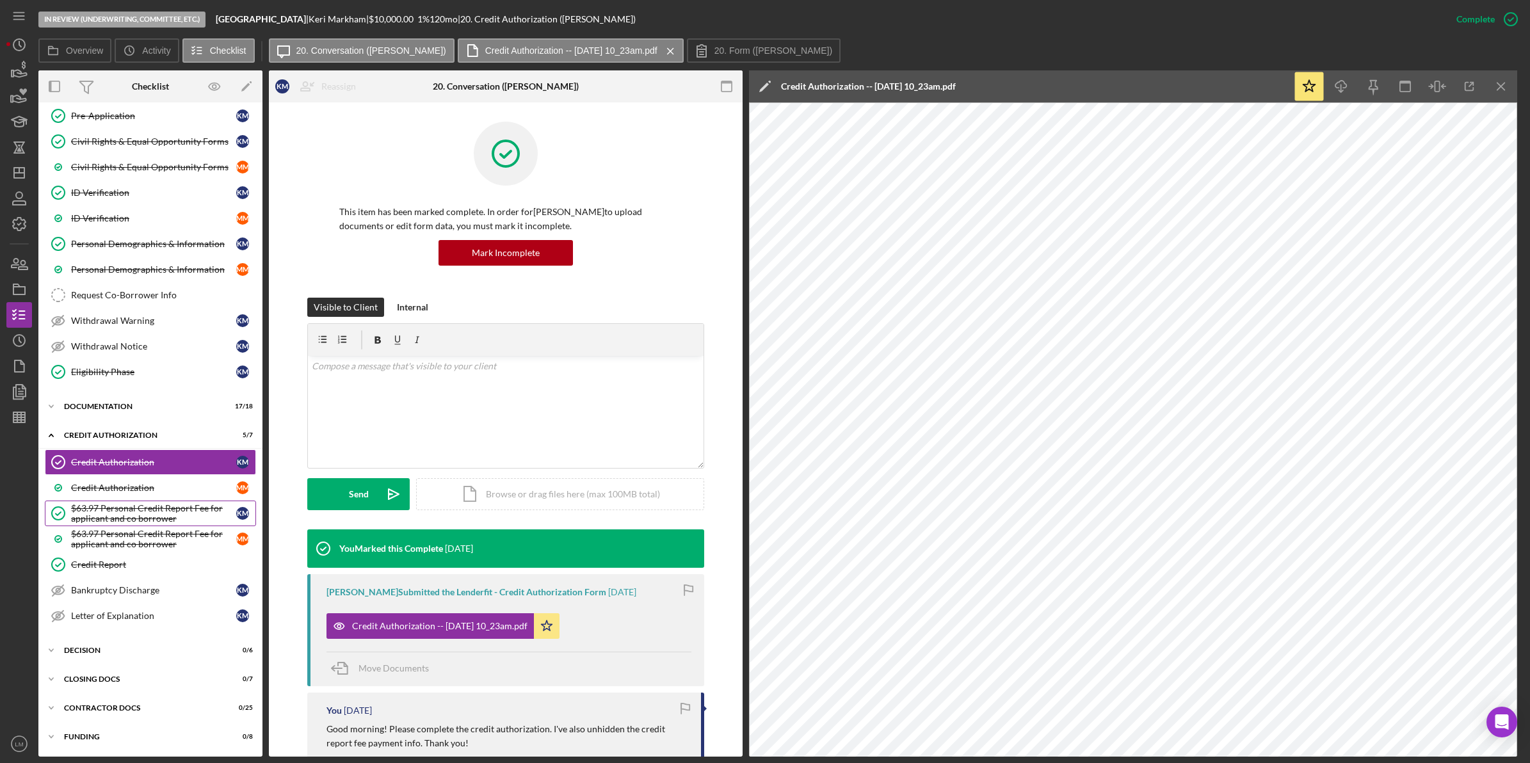
click at [135, 517] on div "$63.97 Personal Credit Report Fee for applicant and co borrower" at bounding box center [153, 513] width 165 height 20
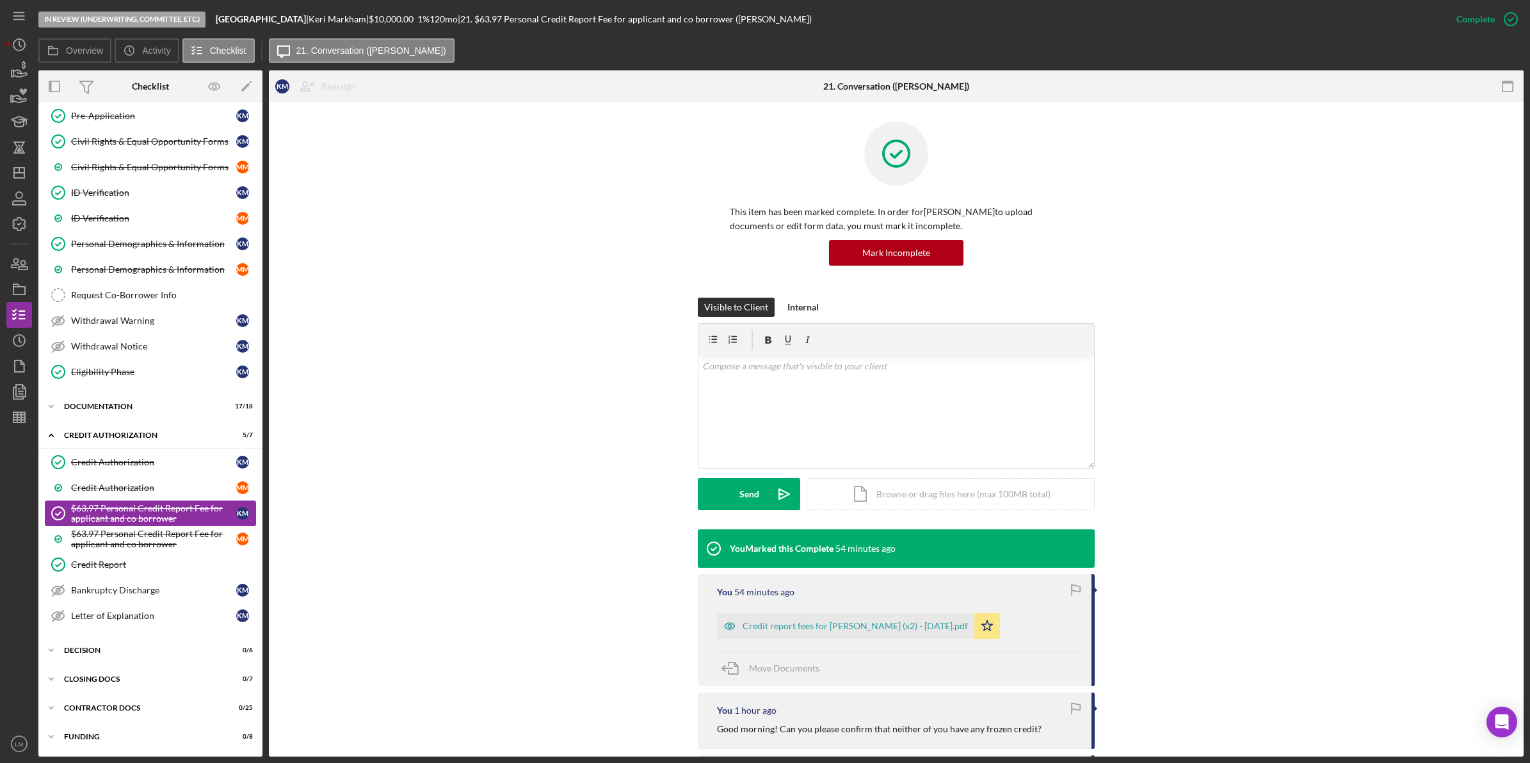
scroll to position [194, 0]
click at [139, 556] on link "Credit Report Credit Report" at bounding box center [150, 565] width 211 height 26
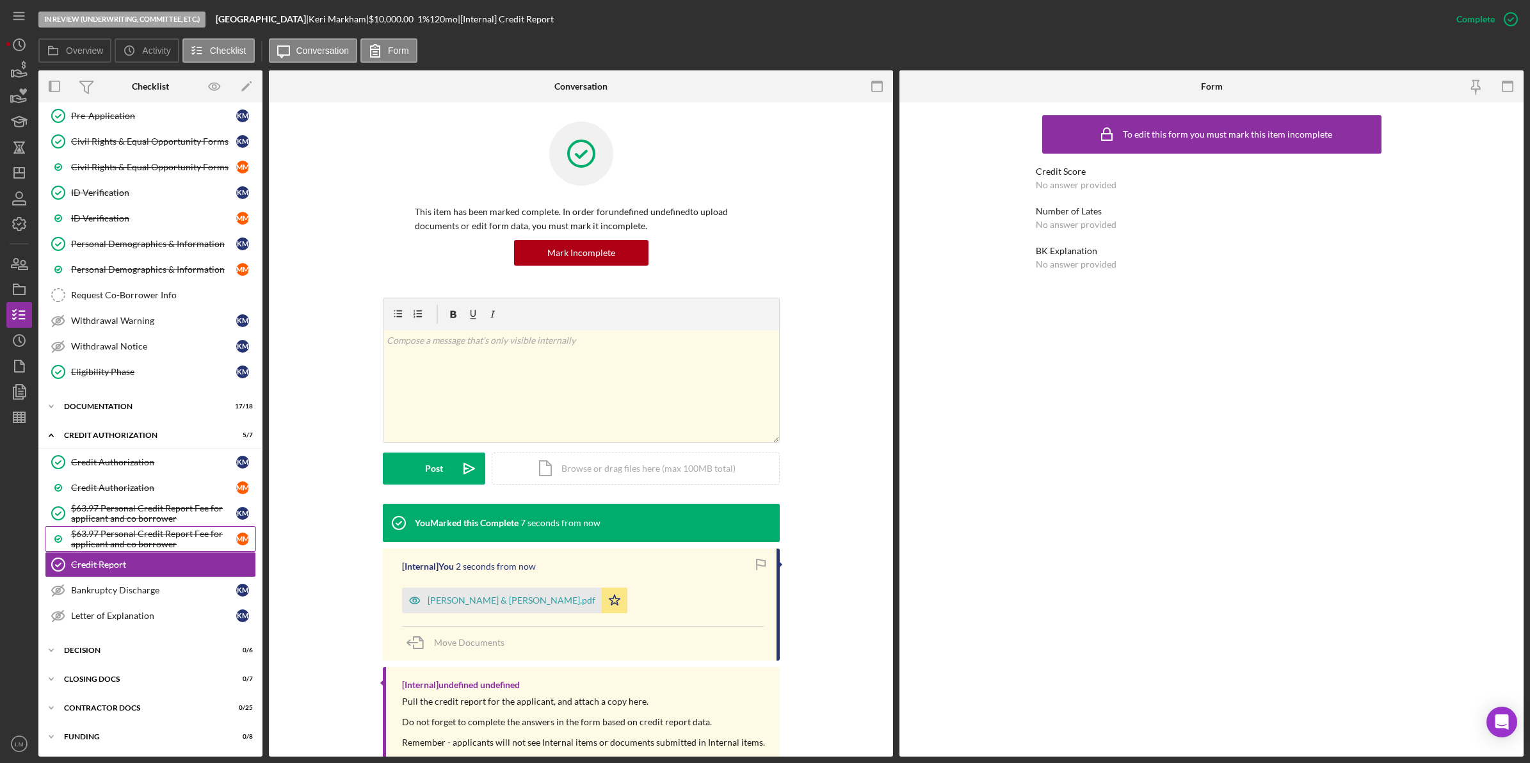
click at [149, 539] on div "$63.97 Personal Credit Report Fee for applicant and co borrower" at bounding box center [153, 539] width 165 height 20
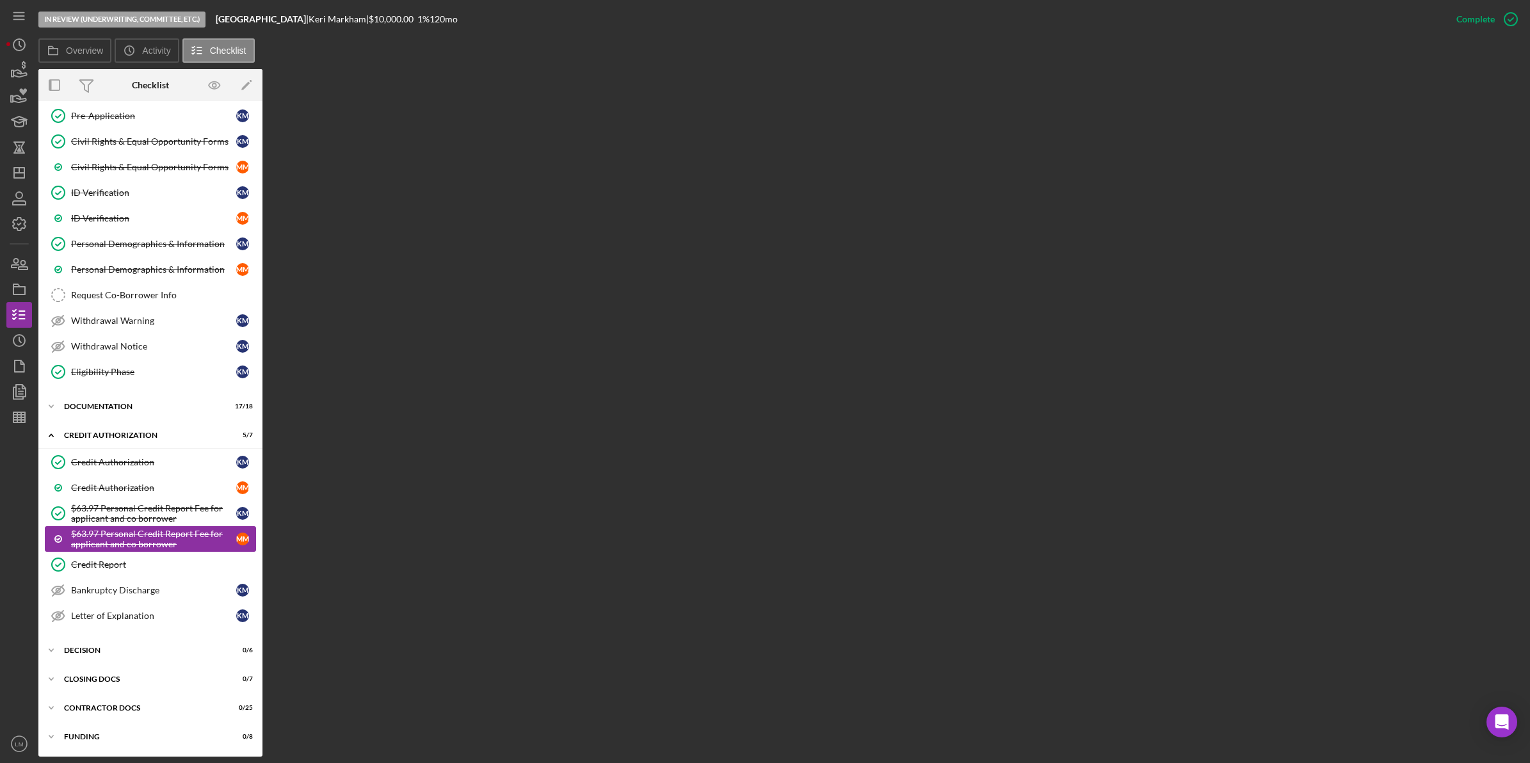
scroll to position [194, 0]
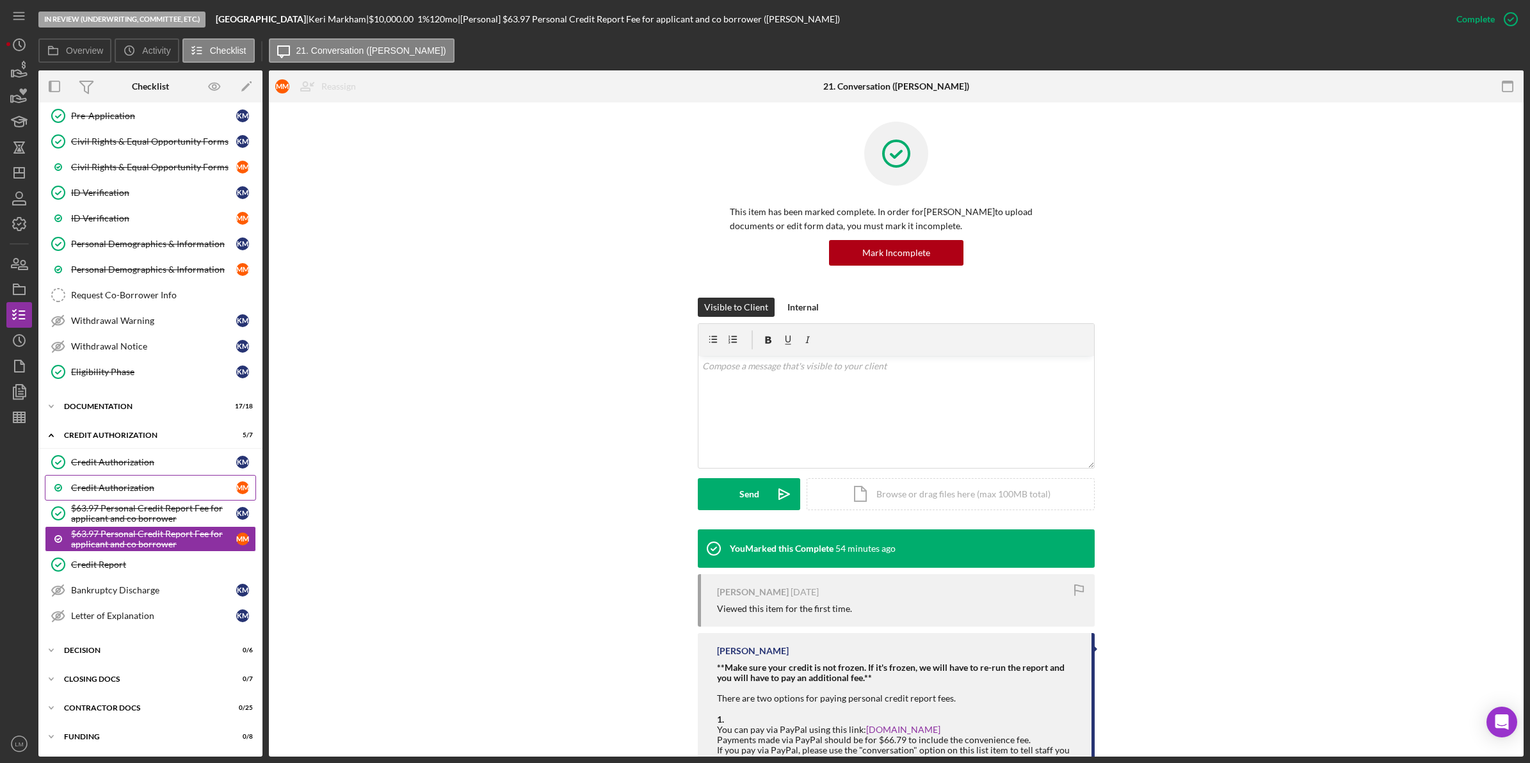
click at [163, 492] on link "Credit Authorization M M" at bounding box center [150, 488] width 211 height 26
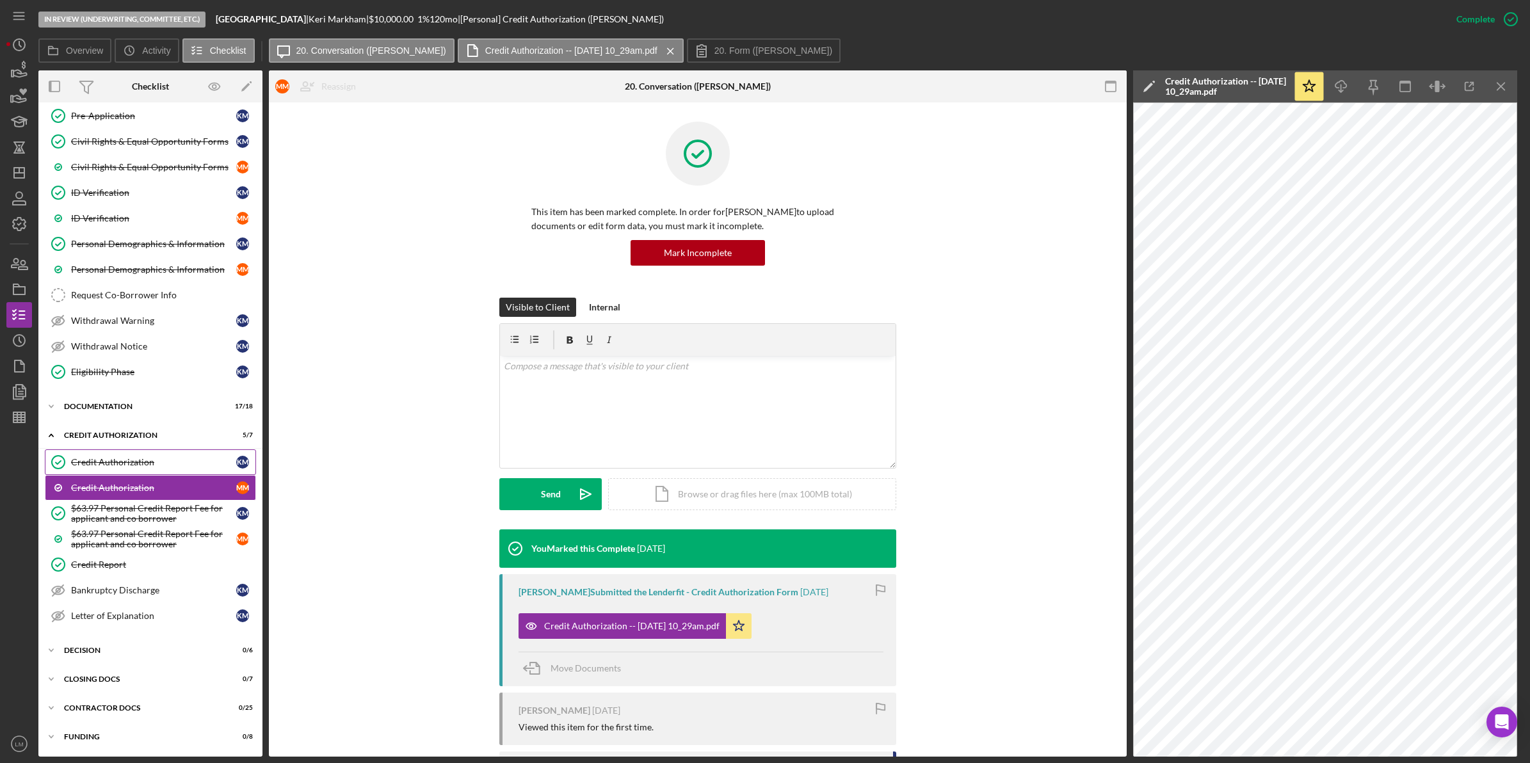
click at [177, 472] on link "Credit Authorization Credit Authorization K M" at bounding box center [150, 462] width 211 height 26
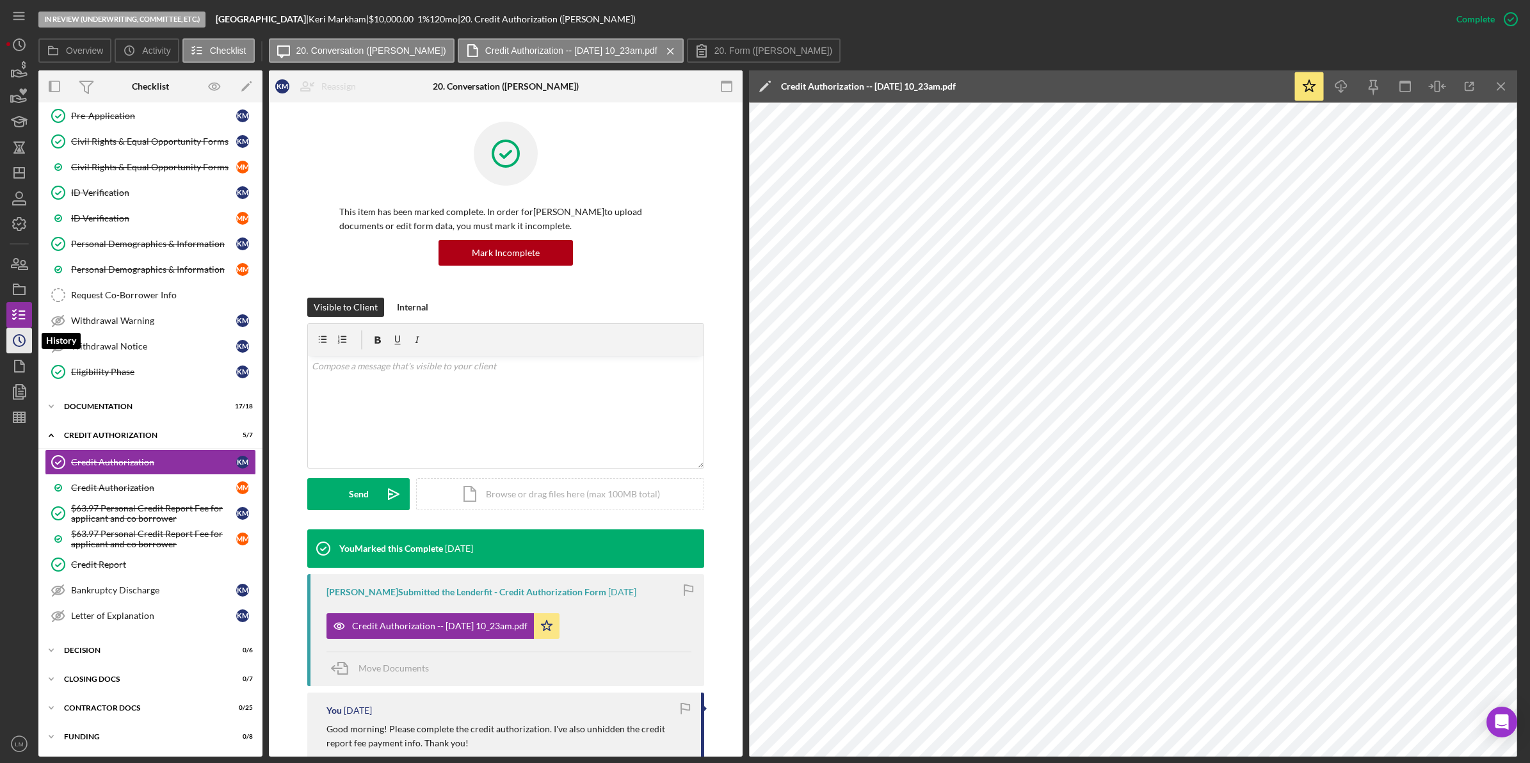
click at [14, 344] on circle "button" at bounding box center [19, 341] width 12 height 12
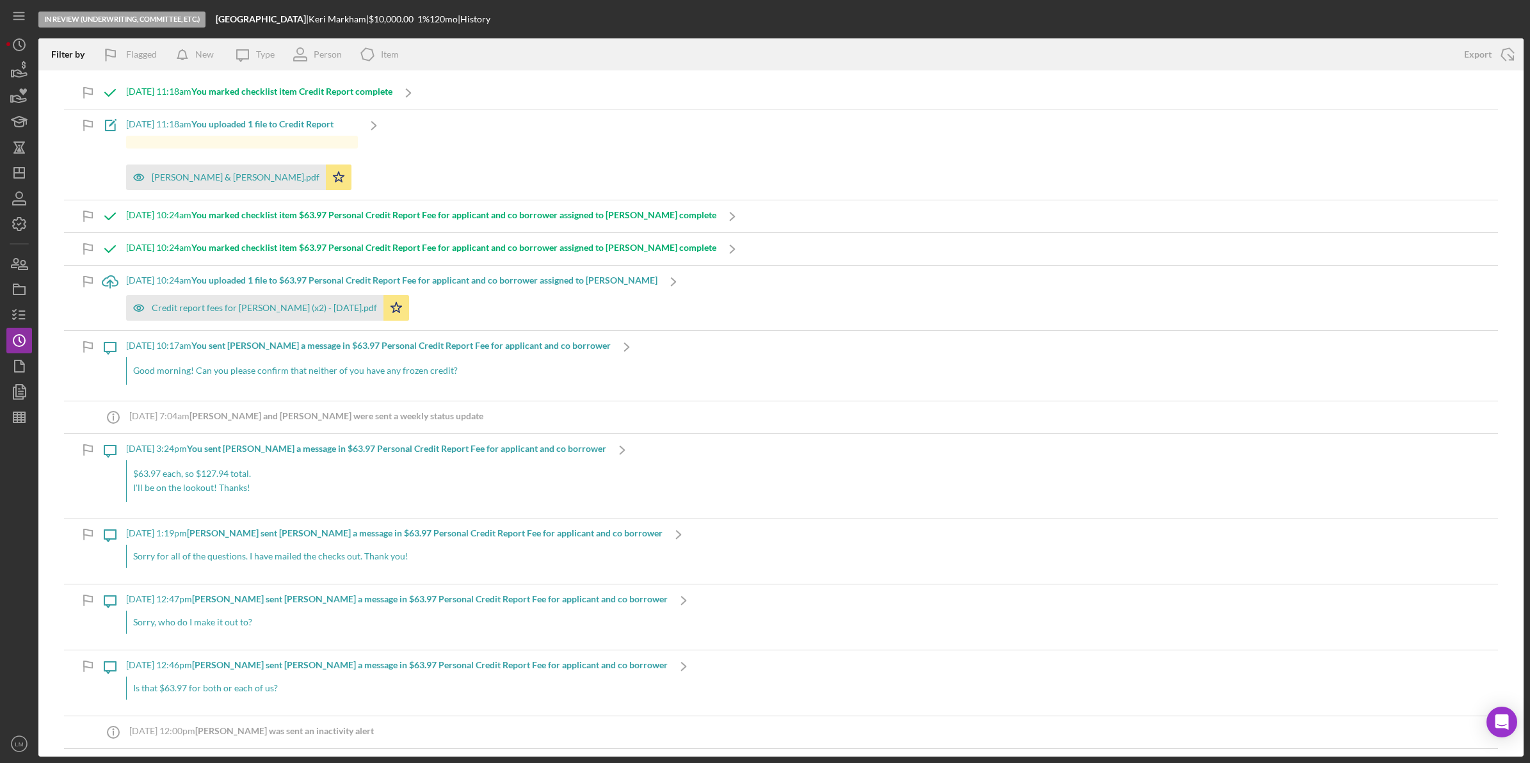
click at [411, 362] on div "Good morning! Can you please confirm that neither of you have any frozen credit?" at bounding box center [368, 370] width 485 height 27
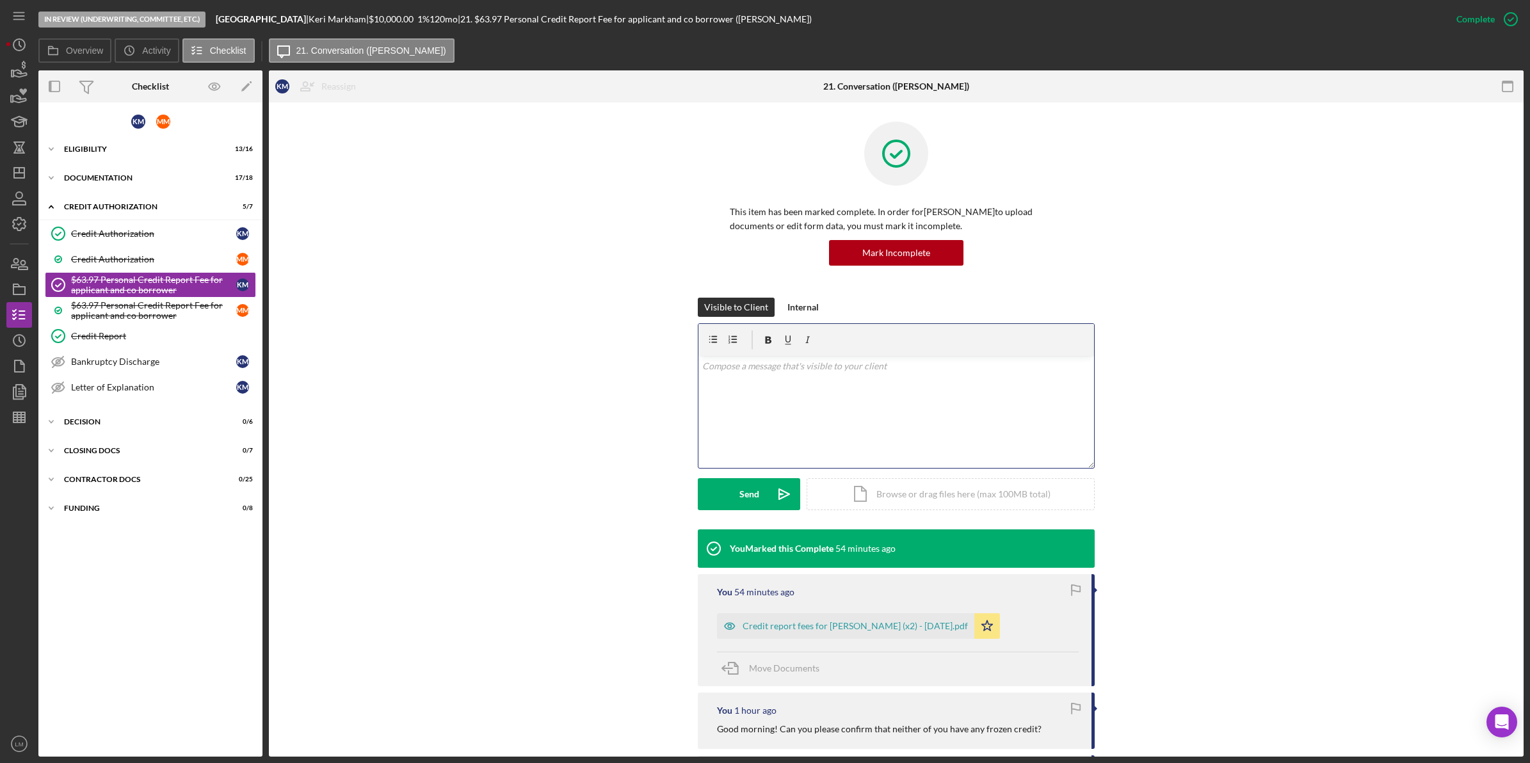
click at [817, 399] on div "v Color teal Color pink Remove color Add row above Add row below Add column bef…" at bounding box center [896, 412] width 396 height 112
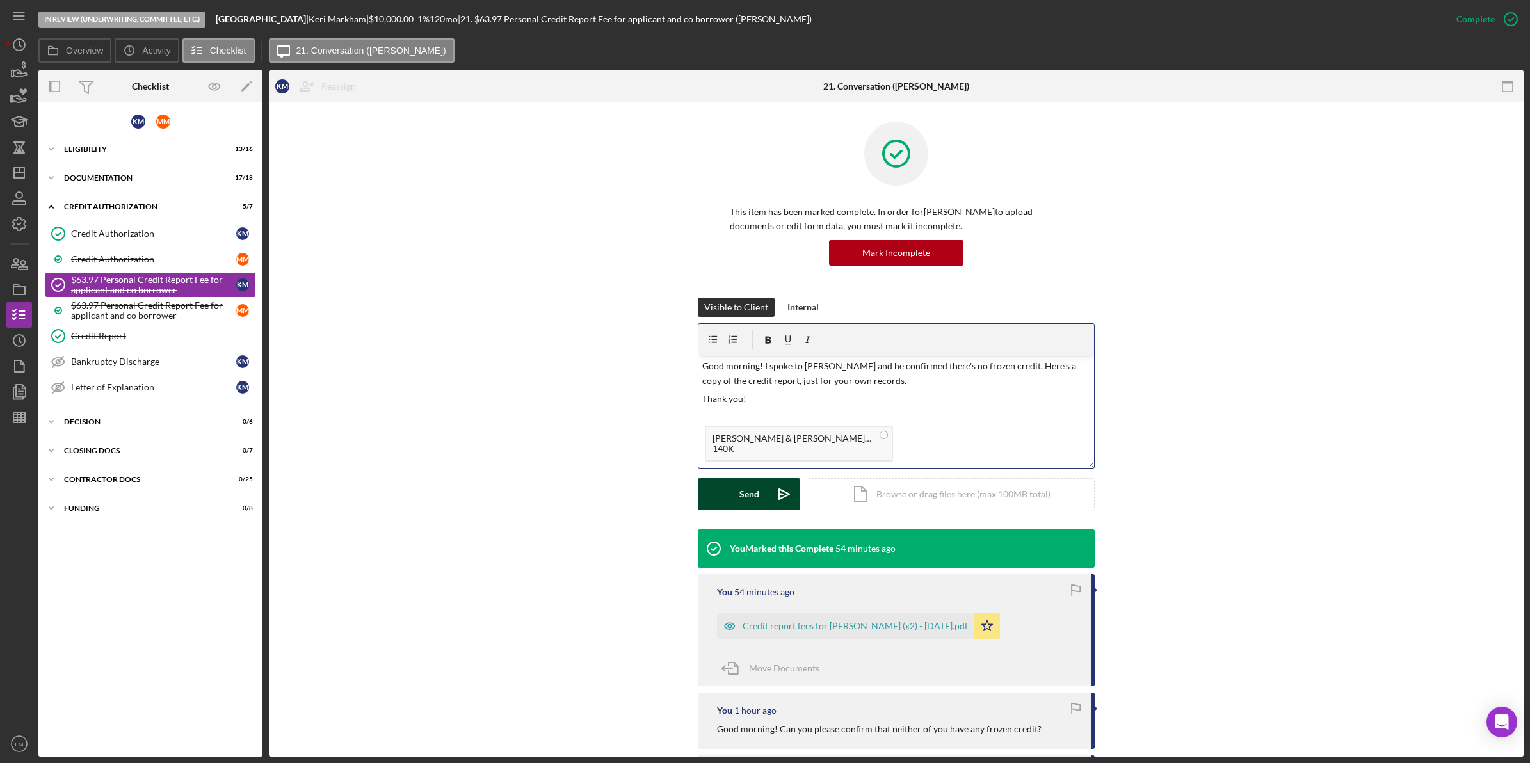
click at [740, 487] on div "Send" at bounding box center [749, 494] width 20 height 32
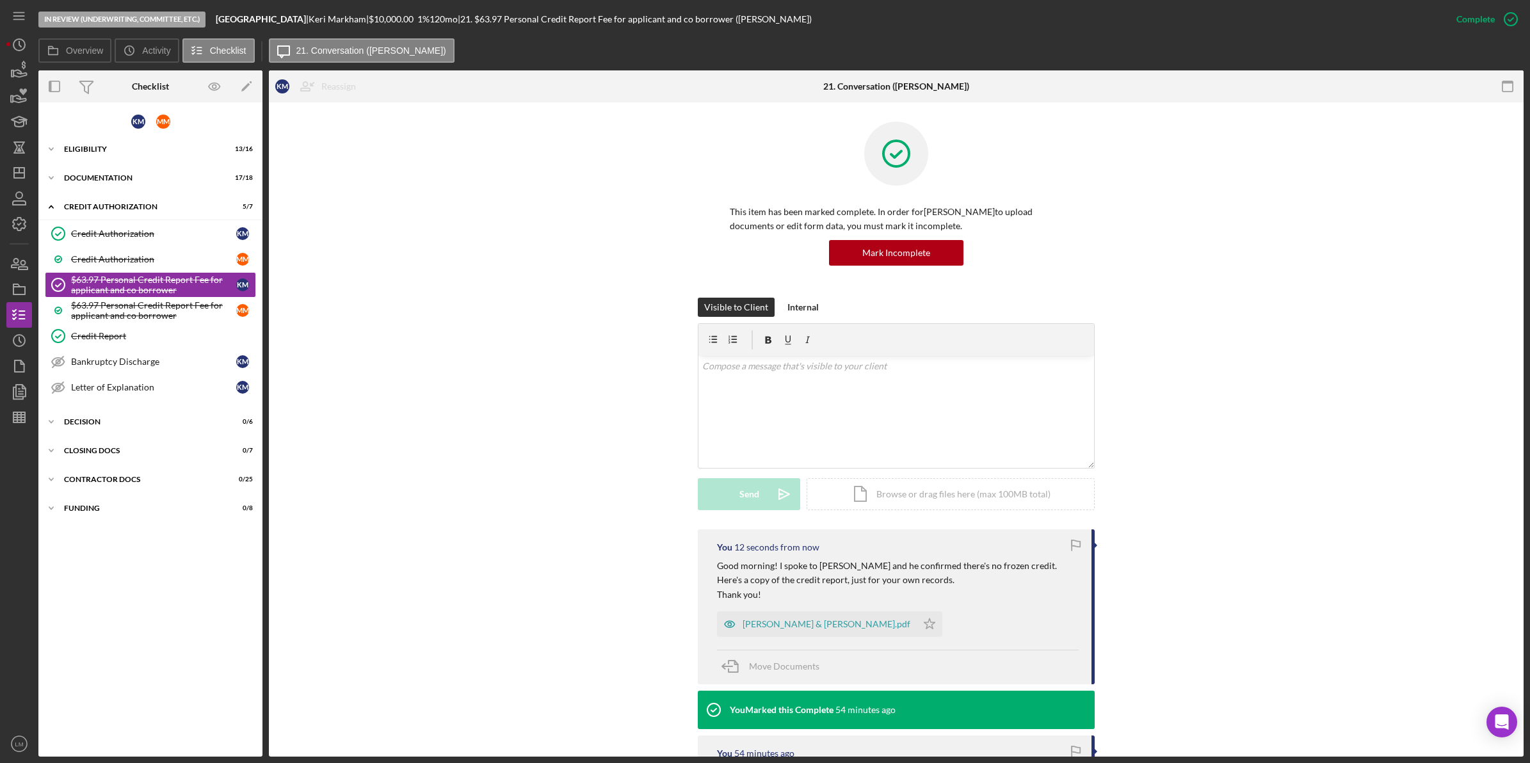
click at [581, 490] on div "Visible to Client Internal v Color teal Color pink Remove color Add row above A…" at bounding box center [896, 414] width 1216 height 232
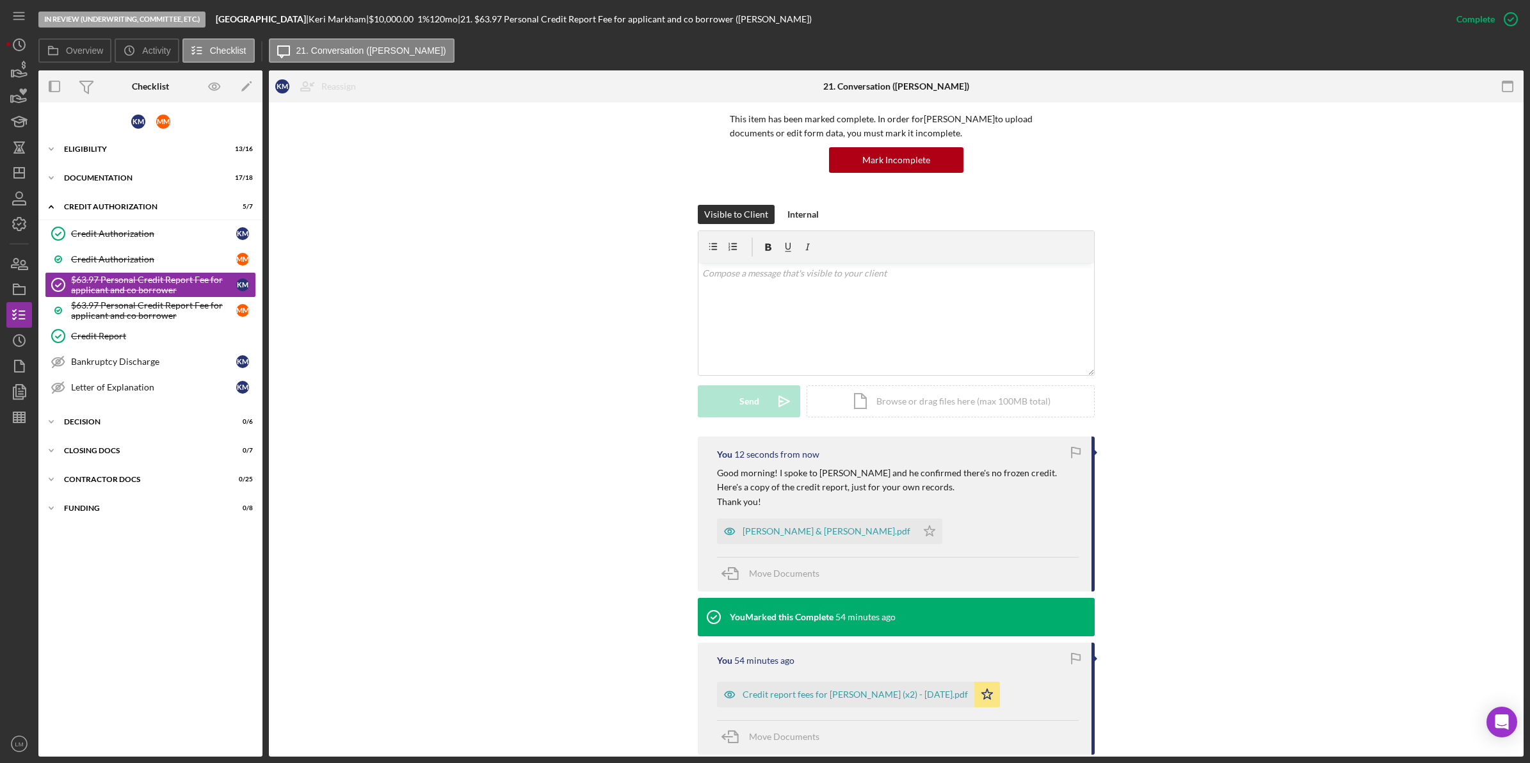
scroll to position [240, 0]
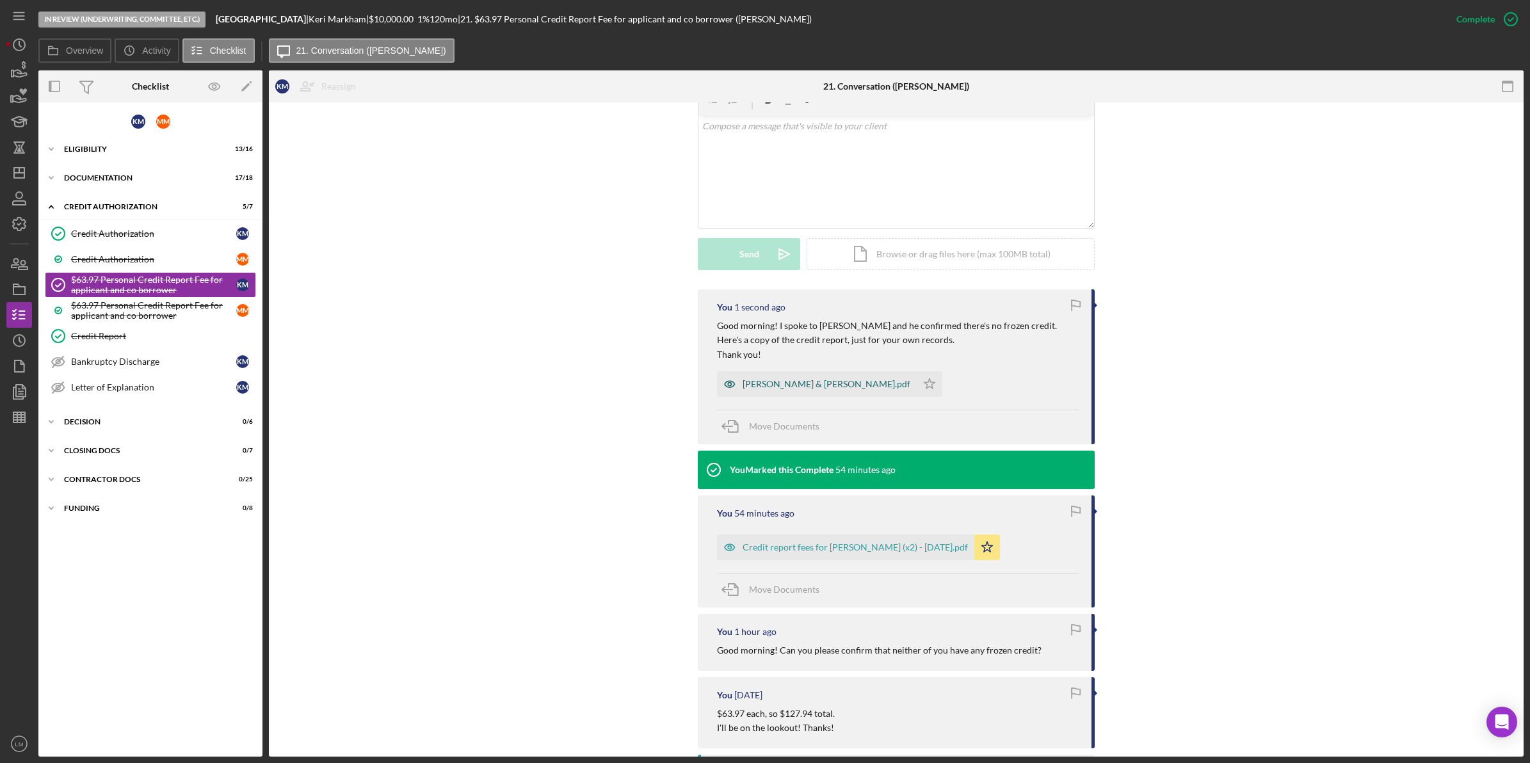
click at [839, 385] on div "Markham, Keri & Marc - CR.pdf" at bounding box center [827, 384] width 168 height 10
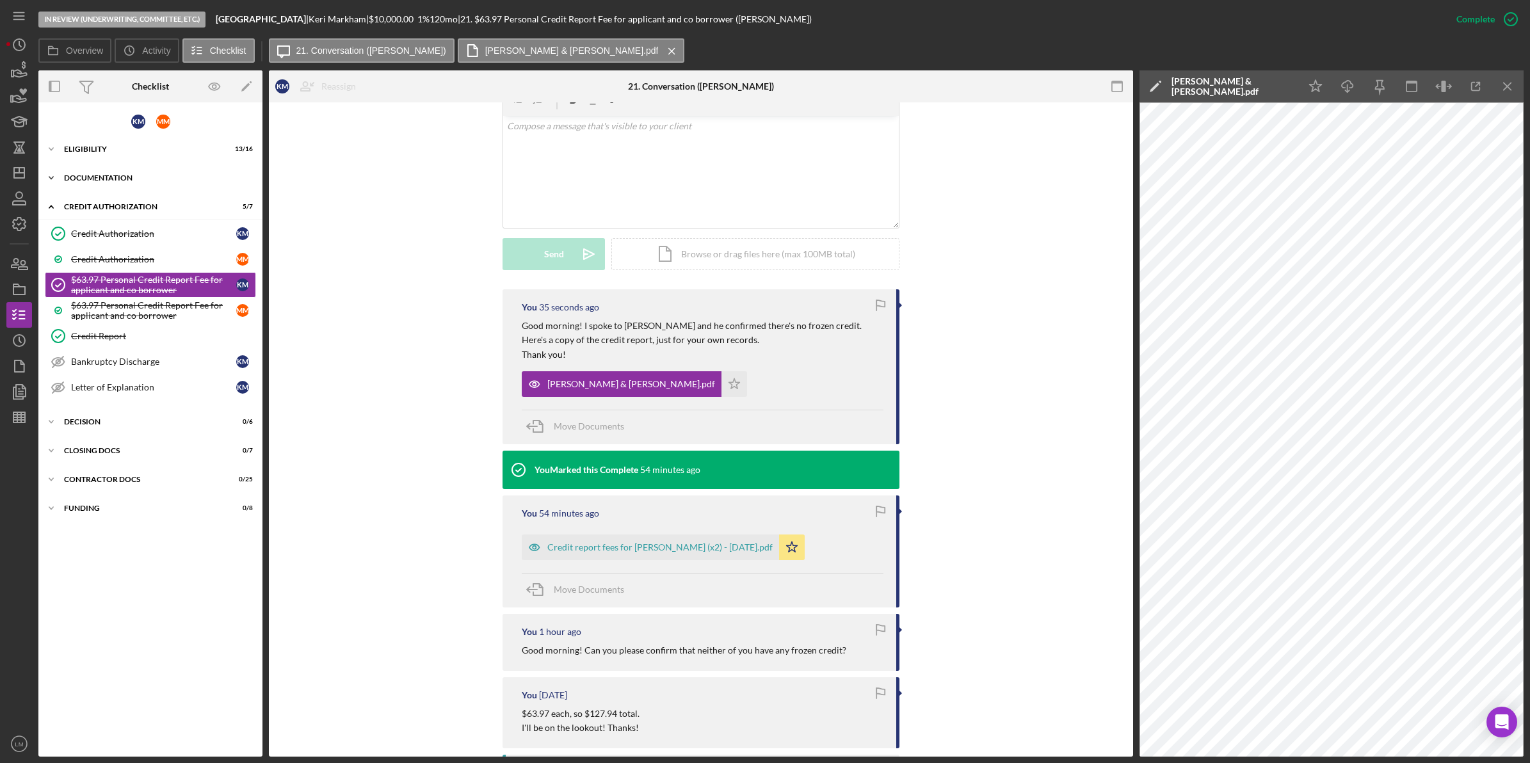
click at [152, 184] on div "Icon/Expander Documentation 17 / 18" at bounding box center [150, 178] width 224 height 26
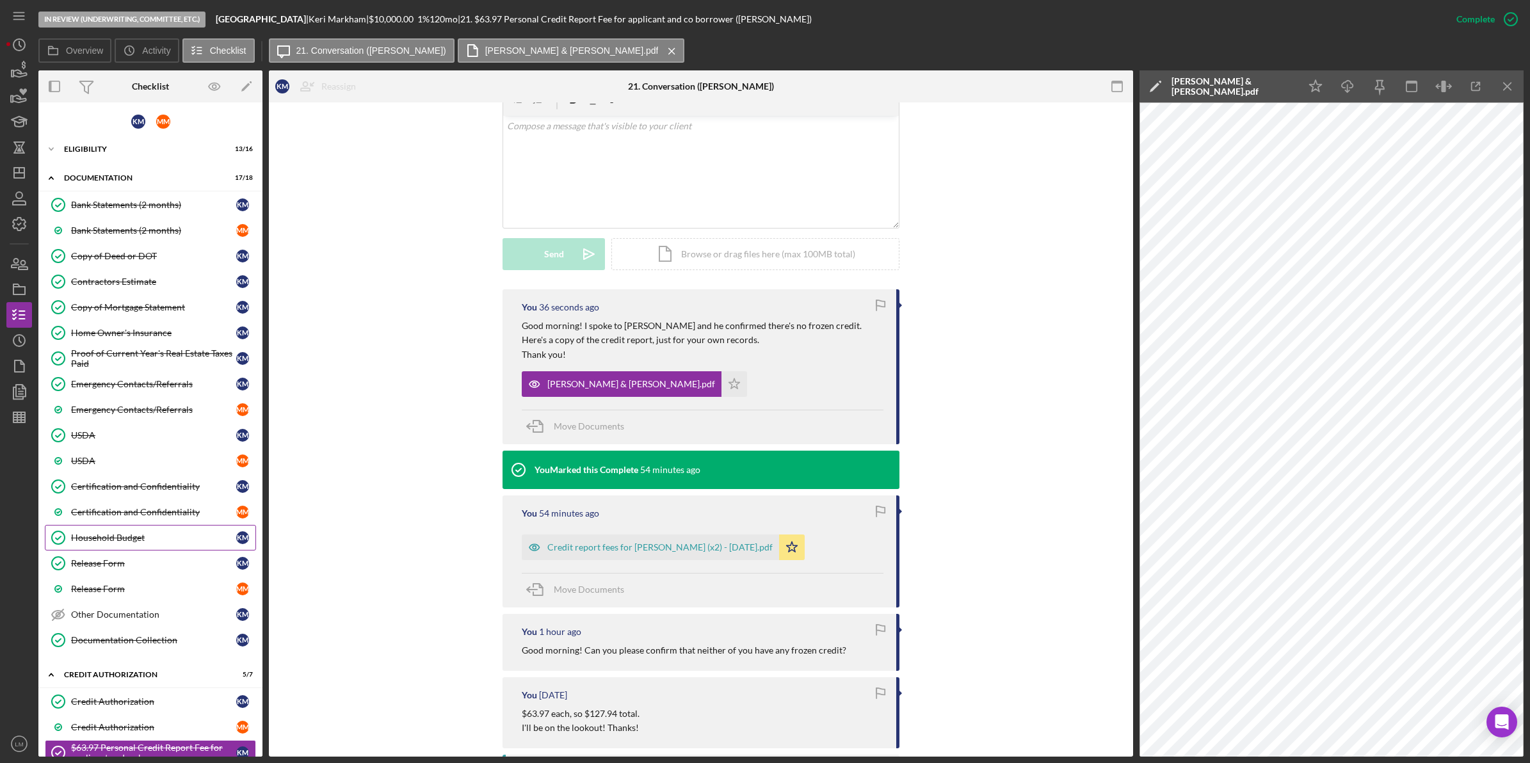
click at [142, 535] on link "Household Budget Household Budget K M" at bounding box center [150, 538] width 211 height 26
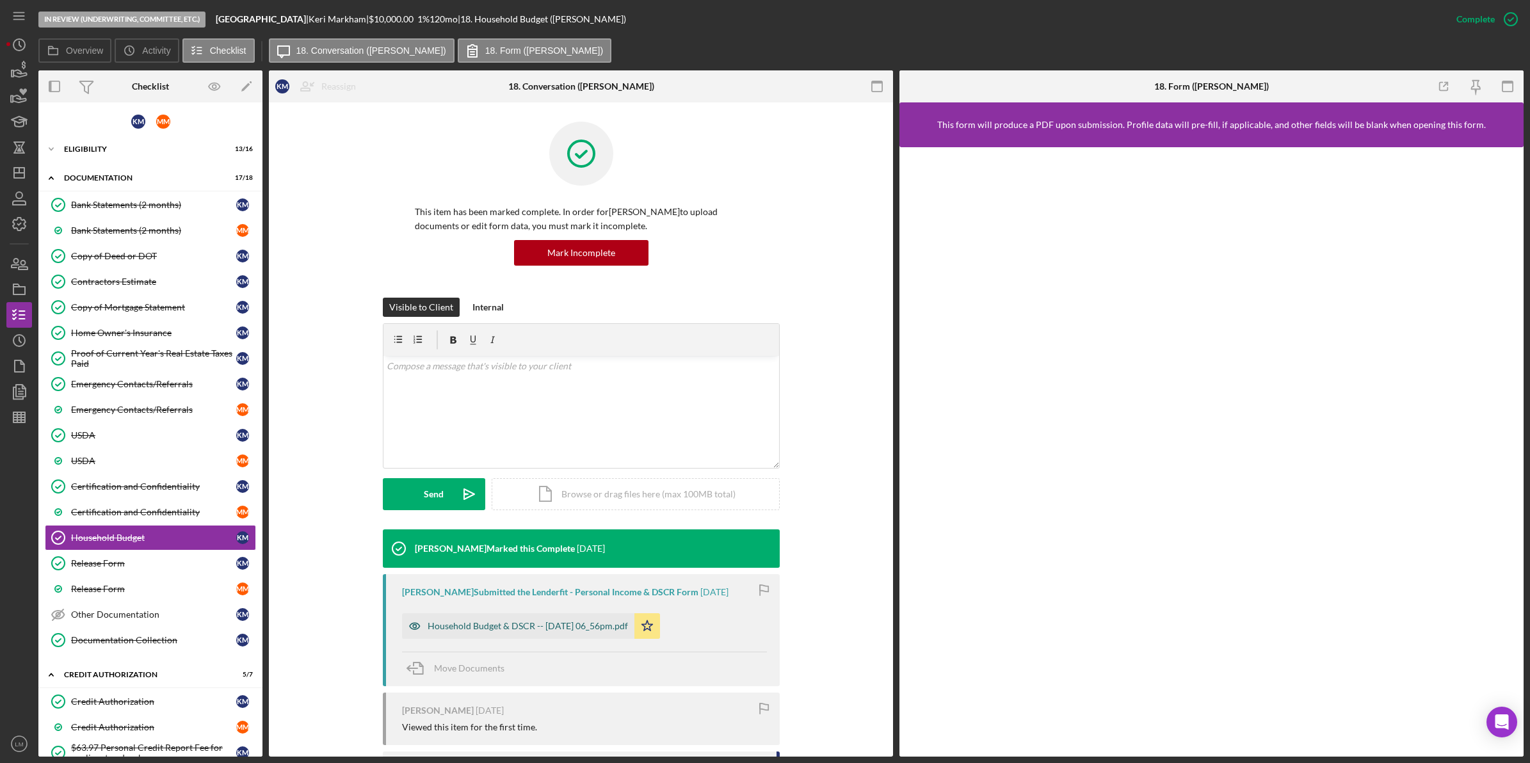
click at [587, 624] on div "Household Budget & DSCR -- 2025-07-31 06_56pm.pdf" at bounding box center [528, 626] width 200 height 10
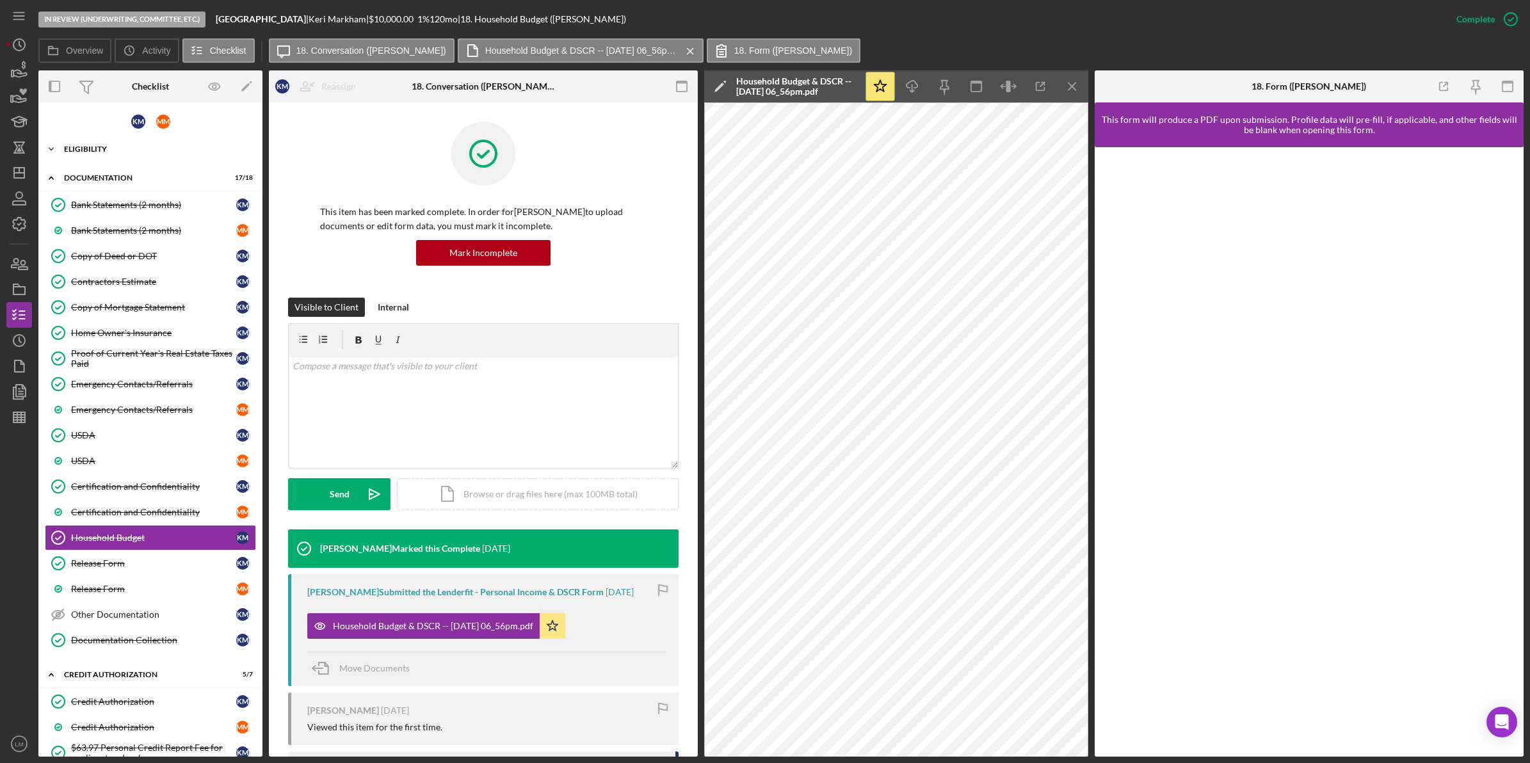
click at [159, 138] on div "Icon/Expander Eligibility 13 / 16" at bounding box center [150, 149] width 224 height 26
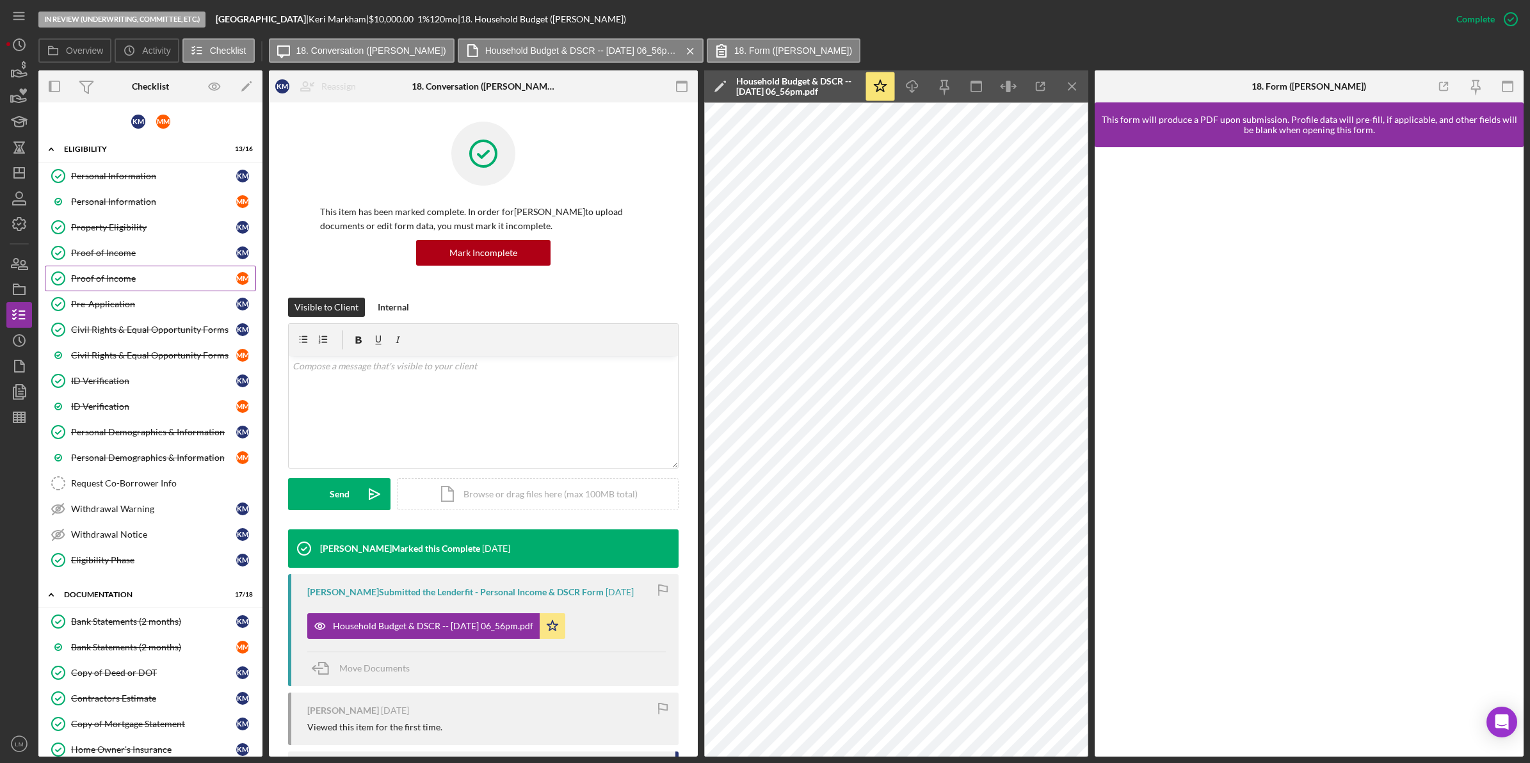
click at [141, 273] on link "Proof of Income Proof of Income M M" at bounding box center [150, 279] width 211 height 26
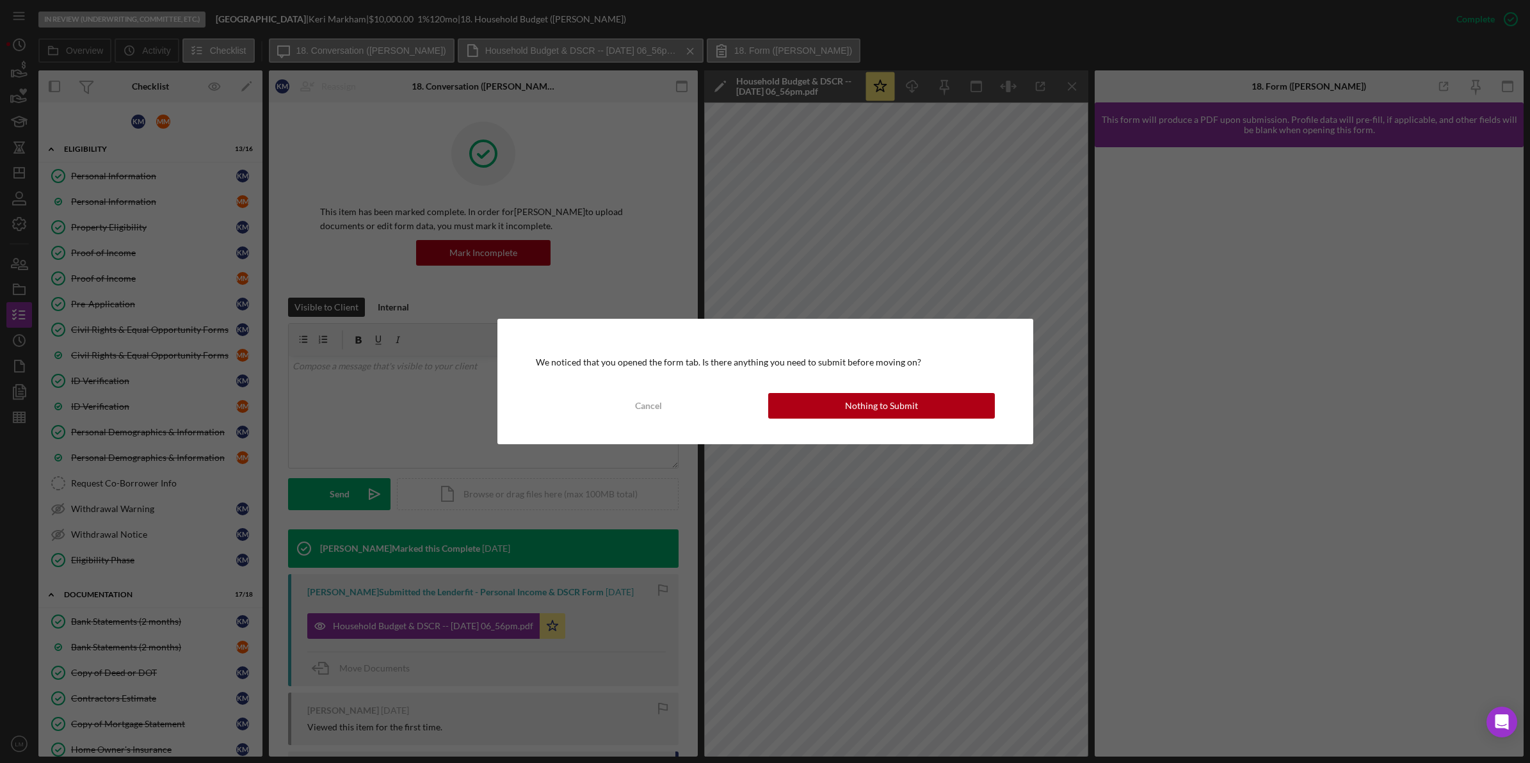
click at [922, 419] on div "We noticed that you opened the form tab. Is there anything you need to submit b…" at bounding box center [765, 381] width 536 height 125
click at [923, 410] on button "Nothing to Submit" at bounding box center [881, 406] width 227 height 26
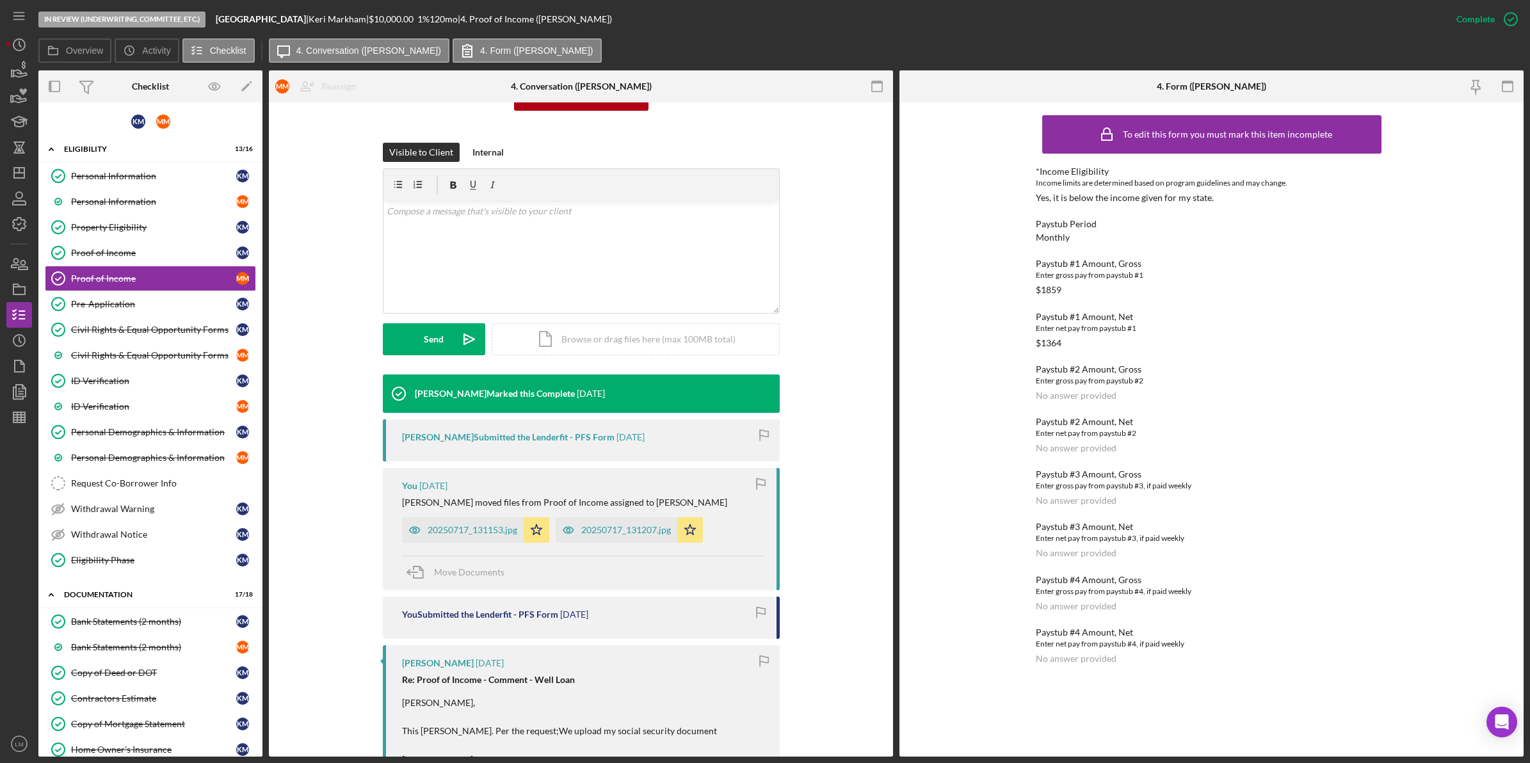
scroll to position [160, 0]
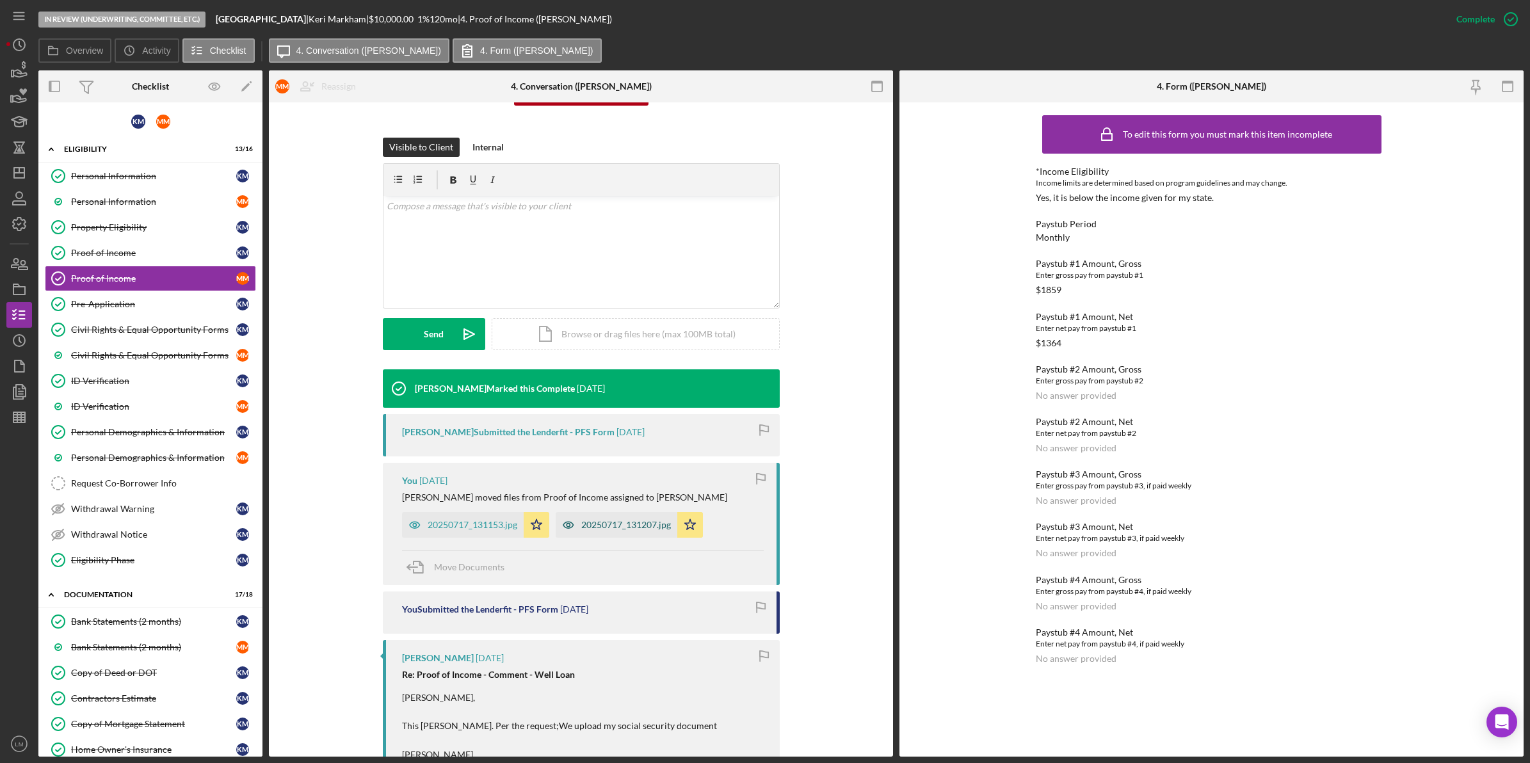
click at [606, 522] on div "20250717_131207.jpg" at bounding box center [626, 525] width 90 height 10
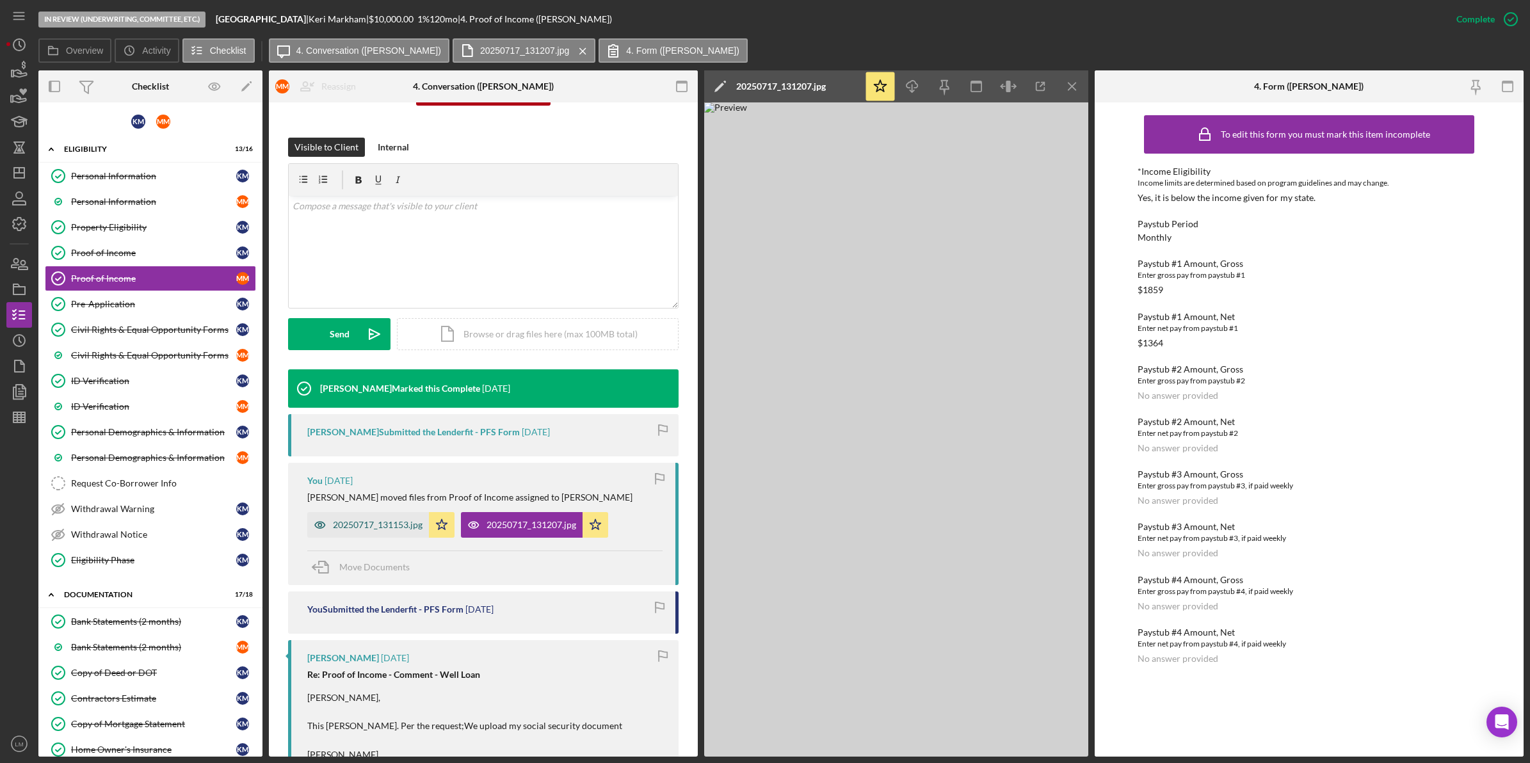
click at [333, 527] on div "20250717_131153.jpg" at bounding box center [378, 525] width 90 height 10
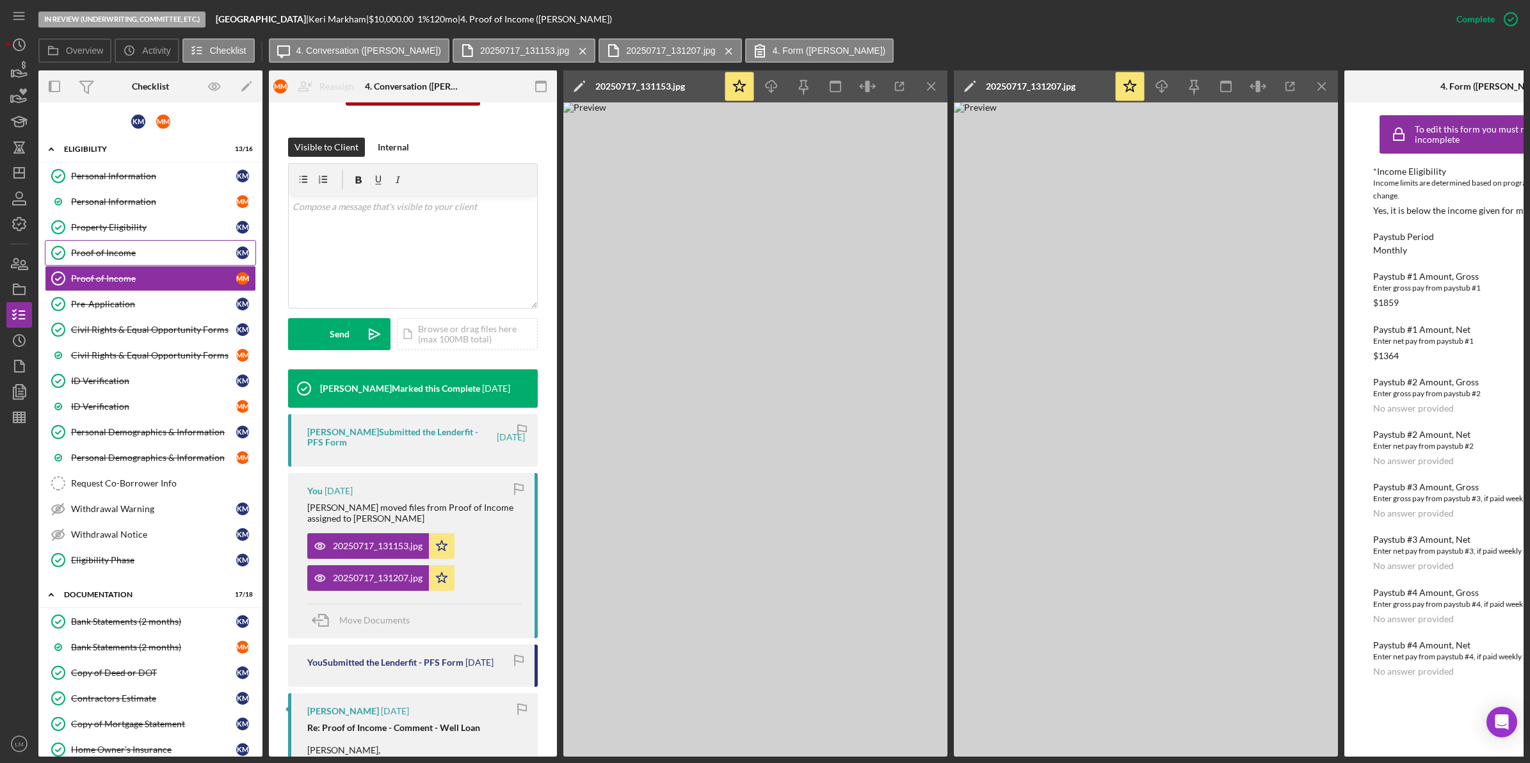
click at [97, 246] on link "Proof of Income Proof of Income K M" at bounding box center [150, 253] width 211 height 26
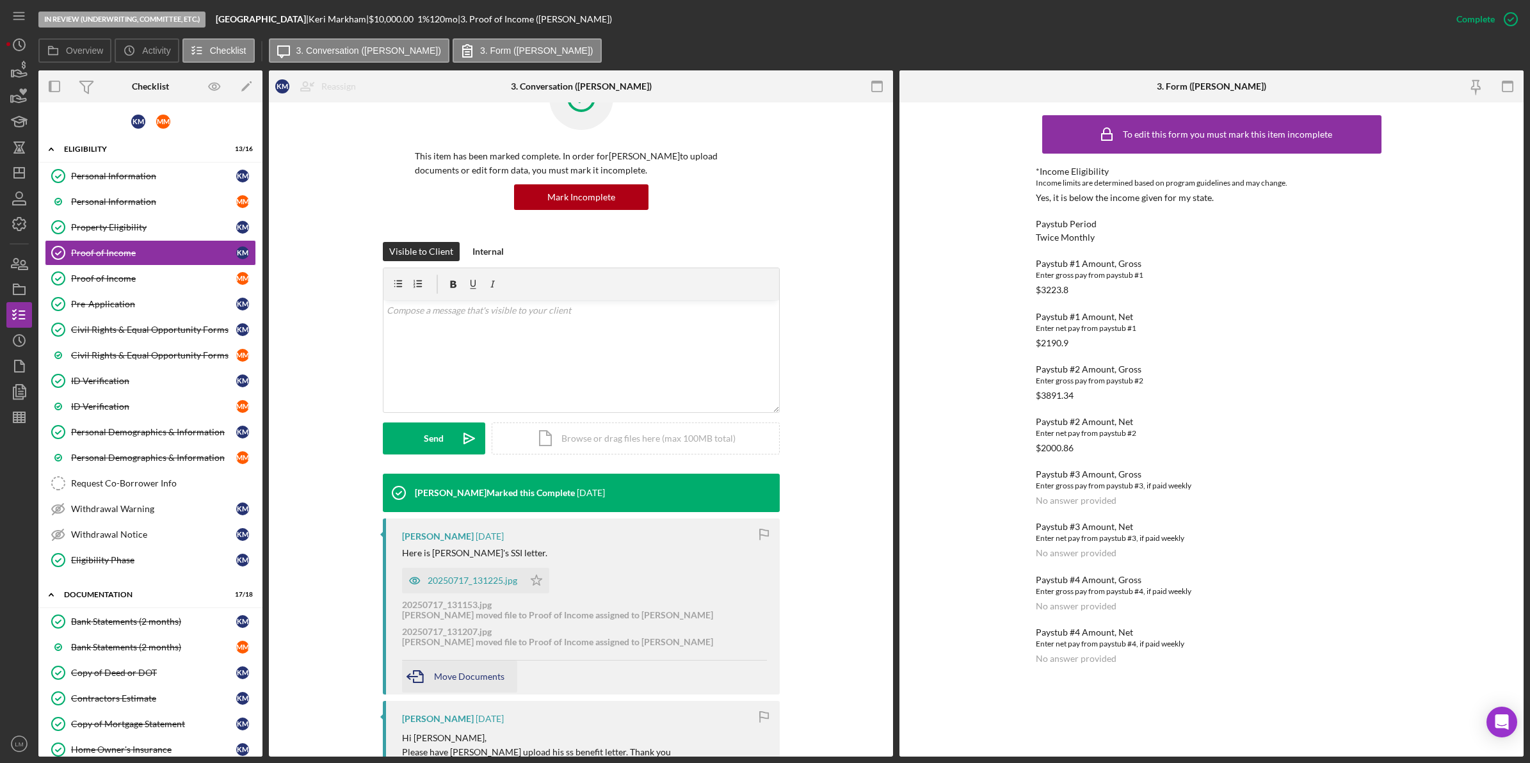
scroll to position [80, 0]
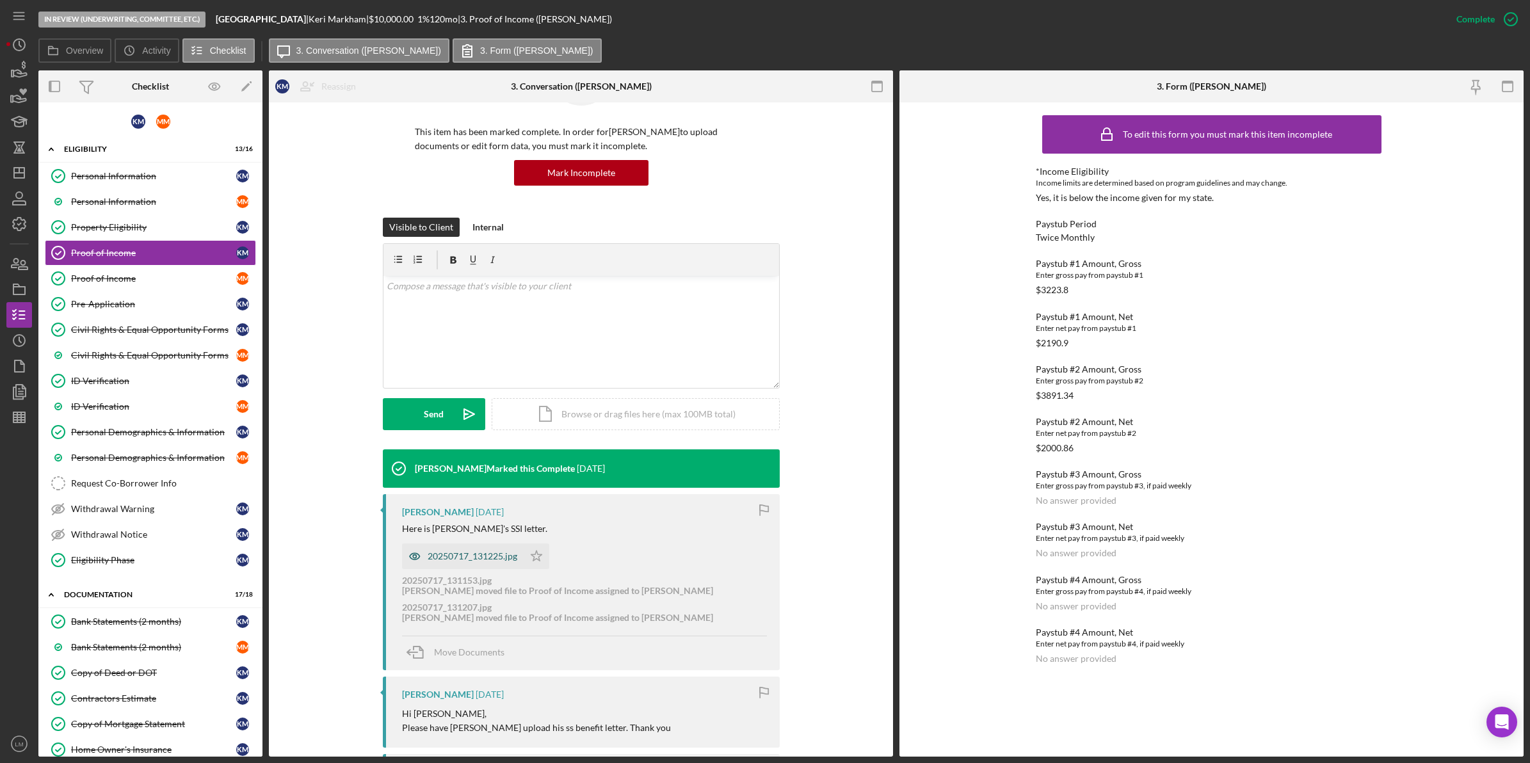
click at [501, 561] on div "20250717_131225.jpg" at bounding box center [473, 556] width 90 height 10
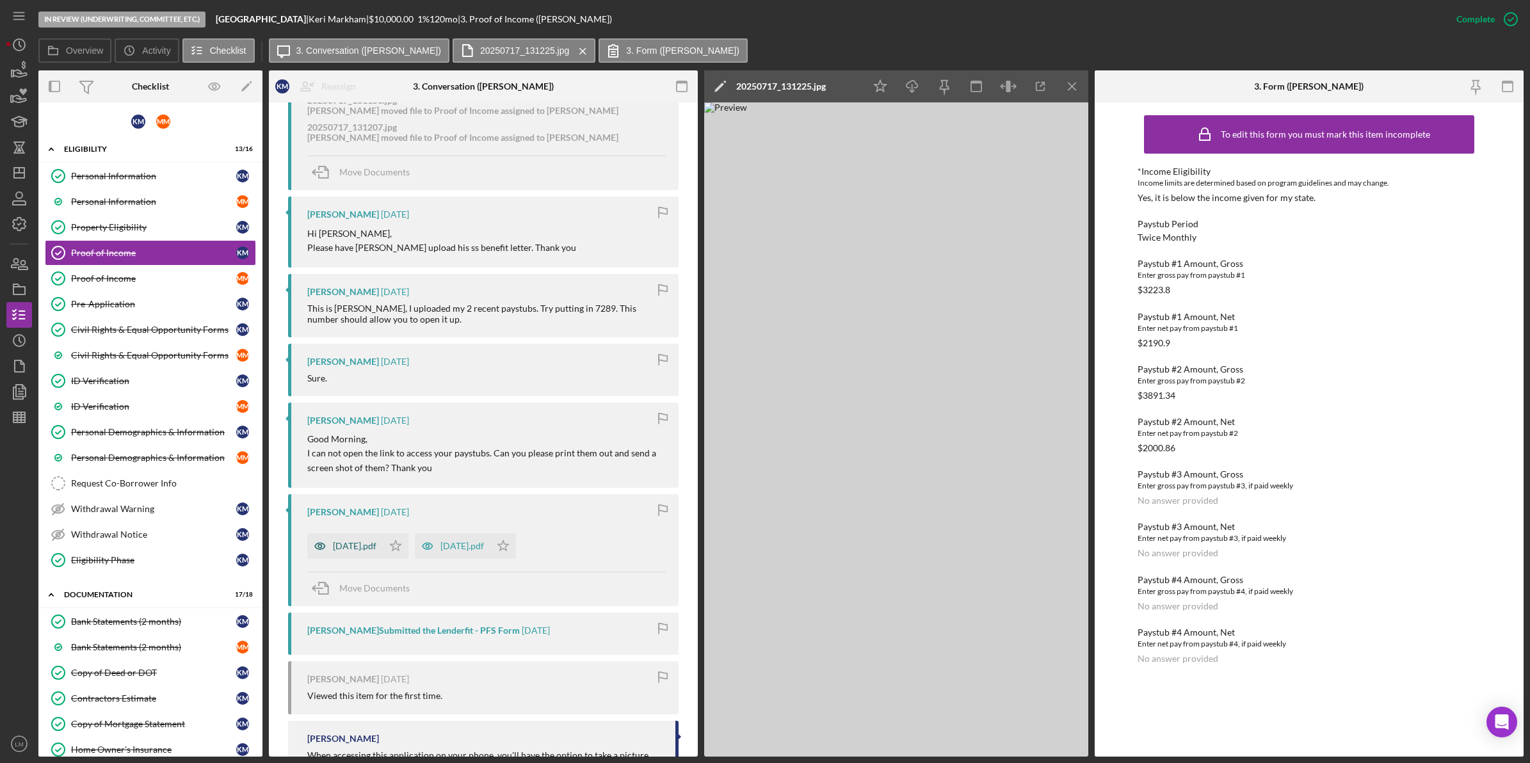
click at [338, 552] on div "July 15, 2025.pdf" at bounding box center [345, 546] width 76 height 26
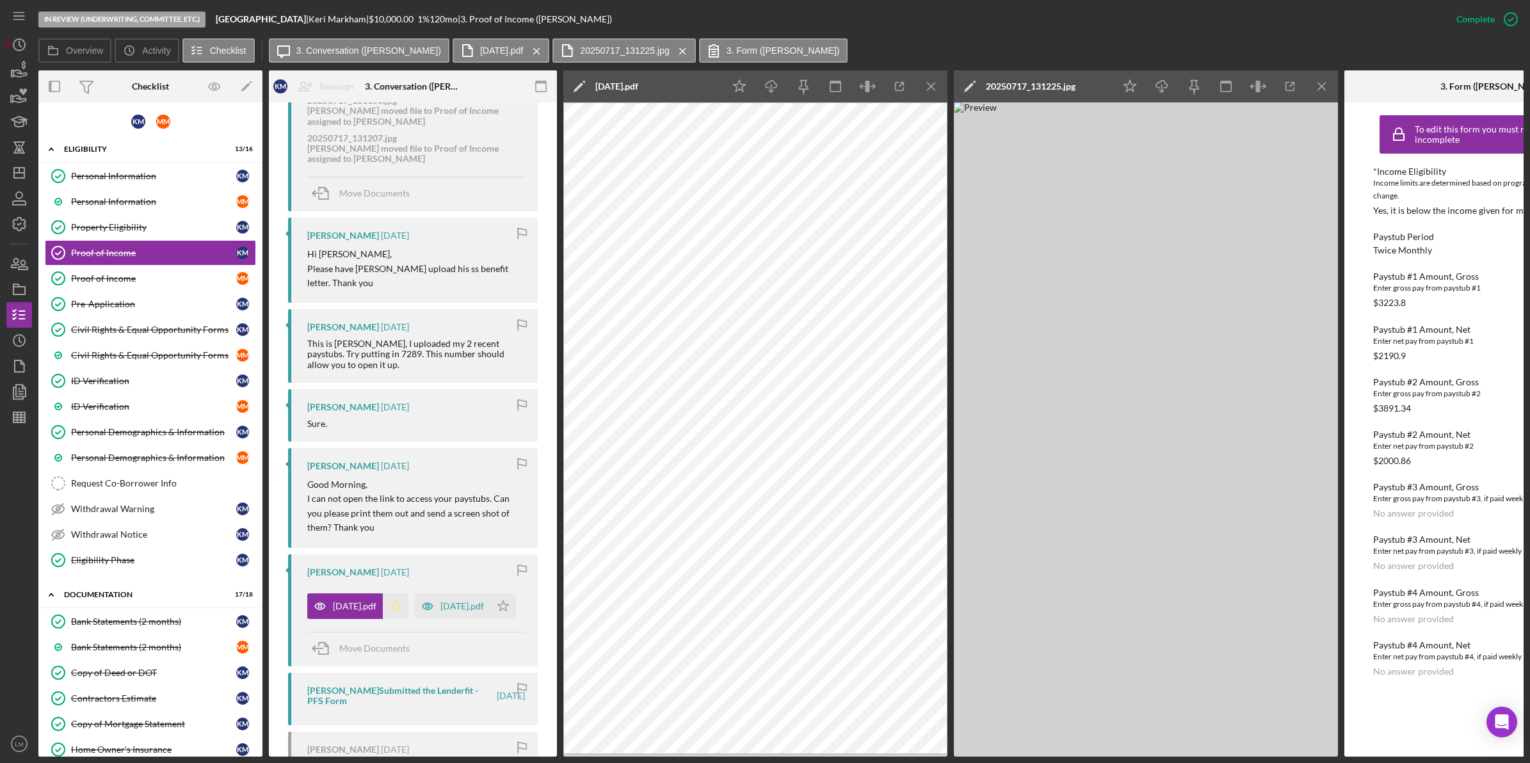
click at [408, 602] on icon "Icon/Star" at bounding box center [396, 606] width 26 height 26
click at [490, 619] on icon "Icon/Star" at bounding box center [503, 606] width 26 height 26
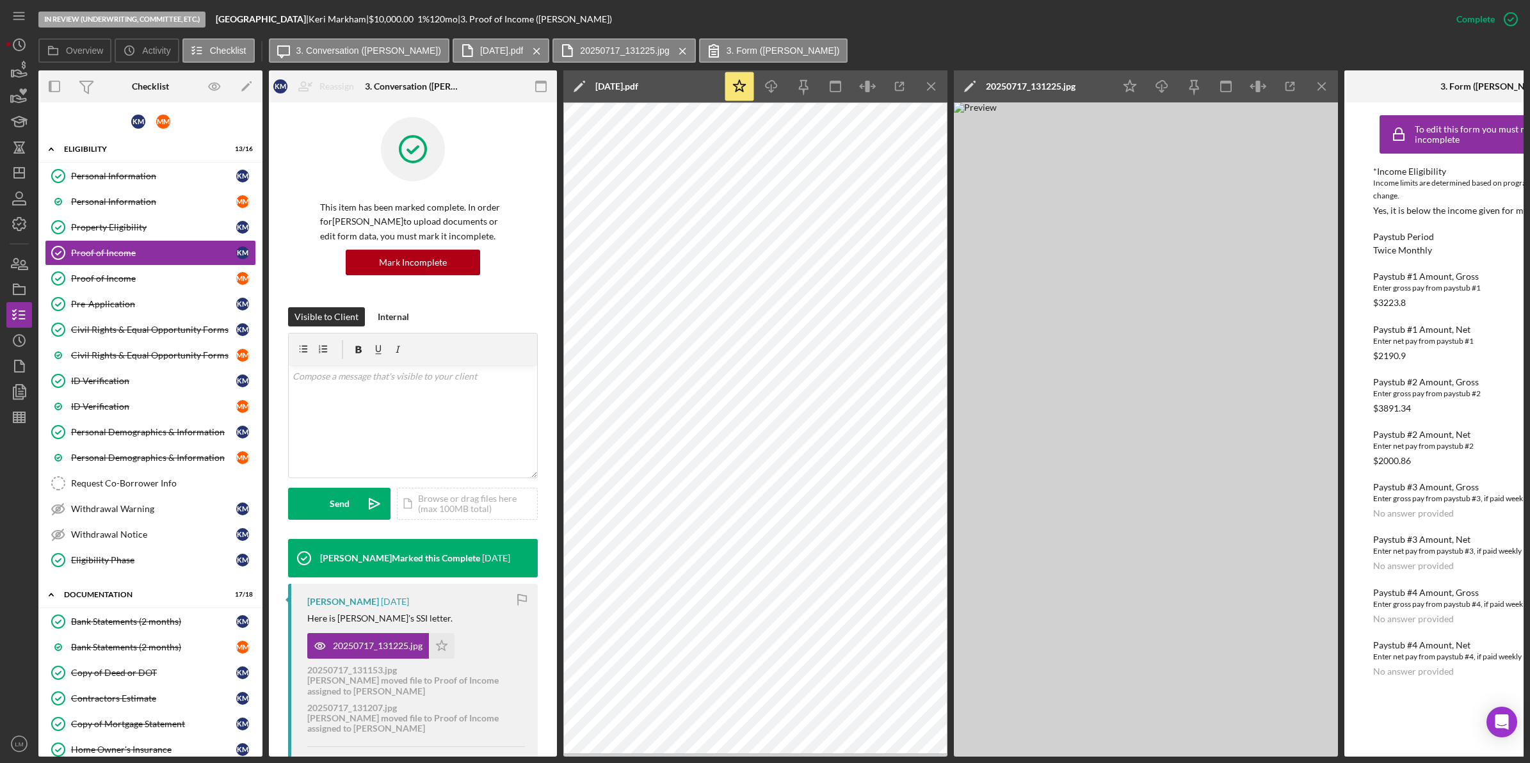
scroll to position [0, 0]
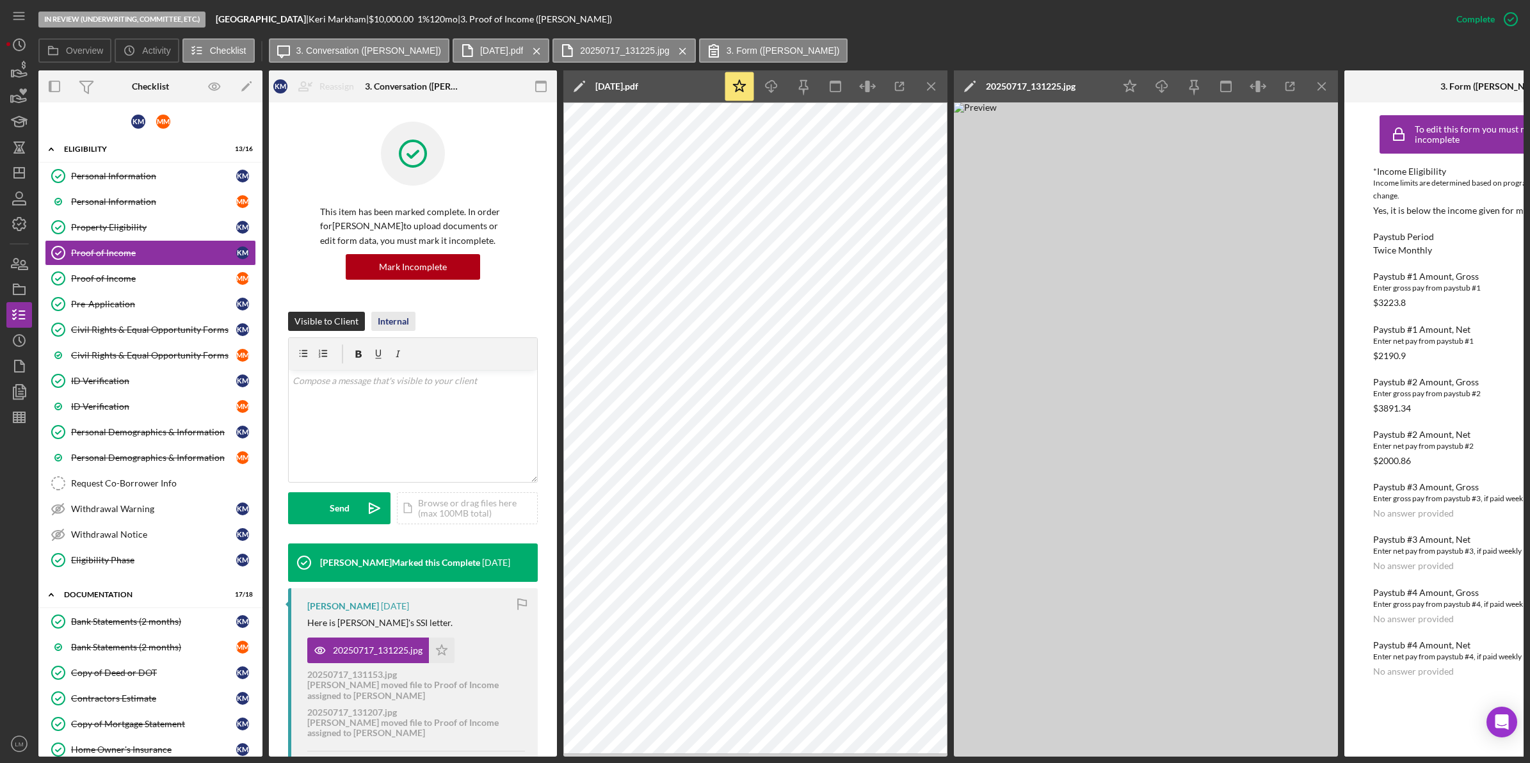
click at [413, 328] on button "Internal" at bounding box center [393, 321] width 44 height 19
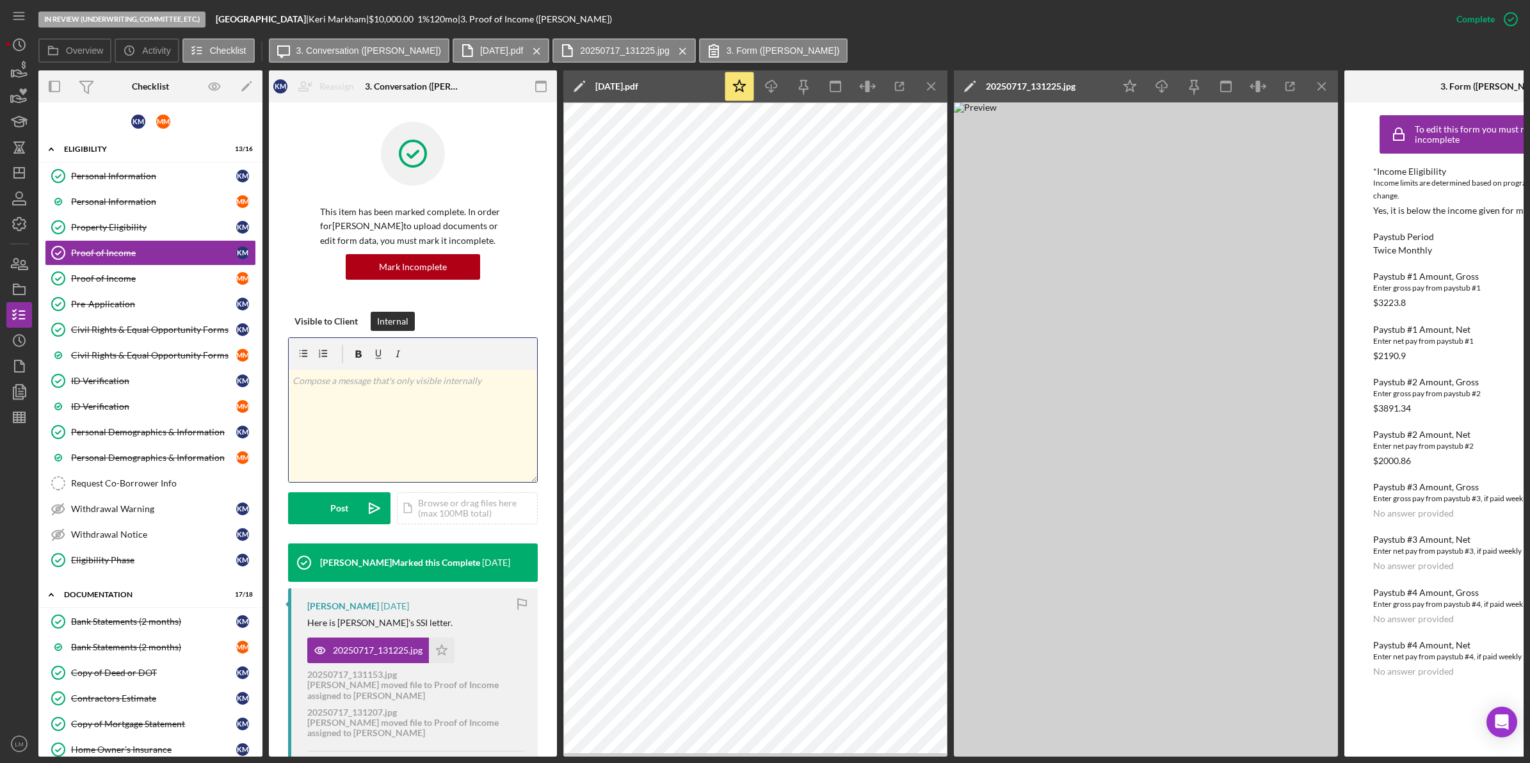
click at [378, 407] on div "v Color teal Color pink Remove color Add row above Add row below Add column bef…" at bounding box center [413, 426] width 248 height 112
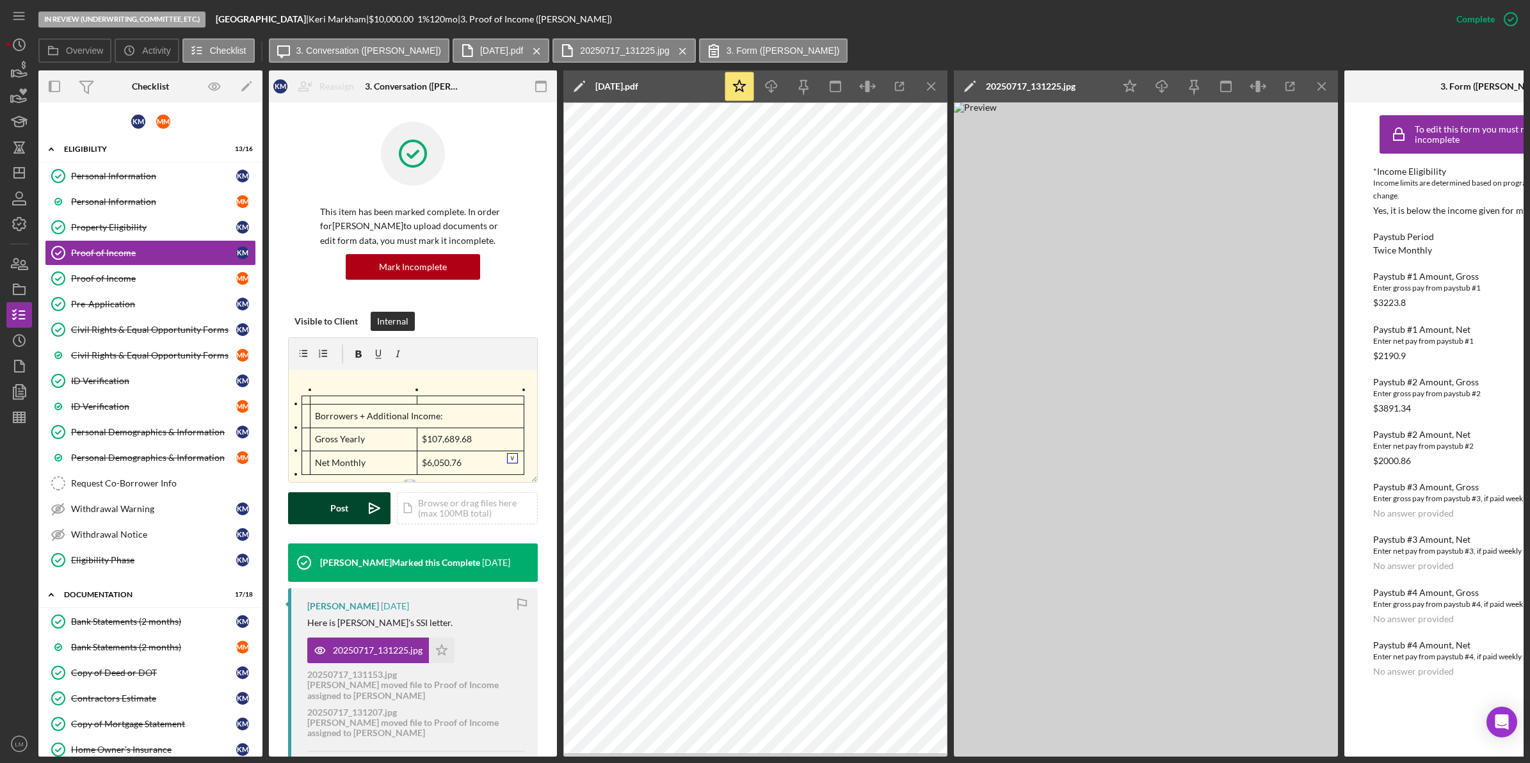
click at [371, 509] on polygon "submit" at bounding box center [371, 508] width 4 height 1
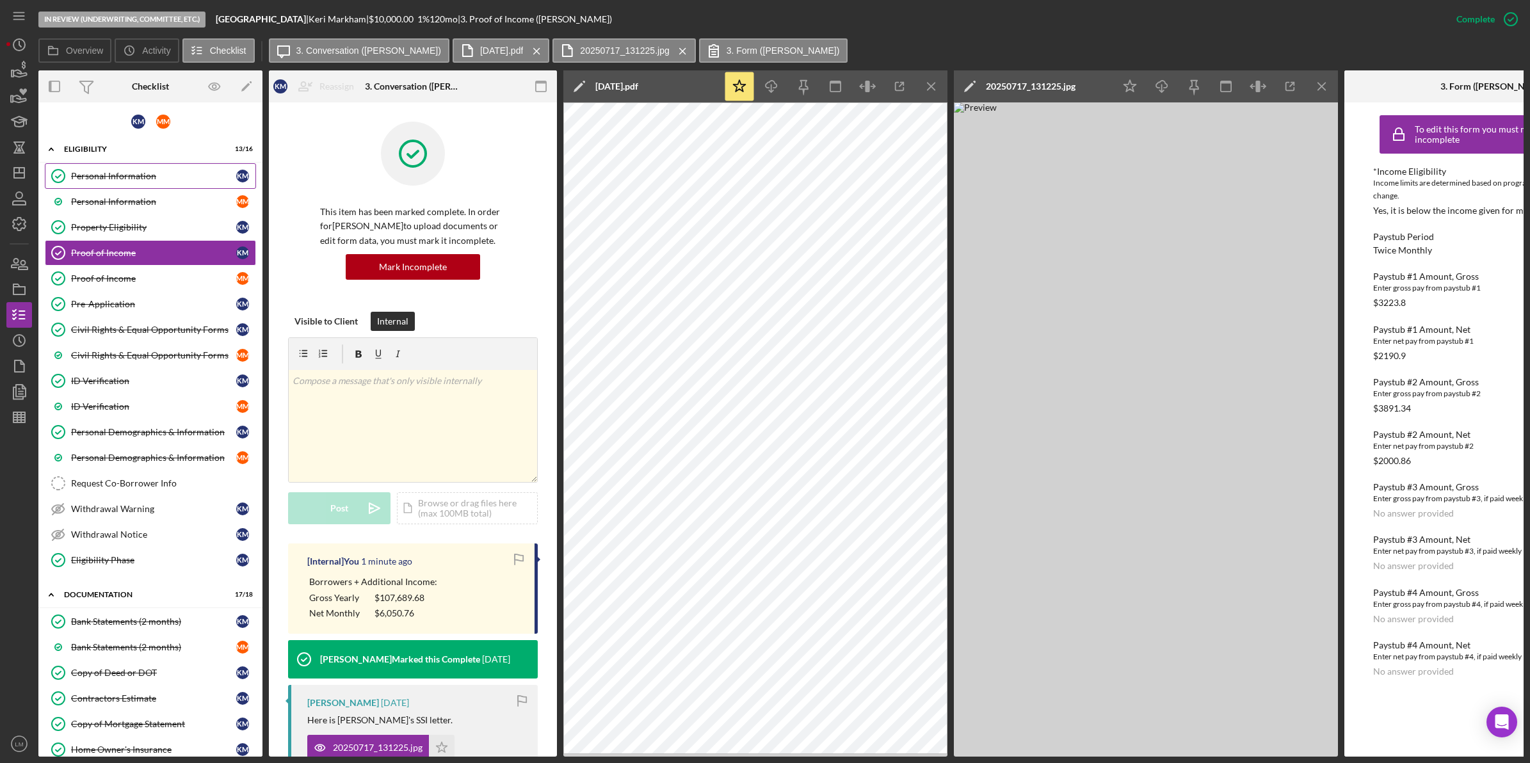
click at [91, 173] on div "Personal Information" at bounding box center [153, 176] width 165 height 10
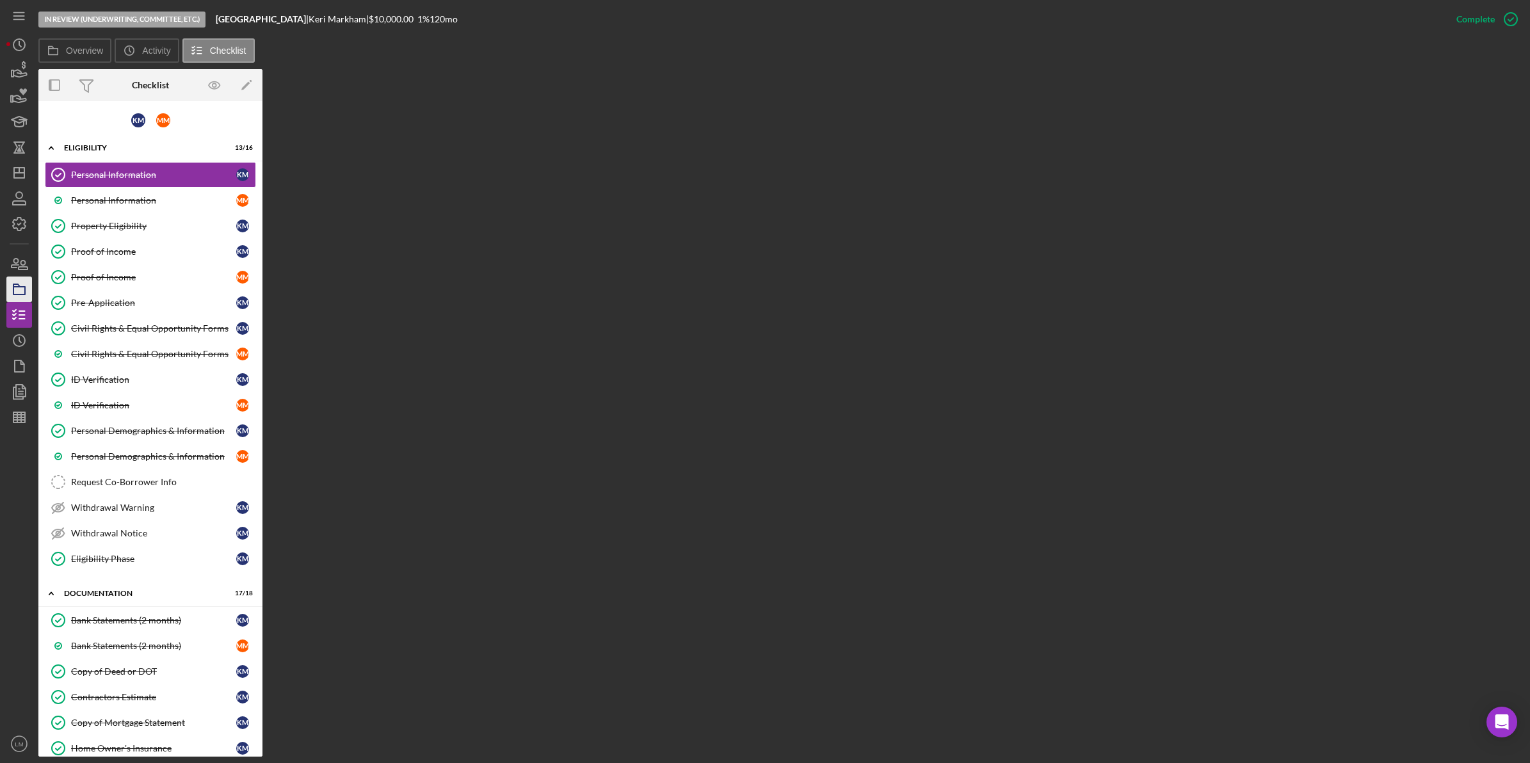
click at [21, 288] on icon "button" at bounding box center [19, 289] width 32 height 32
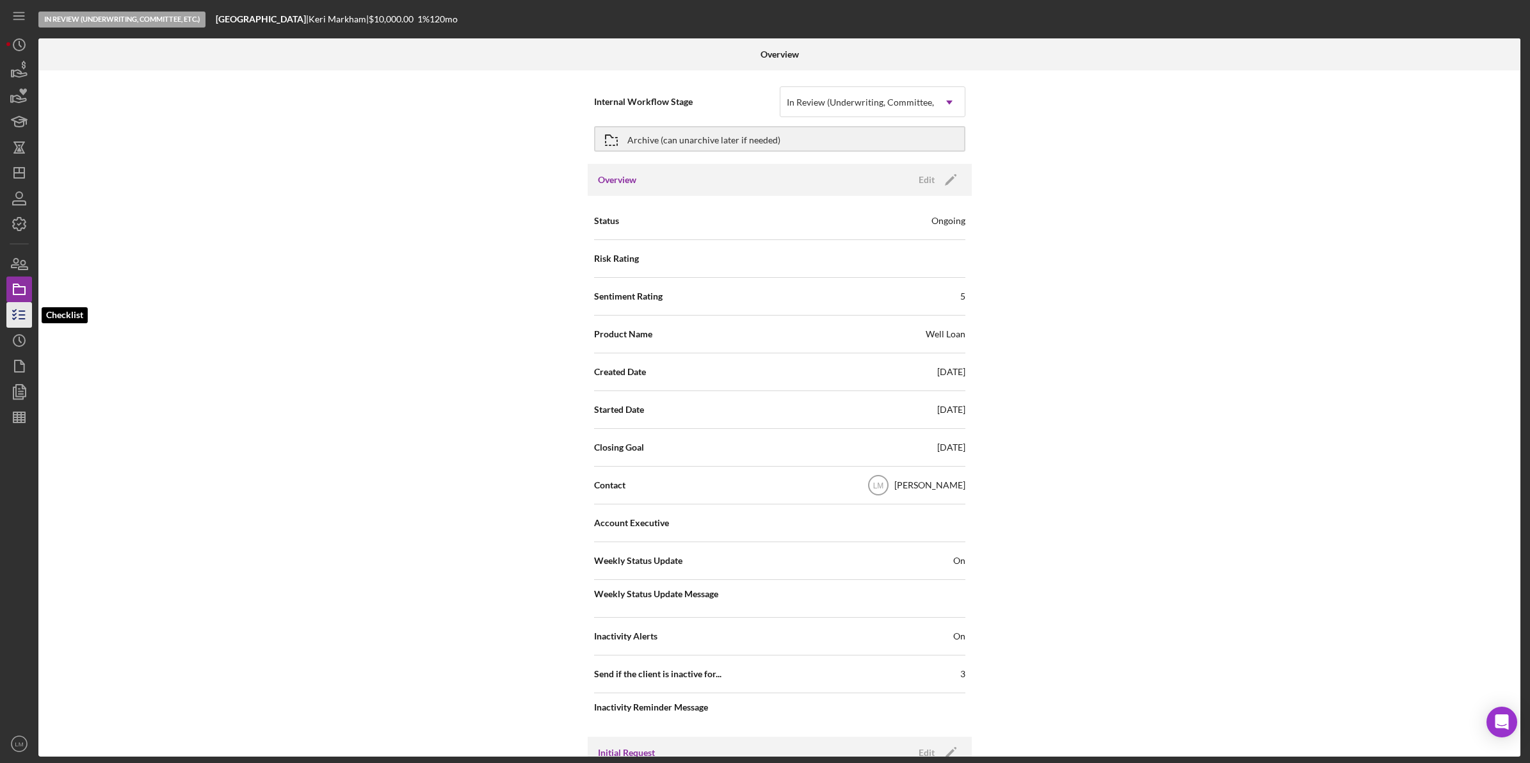
click at [8, 317] on icon "button" at bounding box center [19, 315] width 32 height 32
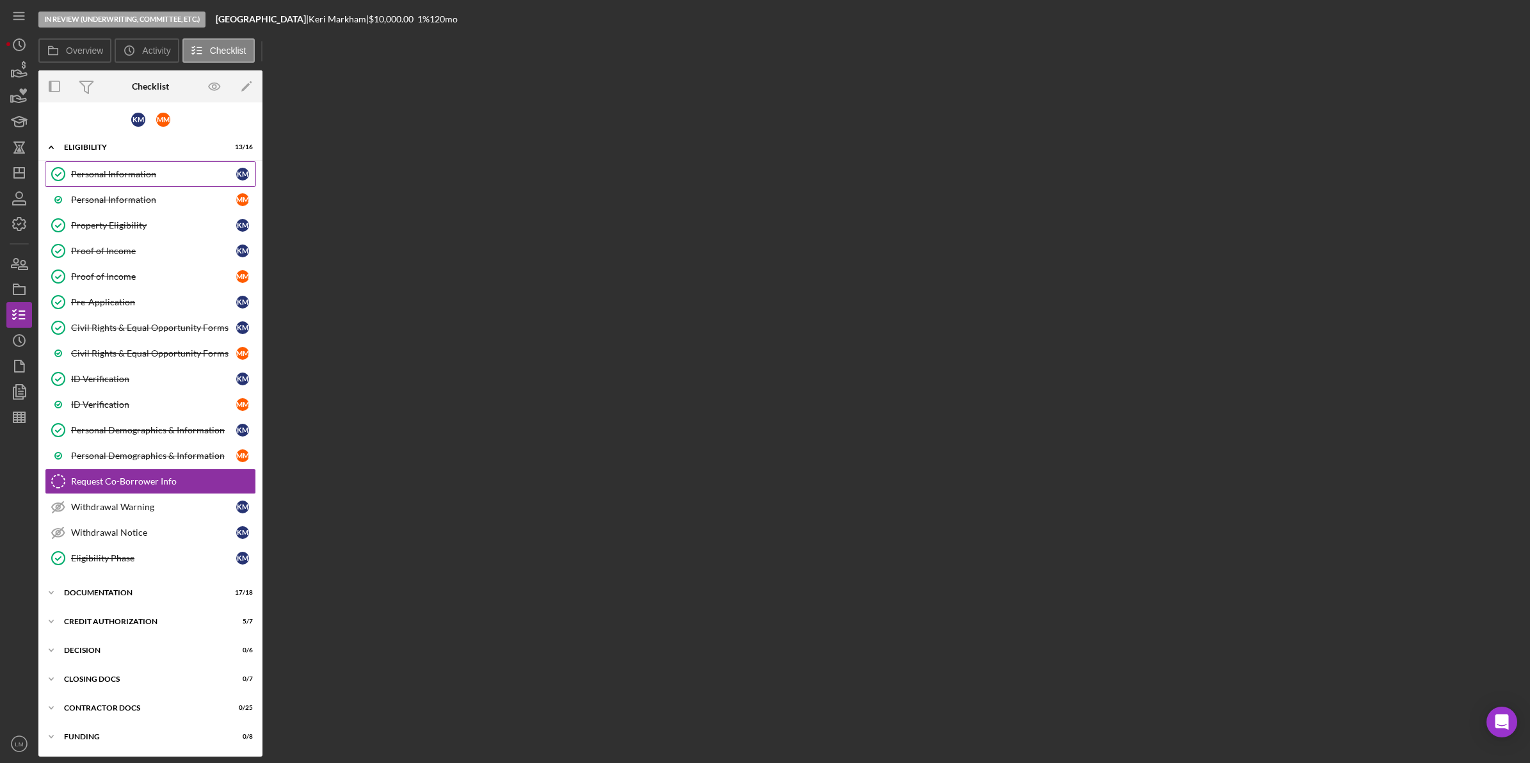
scroll to position [6, 0]
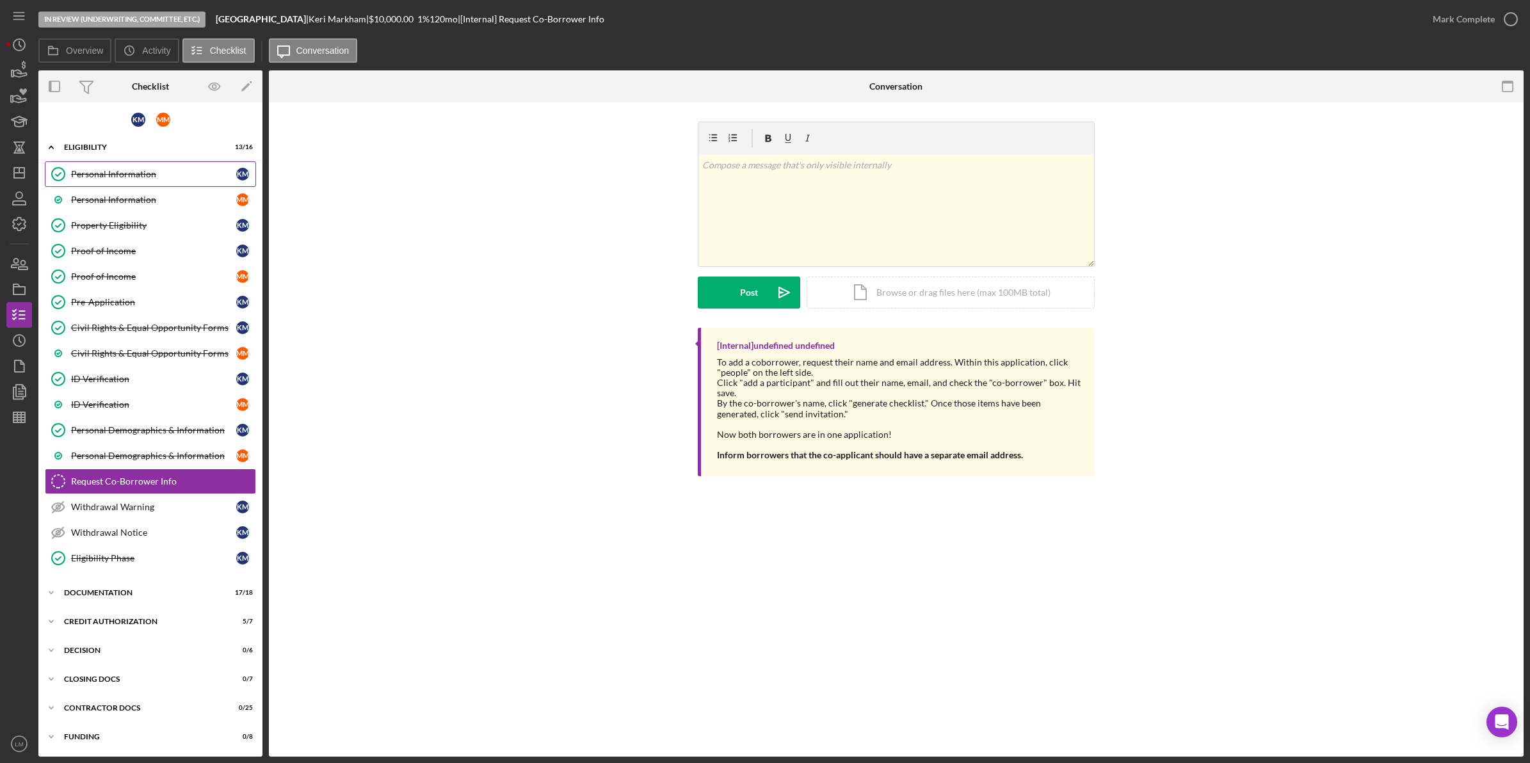
click at [140, 161] on link "Personal Information Personal Information K M" at bounding box center [150, 174] width 211 height 26
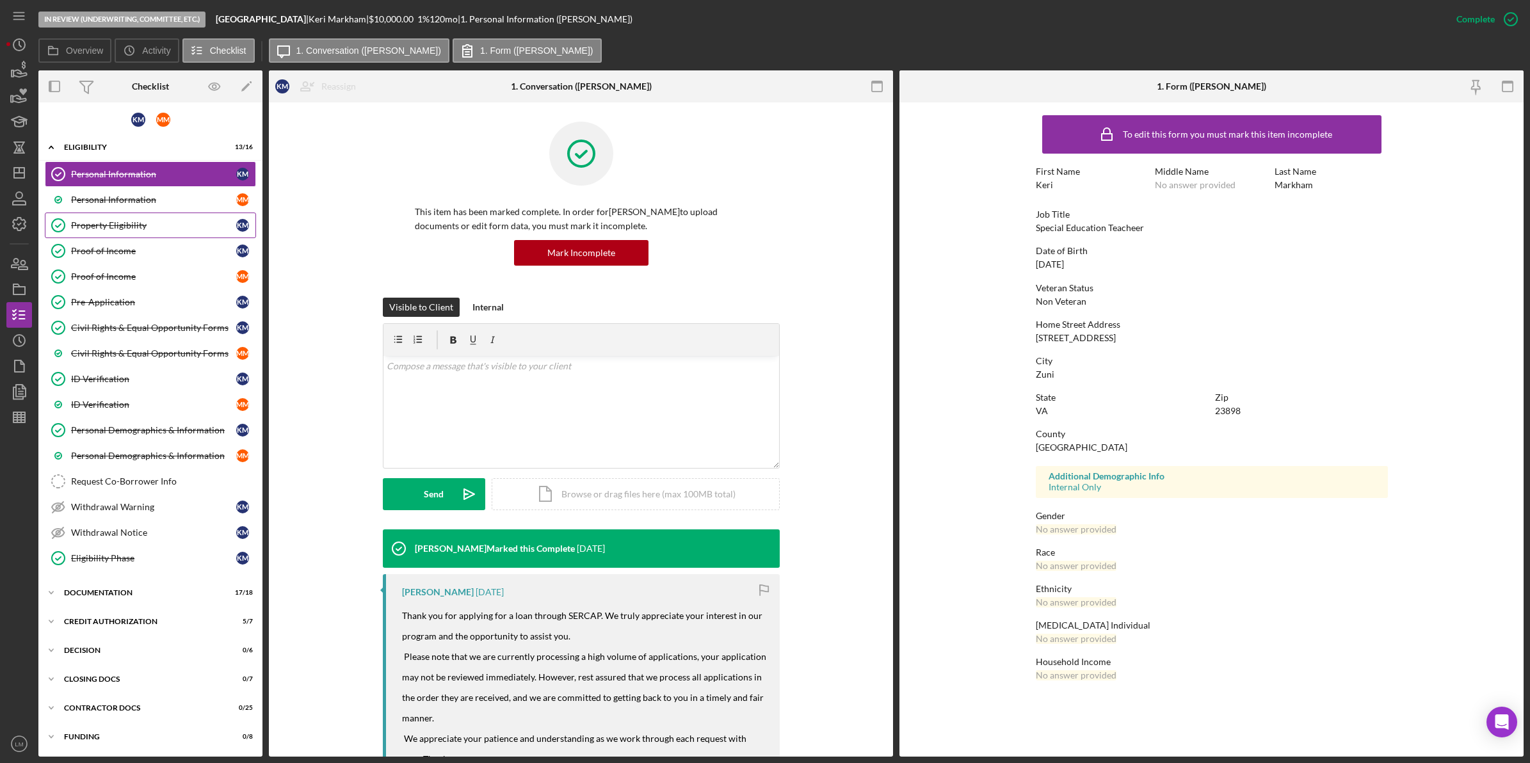
click at [216, 226] on link "Property Eligibility Property Eligibility K M" at bounding box center [150, 226] width 211 height 26
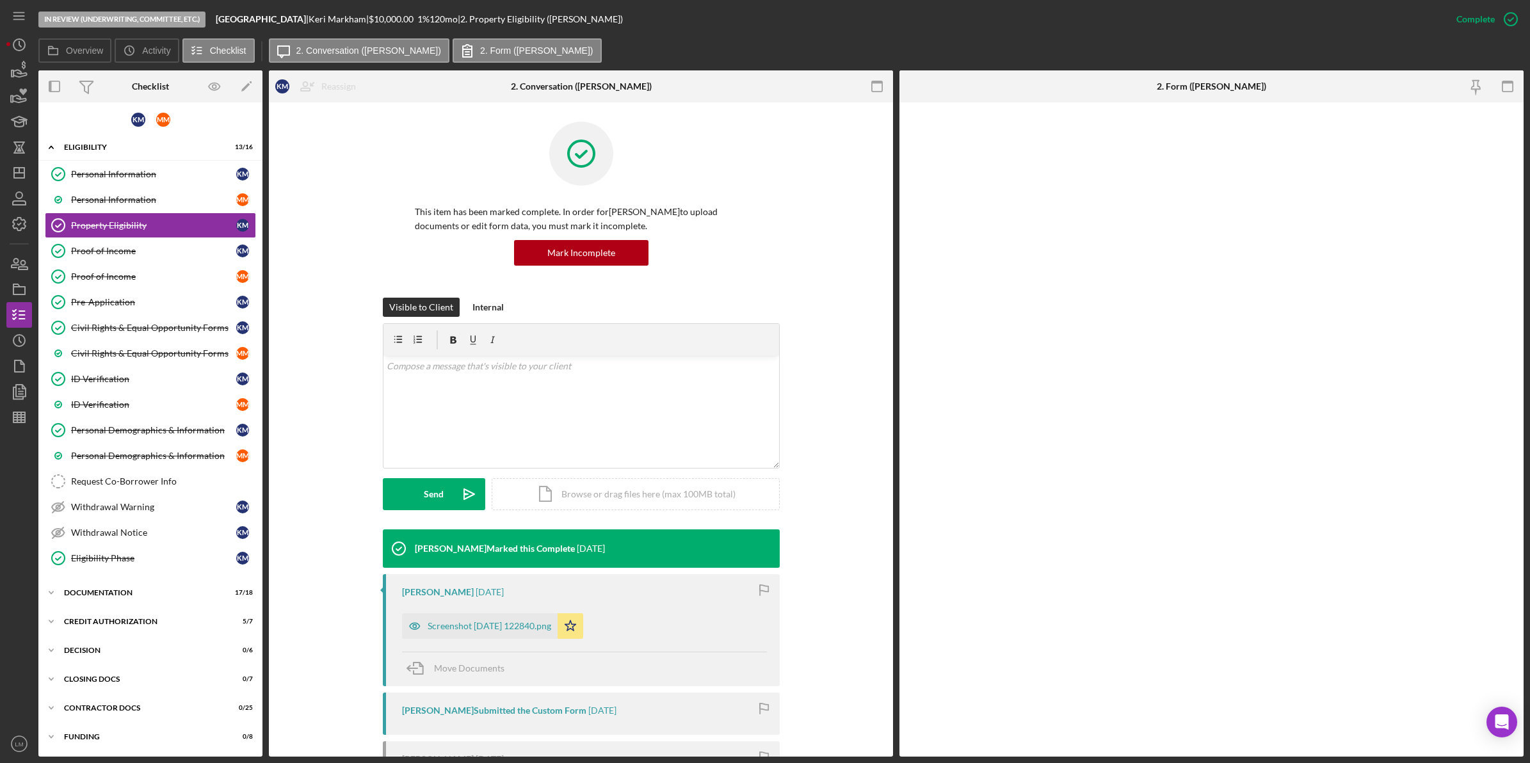
scroll to position [6, 0]
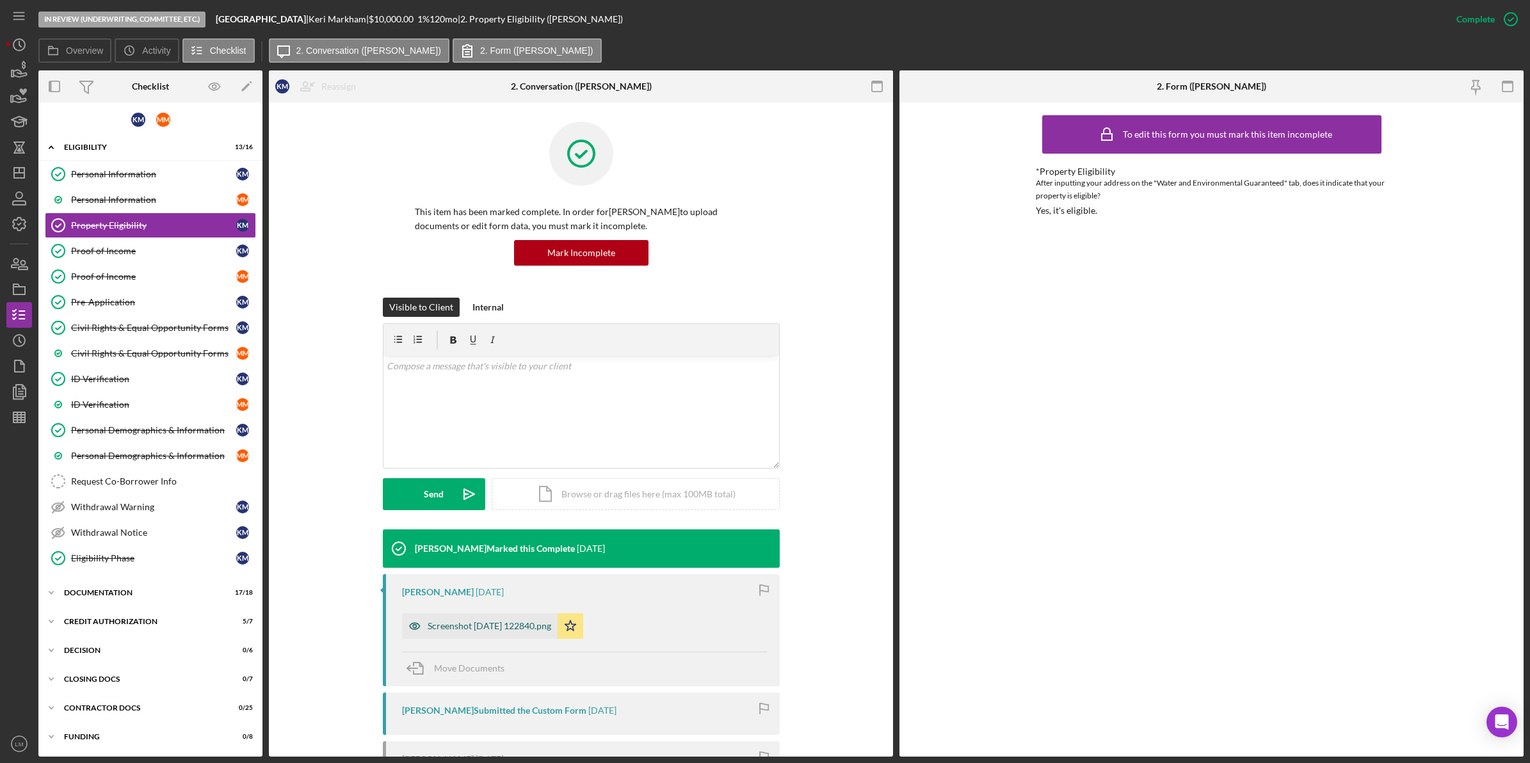
click at [522, 629] on div "Screenshot 2025-07-17 122840.png" at bounding box center [490, 626] width 124 height 10
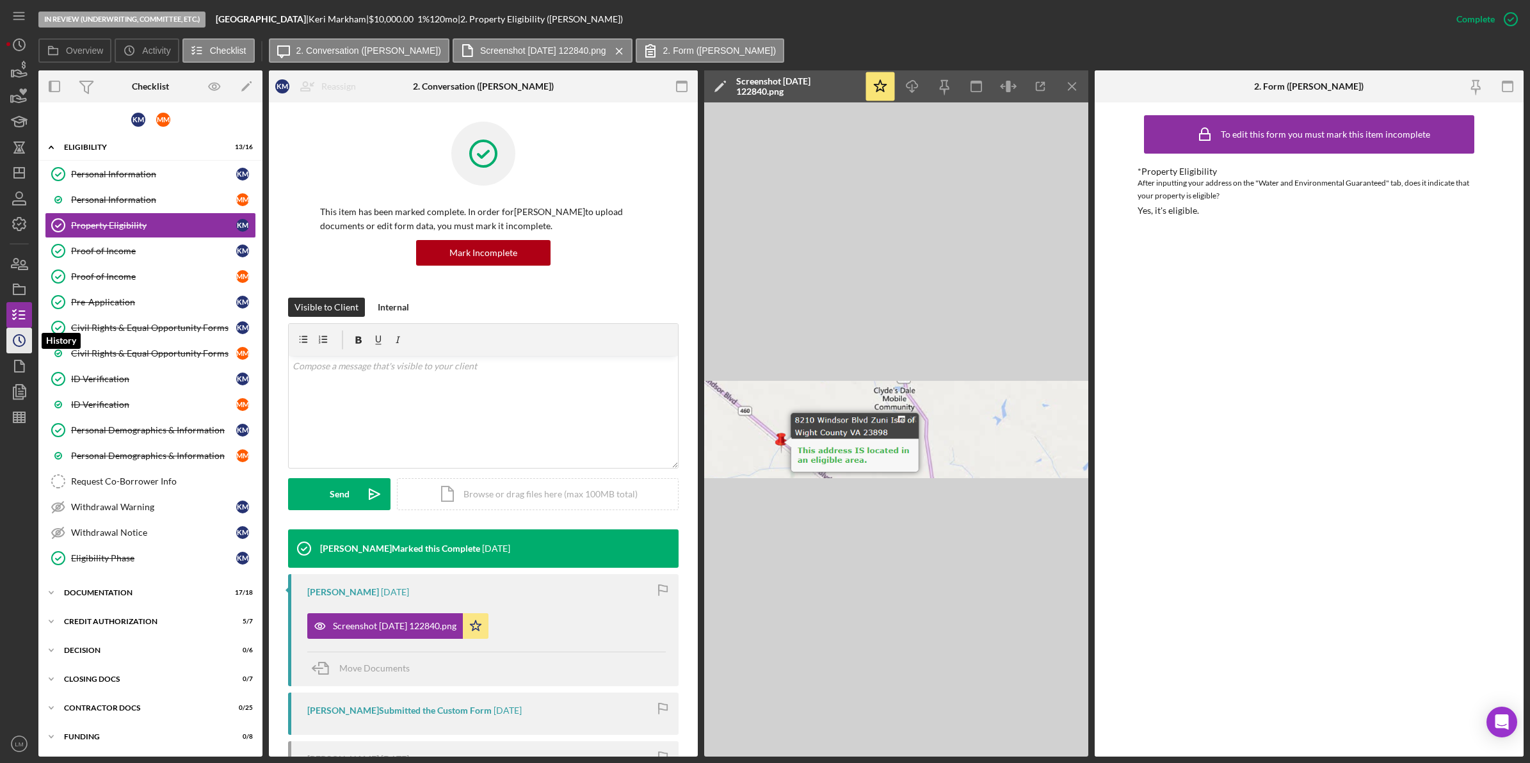
click at [18, 339] on icon "Icon/History" at bounding box center [19, 341] width 32 height 32
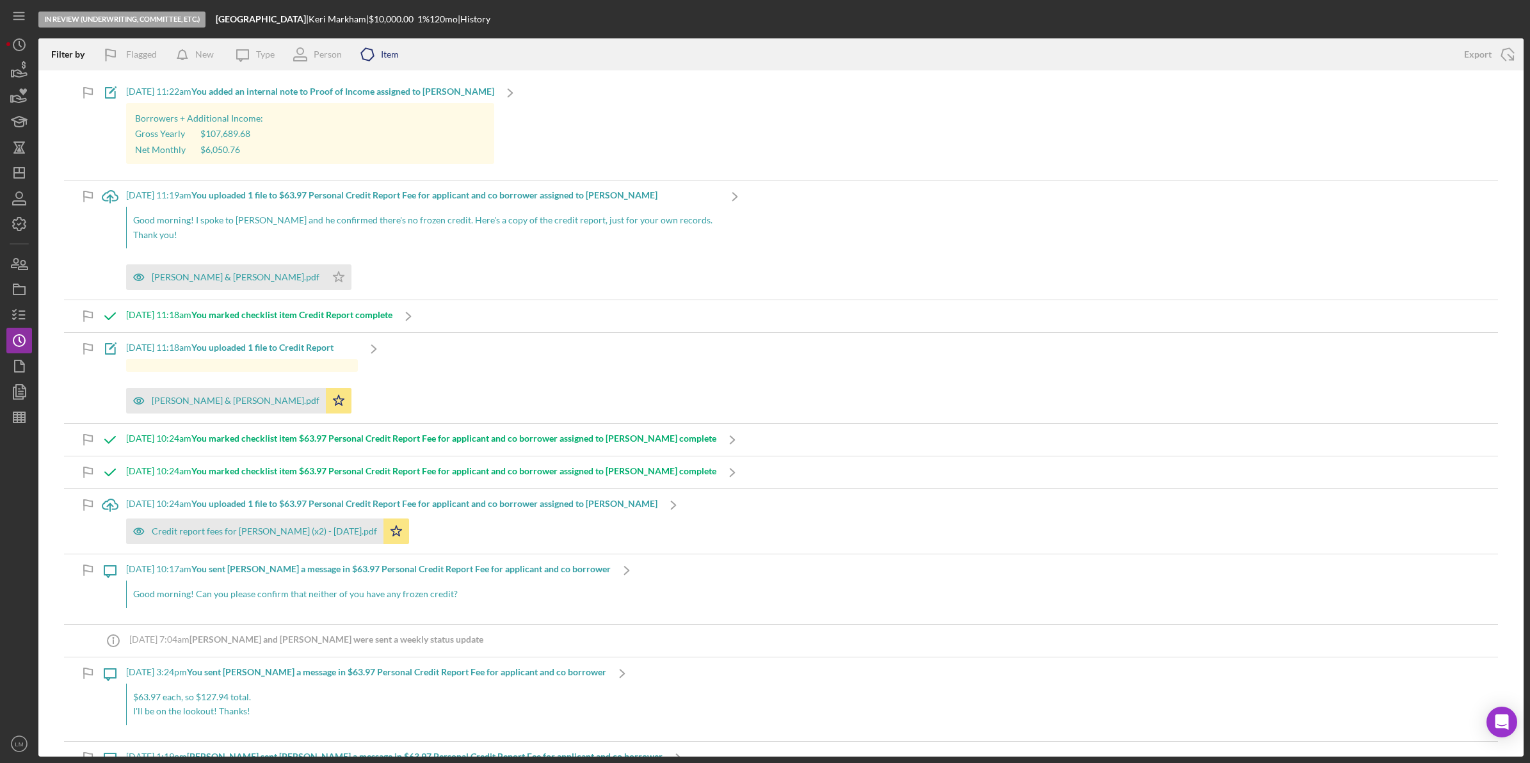
click at [378, 44] on icon "Icon/Product" at bounding box center [367, 54] width 32 height 32
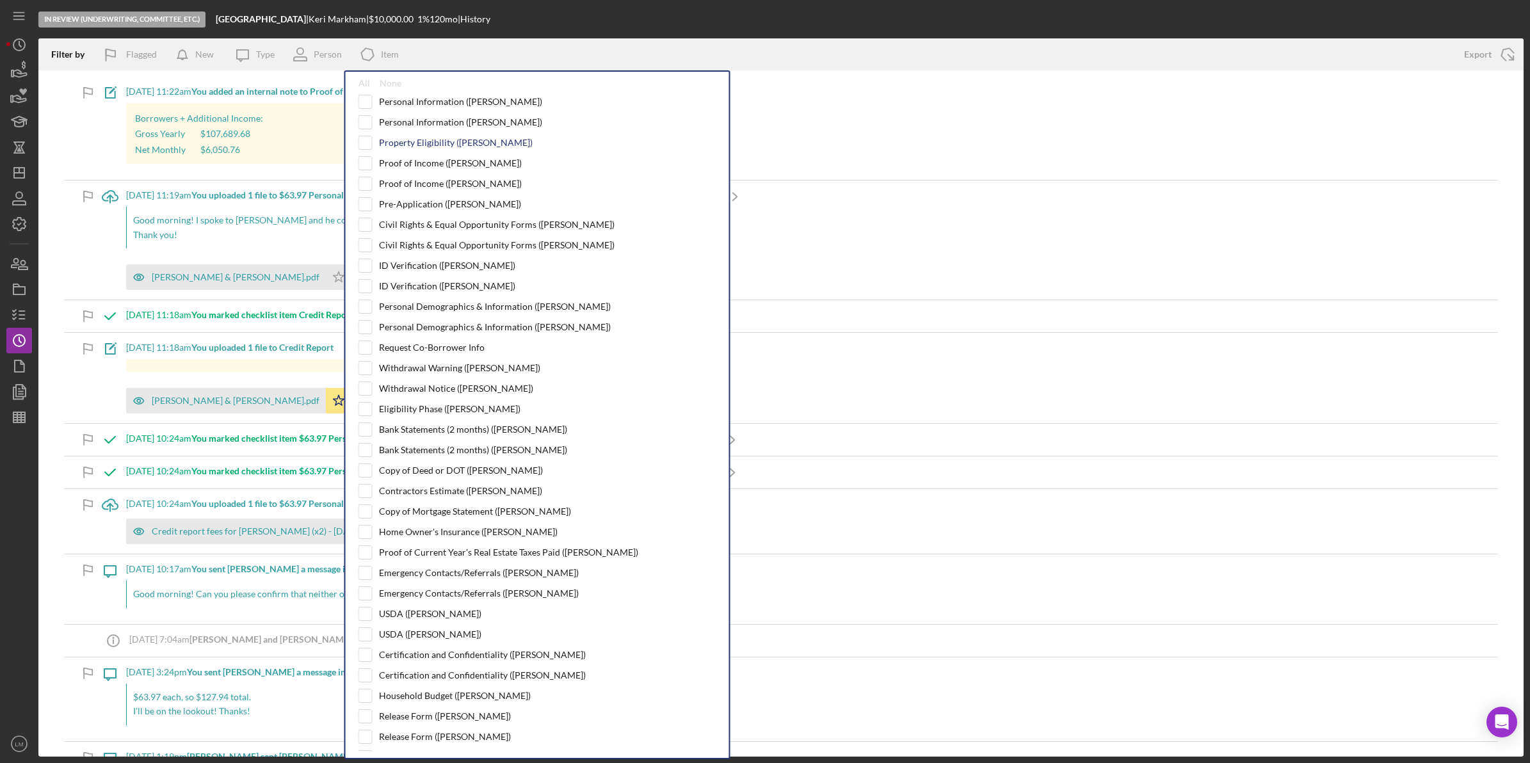
click at [432, 141] on div "Property Eligibility (Keri M.)" at bounding box center [456, 143] width 154 height 10
checkbox input "true"
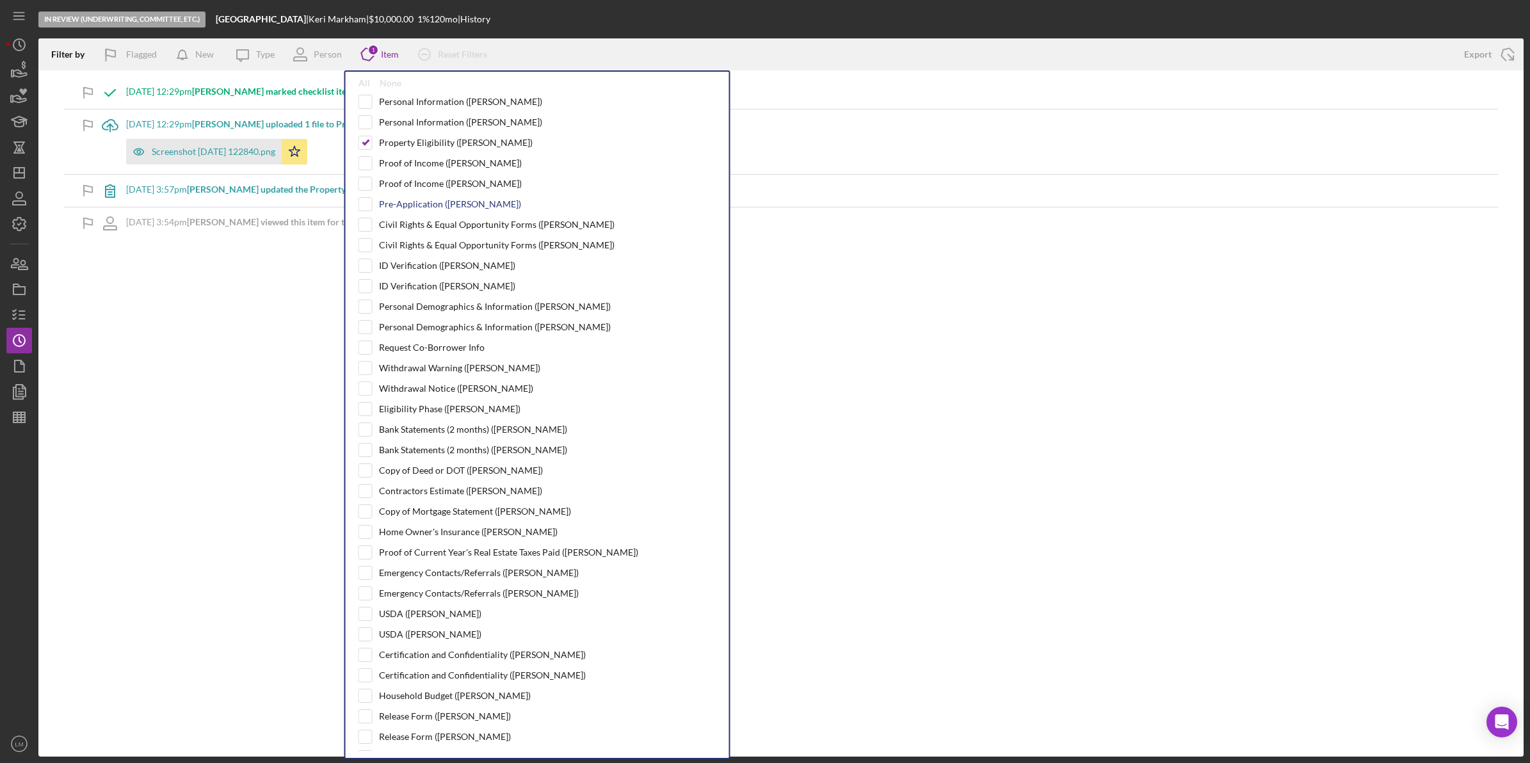
click at [422, 202] on div "Pre-Application (Keri M.)" at bounding box center [450, 204] width 142 height 10
checkbox input "true"
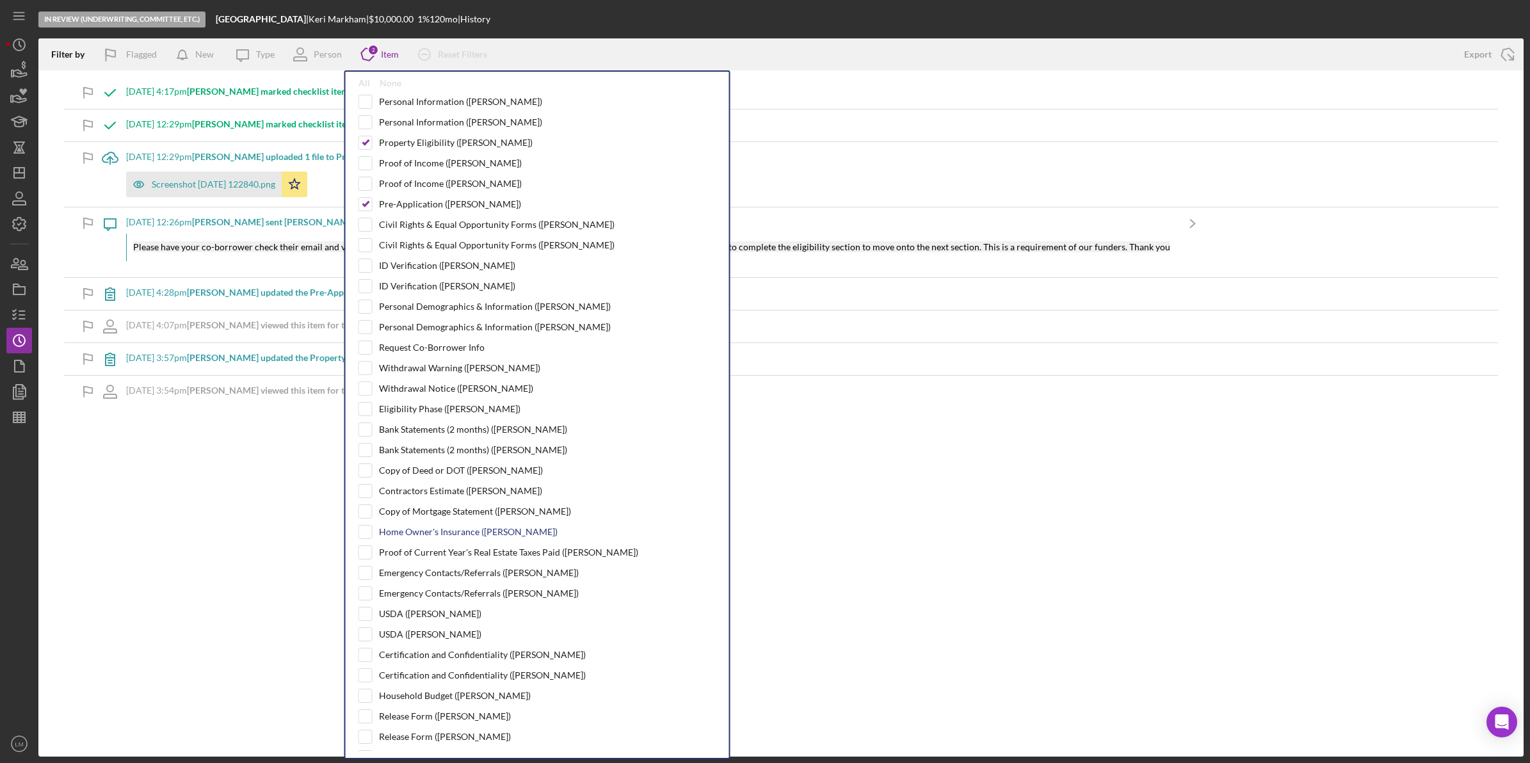
click at [448, 537] on div "Home Owner's Insurance (Keri M.)" at bounding box center [468, 532] width 179 height 10
checkbox input "true"
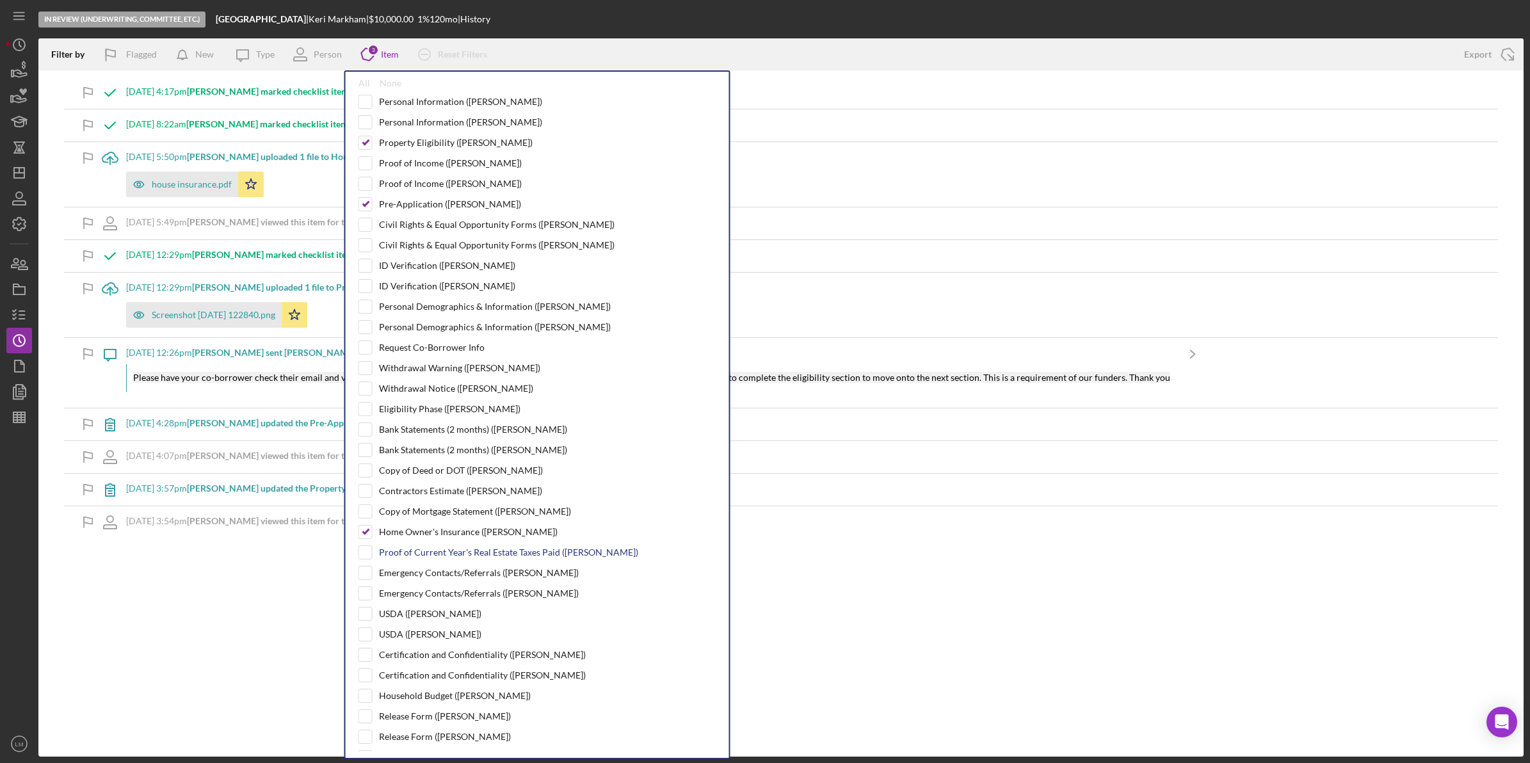
click at [445, 558] on div "Proof of Current Year's Real Estate Taxes Paid (Keri M.)" at bounding box center [508, 552] width 259 height 10
checkbox input "true"
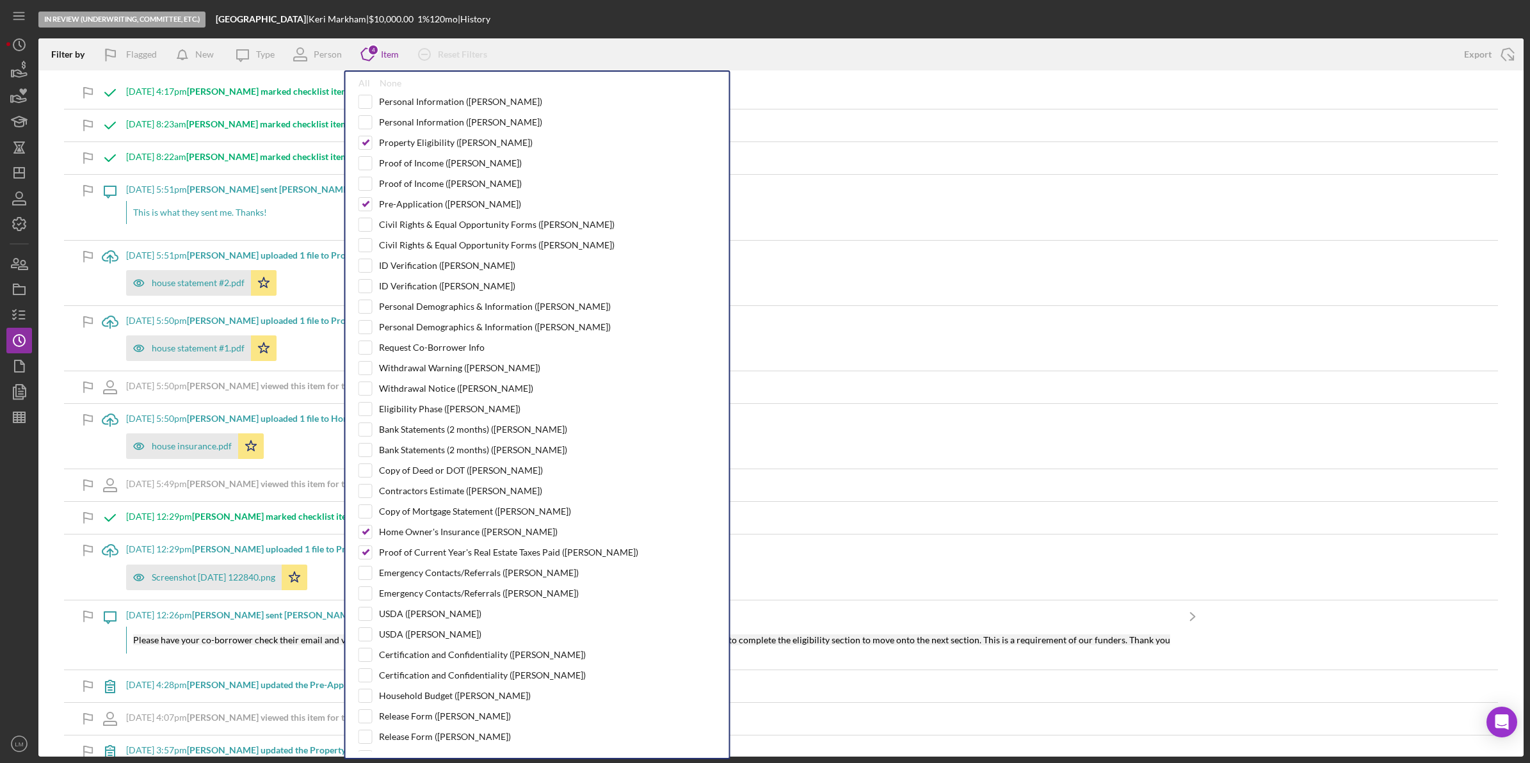
click at [615, 49] on div "Filter by Flagged New Icon/Message Type Person Icon/Product 4 Item All None Per…" at bounding box center [744, 54] width 1413 height 32
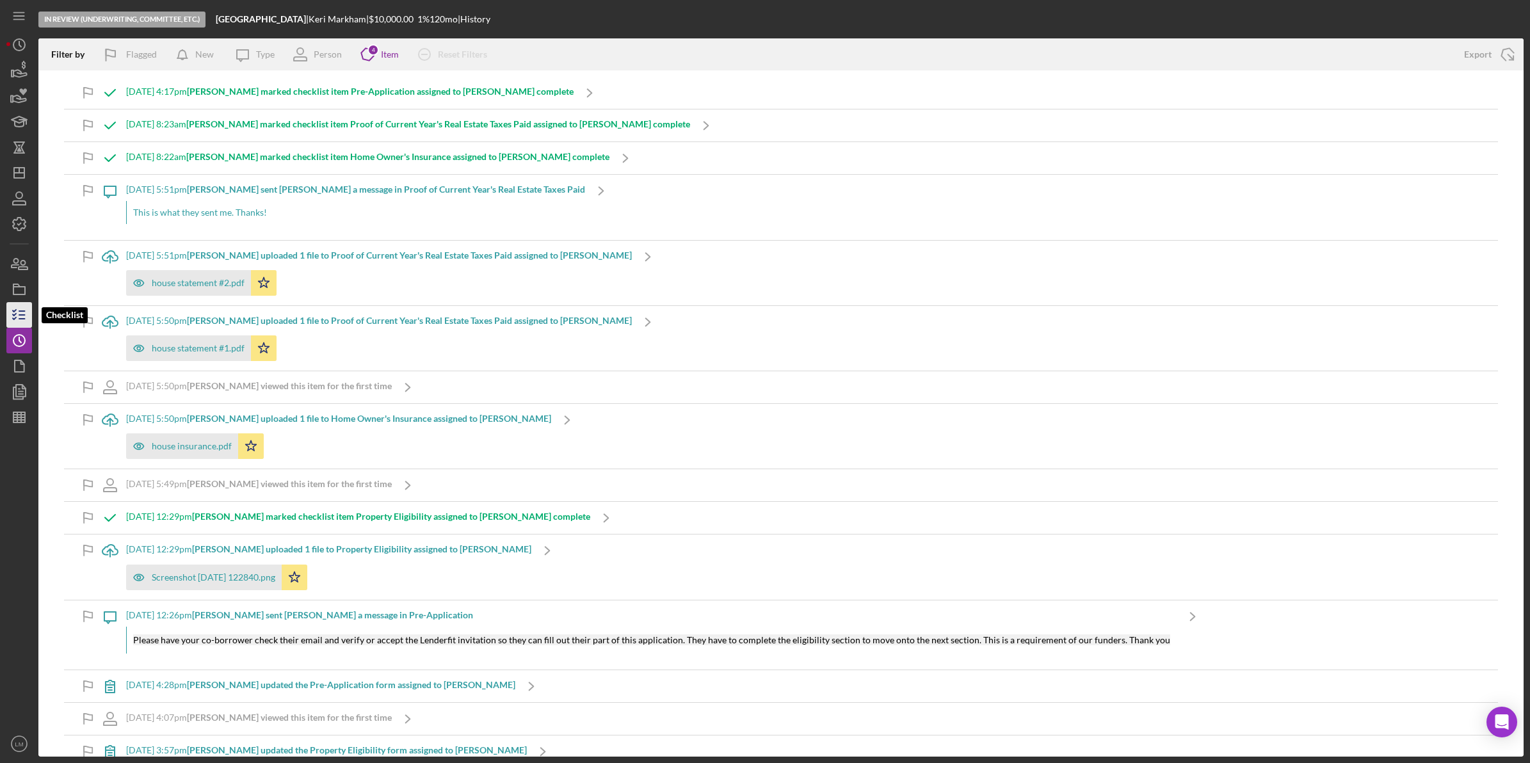
click at [17, 319] on icon "button" at bounding box center [19, 315] width 32 height 32
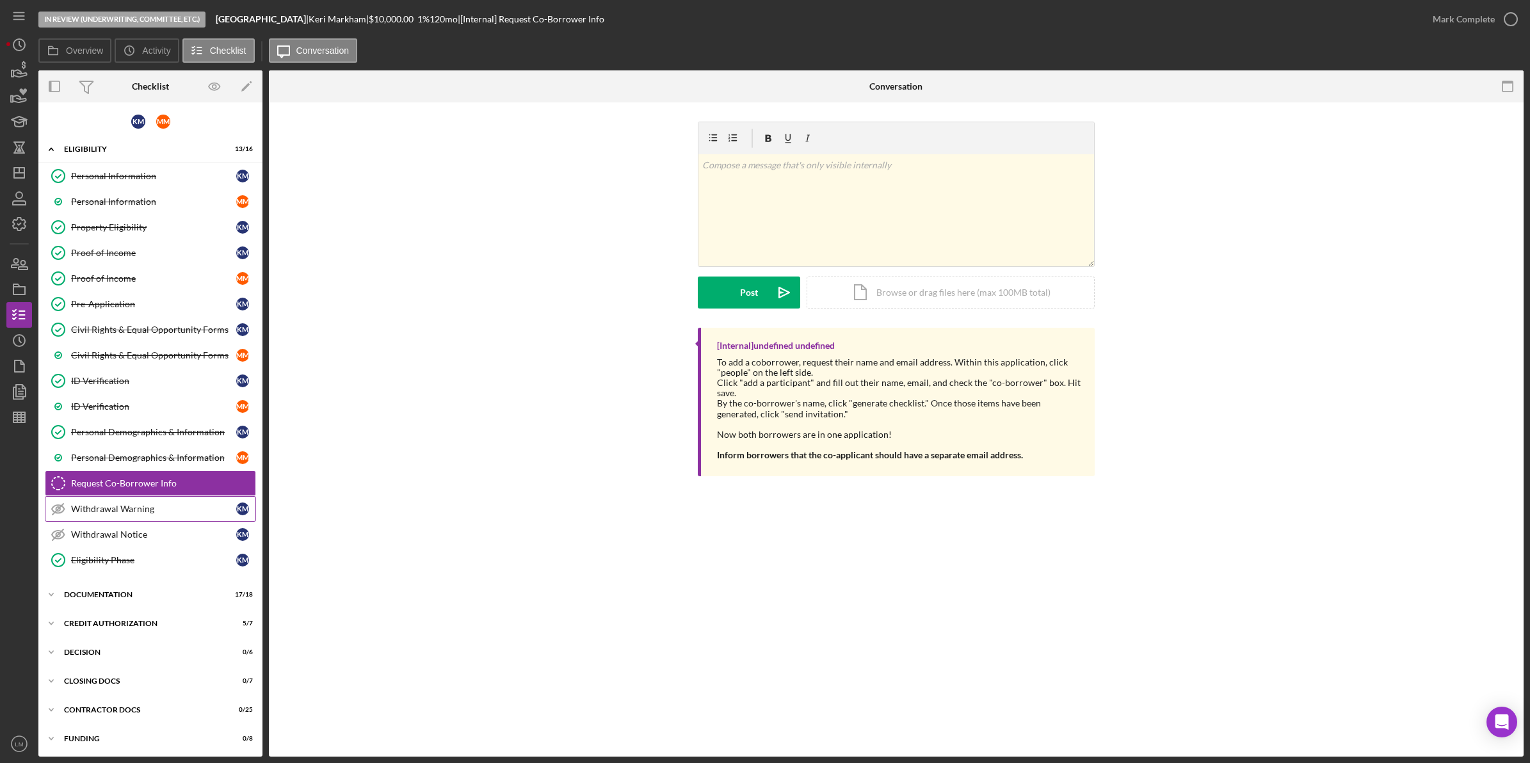
scroll to position [6, 0]
click at [118, 606] on div "Icon/Expander Documentation 17 / 18" at bounding box center [150, 594] width 224 height 26
click at [142, 599] on div "Icon/Expander Documentation 17 / 18" at bounding box center [150, 593] width 224 height 26
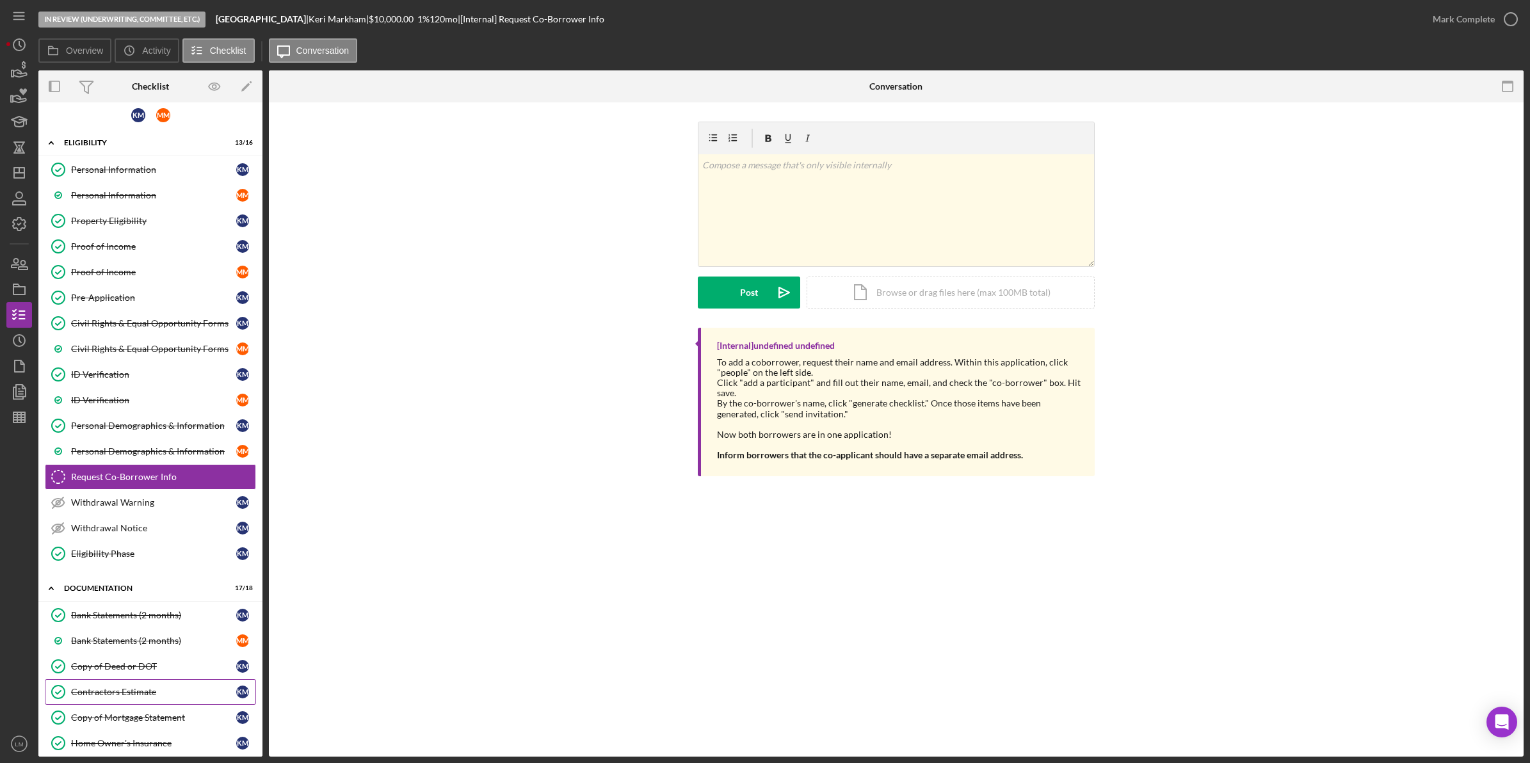
click at [149, 687] on link "Contractors Estimate Contractors Estimate K M" at bounding box center [150, 692] width 211 height 26
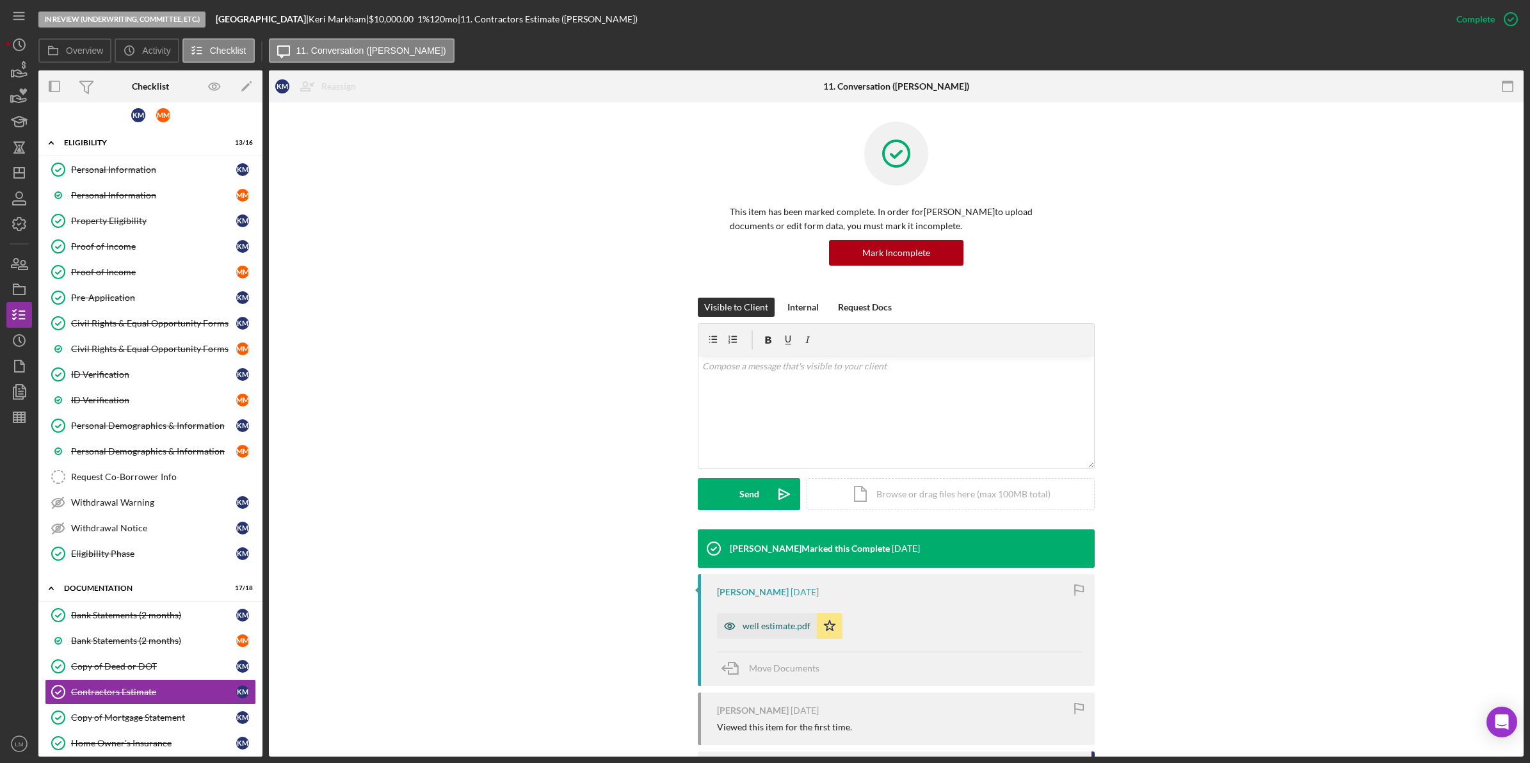
click at [727, 639] on icon "button" at bounding box center [730, 626] width 26 height 26
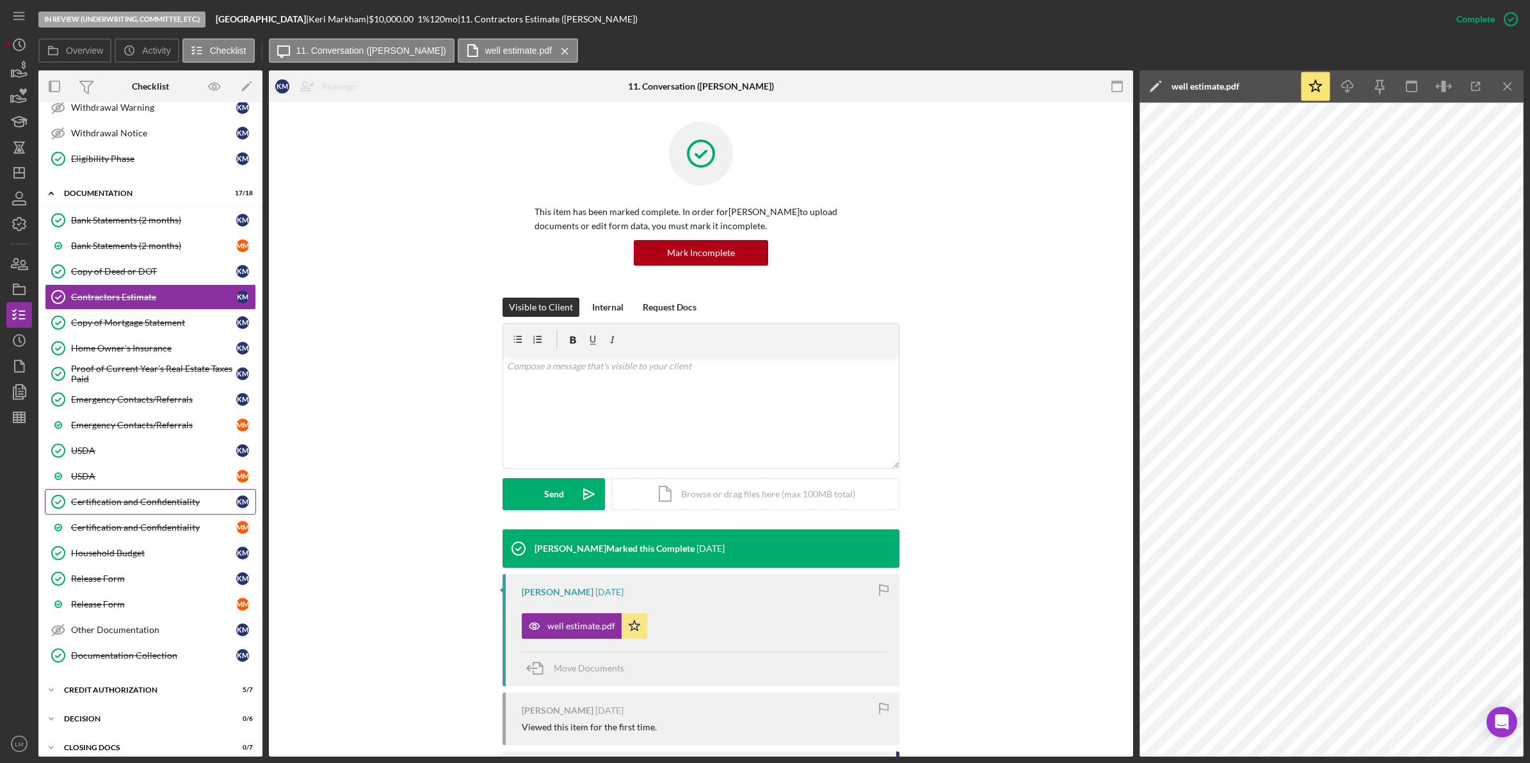
scroll to position [406, 0]
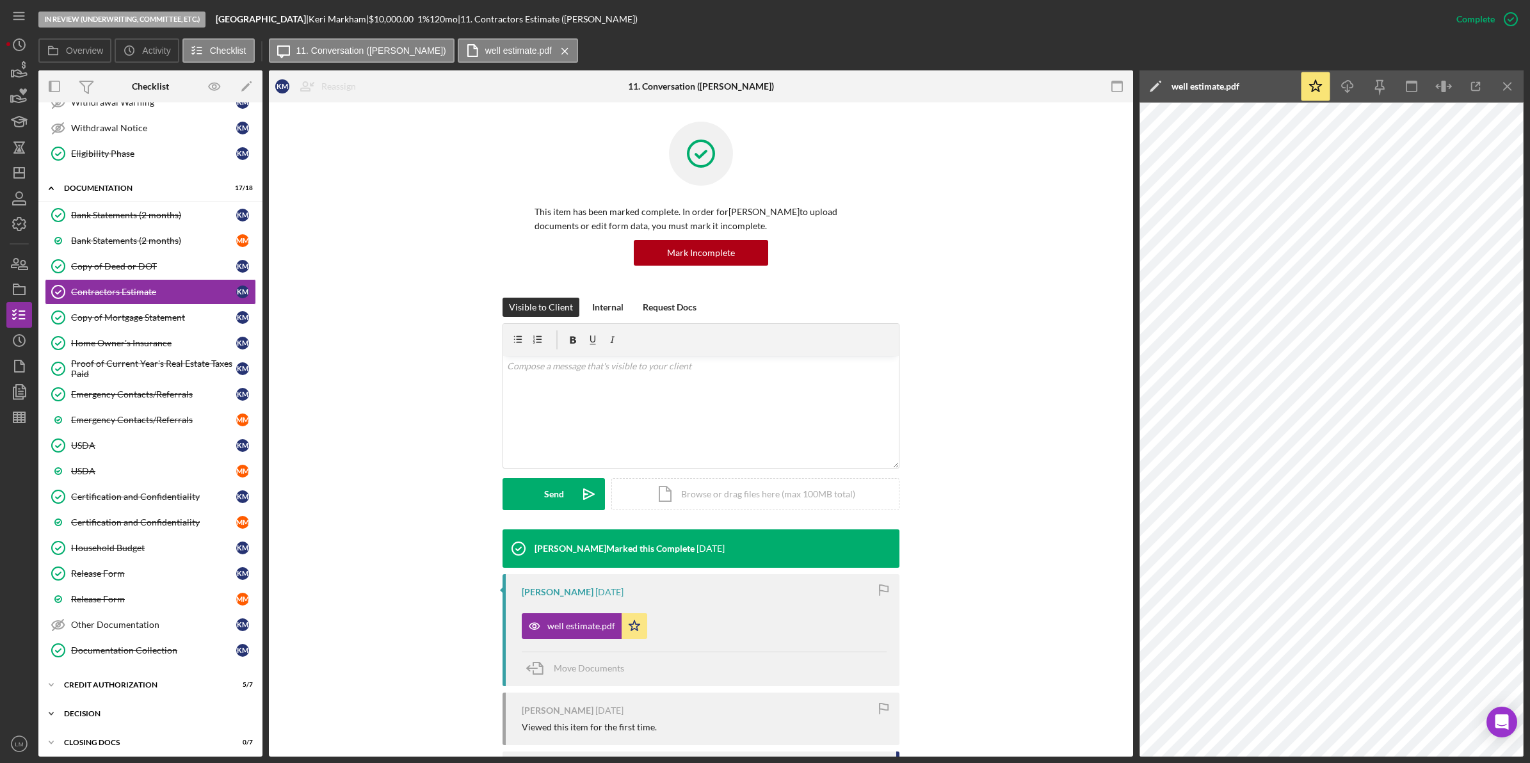
click at [117, 718] on div "Decision" at bounding box center [155, 714] width 182 height 8
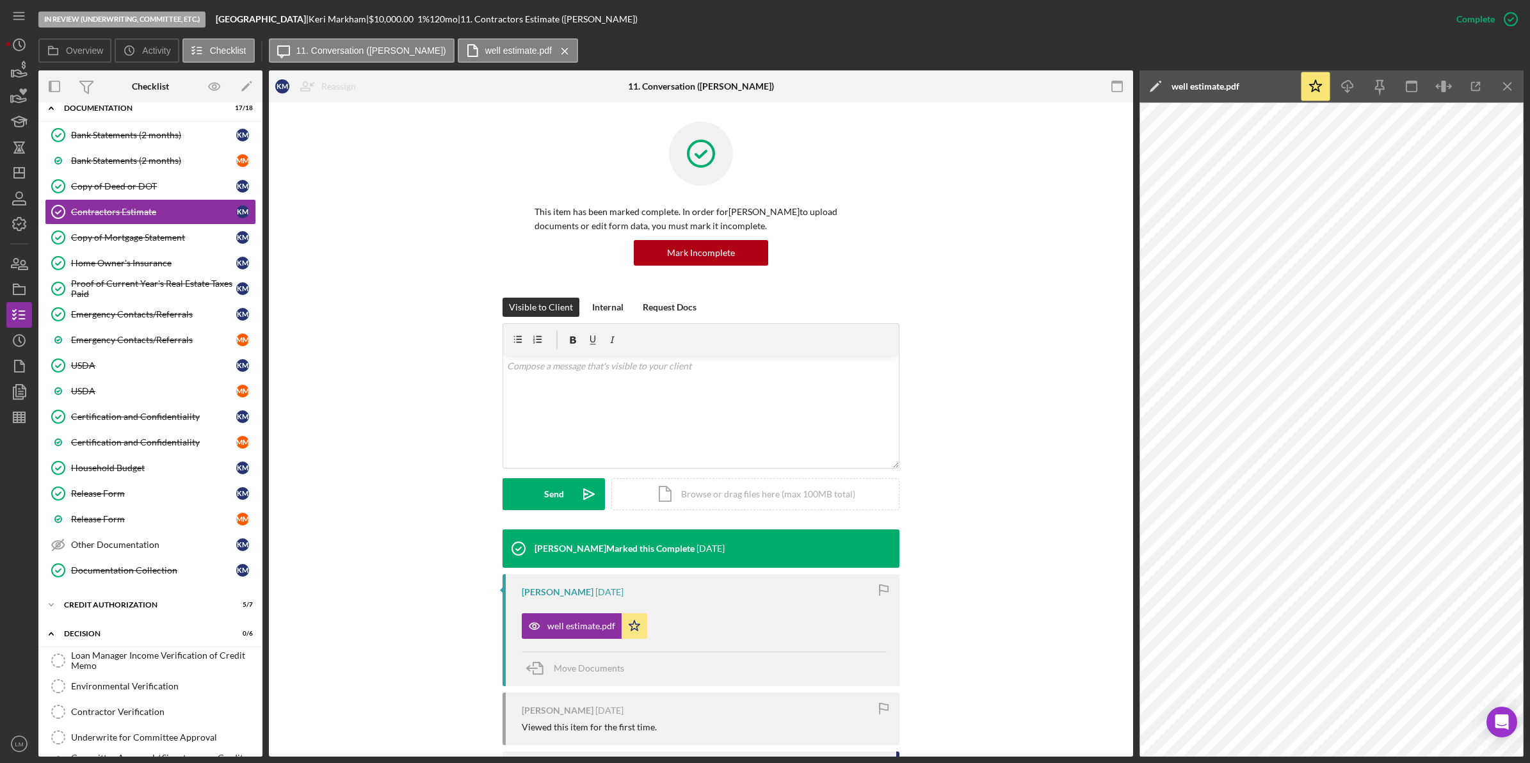
scroll to position [642, 0]
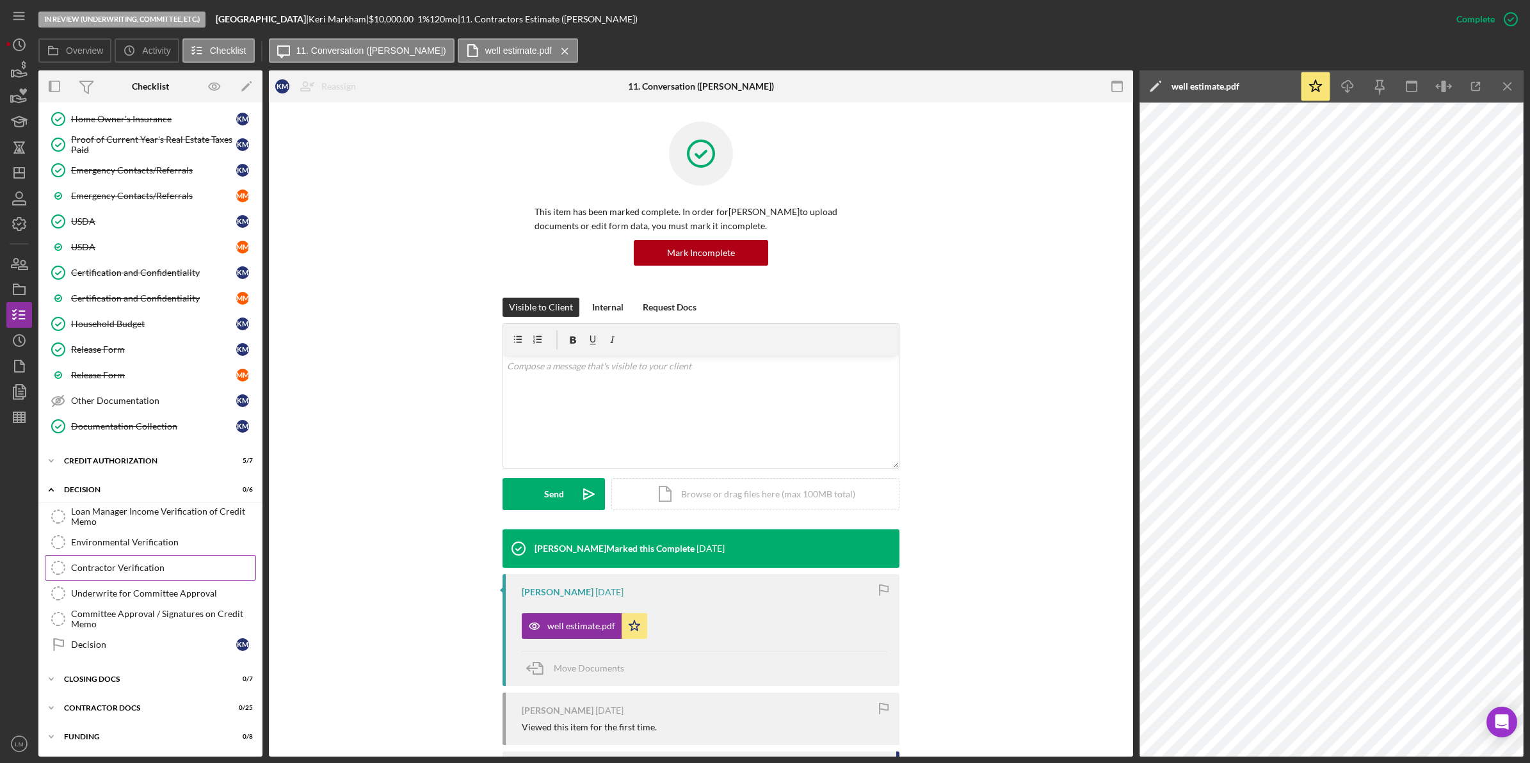
click at [152, 556] on link "Contractor Verification Contractor Verification" at bounding box center [150, 568] width 211 height 26
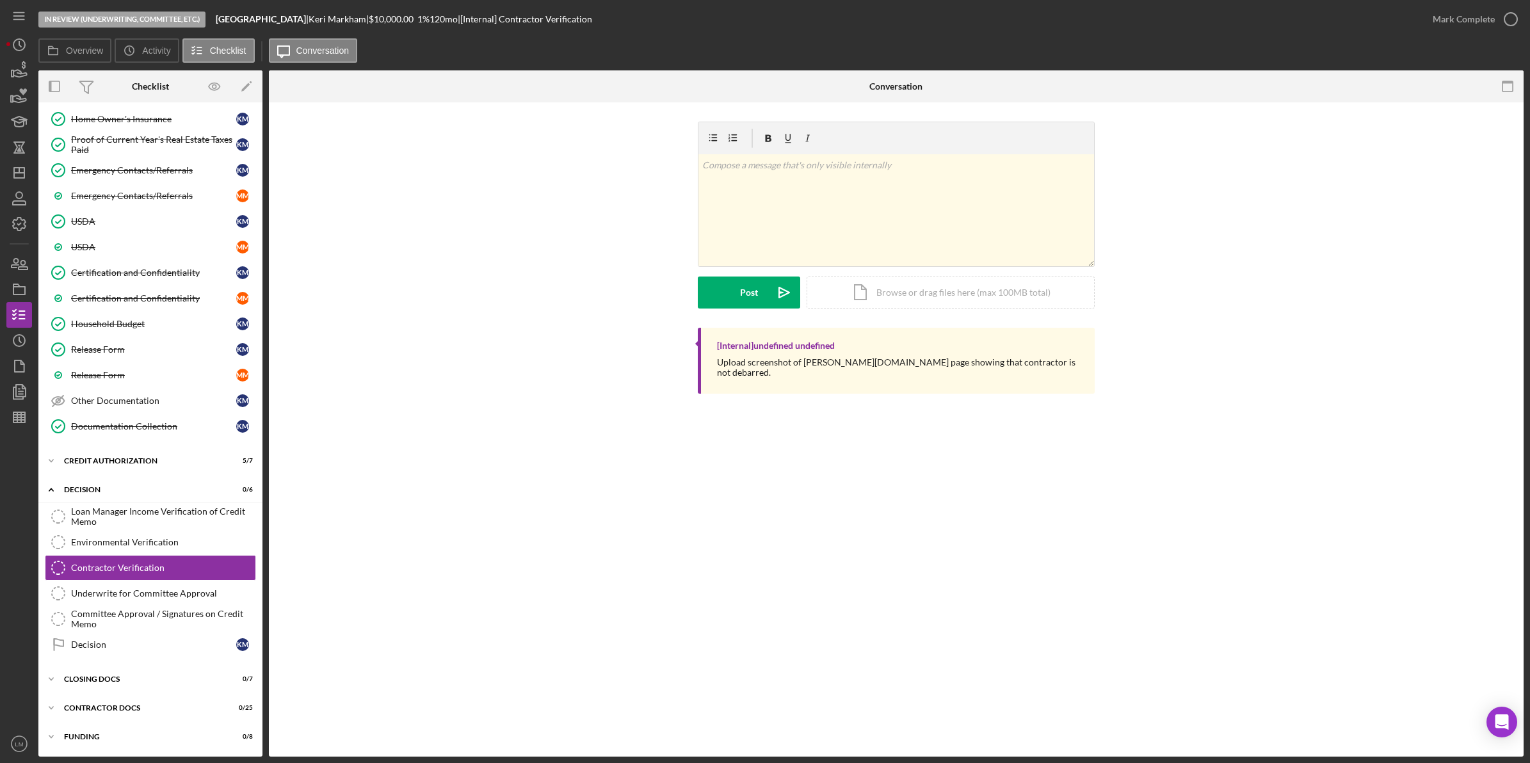
scroll to position [642, 0]
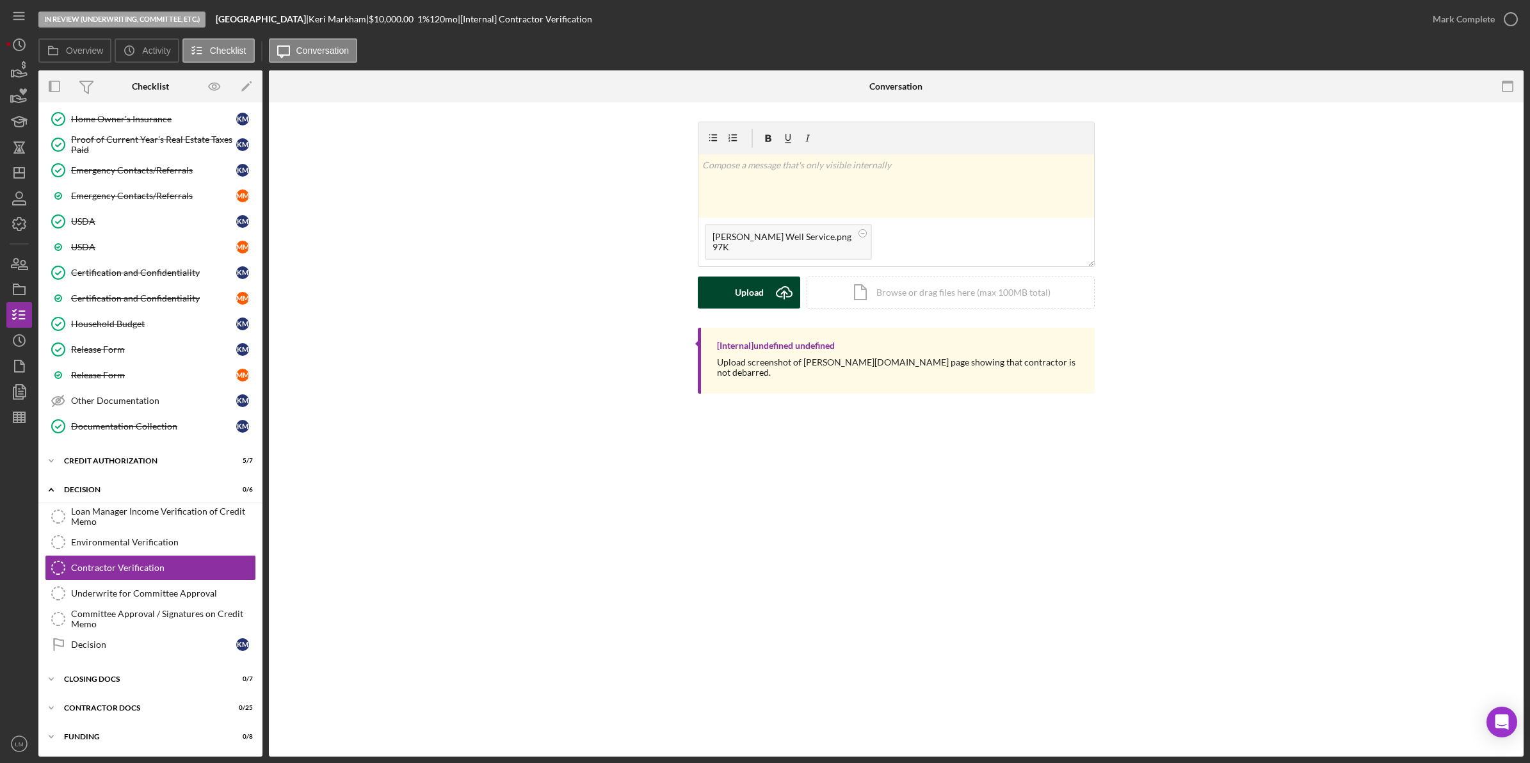
click at [764, 299] on button "Upload Icon/Upload" at bounding box center [749, 293] width 102 height 32
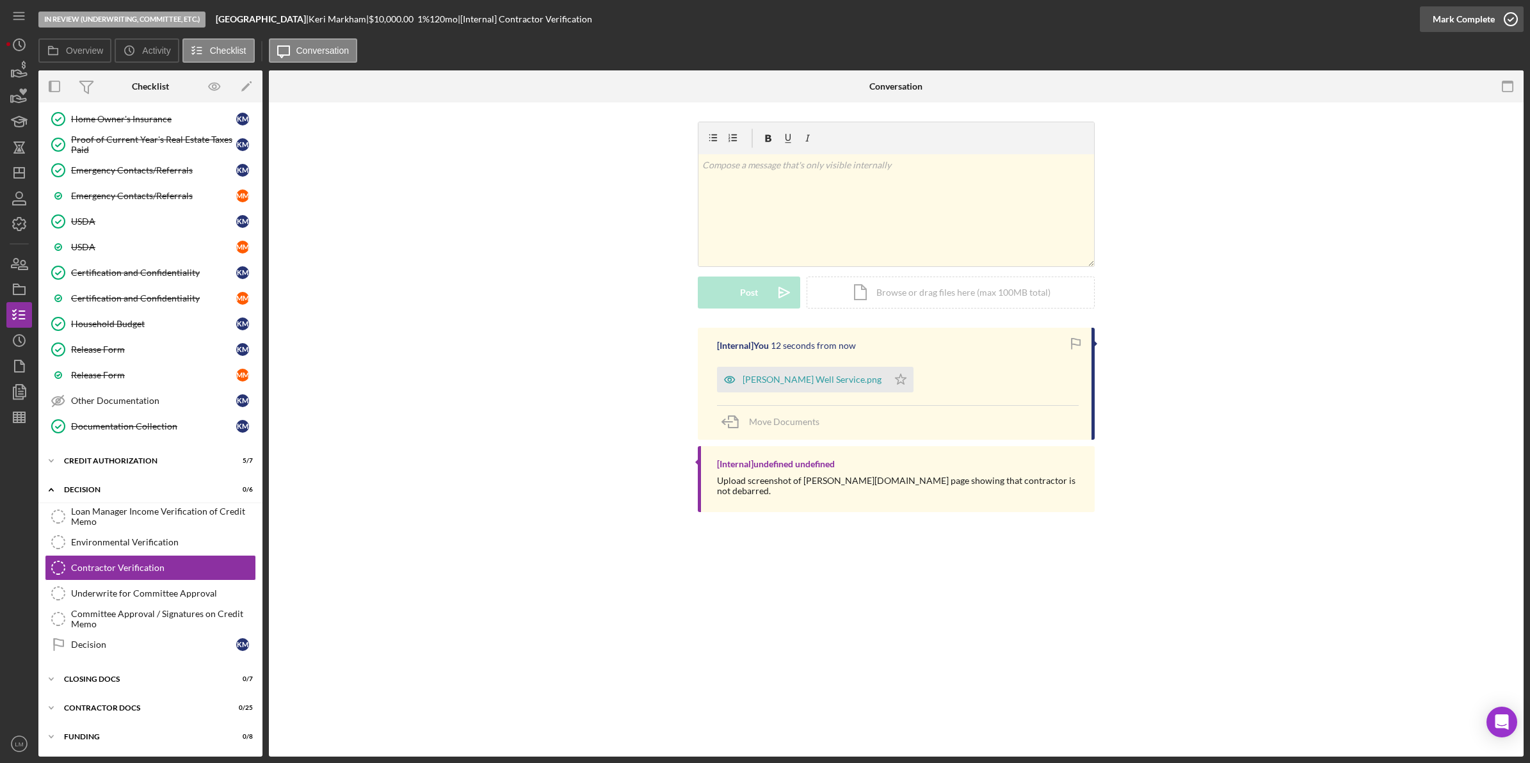
click at [1485, 21] on div "Mark Complete" at bounding box center [1464, 19] width 62 height 26
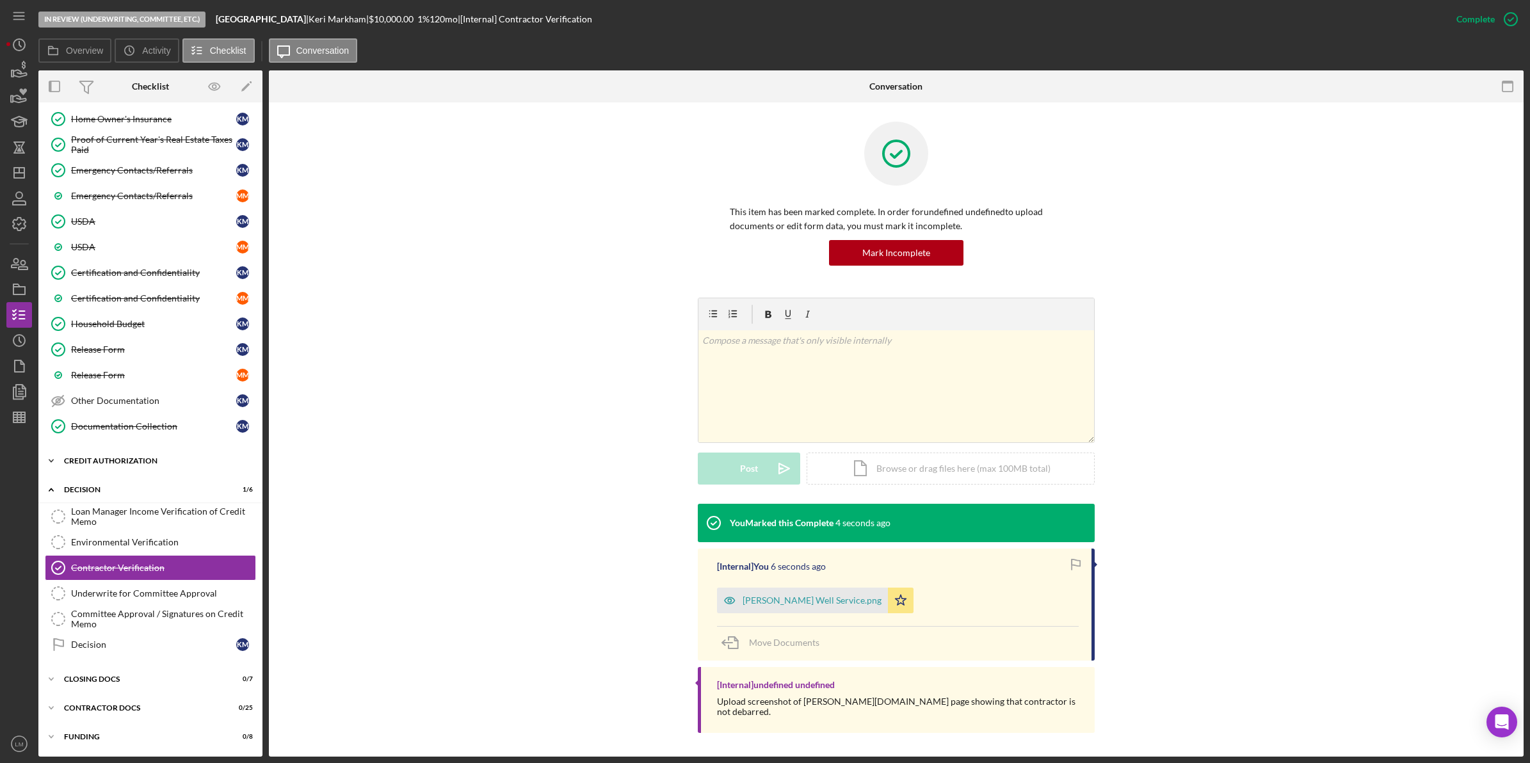
click at [135, 453] on div "Icon/Expander CREDIT AUTHORIZATION 5 / 7" at bounding box center [150, 461] width 224 height 26
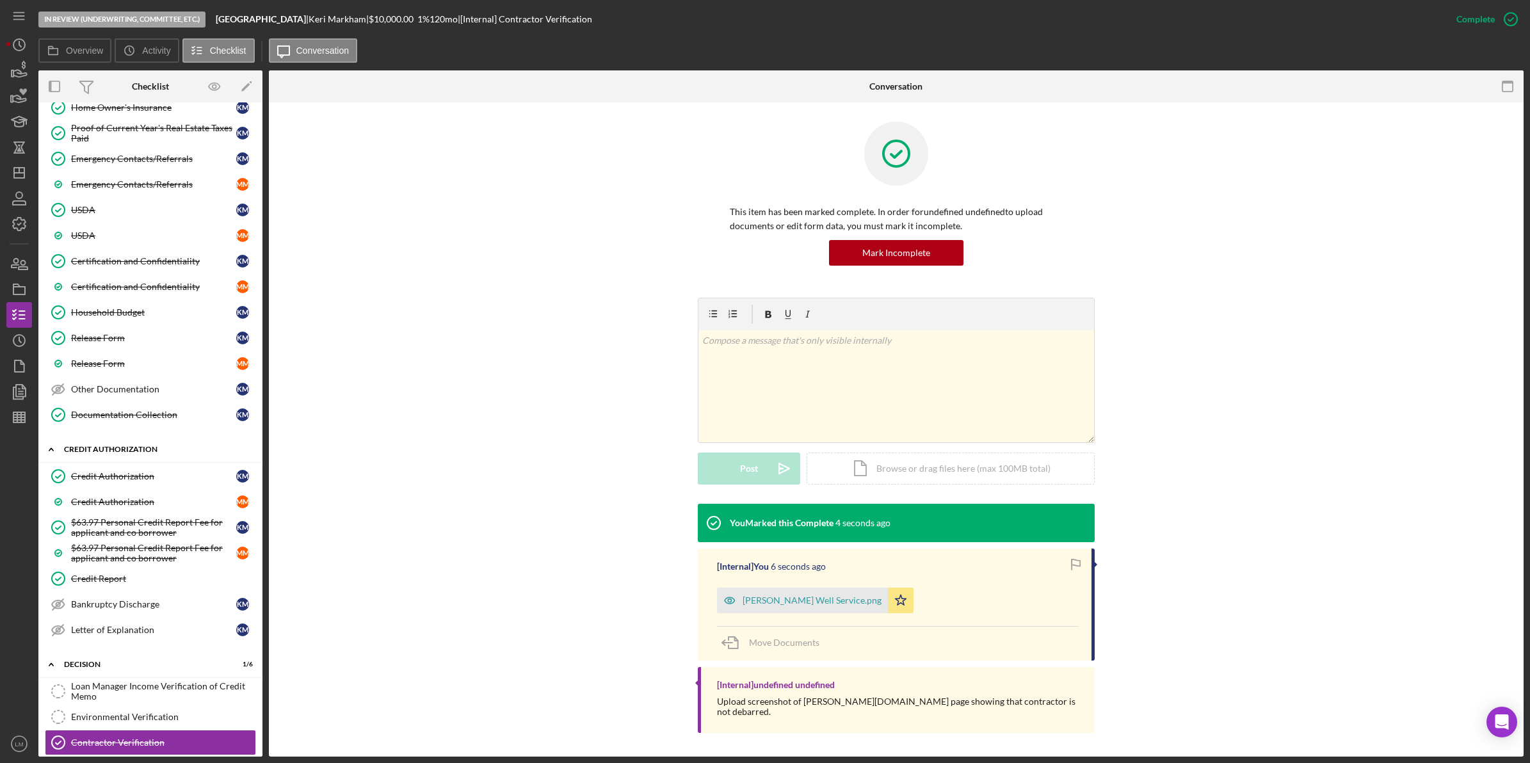
scroll to position [802, 0]
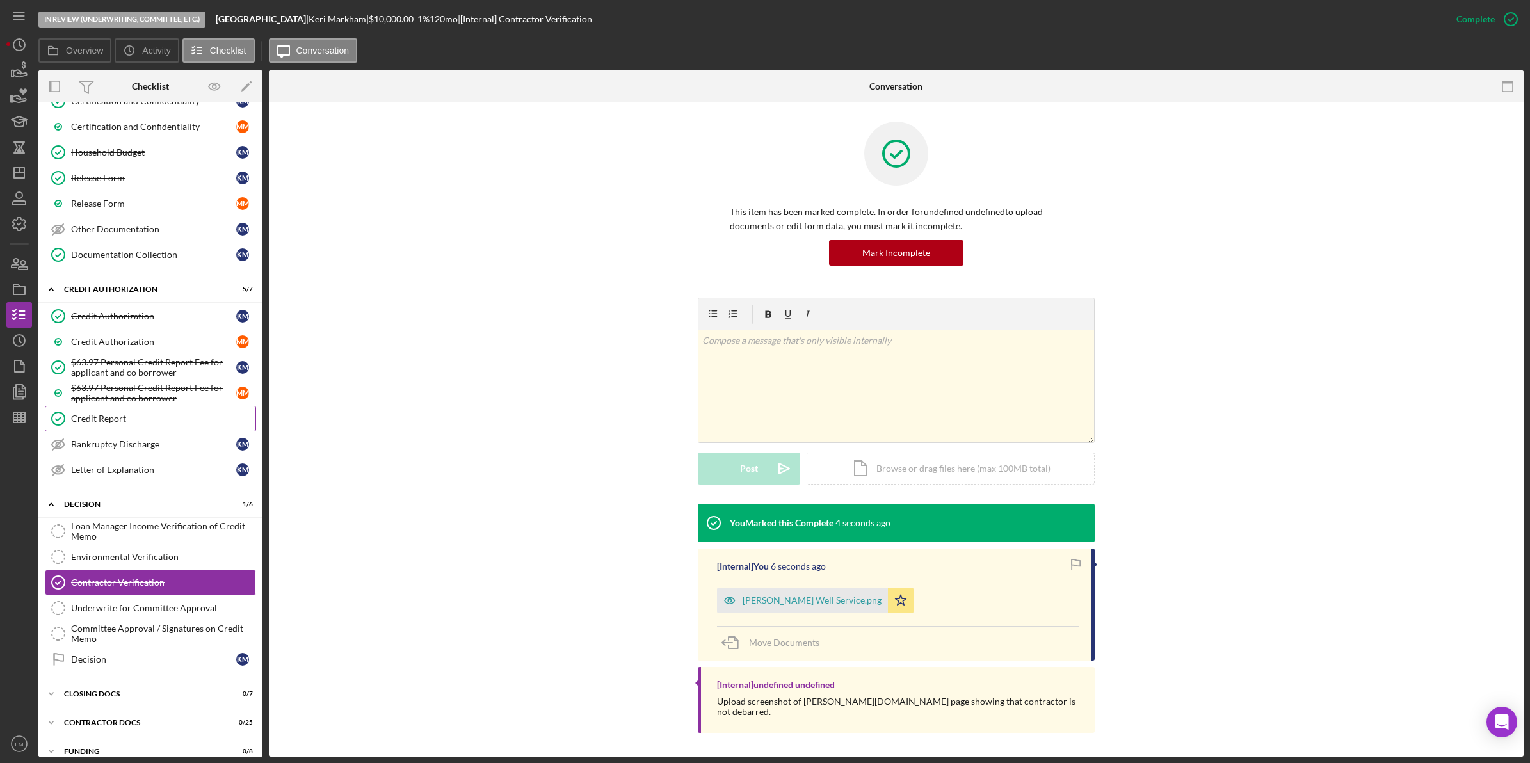
click at [113, 431] on link "Credit Report Credit Report" at bounding box center [150, 419] width 211 height 26
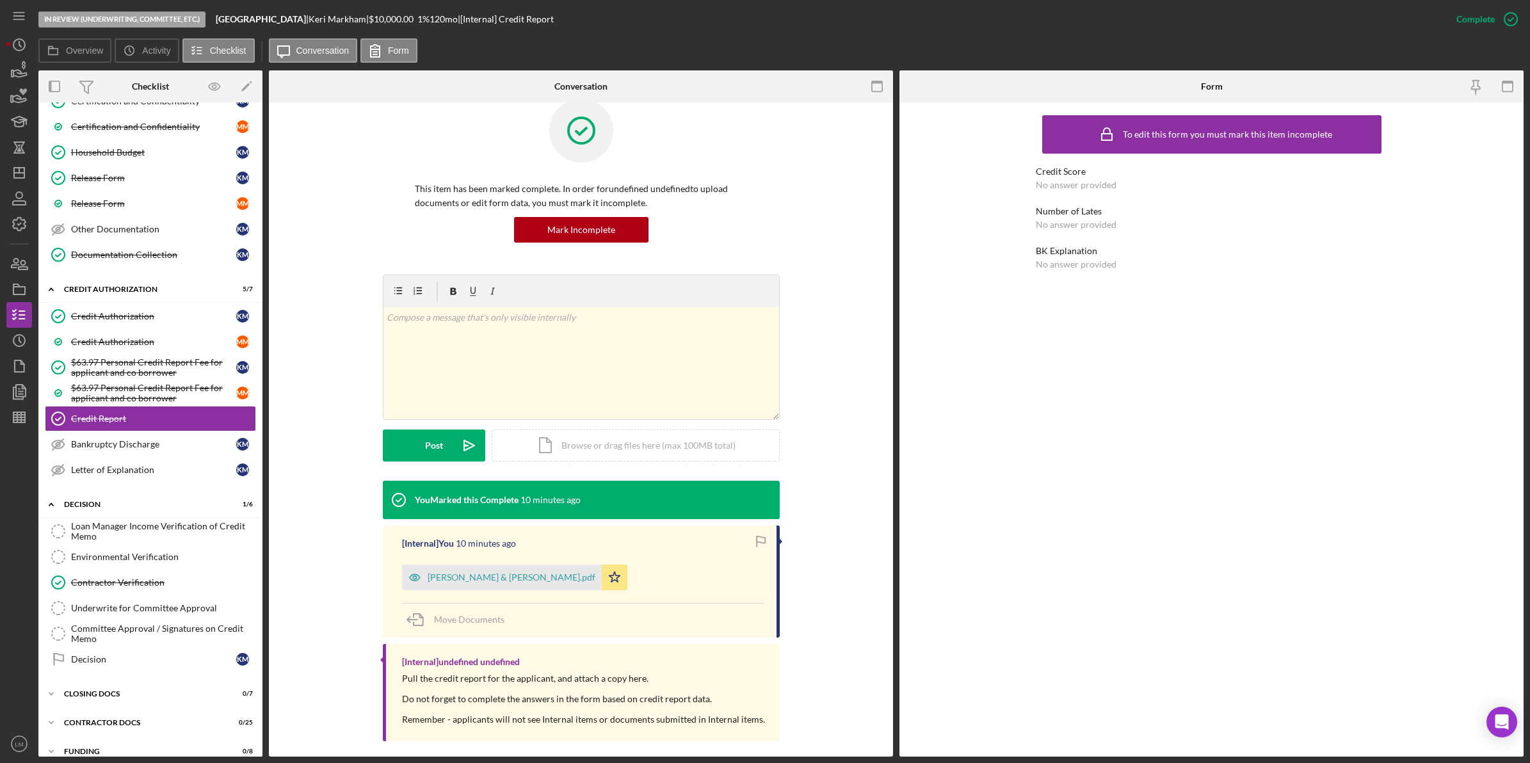
scroll to position [33, 0]
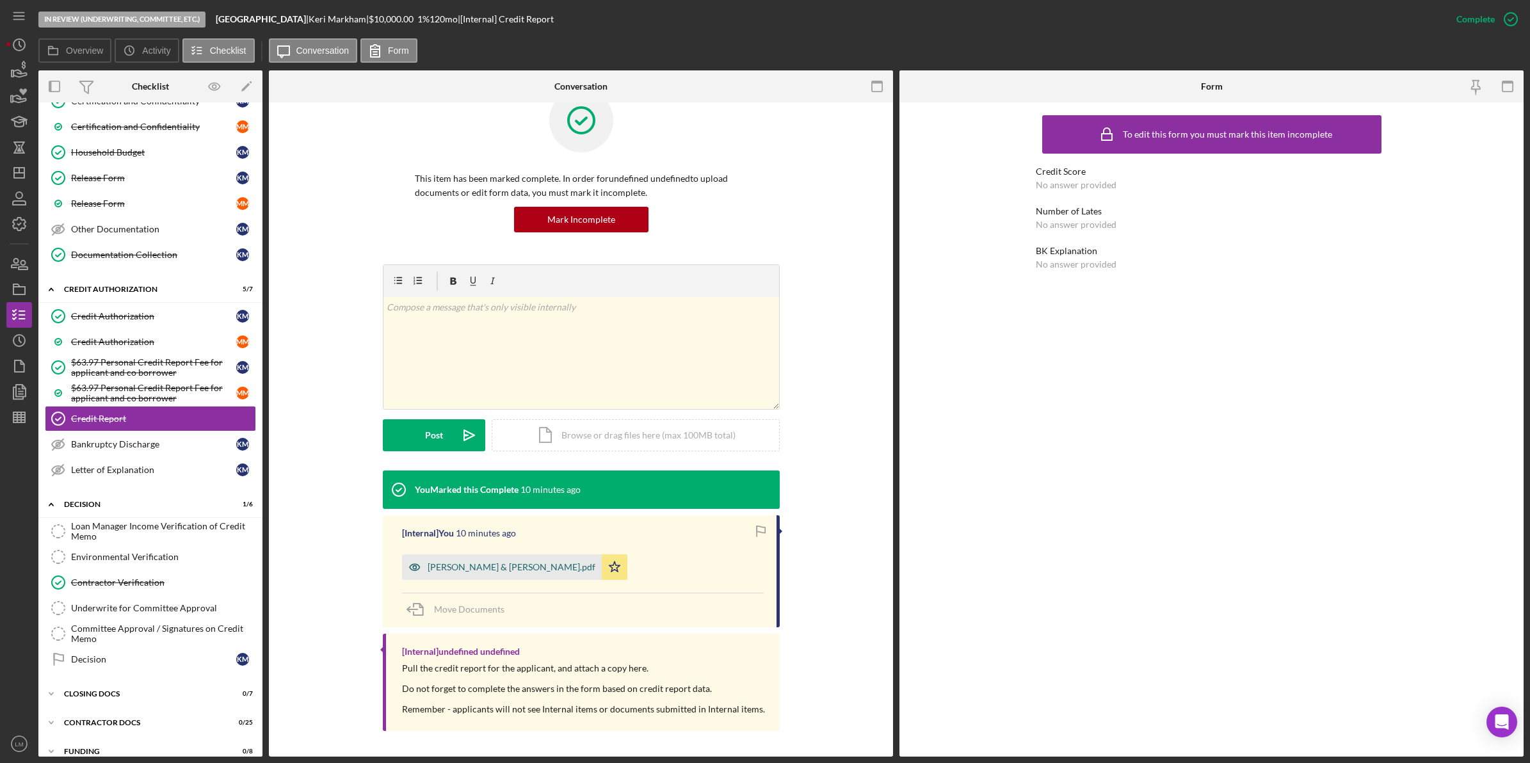
click at [456, 564] on div "Markham, Keri & Marc - CR.pdf" at bounding box center [512, 567] width 168 height 10
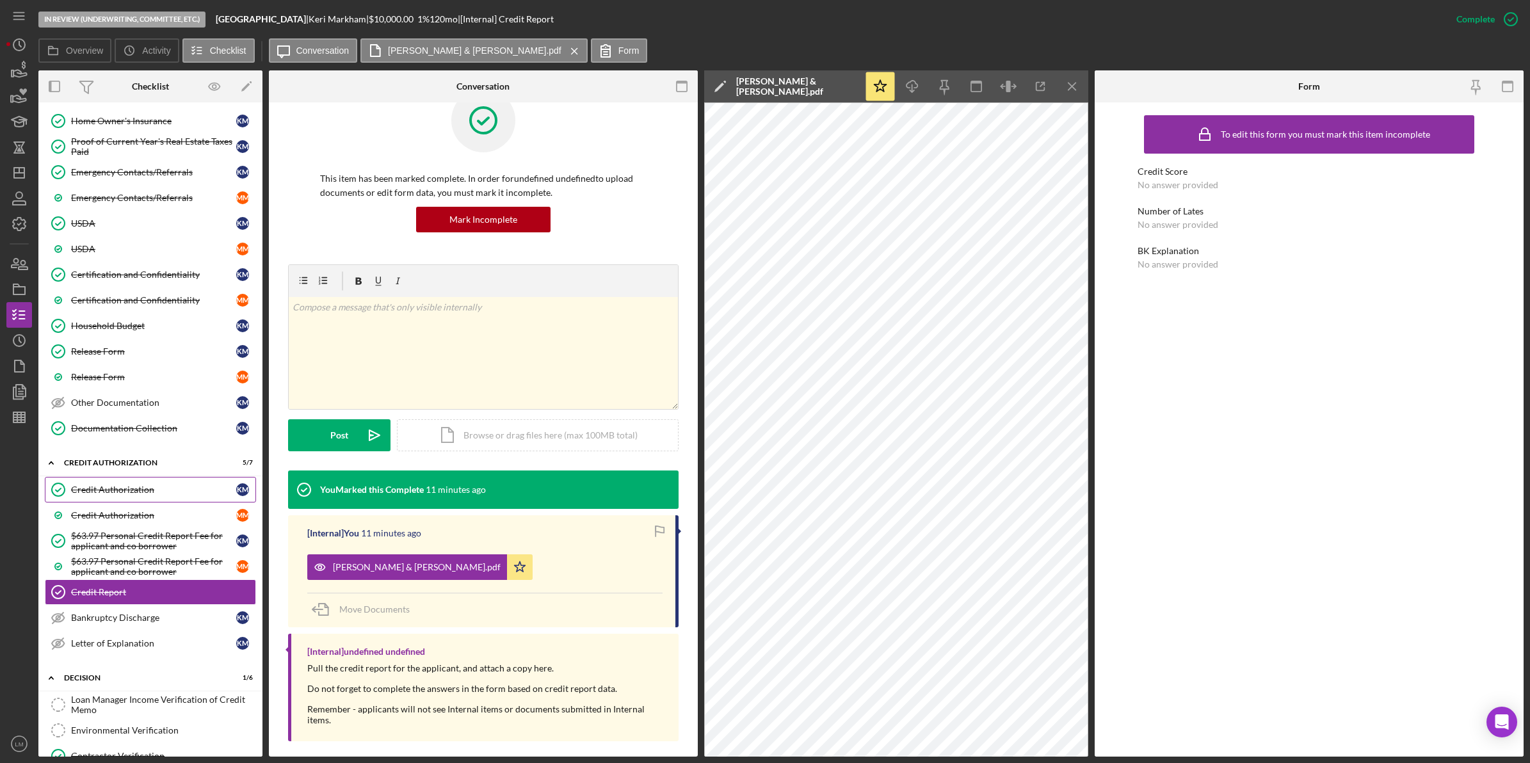
scroll to position [482, 0]
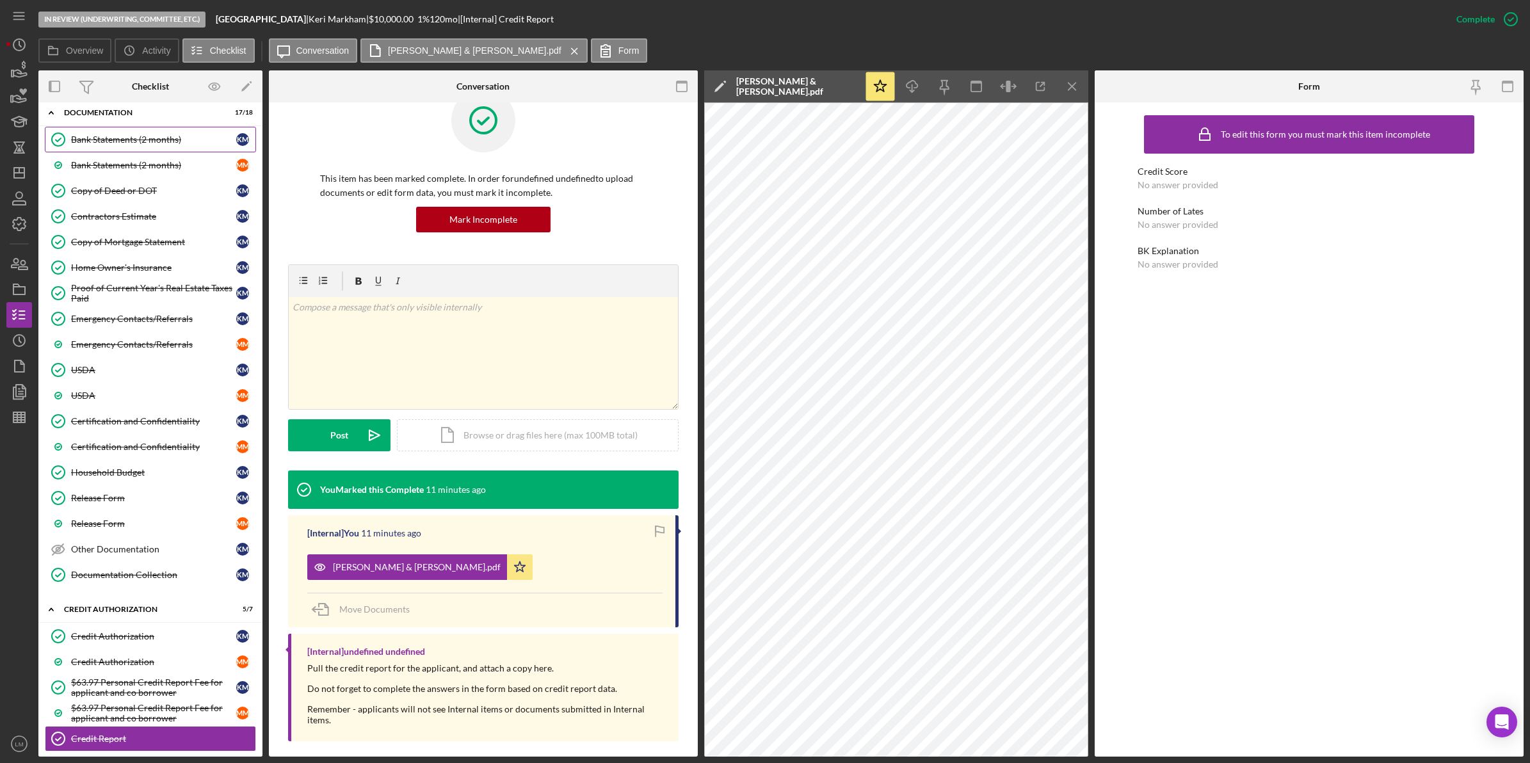
click at [175, 149] on link "Bank Statements (2 months) Bank Statements (2 months) K M" at bounding box center [150, 140] width 211 height 26
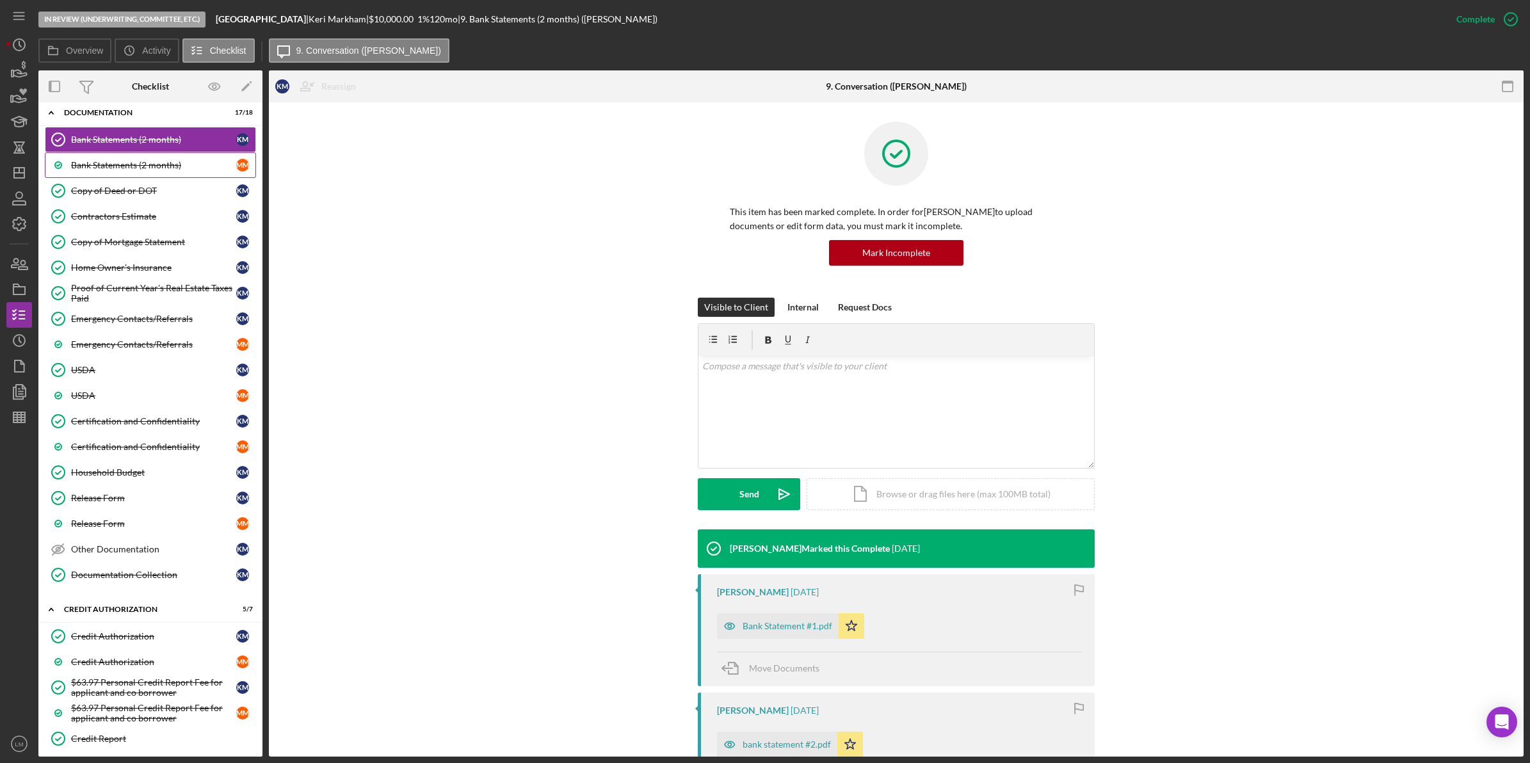
click at [175, 165] on div "Bank Statements (2 months)" at bounding box center [153, 165] width 165 height 10
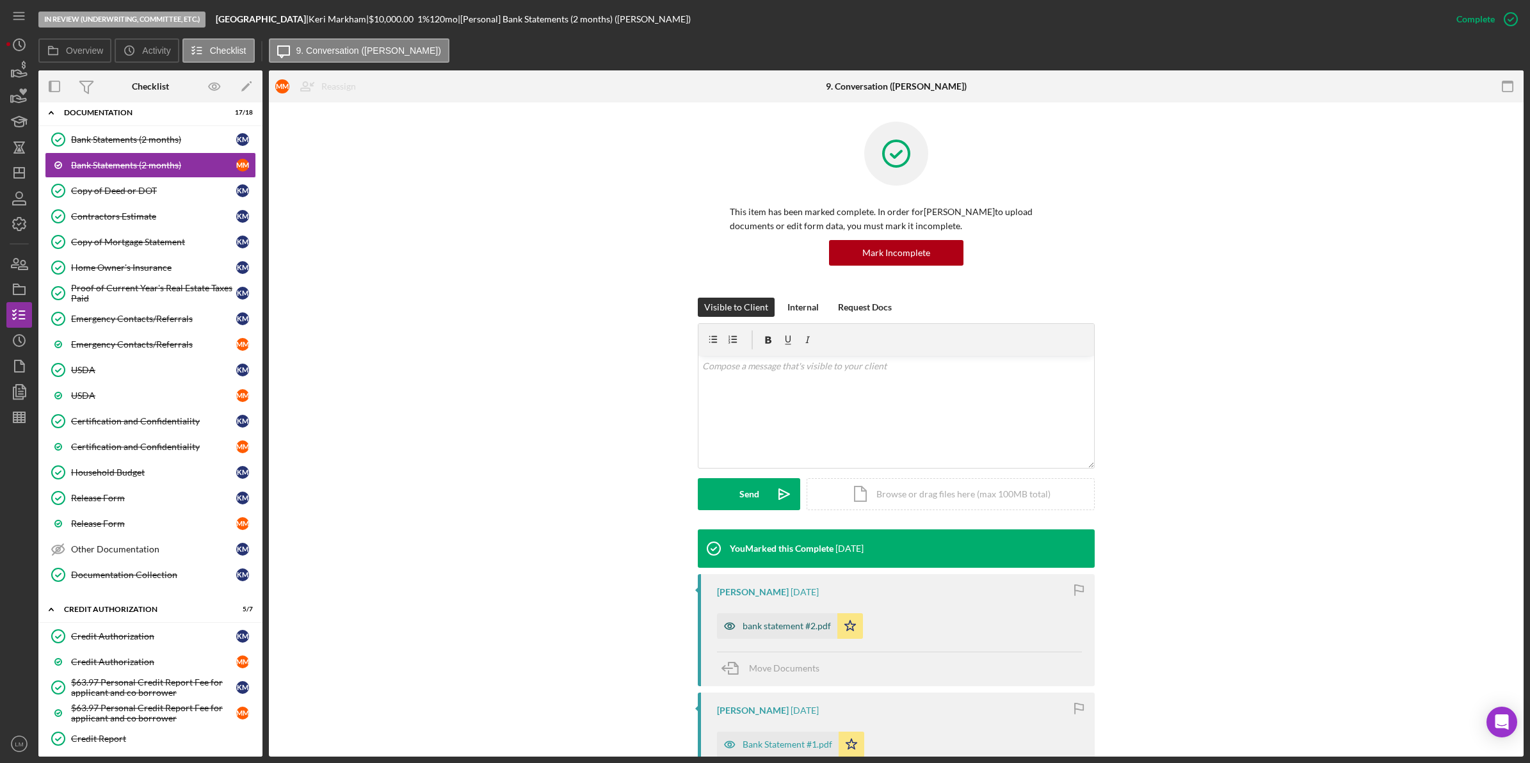
click at [799, 631] on div "bank statement #2.pdf" at bounding box center [787, 626] width 88 height 10
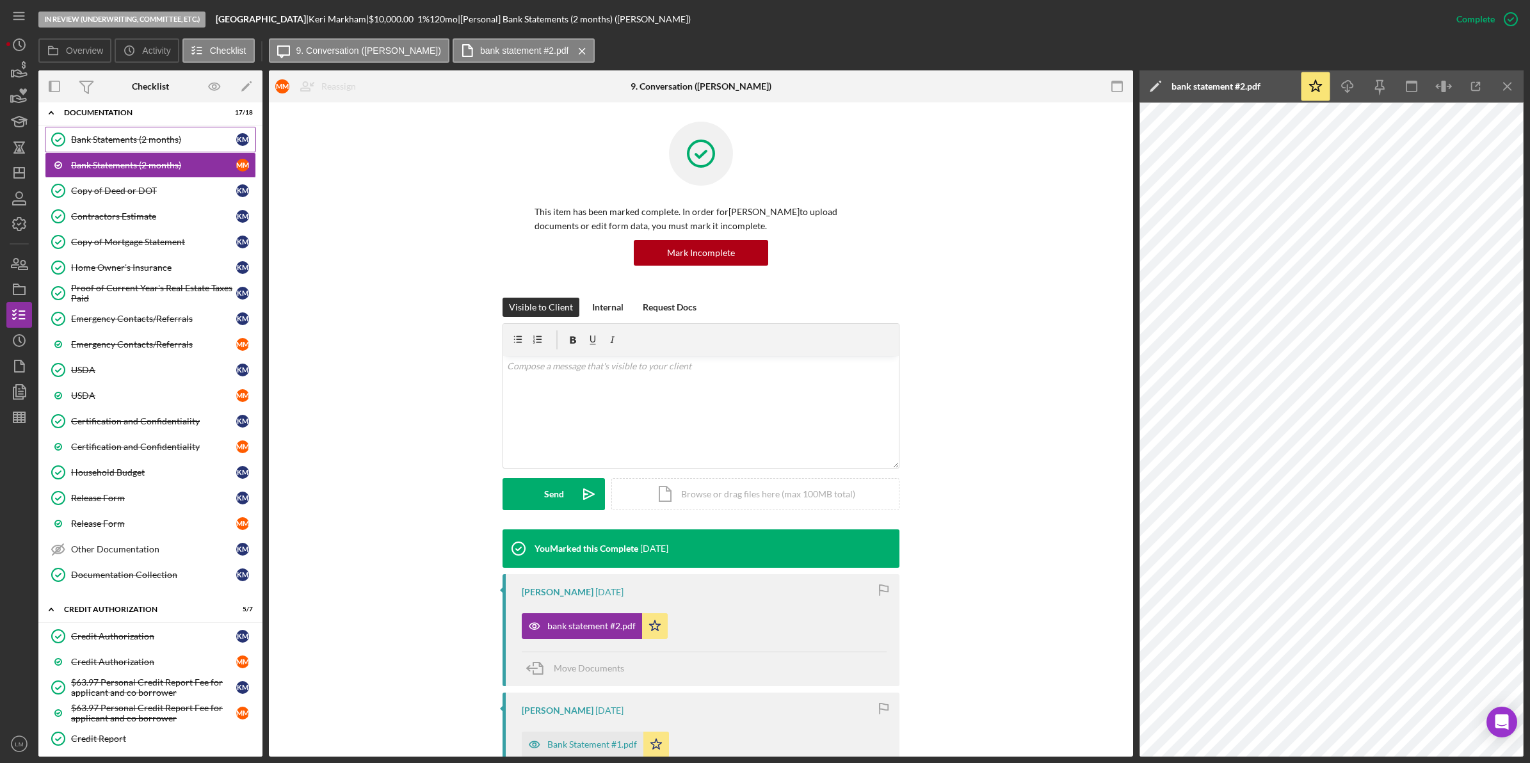
click at [175, 140] on div "Bank Statements (2 months)" at bounding box center [153, 139] width 165 height 10
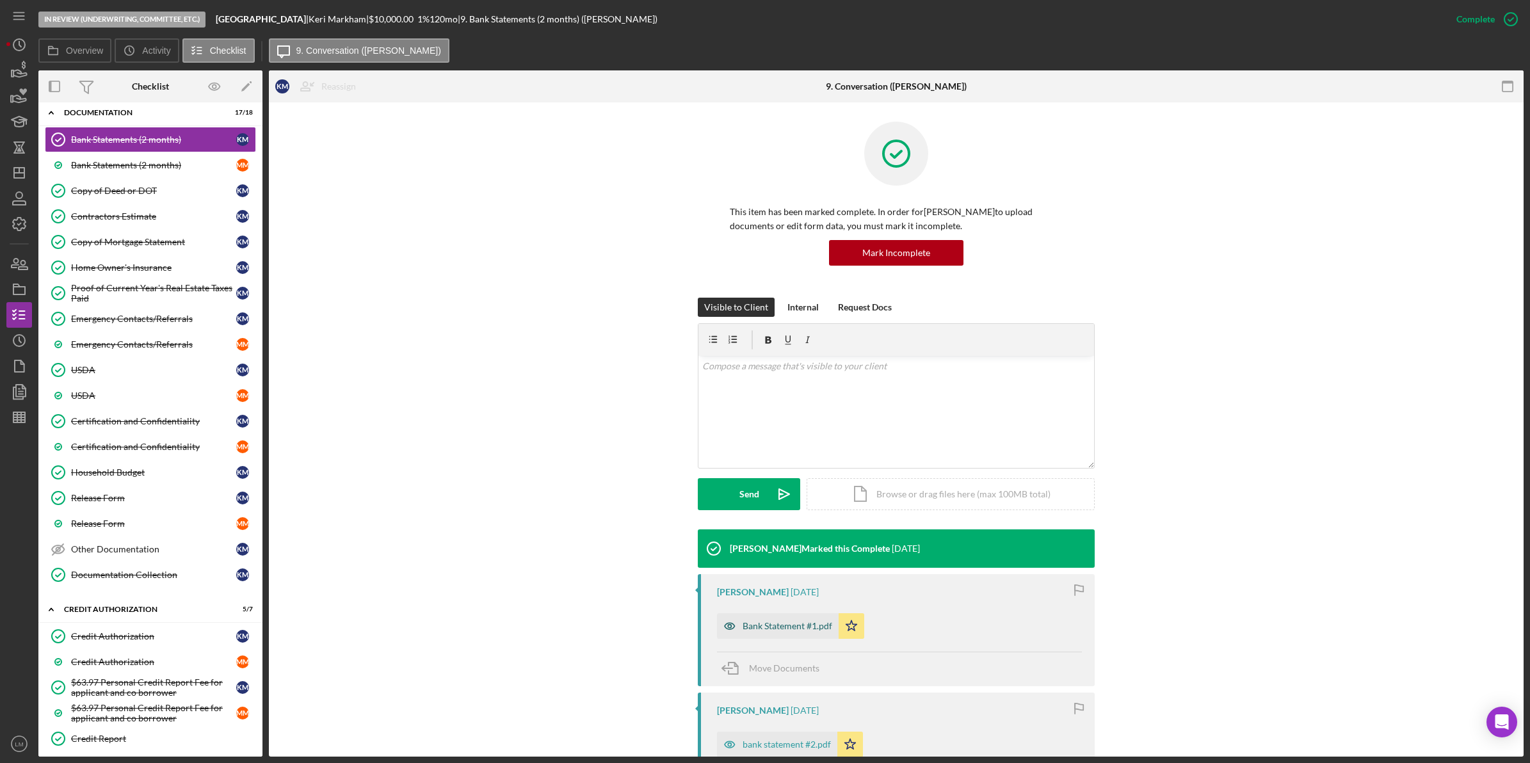
click at [768, 627] on div "Bank Statement #1.pdf" at bounding box center [788, 626] width 90 height 10
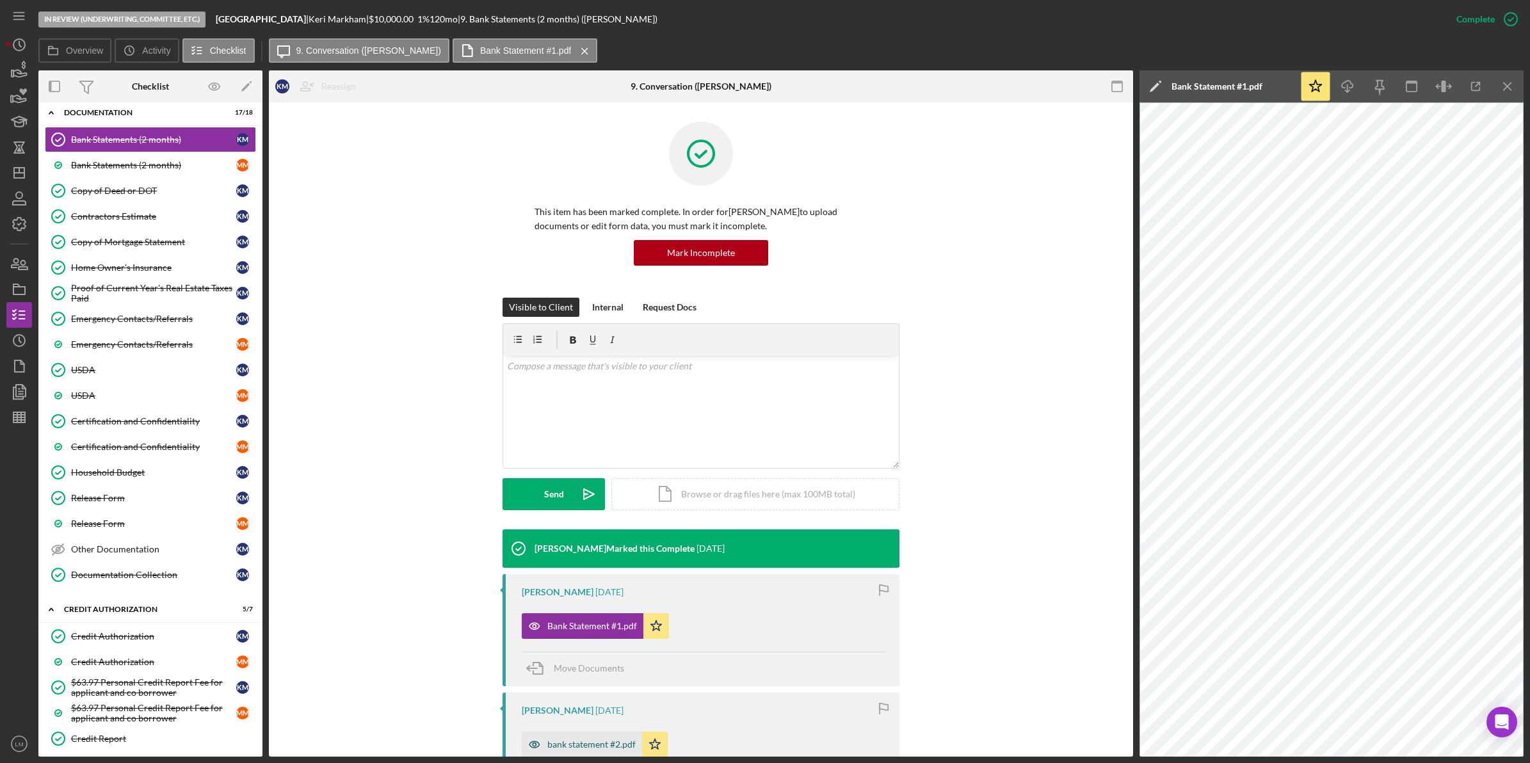
click at [604, 740] on div "bank statement #2.pdf" at bounding box center [591, 744] width 88 height 10
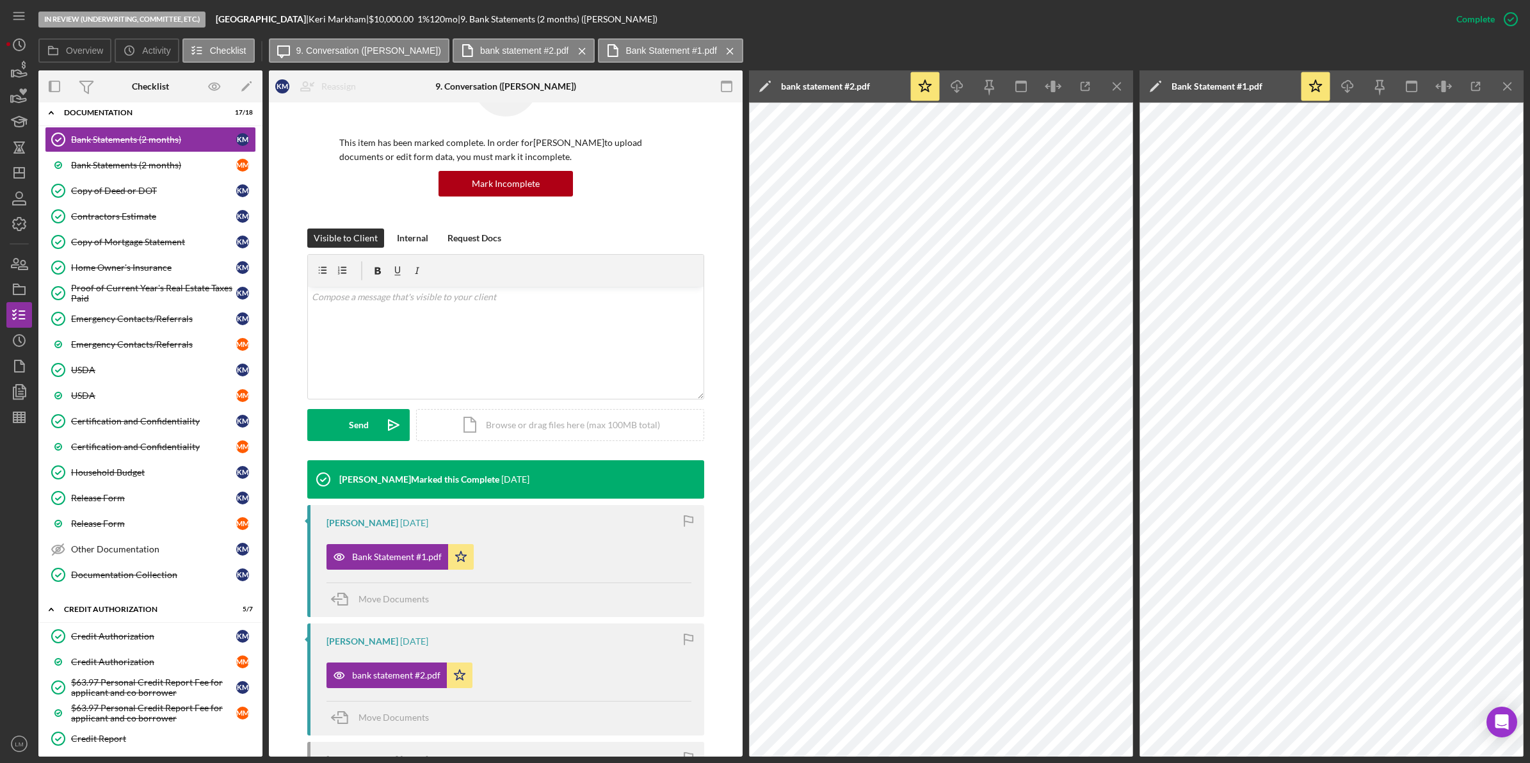
scroll to position [160, 0]
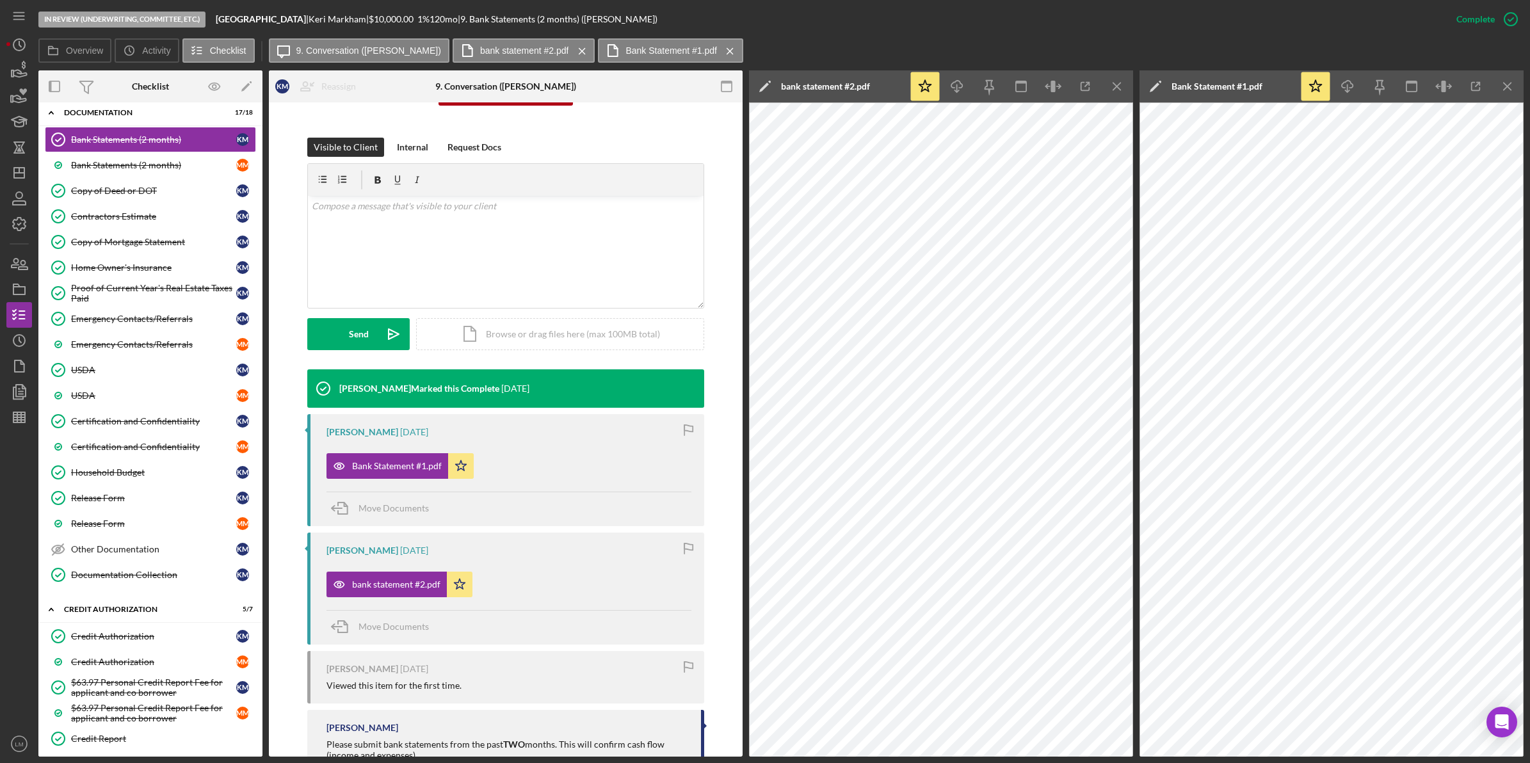
drag, startPoint x: 1293, startPoint y: 759, endPoint x: 1314, endPoint y: 759, distance: 20.5
click at [1314, 759] on div "In Review (Underwriting, Committee, Etc.) Isle of Wight County Schools | Keri M…" at bounding box center [765, 381] width 1530 height 763
drag, startPoint x: 1311, startPoint y: 762, endPoint x: 1336, endPoint y: 762, distance: 25.0
click at [1339, 762] on div "In Review (Underwriting, Committee, Etc.) Isle of Wight County Schools | Keri M…" at bounding box center [765, 381] width 1530 height 763
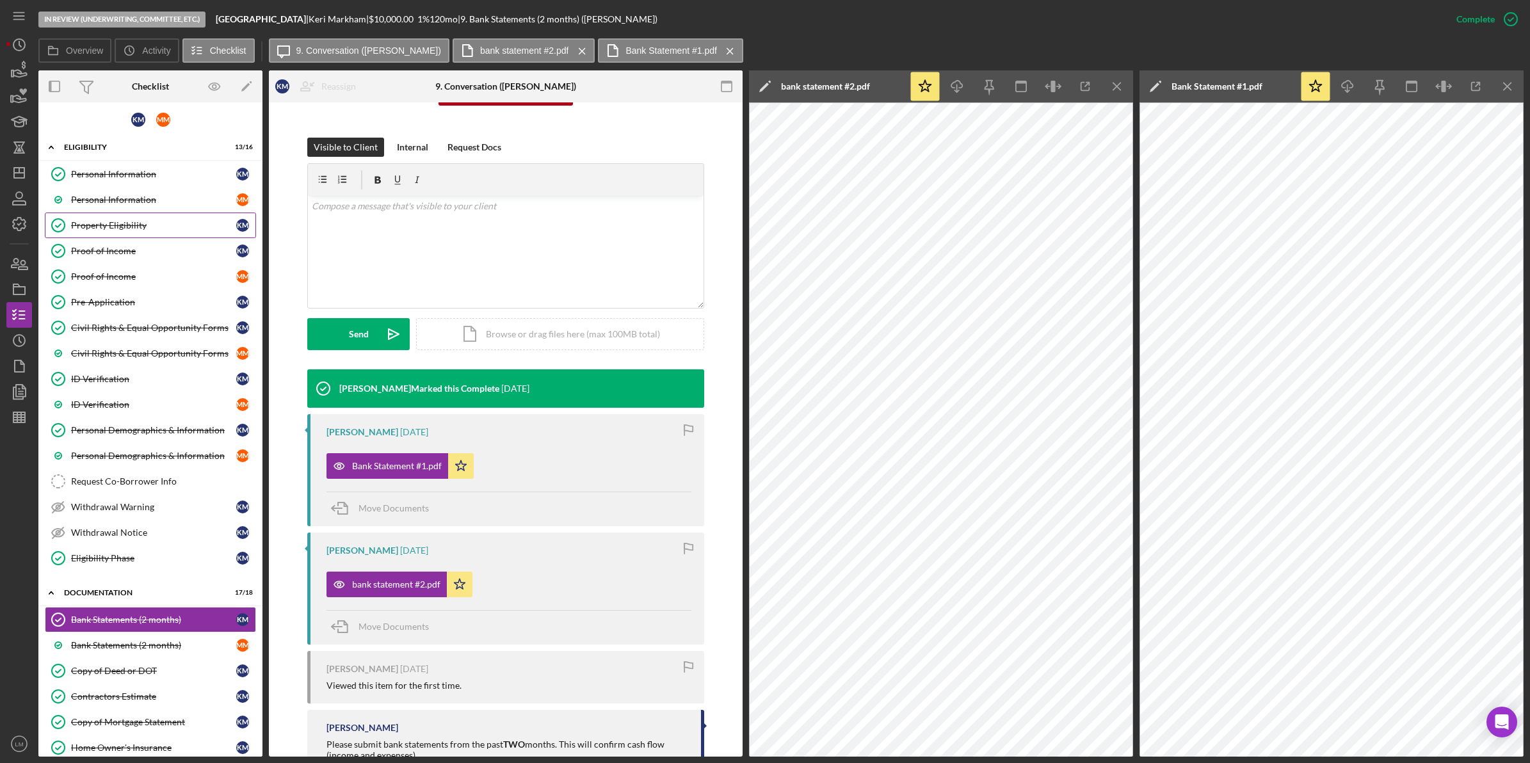
scroll to position [0, 0]
click at [140, 284] on link "Proof of Income Proof of Income M M" at bounding box center [150, 279] width 211 height 26
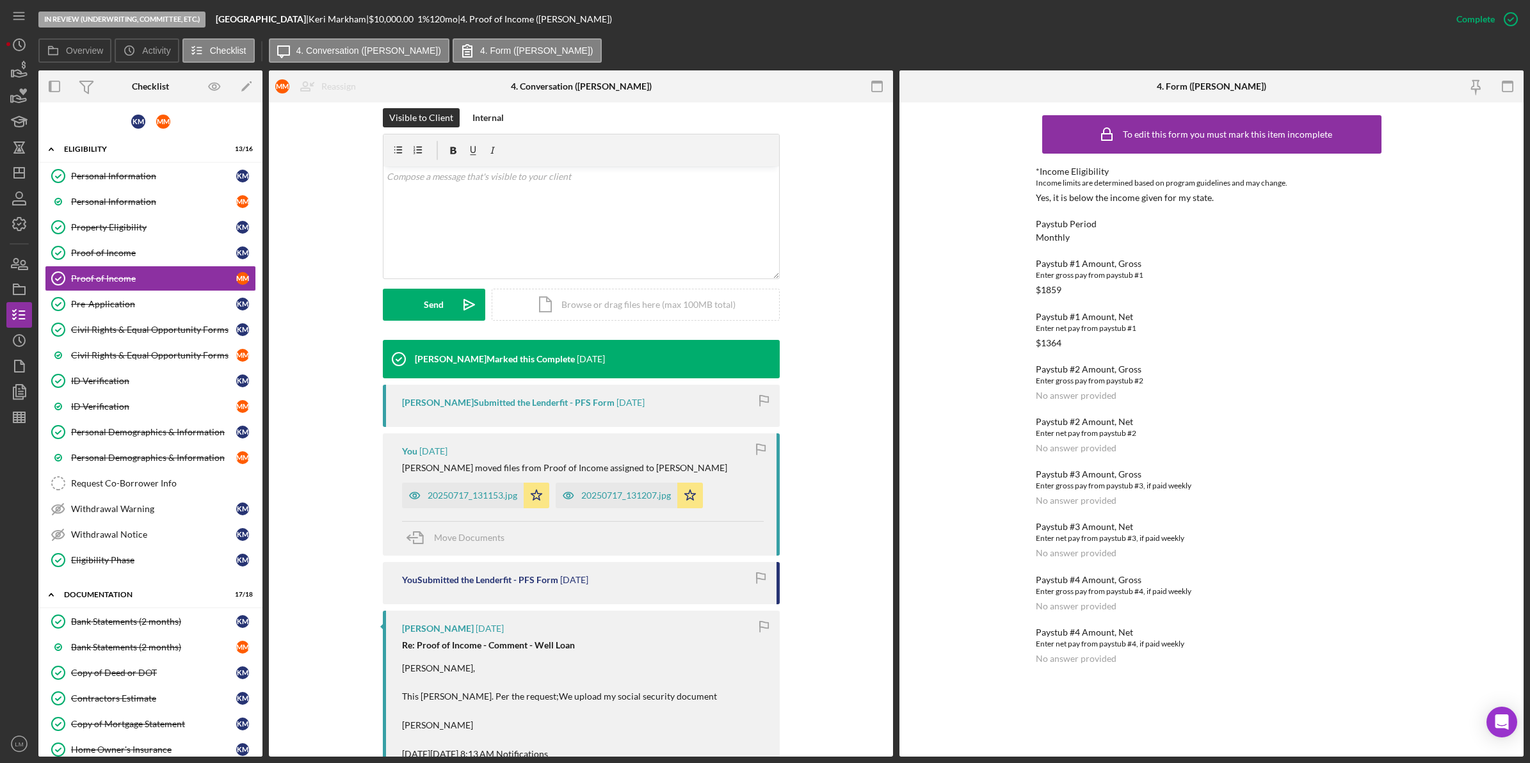
scroll to position [240, 0]
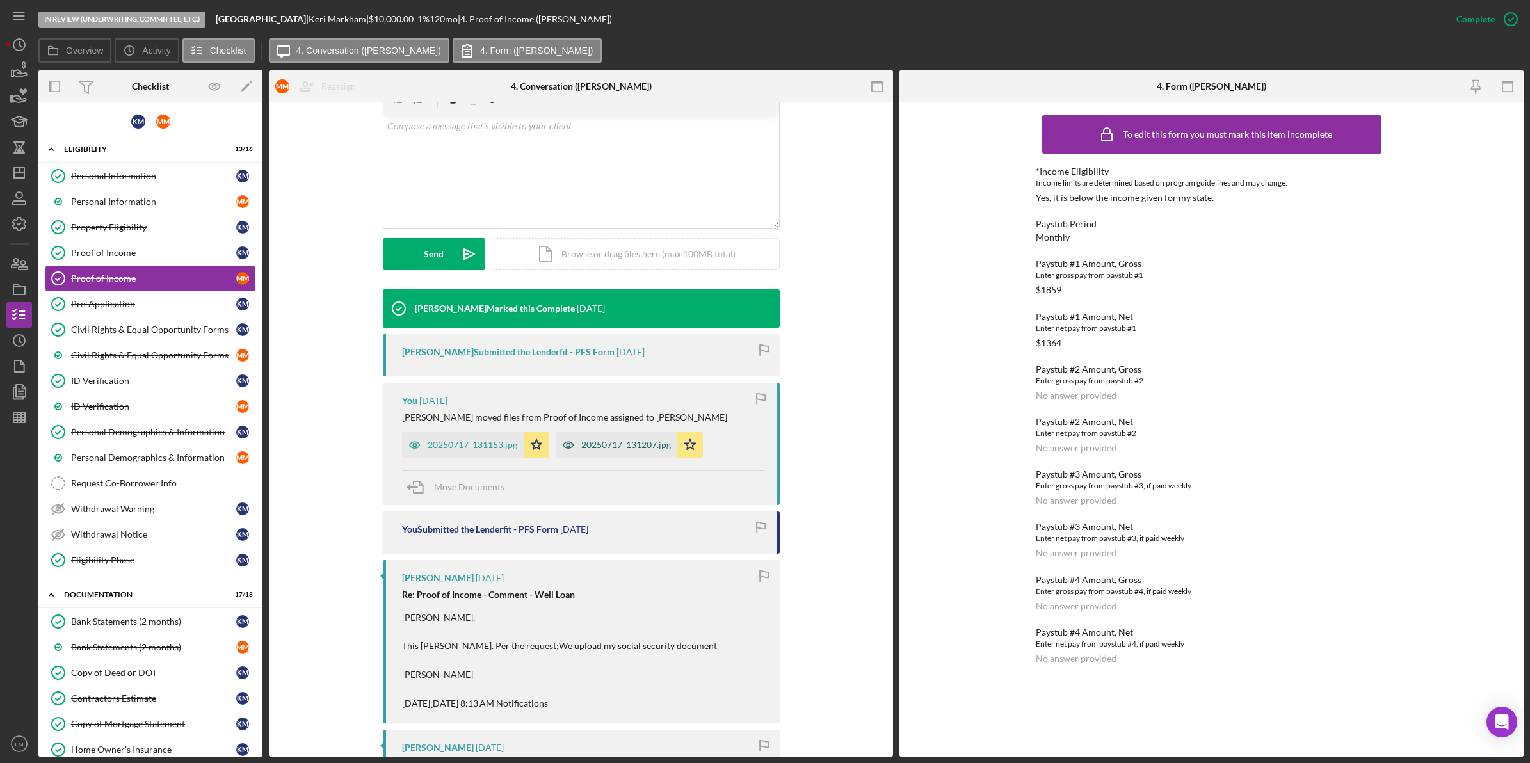
click at [625, 454] on div "20250717_131207.jpg" at bounding box center [617, 445] width 122 height 26
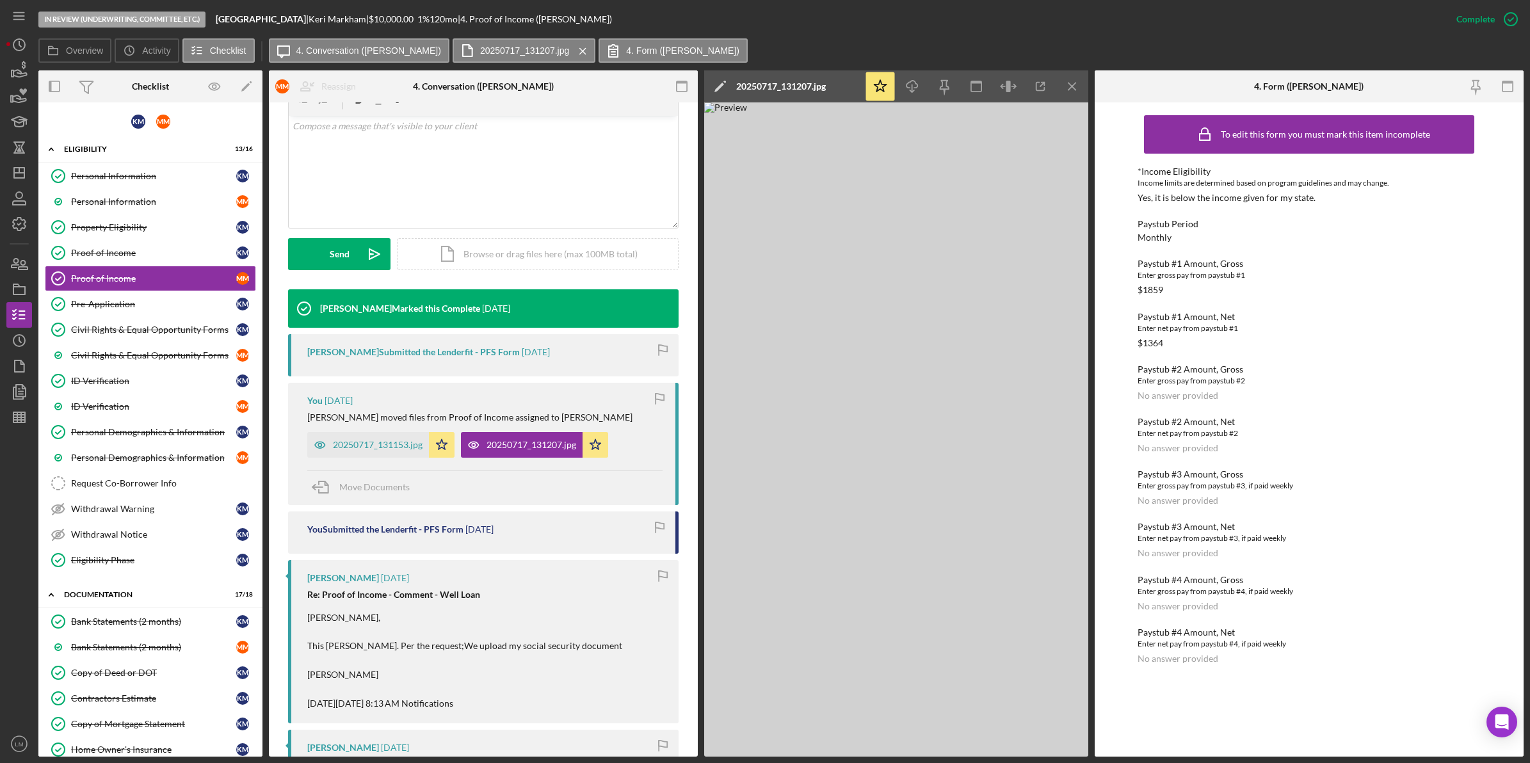
click at [414, 462] on div "You 3 weeks ago Lois M. moved files from Proof of Income assigned to Keri M. 20…" at bounding box center [483, 444] width 390 height 122
click at [419, 449] on div "20250717_131153.jpg" at bounding box center [378, 445] width 90 height 10
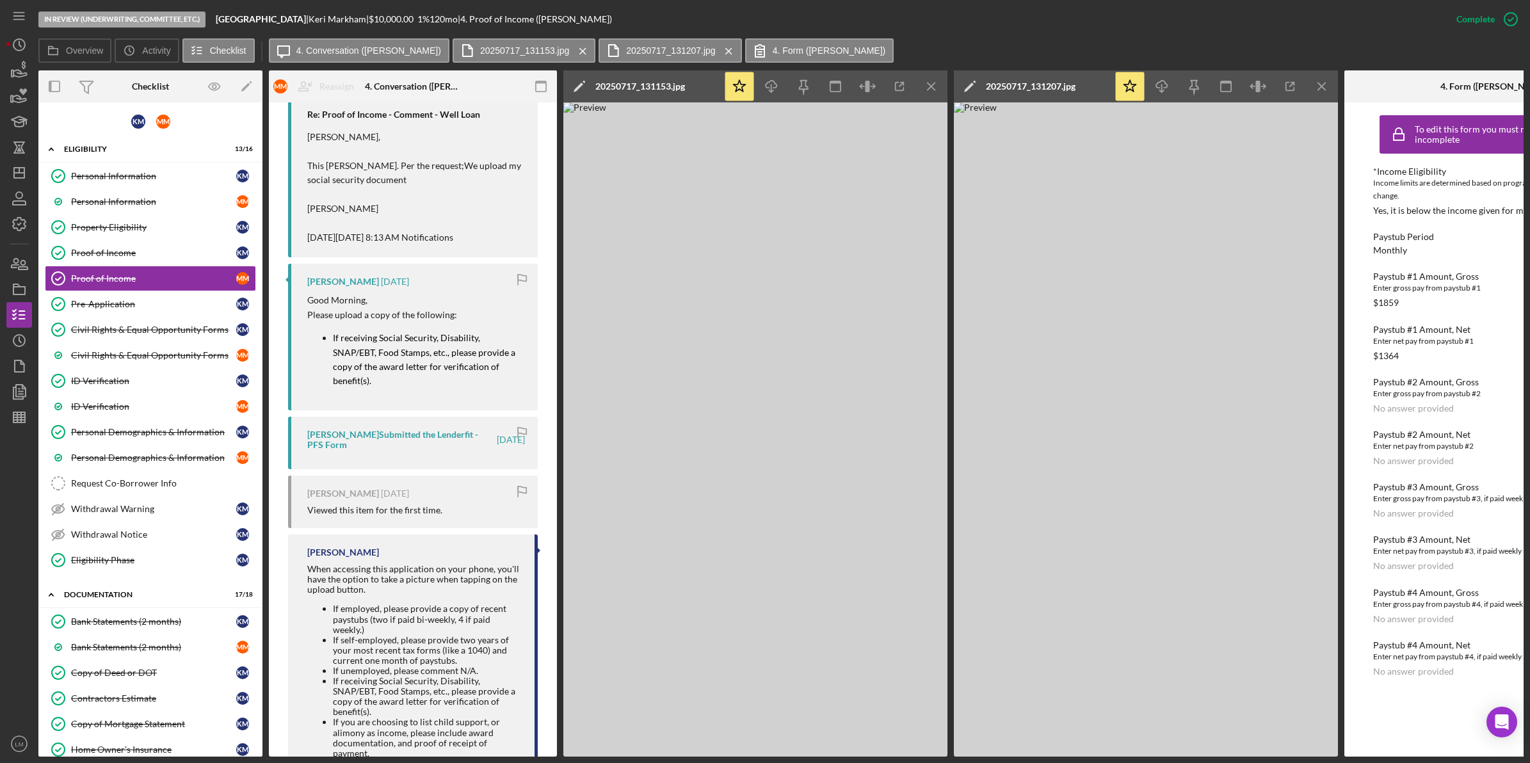
scroll to position [844, 0]
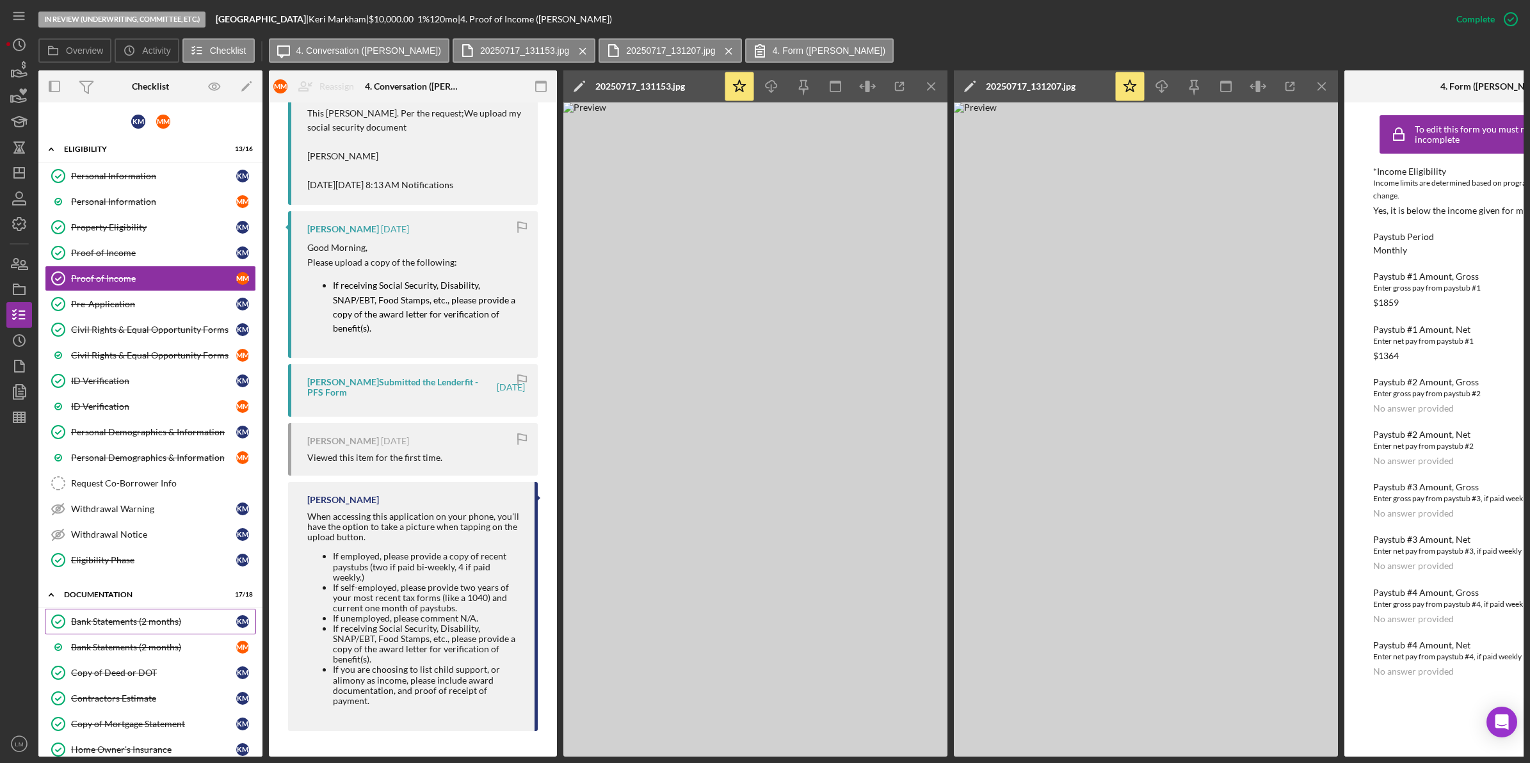
click at [176, 615] on link "Bank Statements (2 months) Bank Statements (2 months) K M" at bounding box center [150, 622] width 211 height 26
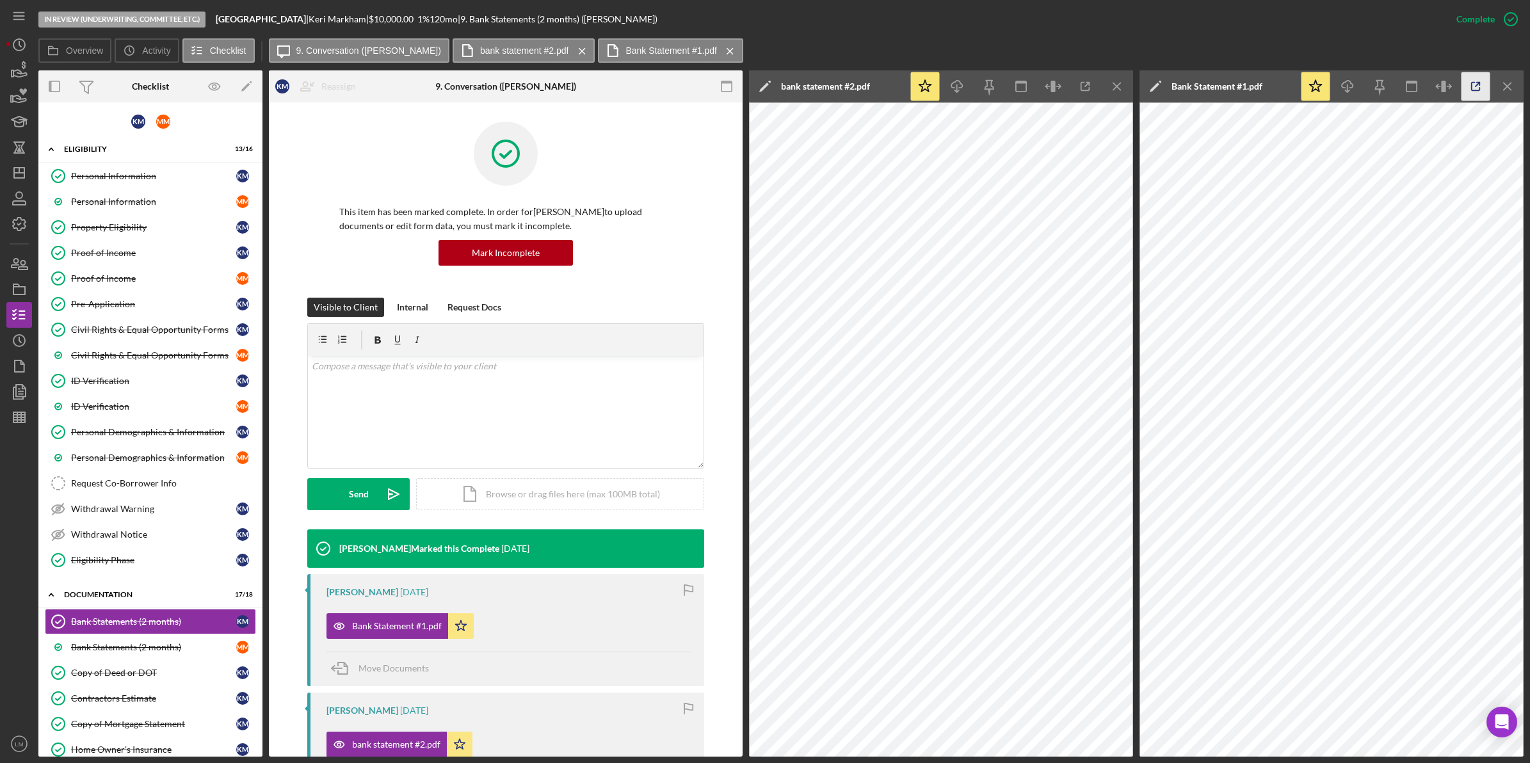
click at [1474, 78] on icon "button" at bounding box center [1475, 86] width 29 height 29
click at [167, 274] on div "Proof of Income" at bounding box center [153, 278] width 165 height 10
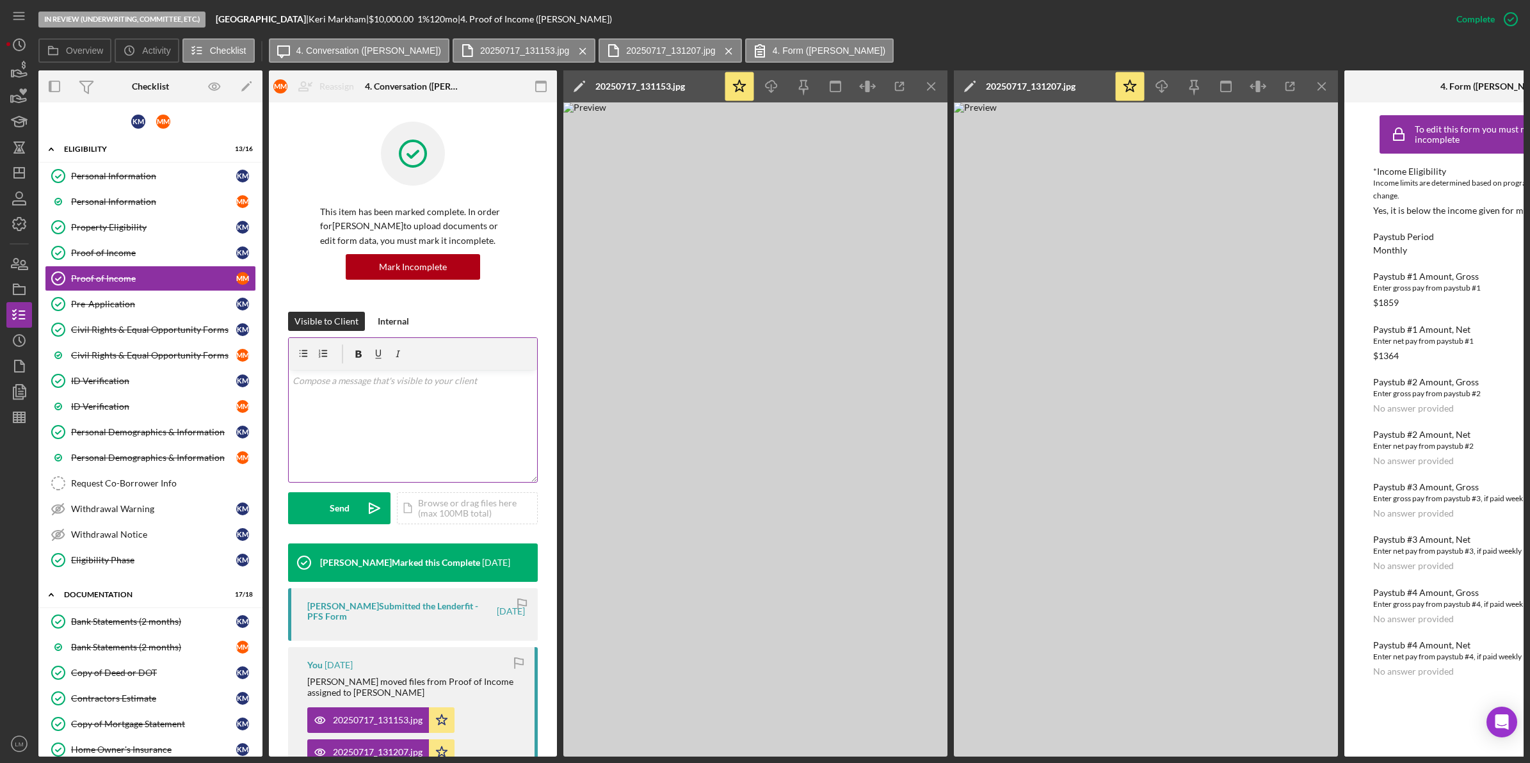
click at [434, 436] on div "v Color teal Color pink Remove color Add row above Add row below Add column bef…" at bounding box center [413, 426] width 248 height 112
click at [330, 416] on p "In the bank statements, I see that you receive a payment from the Hartford, soc…" at bounding box center [413, 413] width 241 height 43
click at [477, 397] on p "In the bank statements, I see that you receive a payment from the Hartford, soc…" at bounding box center [413, 413] width 241 height 43
click at [405, 446] on p "In the bank statements, I see that you receive a disability payment from the Ha…" at bounding box center [413, 421] width 241 height 58
click at [406, 264] on div "Mark Incomplete" at bounding box center [413, 267] width 68 height 26
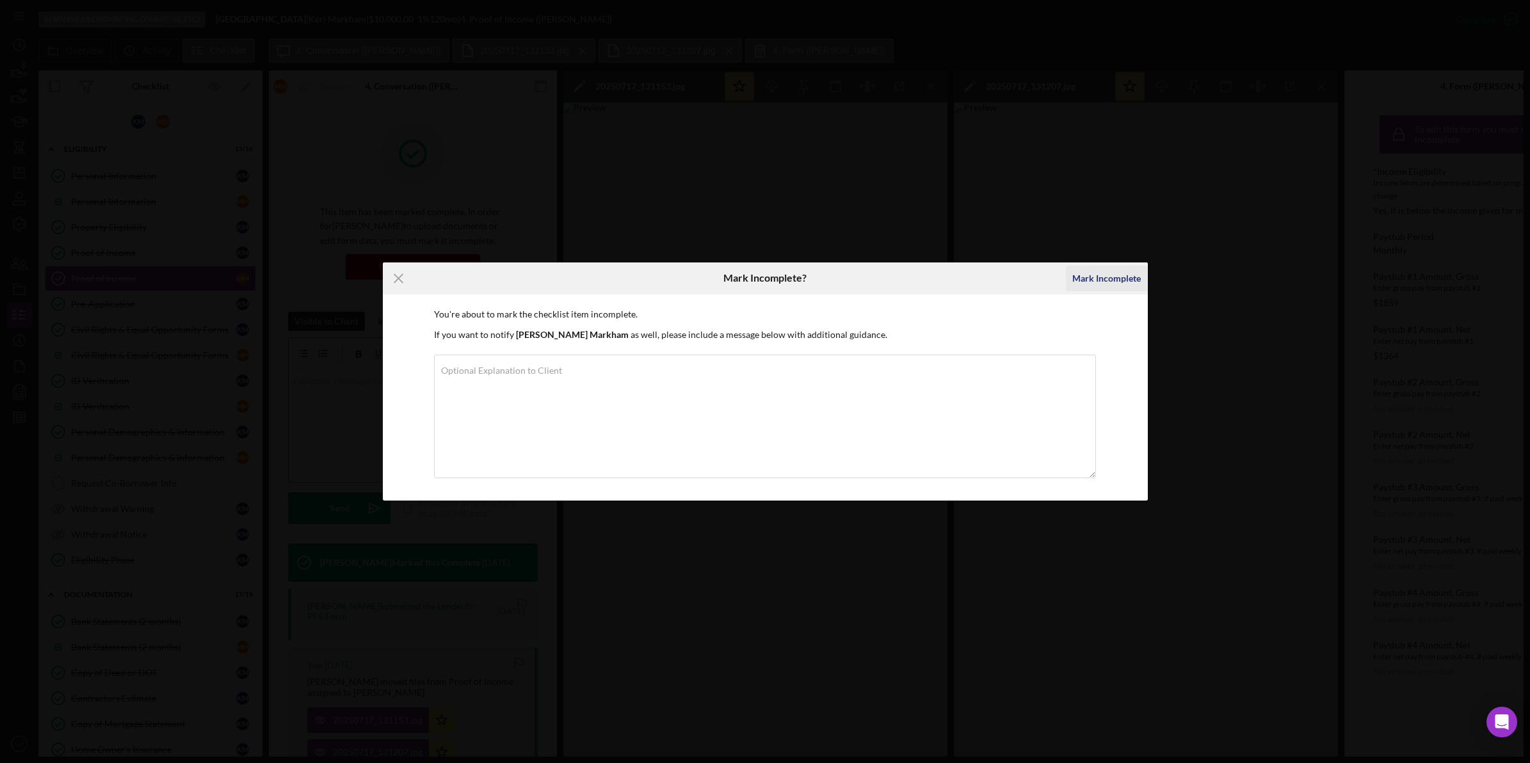
click at [1108, 273] on div "Mark Incomplete" at bounding box center [1106, 279] width 68 height 26
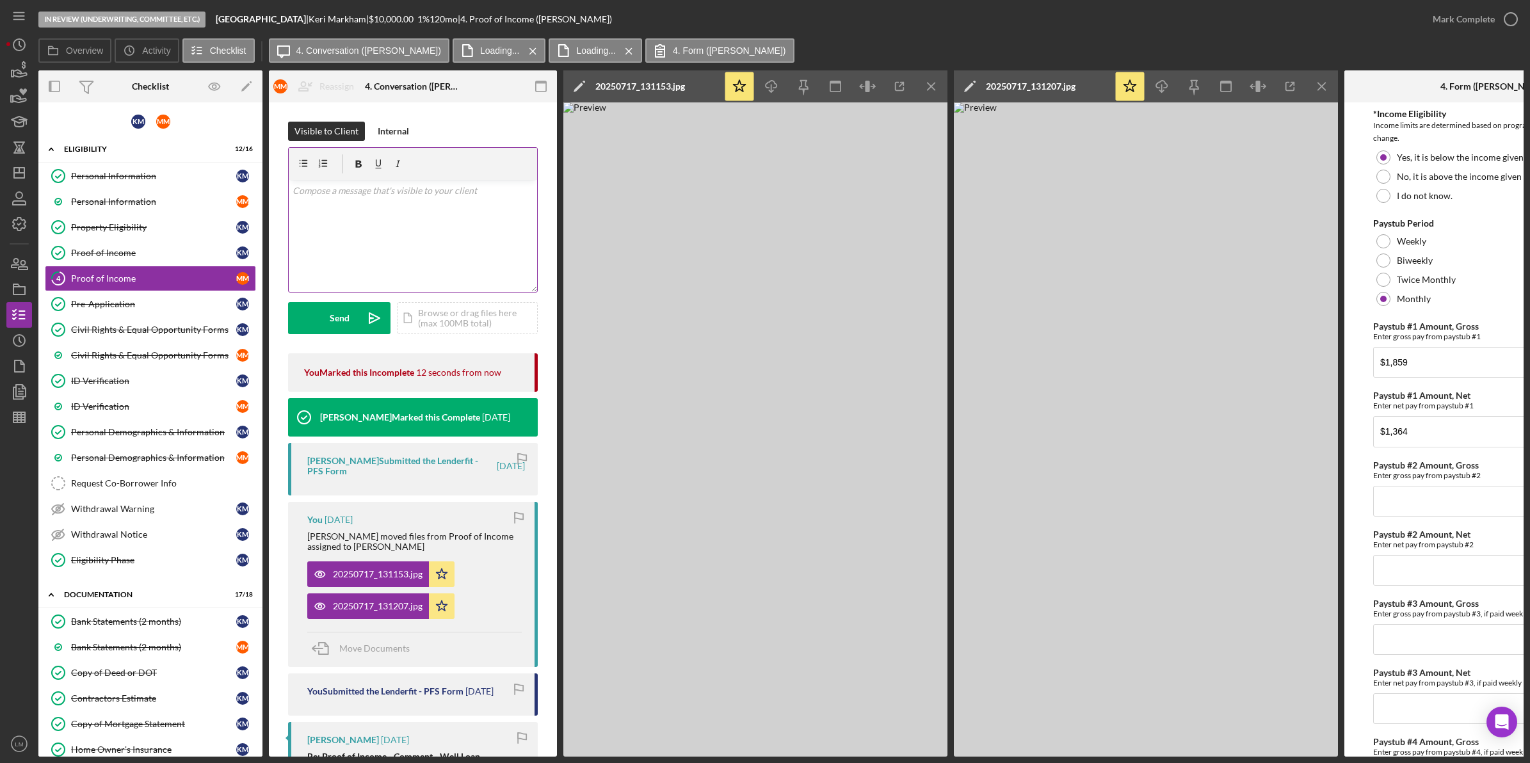
click at [366, 213] on div "v Color teal Color pink Remove color Add row above Add row below Add column bef…" at bounding box center [413, 236] width 248 height 112
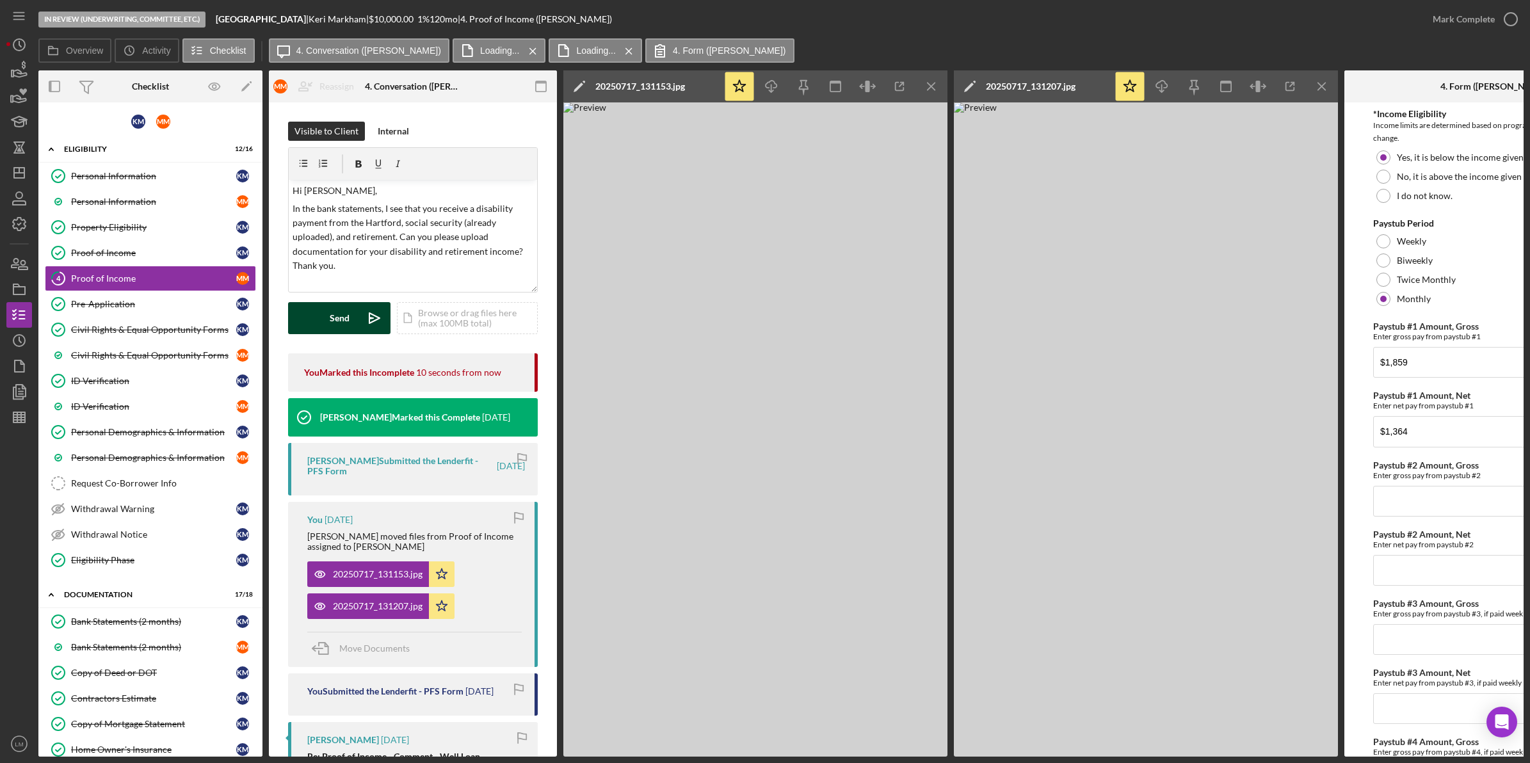
click at [350, 304] on button "Send Icon/icon-invite-send" at bounding box center [339, 318] width 102 height 32
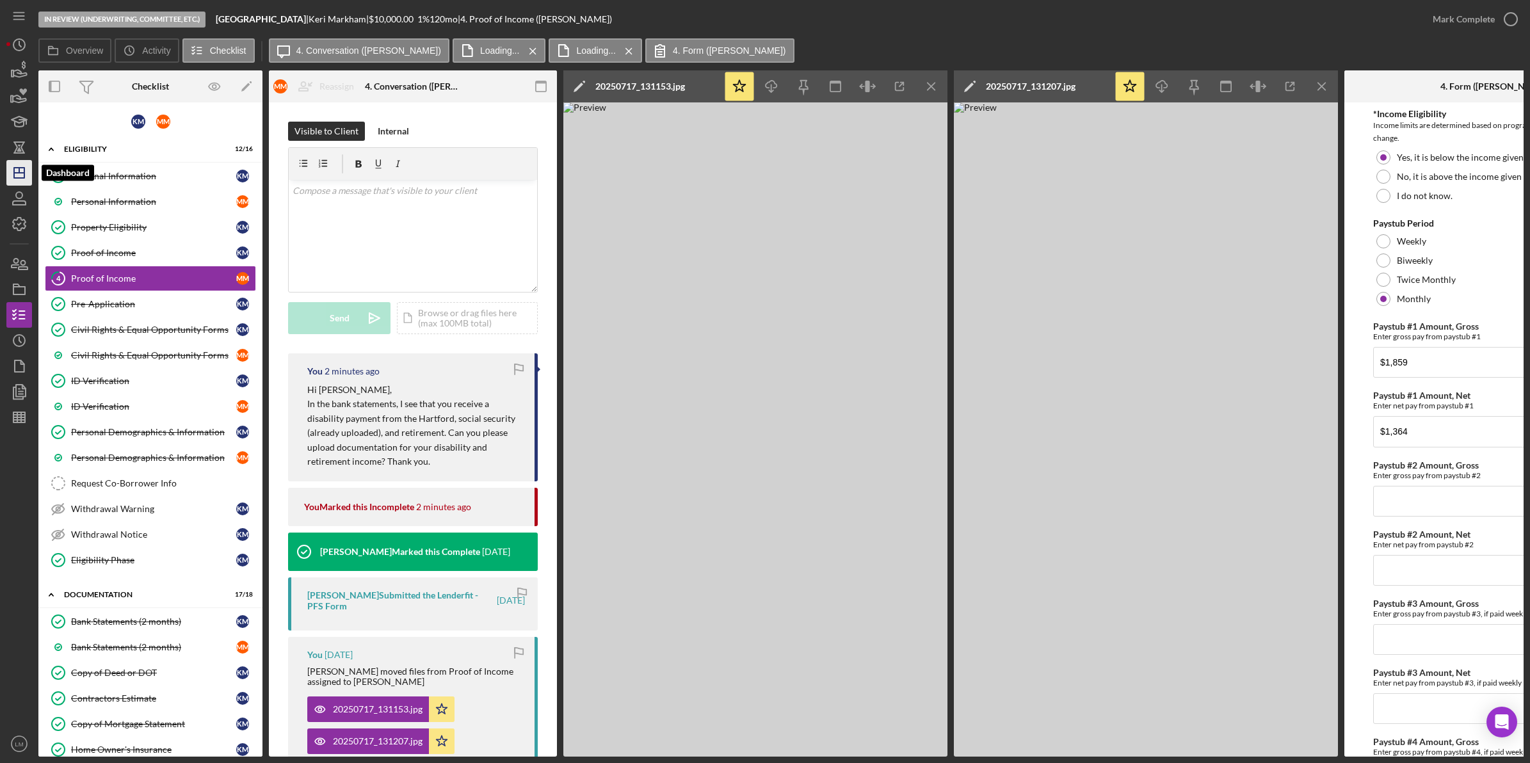
click at [17, 175] on icon "Icon/Dashboard" at bounding box center [19, 173] width 32 height 32
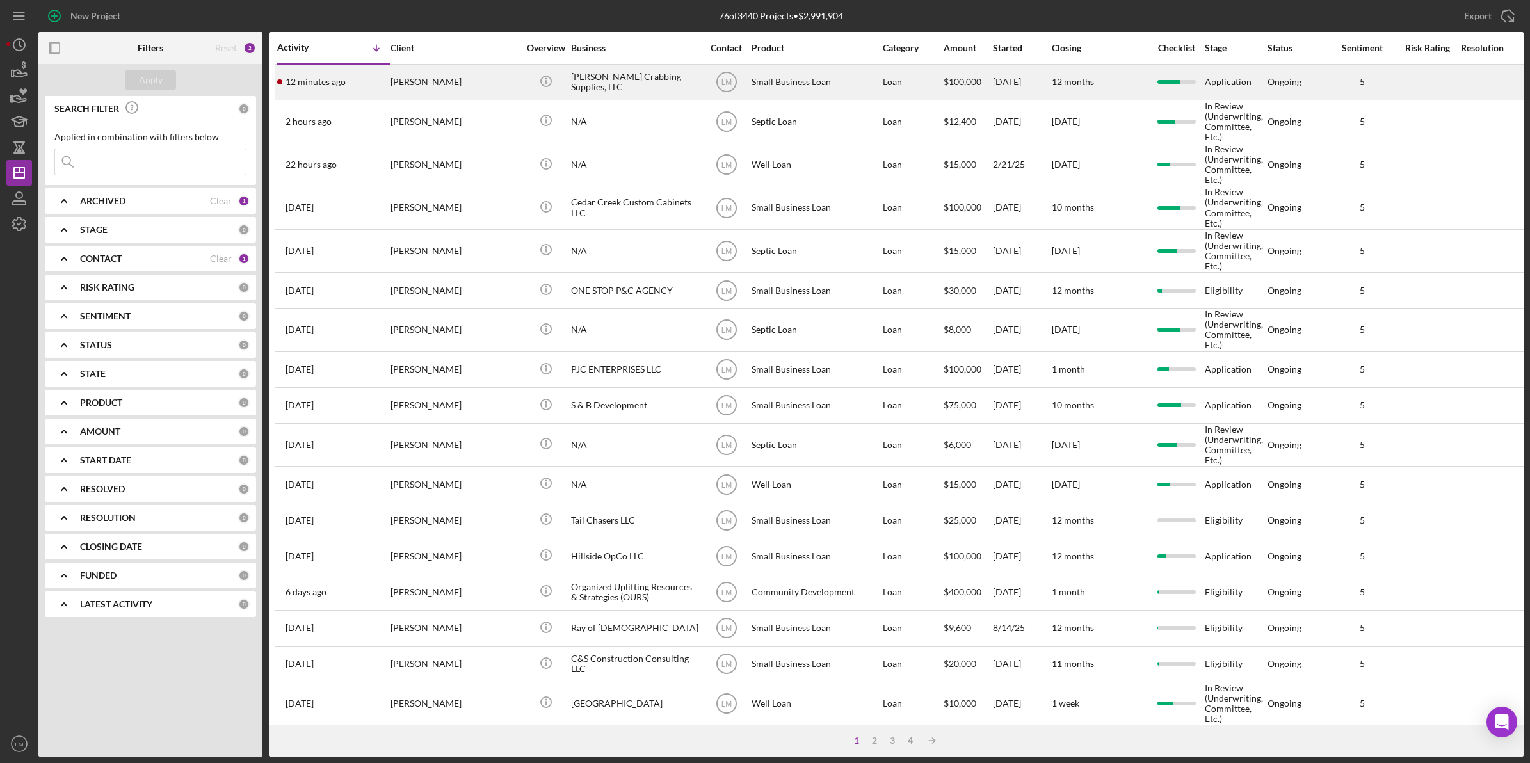
click at [407, 72] on div "Jeremy Kohr" at bounding box center [454, 82] width 128 height 34
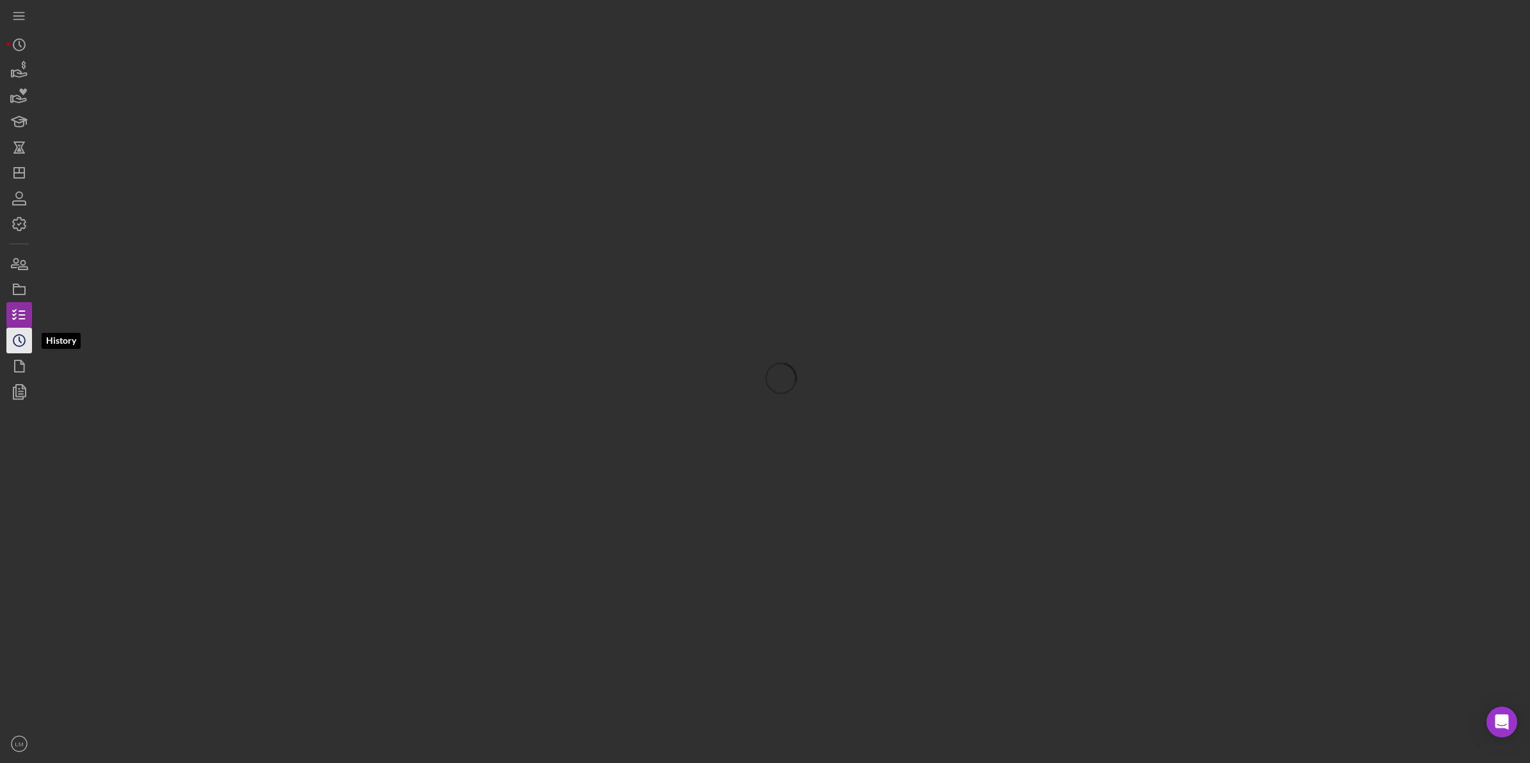
click at [26, 341] on icon "Icon/History" at bounding box center [19, 341] width 32 height 32
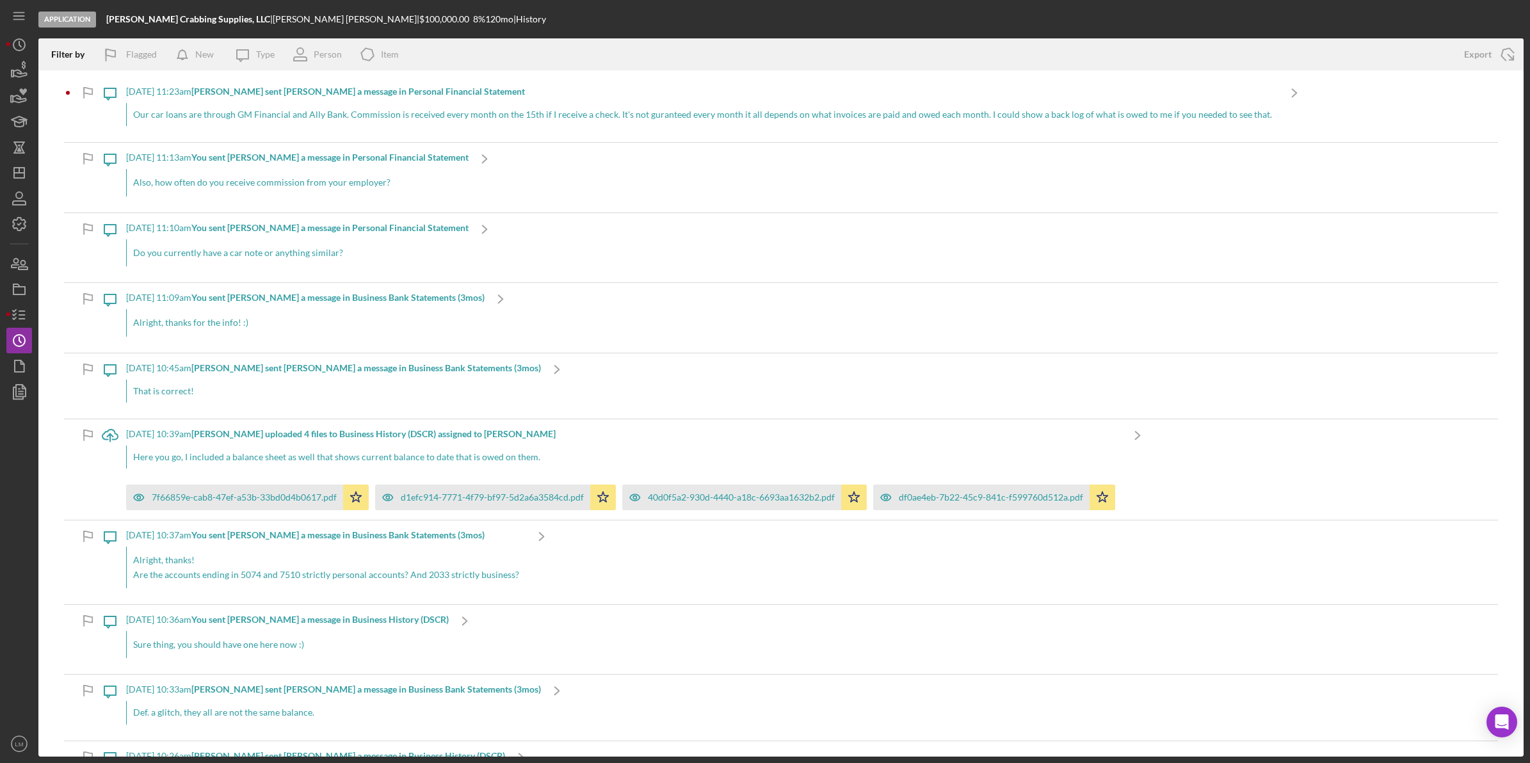
click at [263, 116] on div "Our car loans are through GM Financial and Ally Bank. Commission is received ev…" at bounding box center [702, 114] width 1152 height 23
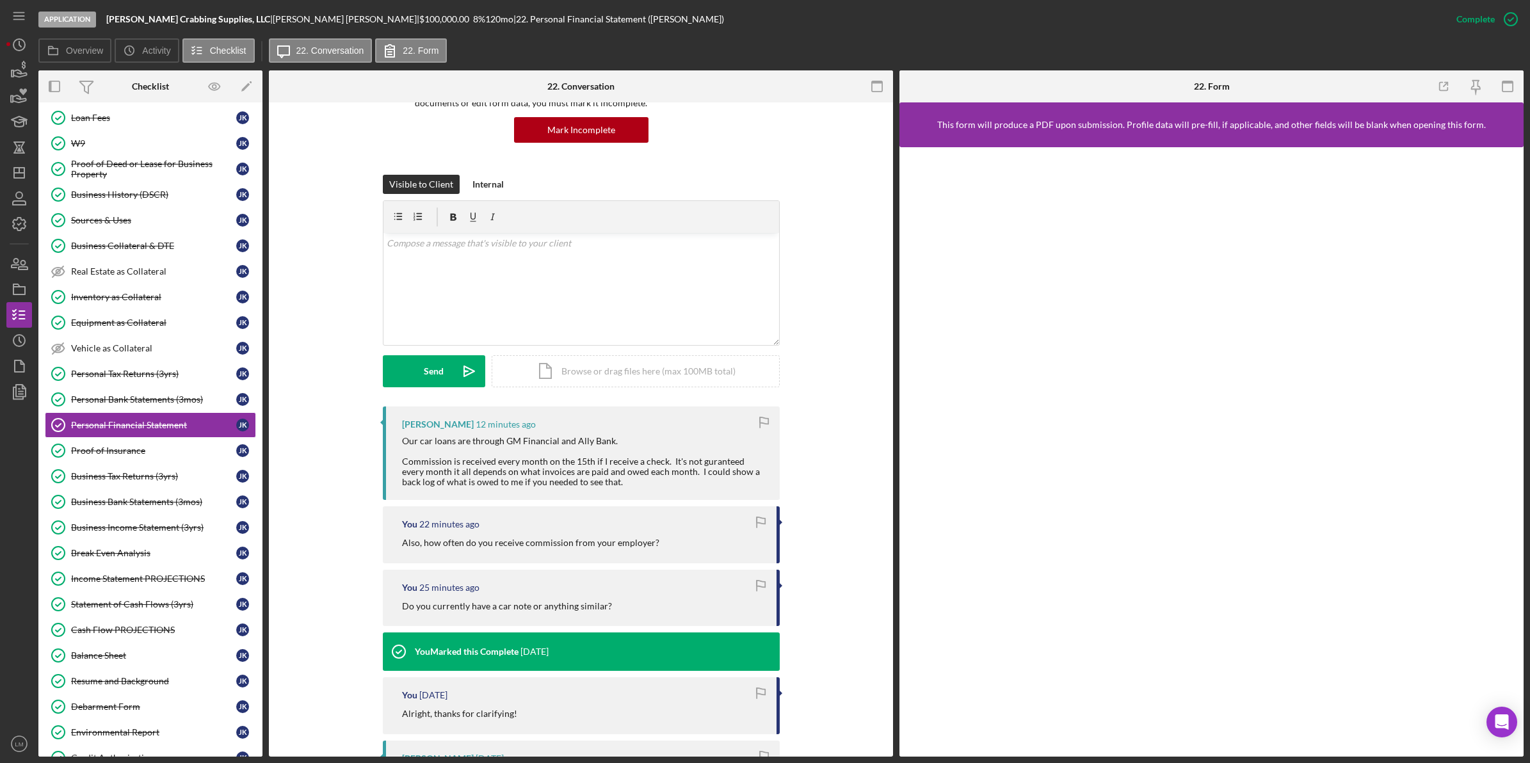
scroll to position [160, 0]
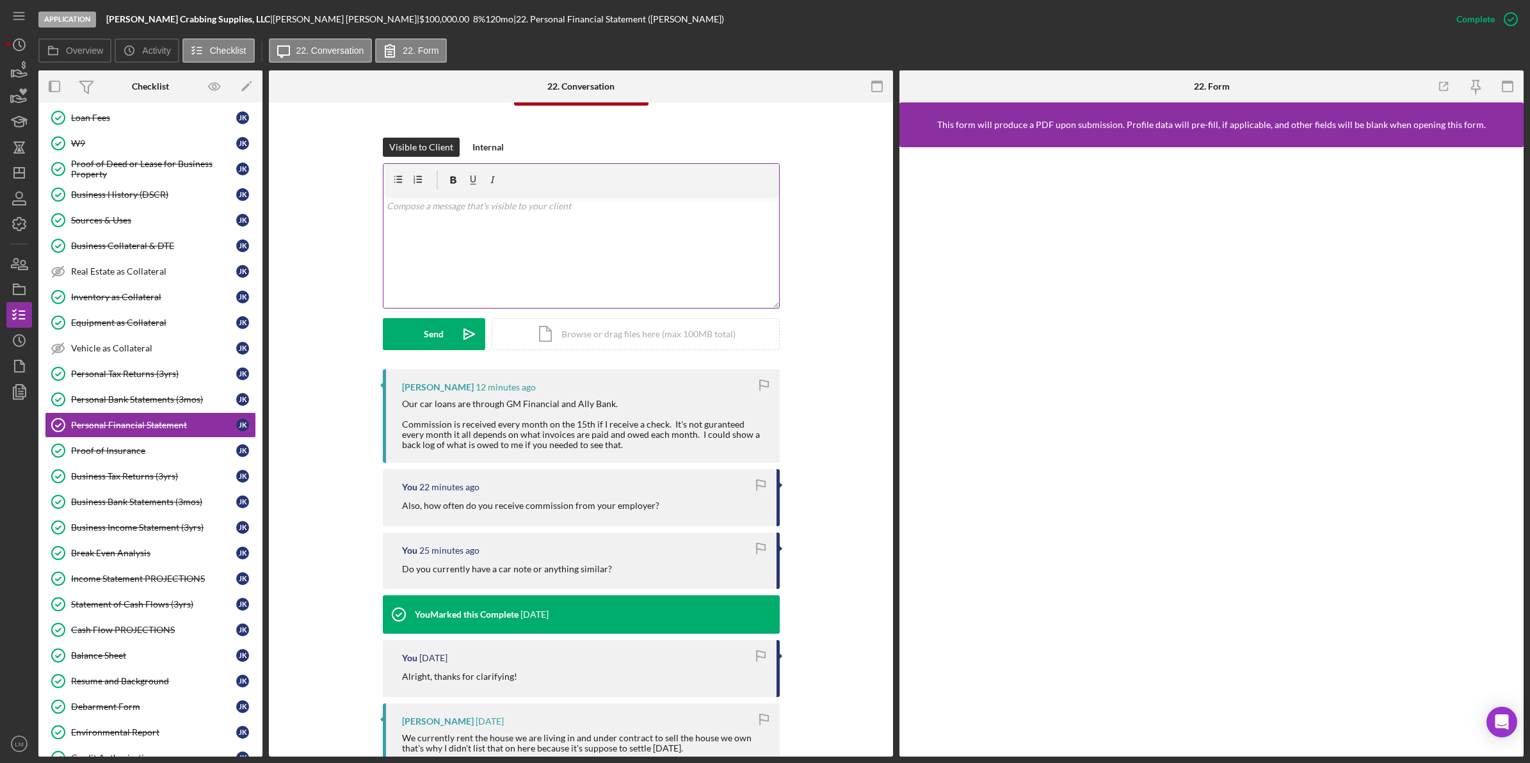
click at [568, 278] on div "v Color teal Color pink Remove color Add row above Add row below Add column bef…" at bounding box center [581, 252] width 396 height 112
click at [428, 243] on p "I don't need to see it, but it would be" at bounding box center [581, 242] width 389 height 14
click at [550, 241] on p "I don't need to see it, but it would be" at bounding box center [581, 242] width 389 height 14
drag, startPoint x: 540, startPoint y: 243, endPoint x: 481, endPoint y: 250, distance: 58.7
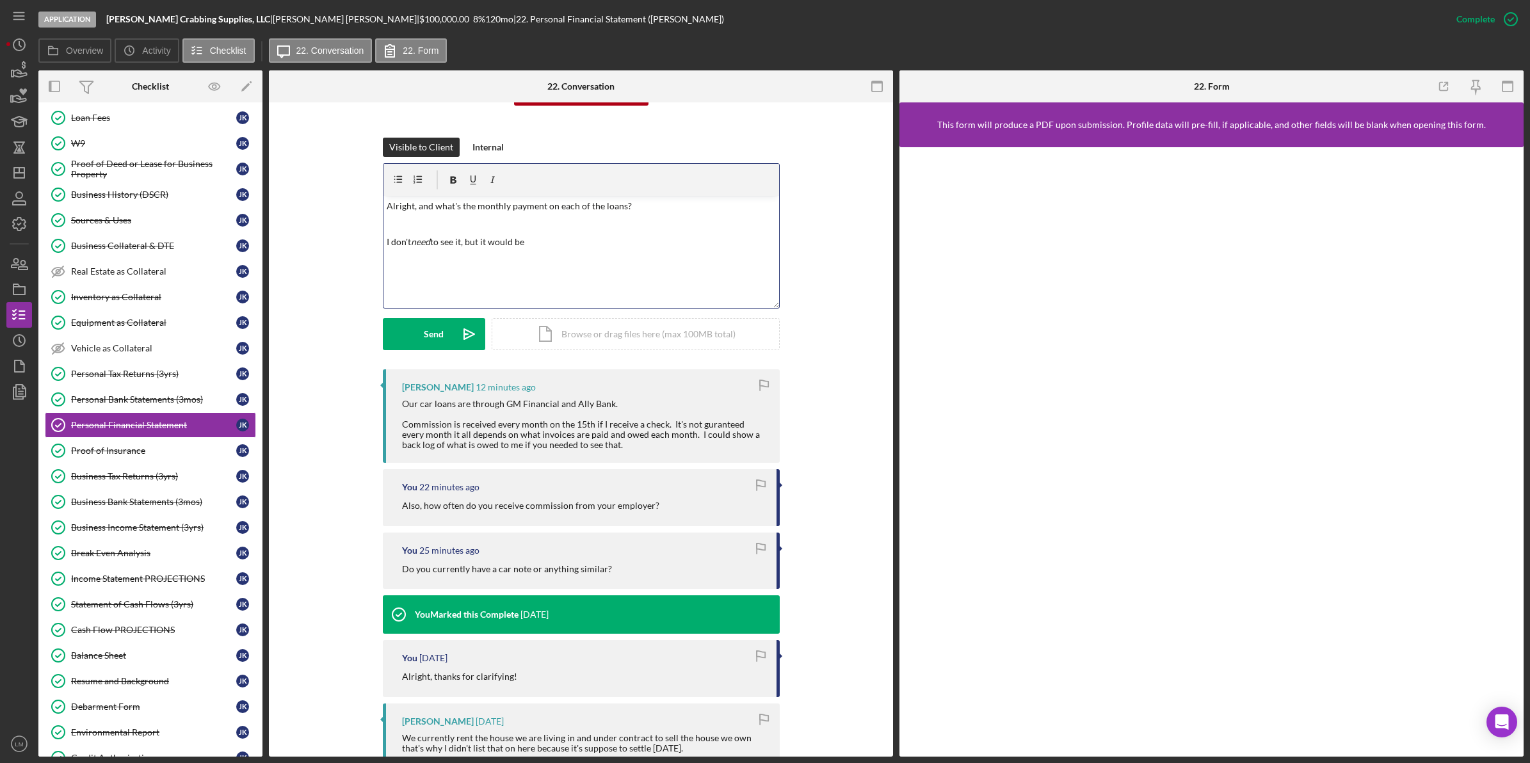
click at [481, 250] on div "v Color teal Color pink Remove color Add row above Add row below Add column bef…" at bounding box center [581, 252] width 396 height 112
click at [450, 333] on button "Send Icon/icon-invite-send" at bounding box center [434, 334] width 102 height 32
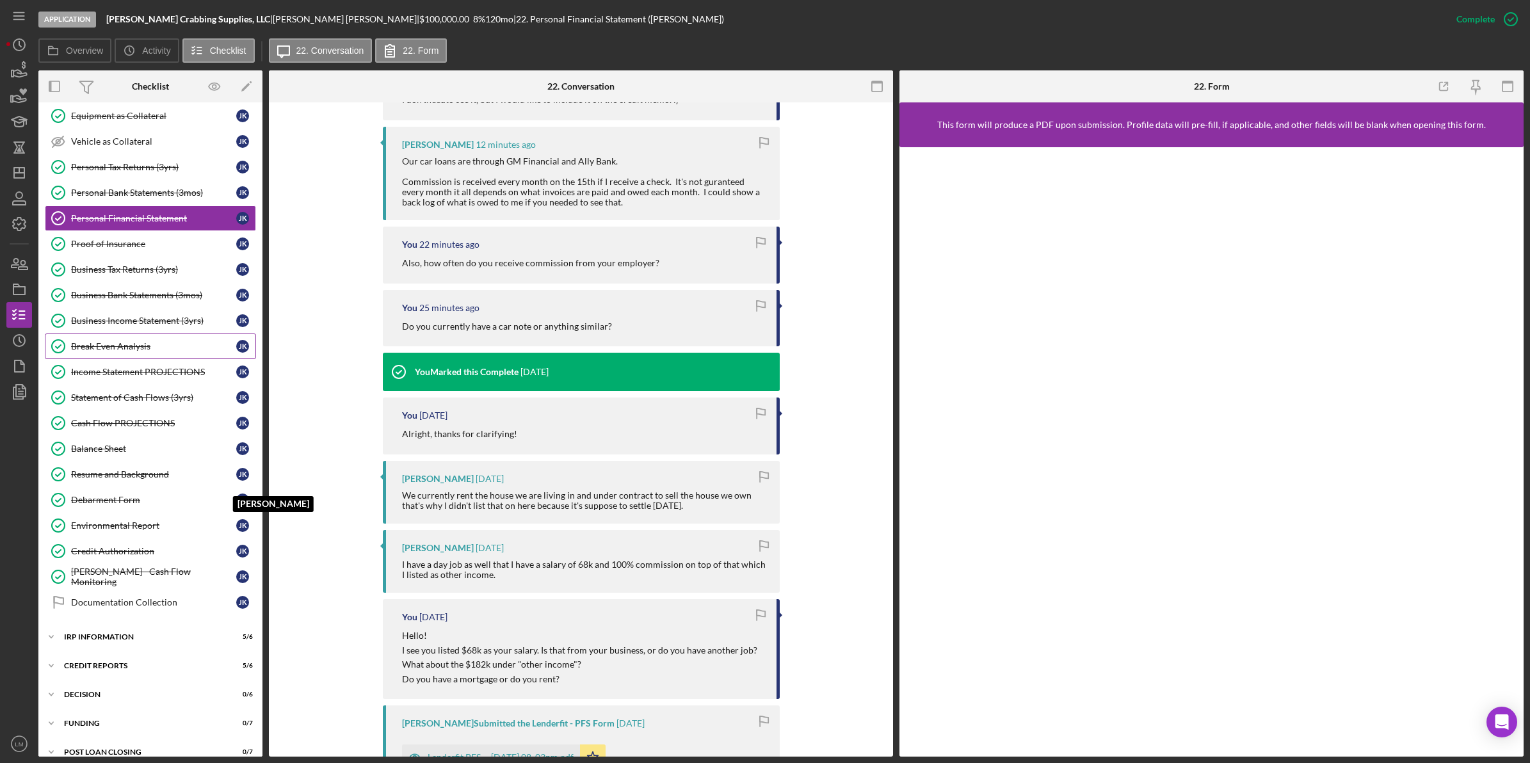
scroll to position [341, 0]
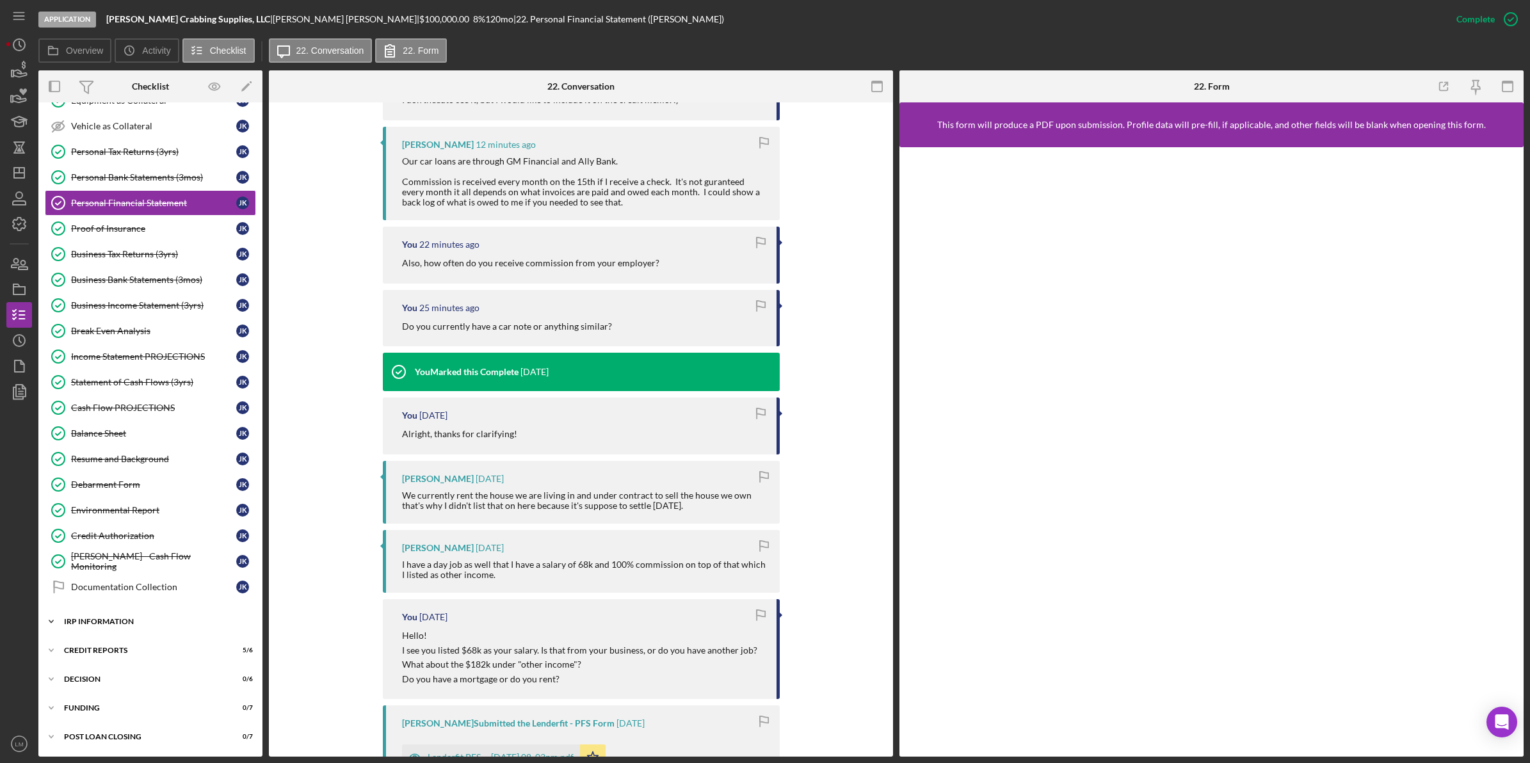
click at [213, 624] on div "IRP Information" at bounding box center [155, 622] width 182 height 8
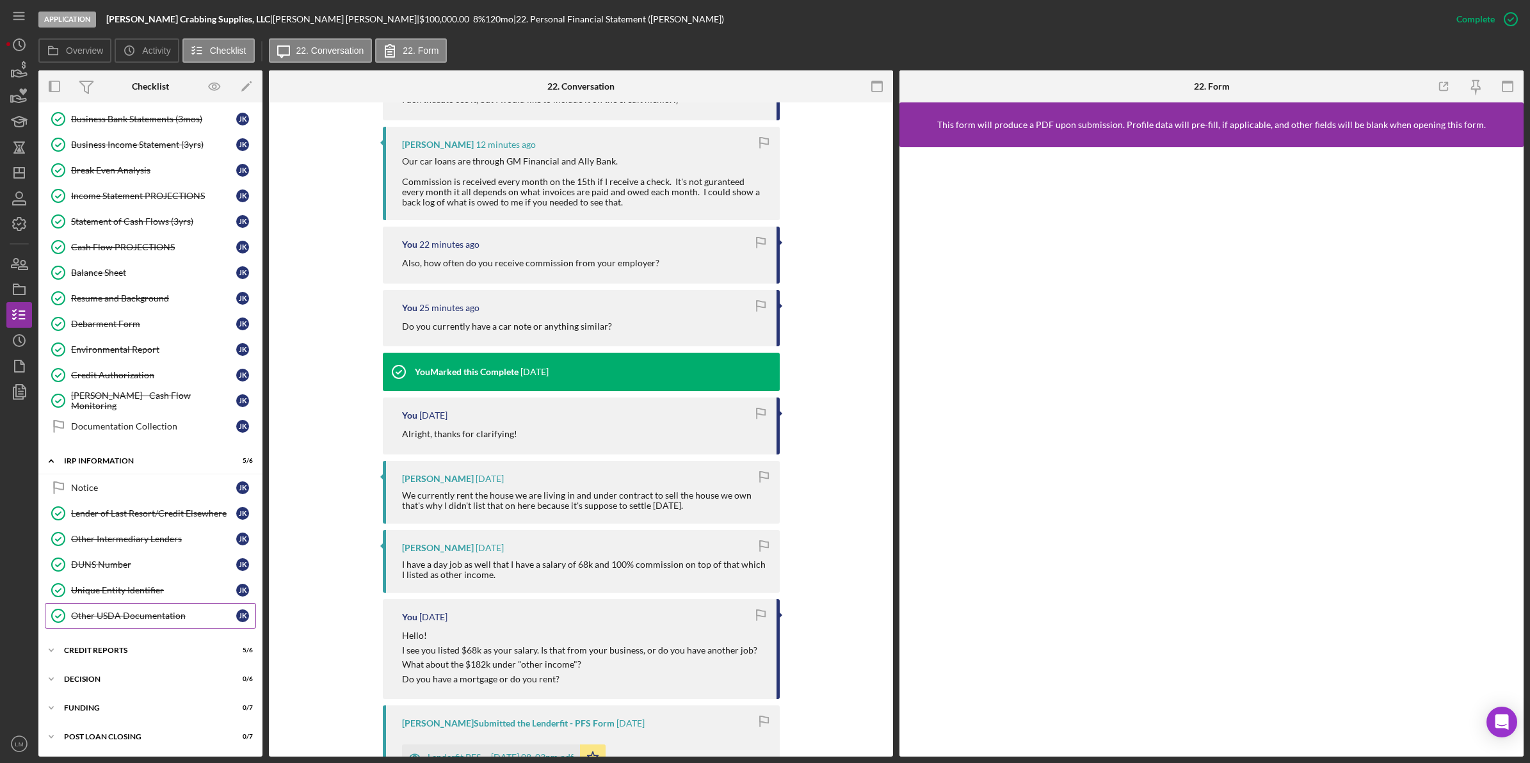
scroll to position [504, 0]
click at [198, 648] on div "credit reports" at bounding box center [155, 651] width 182 height 8
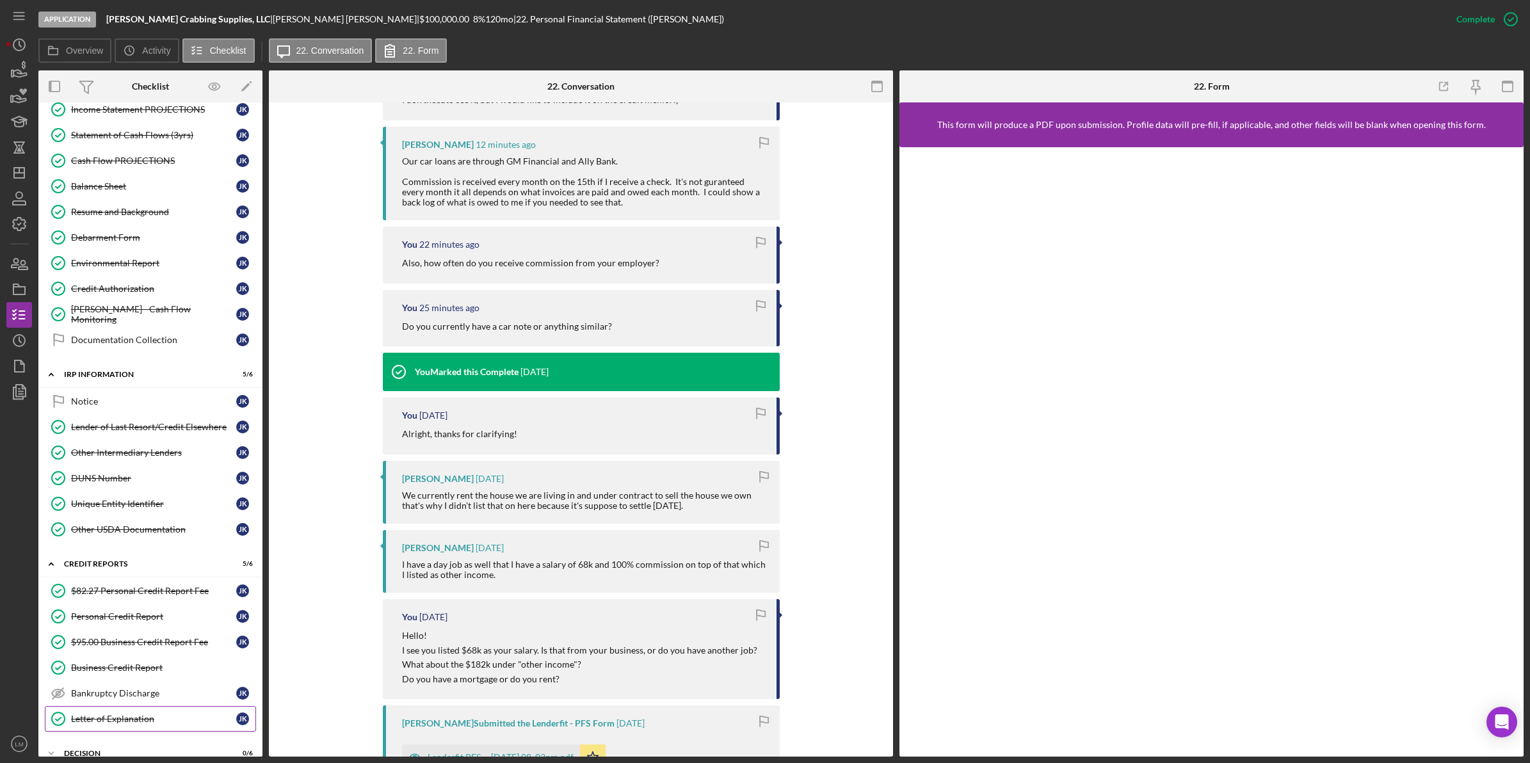
scroll to position [666, 0]
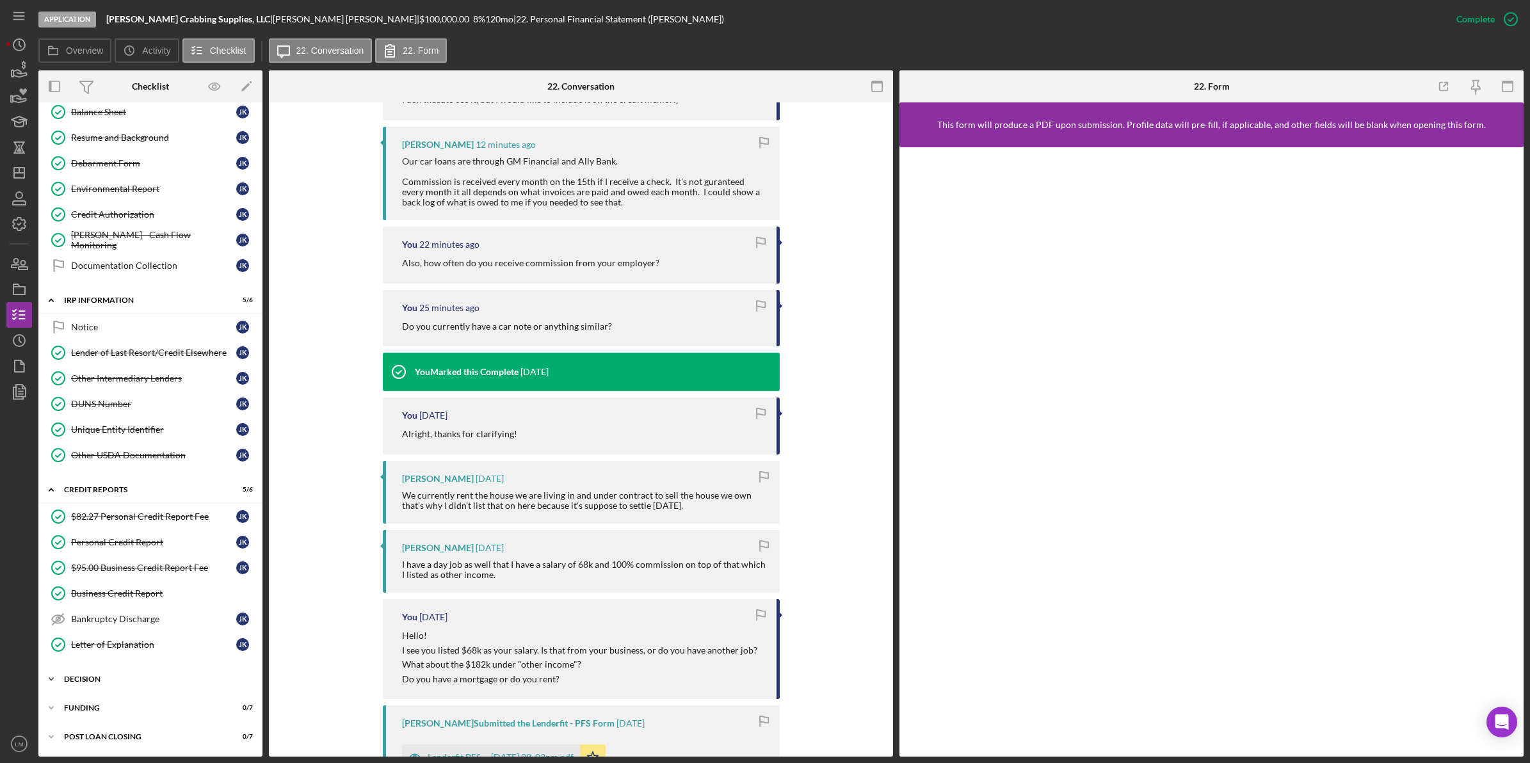
click at [184, 671] on div "Icon/Expander Decision 0 / 6" at bounding box center [150, 679] width 224 height 26
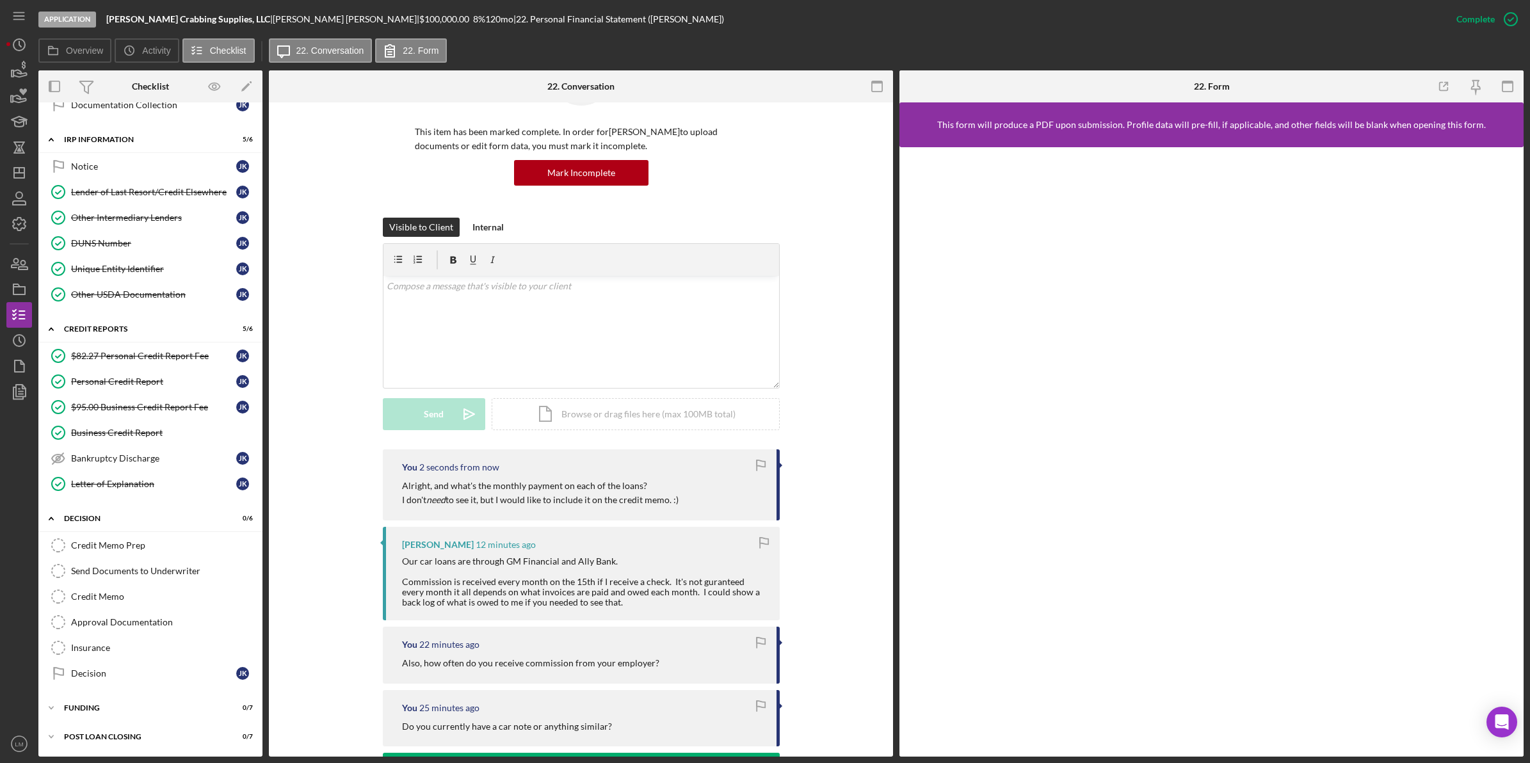
scroll to position [0, 0]
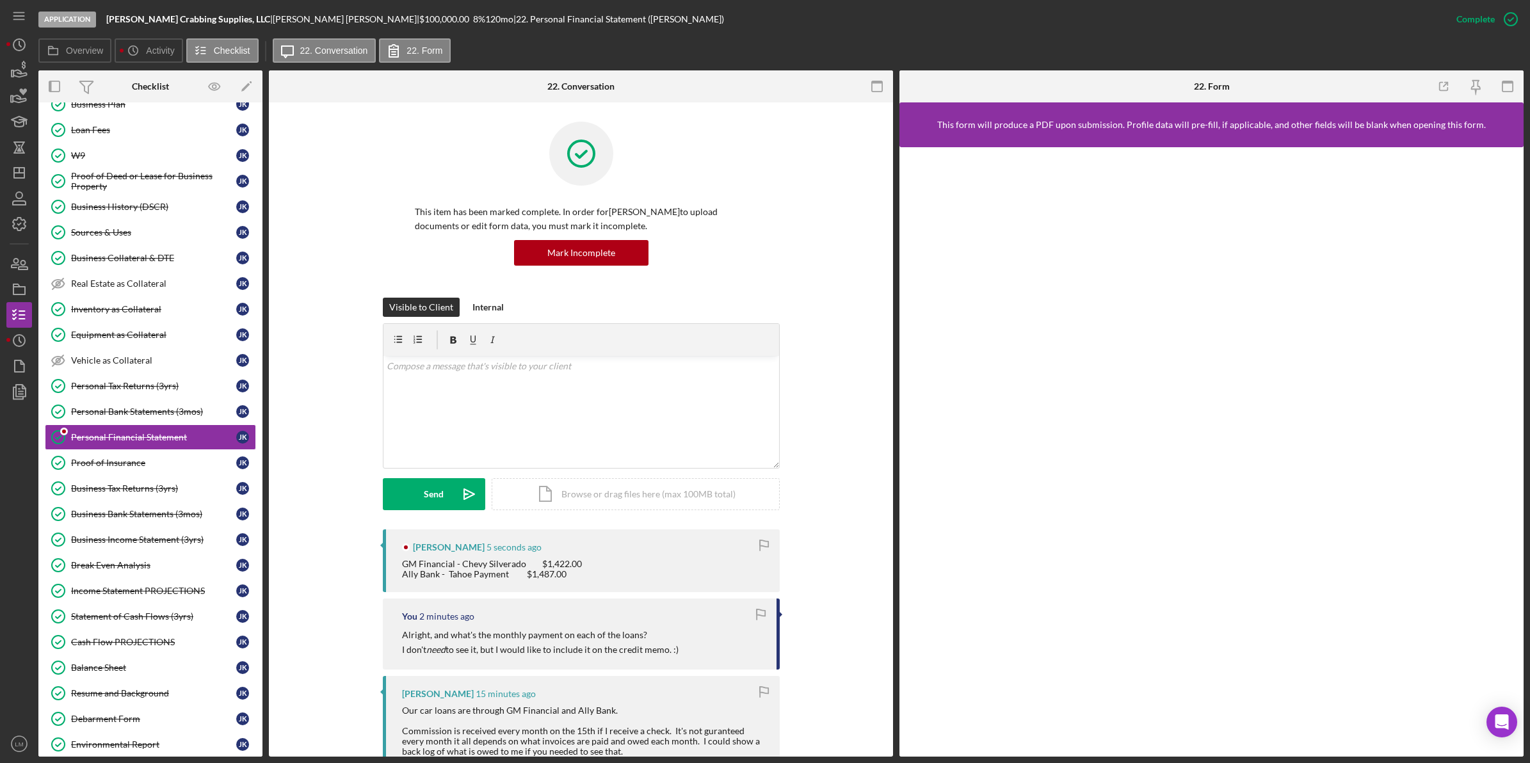
scroll to position [110, 0]
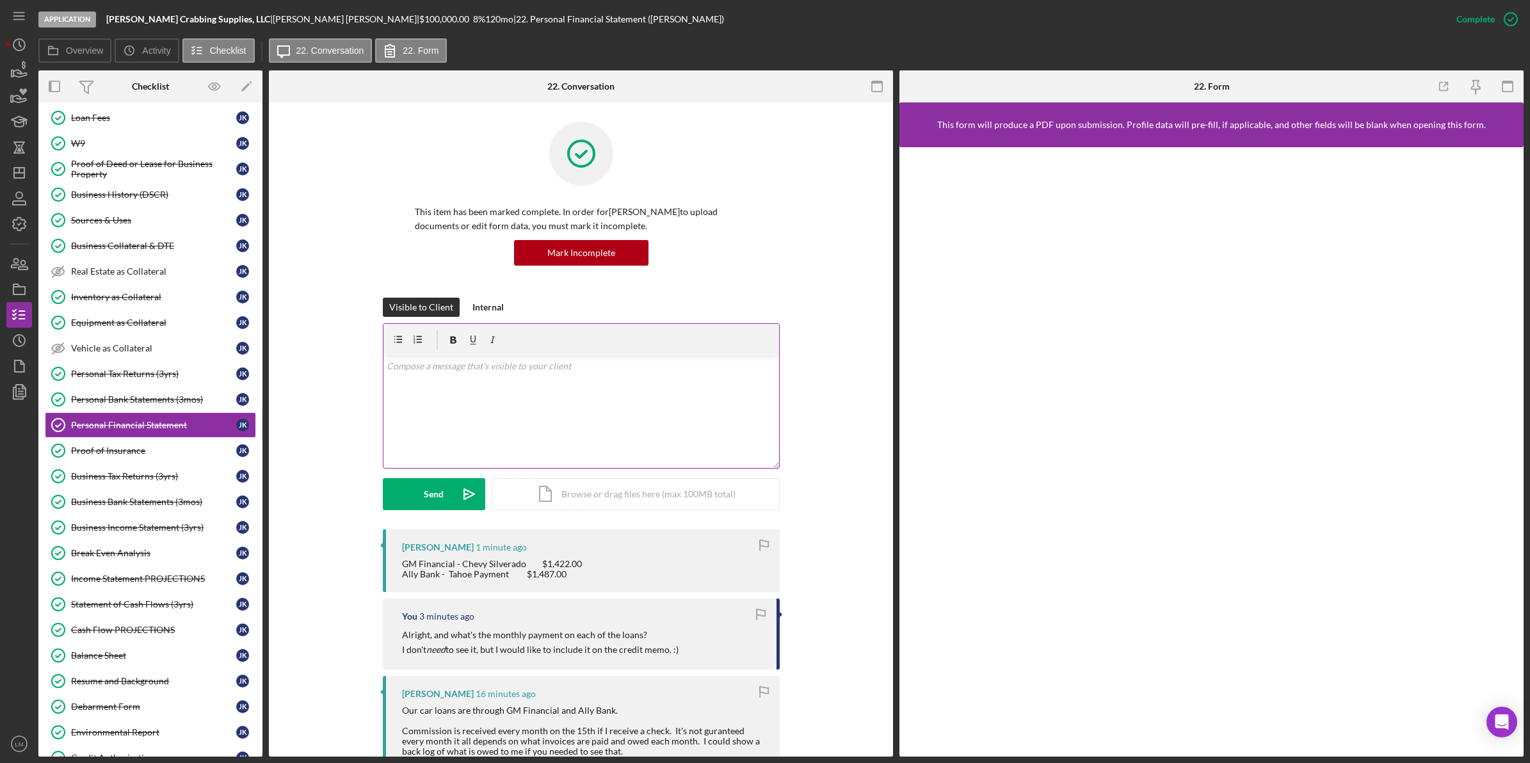
click at [584, 408] on div "v Color teal Color pink Remove color Add row above Add row below Add column bef…" at bounding box center [581, 412] width 396 height 112
click at [424, 470] on form "v Color teal Color pink Remove color Add row above Add row below Add column bef…" at bounding box center [581, 416] width 397 height 187
click at [442, 510] on button "Send Icon/icon-invite-send" at bounding box center [434, 494] width 102 height 32
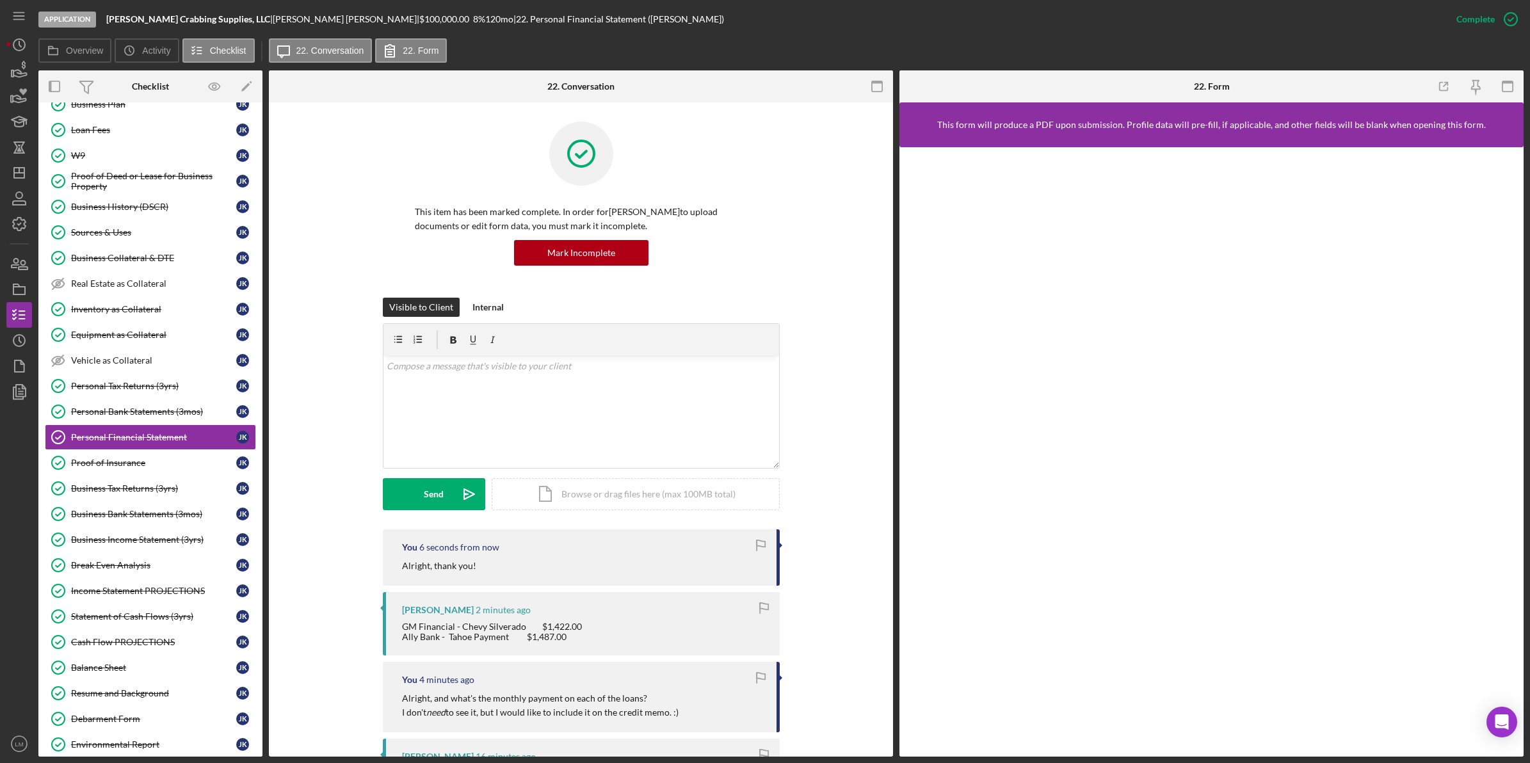
scroll to position [110, 0]
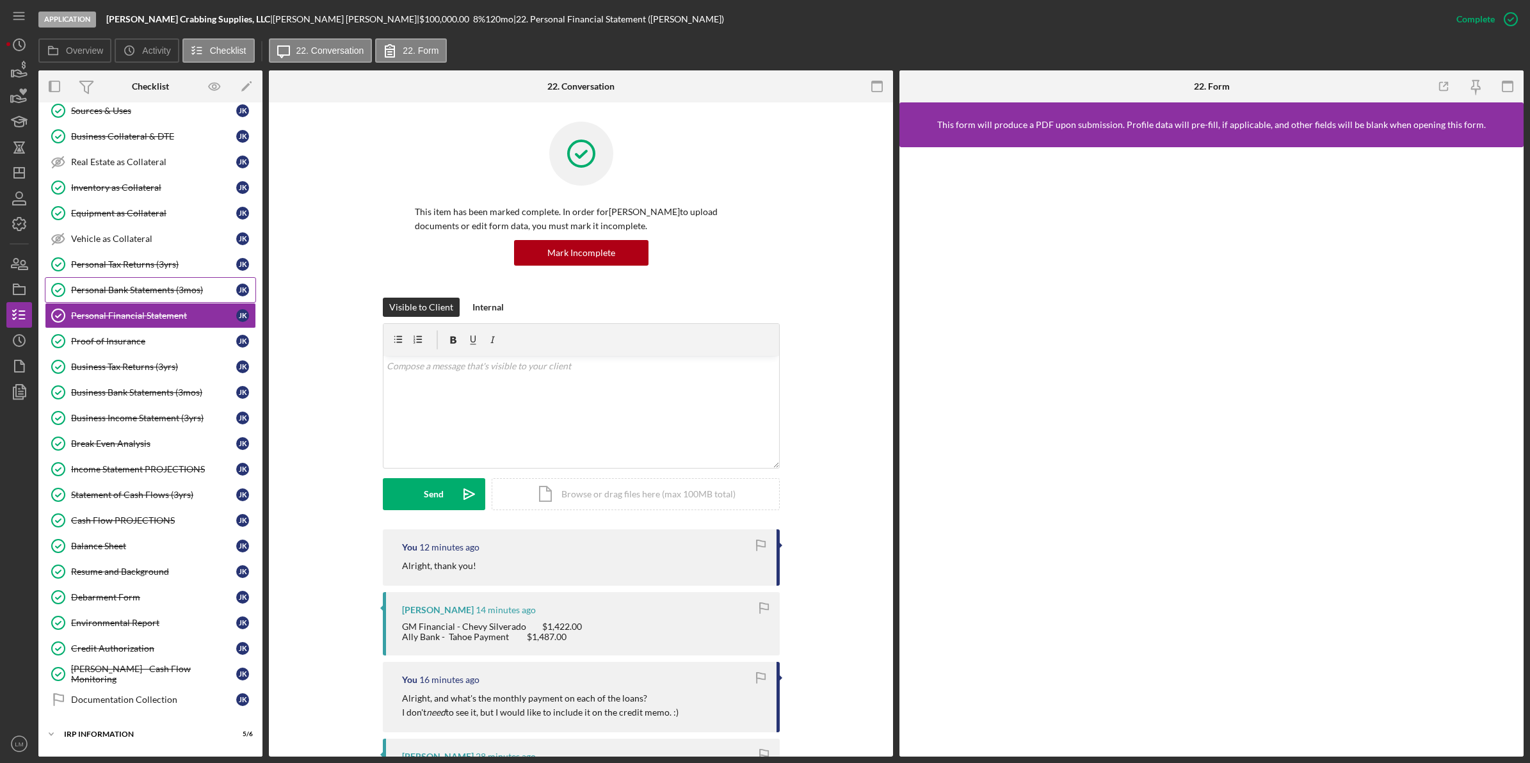
scroll to position [341, 0]
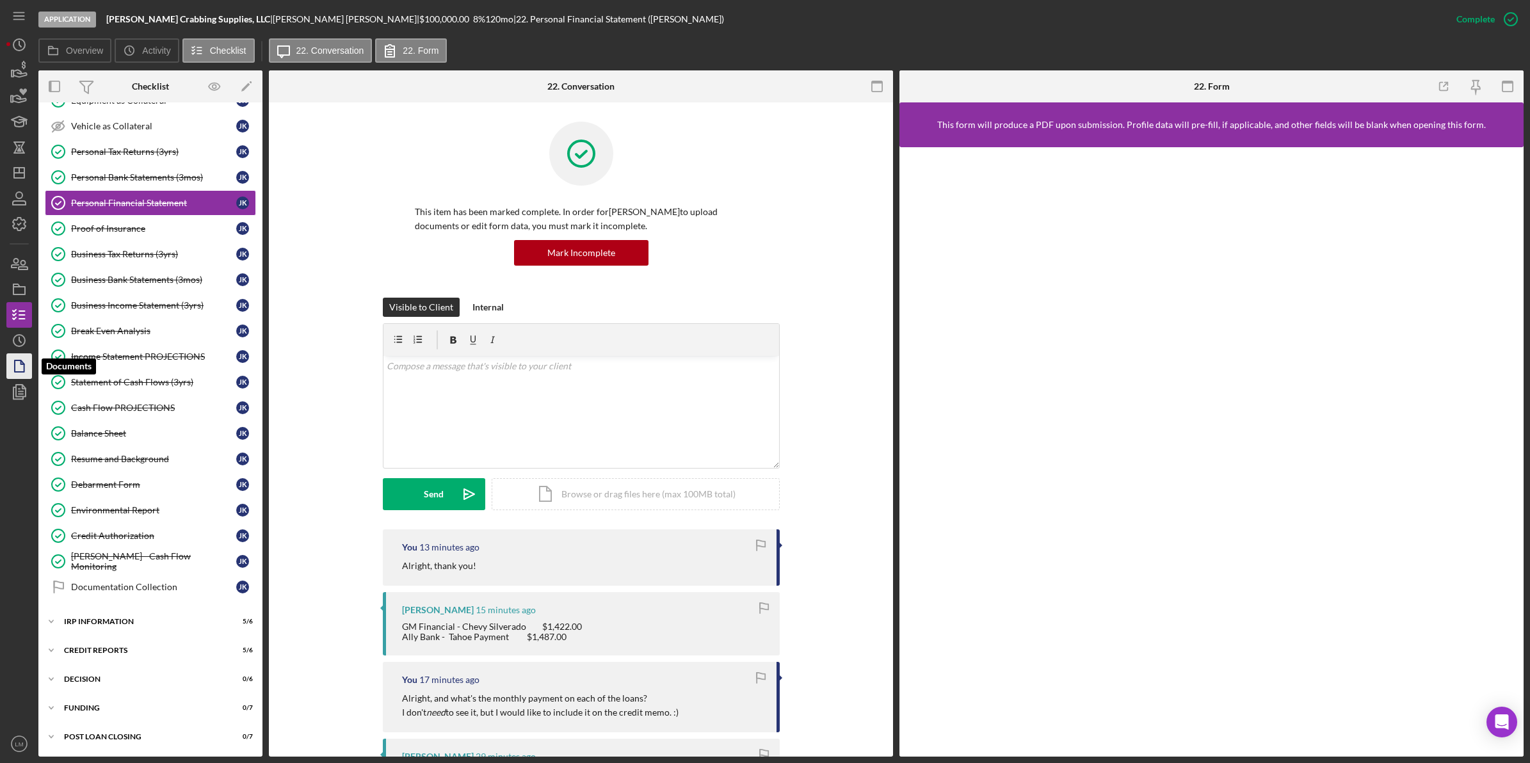
click at [8, 368] on icon "button" at bounding box center [19, 366] width 32 height 32
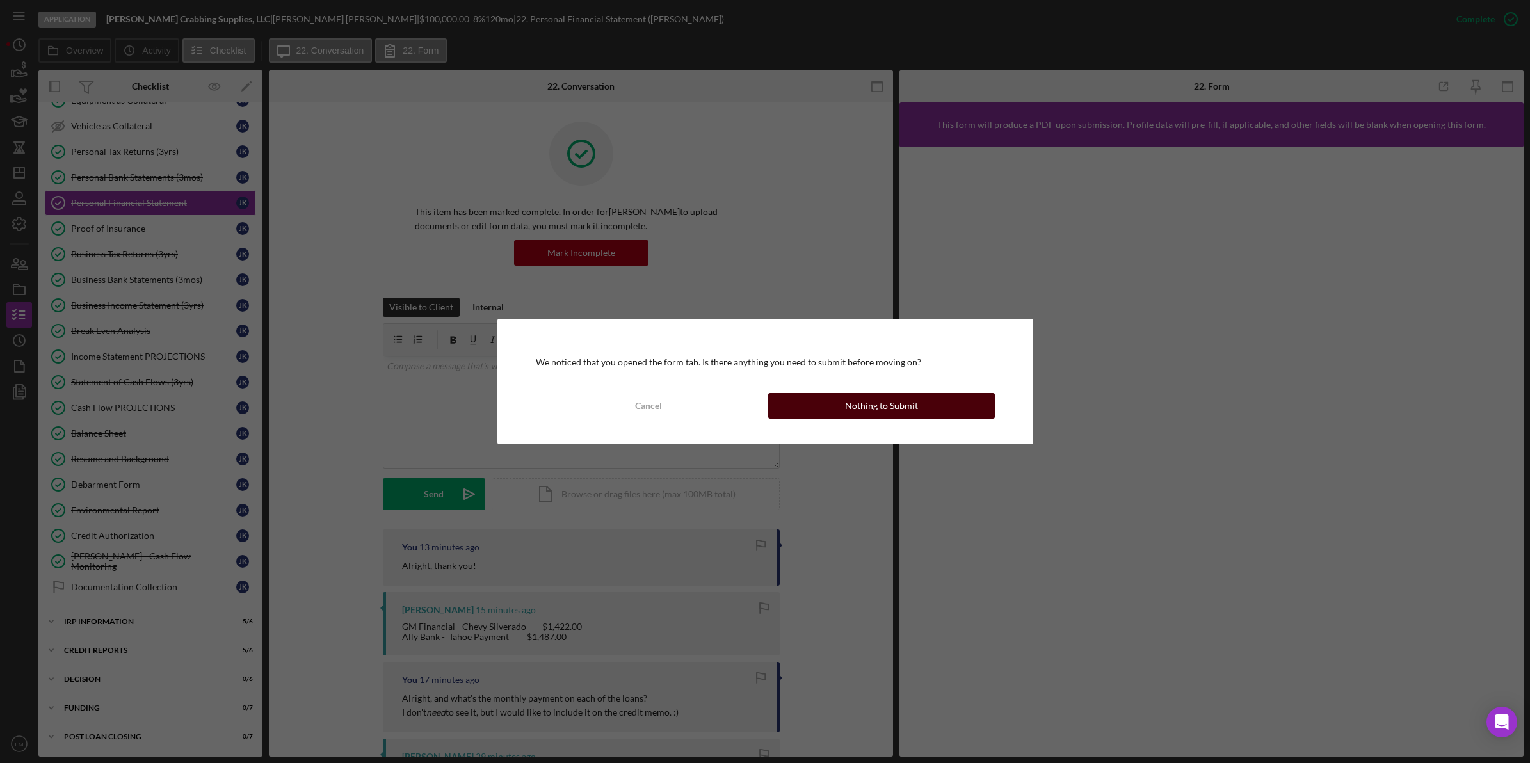
click at [833, 403] on button "Nothing to Submit" at bounding box center [881, 406] width 227 height 26
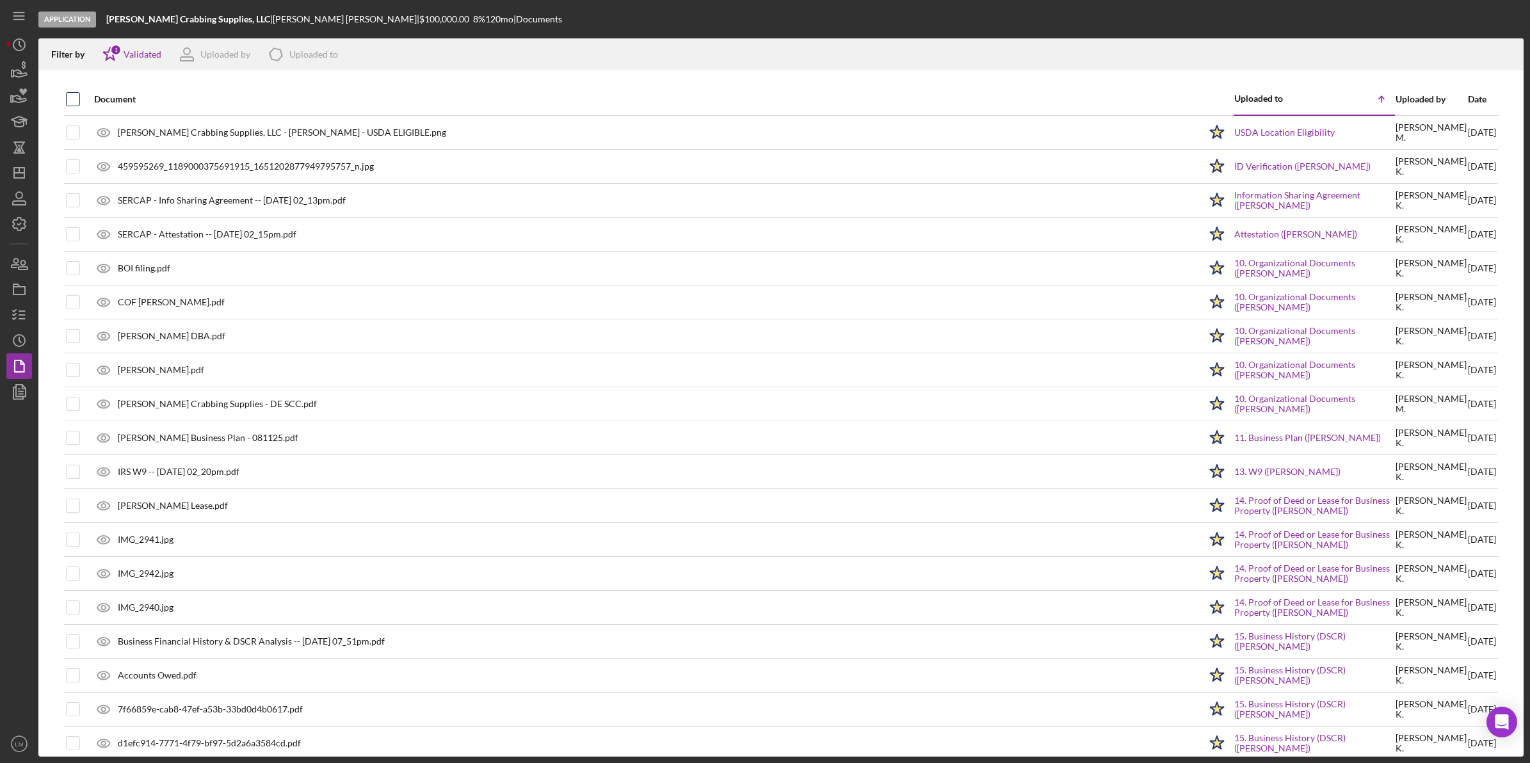
click at [76, 99] on input "checkbox" at bounding box center [73, 99] width 13 height 13
checkbox input "true"
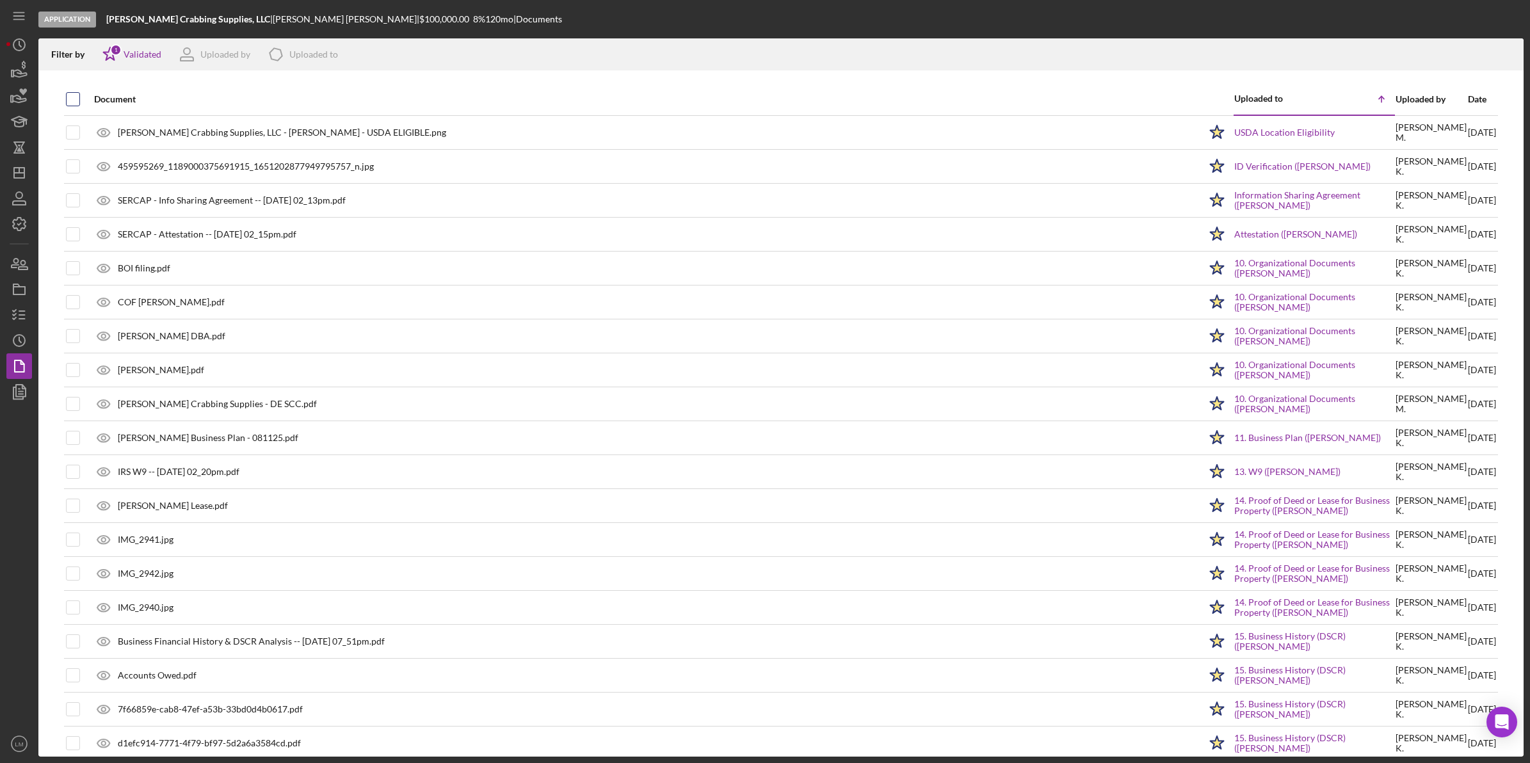
checkbox input "true"
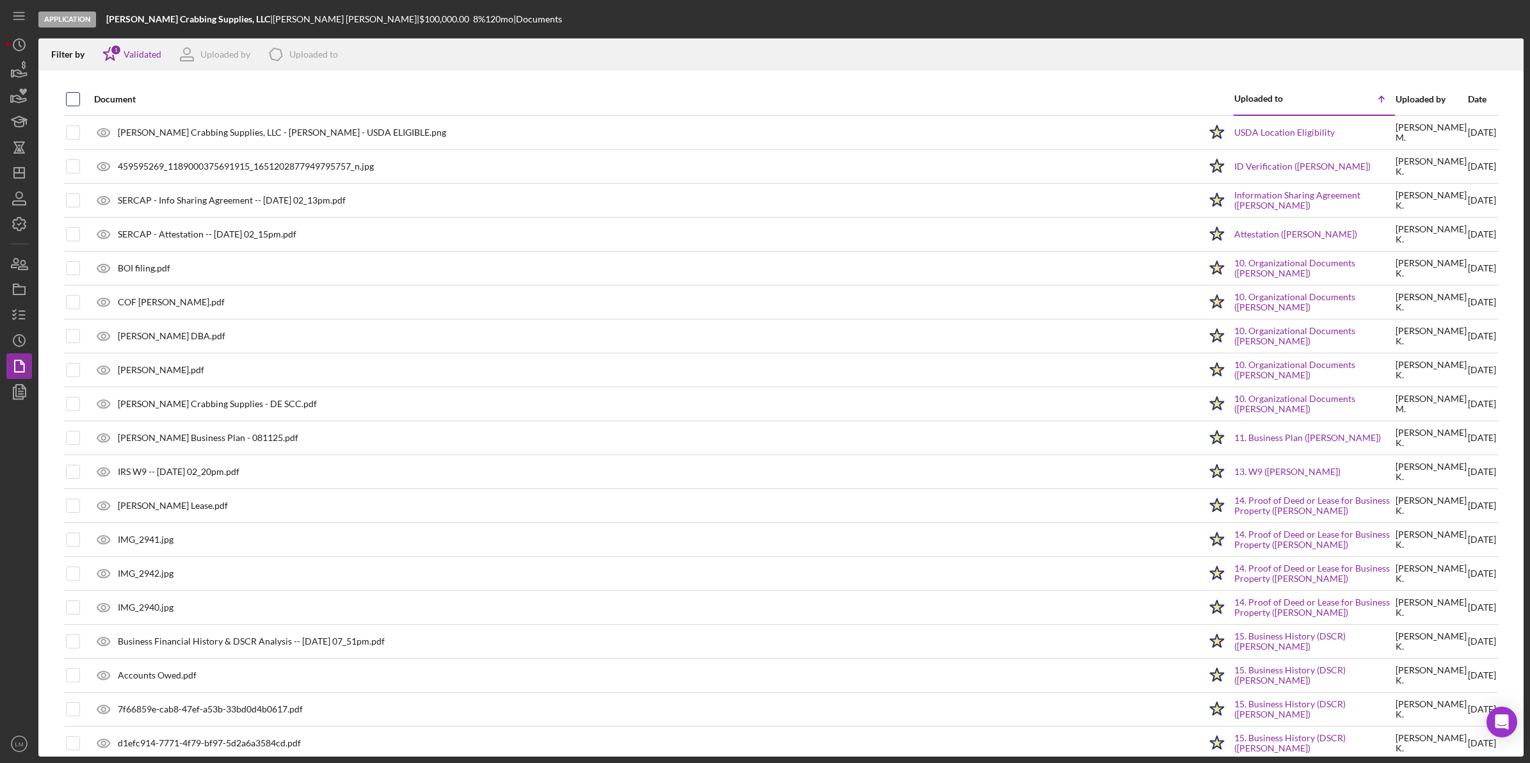
checkbox input "true"
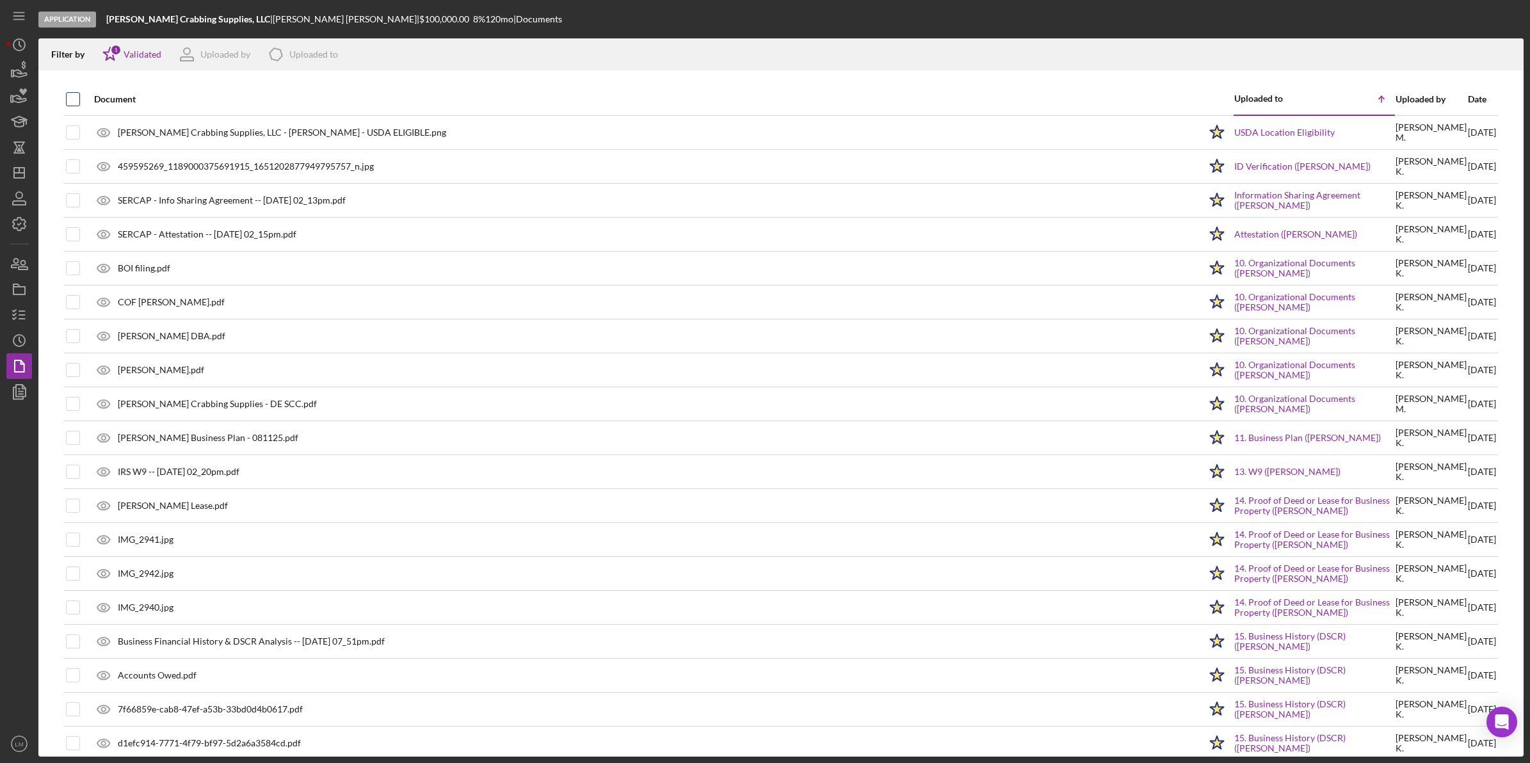
checkbox input "true"
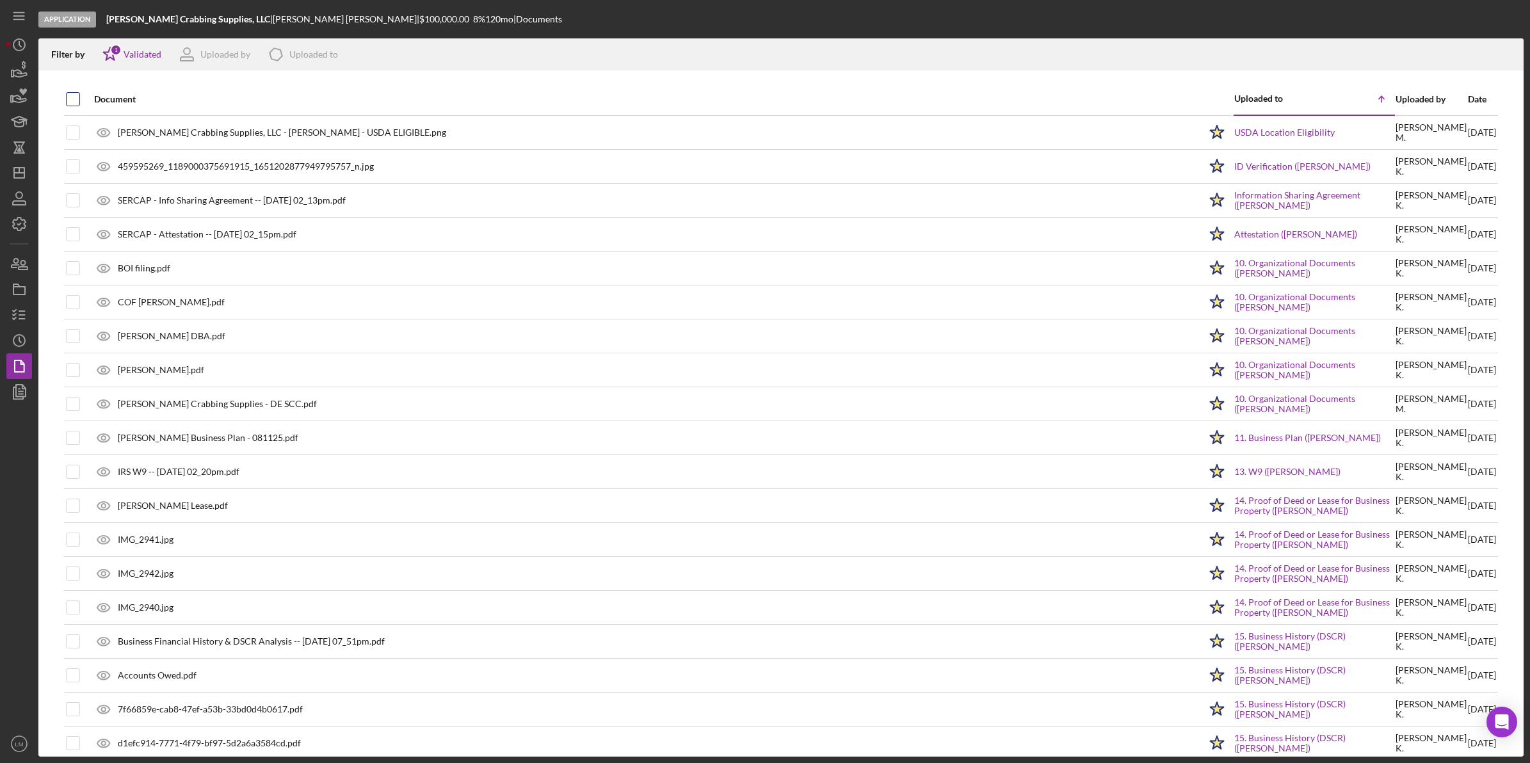
checkbox input "true"
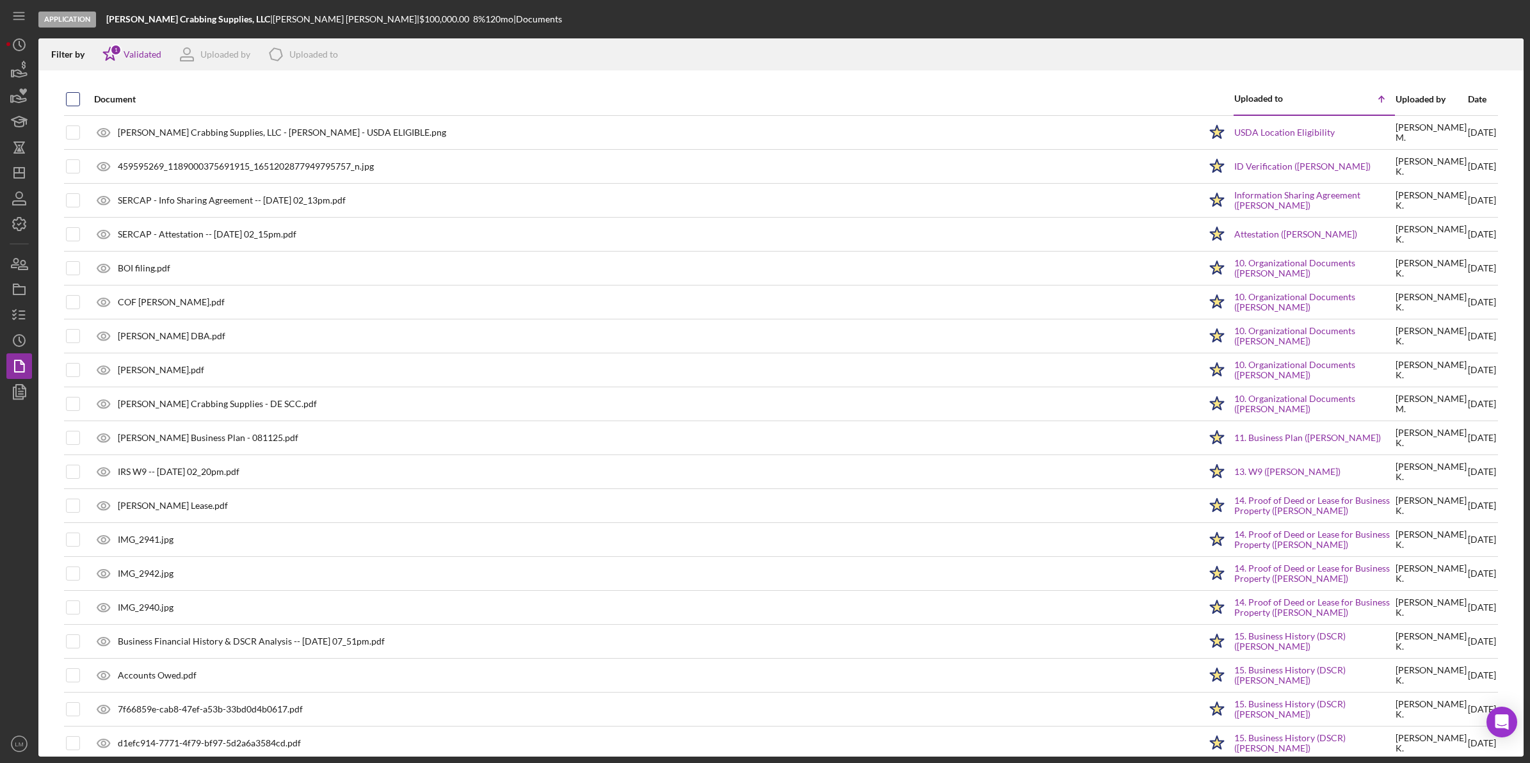
checkbox input "true"
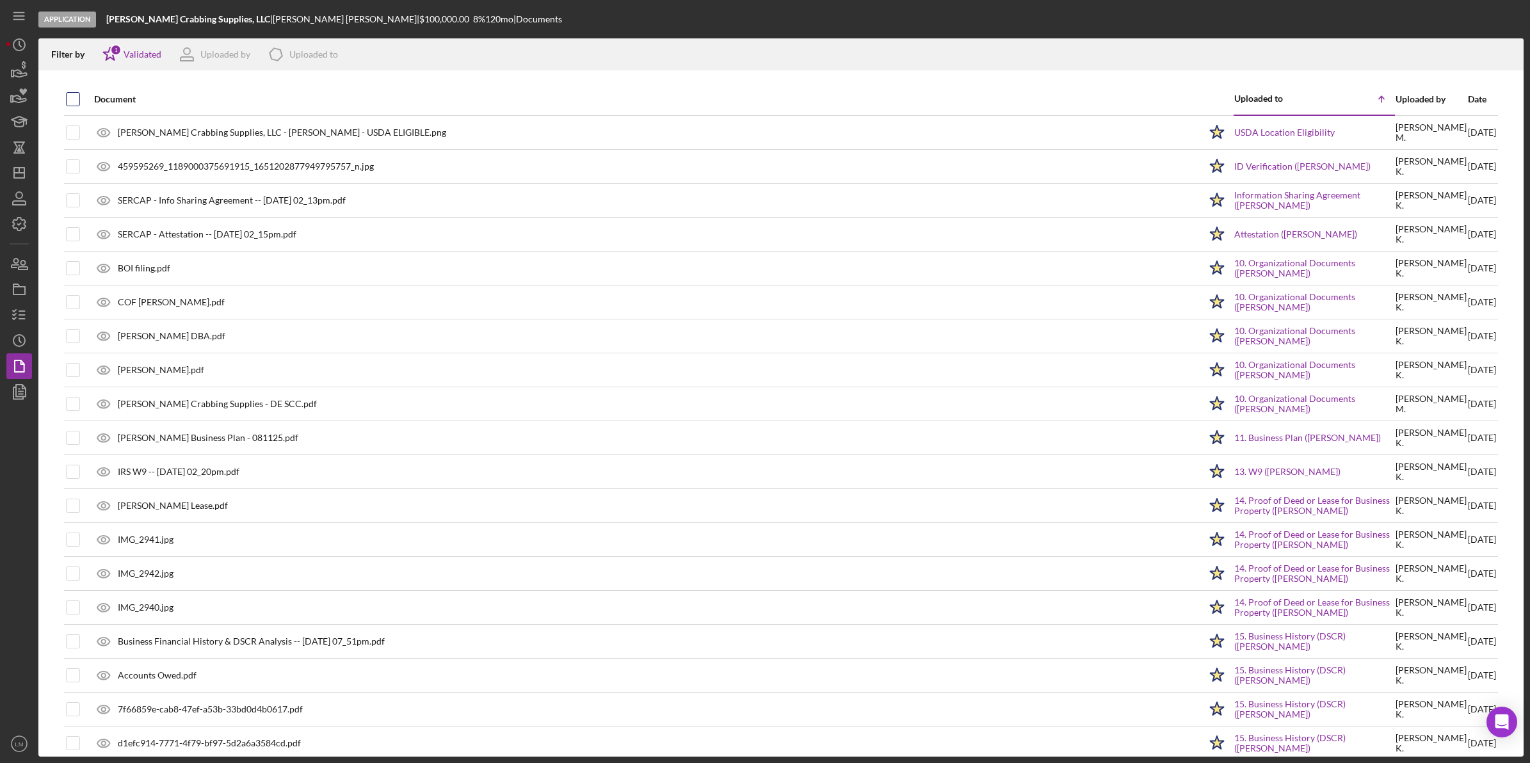
checkbox input "true"
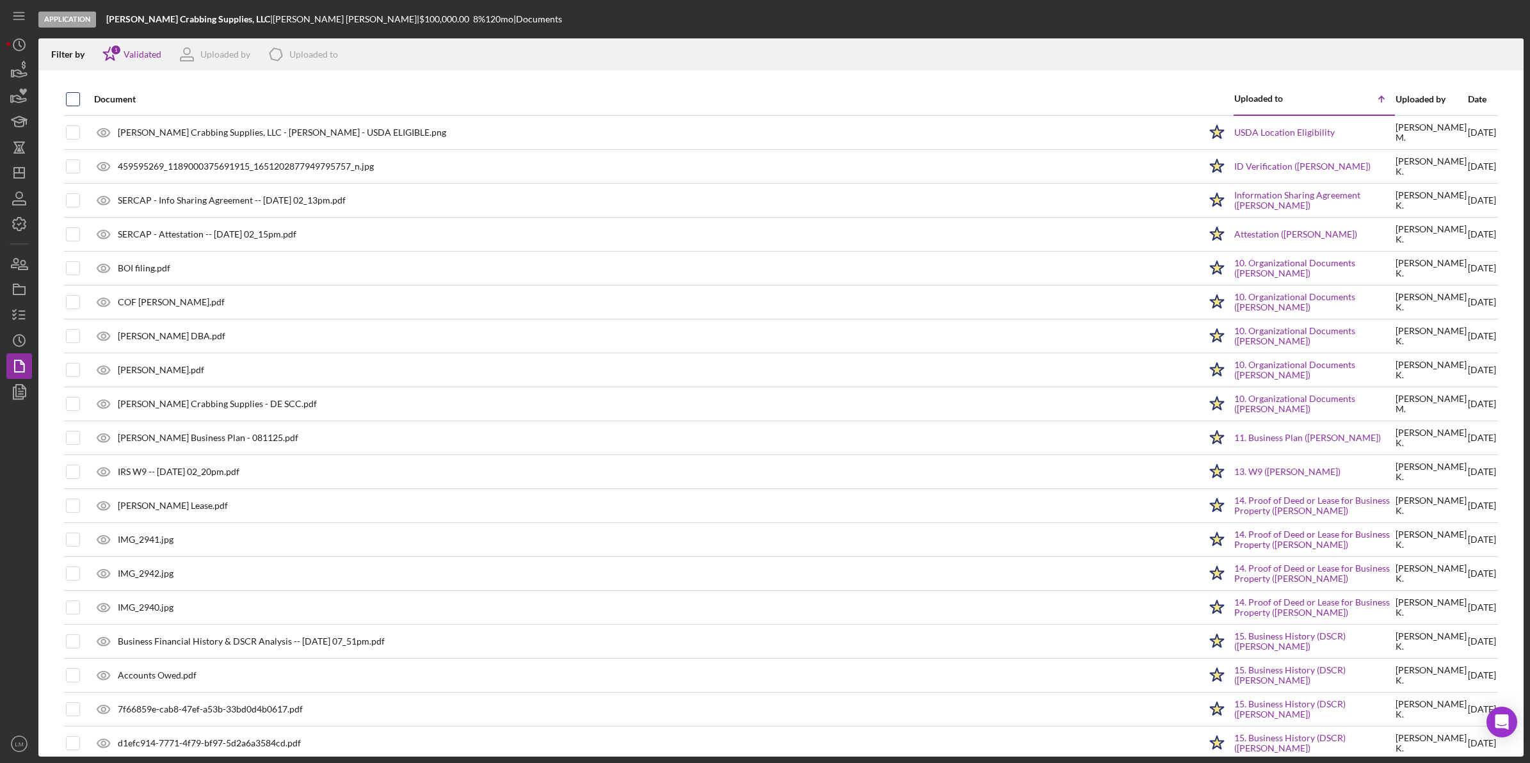
checkbox input "true"
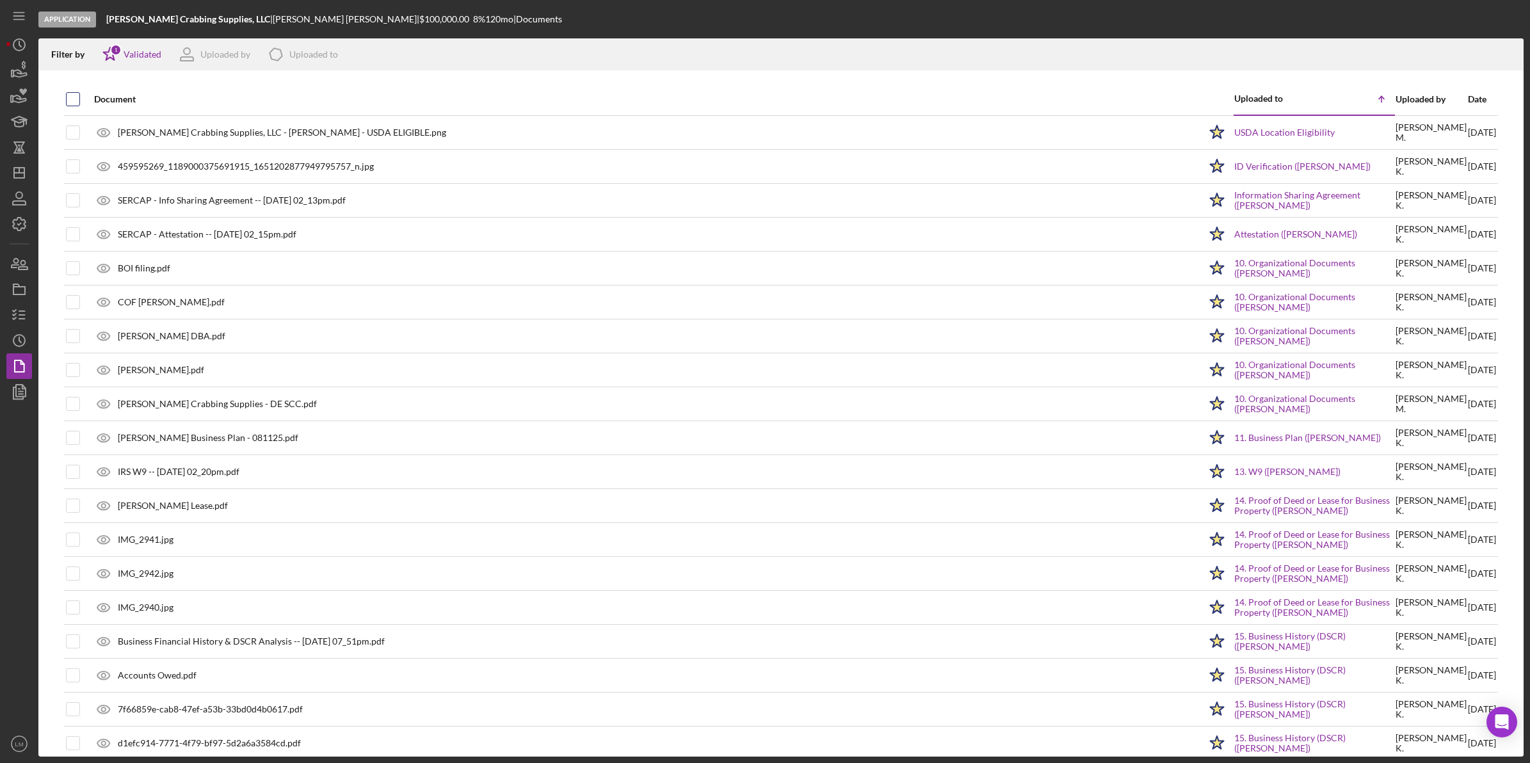
checkbox input "true"
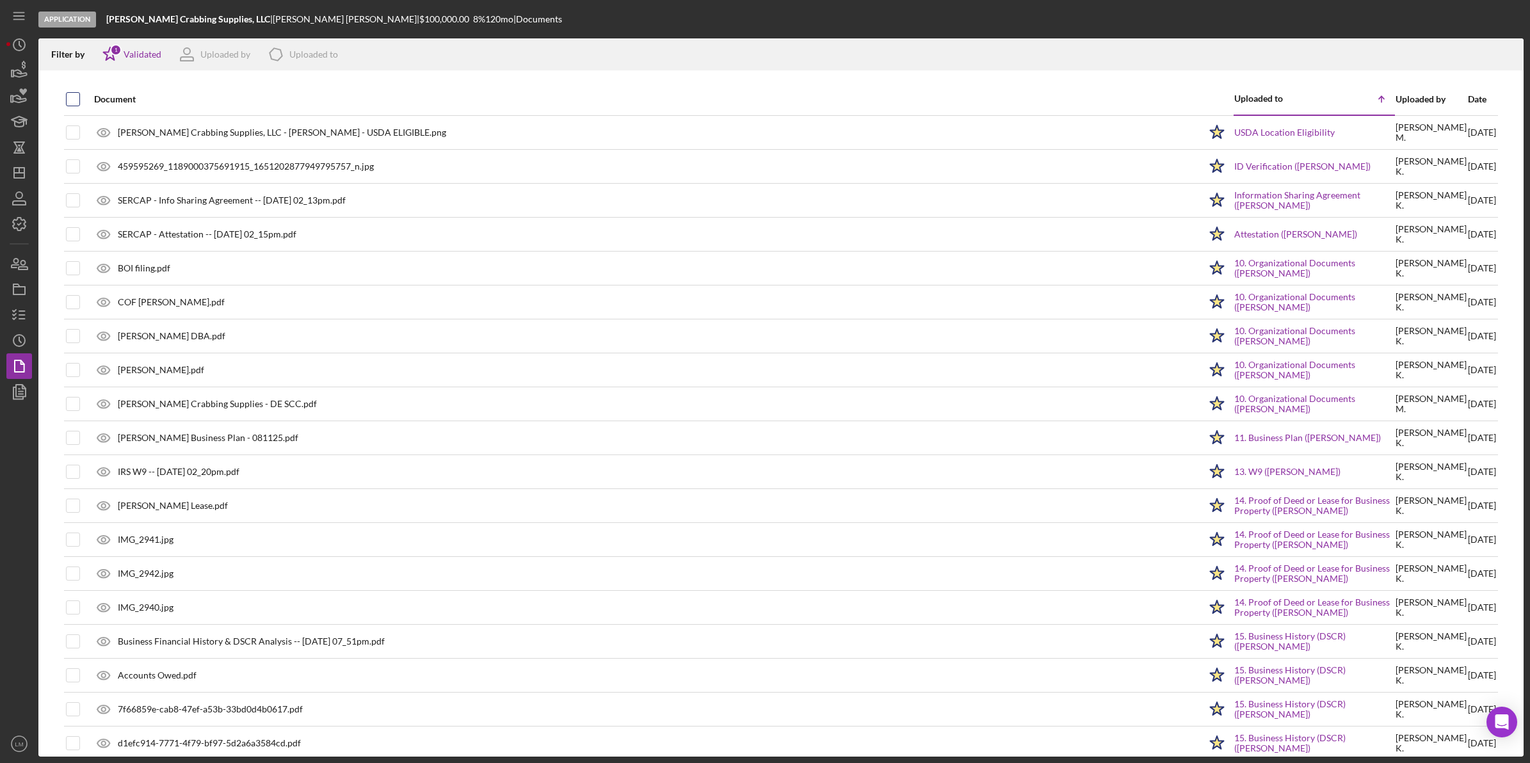
checkbox input "true"
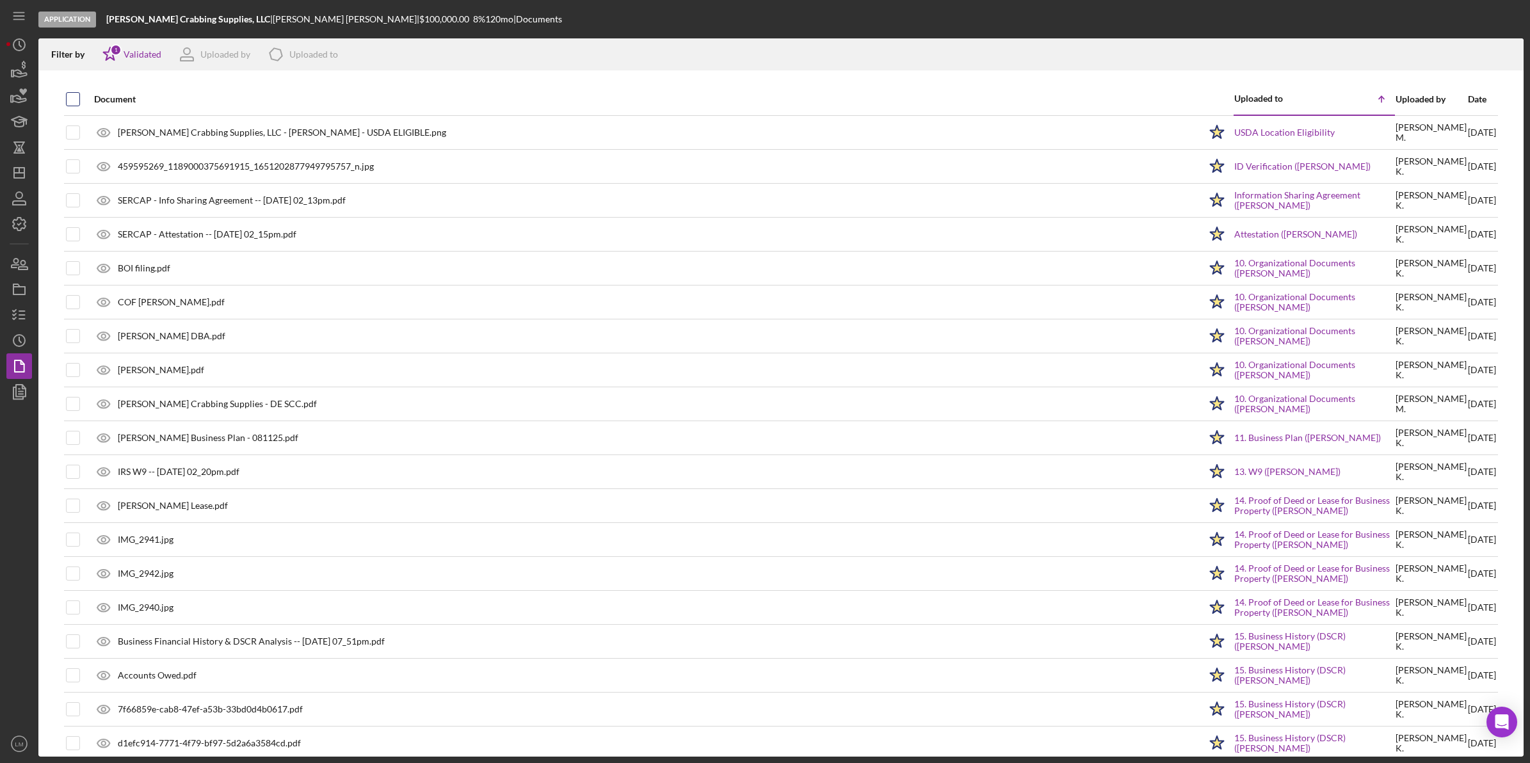
checkbox input "true"
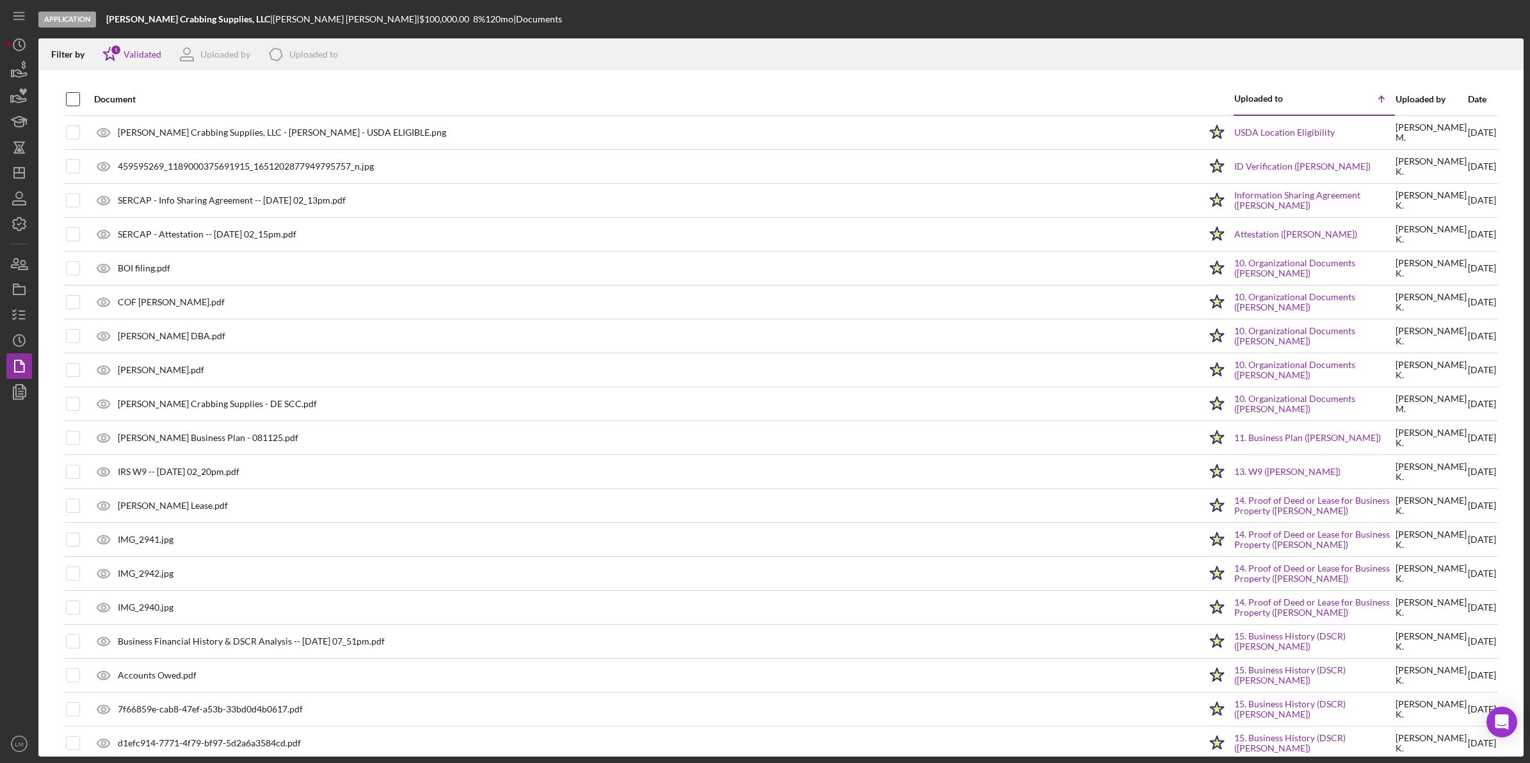
checkbox input "true"
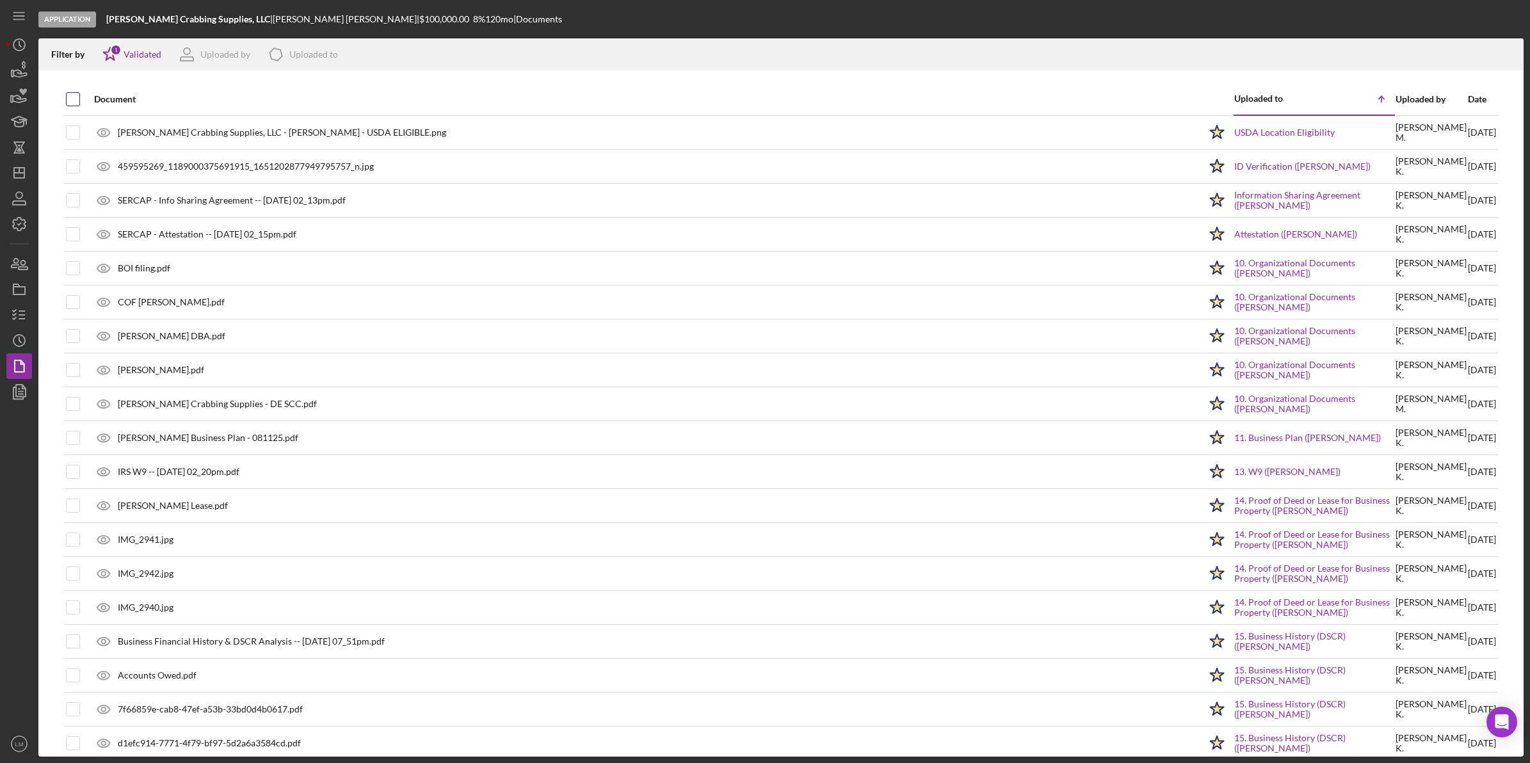
checkbox input "true"
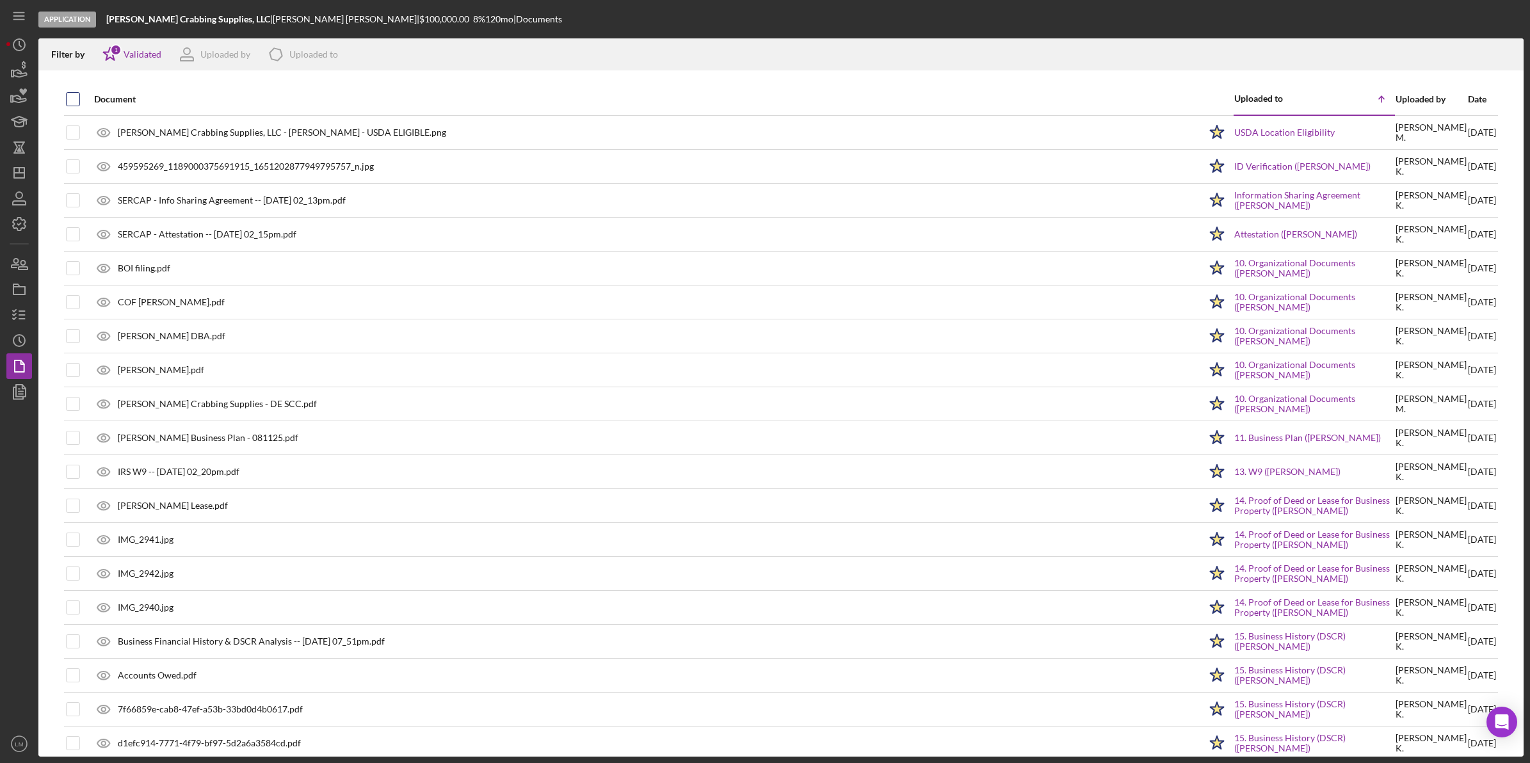
checkbox input "true"
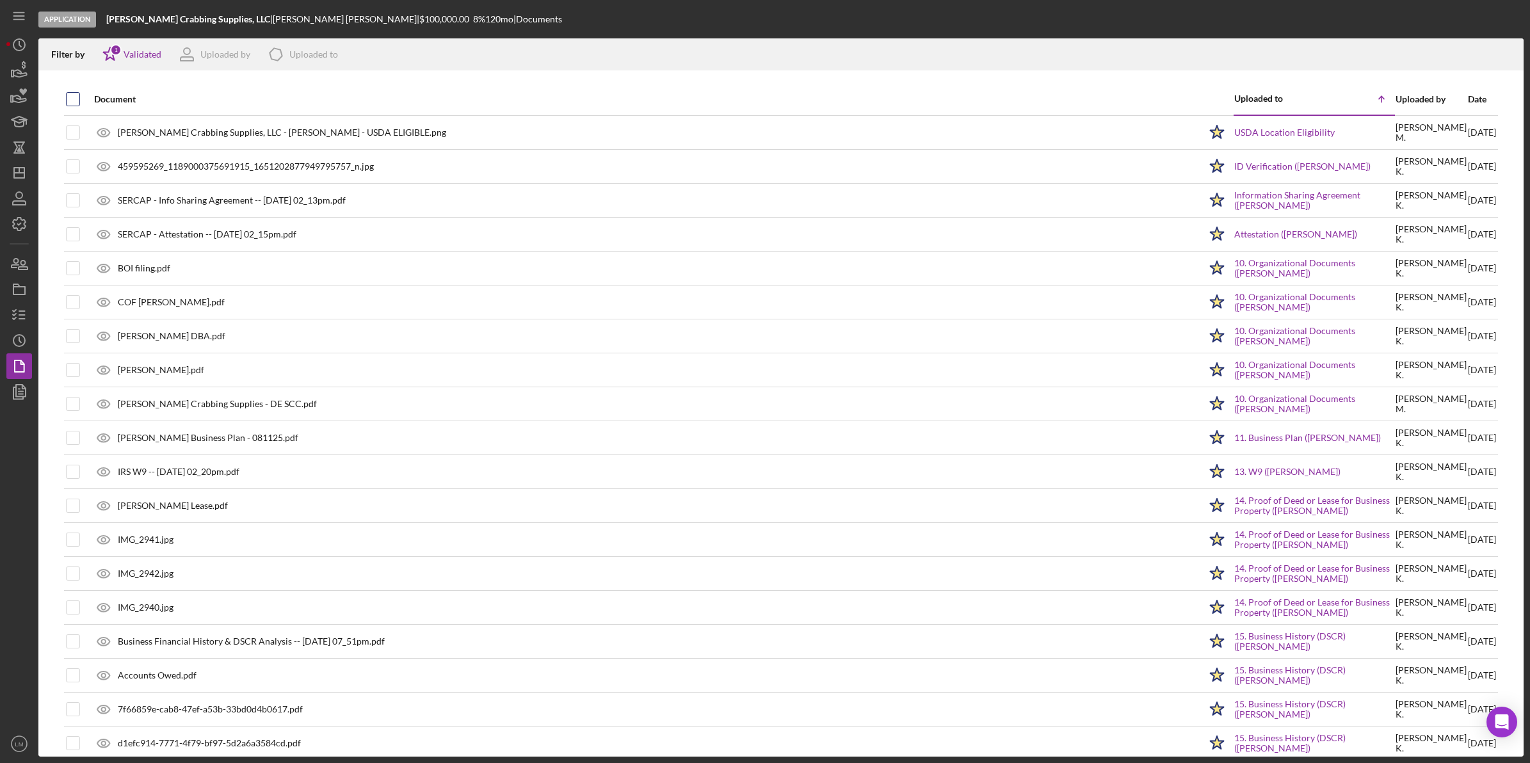
checkbox input "true"
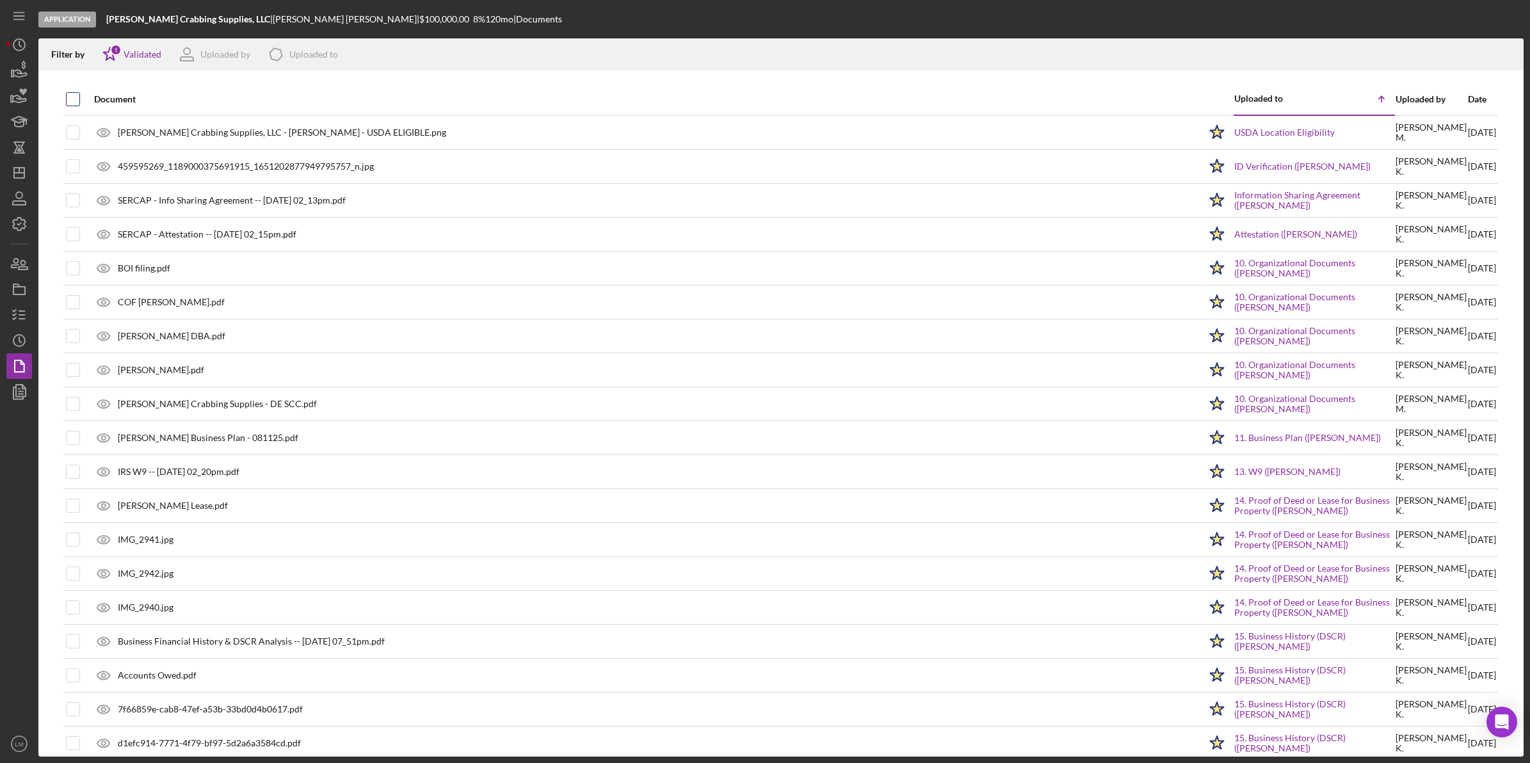
checkbox input "true"
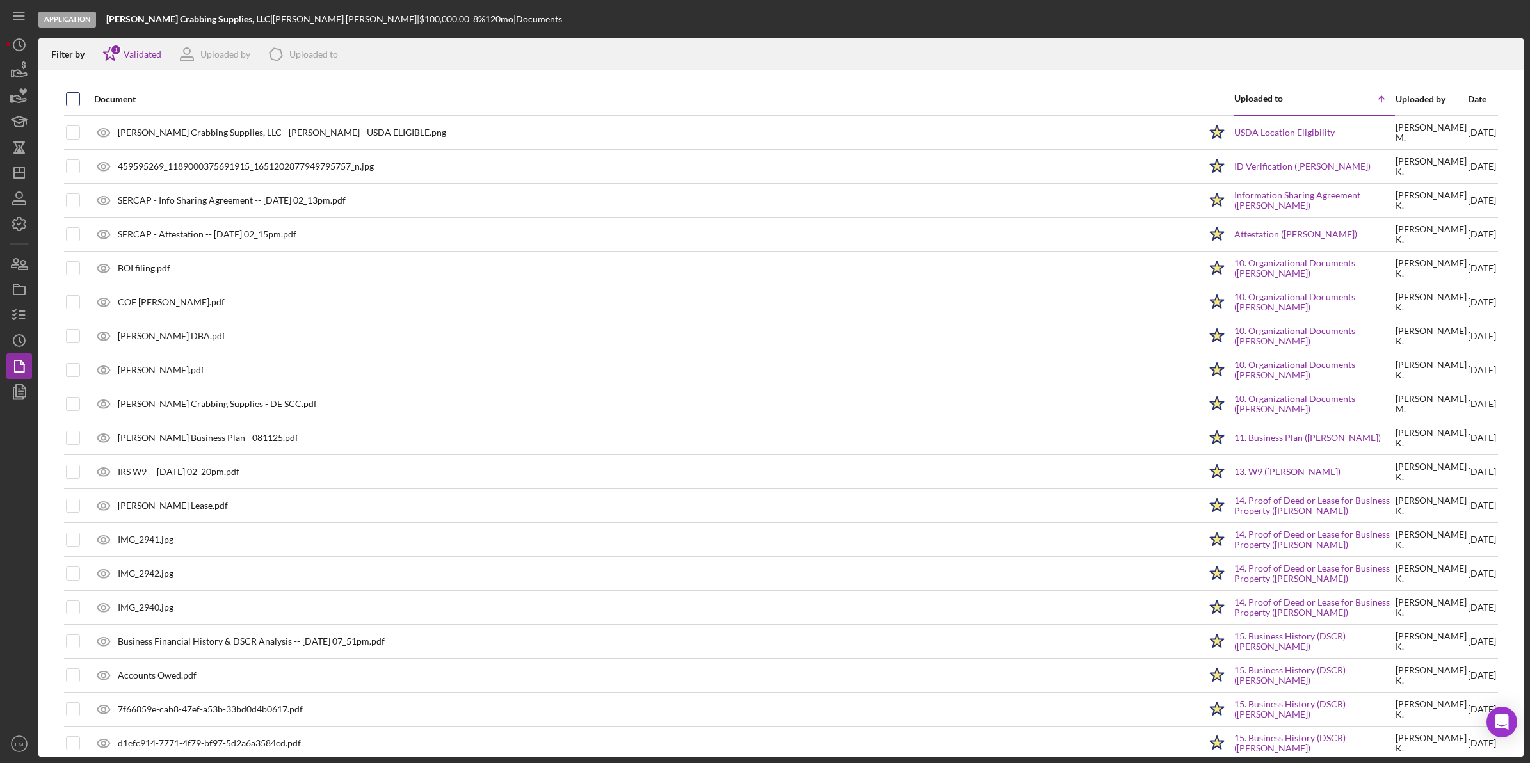
checkbox input "true"
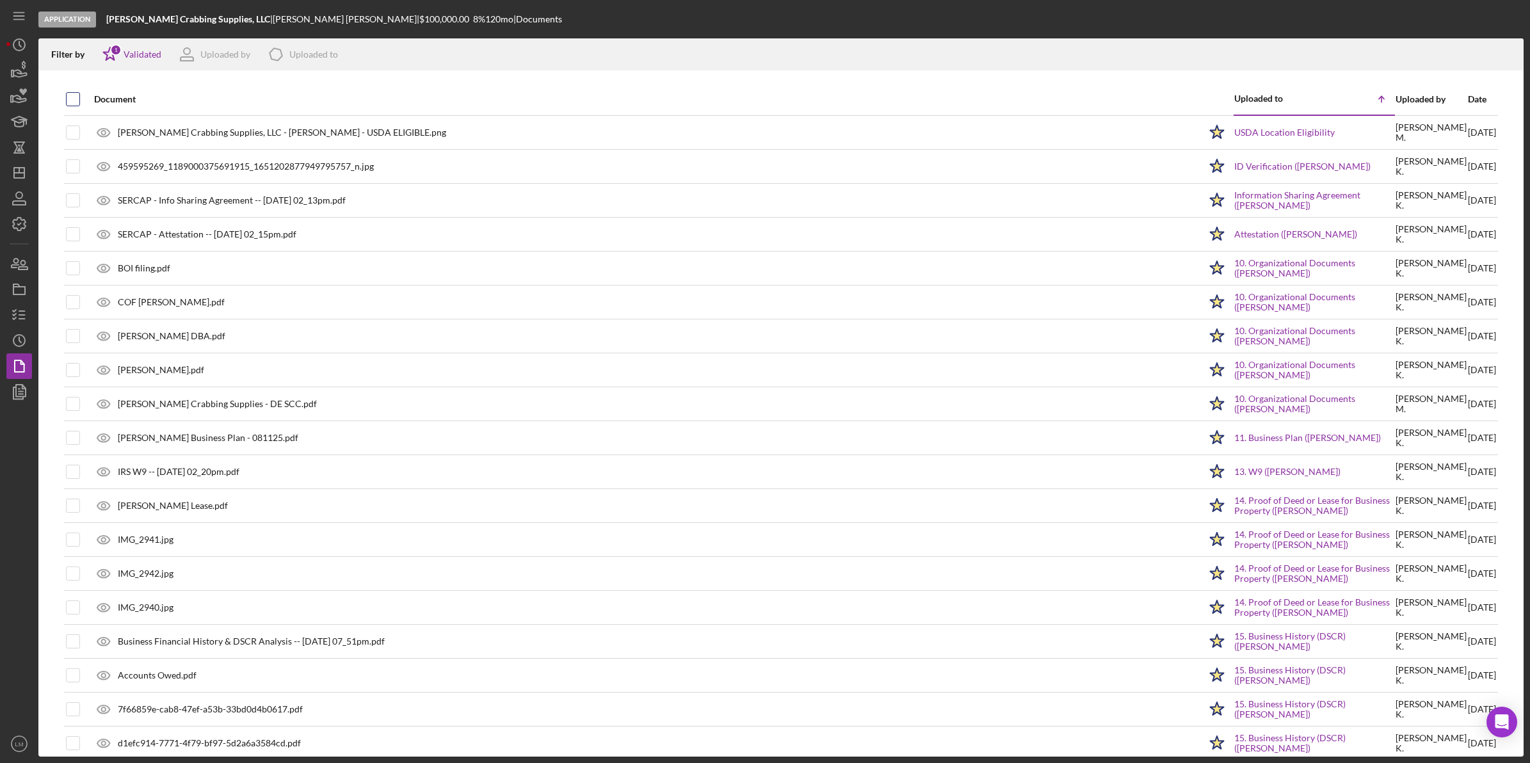
checkbox input "true"
click at [1519, 55] on icon "Icon/Download" at bounding box center [1507, 54] width 29 height 29
click at [21, 173] on icon "Icon/Dashboard" at bounding box center [19, 173] width 32 height 32
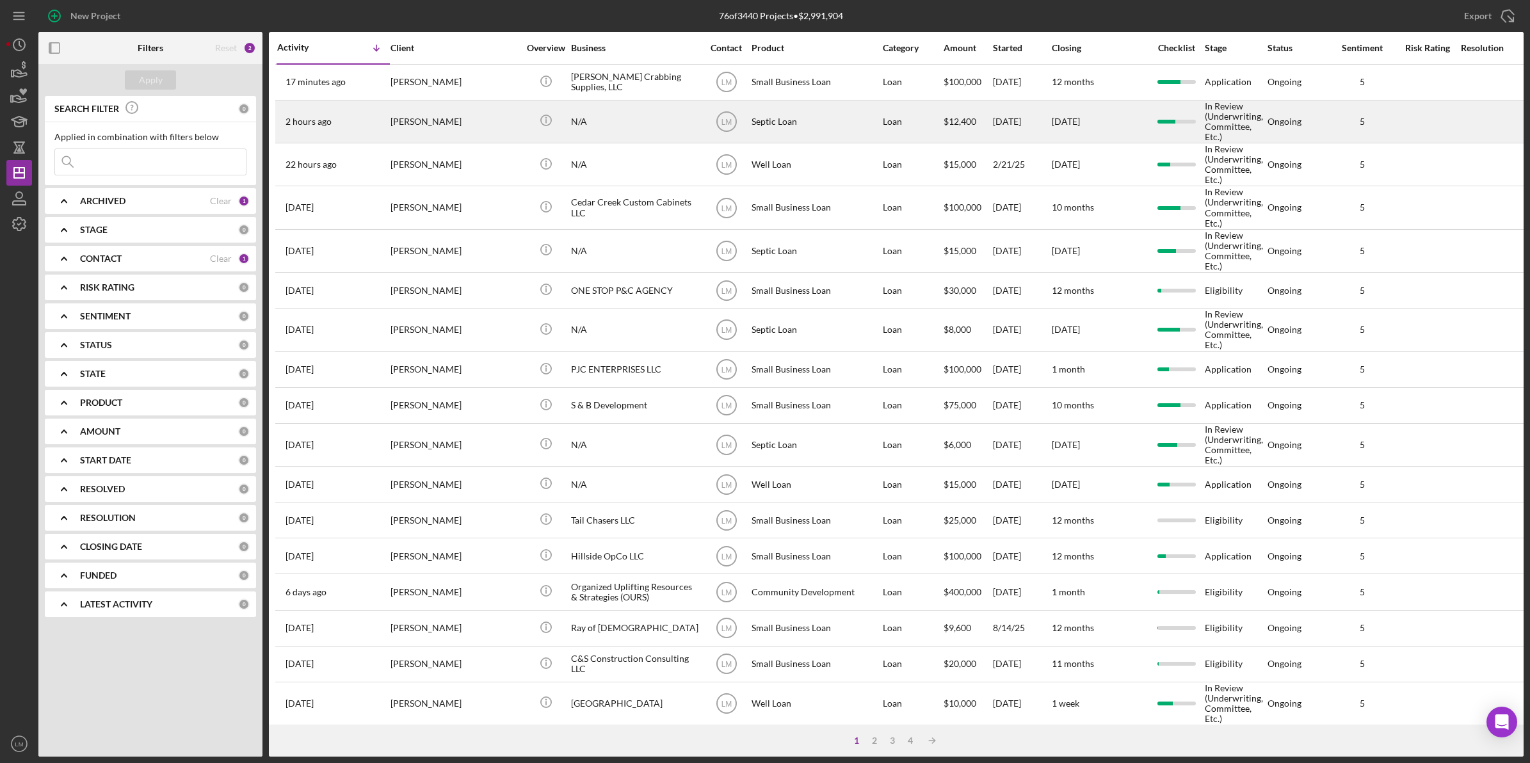
click at [431, 120] on div "[PERSON_NAME]" at bounding box center [454, 121] width 128 height 41
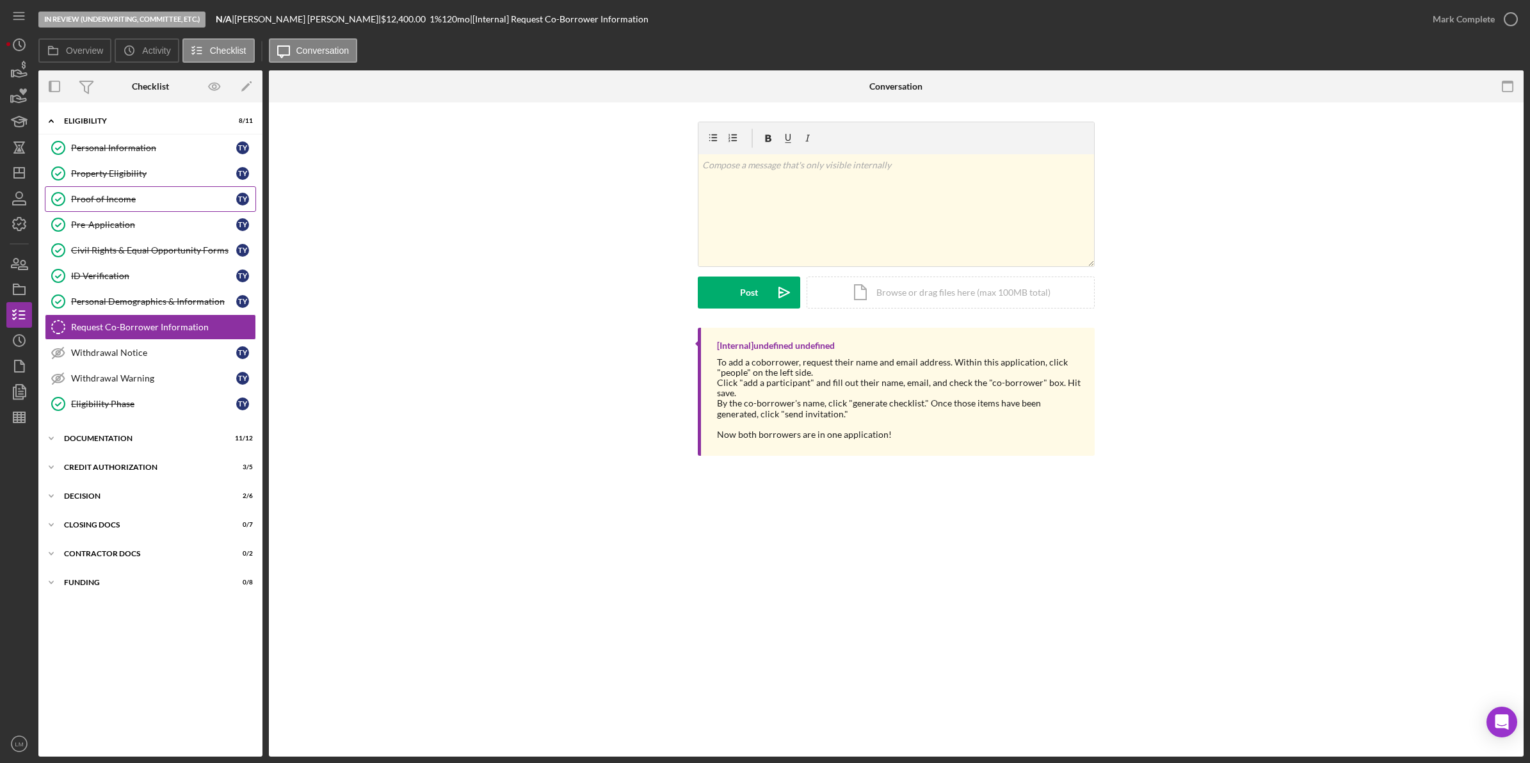
click at [177, 202] on div "Proof of Income" at bounding box center [153, 199] width 165 height 10
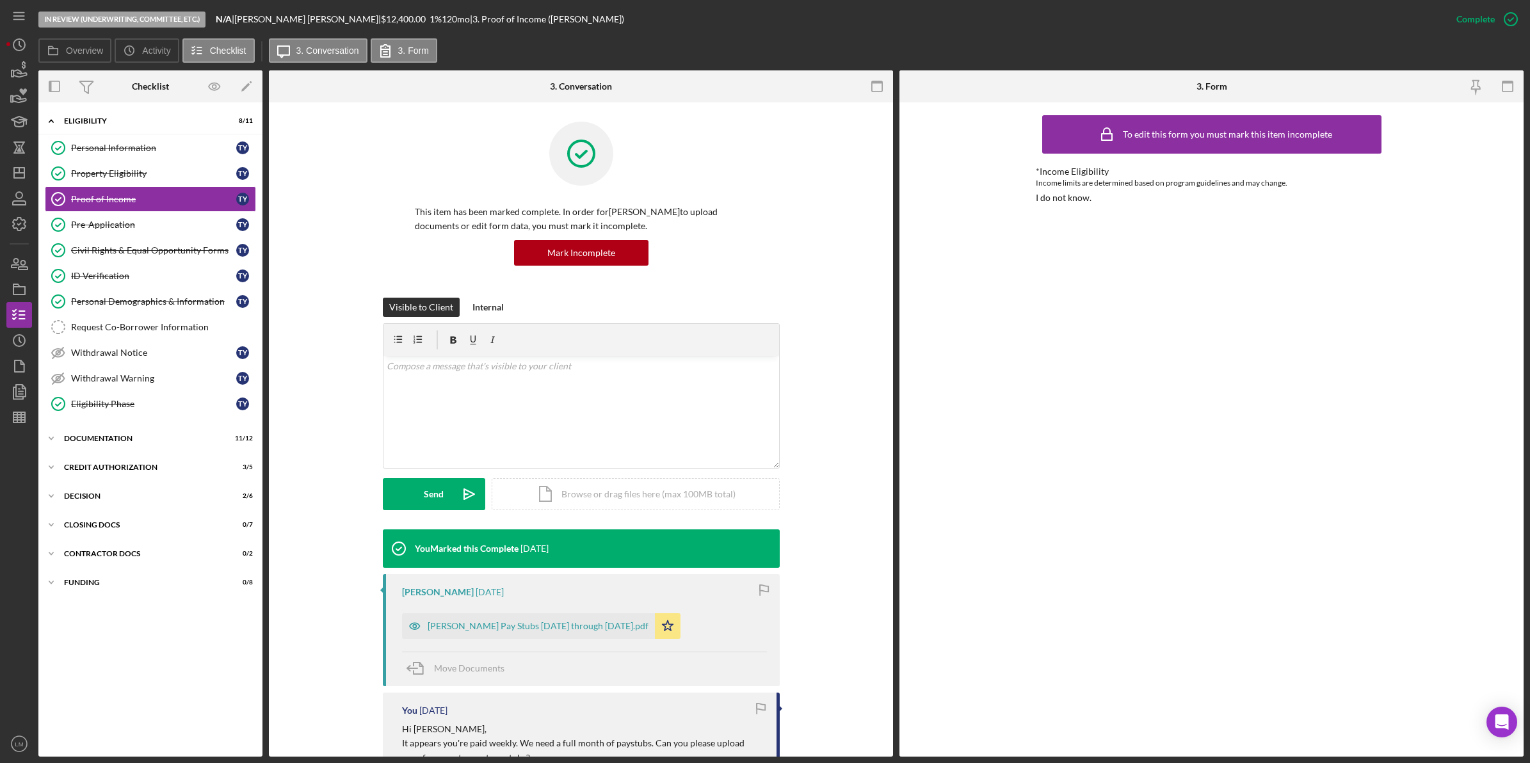
click at [353, 248] on div "This item has been marked complete. In order for Tina Yates to upload documents…" at bounding box center [581, 210] width 586 height 176
click at [70, 234] on icon "Pre-Application" at bounding box center [58, 225] width 32 height 32
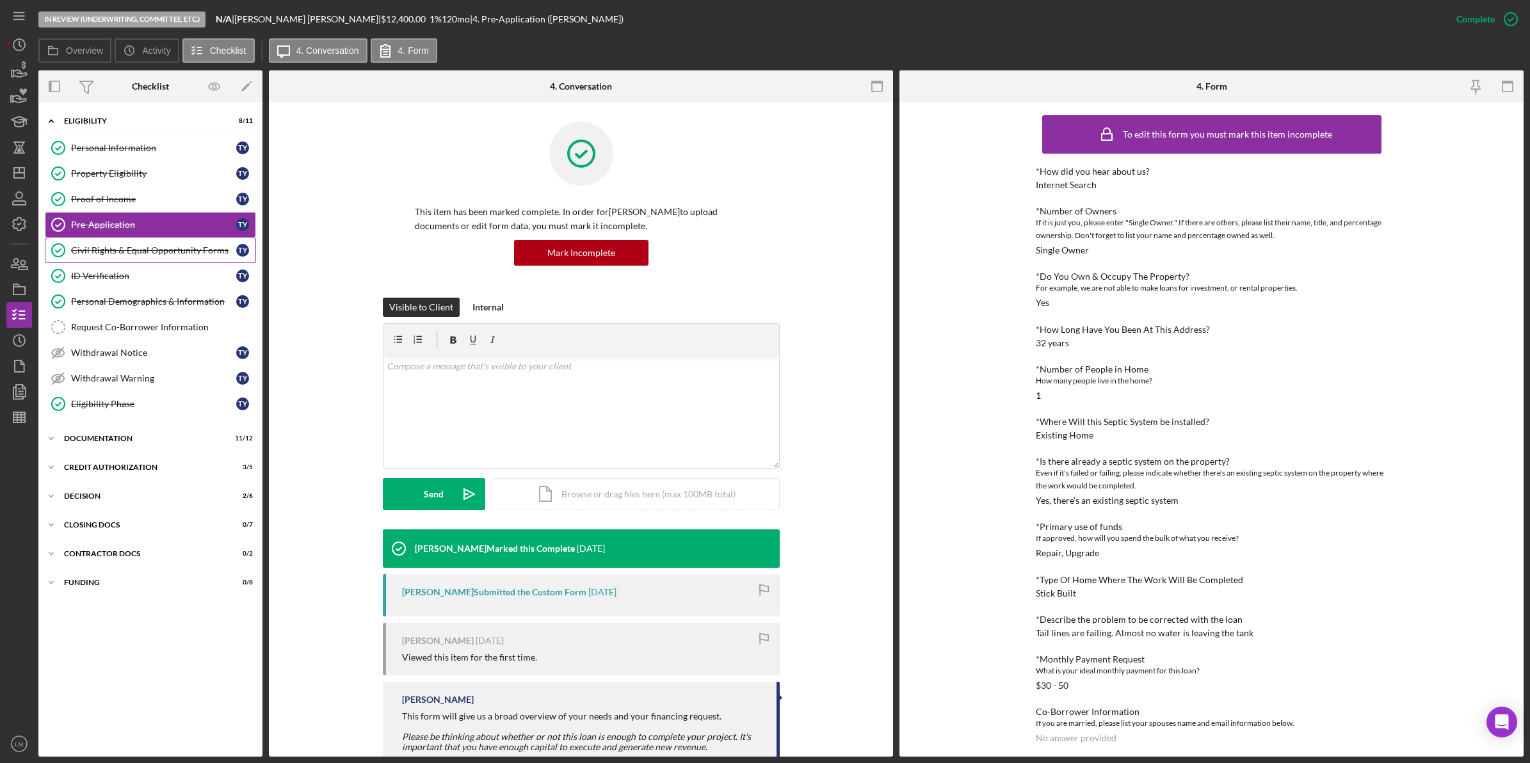
click at [225, 245] on link "Civil Rights & Equal Opportunity Forms Civil Rights & Equal Opportunity Forms T…" at bounding box center [150, 250] width 211 height 26
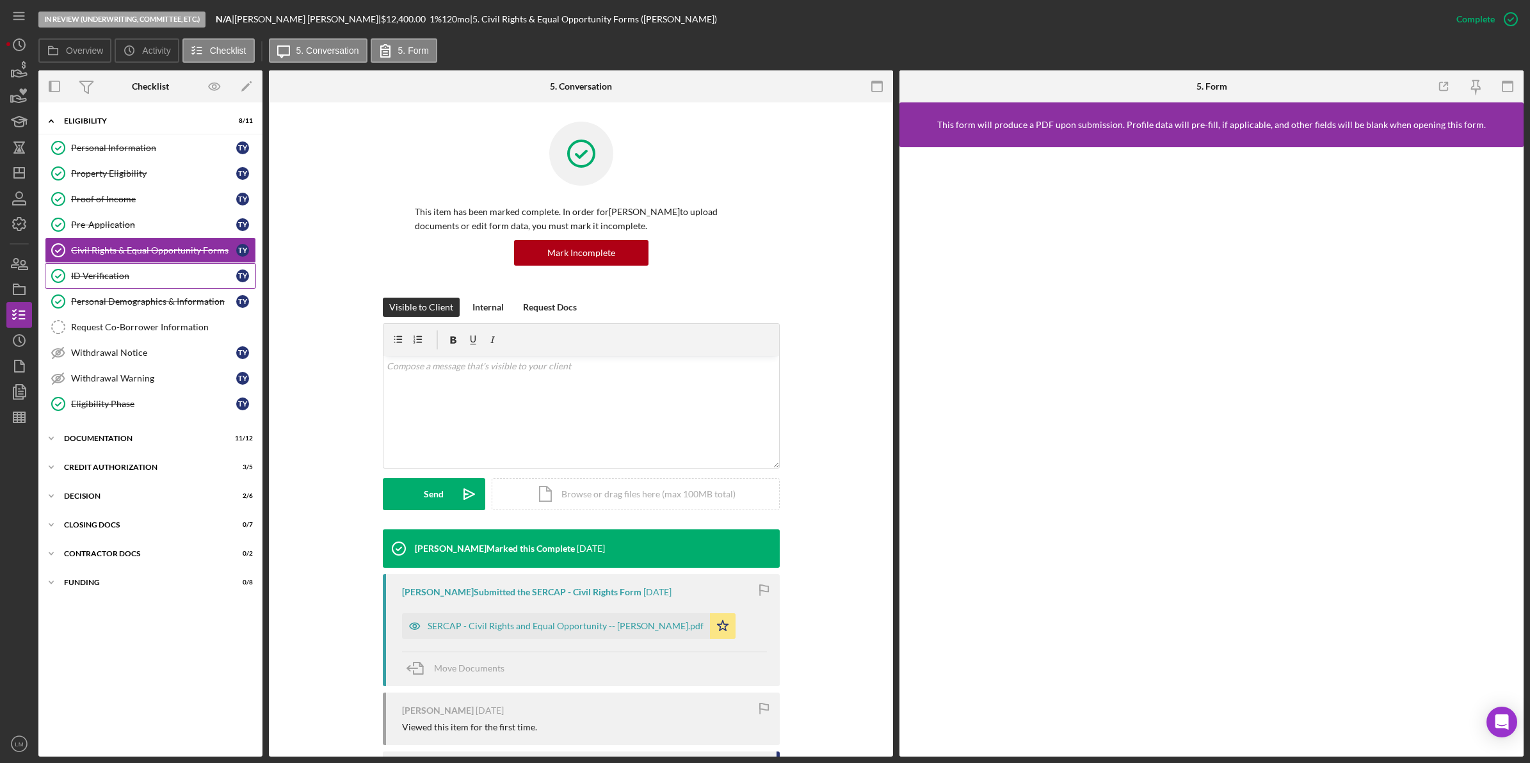
click at [210, 272] on div "ID Verification" at bounding box center [153, 276] width 165 height 10
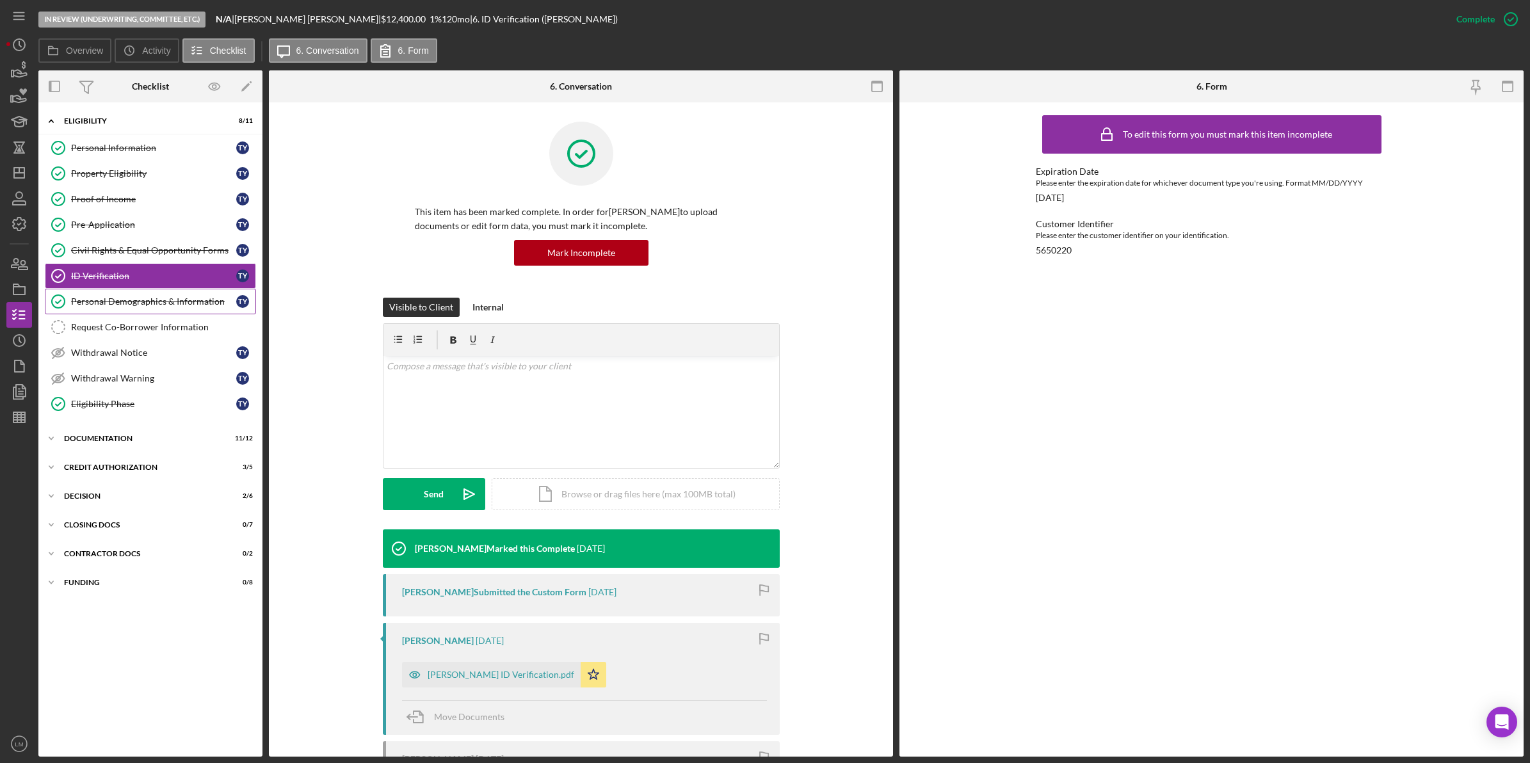
click at [210, 290] on link "Personal Demographics & Information Personal Demographics & Information T Y" at bounding box center [150, 302] width 211 height 26
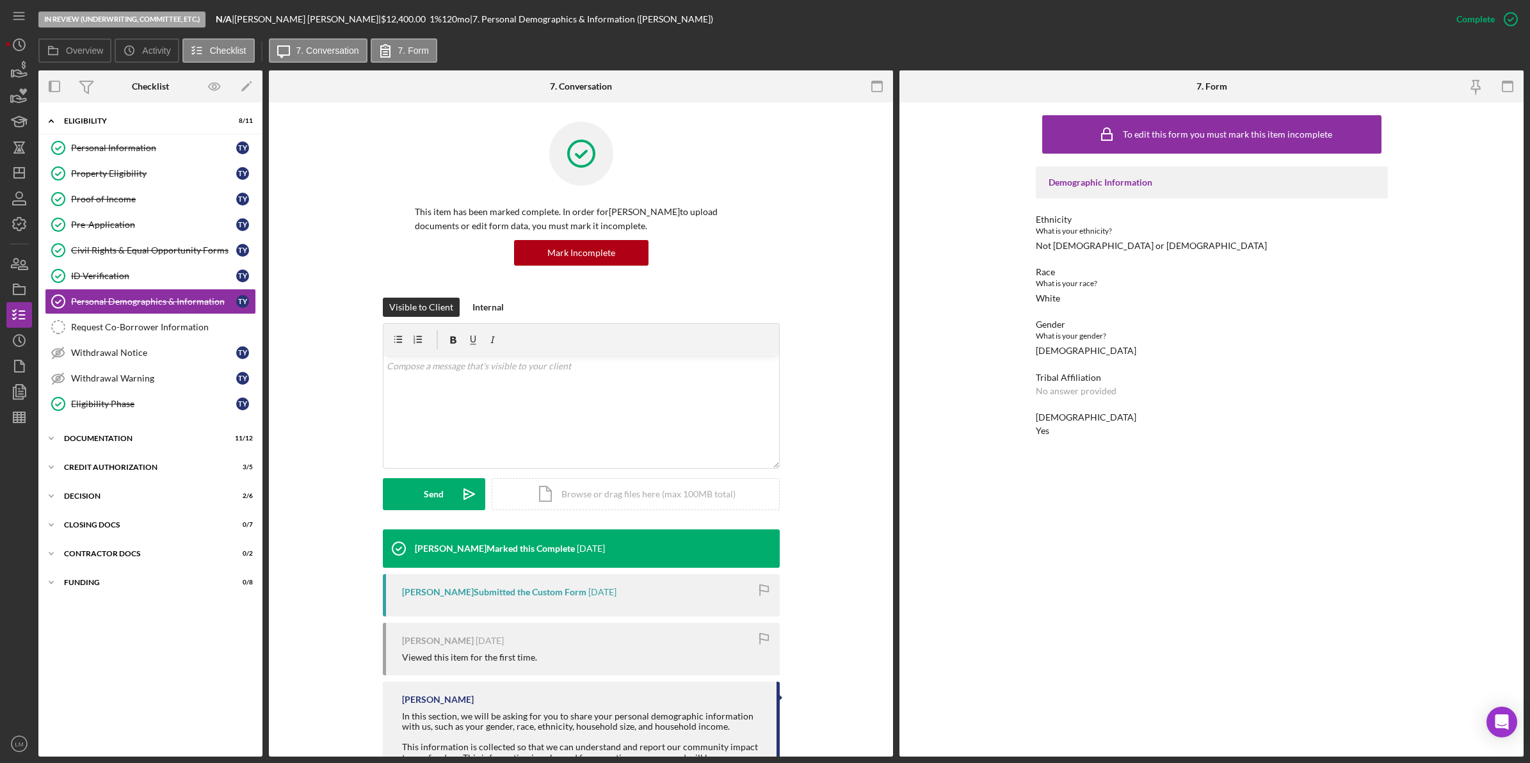
click at [304, 190] on div "This item has been marked complete. In order for Tina Yates to upload documents…" at bounding box center [581, 210] width 586 height 176
click at [139, 197] on div "Proof of Income" at bounding box center [153, 199] width 165 height 10
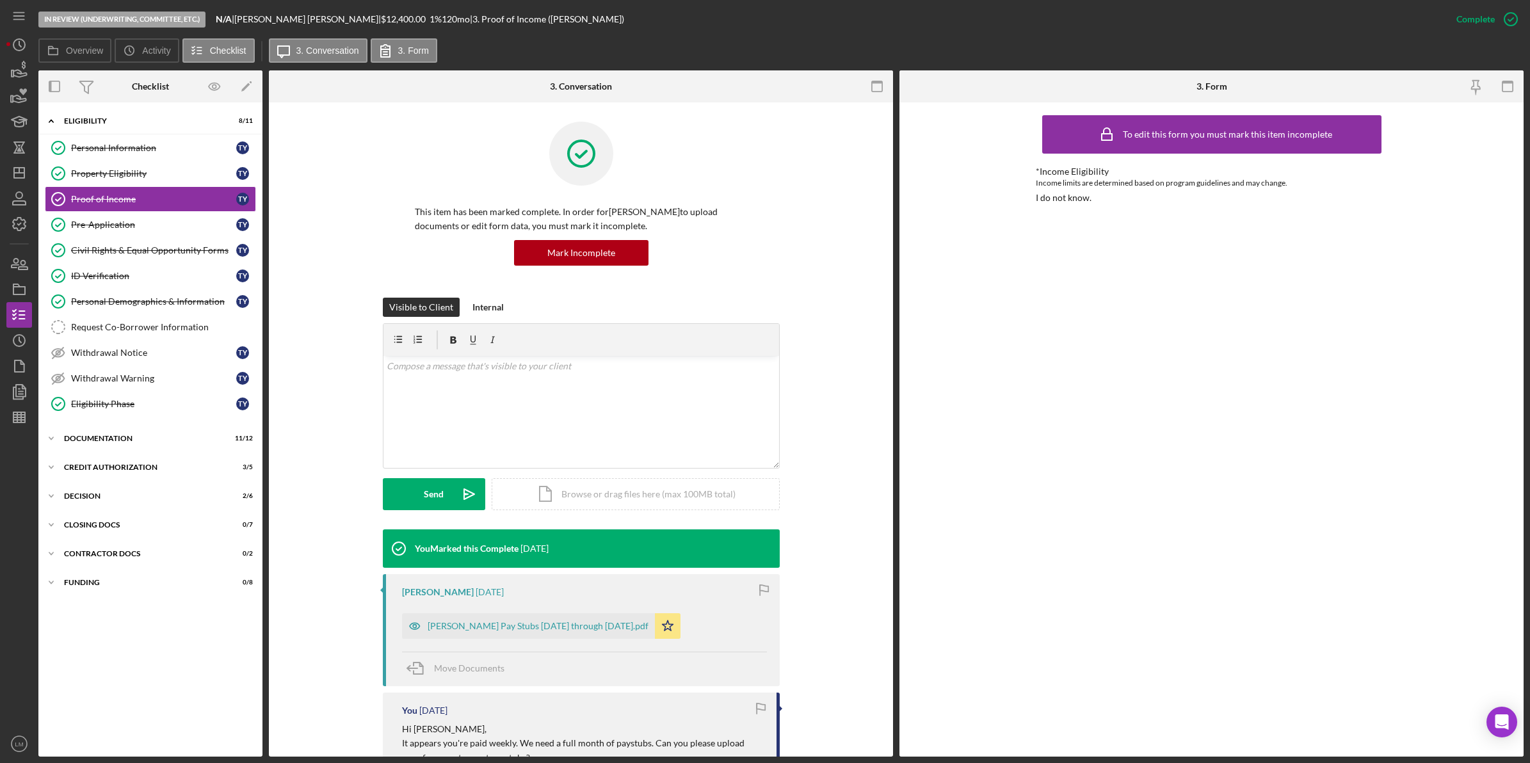
click at [344, 183] on div "This item has been marked complete. In order for Tina Yates to upload documents…" at bounding box center [581, 210] width 586 height 176
click at [19, 175] on icon "Icon/Dashboard" at bounding box center [19, 173] width 32 height 32
click at [243, 86] on icon "Icon/Edit" at bounding box center [246, 86] width 29 height 29
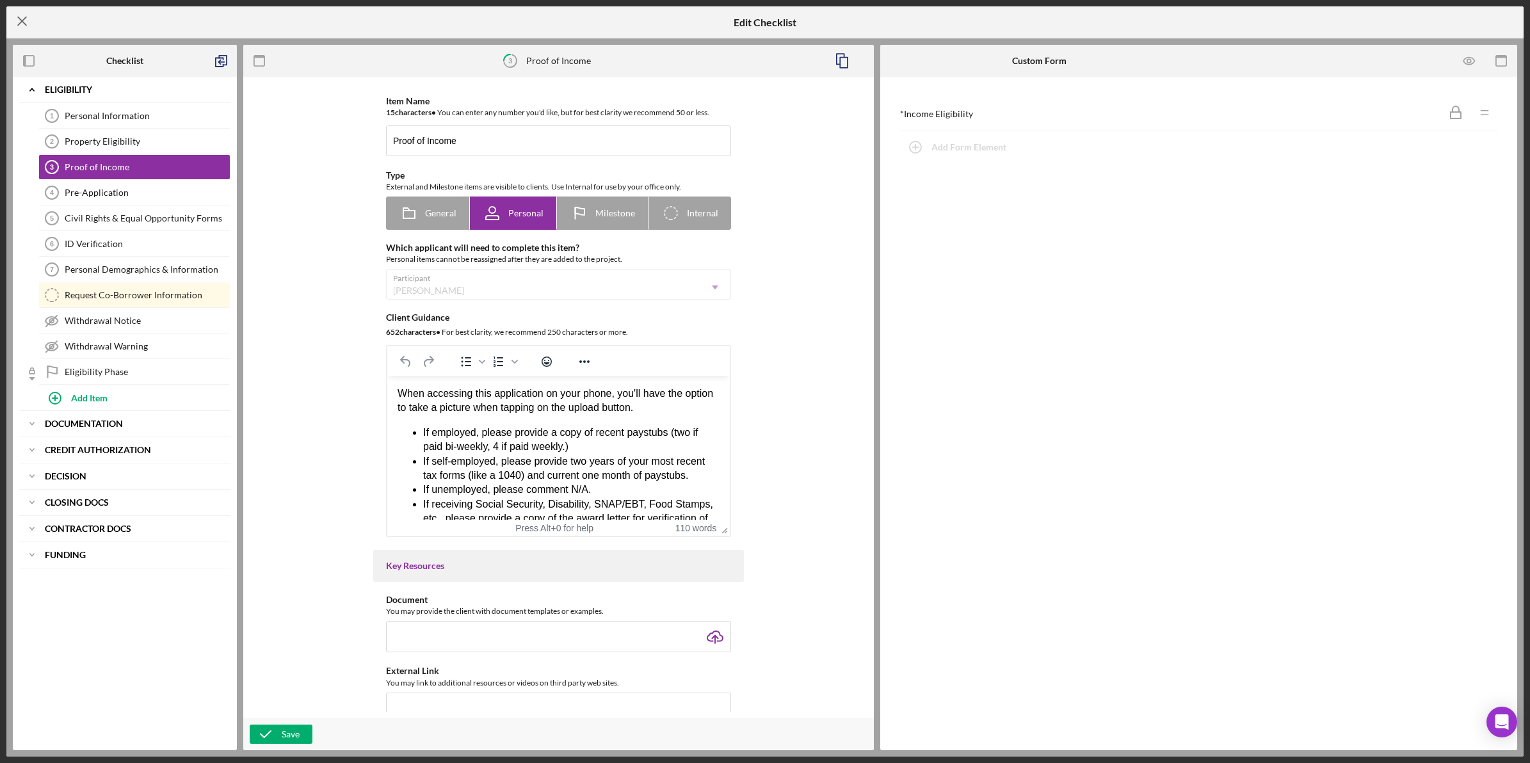
click at [23, 21] on line at bounding box center [22, 21] width 8 height 8
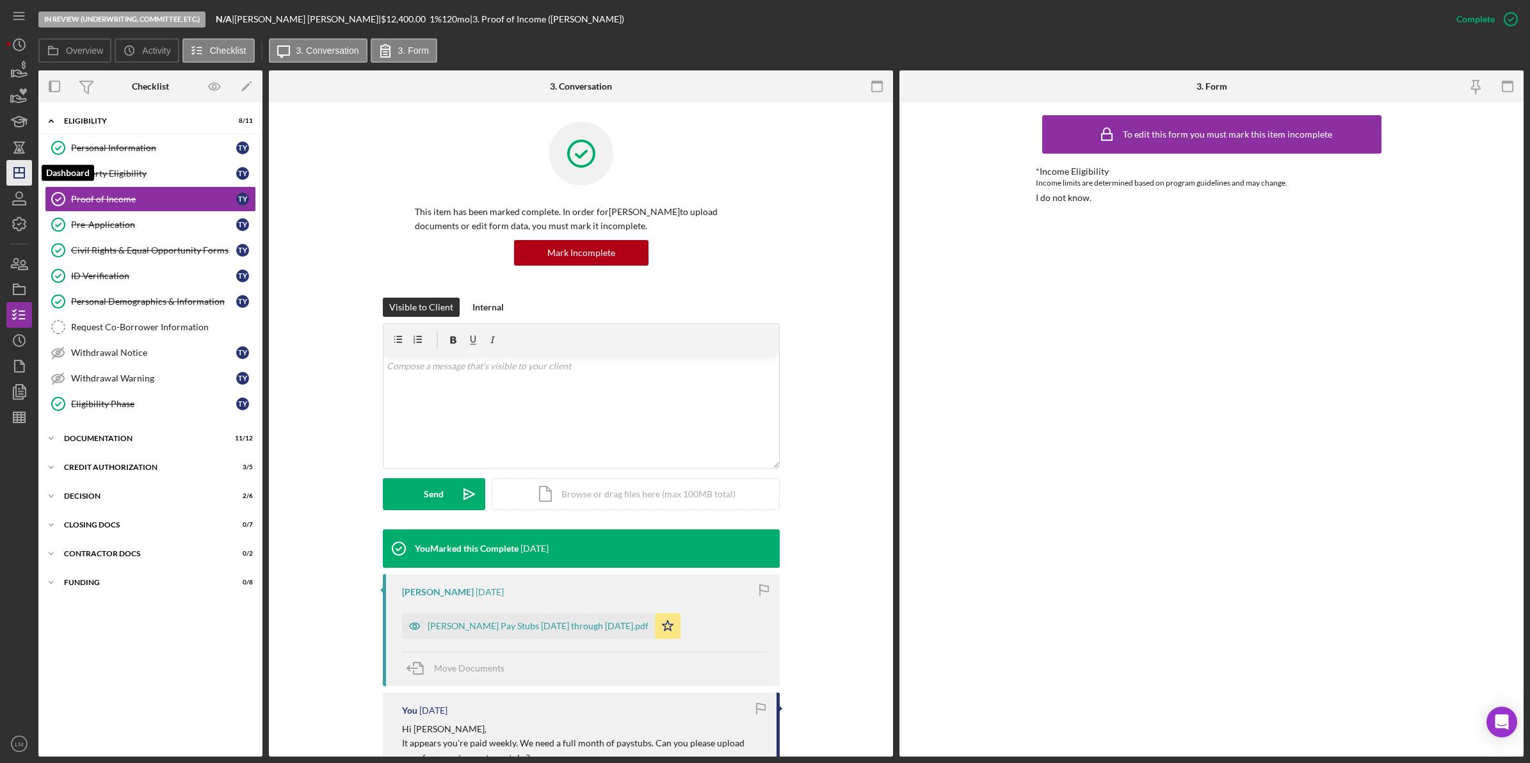
click at [24, 166] on icon "Icon/Dashboard" at bounding box center [19, 173] width 32 height 32
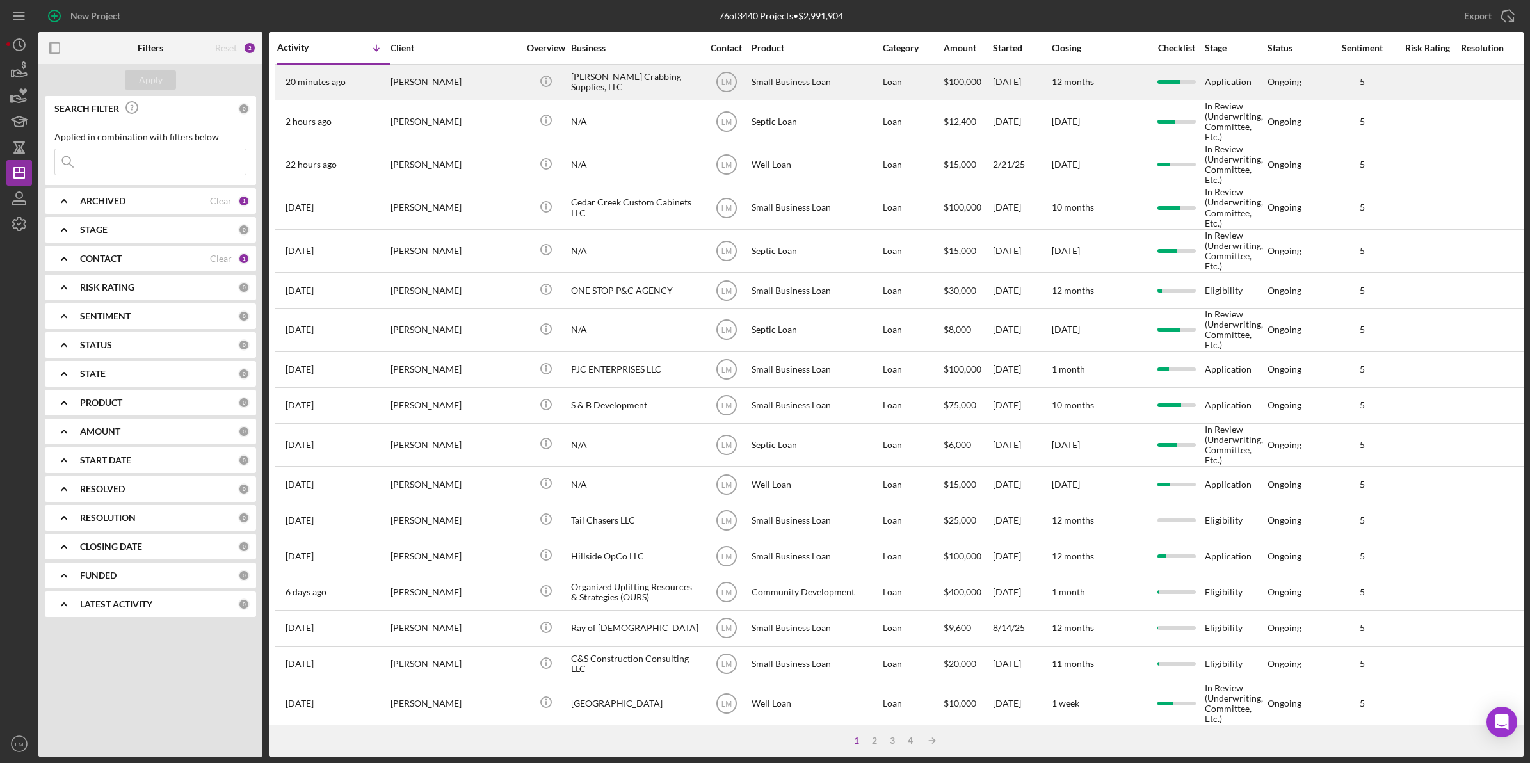
click at [485, 97] on div "[PERSON_NAME]" at bounding box center [454, 82] width 128 height 34
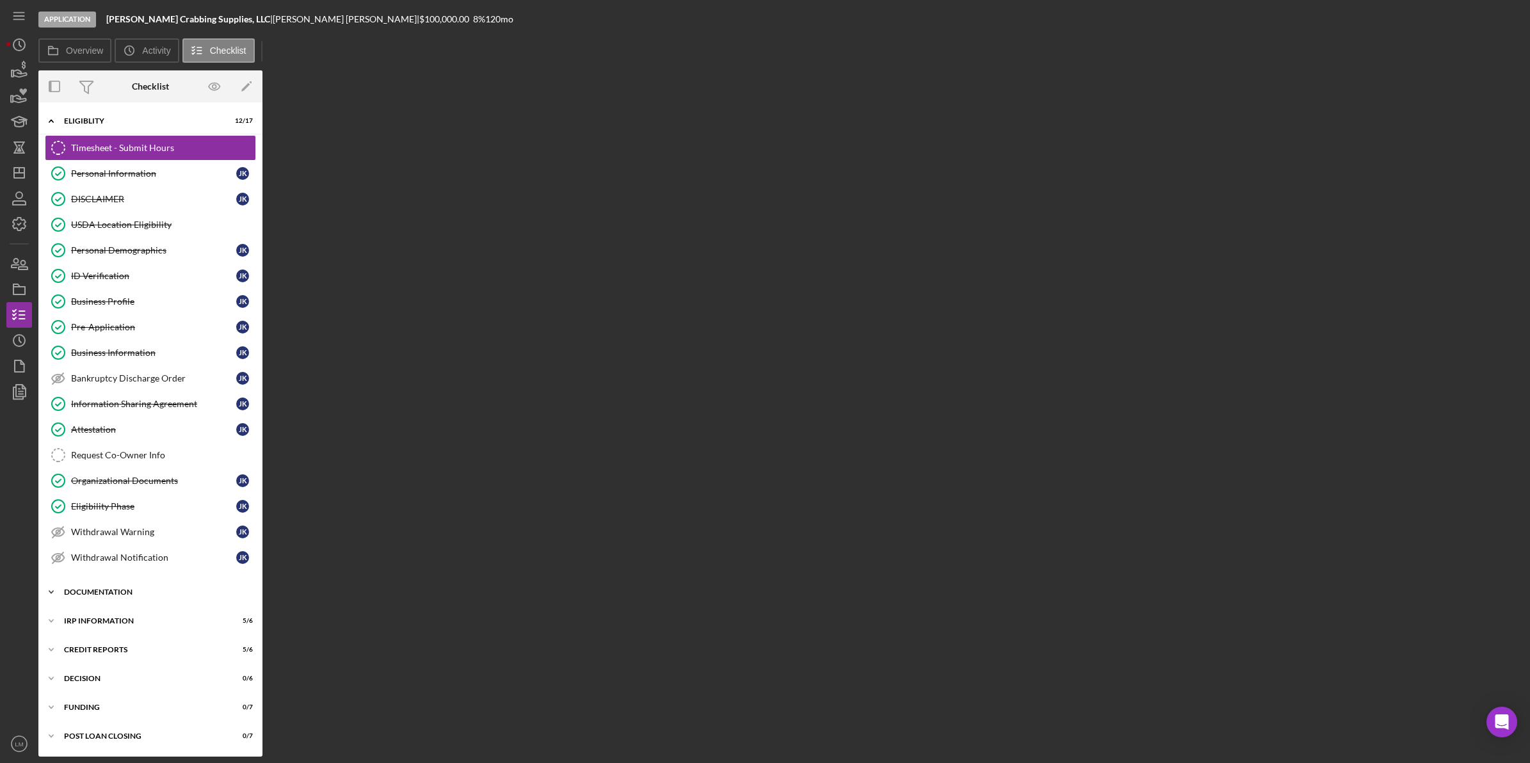
click at [139, 592] on div "Documentation" at bounding box center [155, 592] width 182 height 8
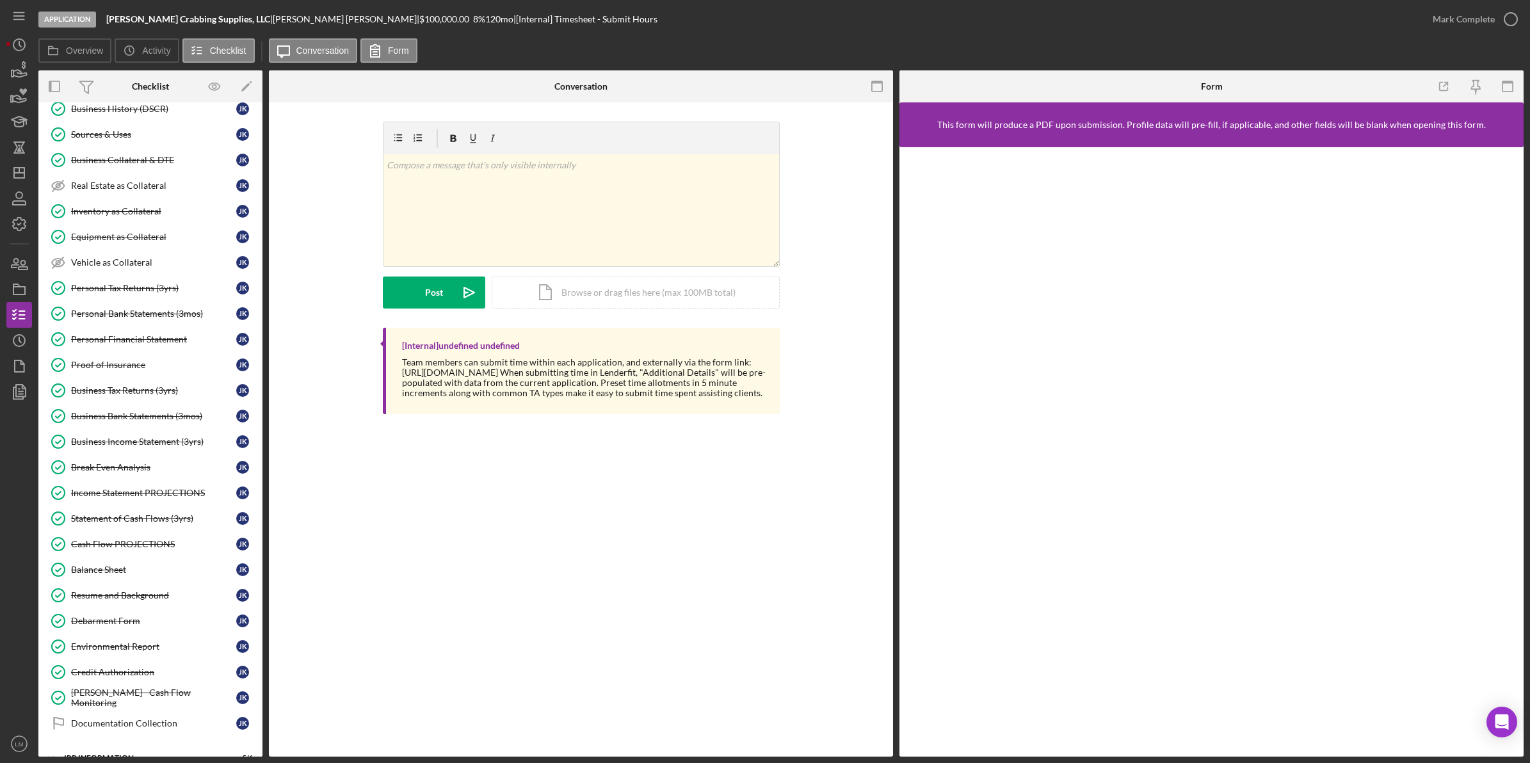
scroll to position [640, 0]
click at [158, 574] on link "Balance Sheet Balance Sheet J K" at bounding box center [150, 568] width 211 height 26
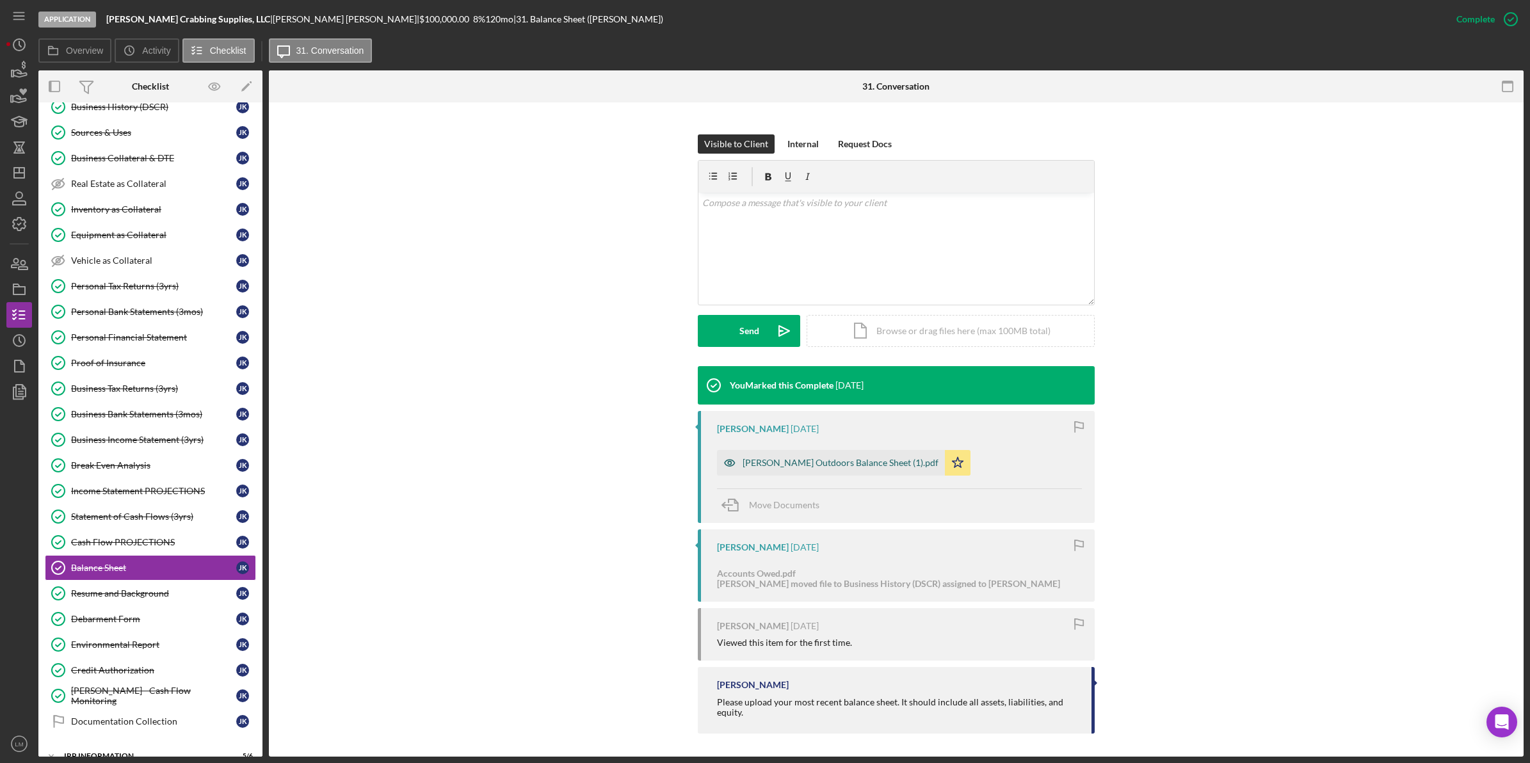
scroll to position [166, 0]
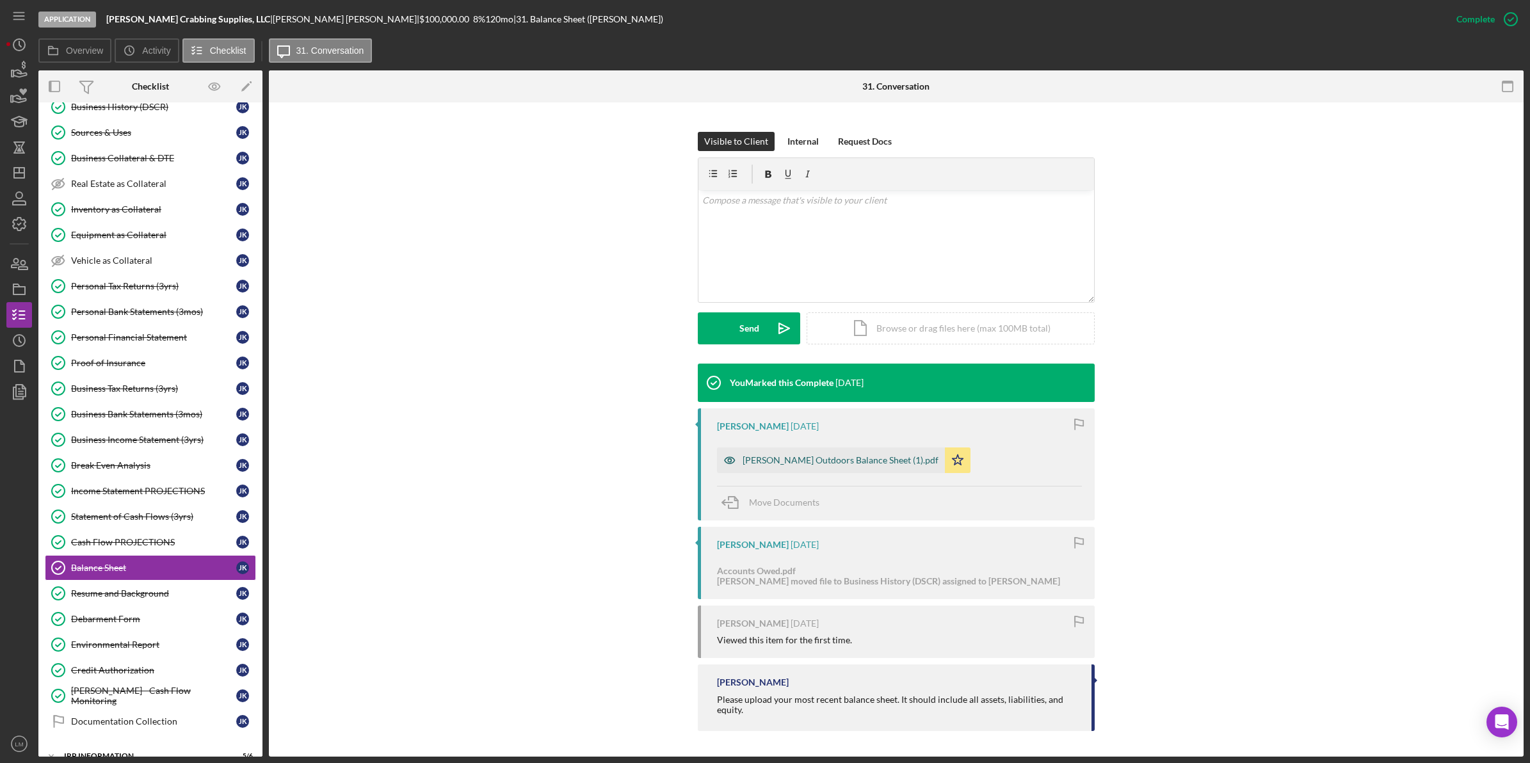
click at [821, 461] on div "Kohr's Outdoors Balance Sheet (1).pdf" at bounding box center [841, 460] width 196 height 10
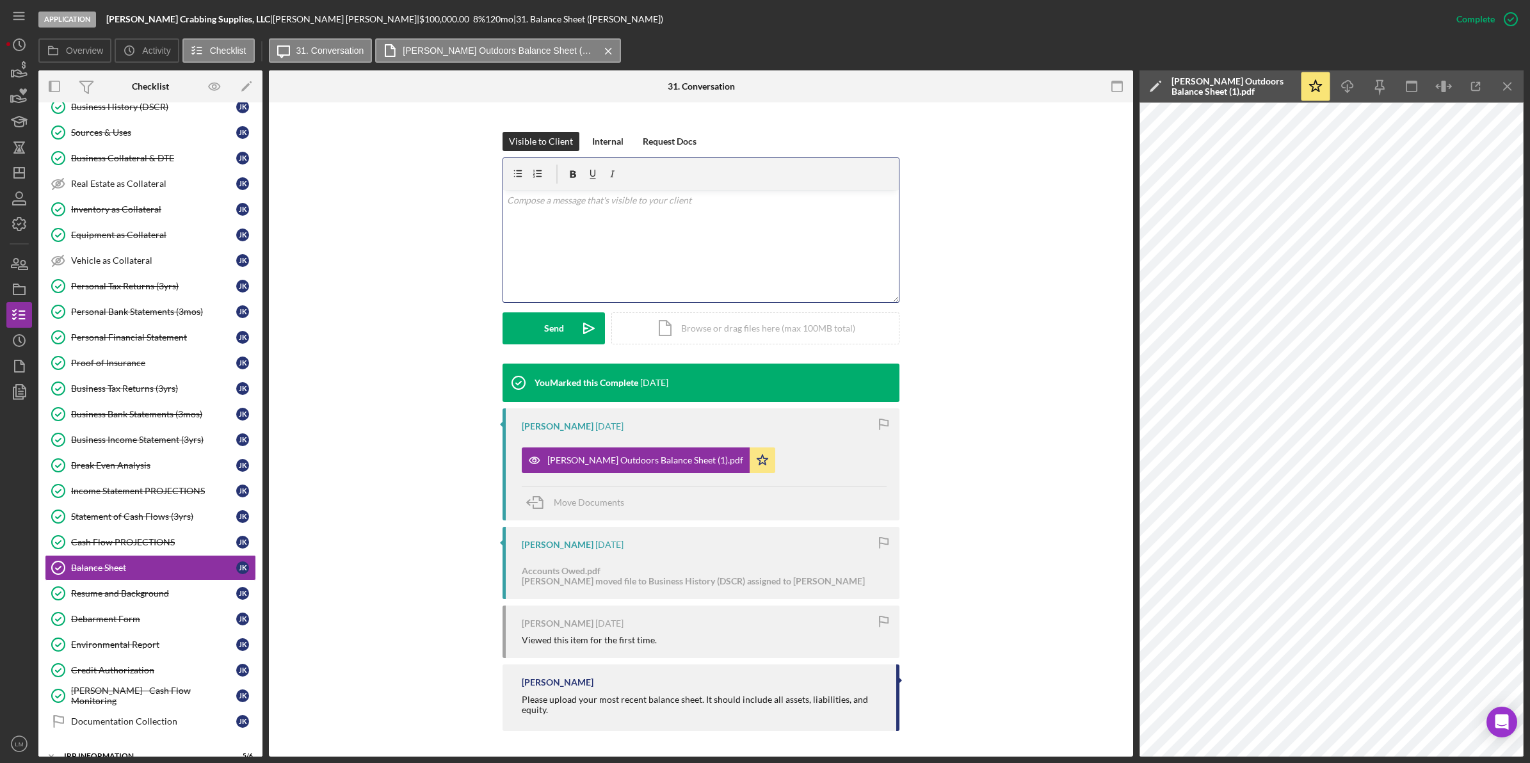
click at [674, 250] on div "v Color teal Color pink Remove color Add row above Add row below Add column bef…" at bounding box center [701, 246] width 396 height 112
click at [560, 326] on div "Send" at bounding box center [554, 328] width 20 height 32
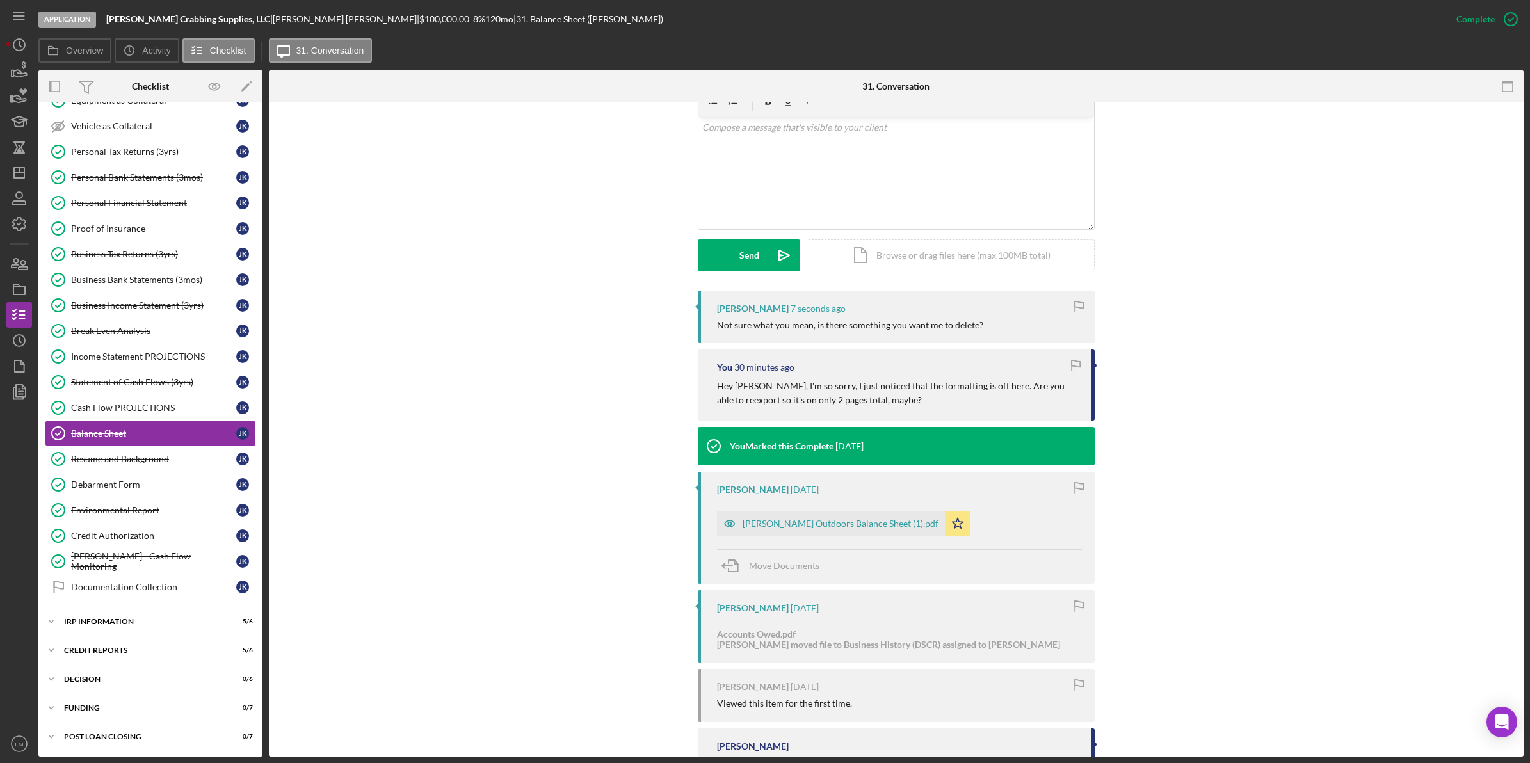
scroll to position [240, 0]
click at [839, 517] on div "[PERSON_NAME] Outdoors Balance Sheet (1).pdf" at bounding box center [841, 522] width 196 height 10
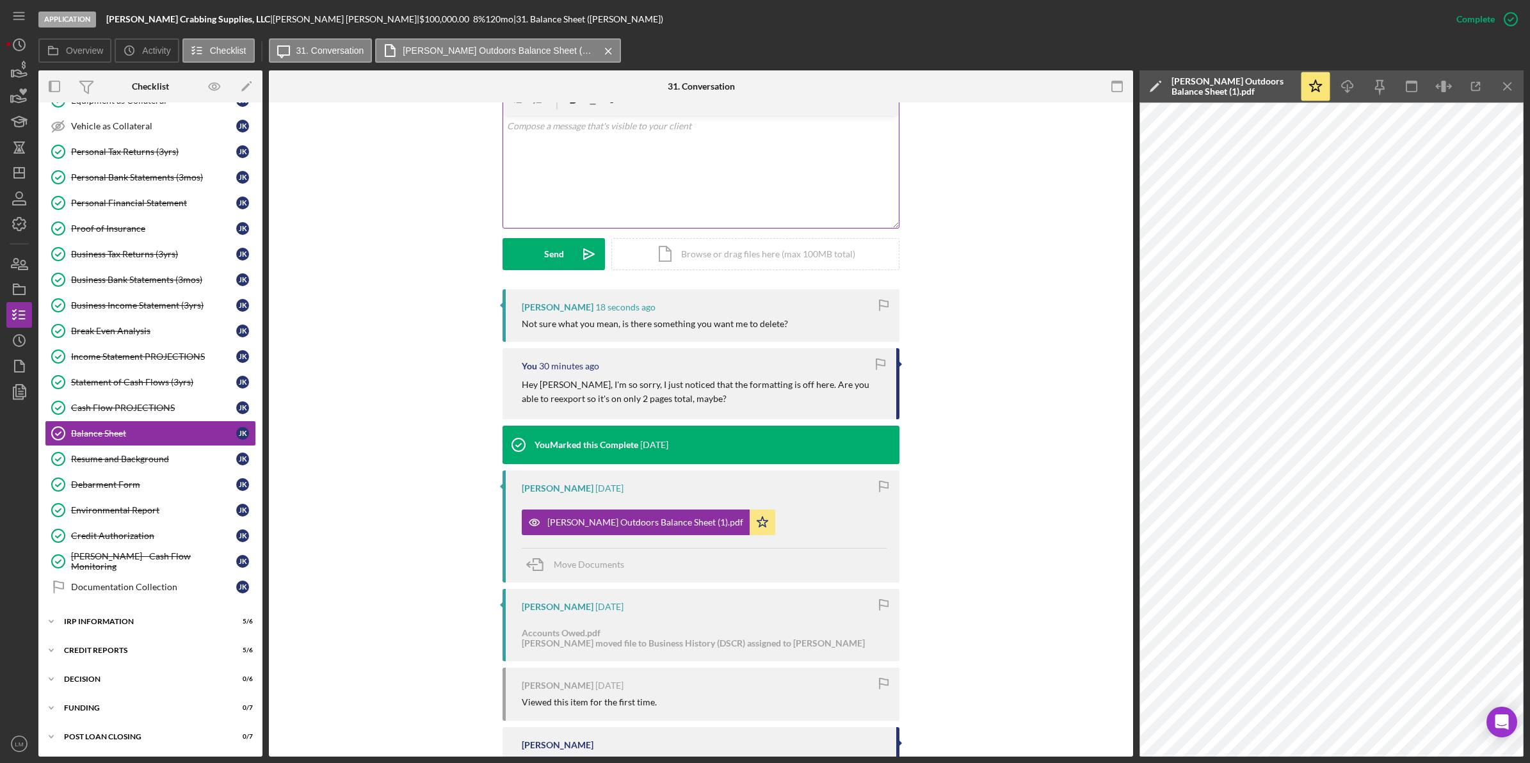
click at [814, 162] on div "v Color teal Color pink Remove color Add row above Add row below Add column bef…" at bounding box center [701, 172] width 396 height 112
click at [535, 257] on button "Send Icon/icon-invite-send" at bounding box center [553, 254] width 102 height 32
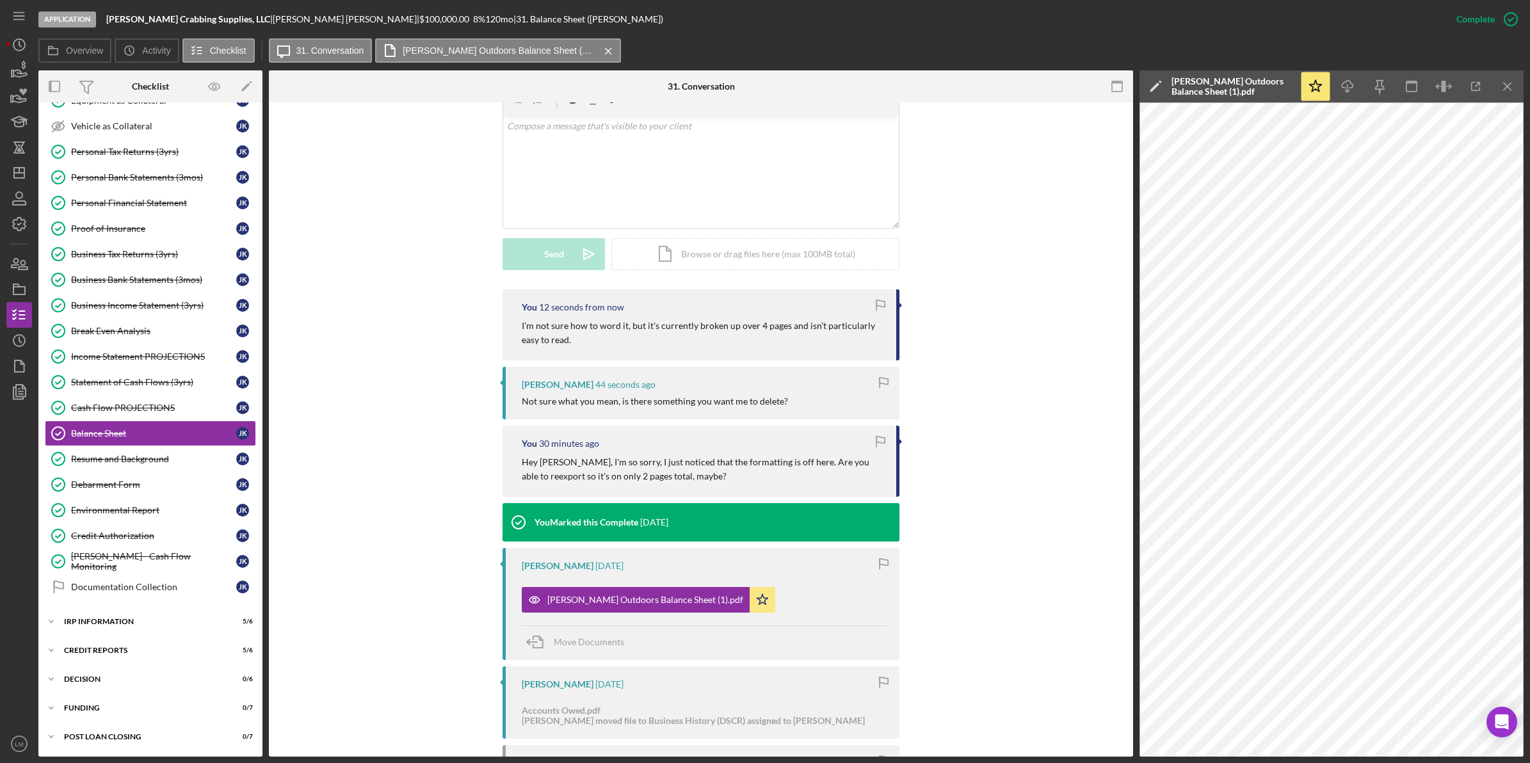
click at [991, 264] on div "Visible to Client Internal Request Docs v Color teal Color pink Remove color Ad…" at bounding box center [701, 174] width 826 height 232
click at [20, 173] on line "button" at bounding box center [19, 173] width 10 height 0
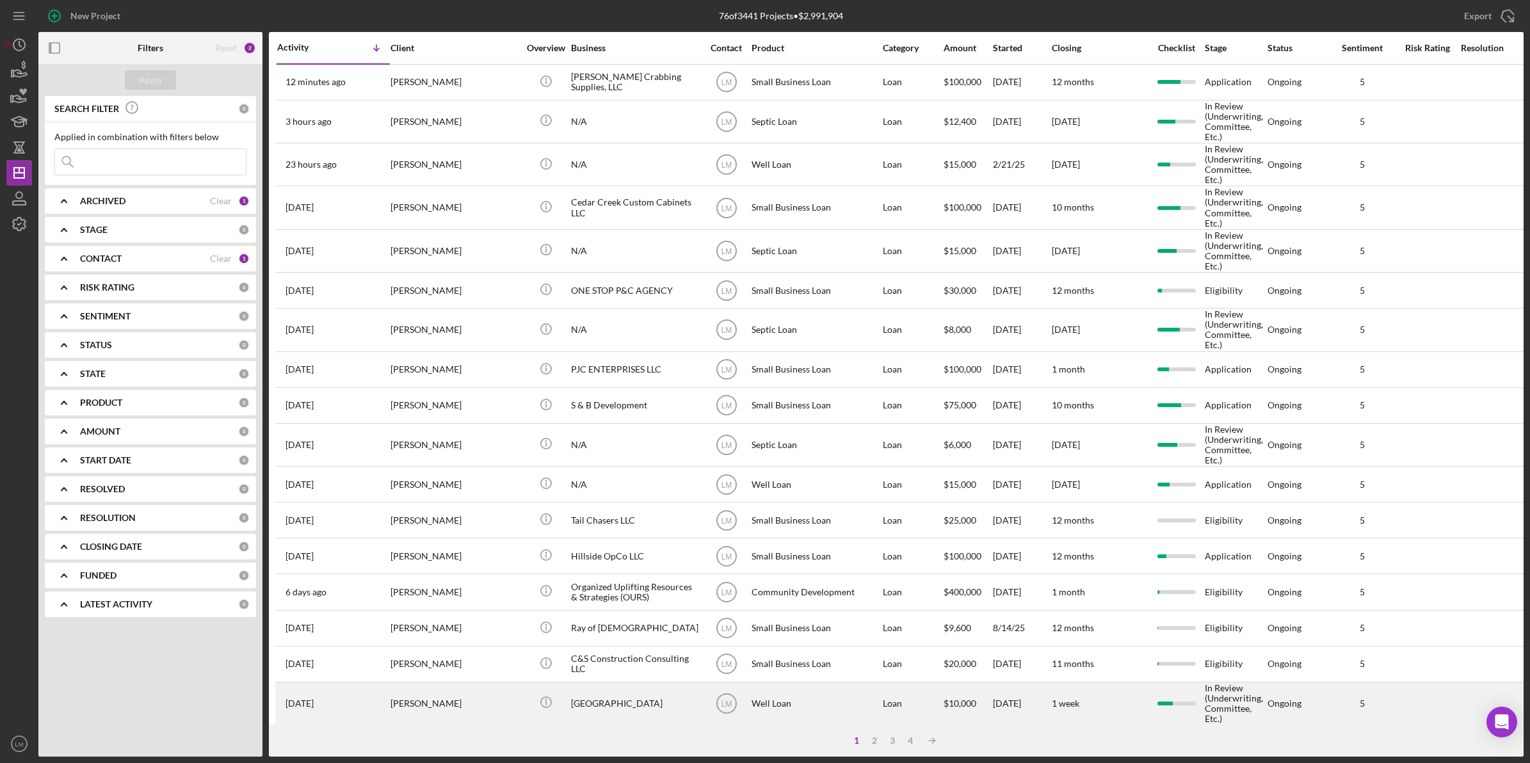
click at [492, 707] on div "[PERSON_NAME]" at bounding box center [454, 703] width 128 height 41
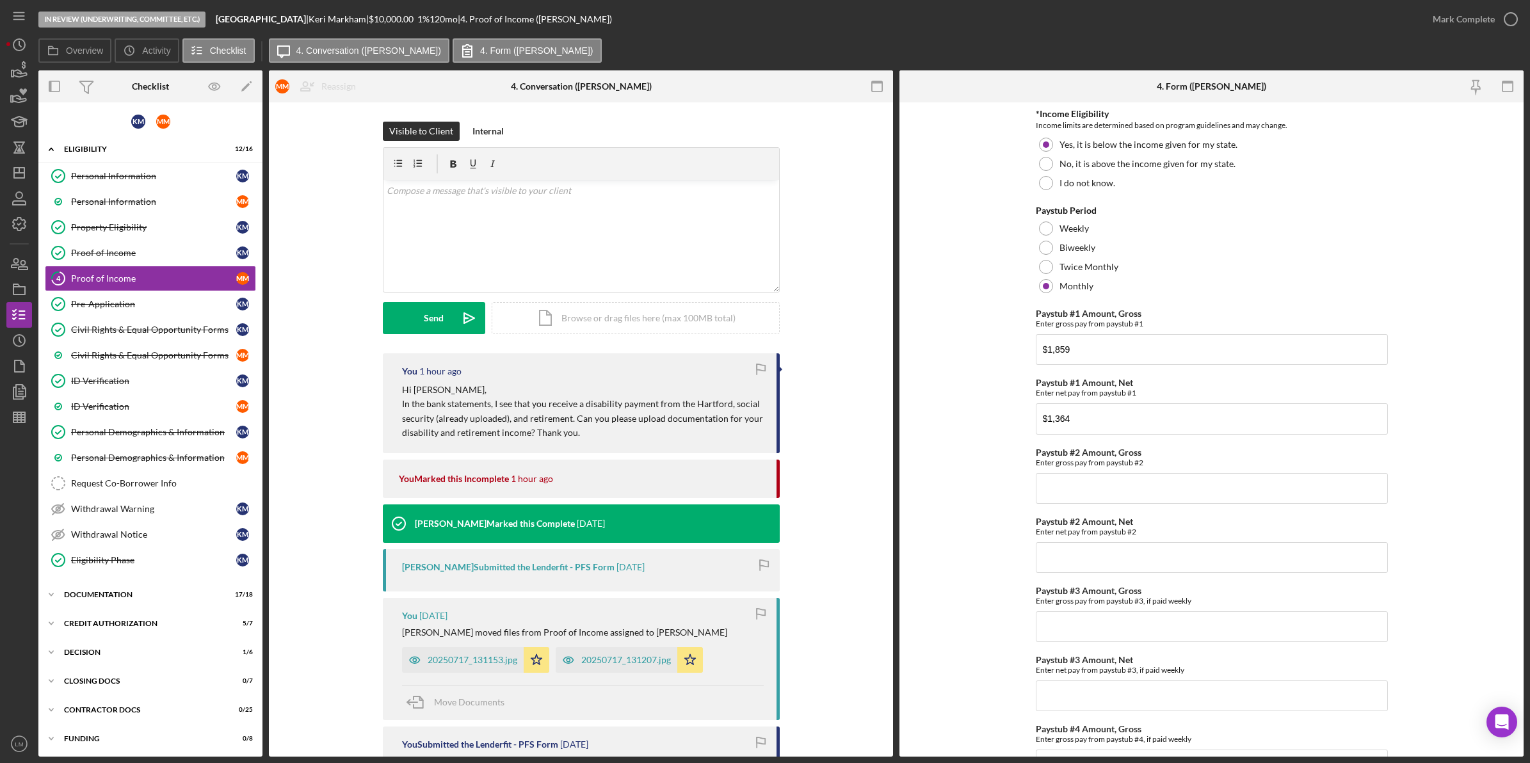
click at [319, 351] on div "Visible to Client Internal v Color teal Color pink Remove color Add row above A…" at bounding box center [581, 238] width 586 height 232
click at [545, 186] on p at bounding box center [581, 191] width 389 height 14
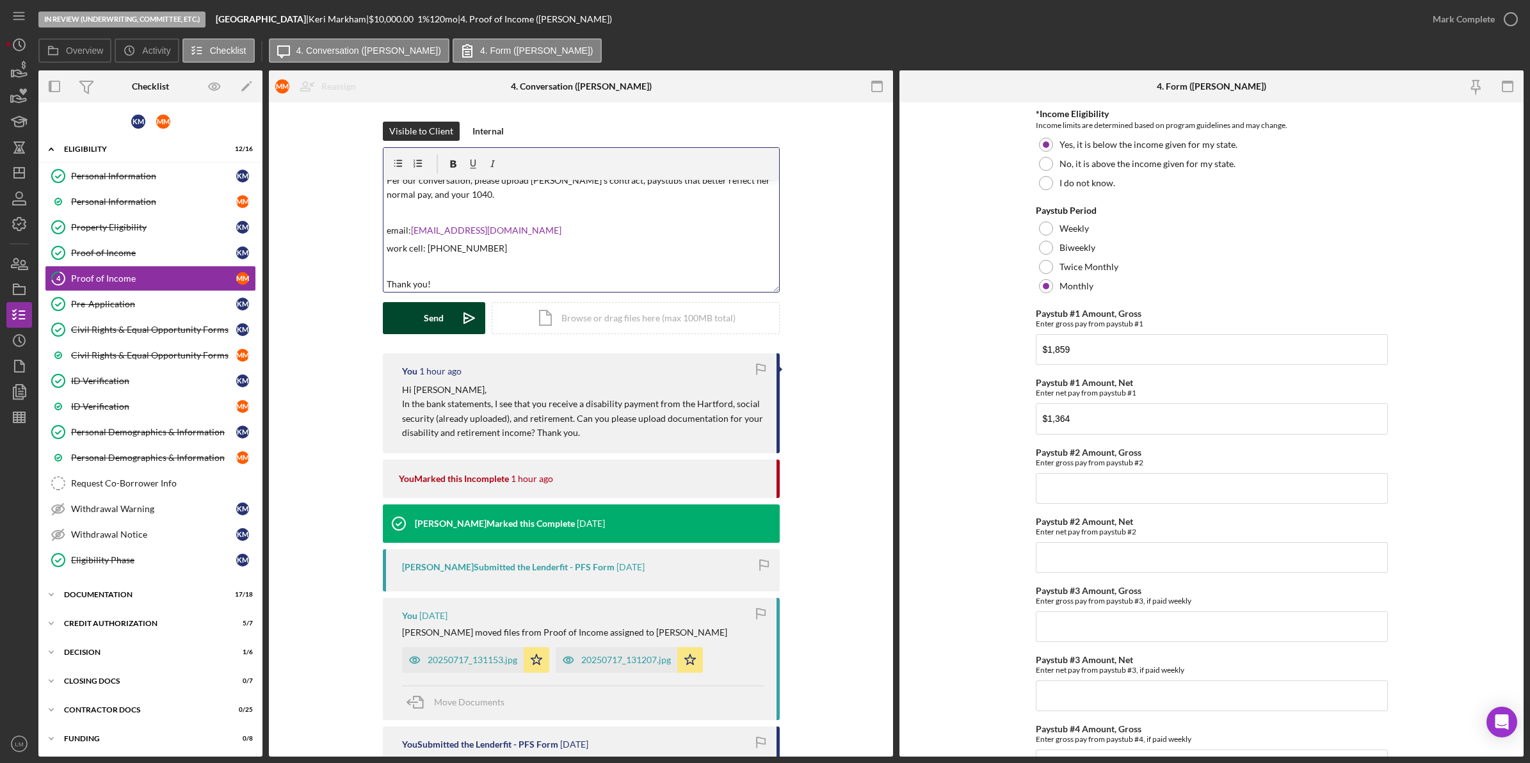
click at [454, 317] on icon "Icon/icon-invite-send" at bounding box center [469, 318] width 32 height 32
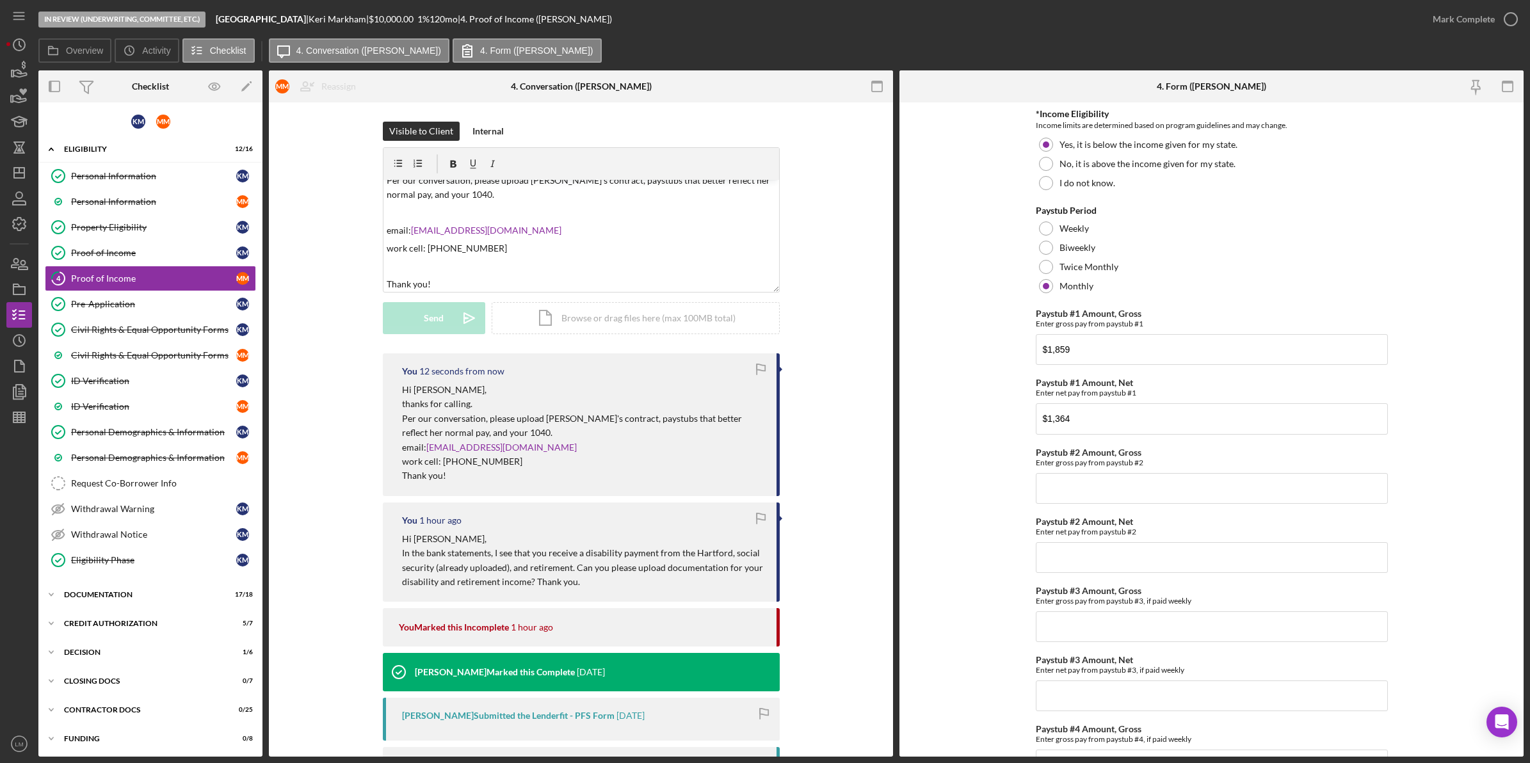
scroll to position [0, 0]
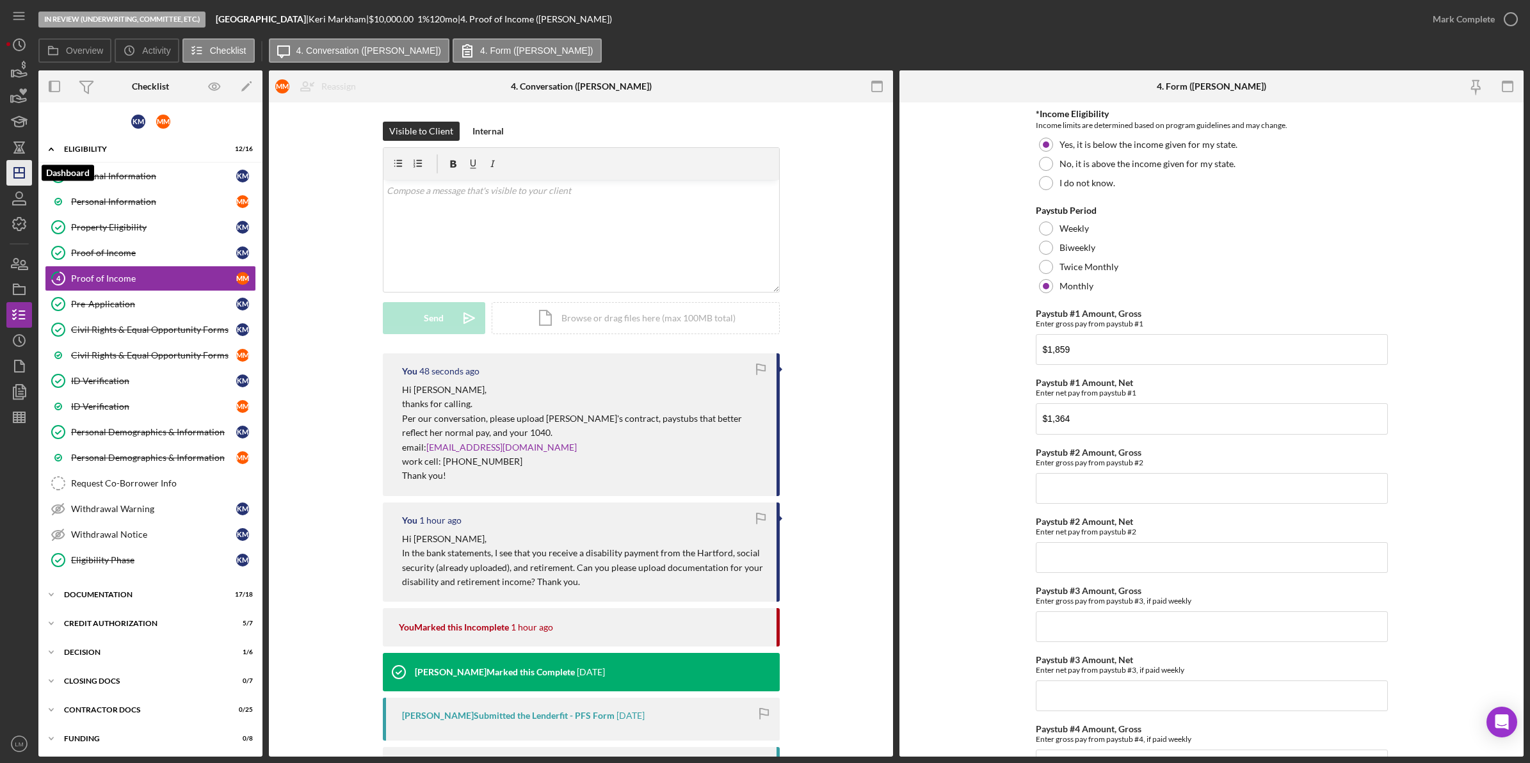
drag, startPoint x: 13, startPoint y: 175, endPoint x: 17, endPoint y: 181, distance: 6.9
click at [13, 175] on icon "Icon/Dashboard" at bounding box center [19, 173] width 32 height 32
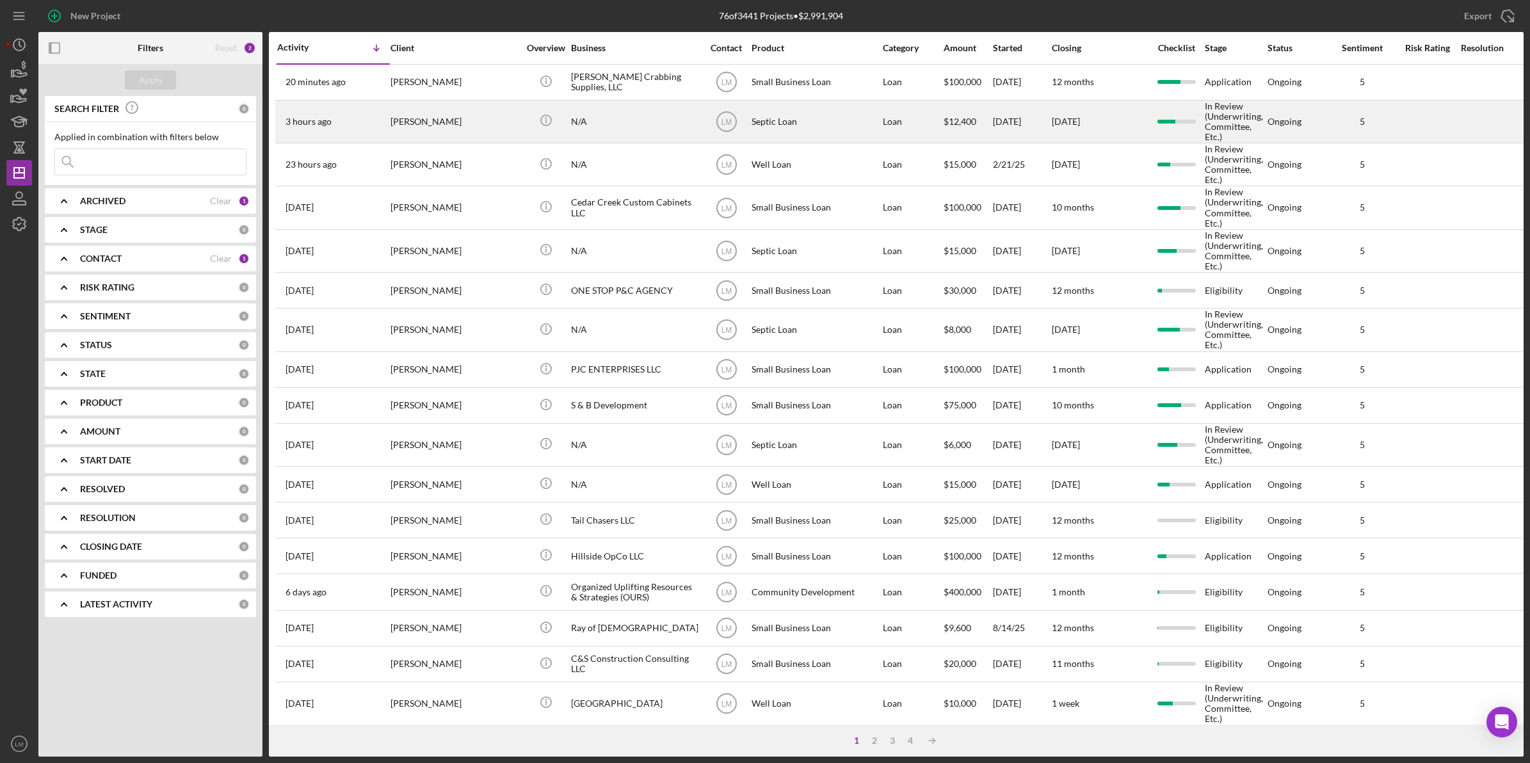
click at [442, 131] on div "[PERSON_NAME]" at bounding box center [454, 121] width 128 height 41
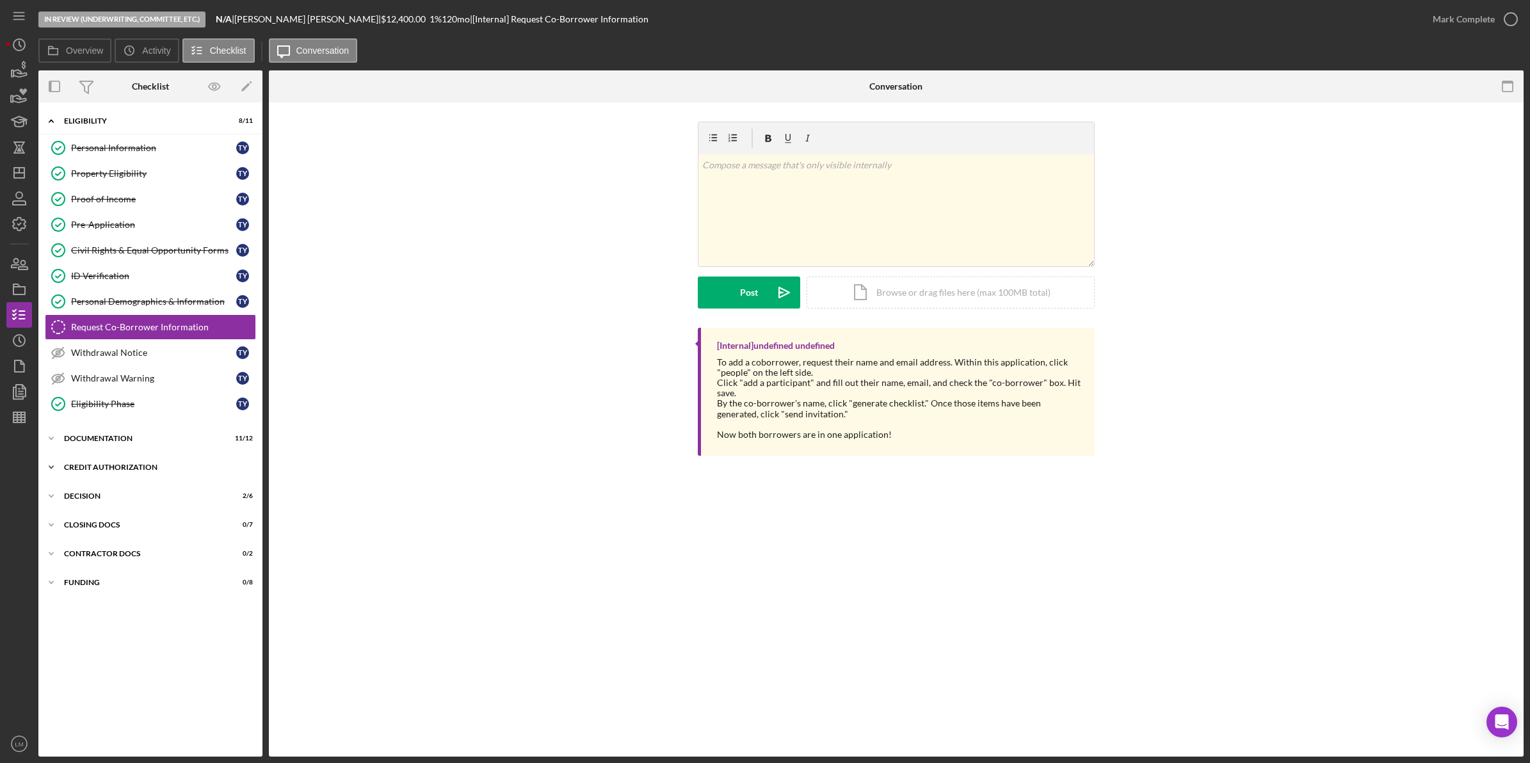
click at [111, 471] on div "CREDIT AUTHORIZATION" at bounding box center [155, 467] width 182 height 8
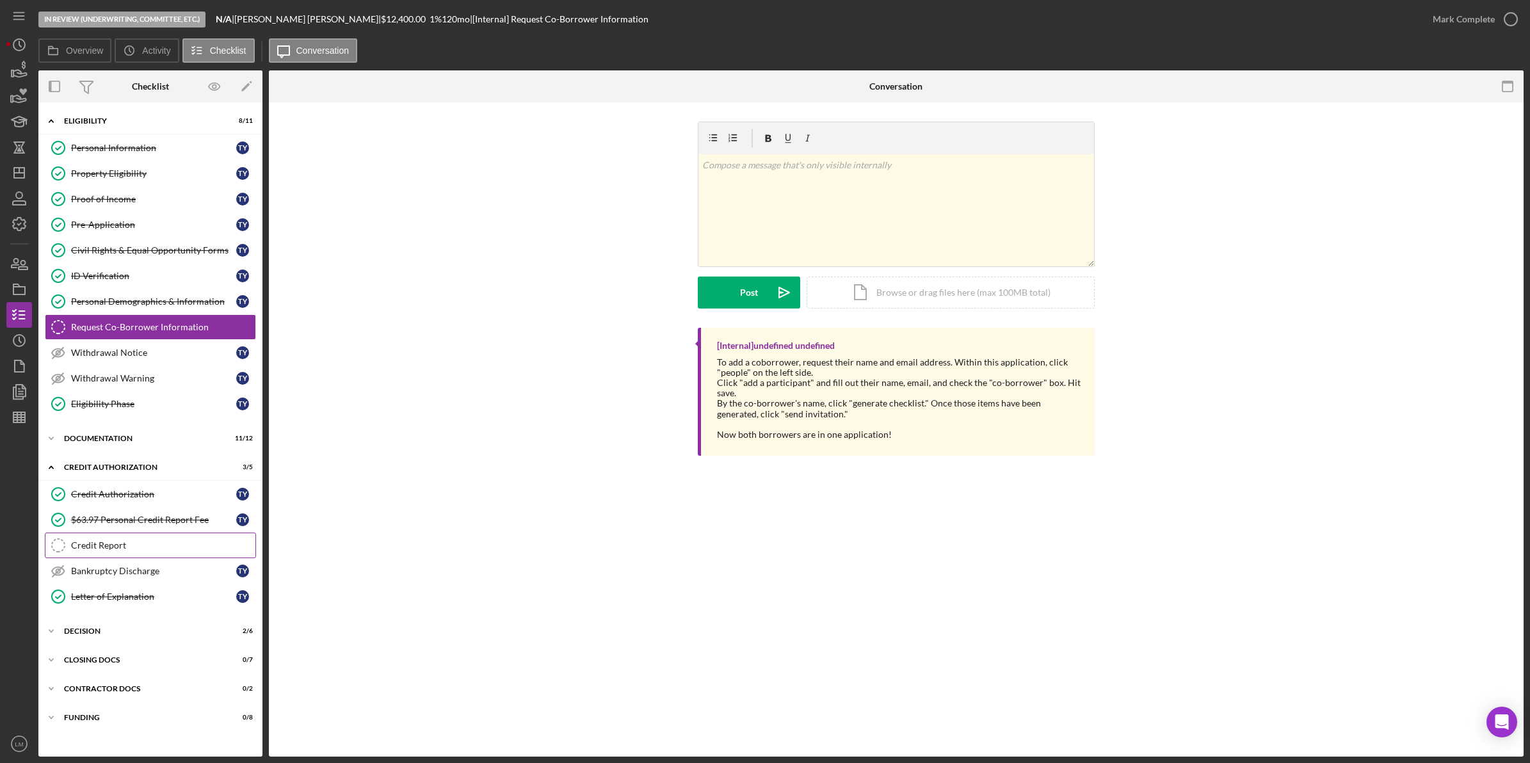
click at [135, 545] on div "Credit Report" at bounding box center [163, 545] width 184 height 10
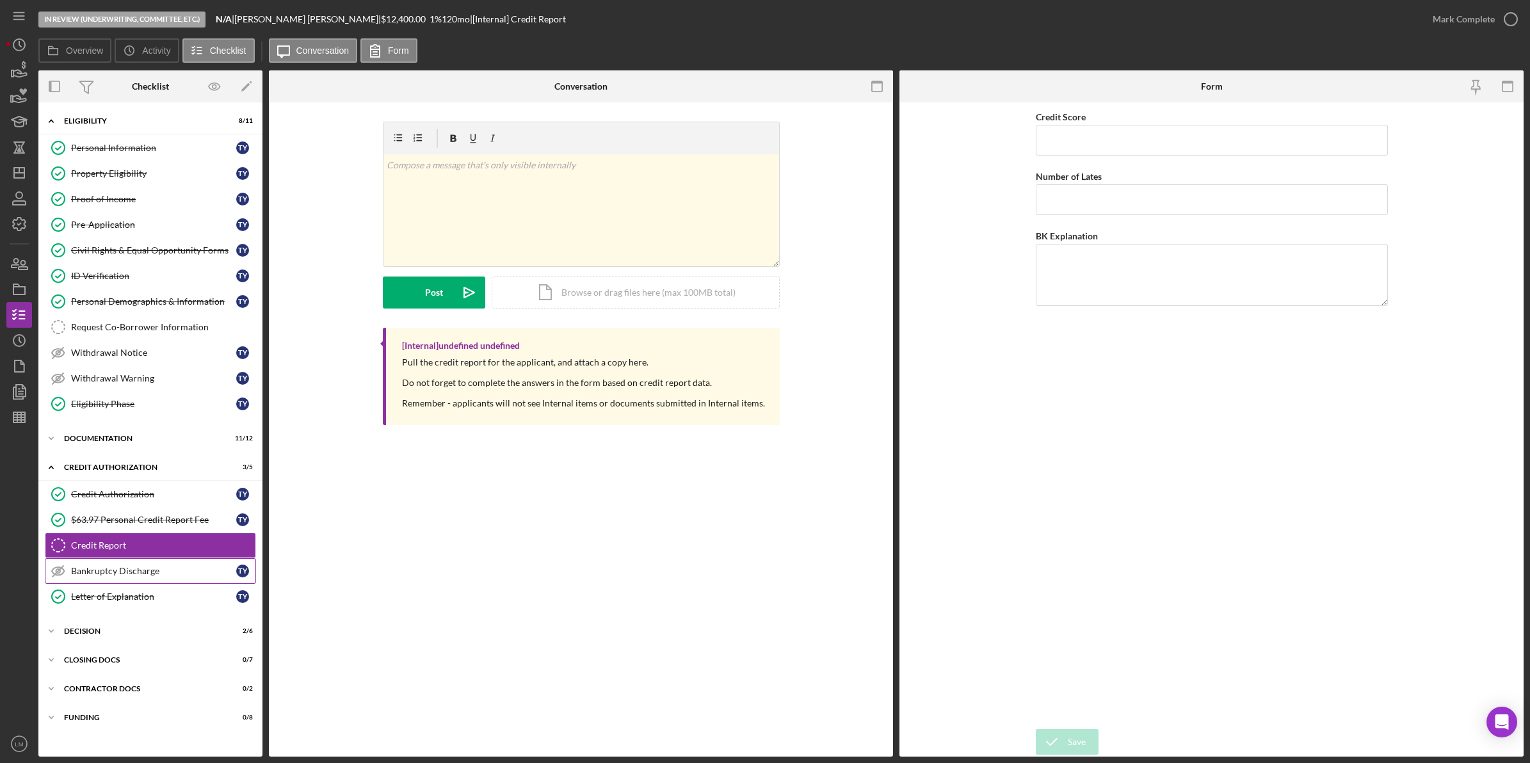
click at [215, 584] on link "Bankruptcy Discharge Bankruptcy Discharge T Y" at bounding box center [150, 571] width 211 height 26
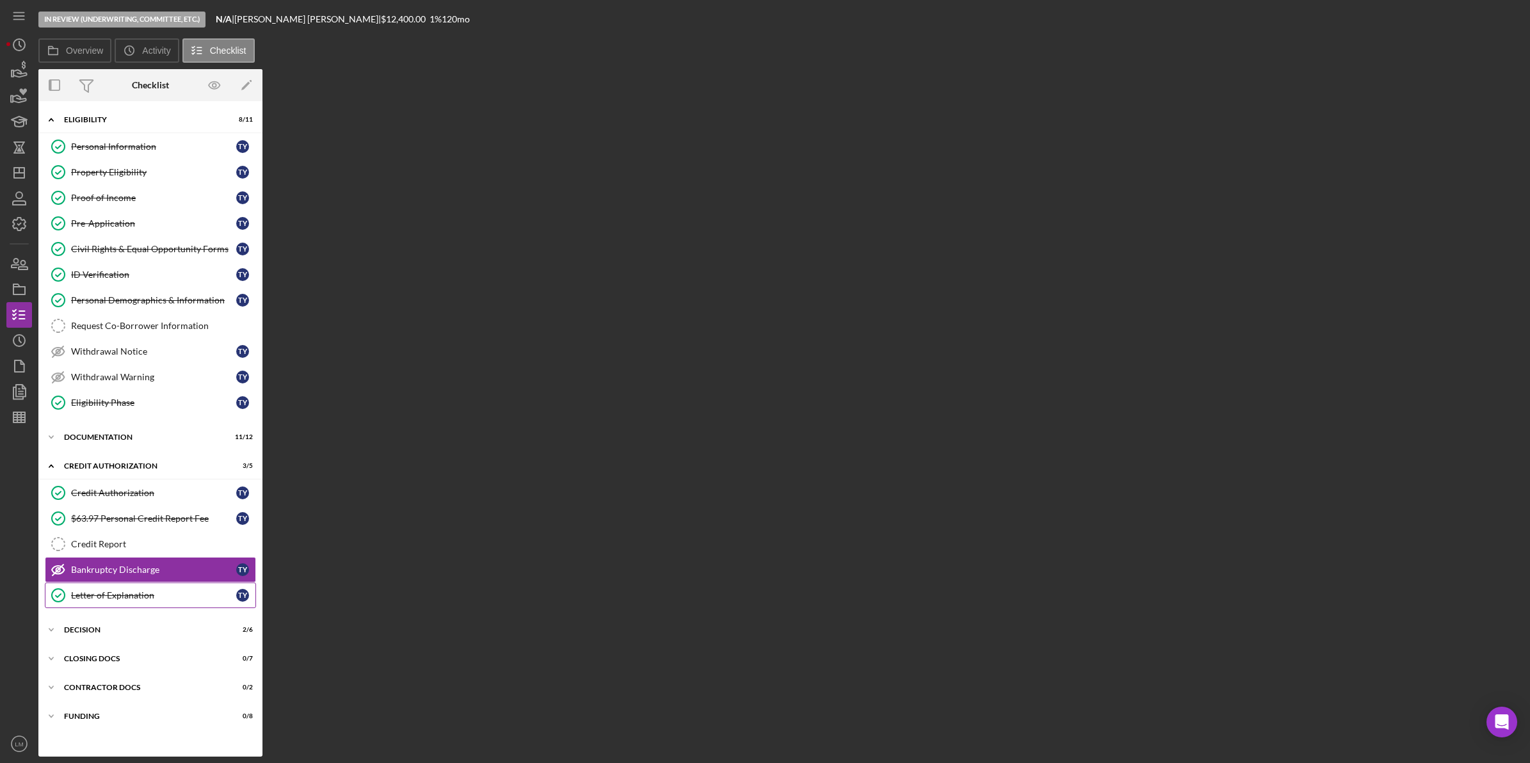
click at [203, 600] on div "Letter of Explanation" at bounding box center [153, 595] width 165 height 10
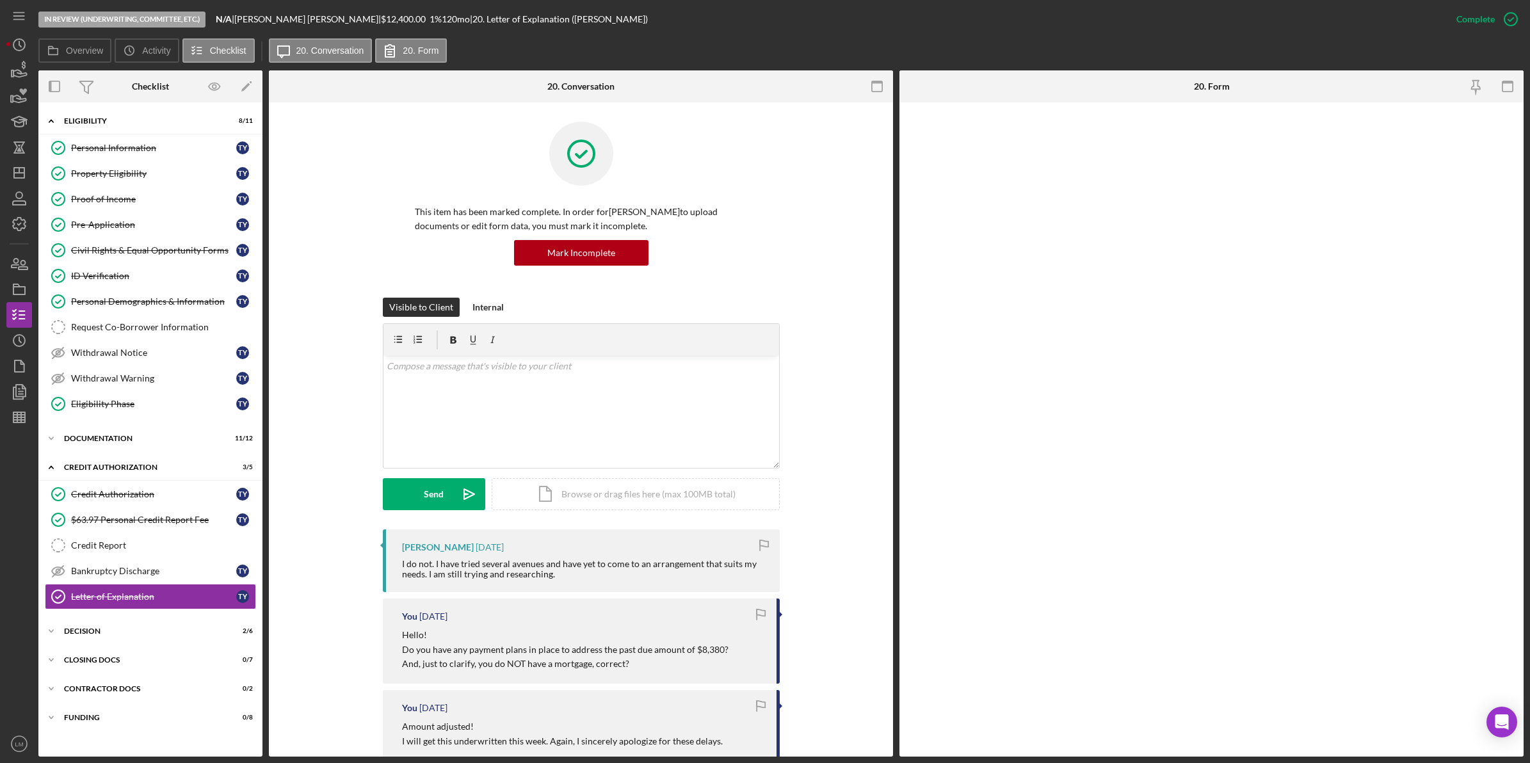
scroll to position [791, 0]
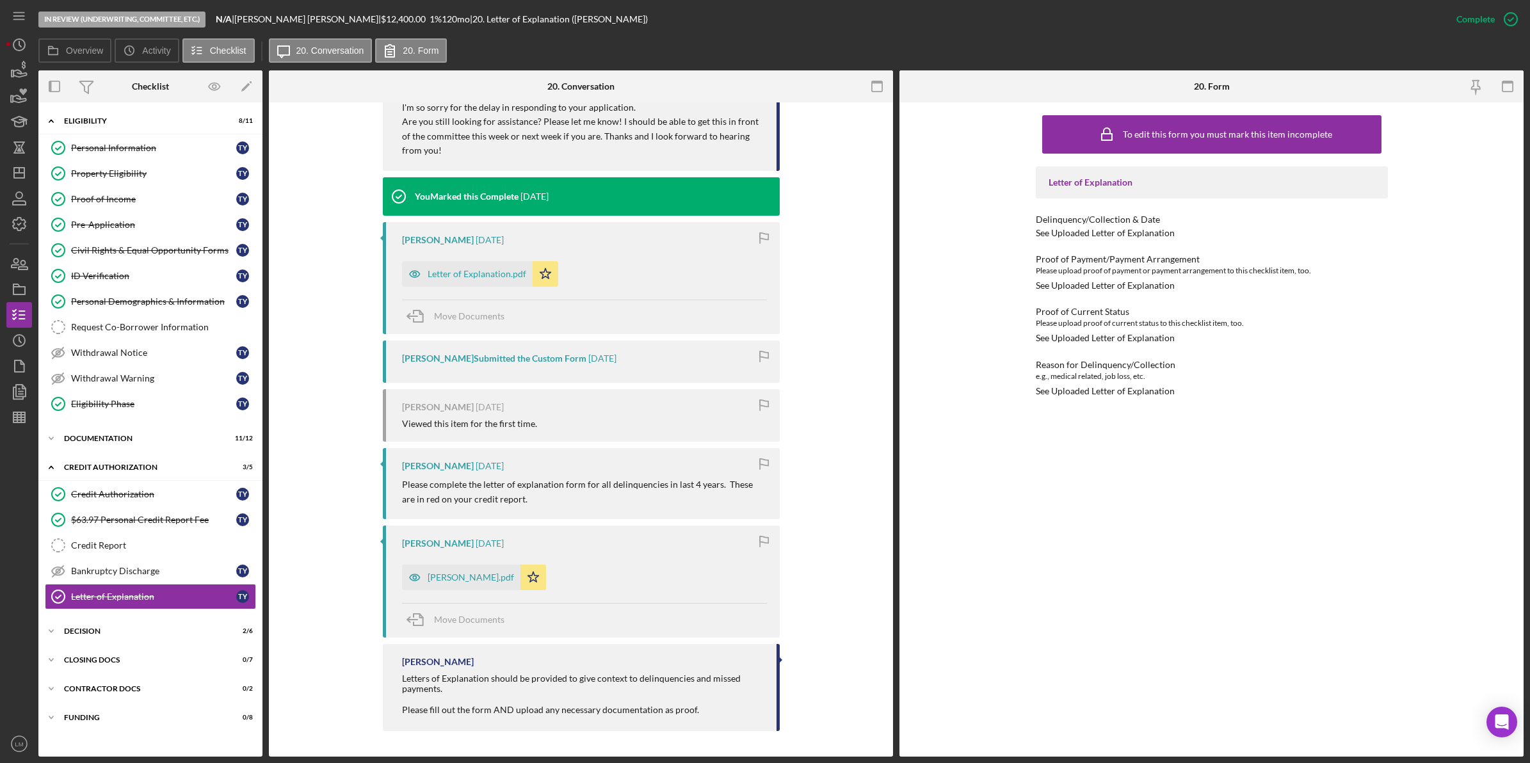
drag, startPoint x: 438, startPoint y: 572, endPoint x: 2218, endPoint y: 243, distance: 1809.6
click at [1529, 243] on html "In Review (Underwriting, Committee, Etc.) N/A | [PERSON_NAME] | $12,400.00 1 % …" at bounding box center [765, 381] width 1530 height 763
drag, startPoint x: 444, startPoint y: 578, endPoint x: 2078, endPoint y: 504, distance: 1636.5
click at [1529, 504] on html "In Review (Underwriting, Committee, Etc.) N/A | [PERSON_NAME] | $12,400.00 1 % …" at bounding box center [765, 381] width 1530 height 763
click at [470, 577] on div "[PERSON_NAME].pdf" at bounding box center [471, 577] width 86 height 10
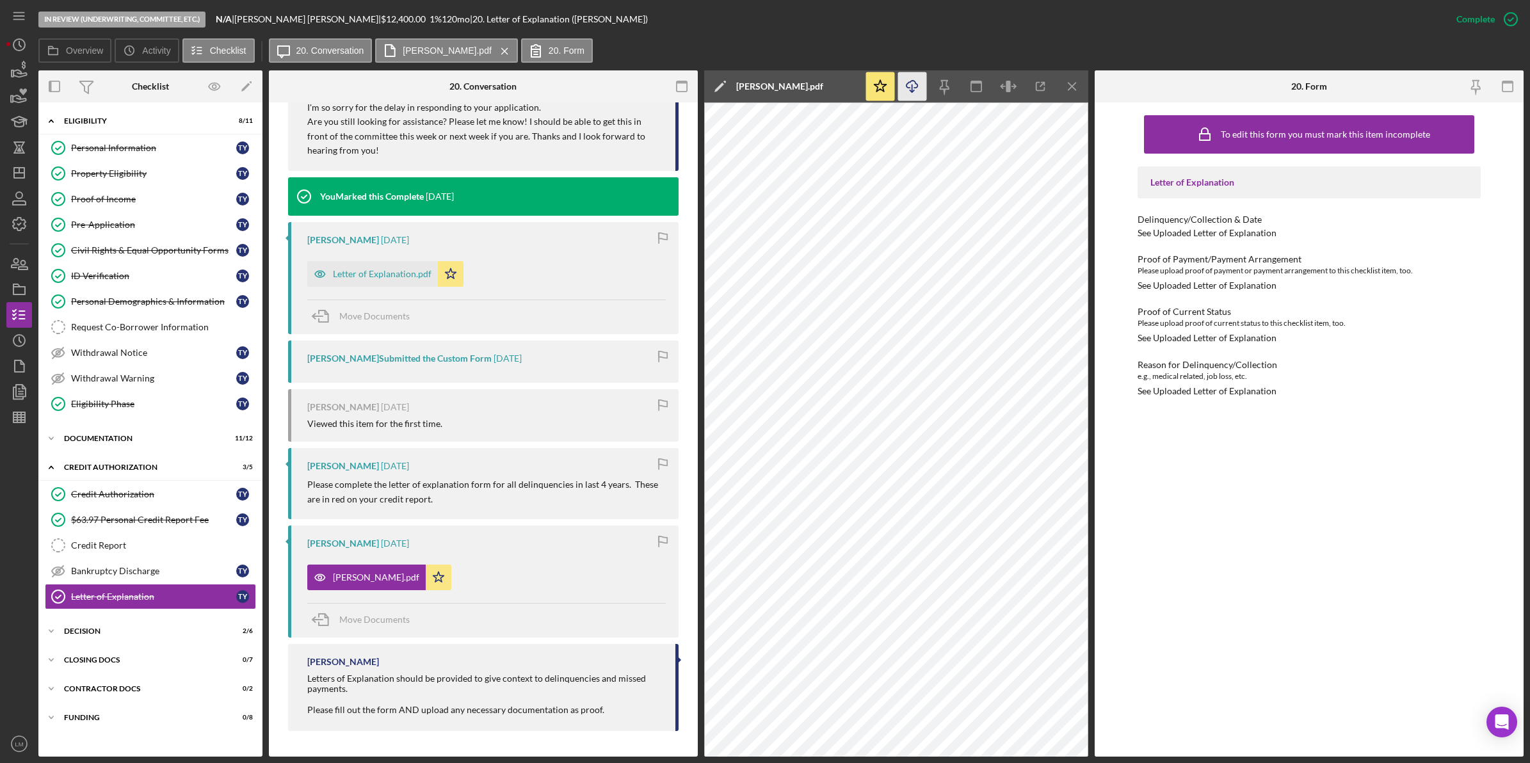
drag, startPoint x: 967, startPoint y: 100, endPoint x: 914, endPoint y: 91, distance: 53.4
click at [914, 91] on icon "Icon/Download" at bounding box center [912, 86] width 29 height 29
click at [1288, 477] on div "To edit this form you must mark this item incomplete Letter of Explanation Deli…" at bounding box center [1308, 429] width 343 height 641
click at [17, 181] on icon "Icon/Dashboard" at bounding box center [19, 173] width 32 height 32
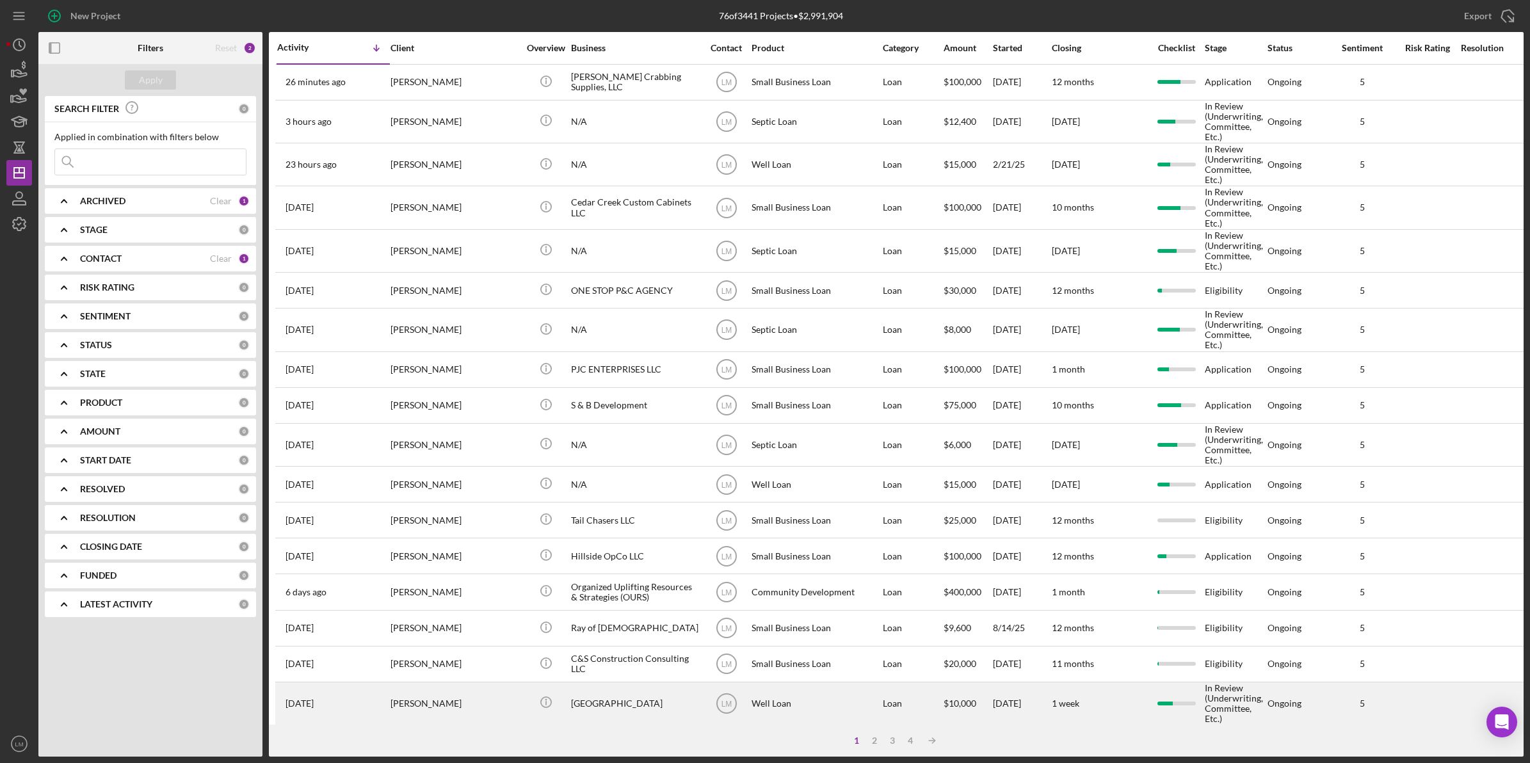
click at [469, 698] on div "[PERSON_NAME]" at bounding box center [454, 703] width 128 height 41
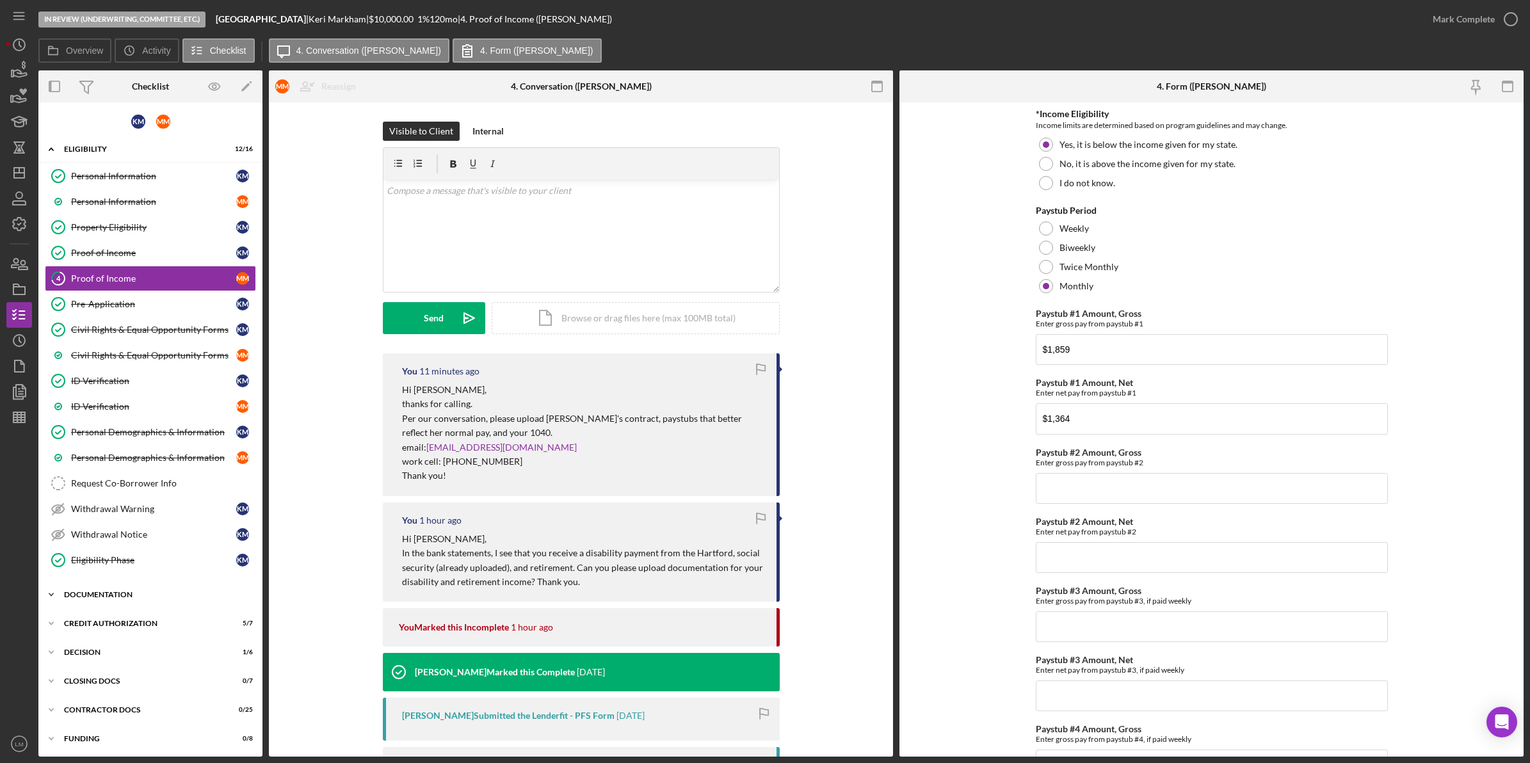
click at [156, 599] on div "Documentation" at bounding box center [155, 595] width 182 height 8
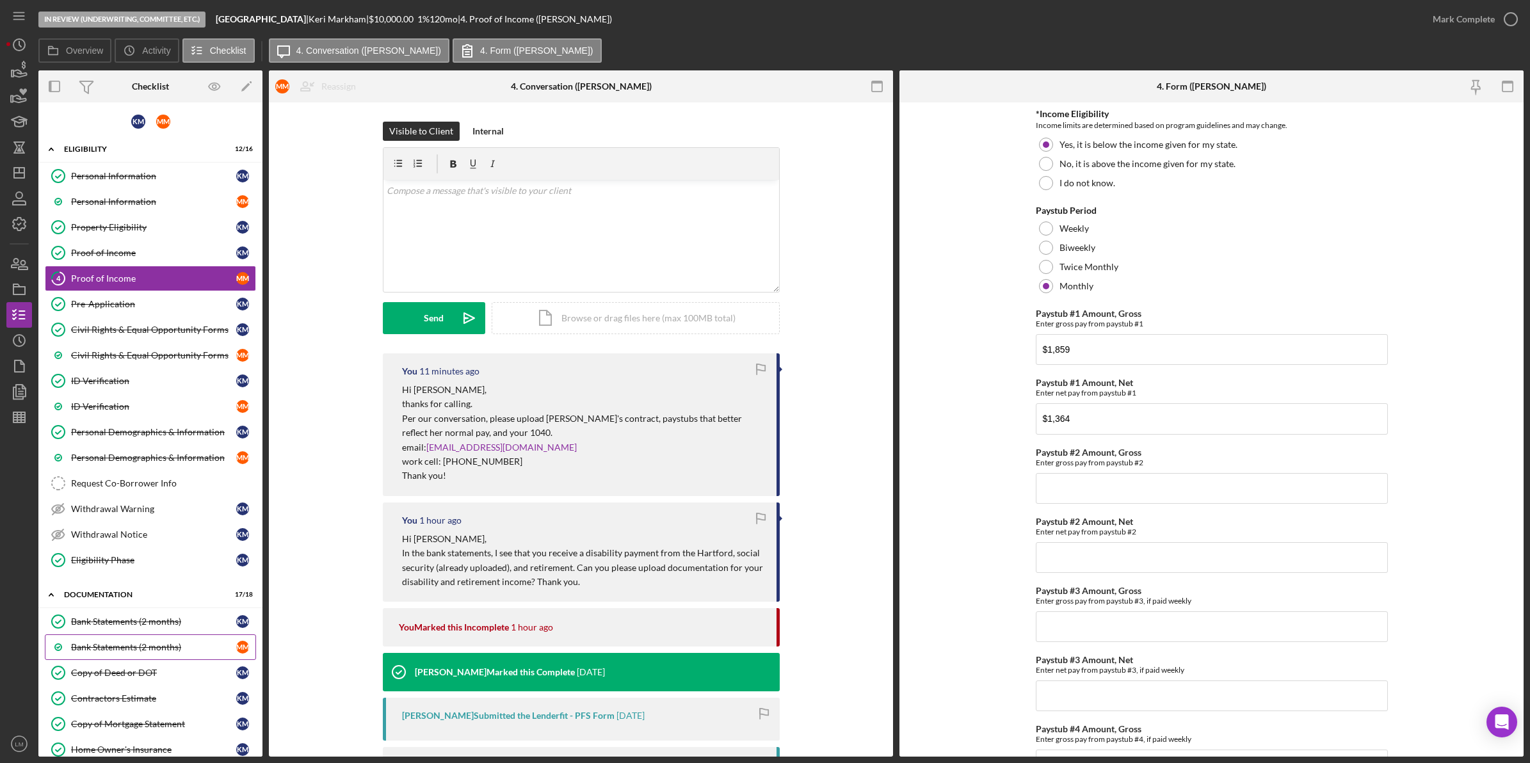
click at [157, 647] on div "Bank Statements (2 months)" at bounding box center [153, 647] width 165 height 10
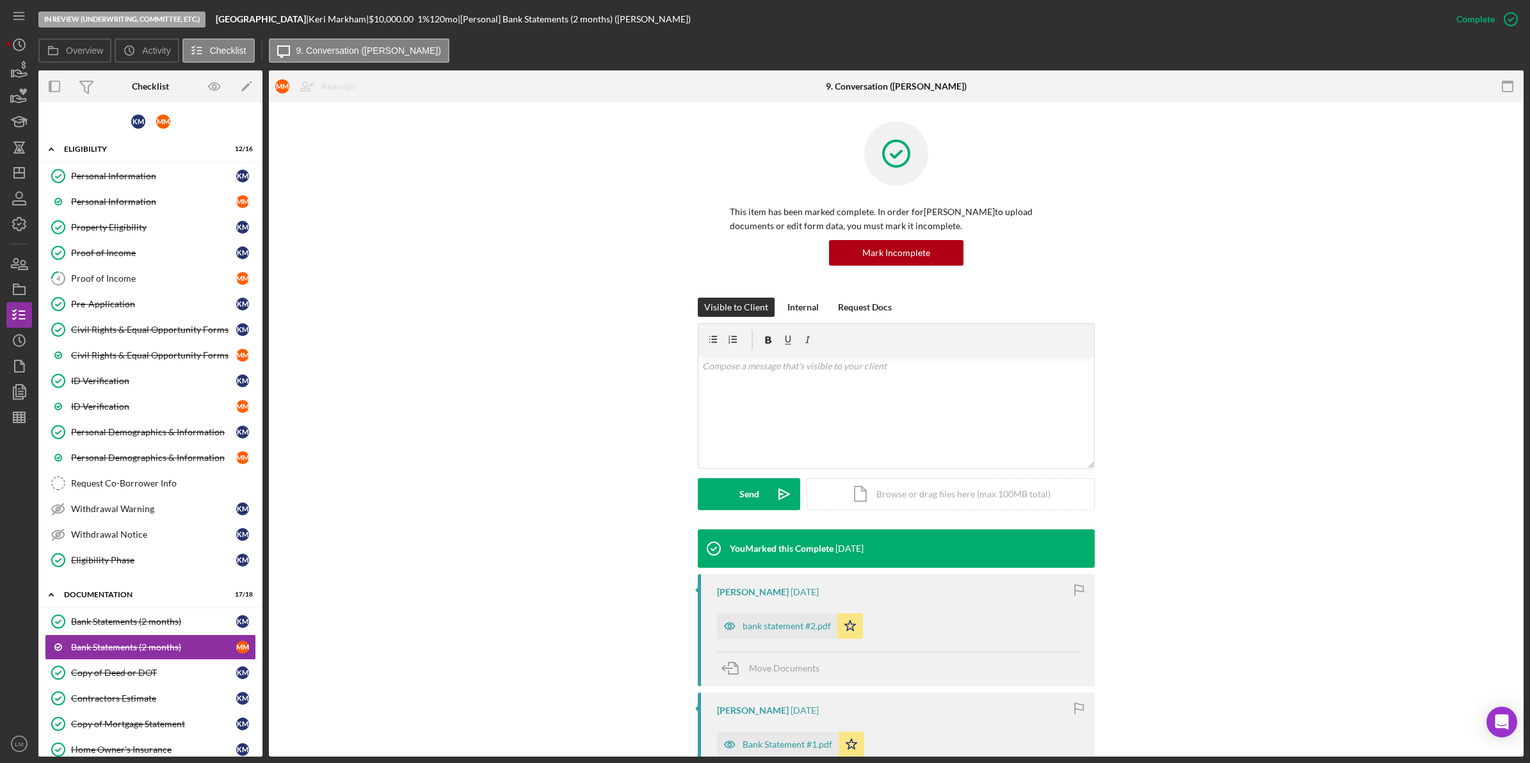
click at [896, 277] on div "This item has been marked complete. In order for [PERSON_NAME] to upload docume…" at bounding box center [896, 210] width 397 height 176
click at [904, 247] on div "Mark Incomplete" at bounding box center [896, 253] width 68 height 26
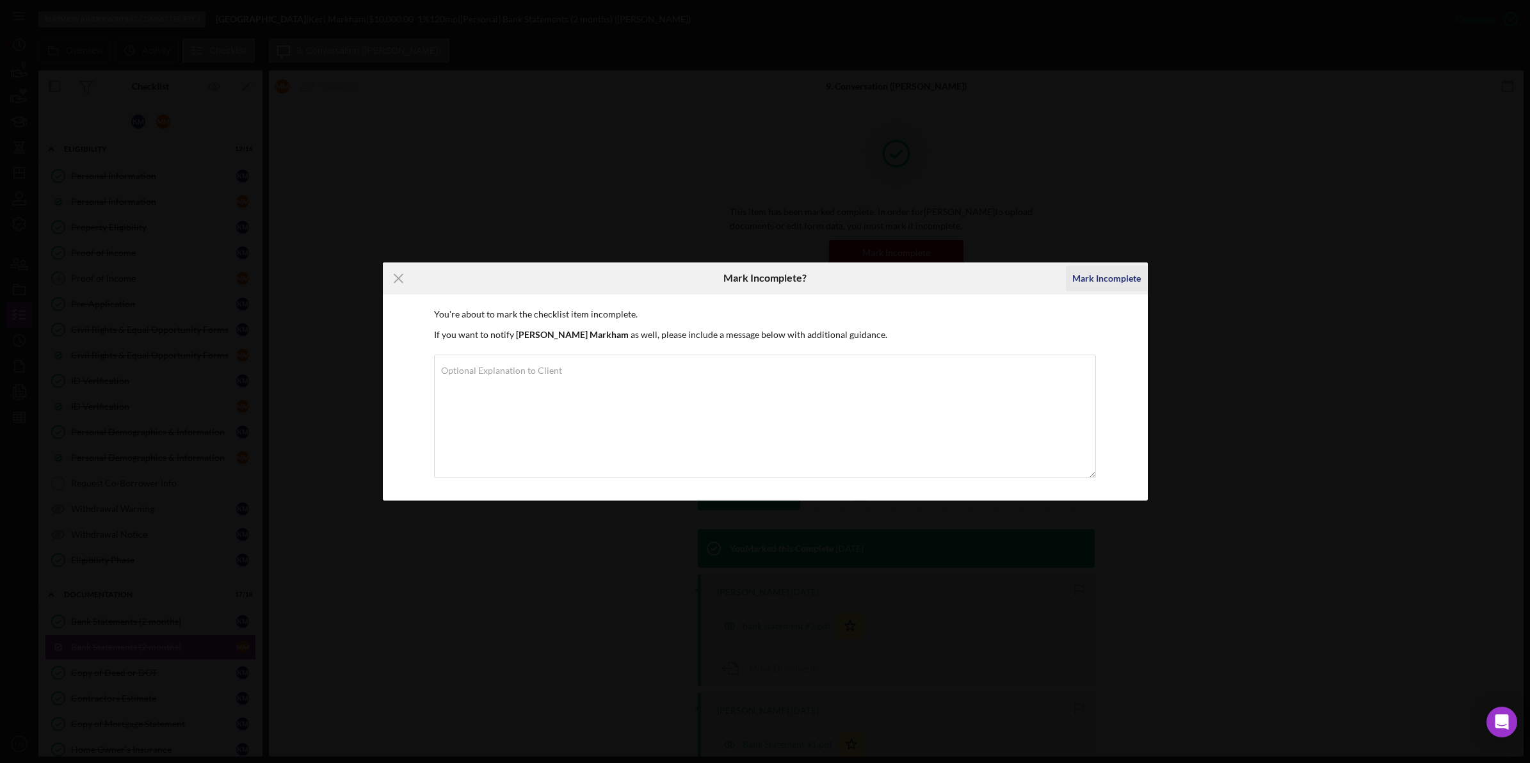
click at [1083, 279] on div "Mark Incomplete" at bounding box center [1106, 279] width 68 height 26
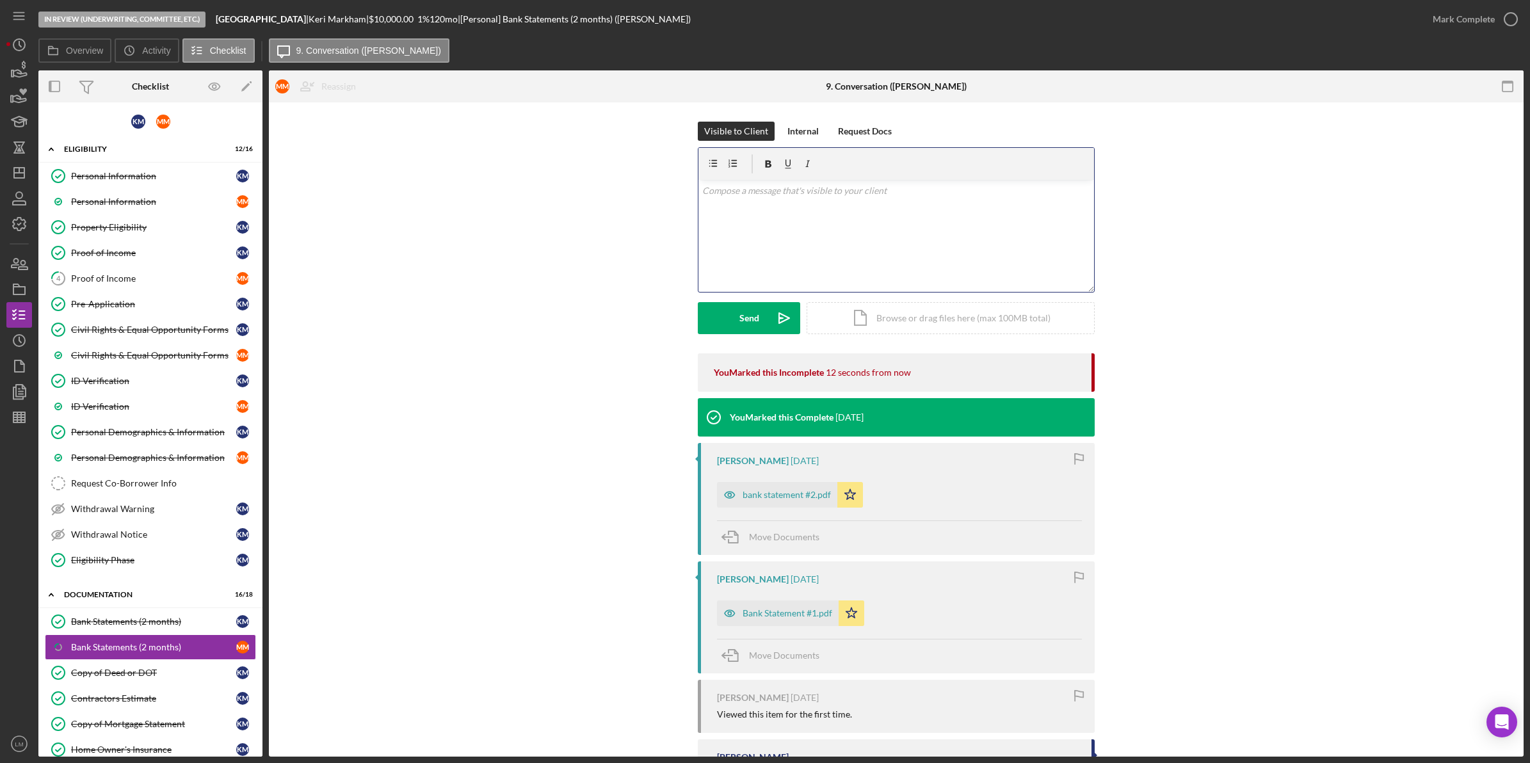
click at [970, 224] on div "v Color teal Color pink Remove color Add row above Add row below Add column bef…" at bounding box center [896, 236] width 396 height 112
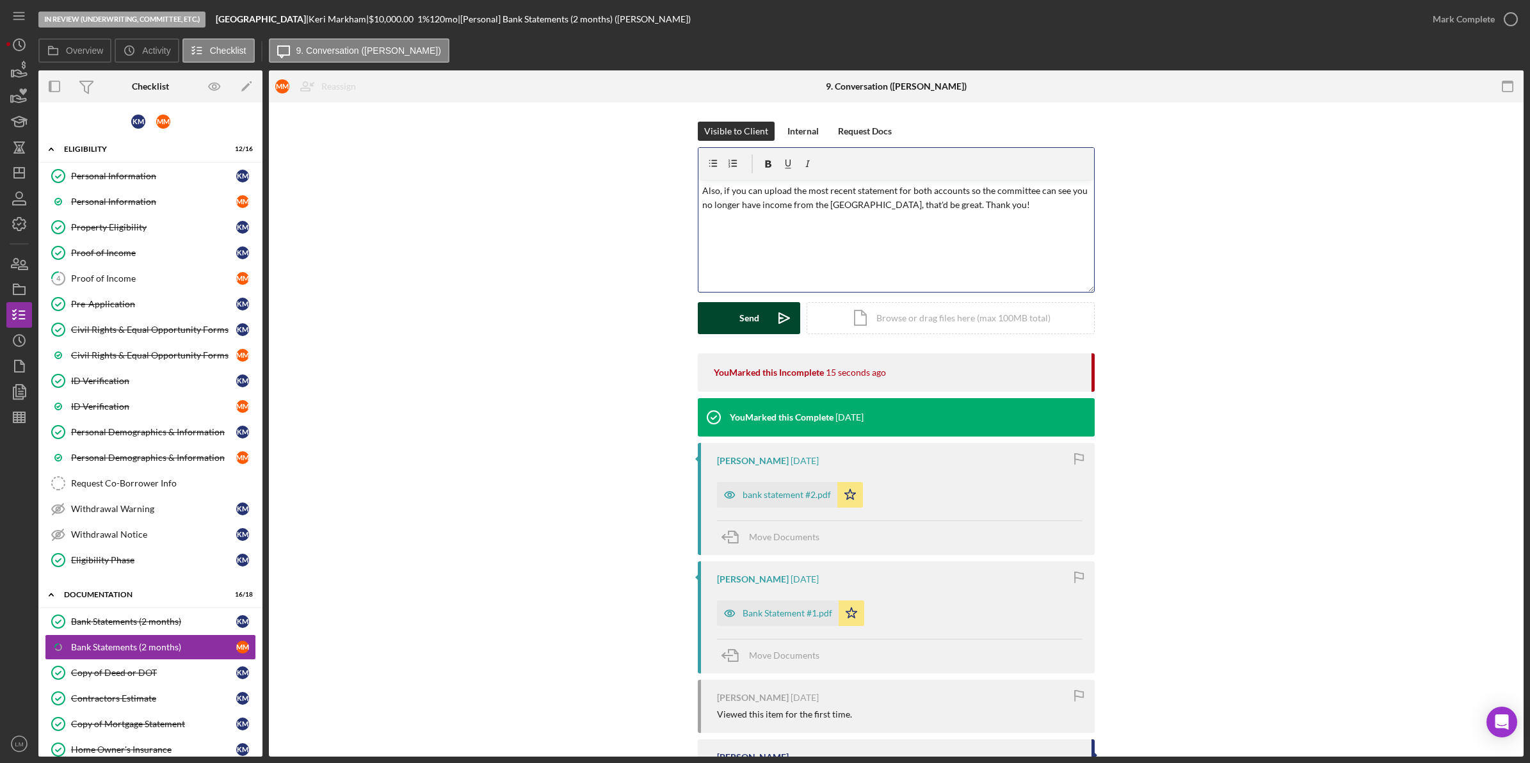
click at [746, 312] on div "Send" at bounding box center [749, 318] width 20 height 32
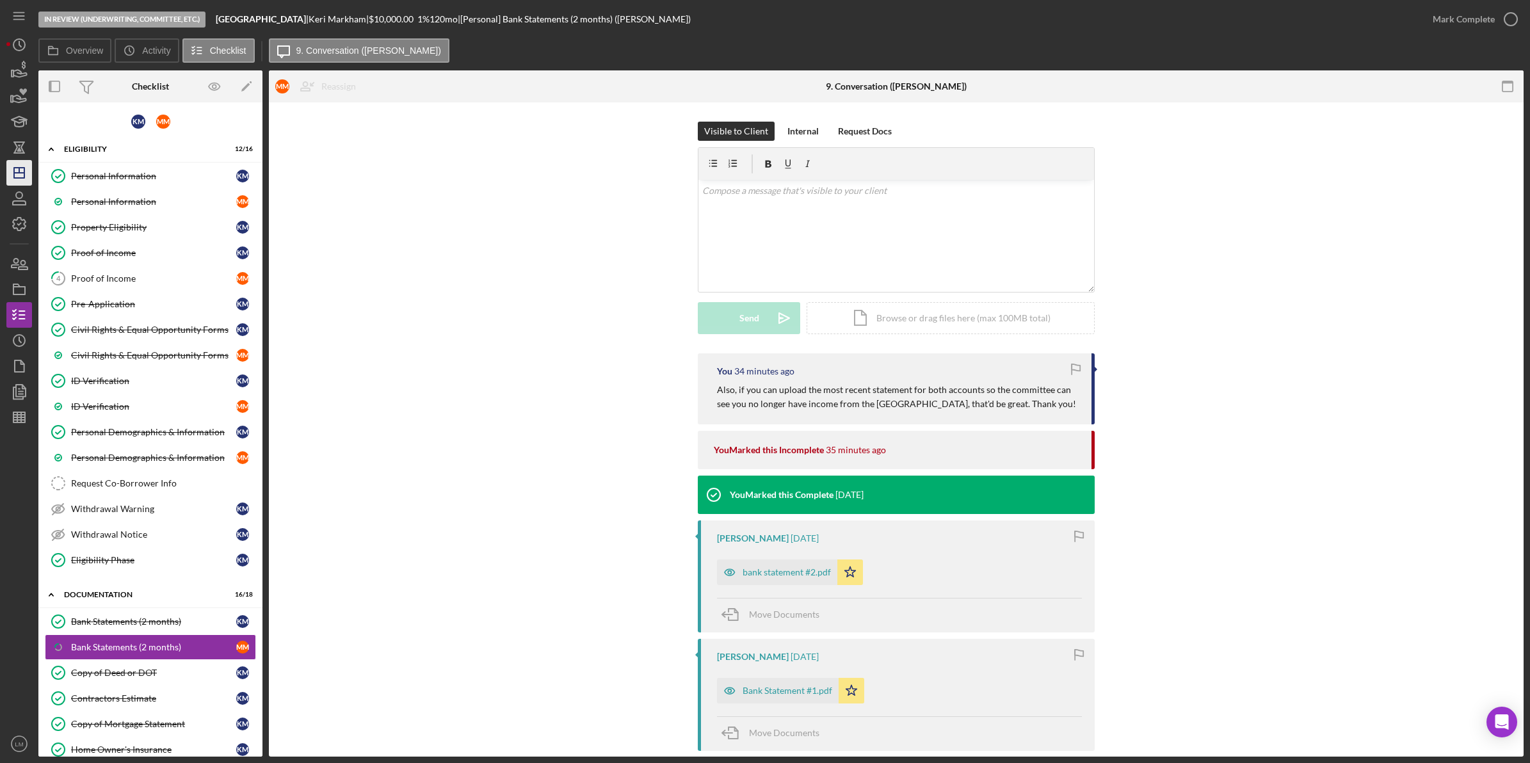
click at [8, 172] on icon "Icon/Dashboard" at bounding box center [19, 173] width 32 height 32
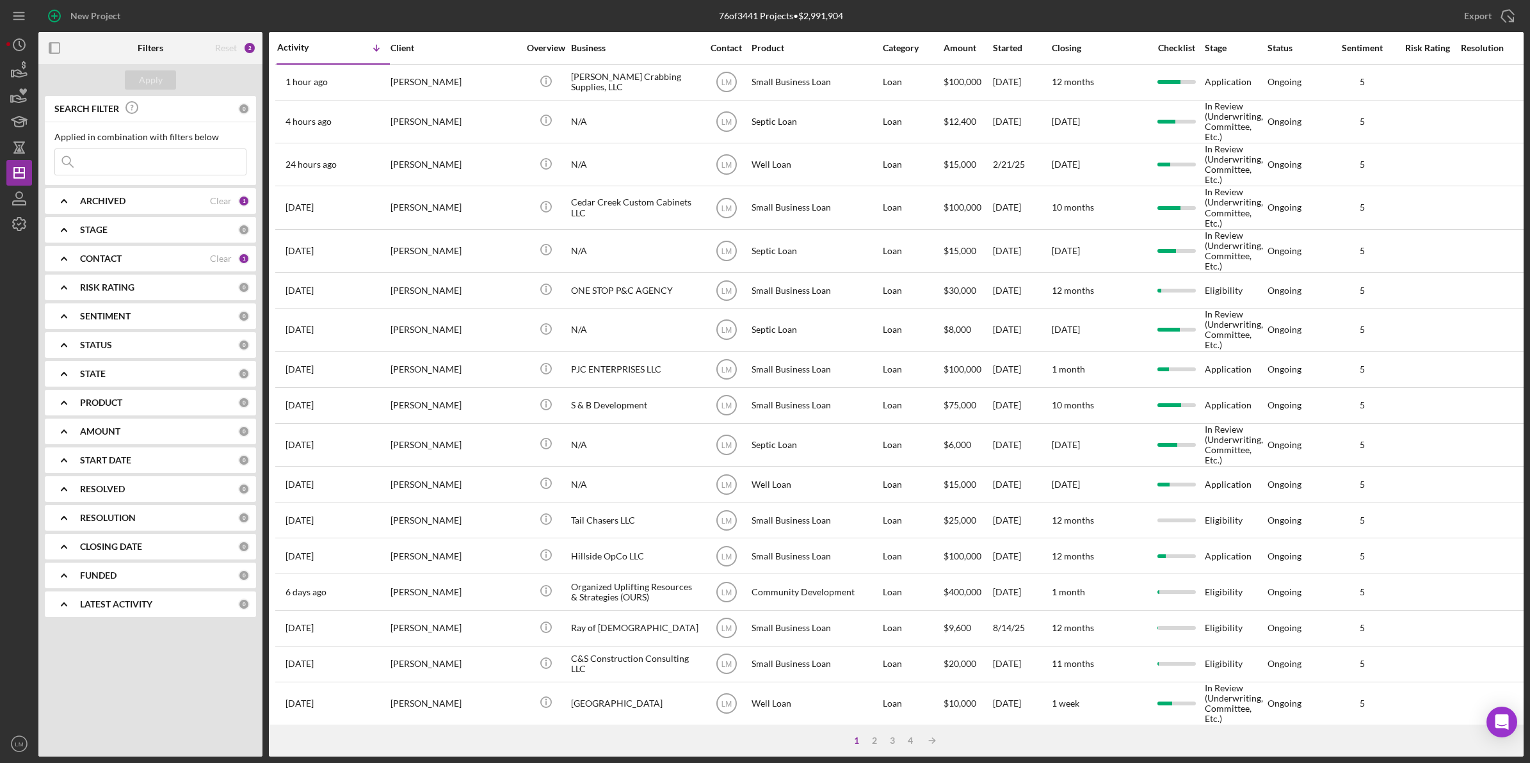
click at [423, 117] on div "[PERSON_NAME]" at bounding box center [454, 121] width 128 height 41
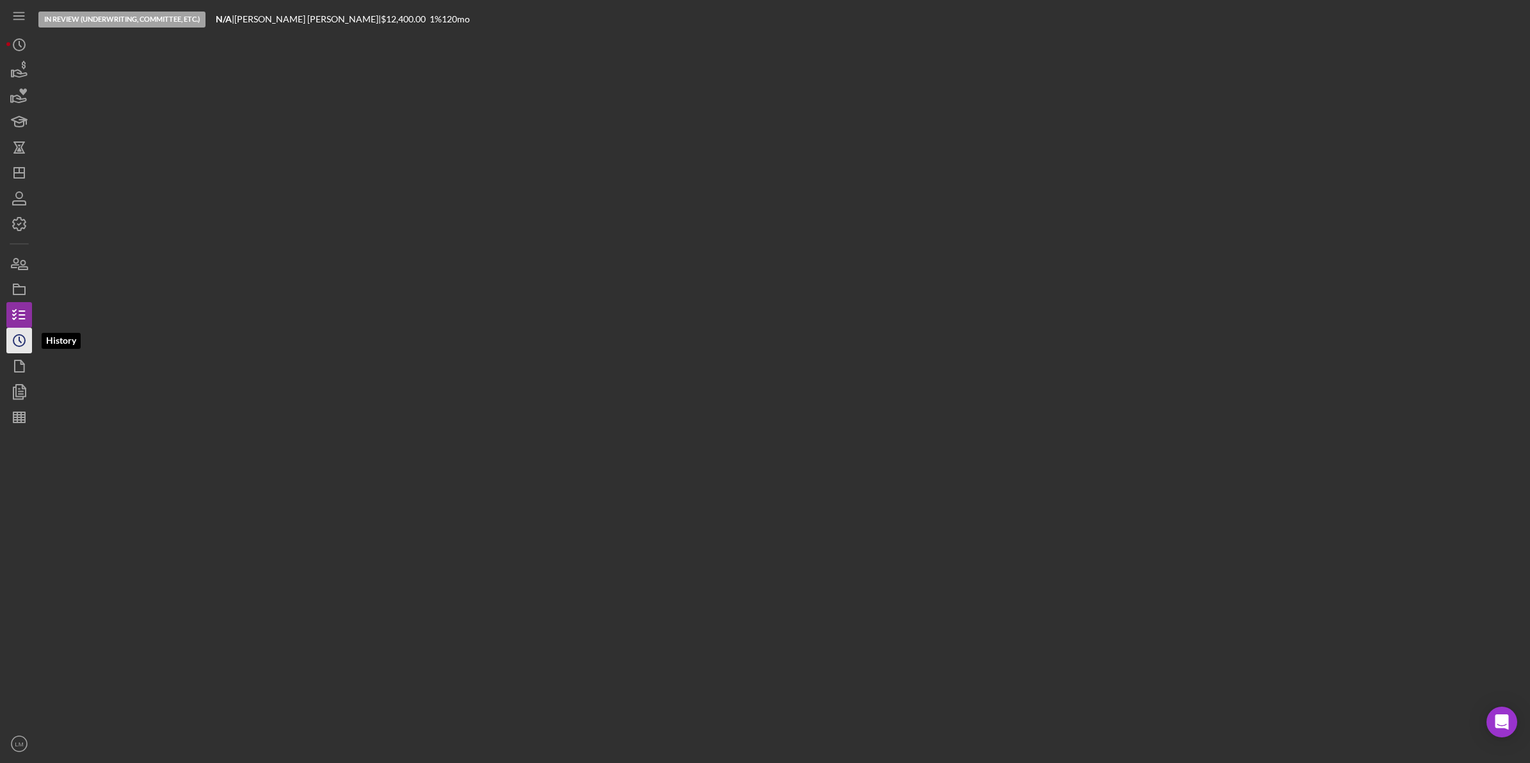
click at [14, 343] on circle "button" at bounding box center [19, 341] width 12 height 12
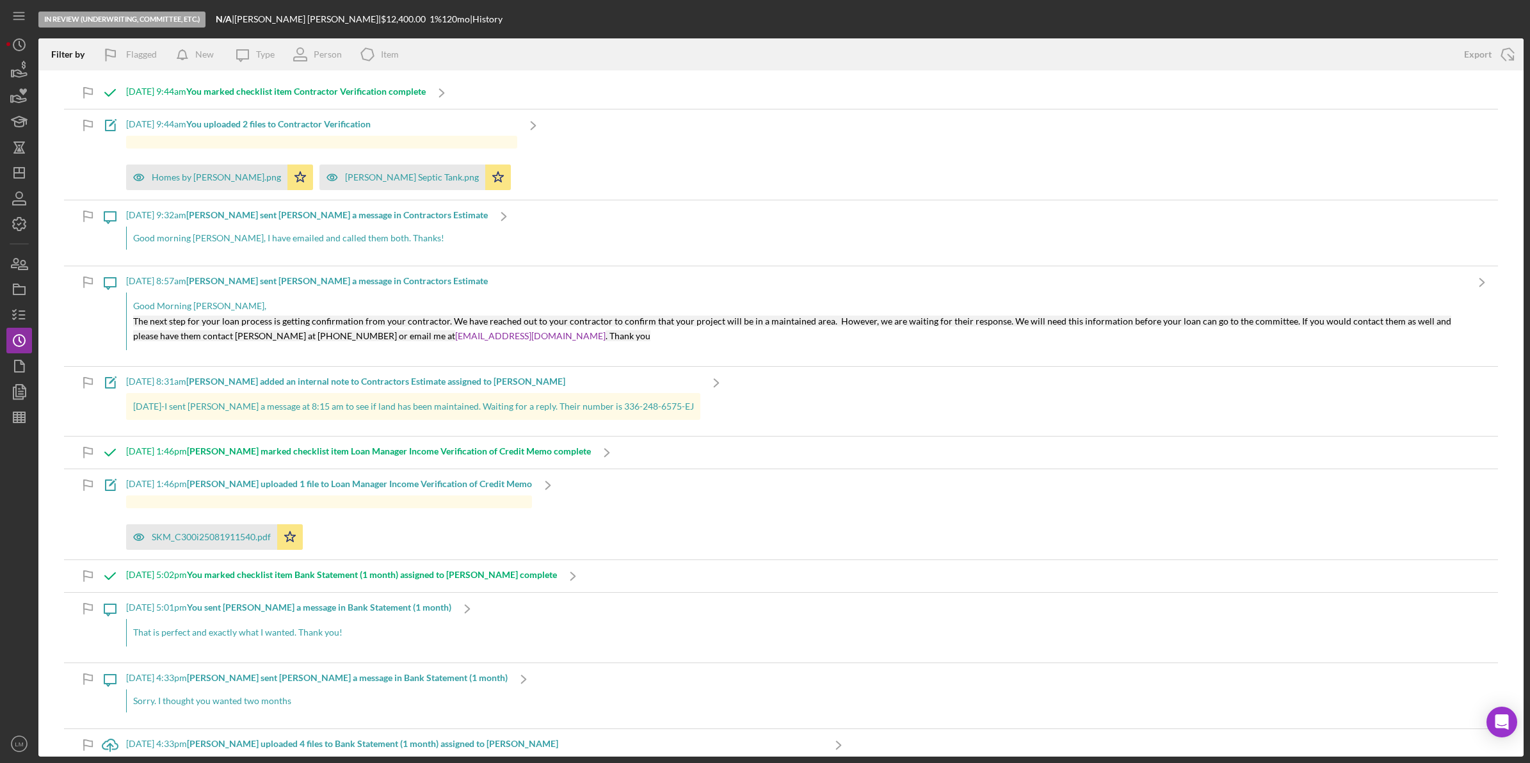
click at [327, 631] on p "That is perfect and exactly what I wanted. Thank you!" at bounding box center [289, 632] width 312 height 14
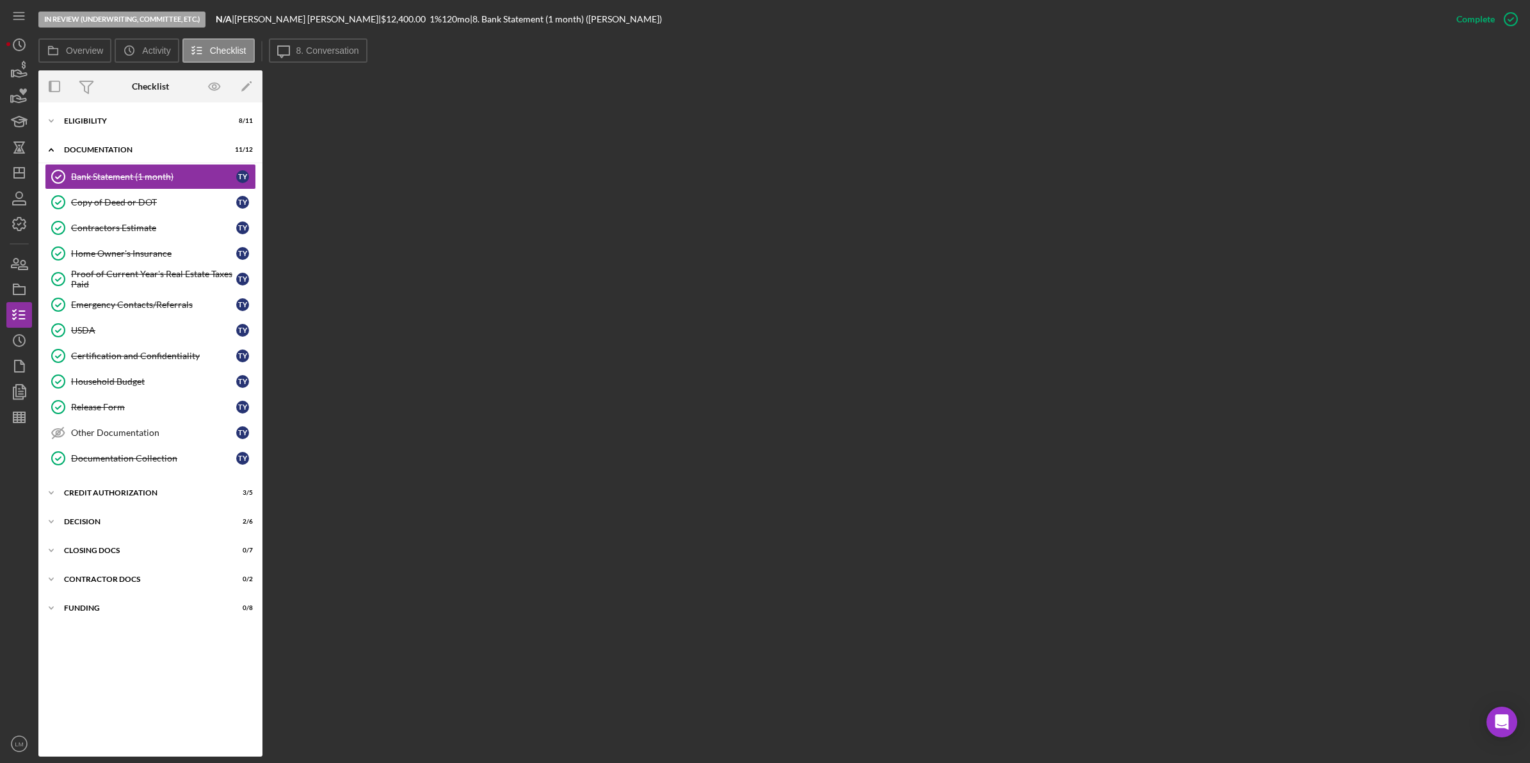
click at [309, 37] on div "In Review (Underwriting, Committee, Etc.) N/A | [PERSON_NAME] | $12,400.00 1 % …" at bounding box center [740, 19] width 1405 height 38
click at [311, 45] on label "8. Conversation" at bounding box center [327, 50] width 63 height 10
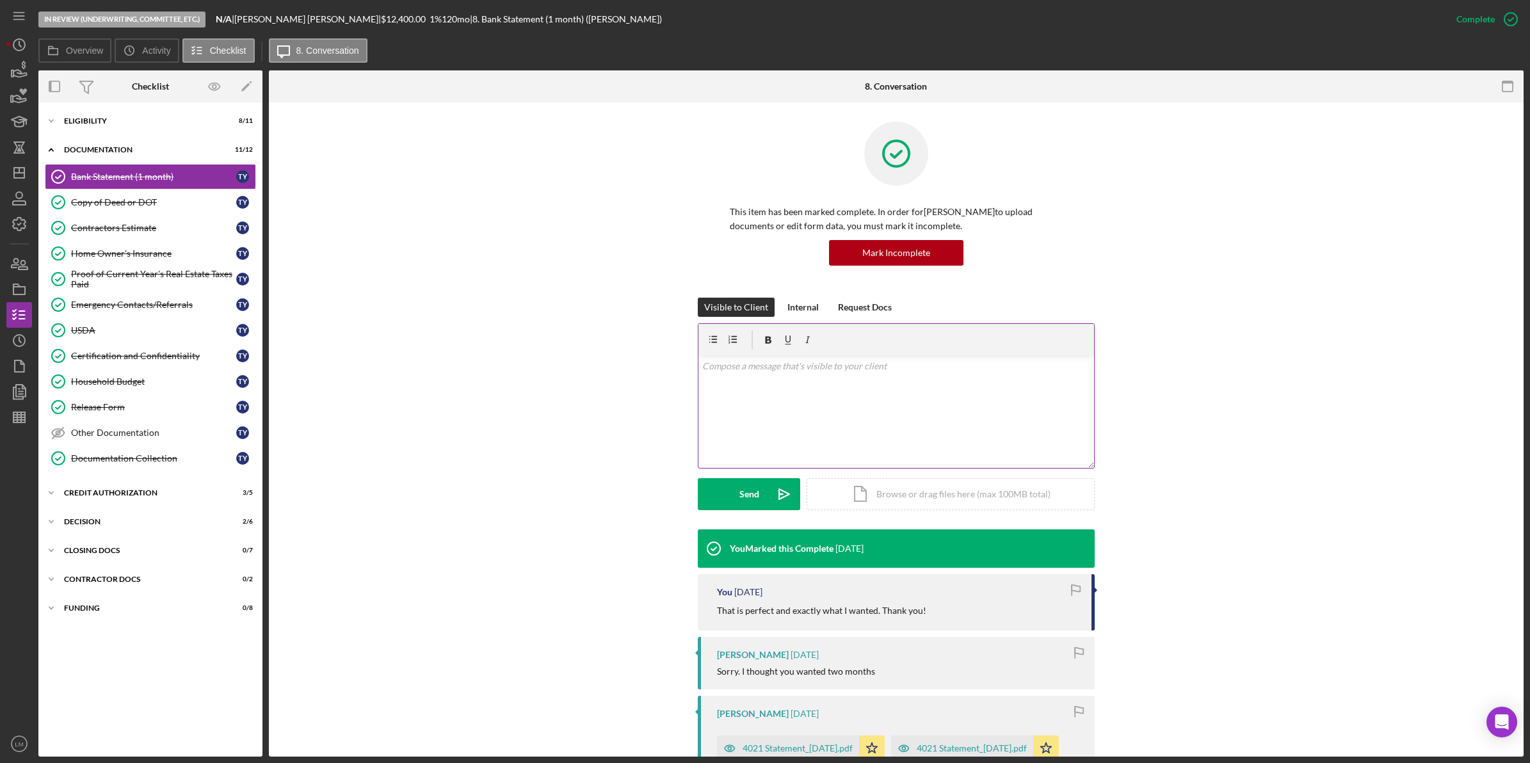
click at [795, 368] on p at bounding box center [896, 366] width 389 height 14
click at [128, 497] on div "CREDIT AUTHORIZATION" at bounding box center [155, 493] width 182 height 8
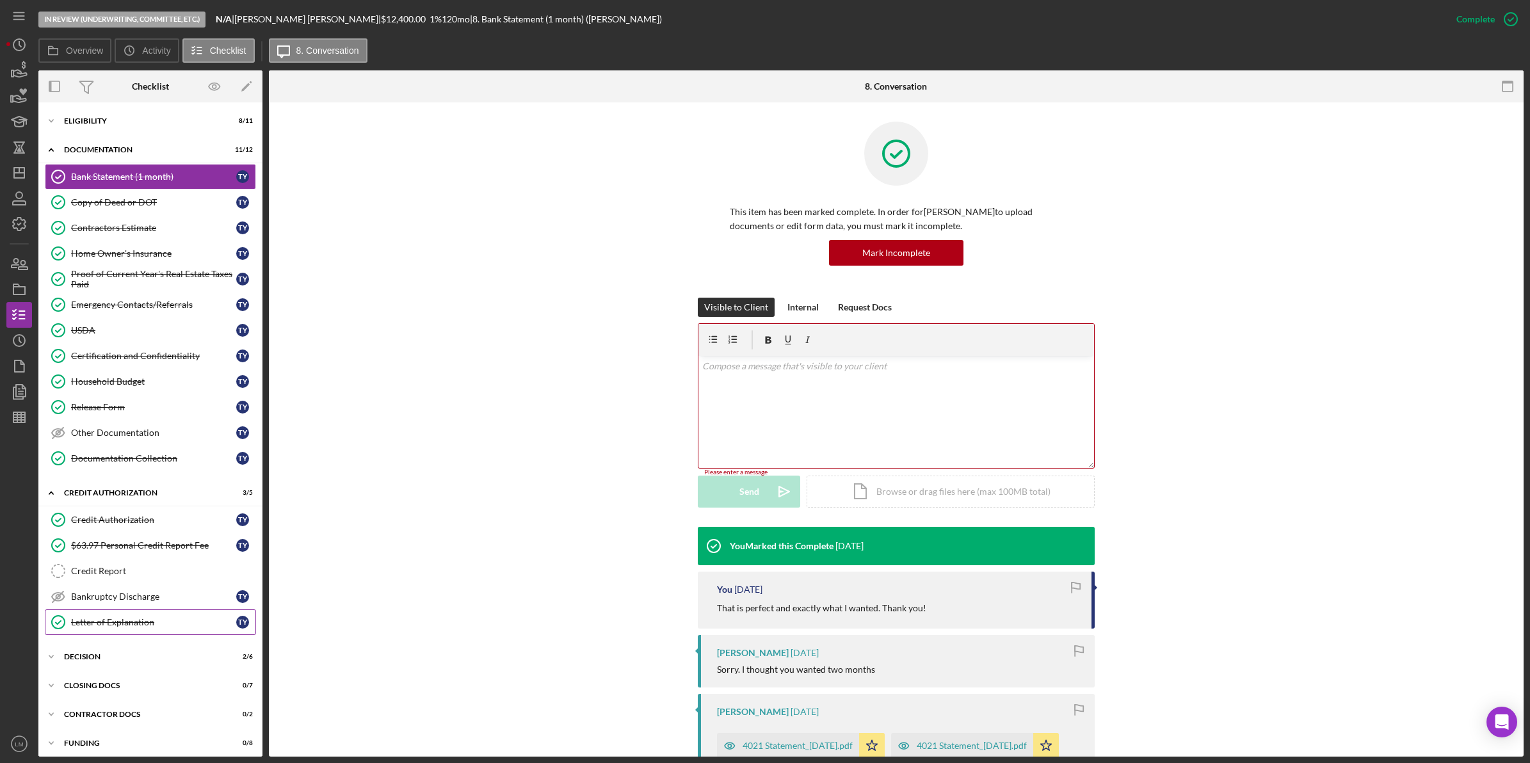
click at [125, 627] on div "Letter of Explanation" at bounding box center [153, 622] width 165 height 10
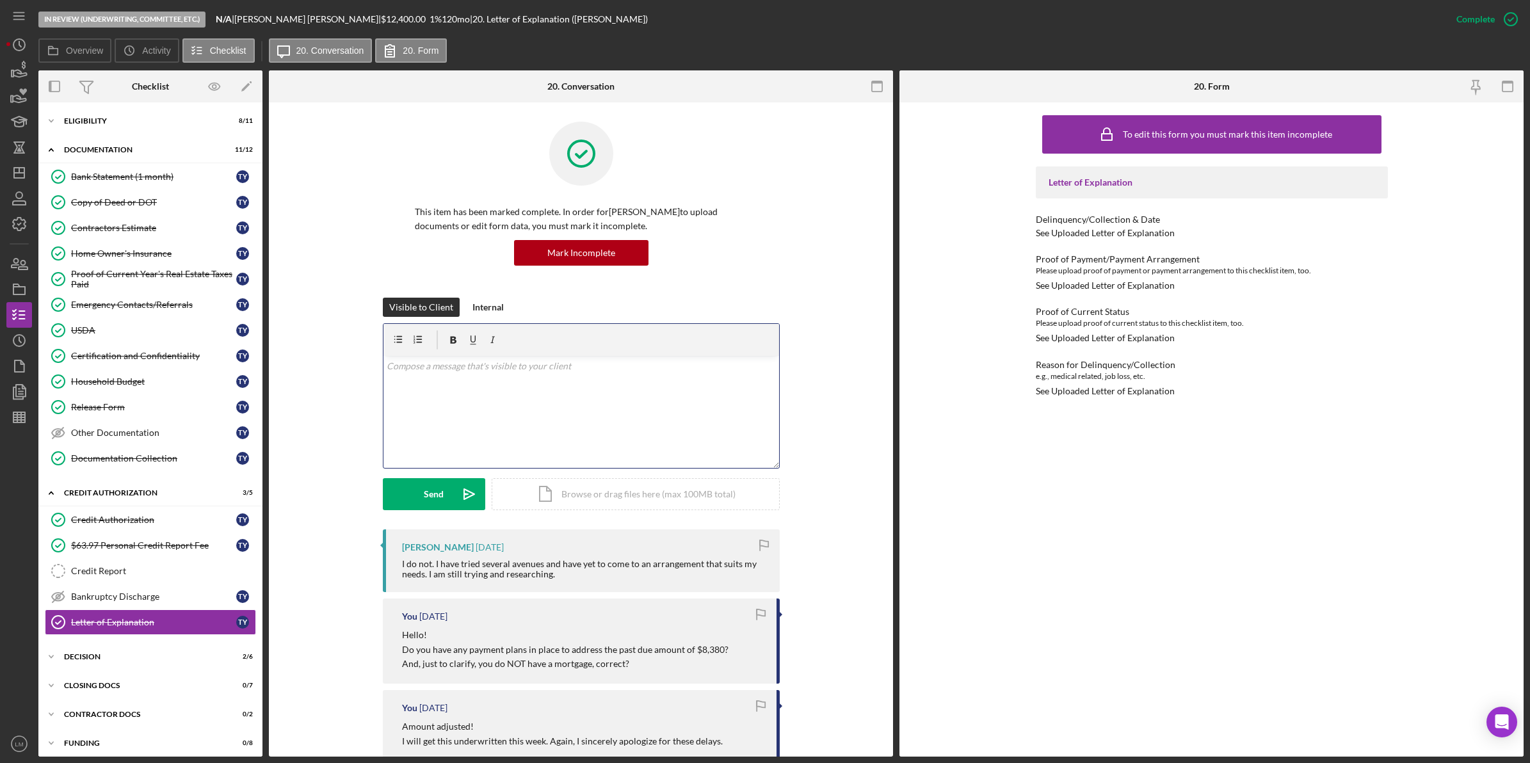
click at [464, 446] on div "v Color teal Color pink Remove color Add row above Add row below Add column bef…" at bounding box center [581, 412] width 396 height 112
click at [482, 403] on p "Can you provide a statement showing how much your student loan monthly payments…" at bounding box center [581, 391] width 389 height 29
click at [538, 408] on div "v Color teal Color pink Remove color Add row above Add row below Add column bef…" at bounding box center [581, 412] width 396 height 112
click at [464, 475] on form "v Color teal Color pink Remove color Add row above Add row below Add column bef…" at bounding box center [581, 416] width 397 height 187
click at [467, 515] on div "Visible to Client Internal v Color teal Color pink Remove color Add row above A…" at bounding box center [581, 414] width 397 height 232
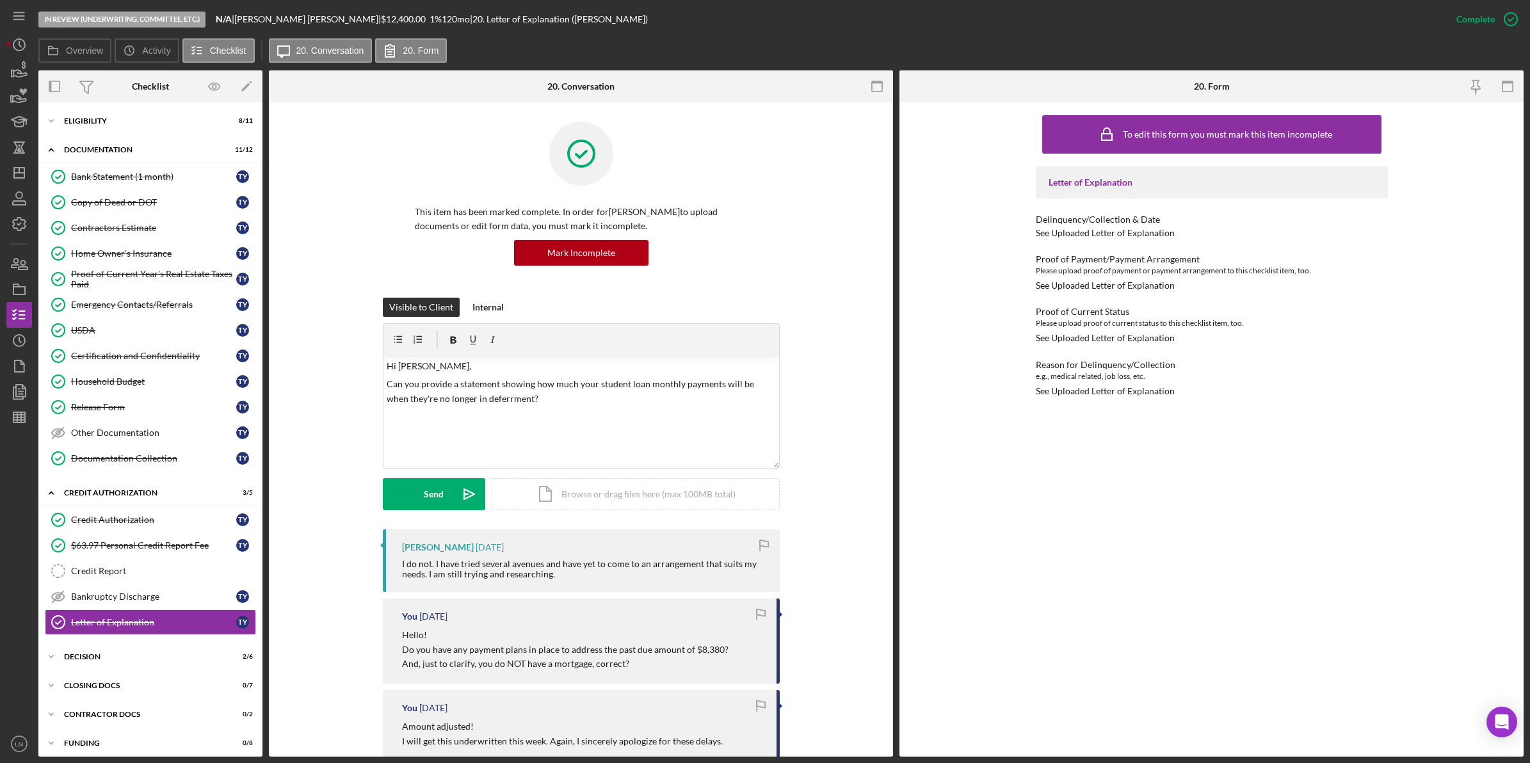
click at [453, 513] on div "Visible to Client Internal v Color teal Color pink Remove color Add row above A…" at bounding box center [581, 414] width 397 height 232
click at [443, 494] on button "Send Icon/icon-invite-send" at bounding box center [434, 494] width 102 height 32
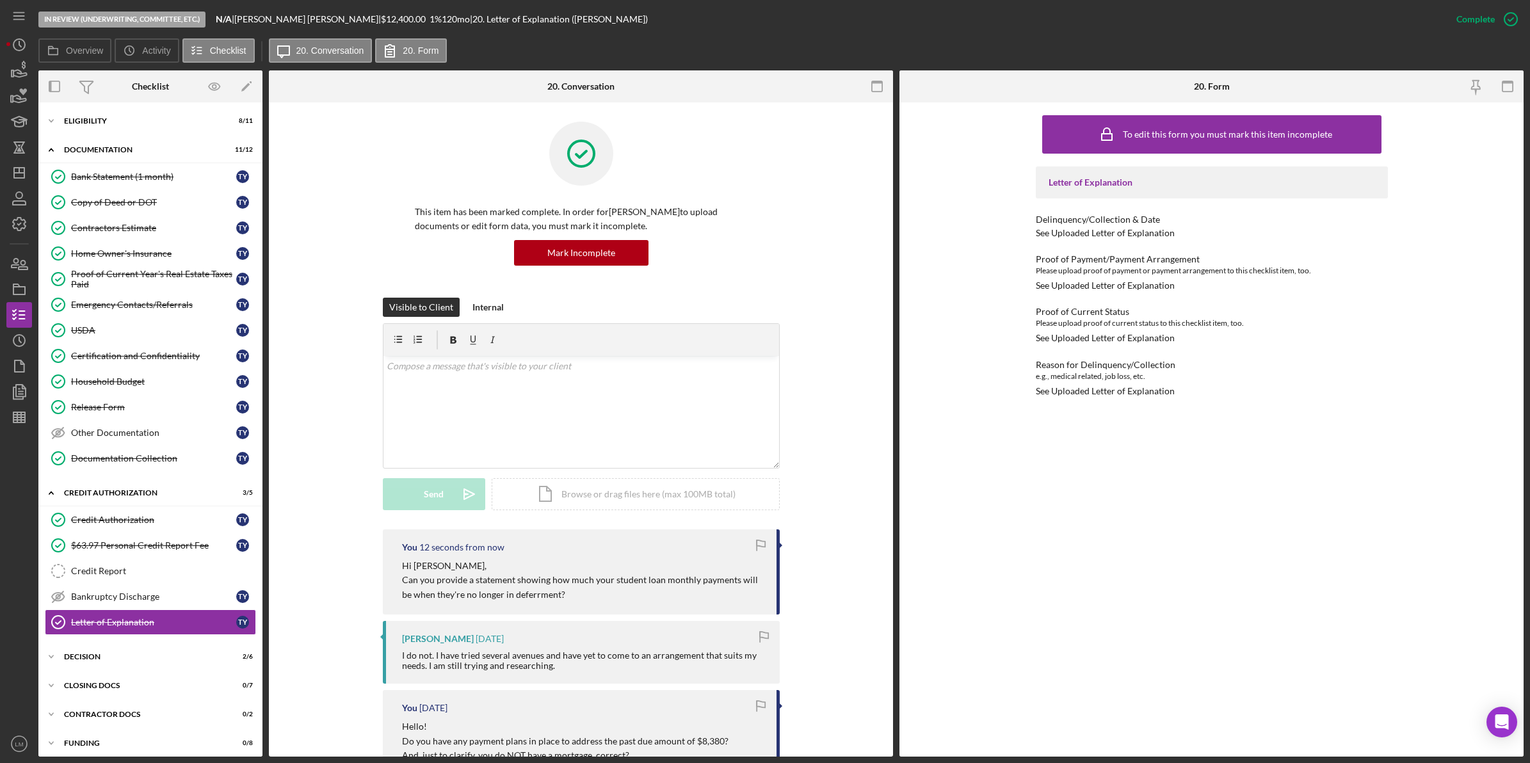
click at [814, 383] on div "Visible to Client Internal v Color teal Color pink Remove color Add row above A…" at bounding box center [581, 414] width 586 height 232
click at [10, 164] on icon "Icon/Dashboard" at bounding box center [19, 173] width 32 height 32
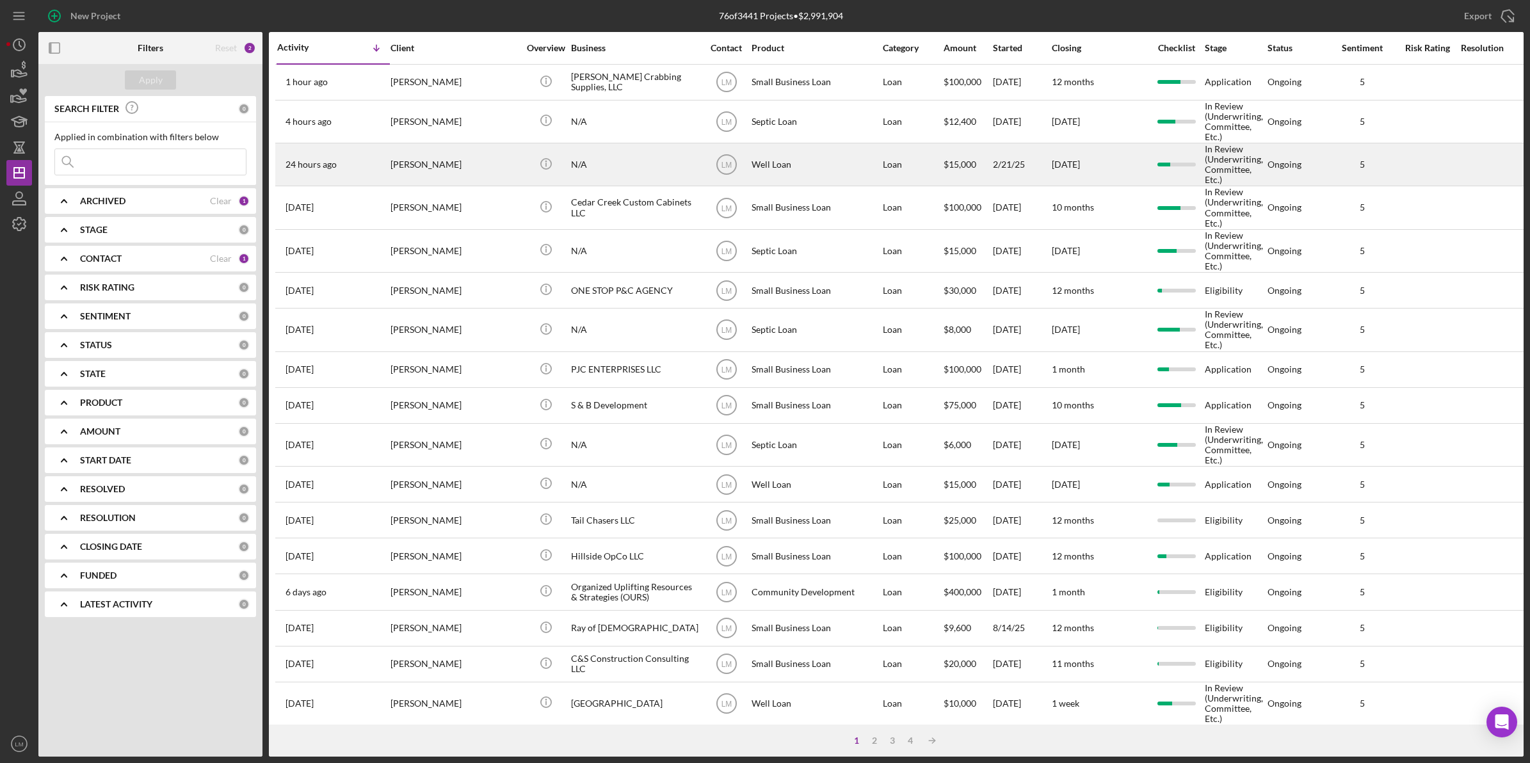
click at [430, 152] on div "Nedra Ferguson" at bounding box center [454, 164] width 128 height 41
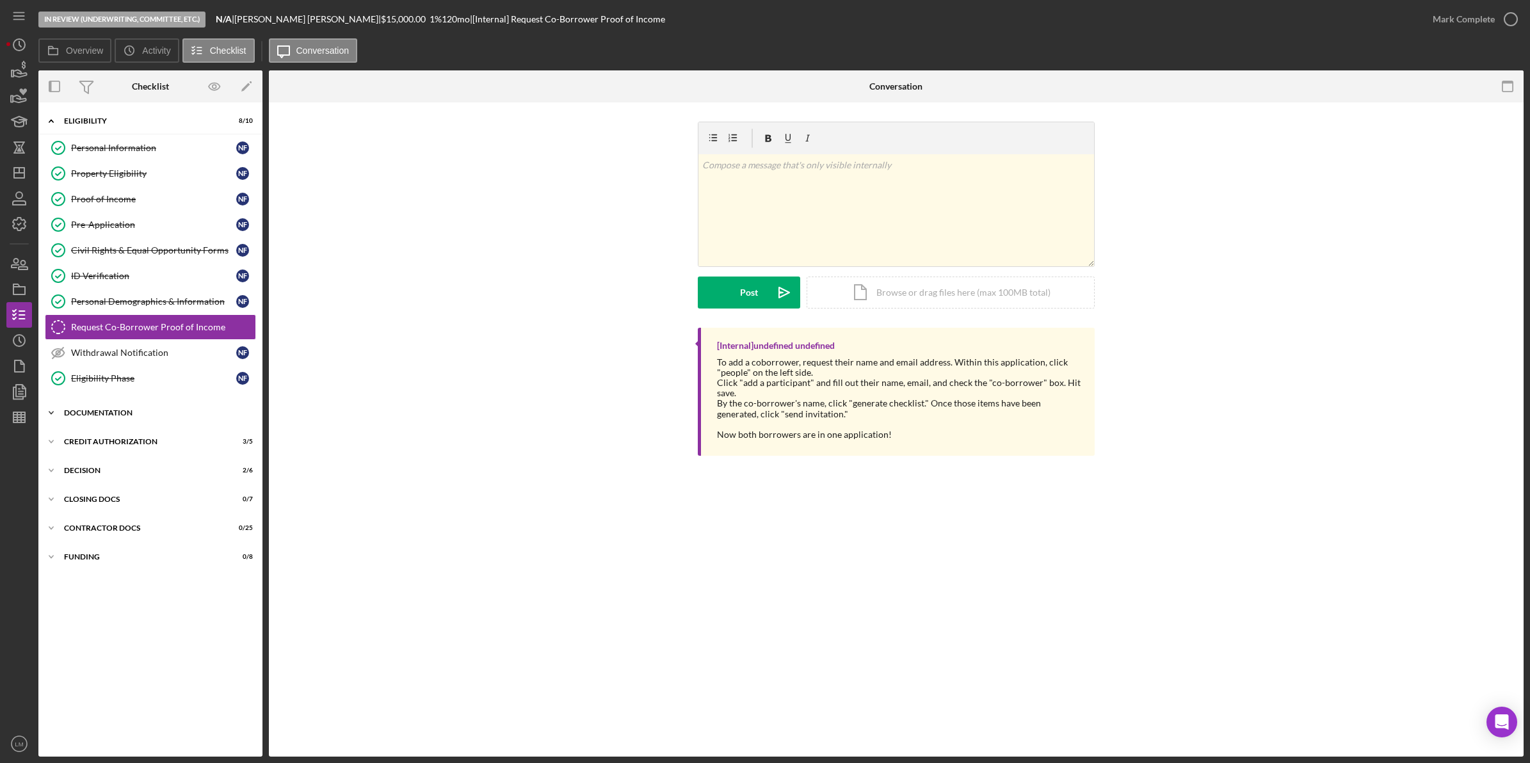
click at [138, 406] on div "Icon/Expander Documentation 12 / 13" at bounding box center [150, 413] width 224 height 26
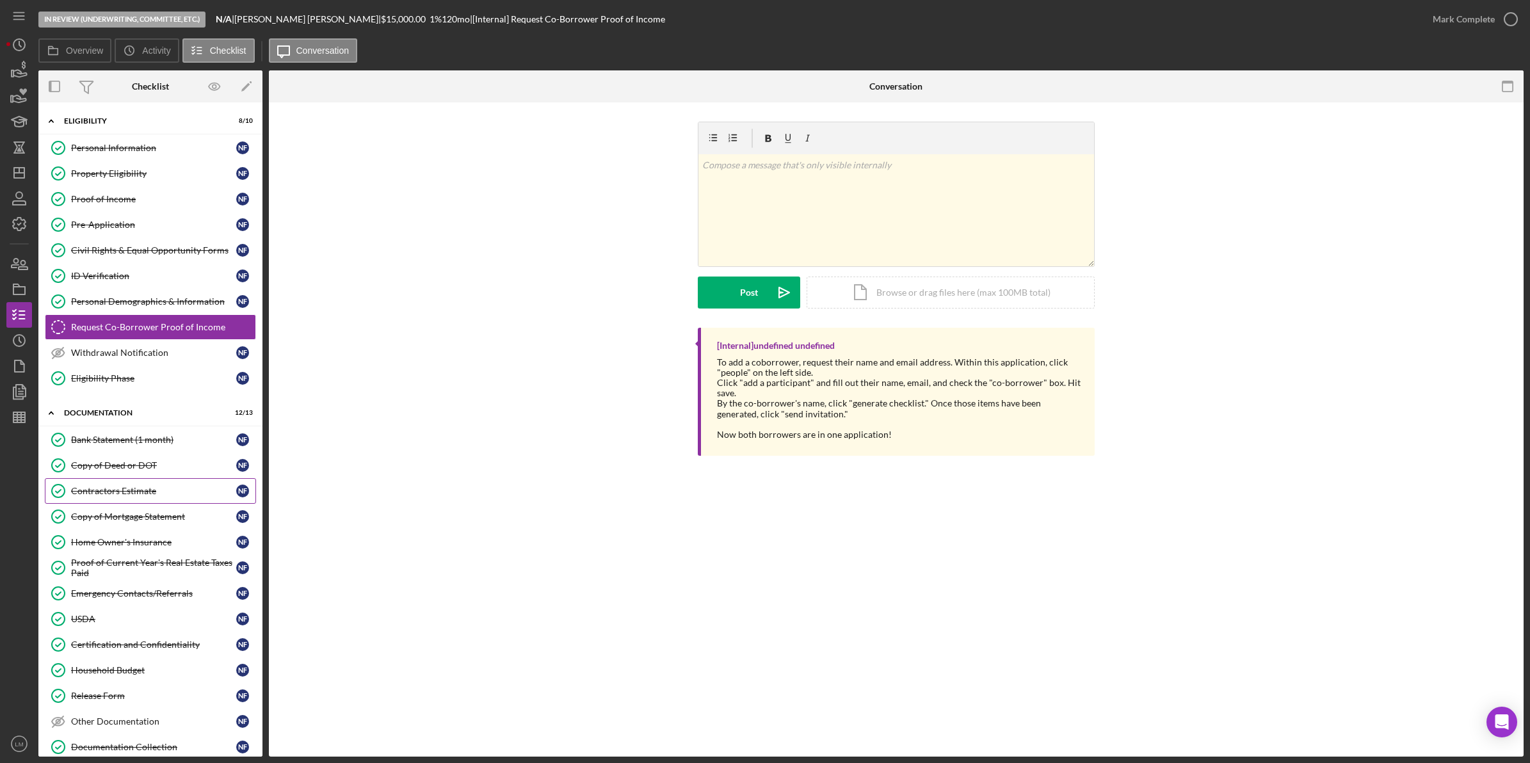
click at [158, 501] on link "Contractors Estimate Contractors Estimate N F" at bounding box center [150, 491] width 211 height 26
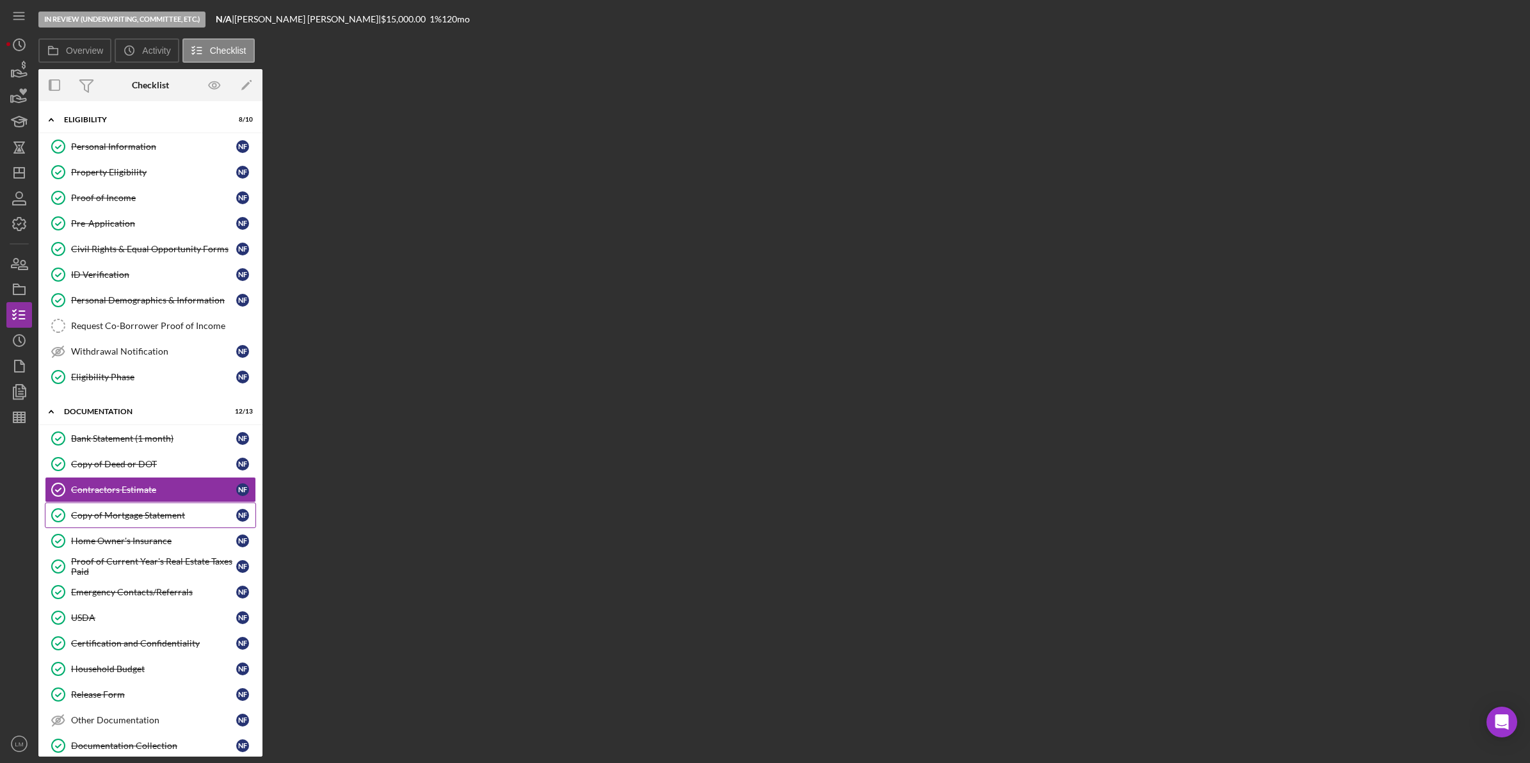
click at [154, 520] on div "Copy of Mortgage Statement" at bounding box center [153, 515] width 165 height 10
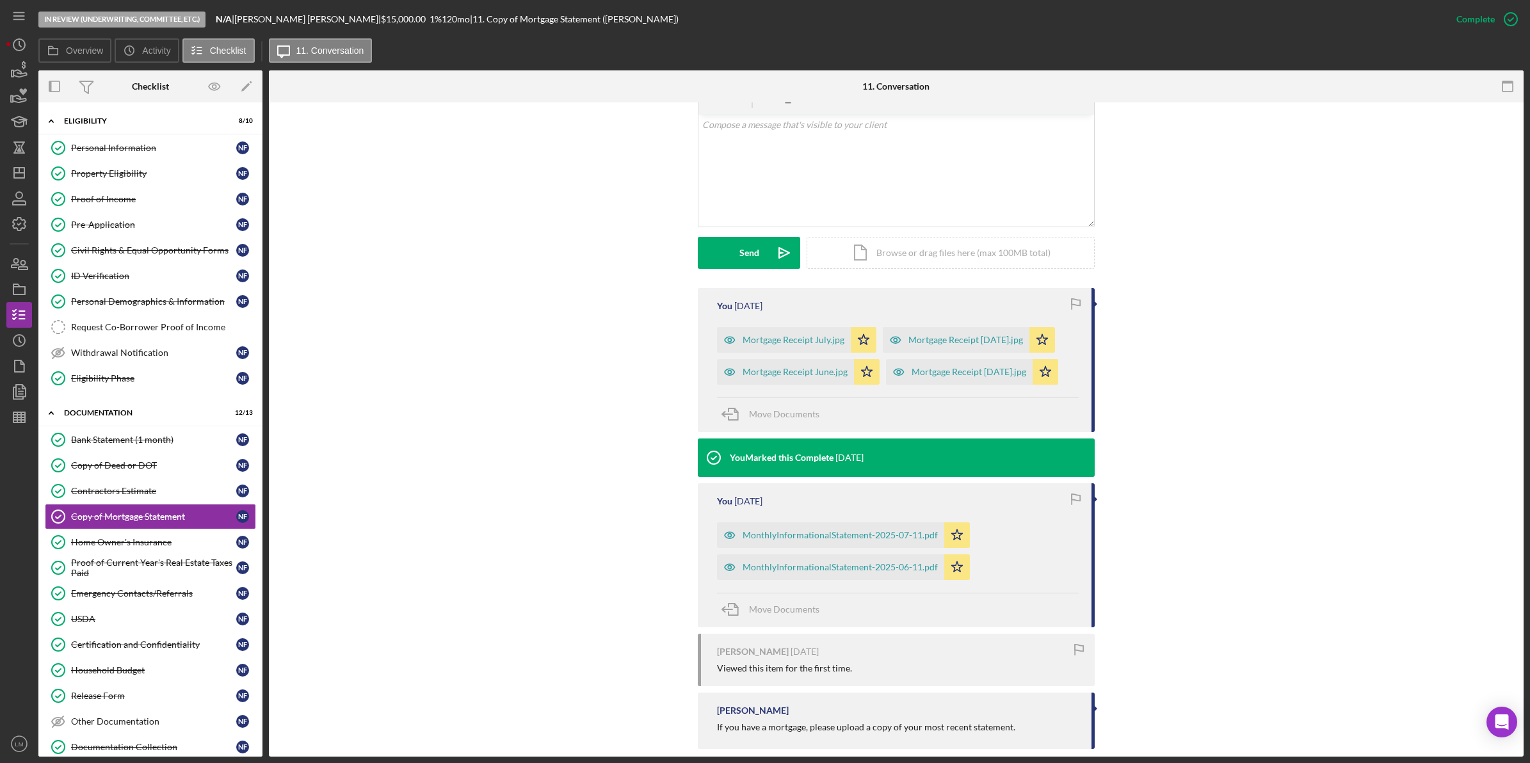
scroll to position [260, 0]
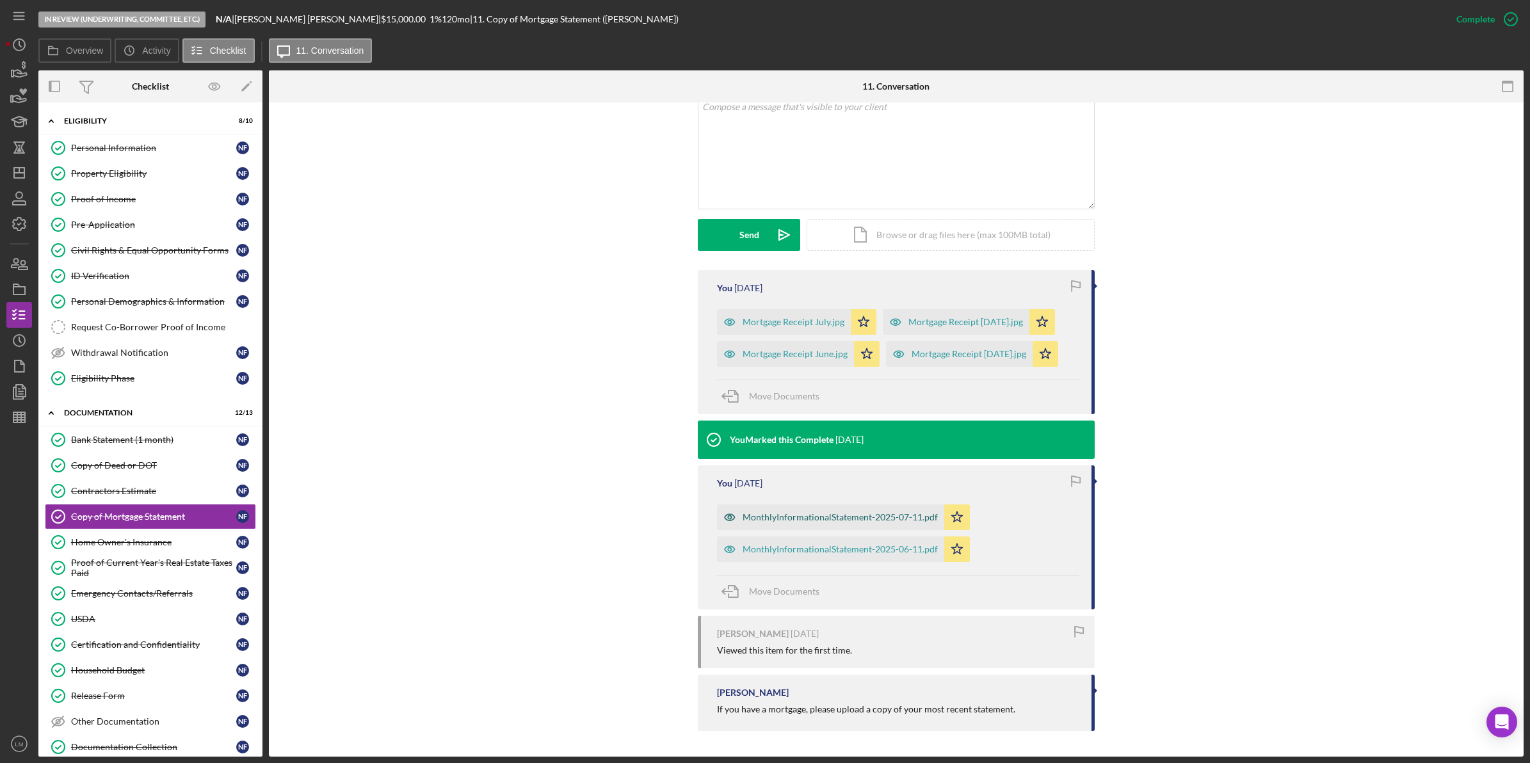
click at [867, 519] on div "MonthlyInformationalStatement-2025-07-11.pdf" at bounding box center [840, 517] width 195 height 10
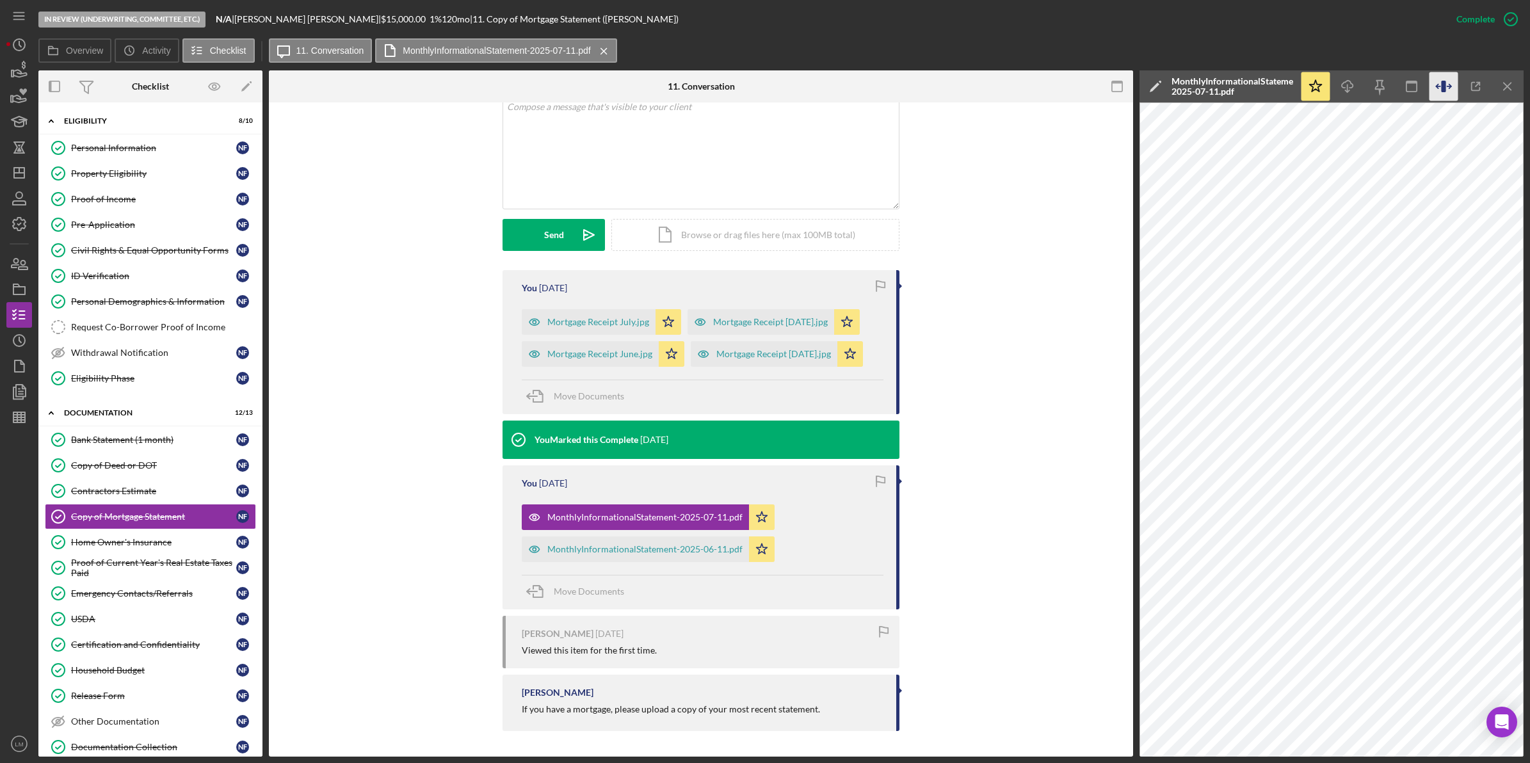
click at [1445, 85] on icon "button" at bounding box center [1443, 86] width 29 height 29
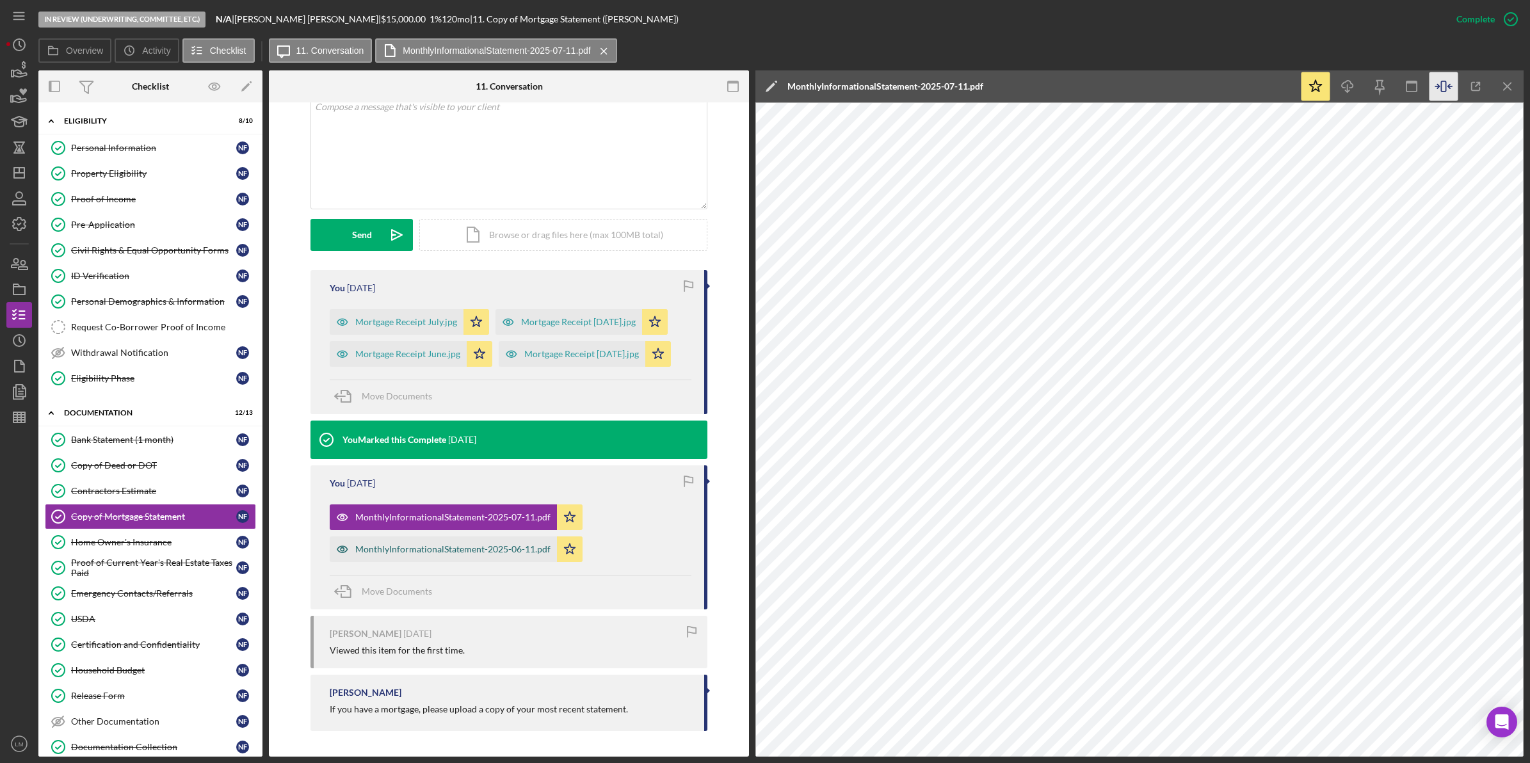
click at [490, 561] on div "MonthlyInformationalStatement-2025-06-11.pdf" at bounding box center [443, 549] width 227 height 26
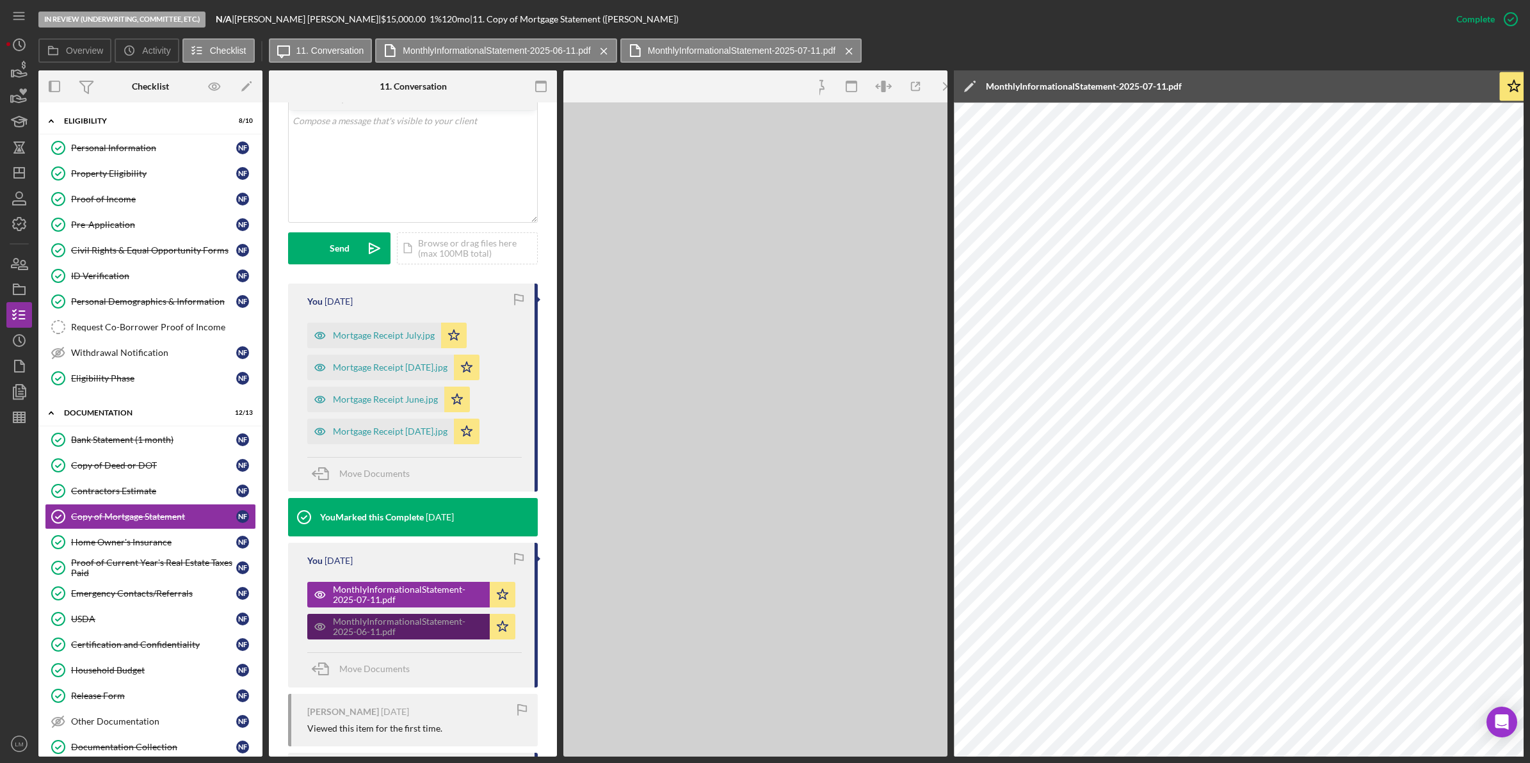
scroll to position [274, 0]
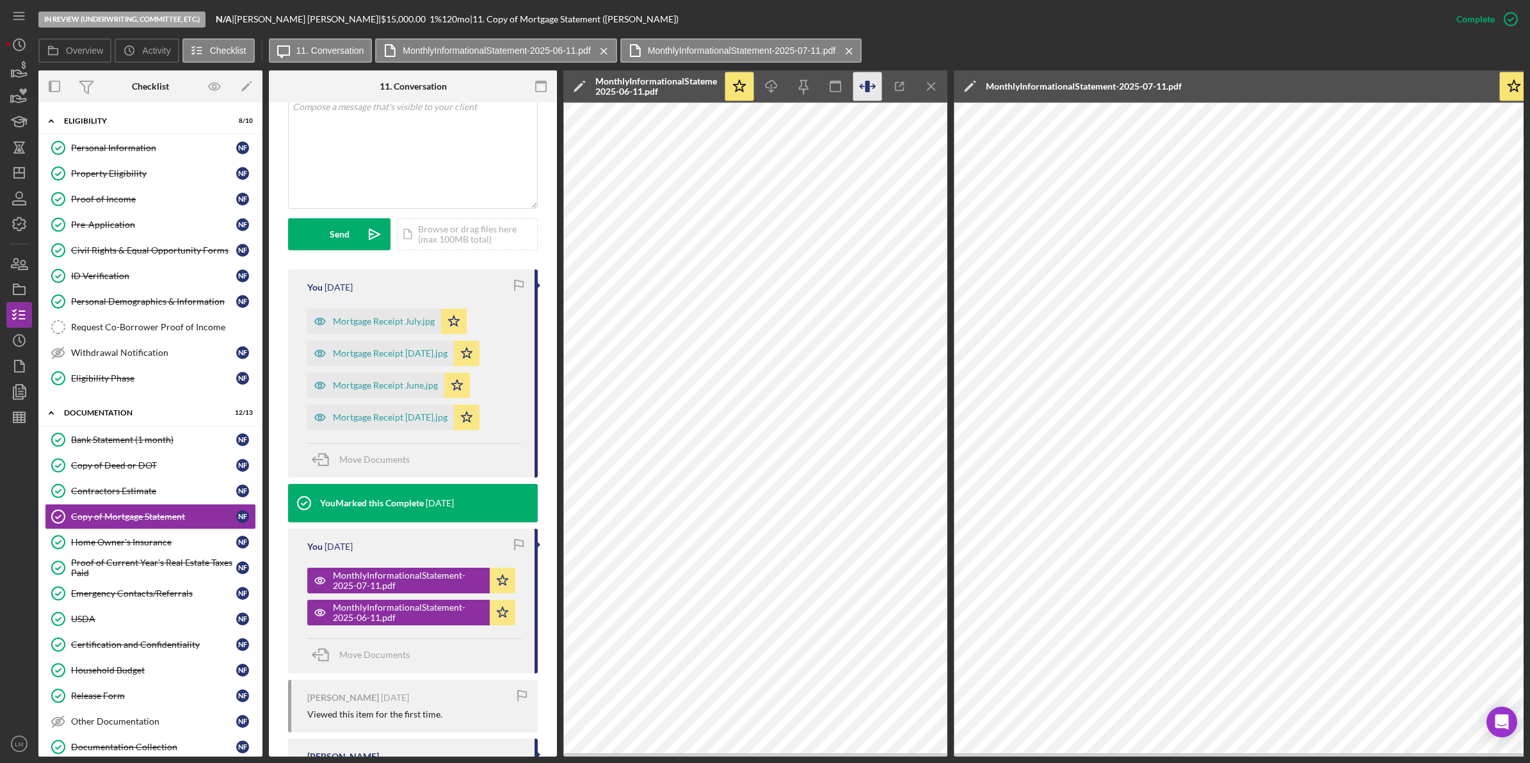
click at [869, 93] on icon "button" at bounding box center [867, 86] width 29 height 29
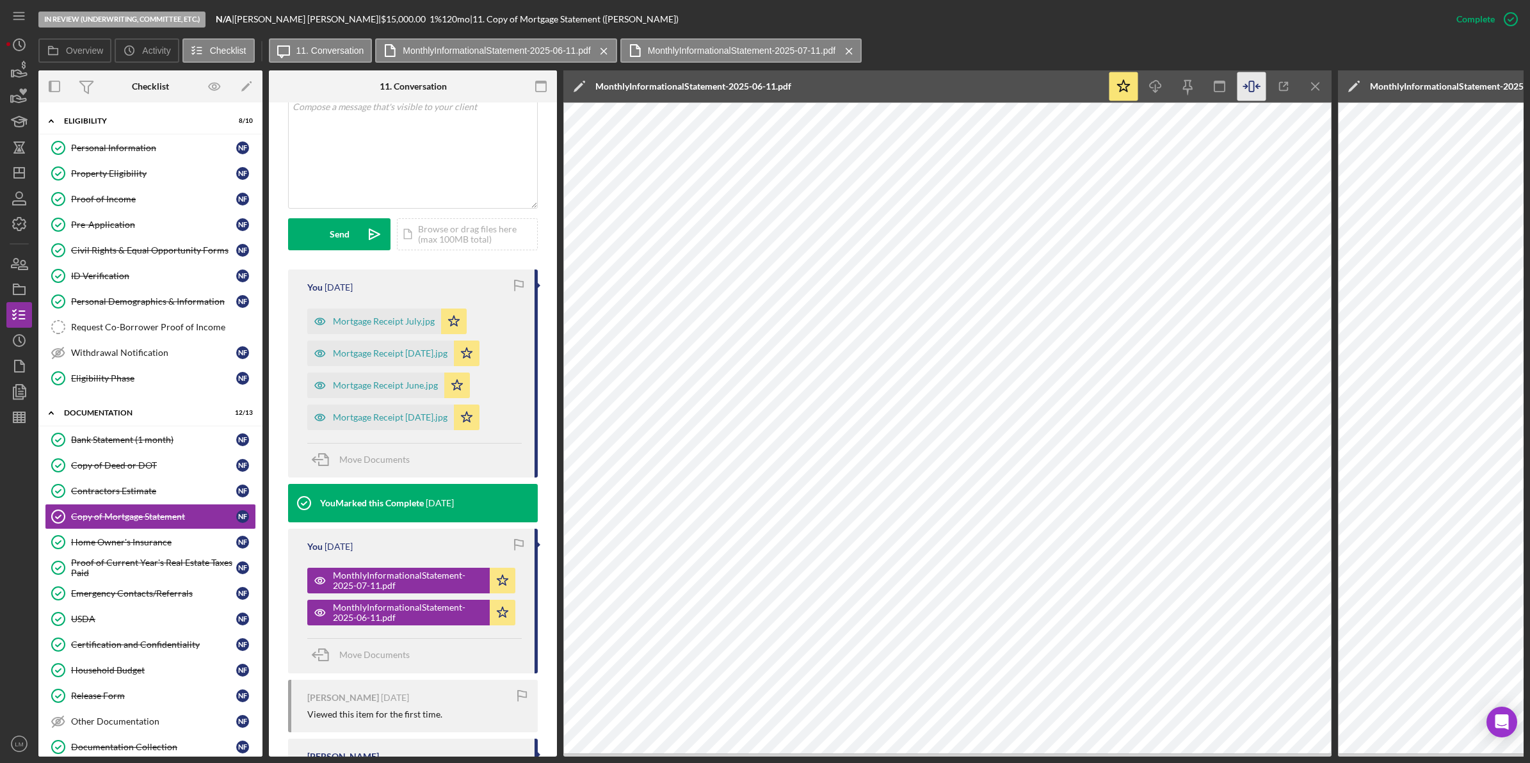
drag, startPoint x: 1043, startPoint y: 759, endPoint x: 1052, endPoint y: 757, distance: 8.7
click at [1052, 757] on div "In Review (Underwriting, Committee, Etc.) N/A | Nedra Ferguson | $15,000.00 1 %…" at bounding box center [765, 381] width 1530 height 763
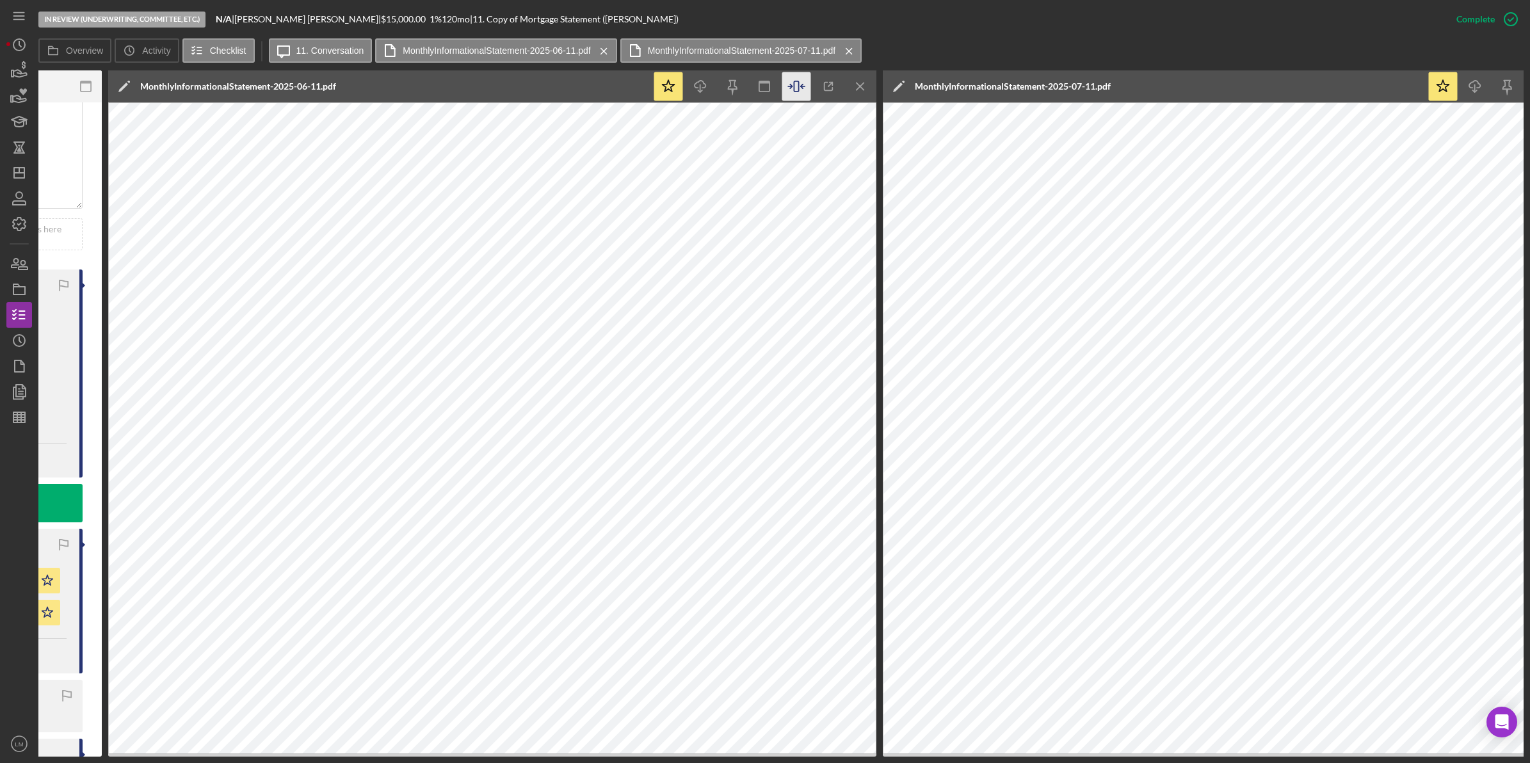
scroll to position [0, 526]
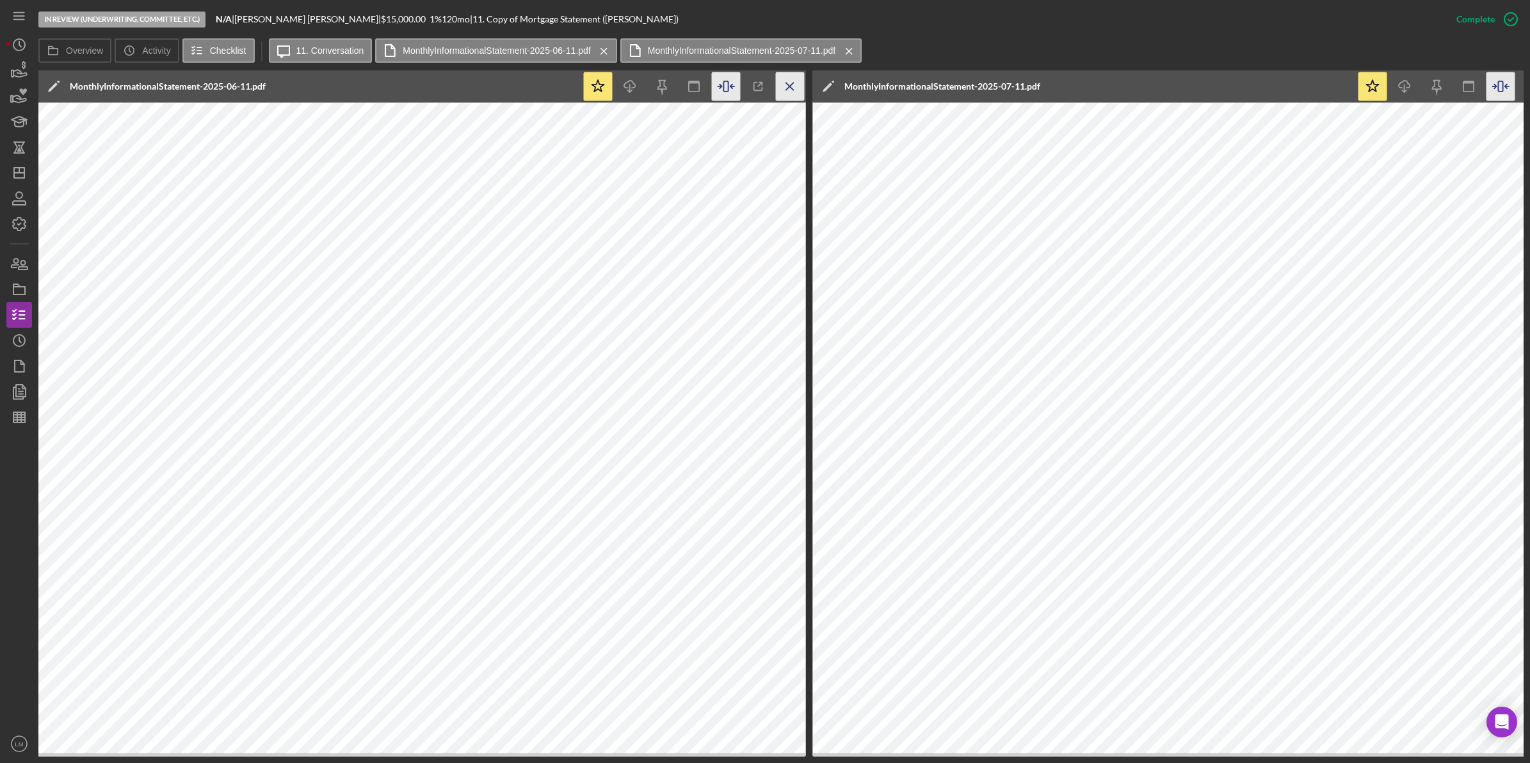
click at [794, 85] on icon "Icon/Menu Close" at bounding box center [790, 86] width 29 height 29
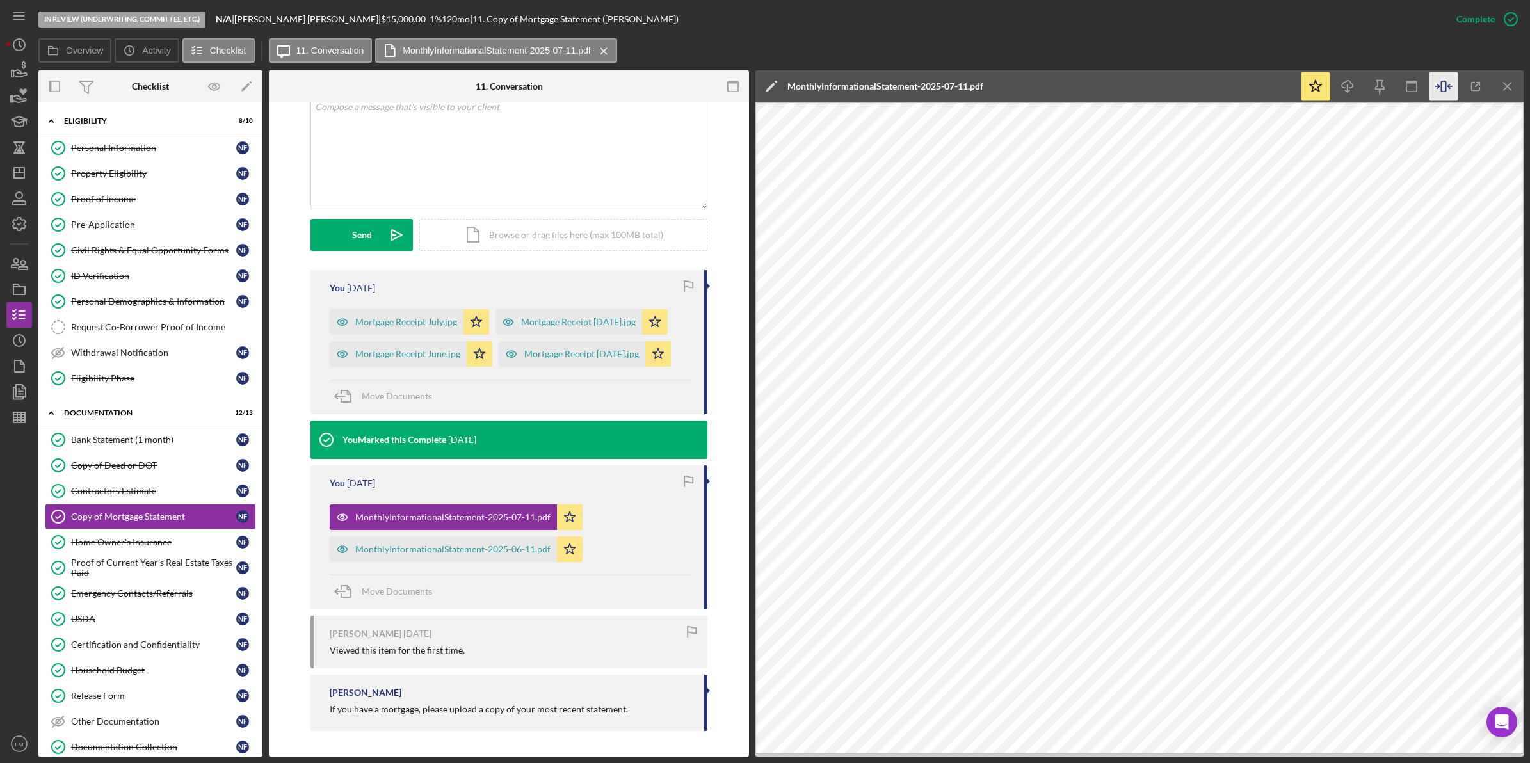
scroll to position [0, 0]
click at [162, 461] on link "Copy of Deed or DOT Copy of Deed or DOT N F" at bounding box center [150, 466] width 211 height 26
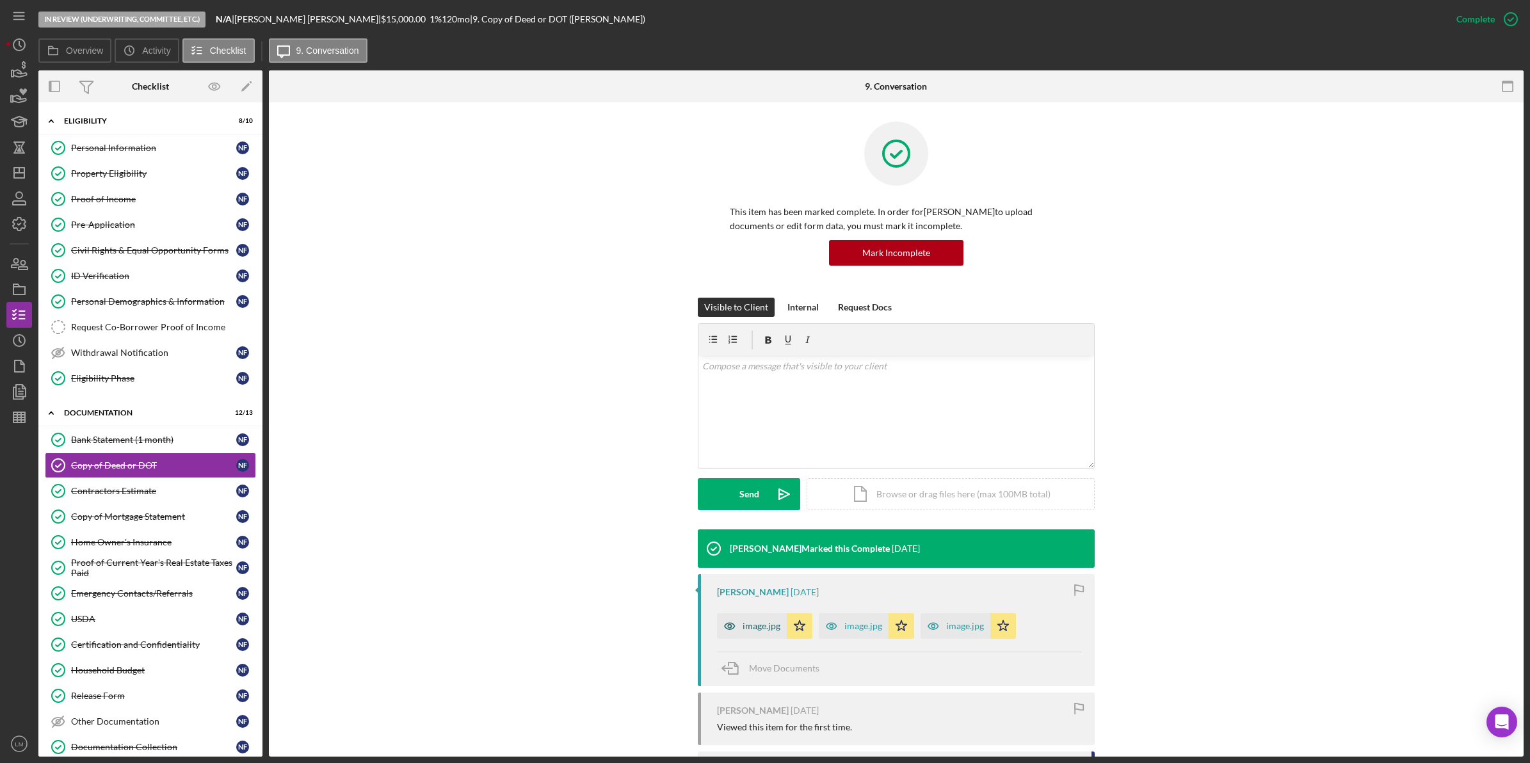
click at [760, 625] on div "image.jpg" at bounding box center [762, 626] width 38 height 10
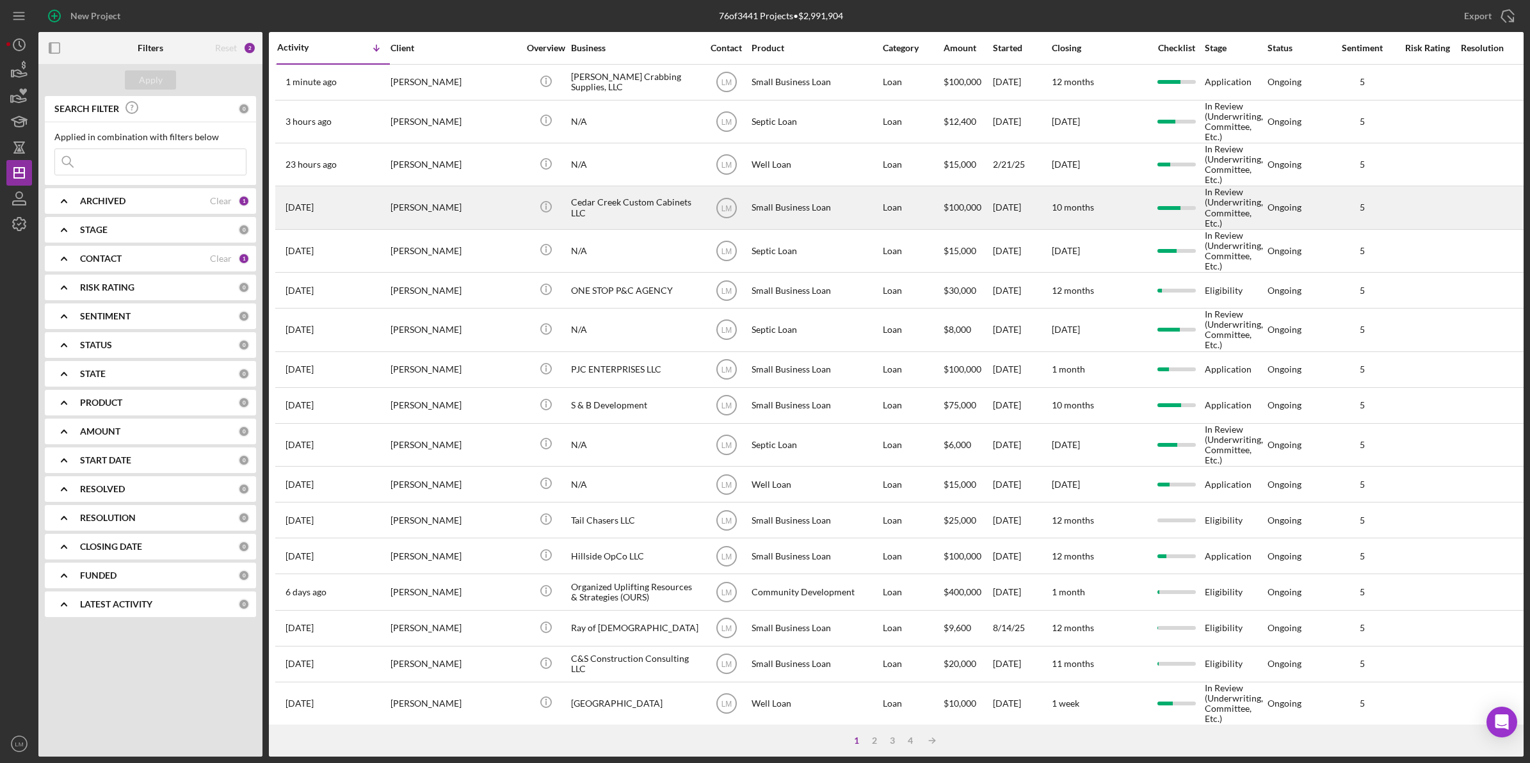
click at [485, 202] on div "[PERSON_NAME]" at bounding box center [454, 207] width 128 height 41
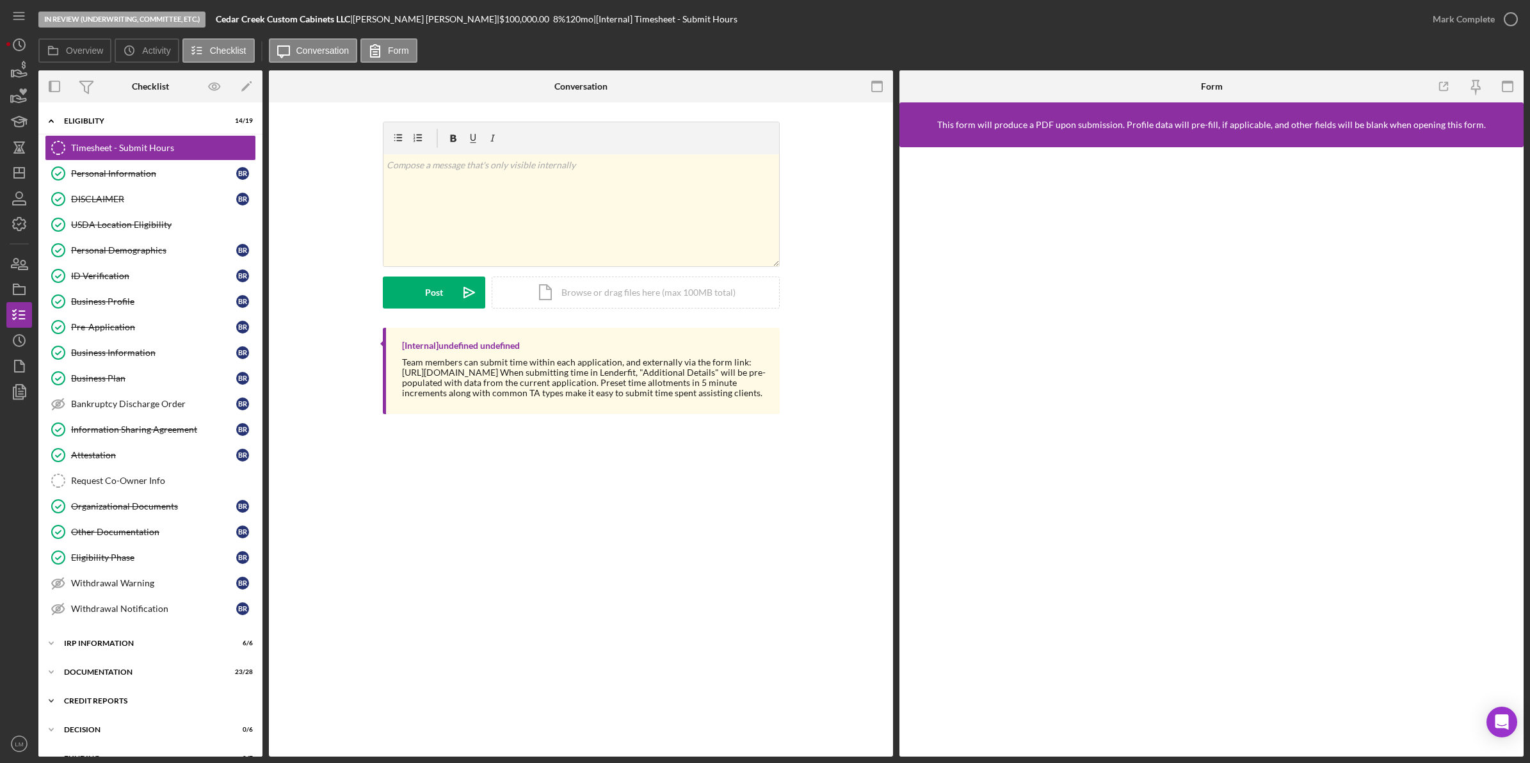
click at [116, 705] on div "credit reports" at bounding box center [155, 701] width 182 height 8
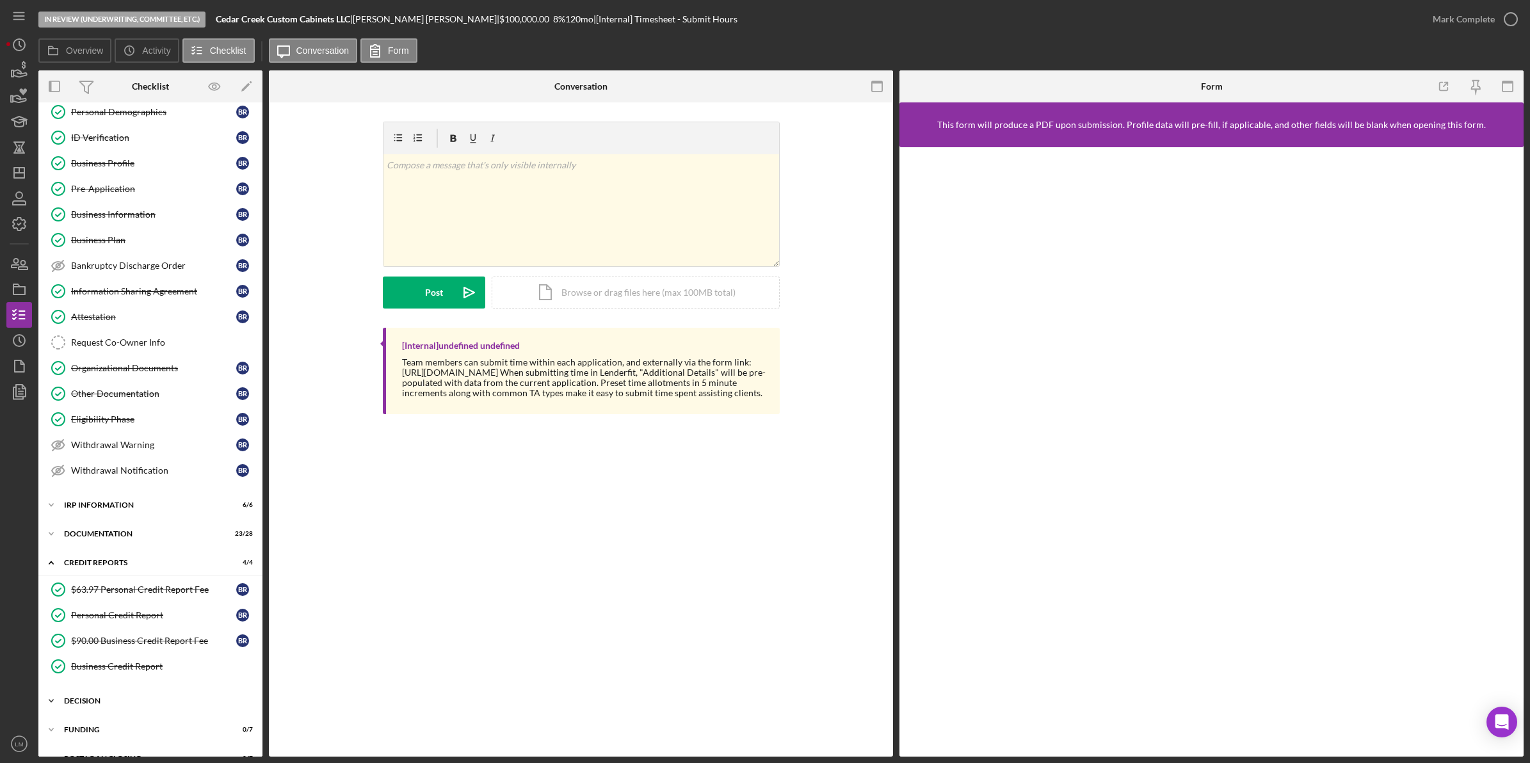
scroll to position [167, 0]
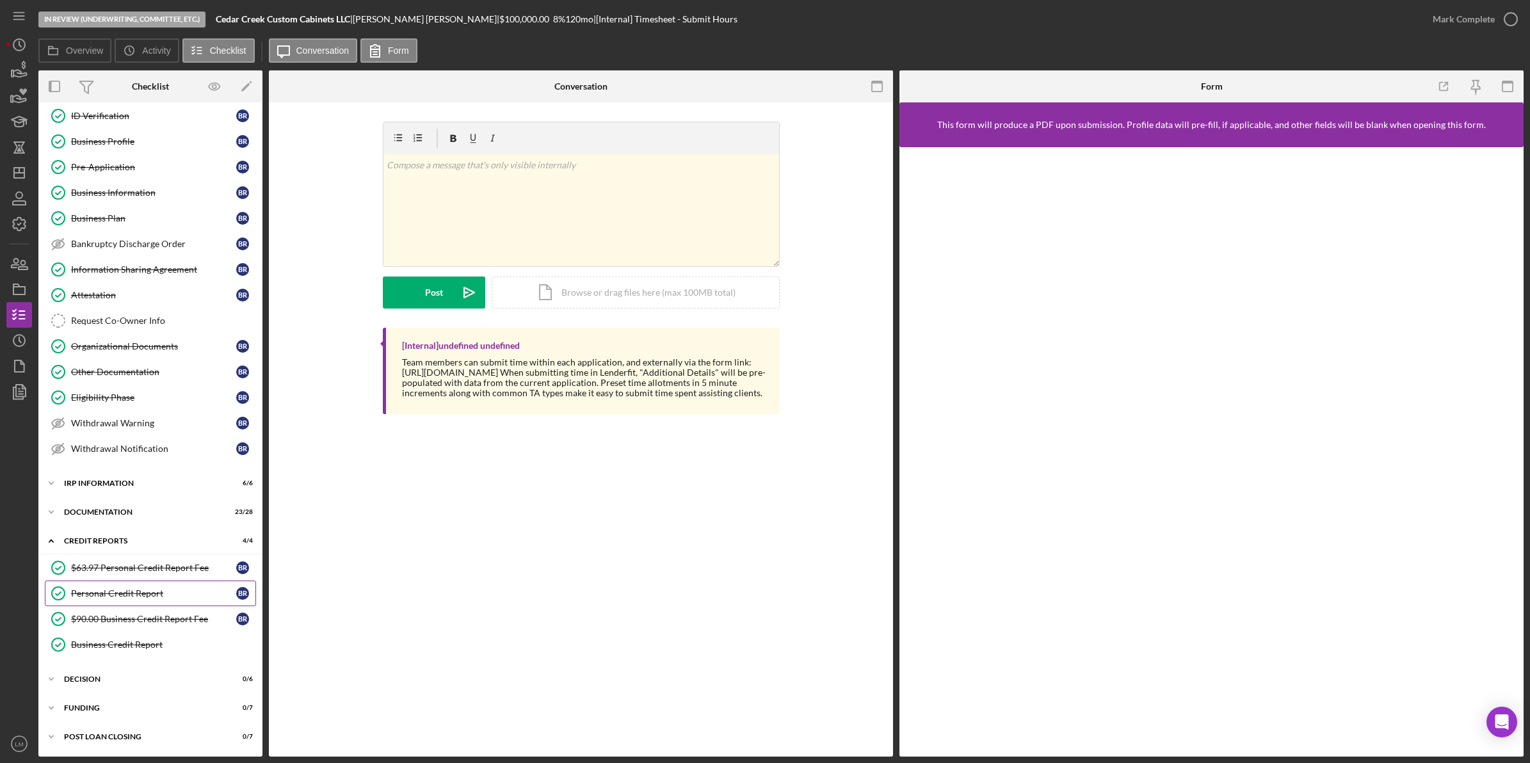
click at [147, 594] on div "Personal Credit Report" at bounding box center [153, 593] width 165 height 10
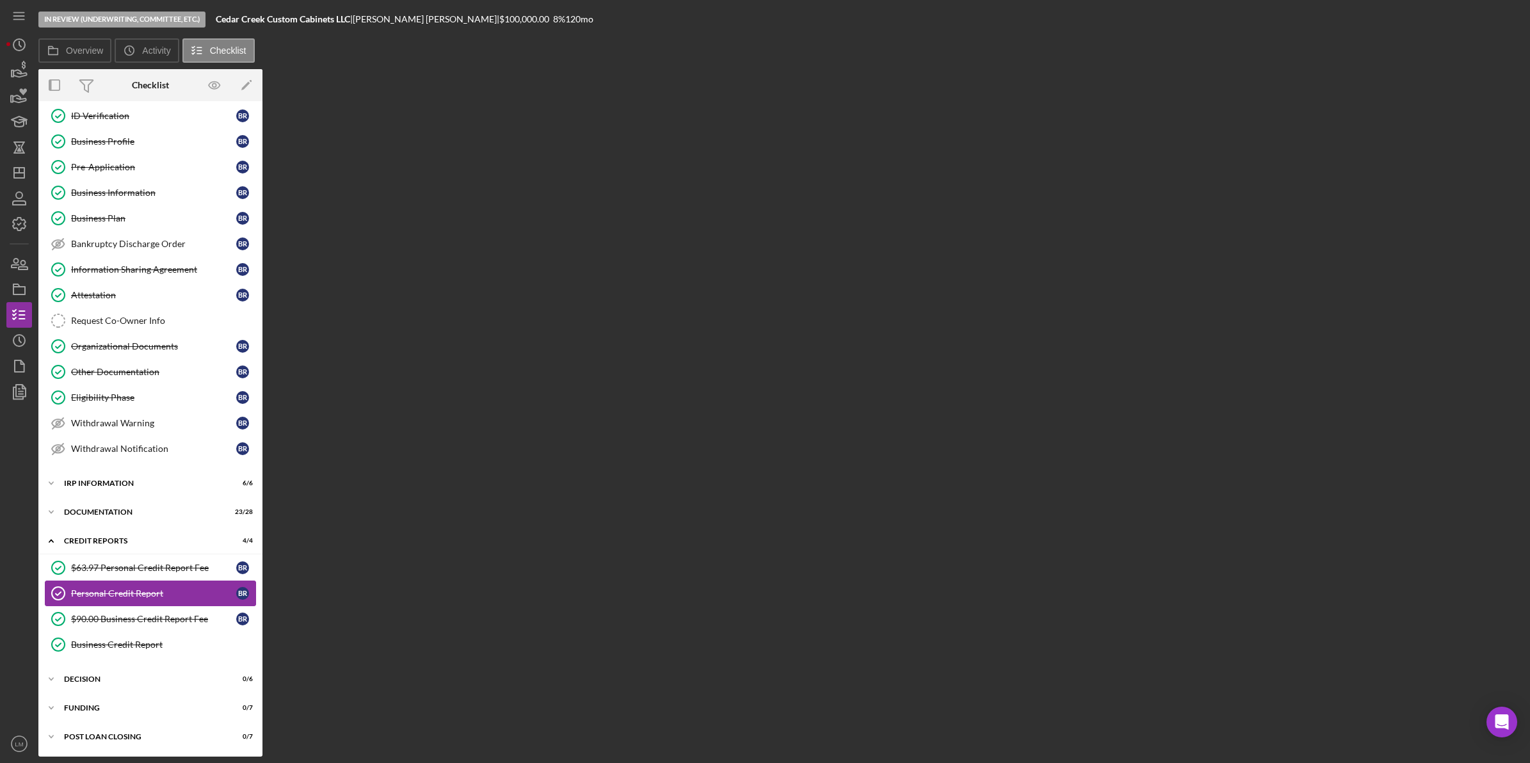
scroll to position [167, 0]
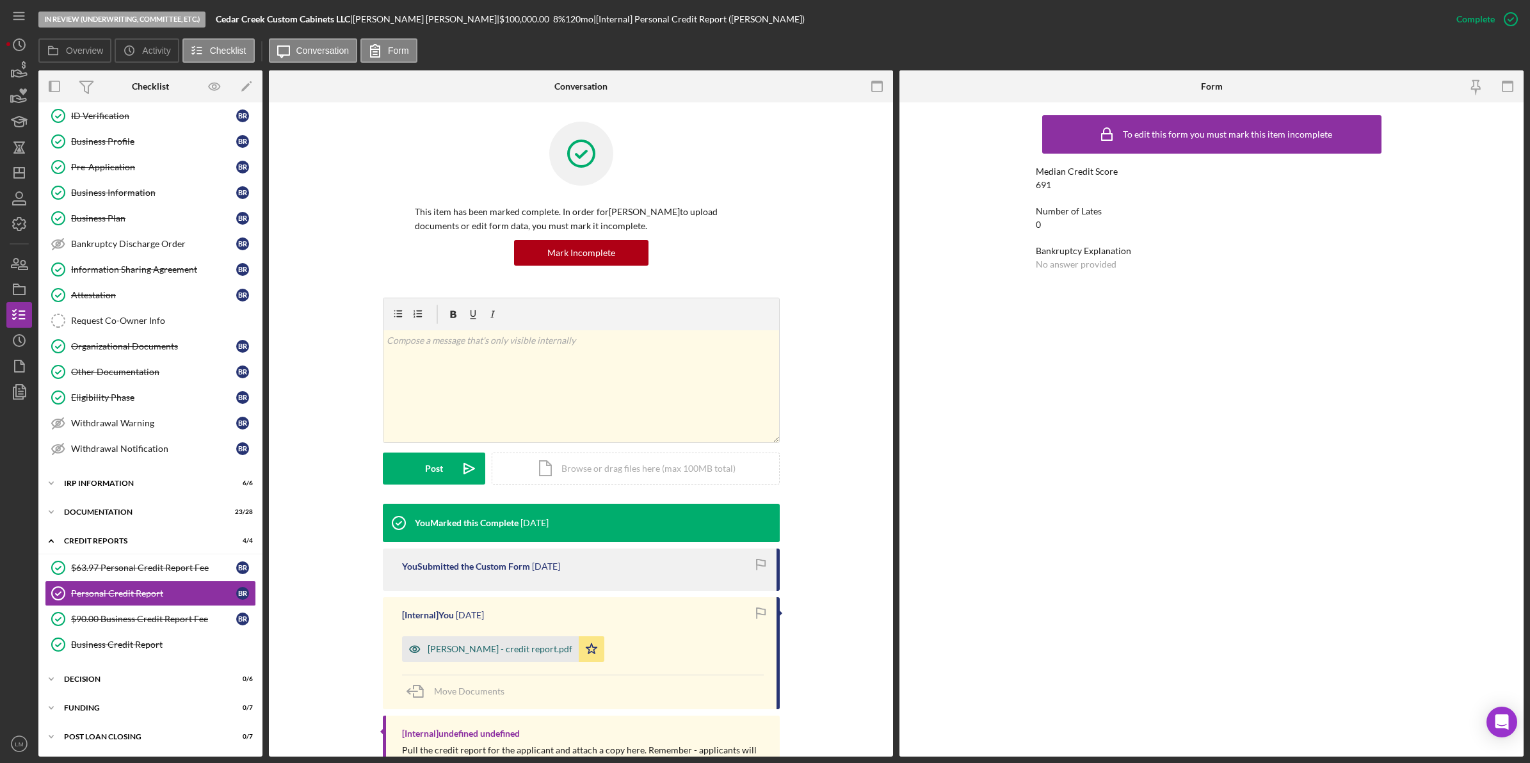
click at [485, 644] on div "[PERSON_NAME] - credit report.pdf" at bounding box center [500, 649] width 145 height 10
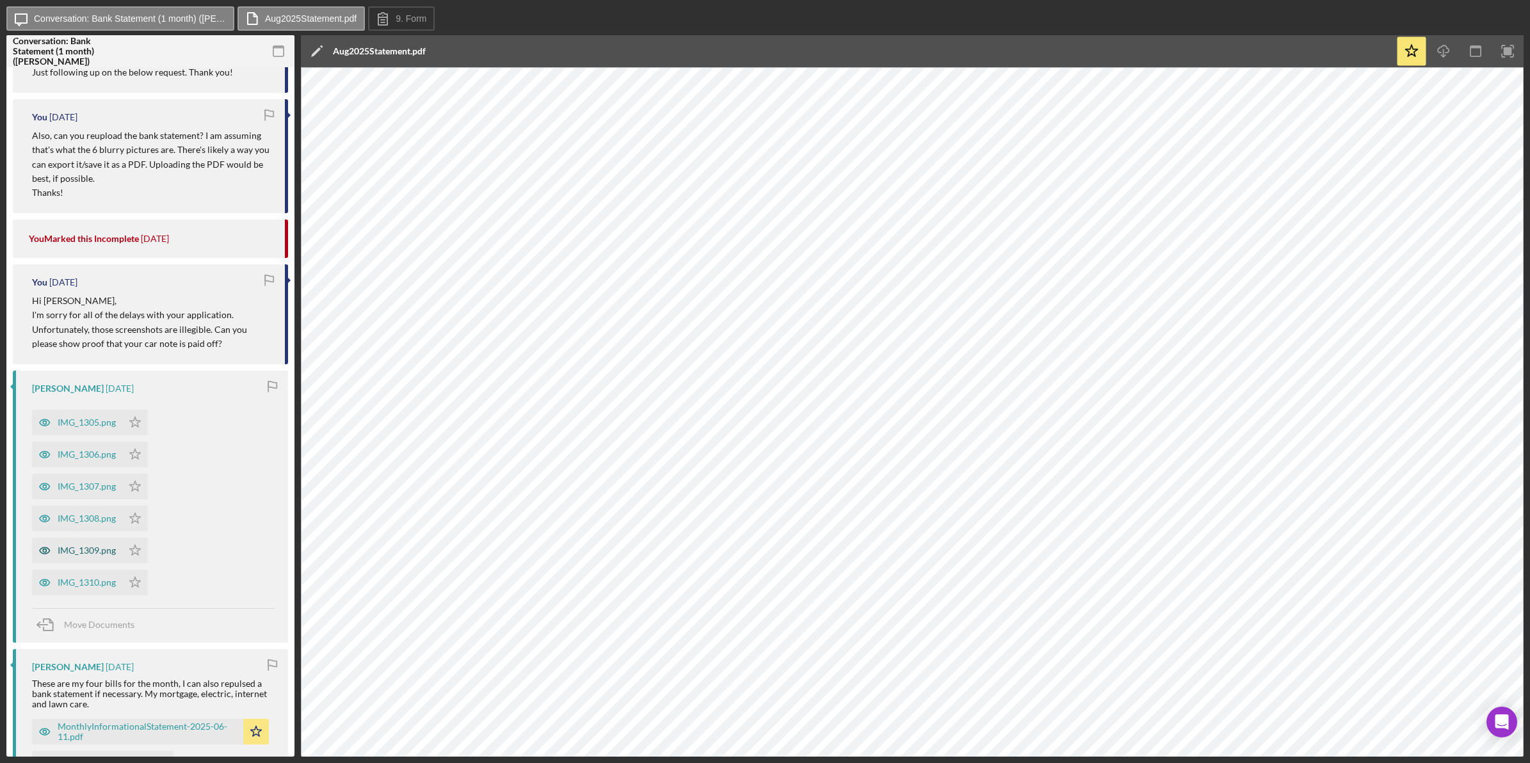
scroll to position [880, 0]
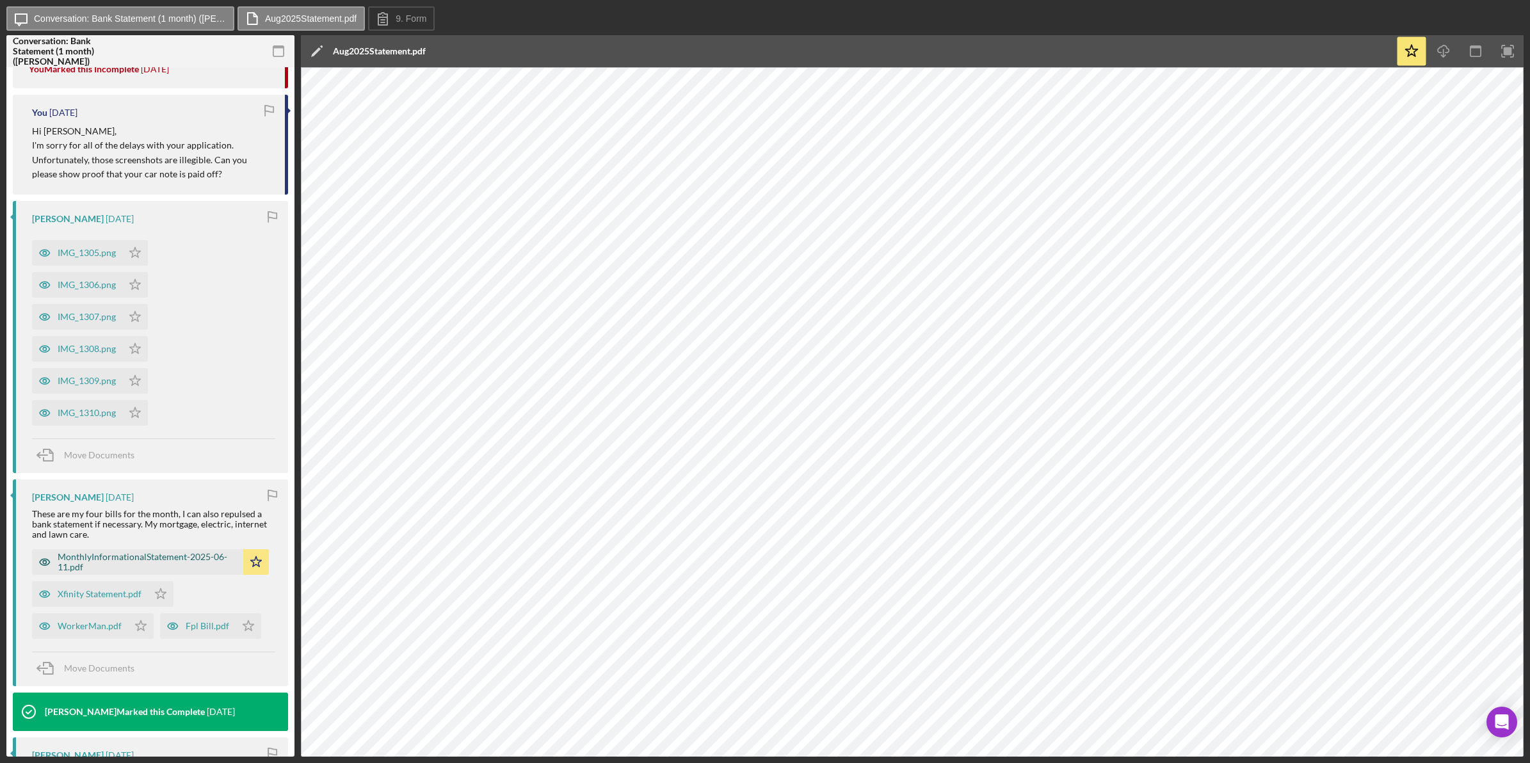
click at [131, 561] on div "MonthlyInformationalStatement-2025-06-11.pdf" at bounding box center [147, 562] width 179 height 20
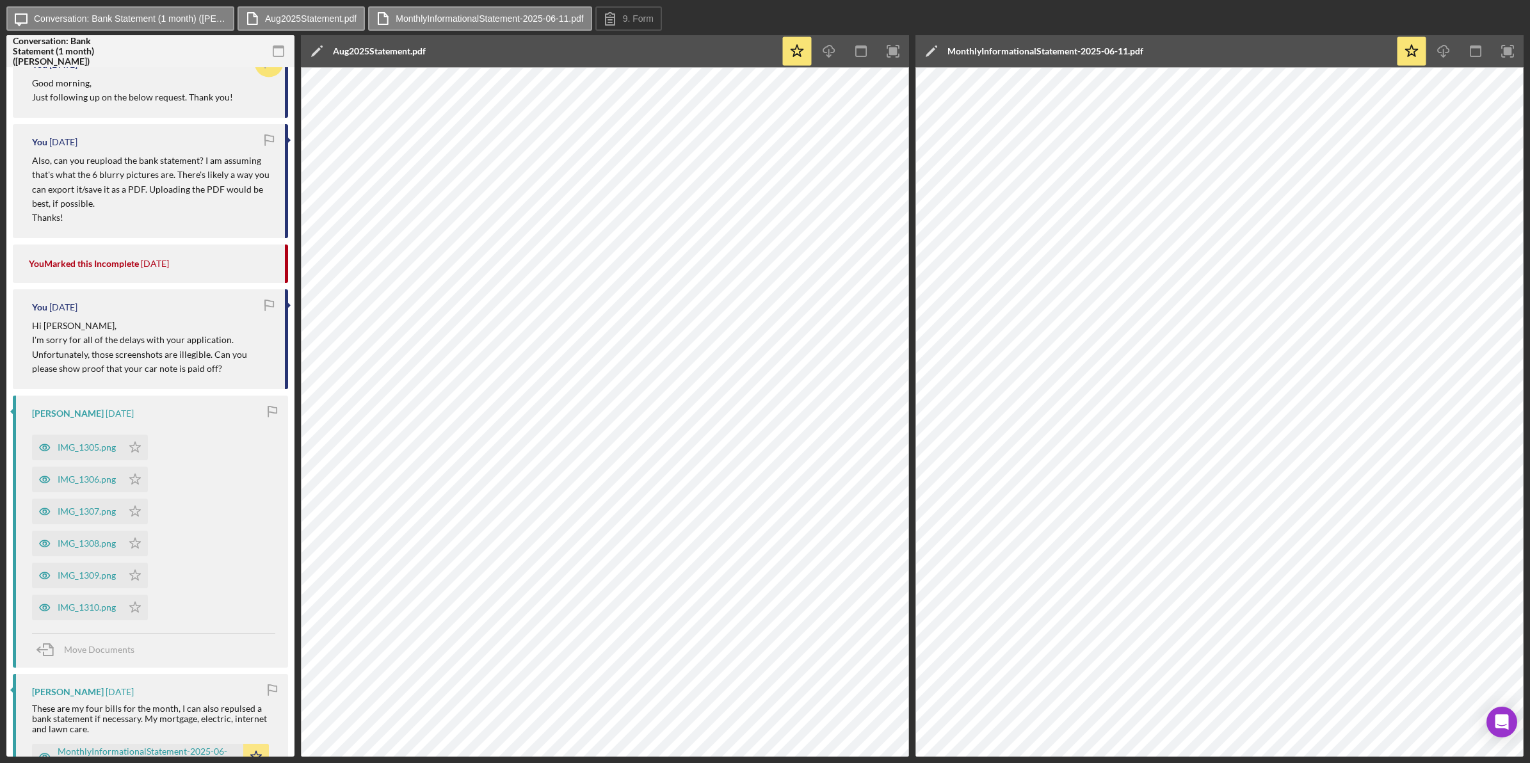
scroll to position [640, 0]
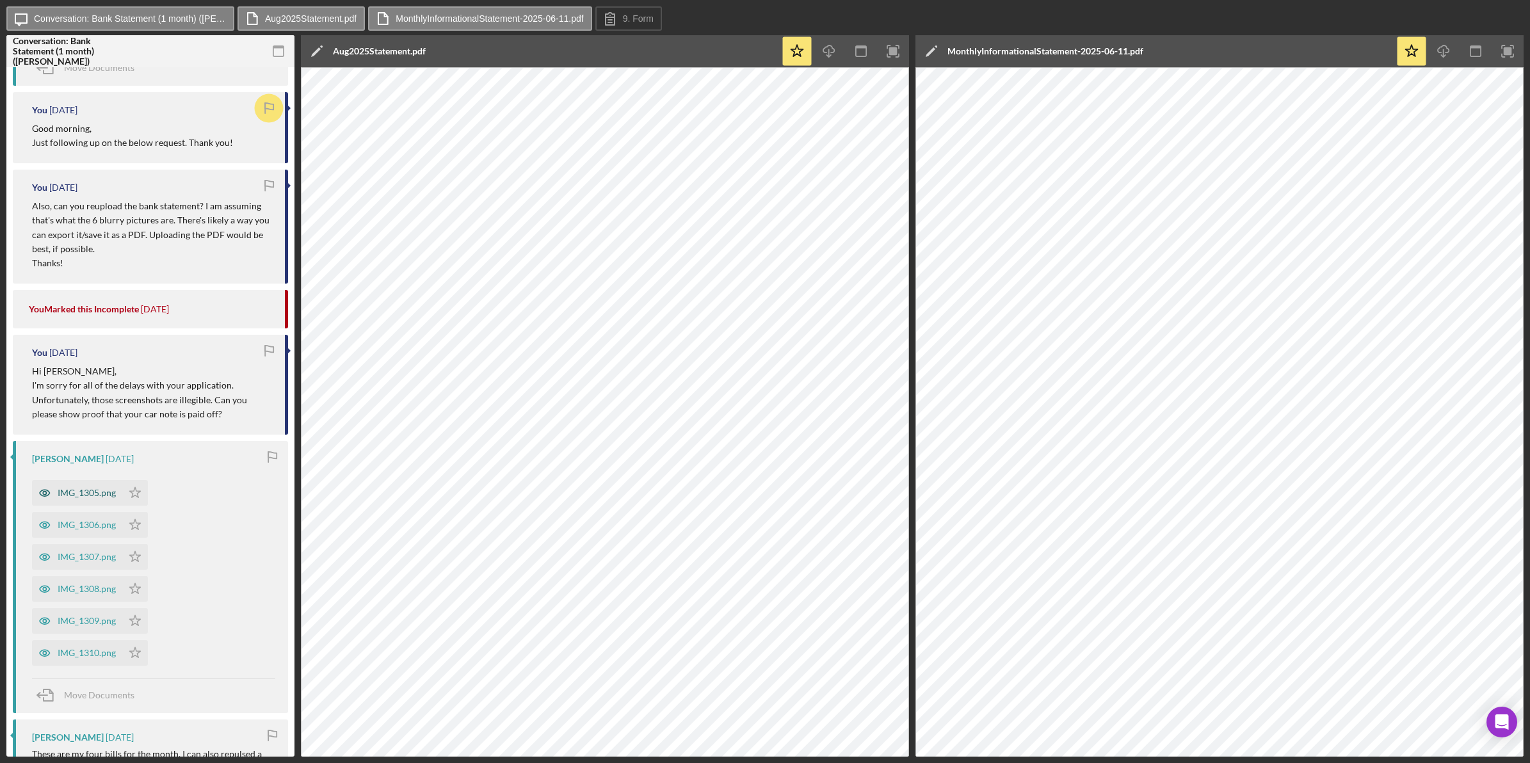
click at [94, 492] on div "IMG_1305.png" at bounding box center [87, 493] width 58 height 10
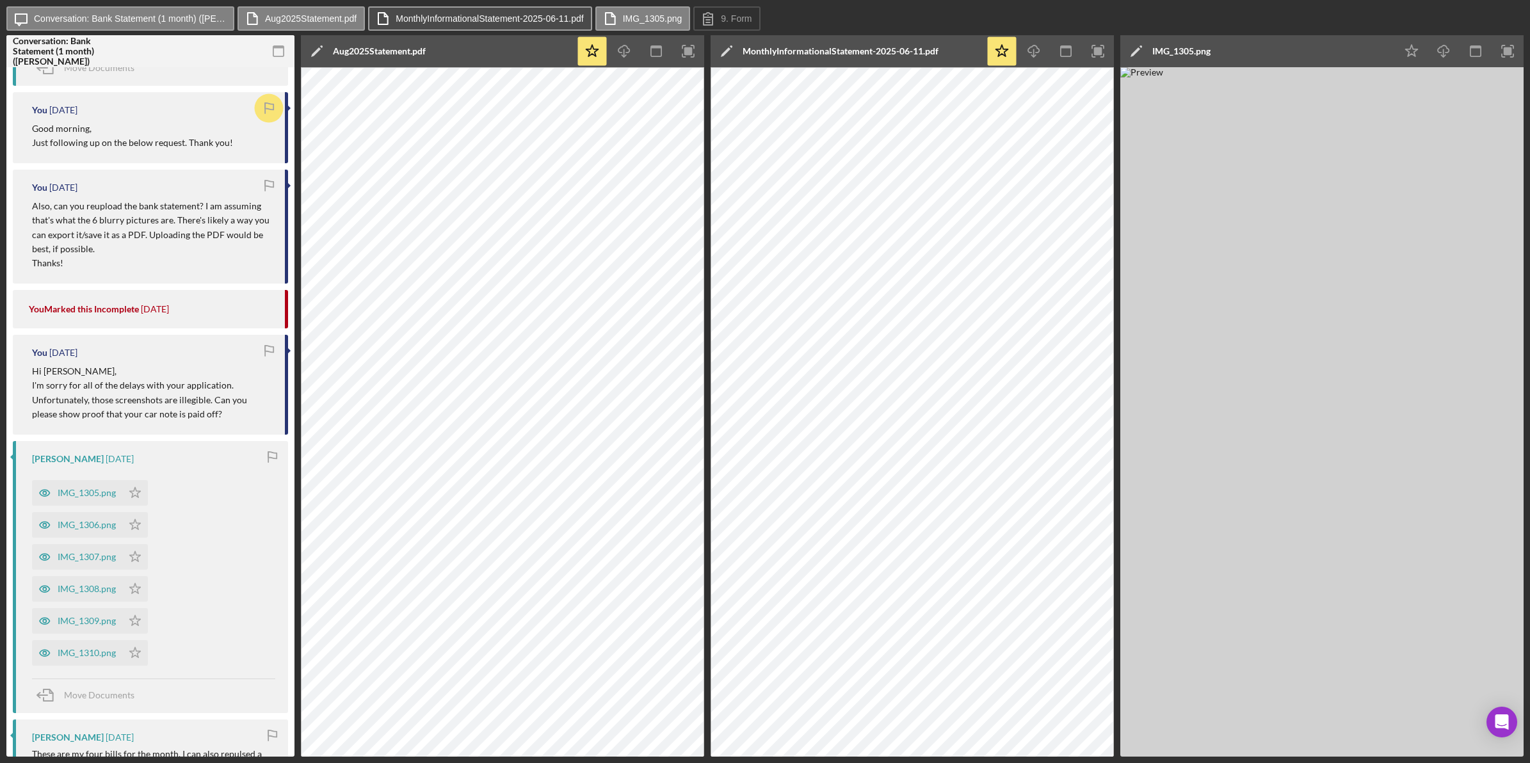
click at [478, 18] on label "MonthlyInformationalStatement-2025-06-11.pdf" at bounding box center [490, 18] width 188 height 10
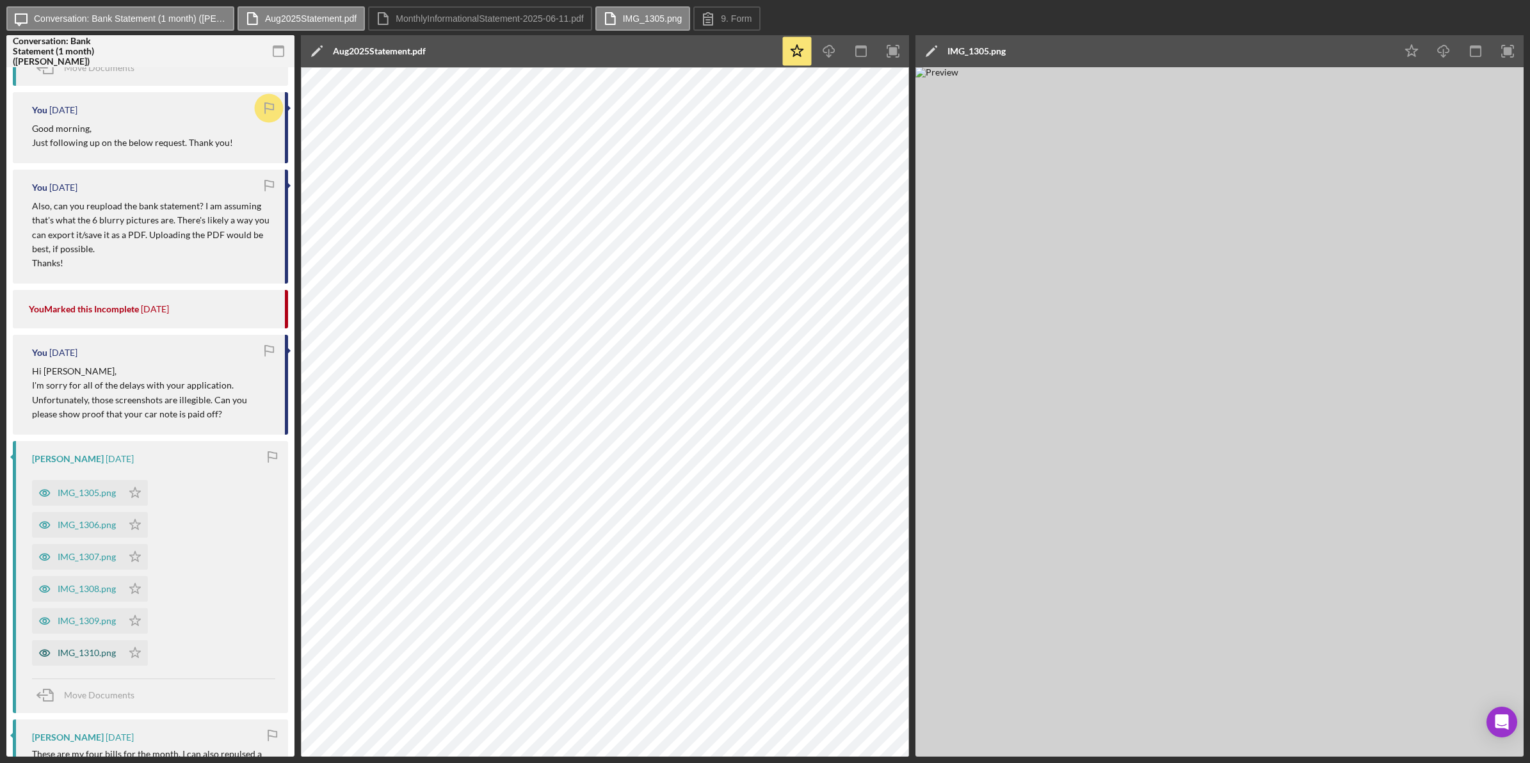
click at [88, 654] on div "IMG_1310.png" at bounding box center [87, 653] width 58 height 10
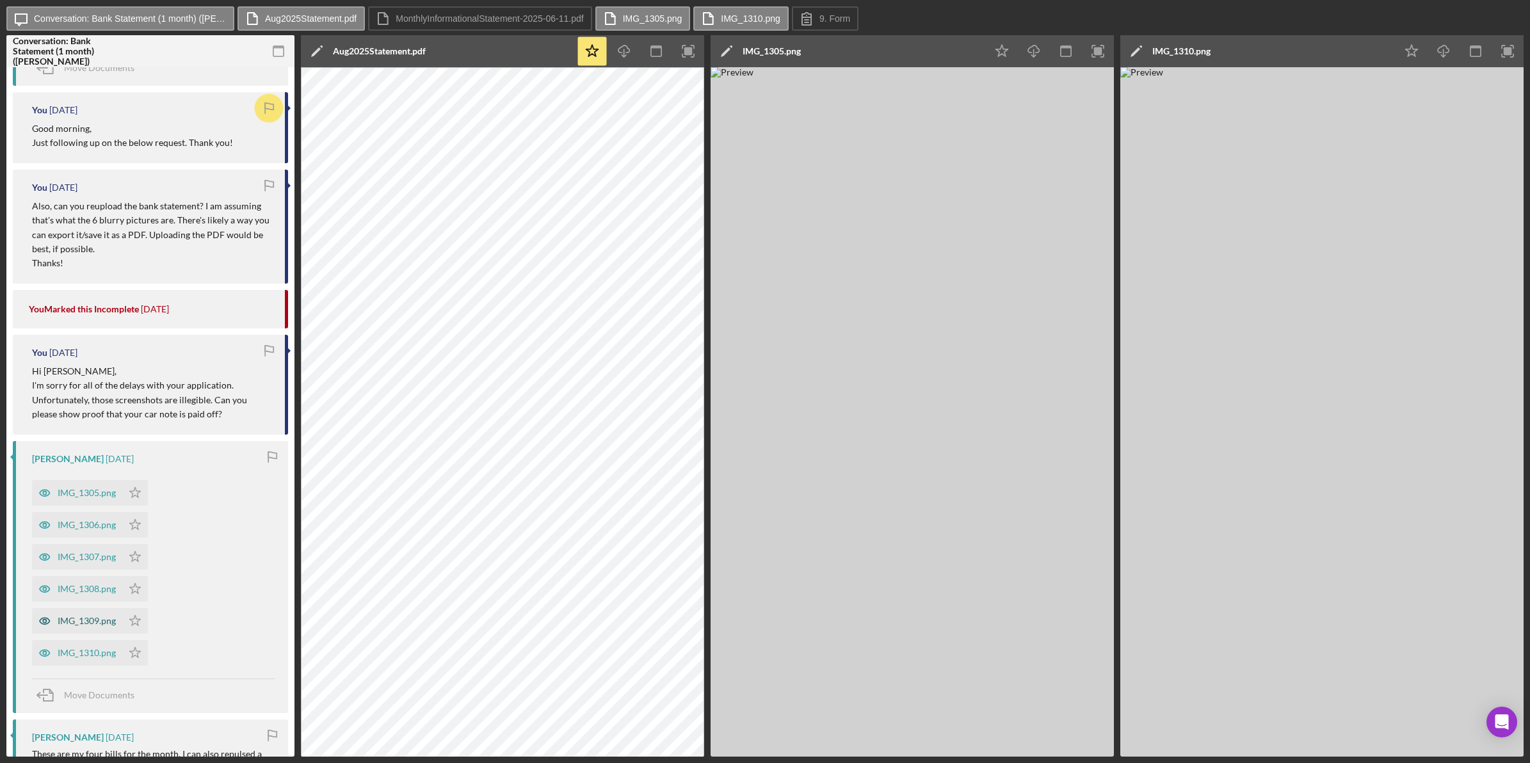
click at [83, 628] on div "IMG_1309.png" at bounding box center [77, 621] width 90 height 26
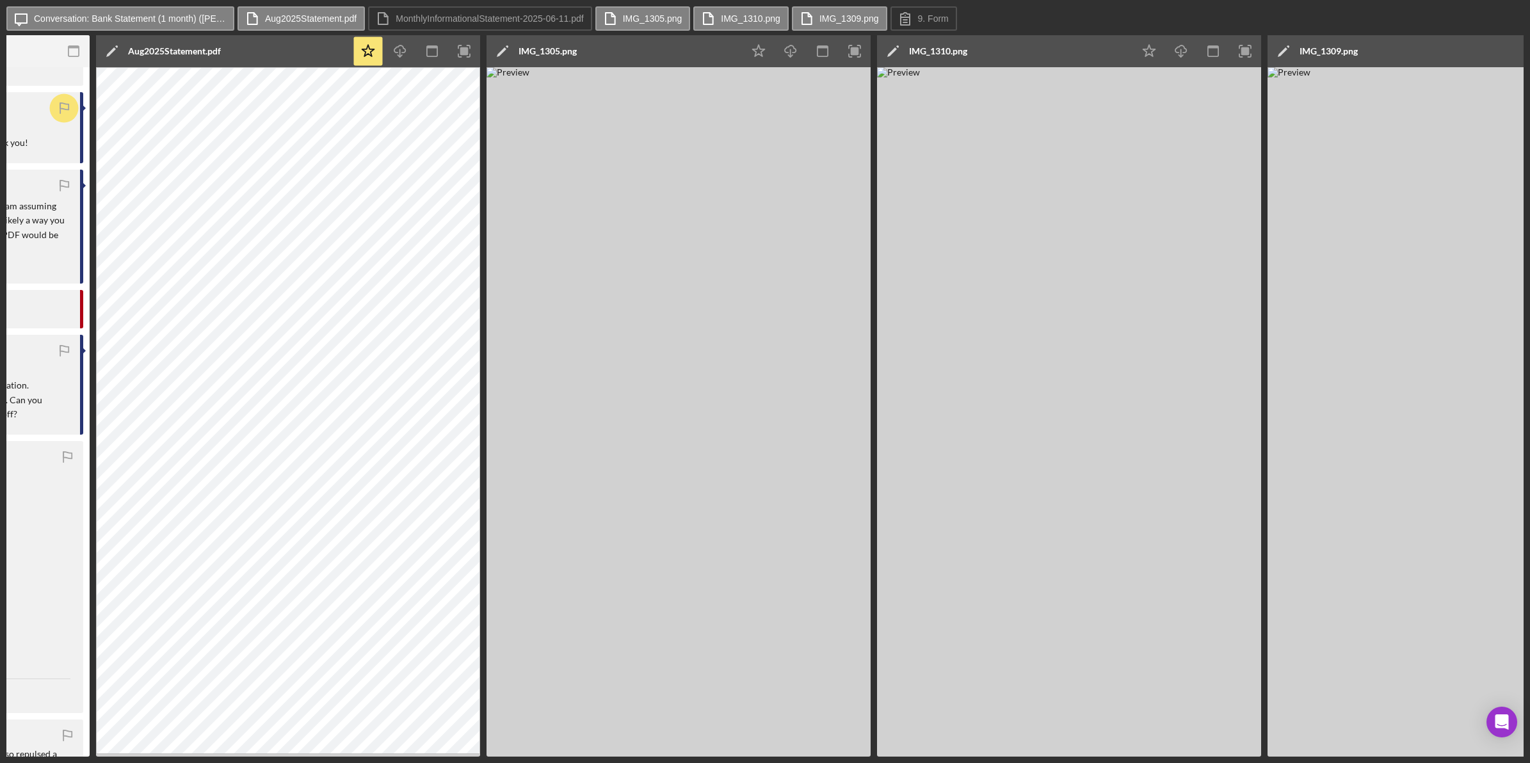
scroll to position [0, 333]
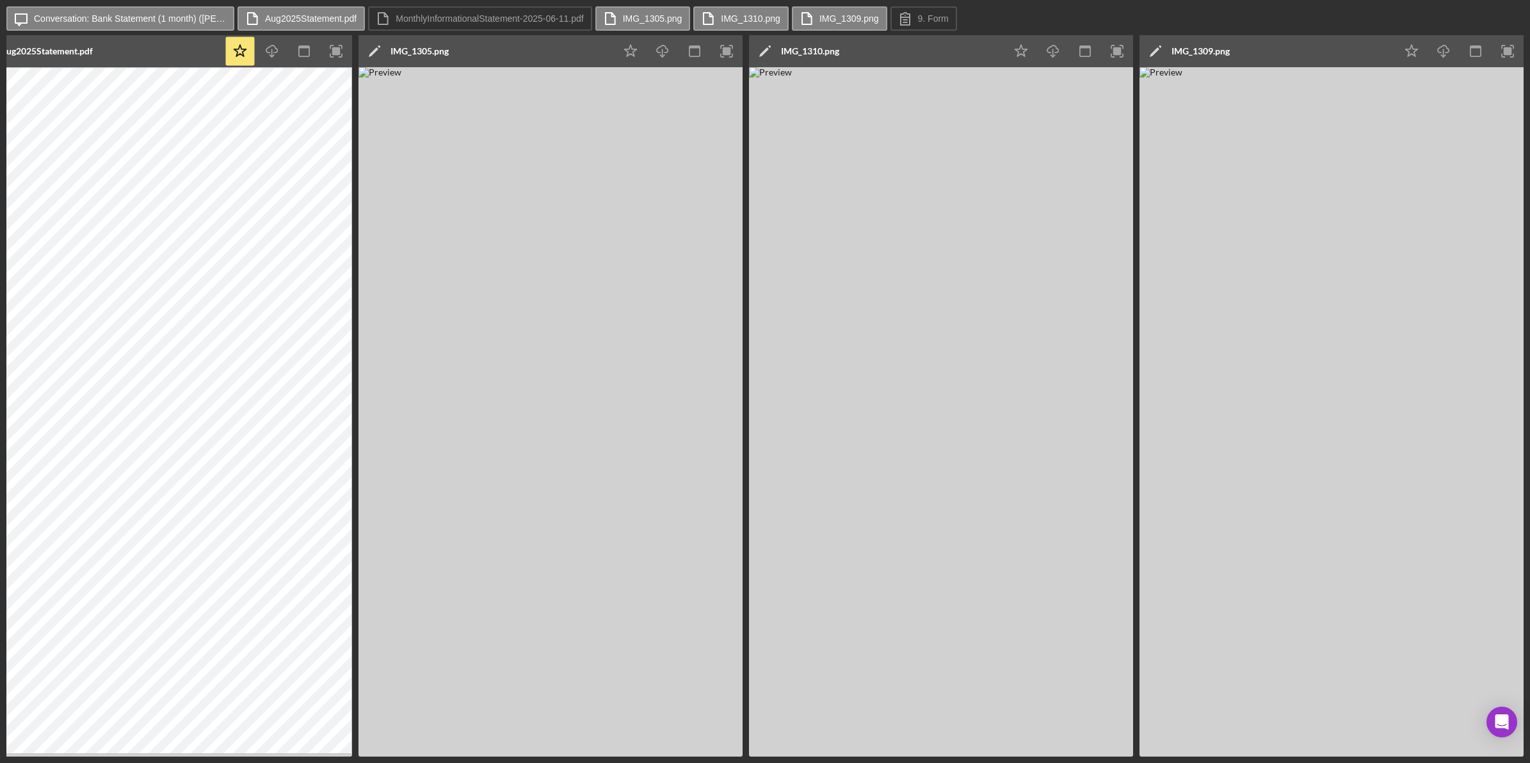
drag, startPoint x: 285, startPoint y: 760, endPoint x: 264, endPoint y: 760, distance: 21.8
click at [264, 760] on div "Icon/Message Conversation: Bank Statement (1 month) (Diane E.) Aug2025Statement…" at bounding box center [765, 381] width 1530 height 763
click at [168, 682] on div "Icon/Message Conversation: Bank Statement (1 month) (Diane E.) Aug2025Statement…" at bounding box center [765, 381] width 1530 height 763
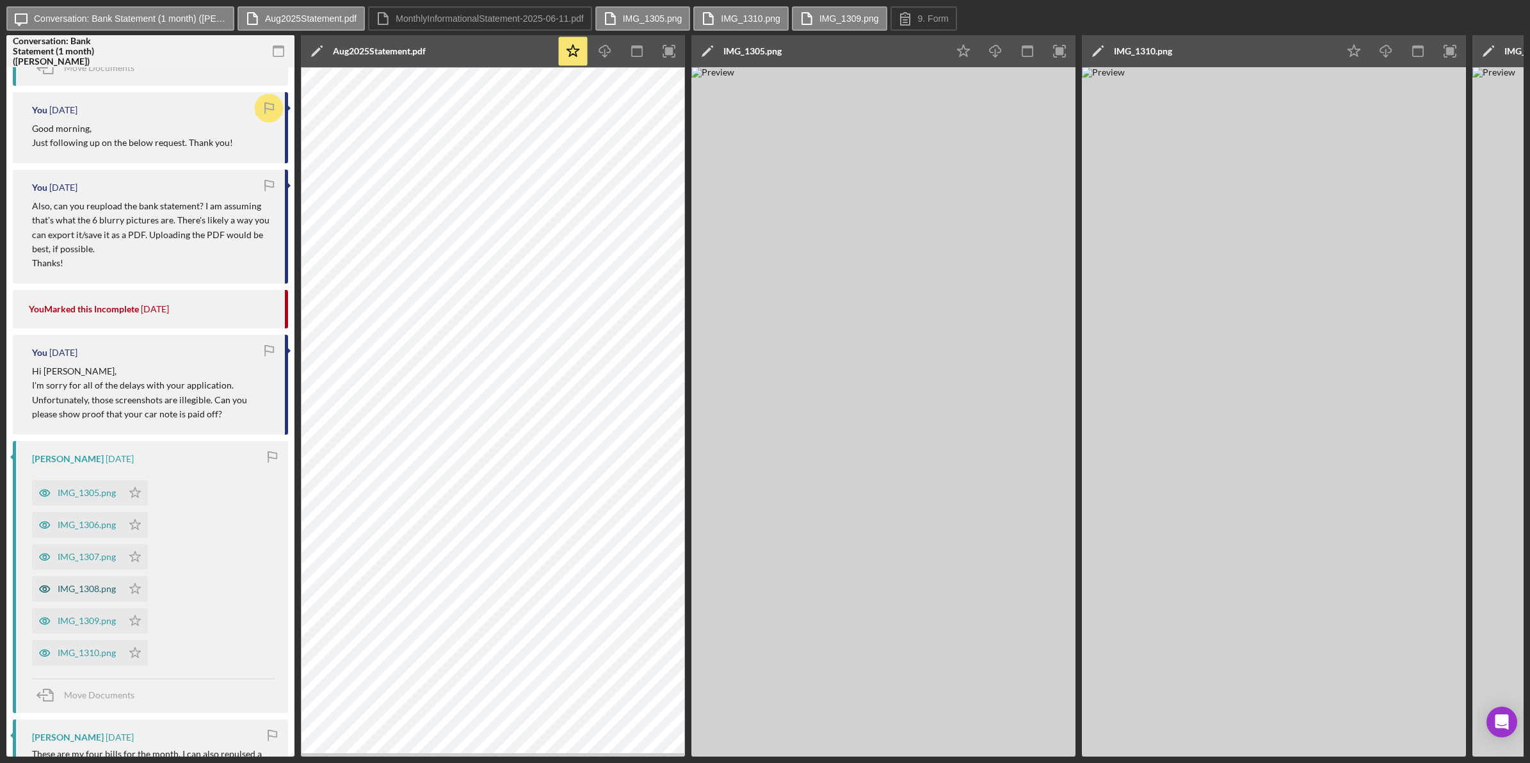
click at [100, 587] on div "IMG_1308.png" at bounding box center [87, 589] width 58 height 10
click at [929, 22] on label "IMG_1308.png" at bounding box center [948, 18] width 60 height 10
drag, startPoint x: 1169, startPoint y: 748, endPoint x: 1165, endPoint y: 757, distance: 10.0
click at [1169, 749] on img at bounding box center [1274, 411] width 384 height 689
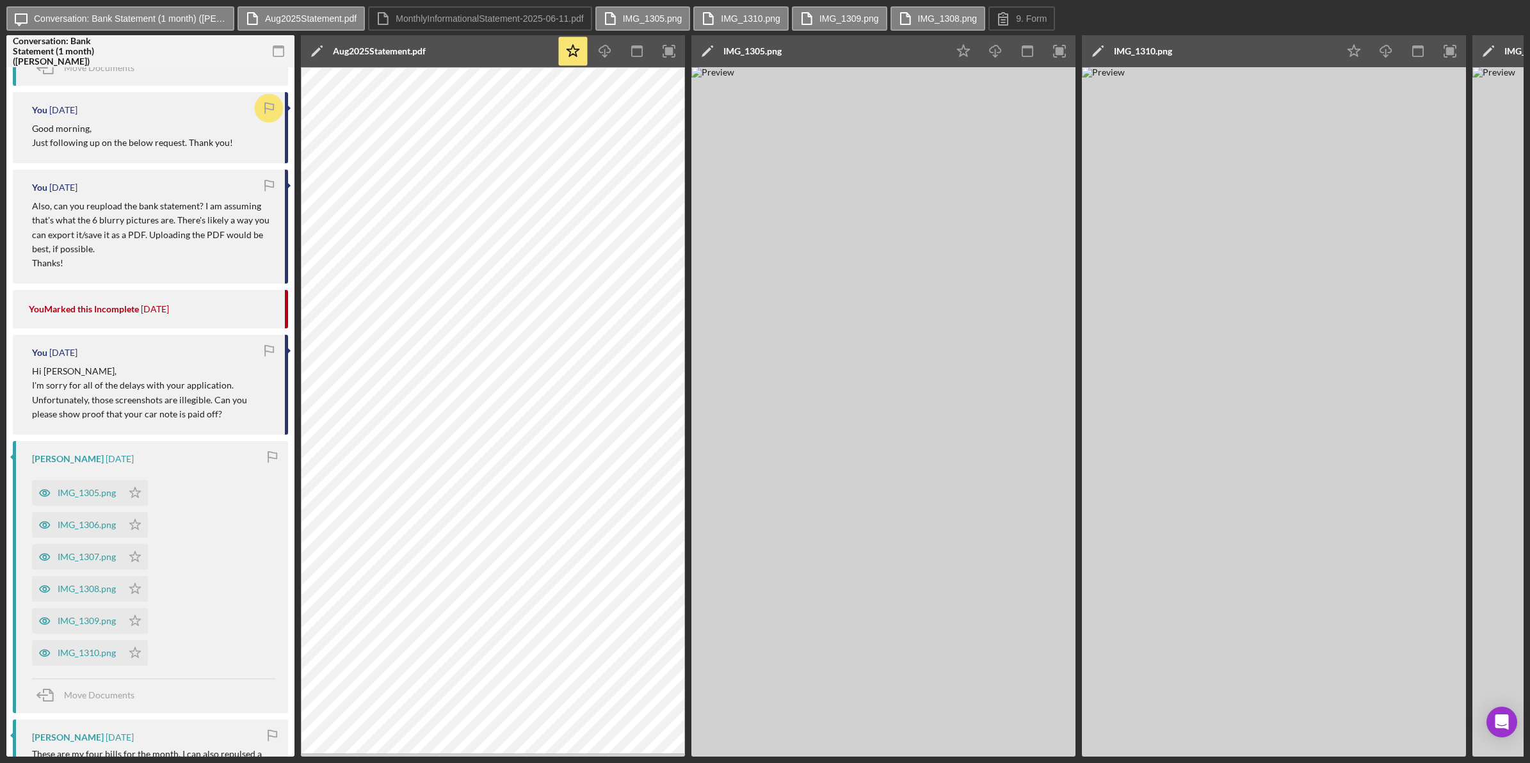
click at [1166, 757] on div "Icon/Message Conversation: Bank Statement (1 month) (Diane E.) Aug2025Statement…" at bounding box center [765, 381] width 1530 height 763
click at [1176, 757] on div "Icon/Message Conversation: Bank Statement (1 month) (Diane E.) Aug2025Statement…" at bounding box center [765, 381] width 1530 height 763
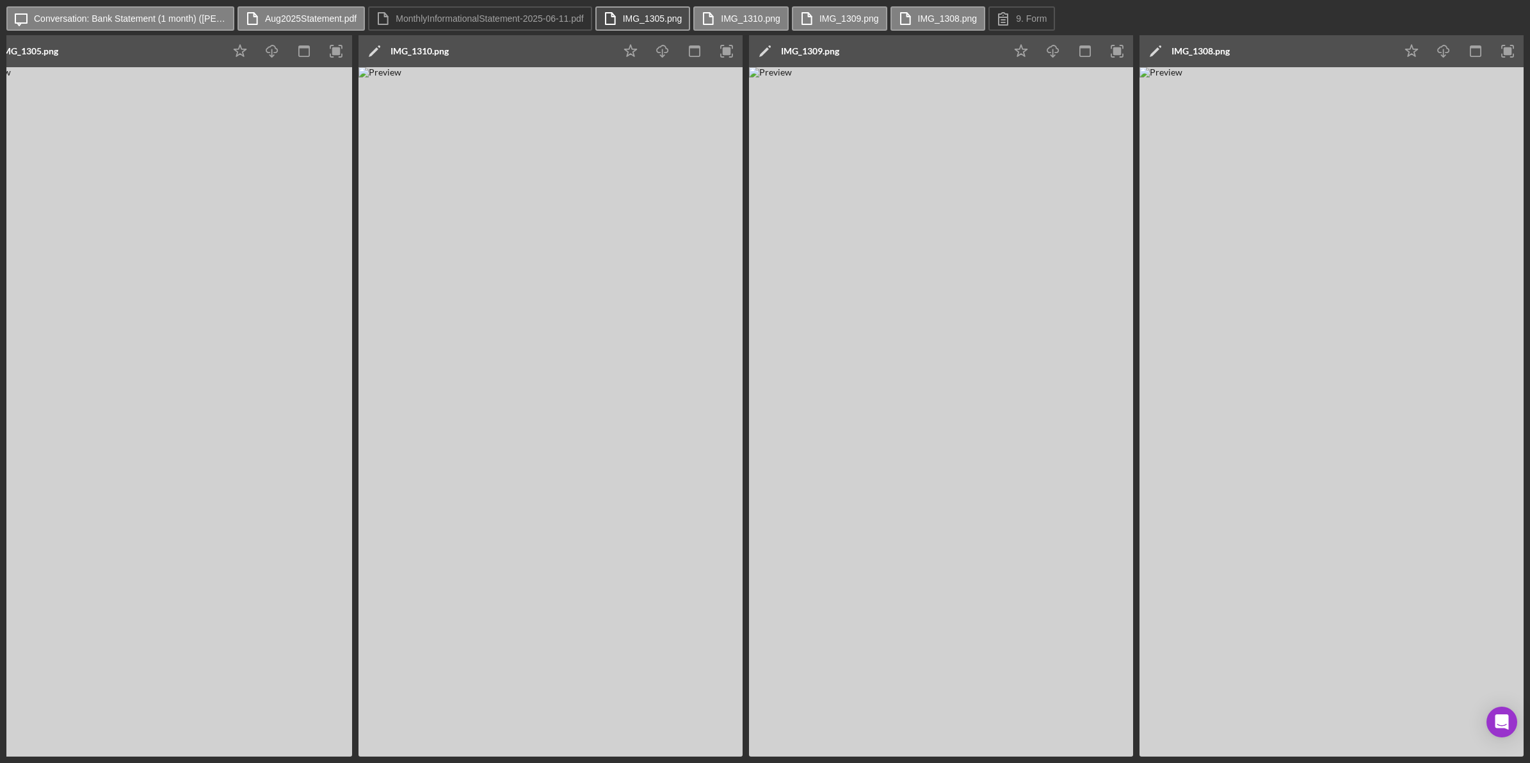
click at [677, 20] on button "IMG_1305.png" at bounding box center [642, 18] width 95 height 24
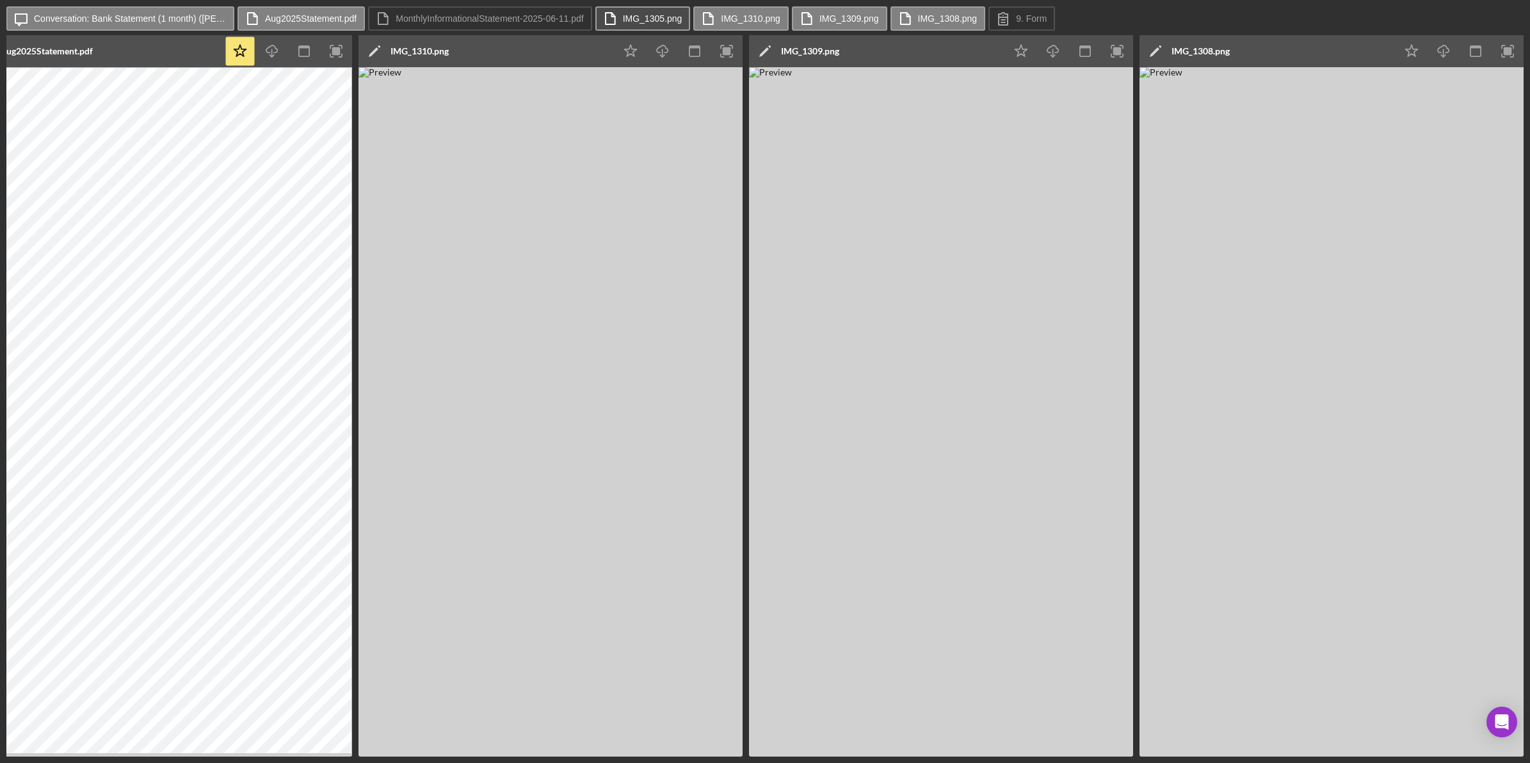
scroll to position [0, 333]
click at [727, 21] on label "IMG_1310.png" at bounding box center [751, 18] width 60 height 10
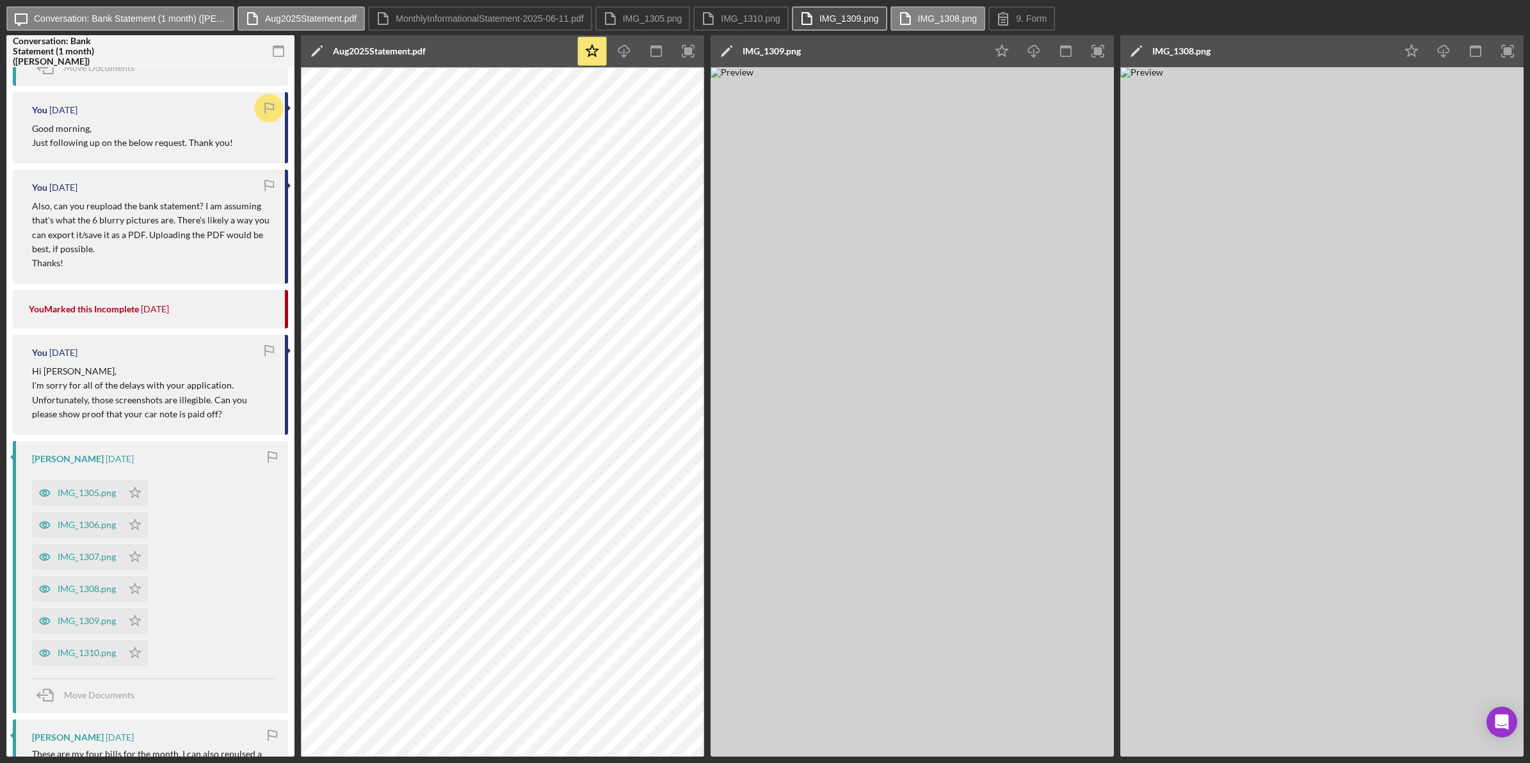
scroll to position [0, 0]
click at [849, 23] on label "IMG_1309.png" at bounding box center [849, 18] width 60 height 10
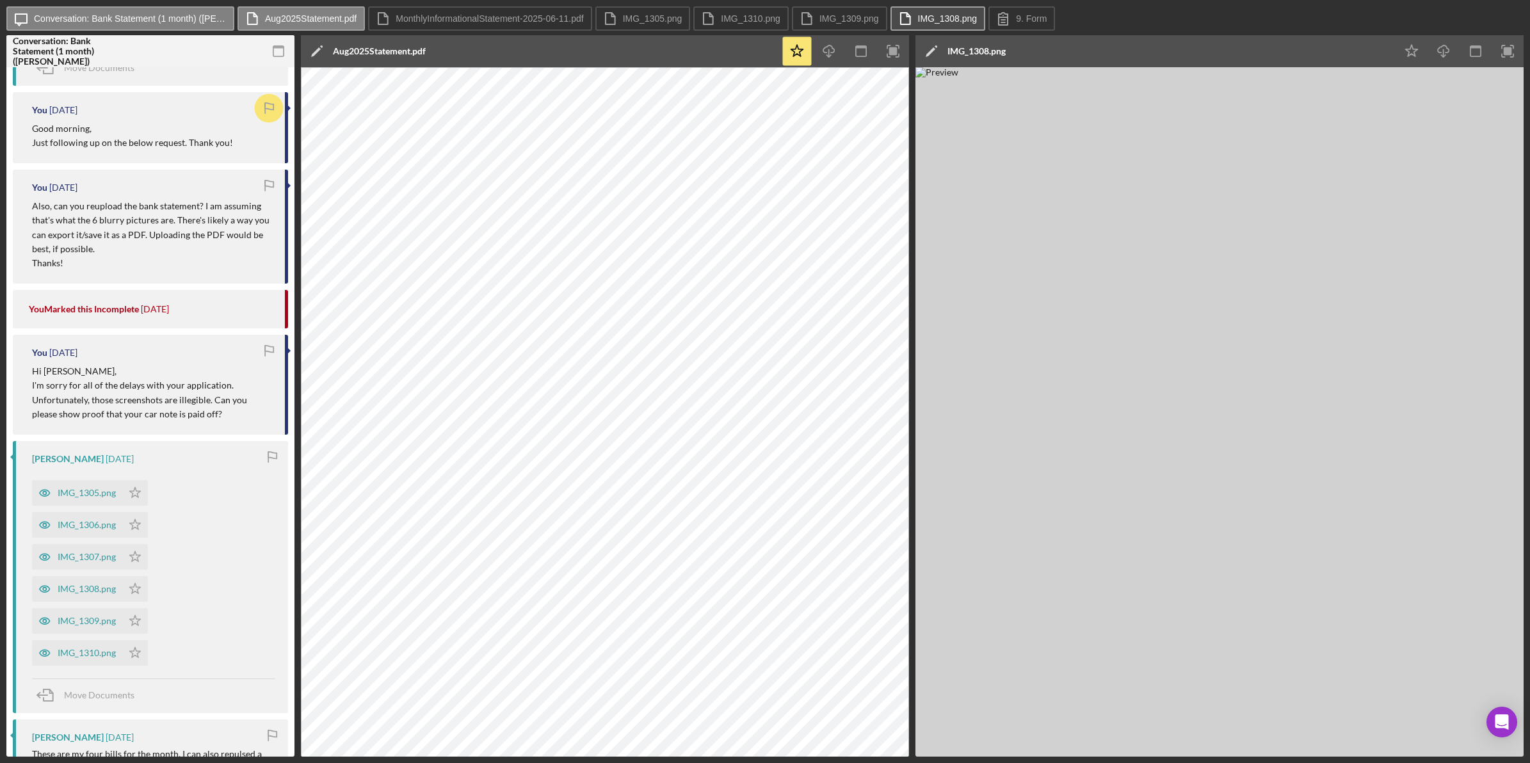
click at [910, 21] on button "IMG_1308.png" at bounding box center [937, 18] width 95 height 24
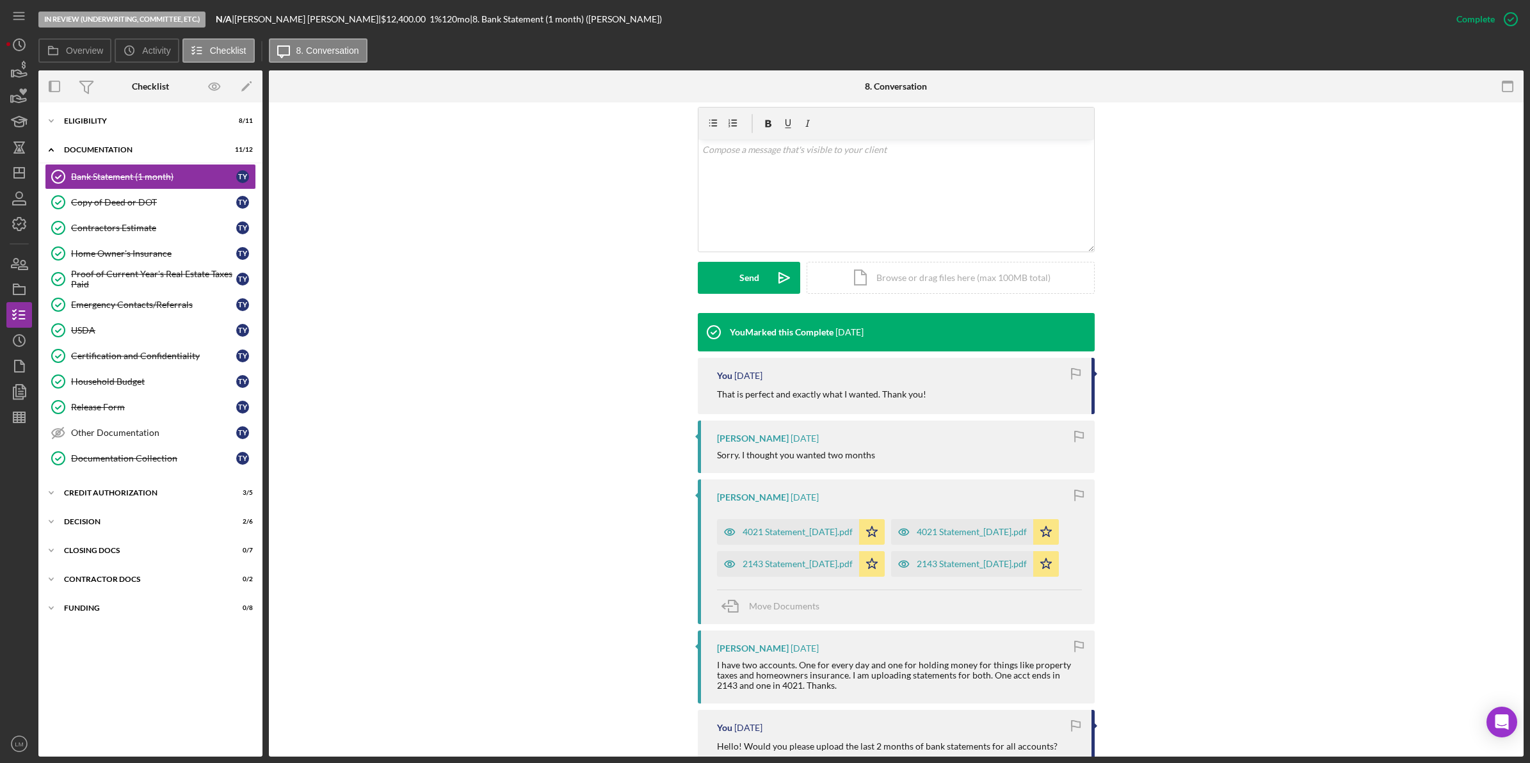
scroll to position [320, 0]
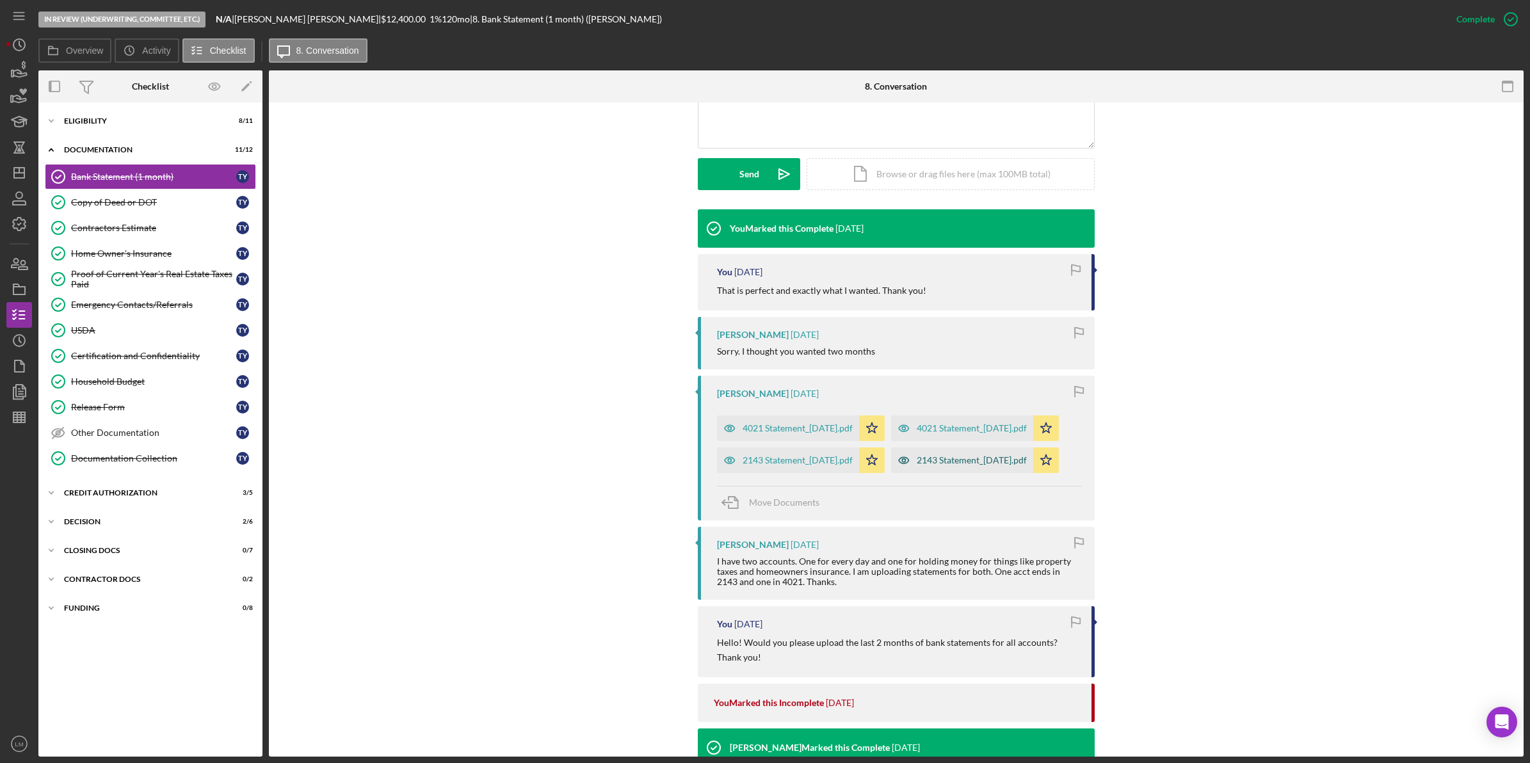
click at [891, 473] on div "2143 Statement_[DATE].pdf" at bounding box center [962, 460] width 142 height 26
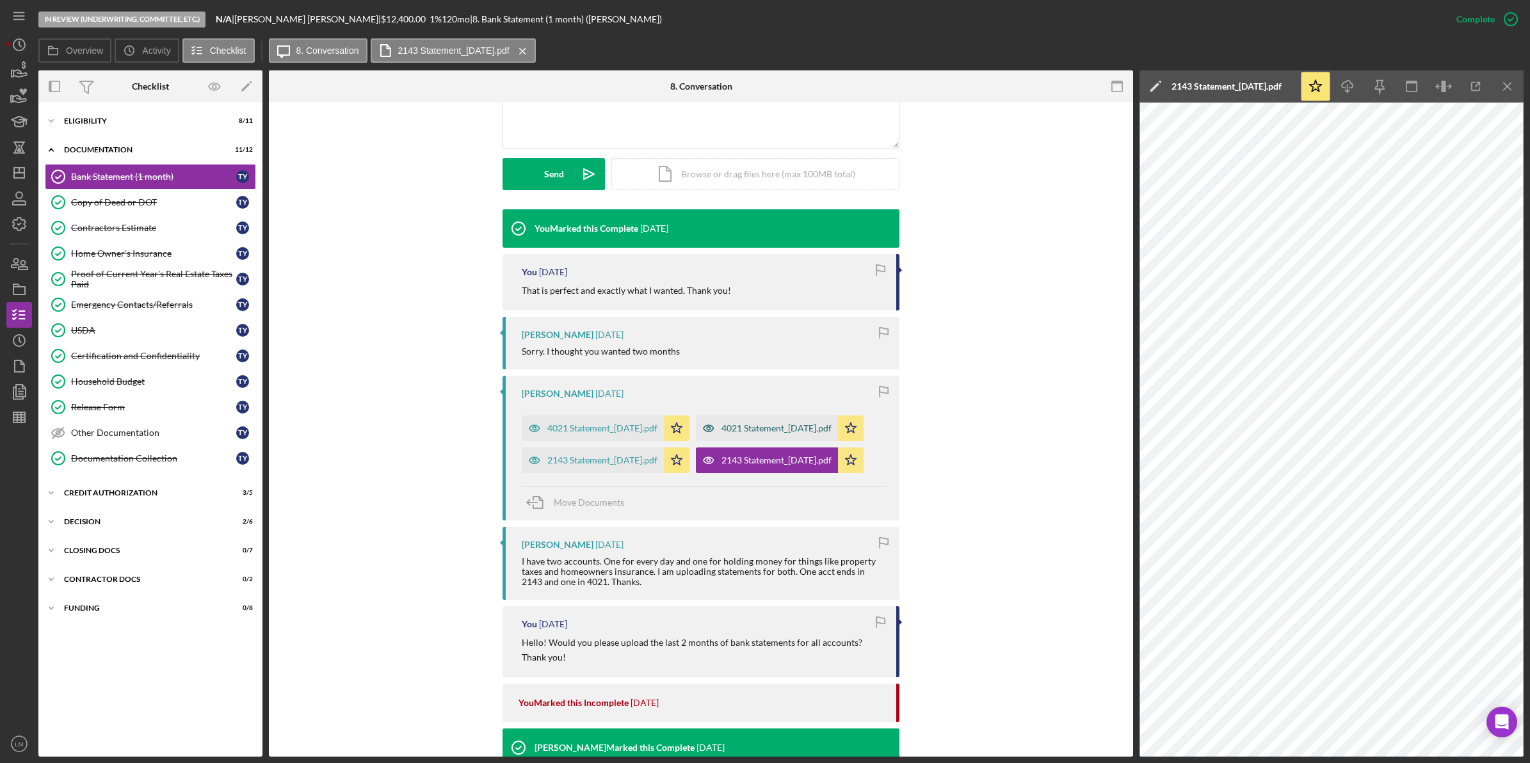
click at [721, 433] on div "4021 Statement_[DATE].pdf" at bounding box center [776, 428] width 110 height 10
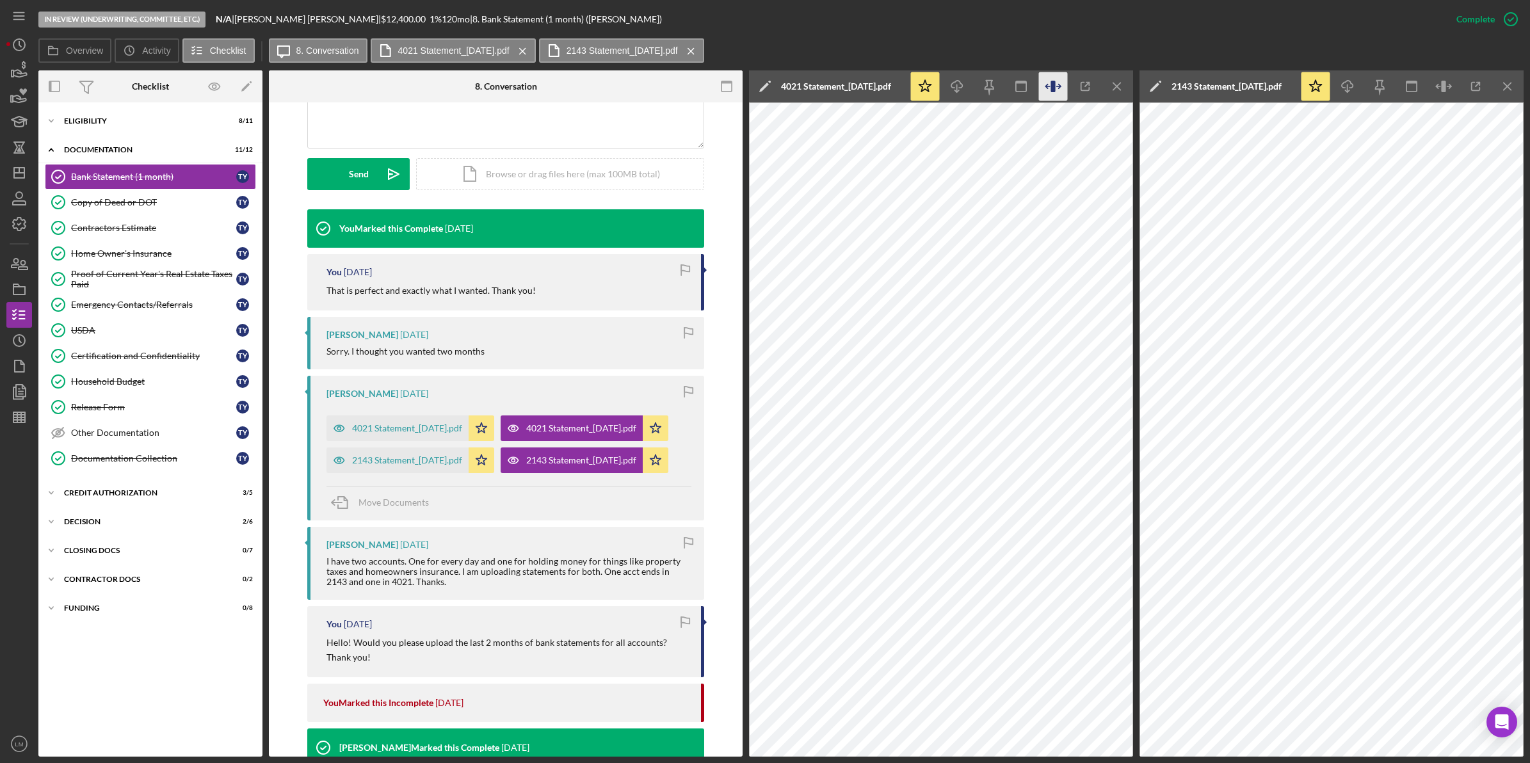
click at [1053, 93] on icon "button" at bounding box center [1053, 86] width 29 height 29
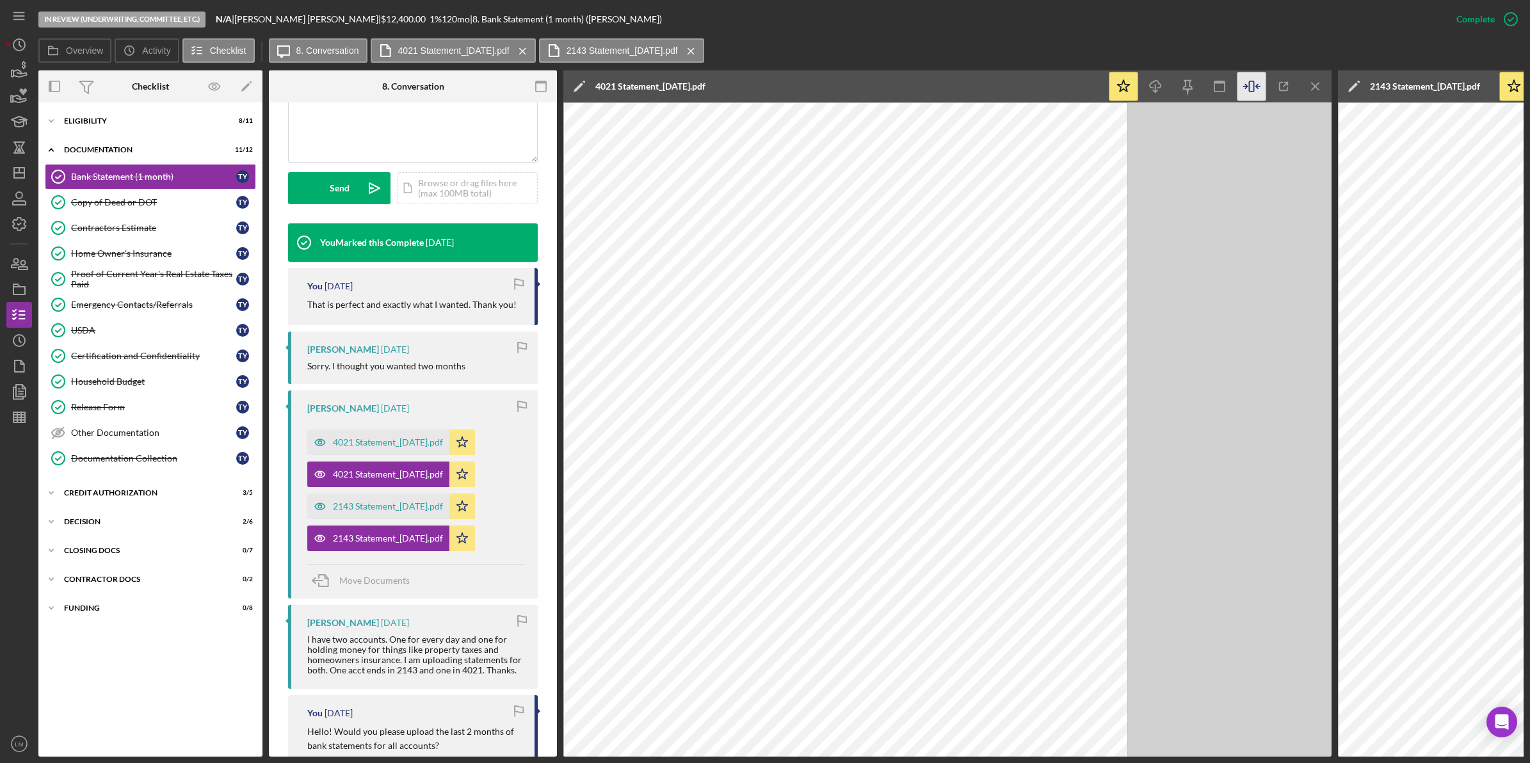
scroll to position [334, 0]
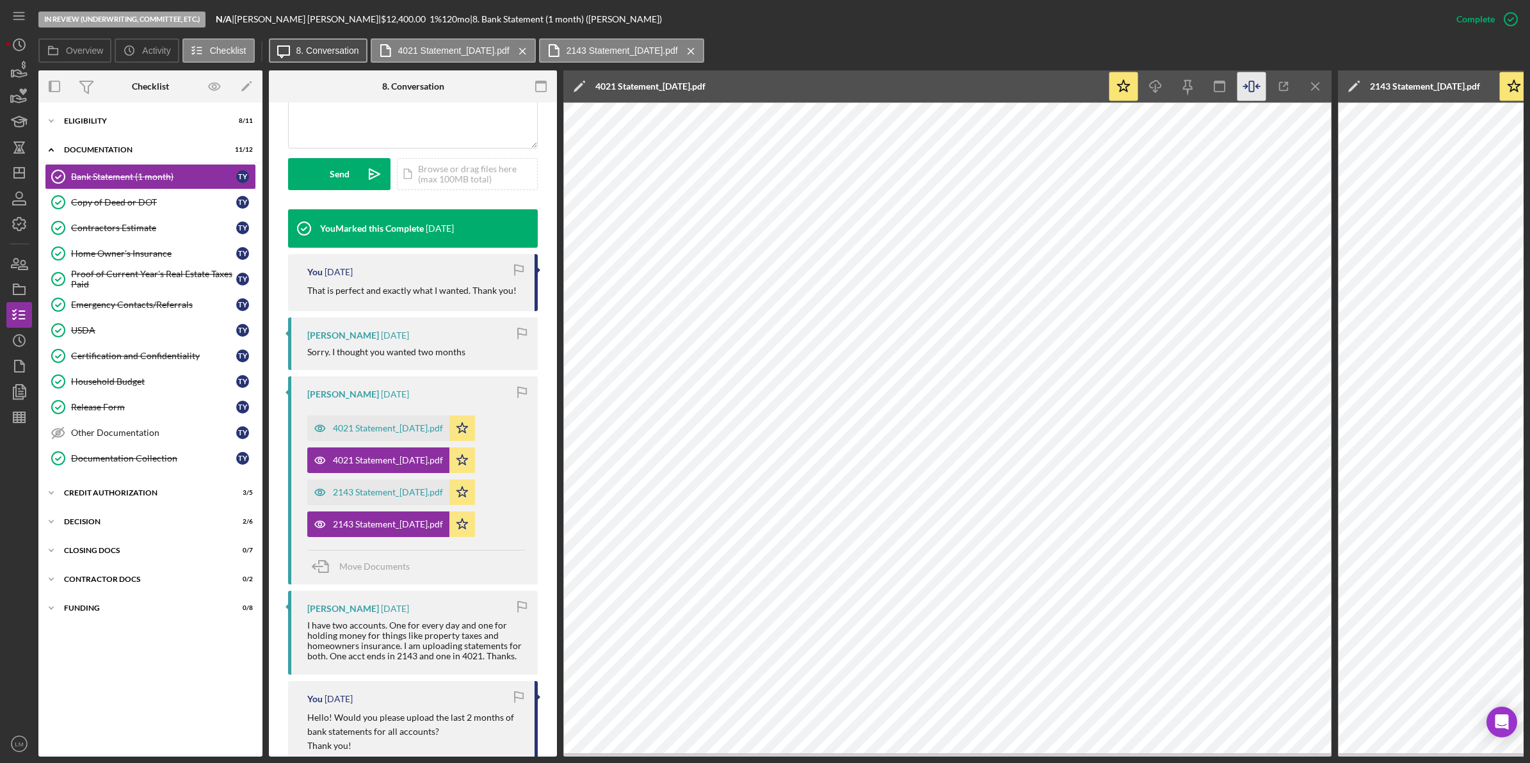
click at [298, 60] on button "Icon/Message 8. Conversation" at bounding box center [318, 50] width 99 height 24
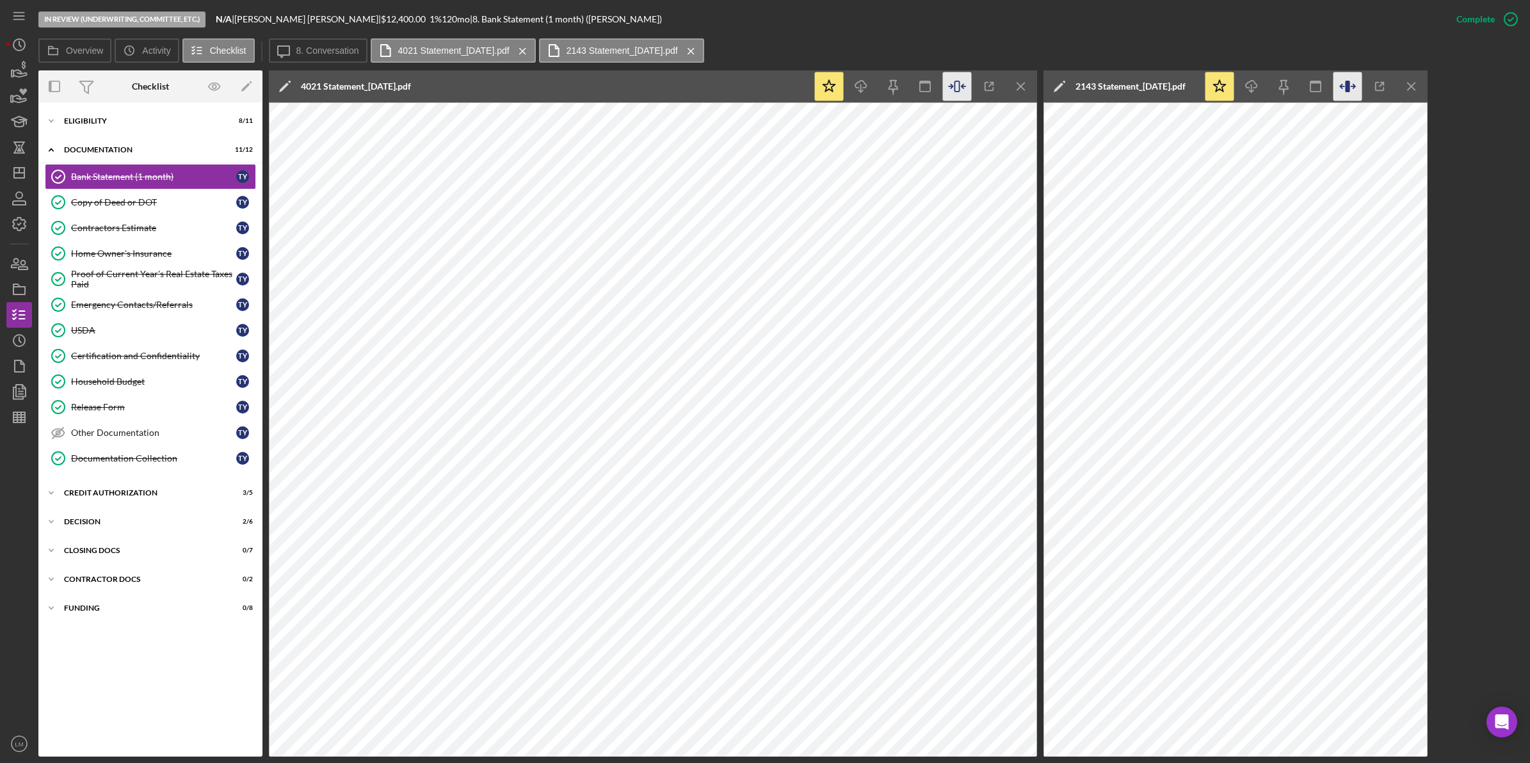
click at [1351, 80] on icon "button" at bounding box center [1347, 86] width 29 height 29
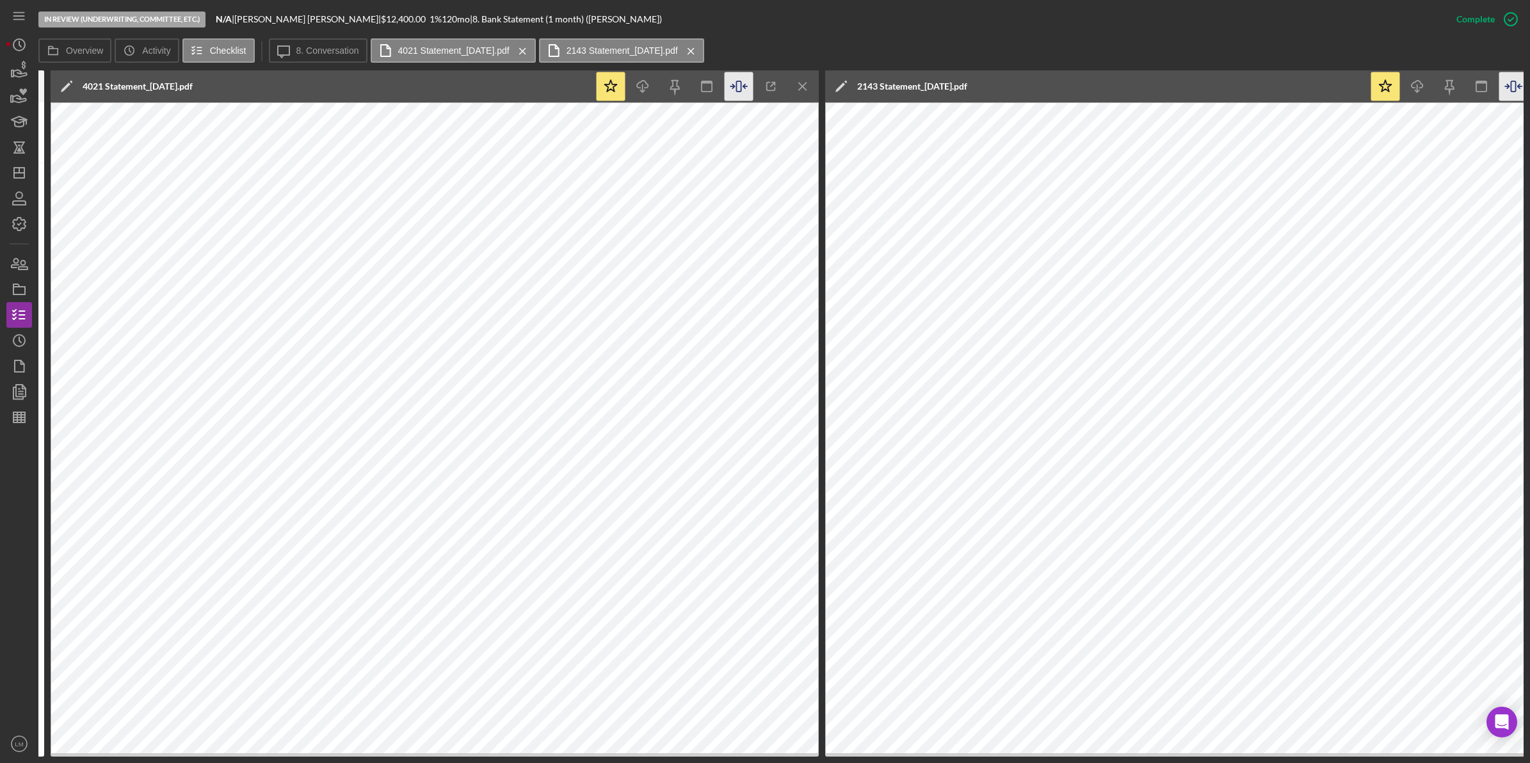
scroll to position [0, 221]
